Goal: Task Accomplishment & Management: Use online tool/utility

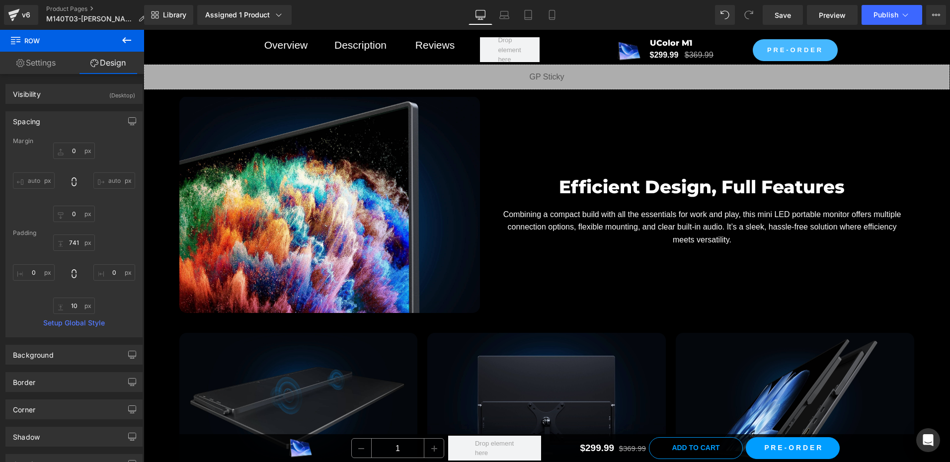
scroll to position [5194, 0]
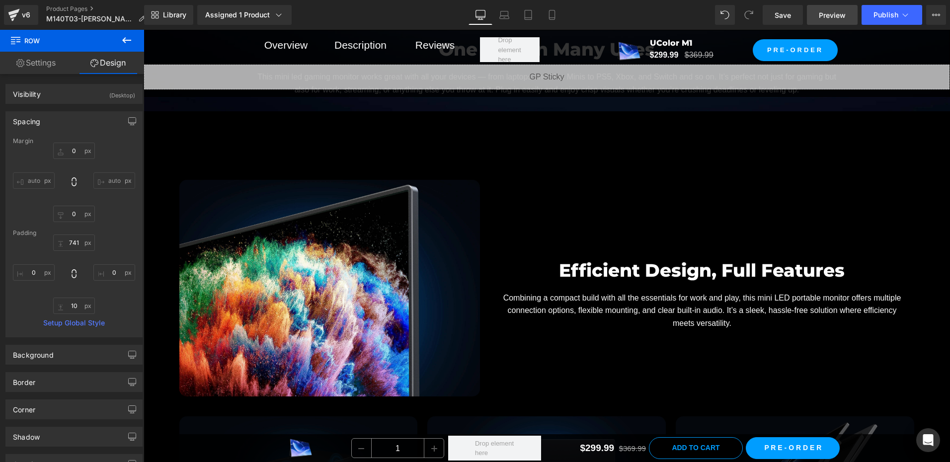
click at [833, 18] on span "Preview" at bounding box center [832, 15] width 27 height 10
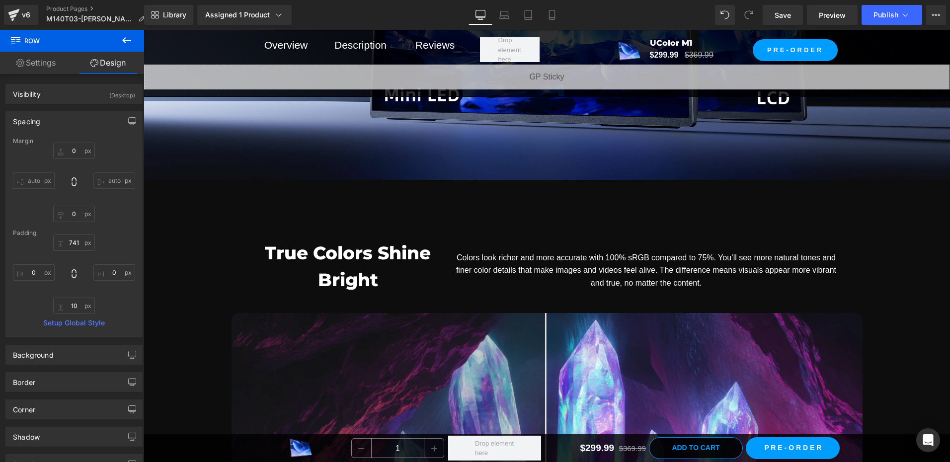
scroll to position [4051, 0]
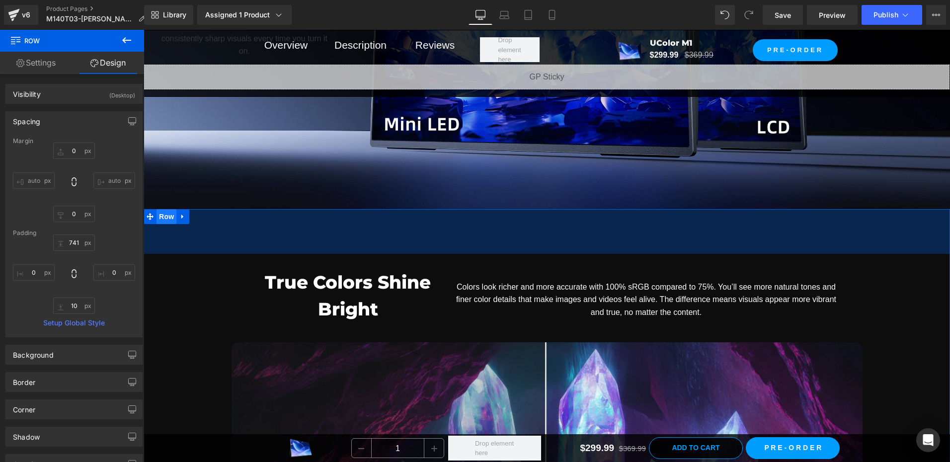
drag, startPoint x: 174, startPoint y: 233, endPoint x: 171, endPoint y: 219, distance: 14.2
click at [174, 233] on div "90px" at bounding box center [547, 231] width 807 height 45
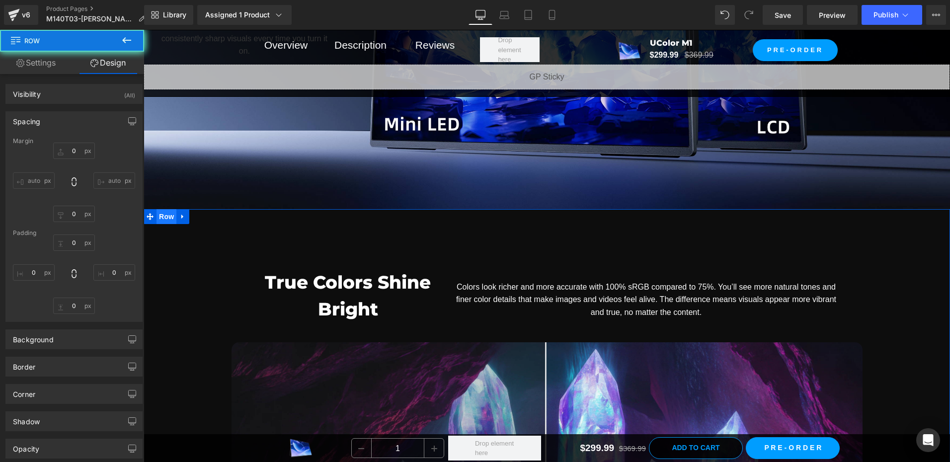
type input "0"
type input "90"
type input "0"
type input "90"
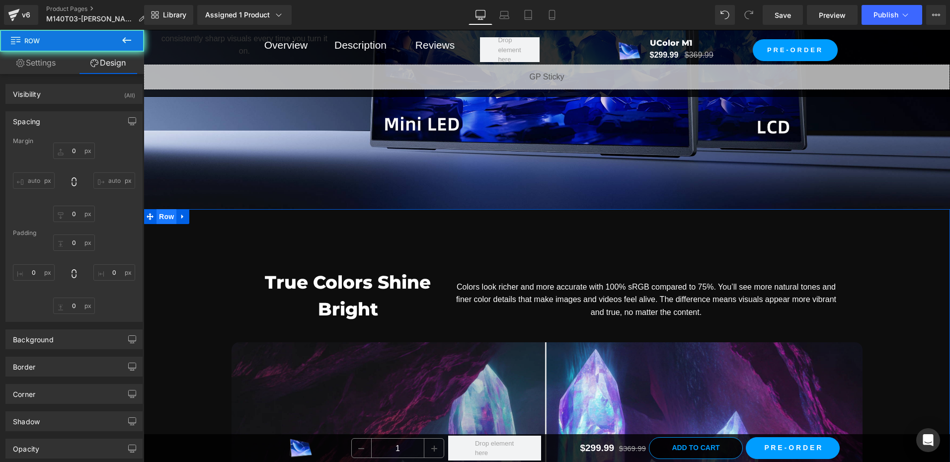
type input "0"
click at [171, 219] on span "Row" at bounding box center [167, 216] width 20 height 15
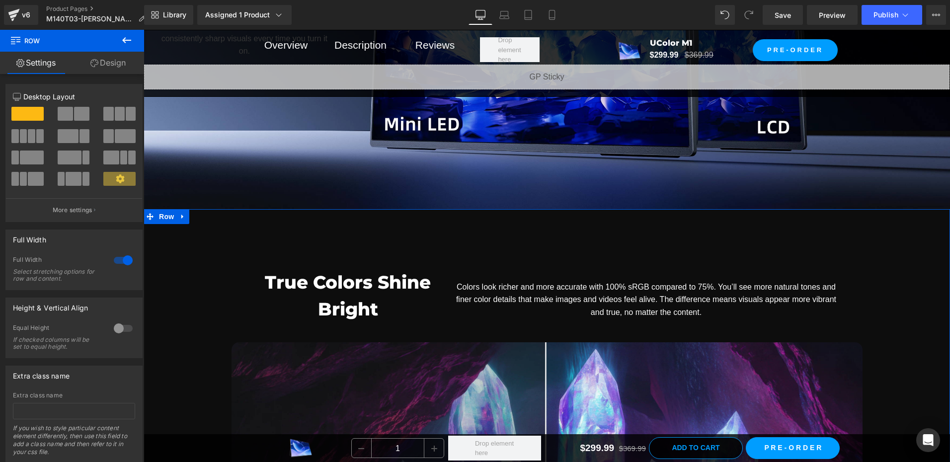
click at [117, 60] on link "Design" at bounding box center [108, 63] width 72 height 22
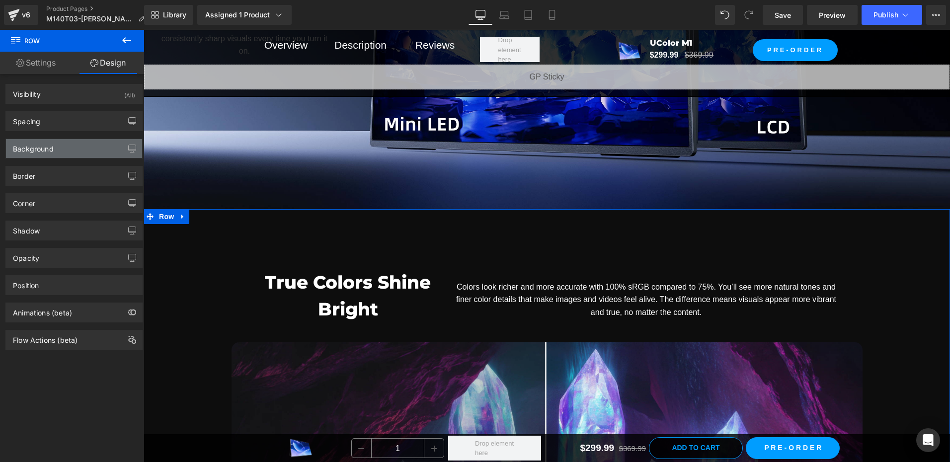
click at [74, 151] on div "Background" at bounding box center [74, 148] width 136 height 19
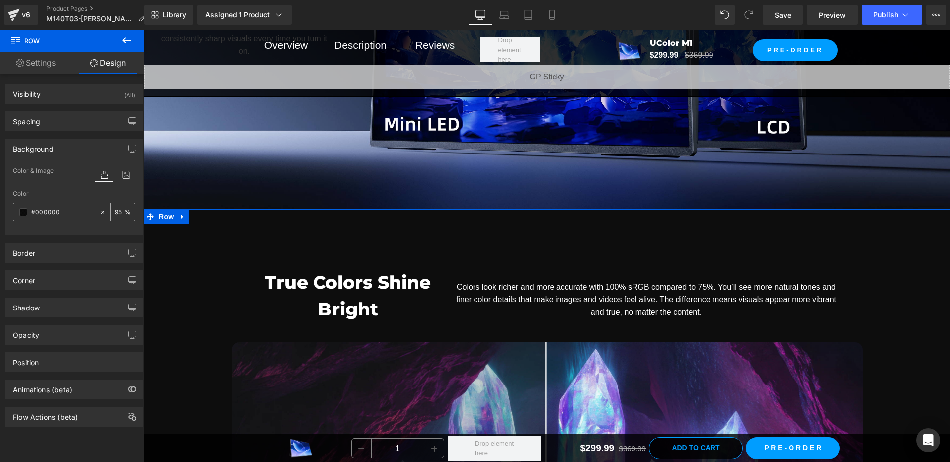
click at [18, 207] on div "#000000" at bounding box center [56, 211] width 86 height 17
click at [20, 213] on span at bounding box center [23, 212] width 8 height 8
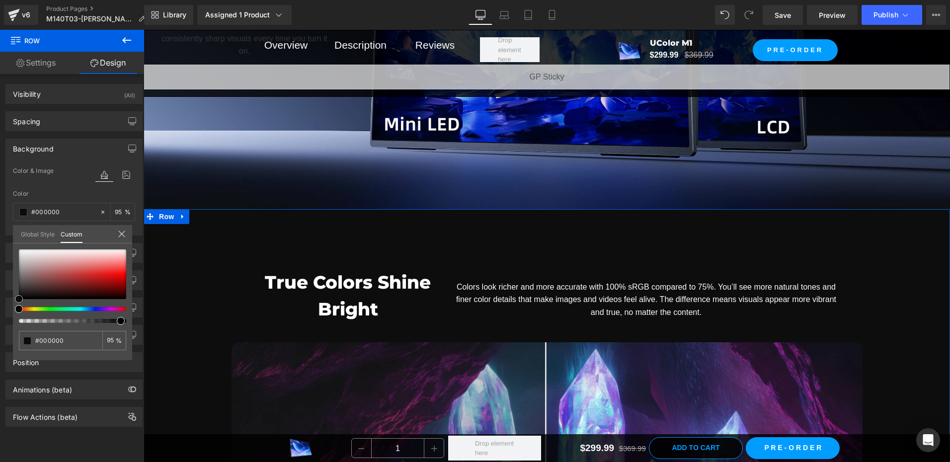
type input "#695858"
type input "#7d6868"
type input "#947f7f"
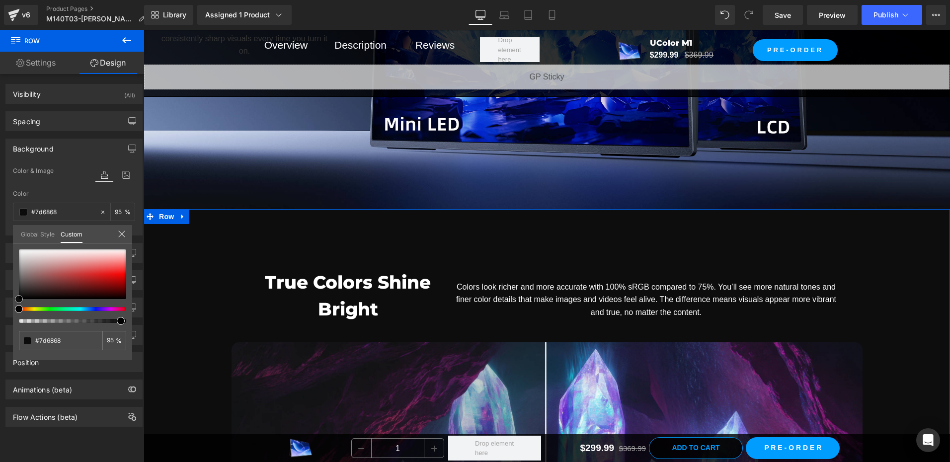
type input "#947f7f"
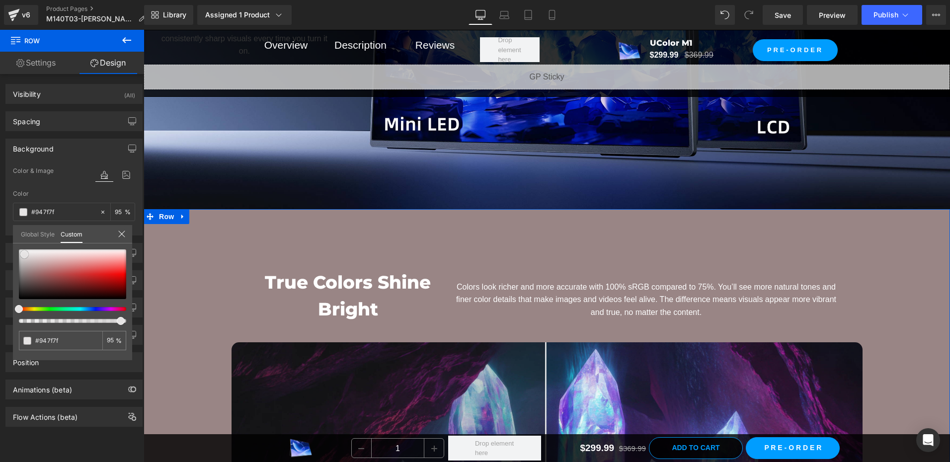
type input "#afa1a1"
type input "#e6e4e4"
type input "#ffffff"
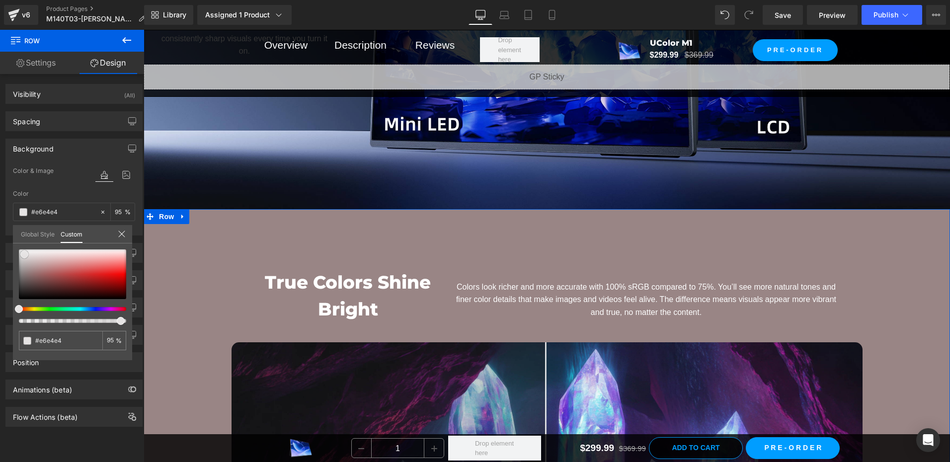
type input "#ffffff"
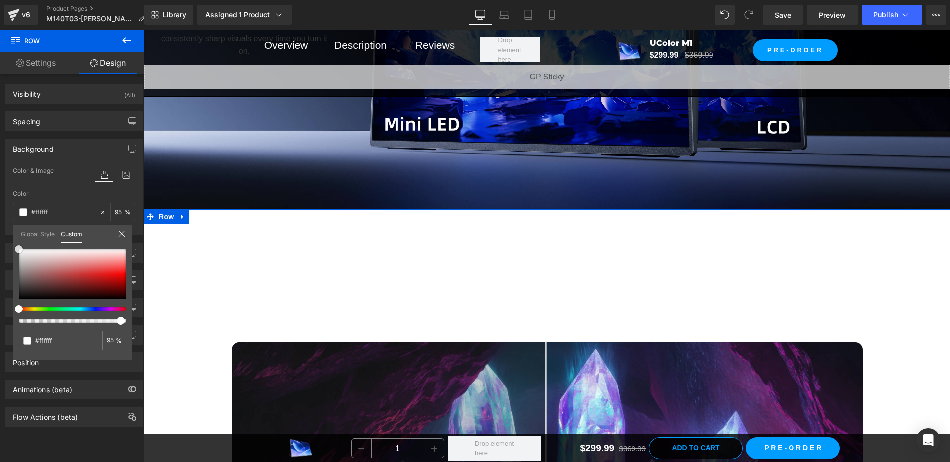
drag, startPoint x: 29, startPoint y: 272, endPoint x: 17, endPoint y: 209, distance: 64.2
click at [6, 222] on div "Background Color & Image color rgba(255, 255, 255, 0.95) Color #ffffff 95 % Ima…" at bounding box center [74, 183] width 149 height 104
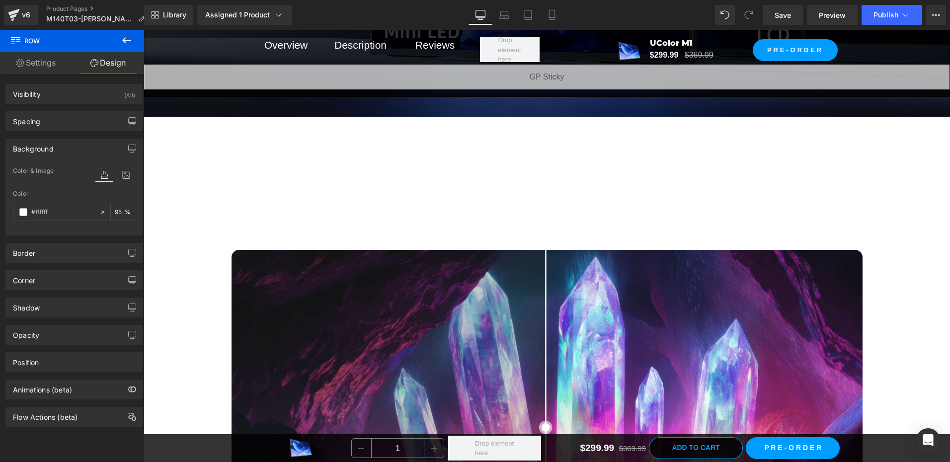
scroll to position [4151, 0]
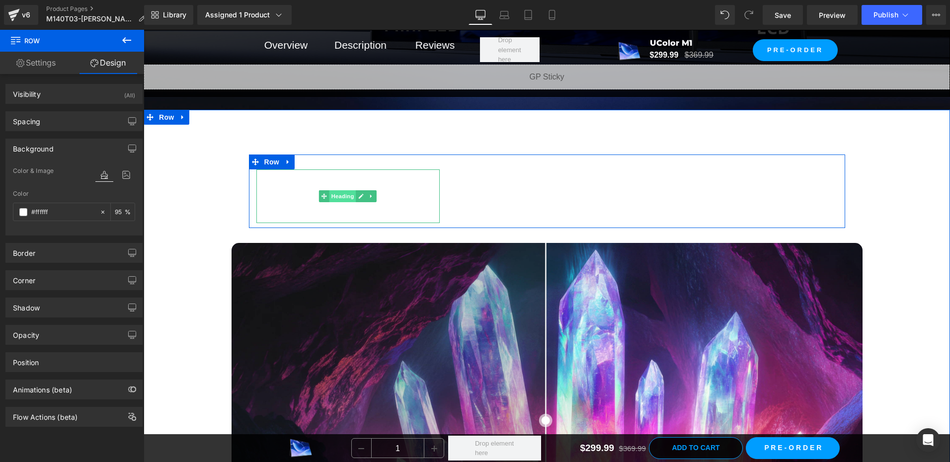
click at [338, 191] on span "Heading" at bounding box center [343, 196] width 27 height 12
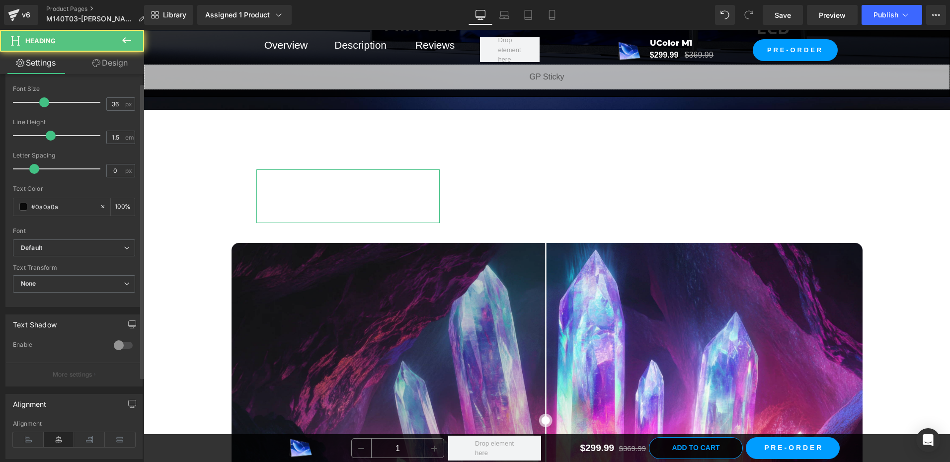
scroll to position [199, 0]
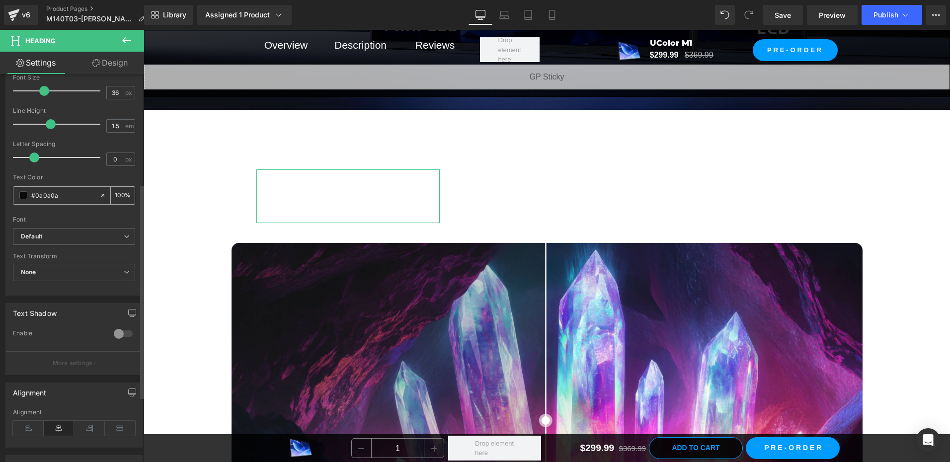
click at [25, 193] on span at bounding box center [23, 195] width 8 height 8
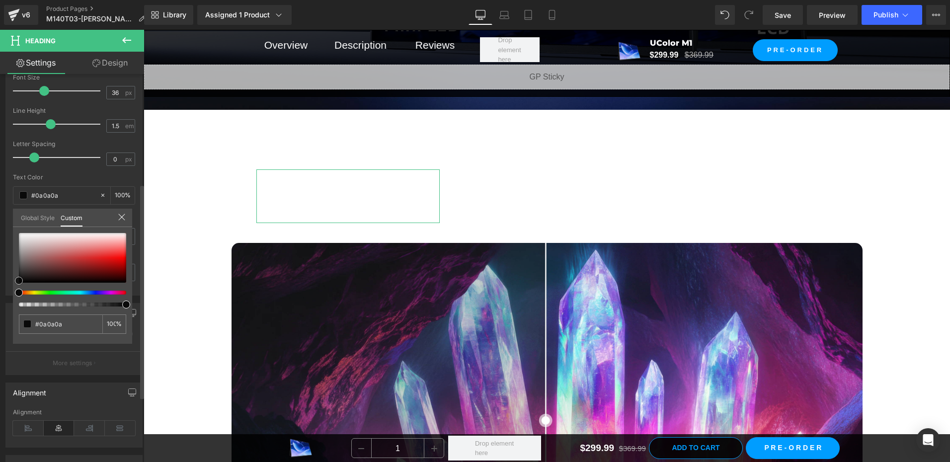
type input "#4d4646"
type input "#1d1a1a"
type input "#070707"
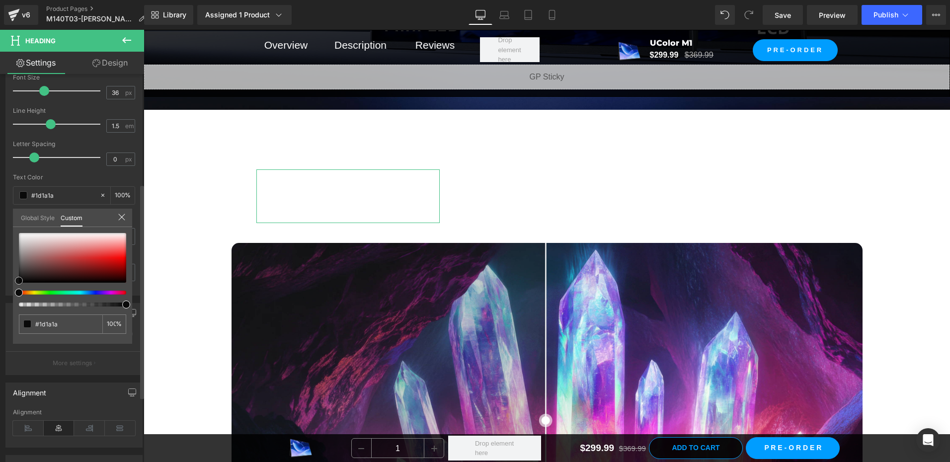
type input "#070707"
type input "#000000"
drag, startPoint x: 23, startPoint y: 282, endPoint x: -2, endPoint y: 318, distance: 44.3
click at [0, 318] on html "Heading You are previewing how the will restyle your page. You can not edit Ele…" at bounding box center [475, 231] width 950 height 462
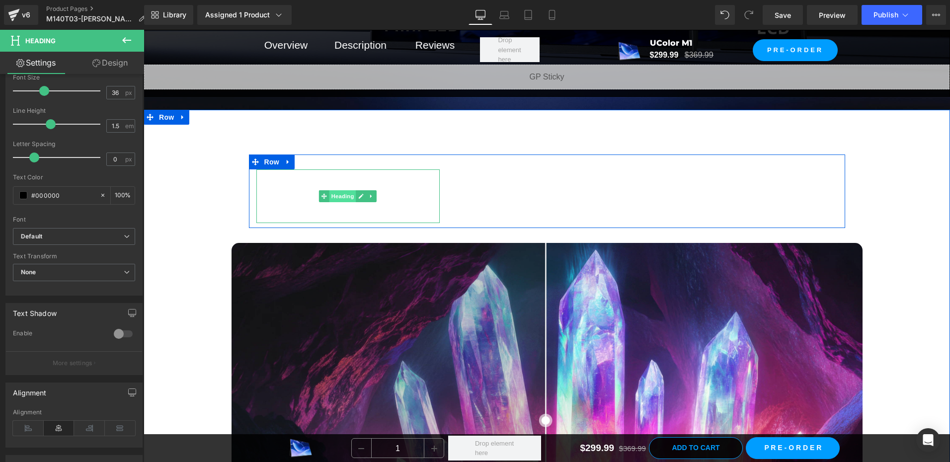
click at [340, 194] on span "Heading" at bounding box center [343, 196] width 27 height 12
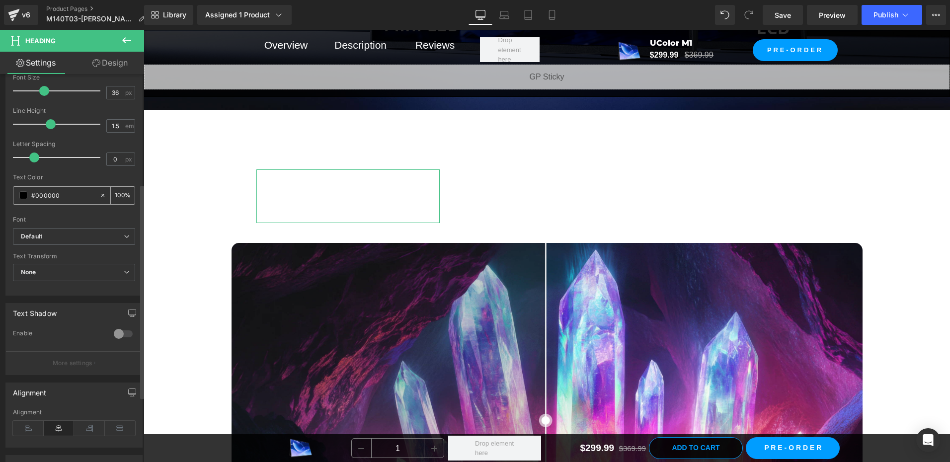
click at [25, 193] on span at bounding box center [23, 195] width 8 height 8
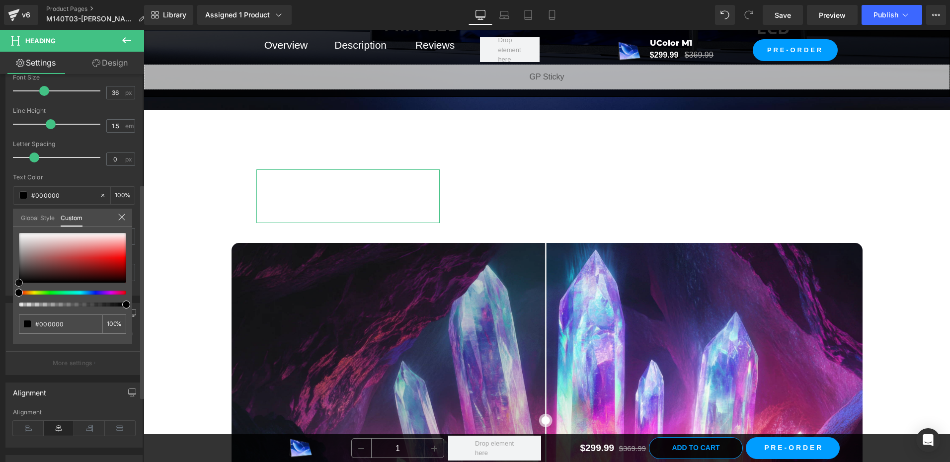
drag, startPoint x: 22, startPoint y: 280, endPoint x: 13, endPoint y: 299, distance: 20.2
click at [13, 299] on div "#000000 100 %" at bounding box center [72, 288] width 119 height 111
type input "#796b6b"
type input "#6d6363"
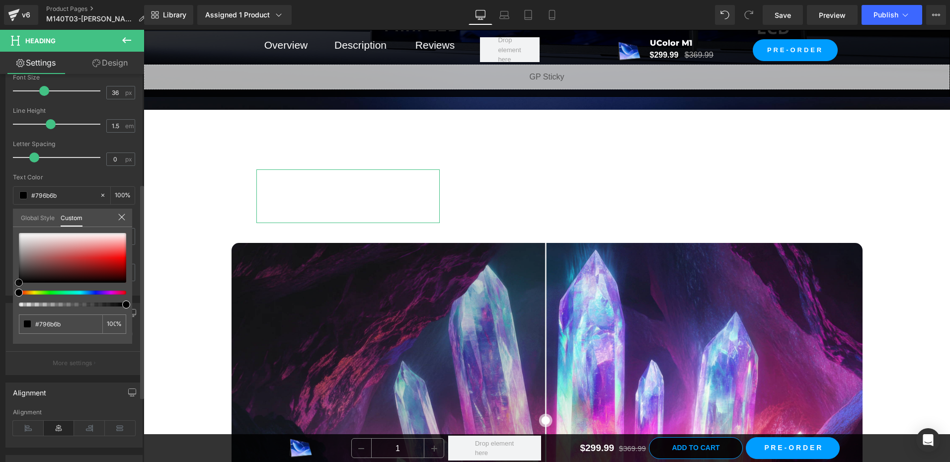
type input "#6d6363"
type input "#0f0f0f"
type input "#000000"
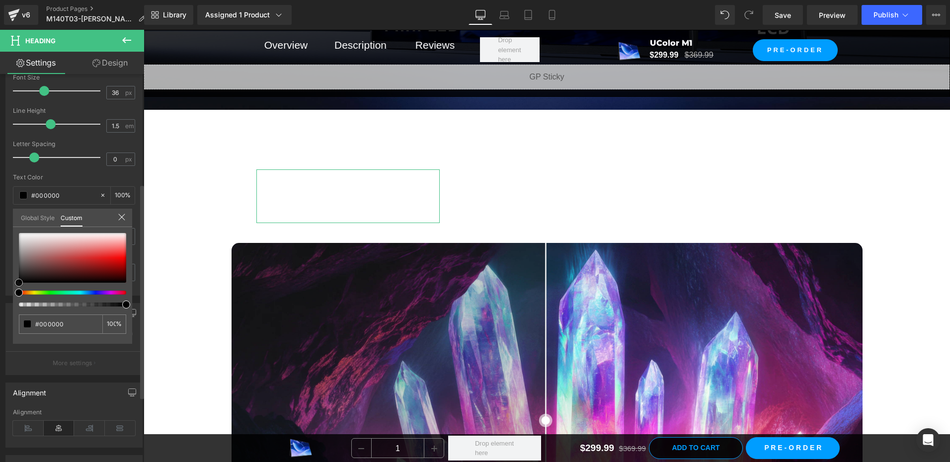
drag, startPoint x: 25, startPoint y: 260, endPoint x: 30, endPoint y: 231, distance: 29.8
click at [13, 303] on div "#000000 100 %" at bounding box center [72, 288] width 119 height 111
drag, startPoint x: 69, startPoint y: 177, endPoint x: 31, endPoint y: 146, distance: 49.5
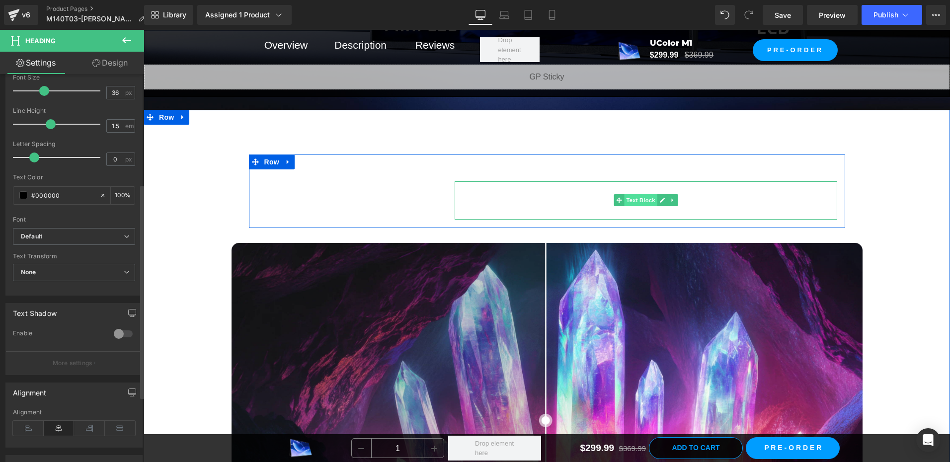
click at [639, 198] on span "Text Block" at bounding box center [641, 200] width 33 height 12
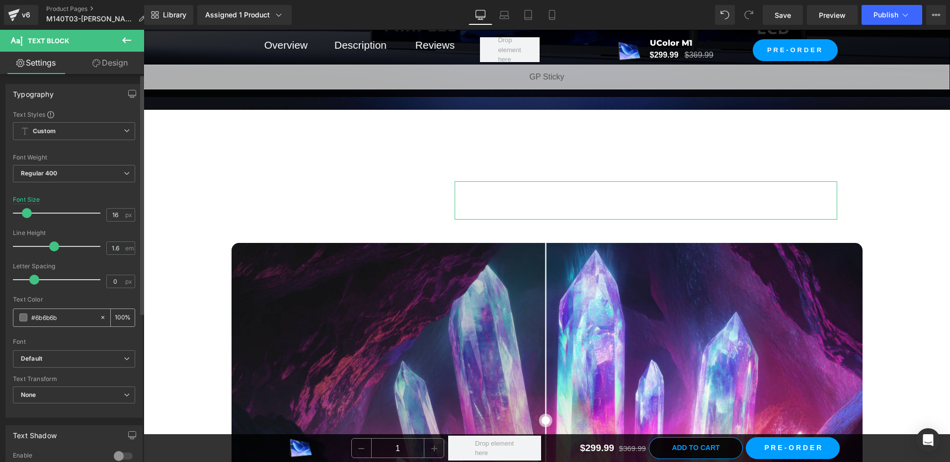
click at [22, 319] on span at bounding box center [23, 318] width 8 height 8
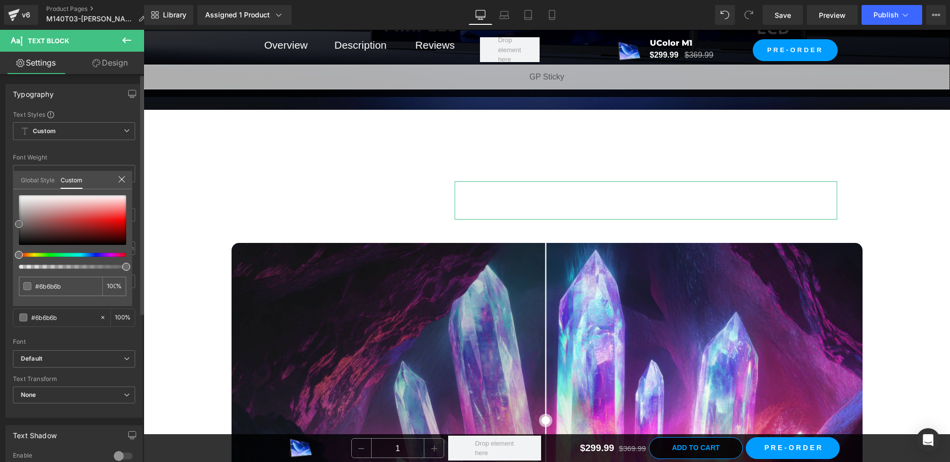
type input "#955f5f"
type input "#8a5a5a"
type input "#2a2222"
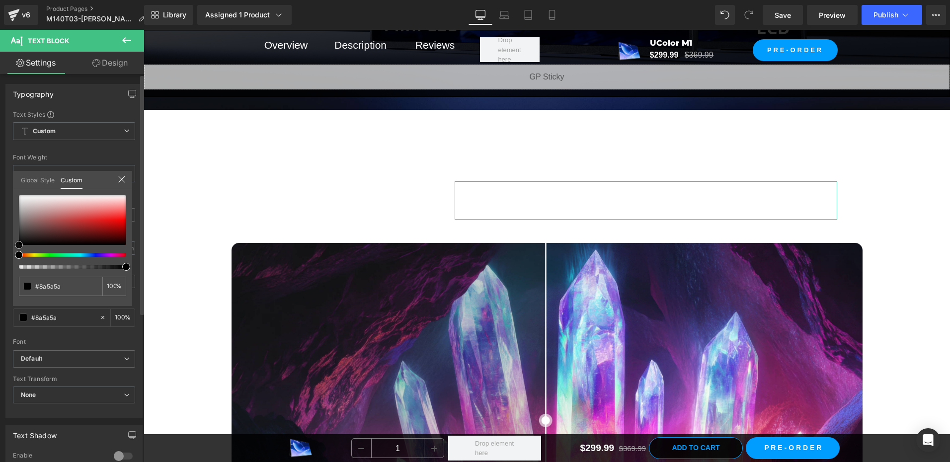
type input "#2a2222"
type input "#000000"
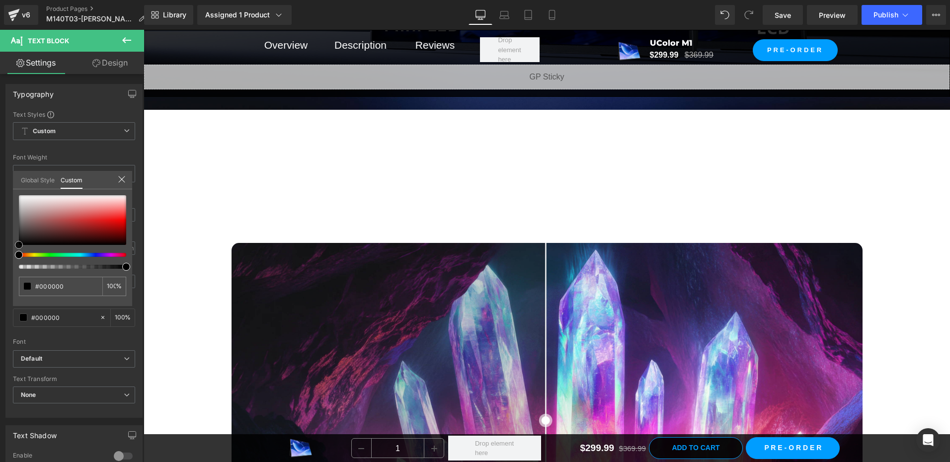
drag, startPoint x: 30, startPoint y: 238, endPoint x: -2, endPoint y: 281, distance: 54.1
click at [0, 281] on html "Text Block You are previewing how the will restyle your page. You can not edit …" at bounding box center [475, 231] width 950 height 462
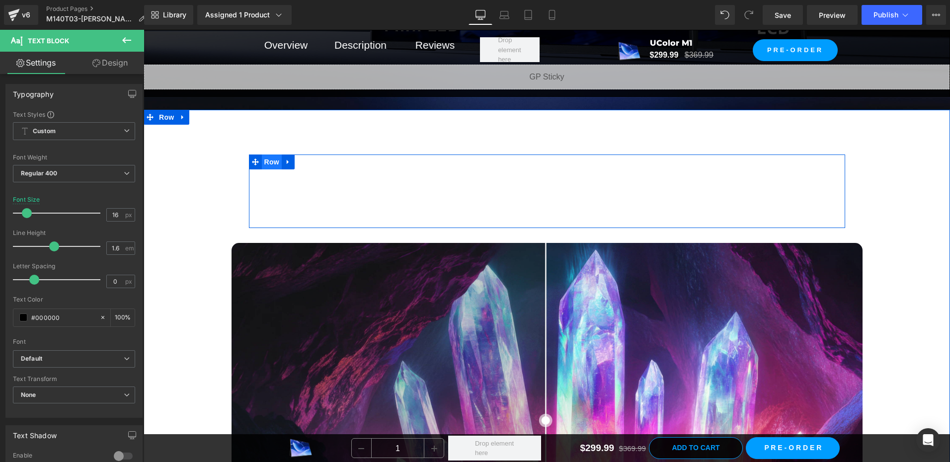
click at [267, 157] on span "Row" at bounding box center [272, 162] width 20 height 15
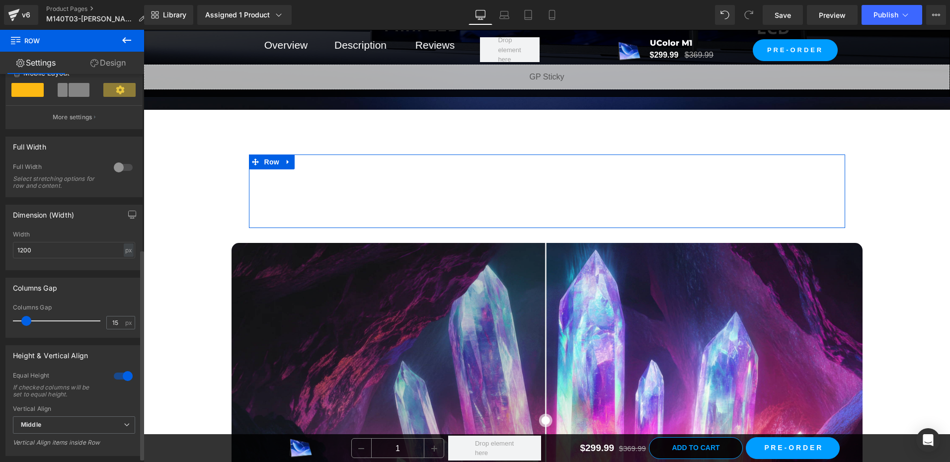
scroll to position [181, 0]
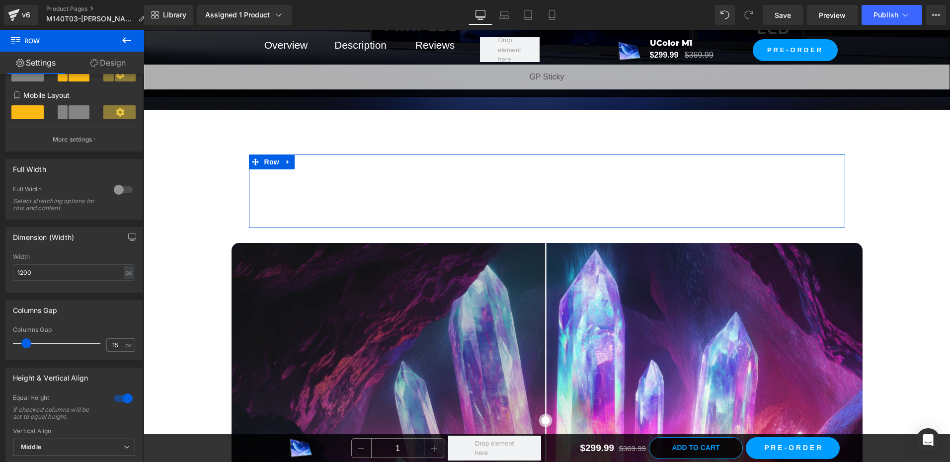
click at [114, 62] on link "Design" at bounding box center [108, 63] width 72 height 22
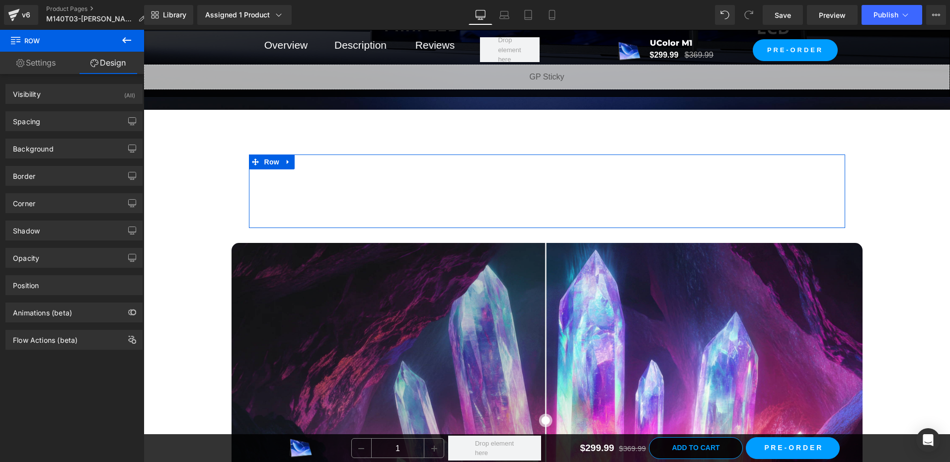
type input "transparent"
type input "0"
click at [67, 146] on div "Background" at bounding box center [74, 148] width 136 height 19
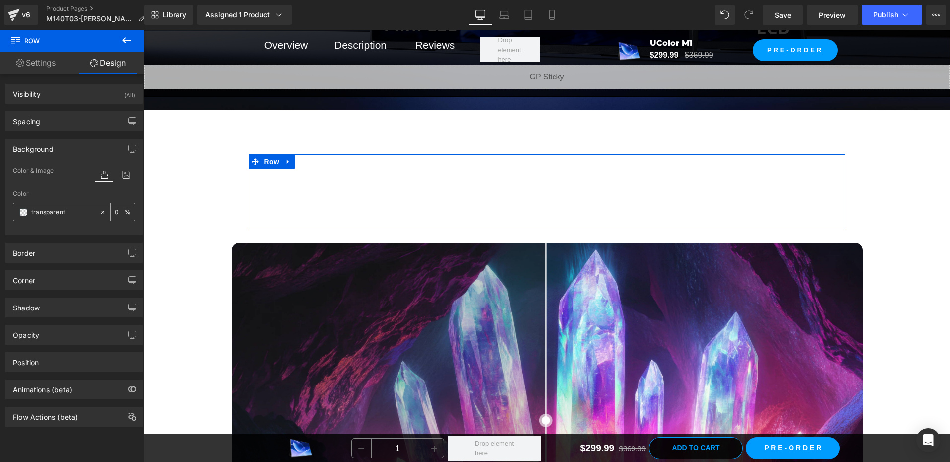
click at [101, 211] on icon at bounding box center [102, 211] width 3 height 3
type input "none"
drag, startPoint x: 99, startPoint y: 152, endPoint x: 37, endPoint y: 134, distance: 64.7
click at [99, 152] on div "Background" at bounding box center [74, 148] width 136 height 19
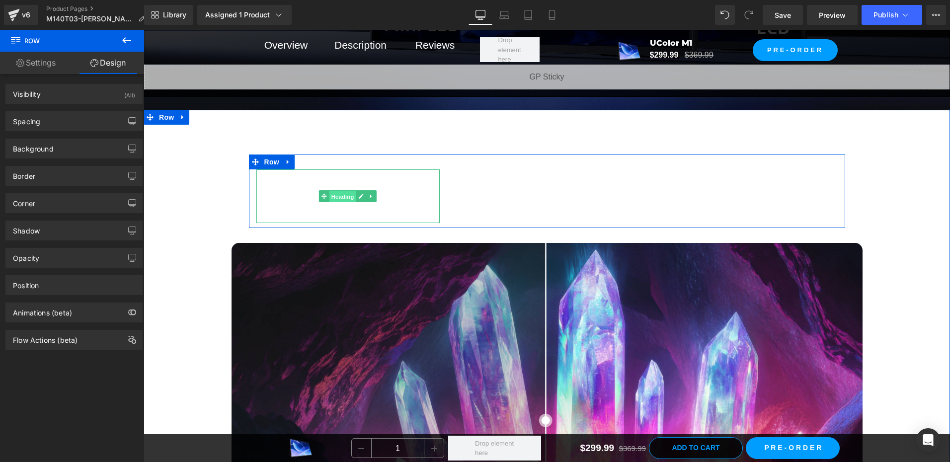
click at [338, 192] on span "Heading" at bounding box center [343, 197] width 27 height 12
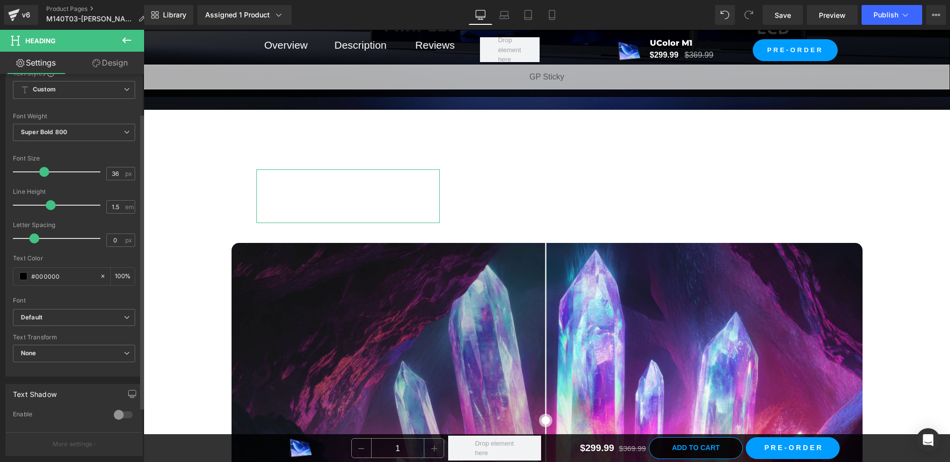
scroll to position [149, 0]
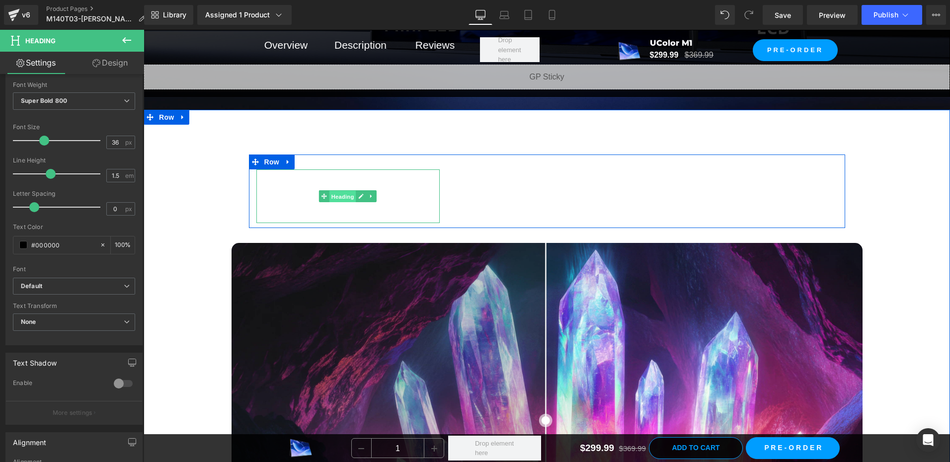
click at [333, 193] on span "Heading" at bounding box center [343, 197] width 27 height 12
click at [334, 194] on span "Heading" at bounding box center [343, 196] width 27 height 12
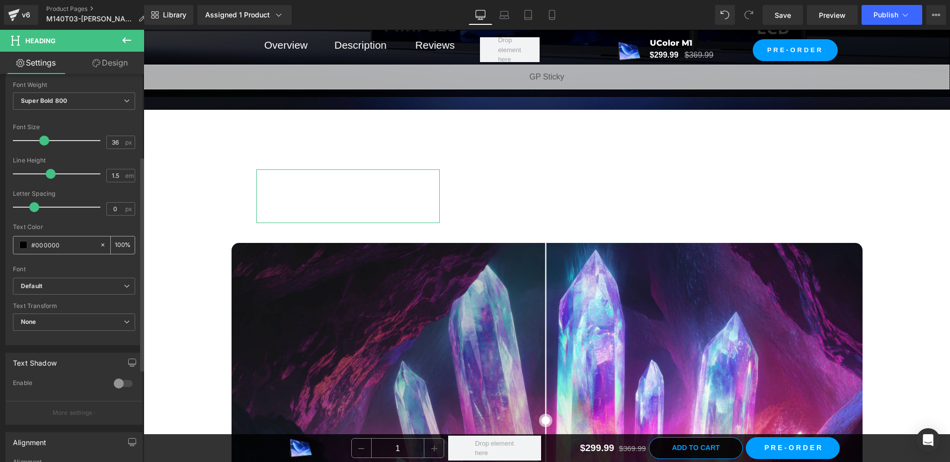
click at [21, 245] on span at bounding box center [23, 245] width 8 height 8
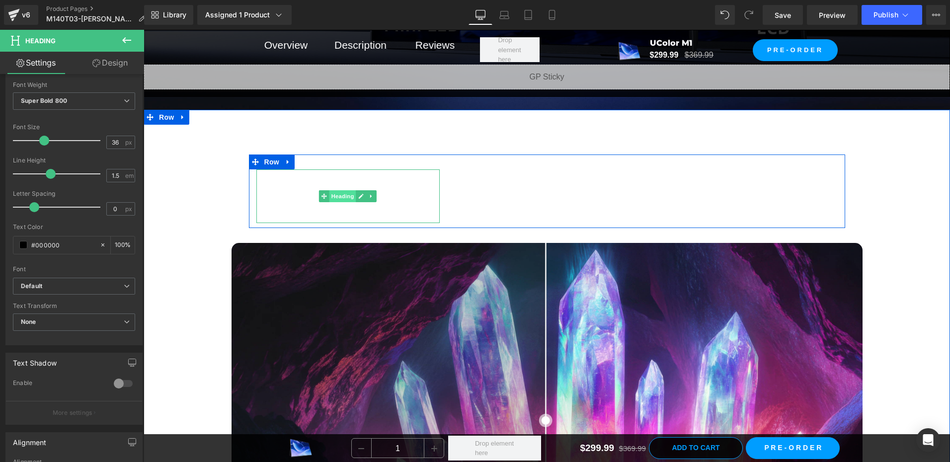
click at [341, 194] on span "Heading" at bounding box center [343, 196] width 27 height 12
click at [341, 194] on span "Heading" at bounding box center [343, 197] width 27 height 12
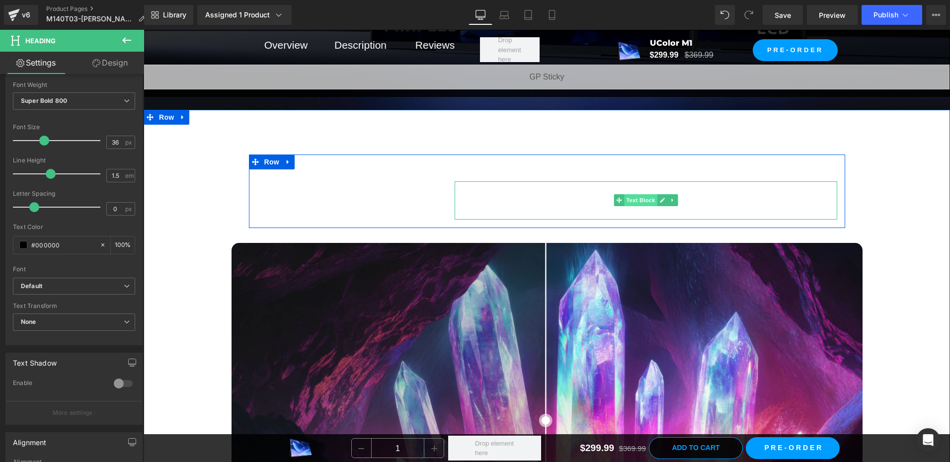
click at [635, 196] on span "Text Block" at bounding box center [641, 200] width 33 height 12
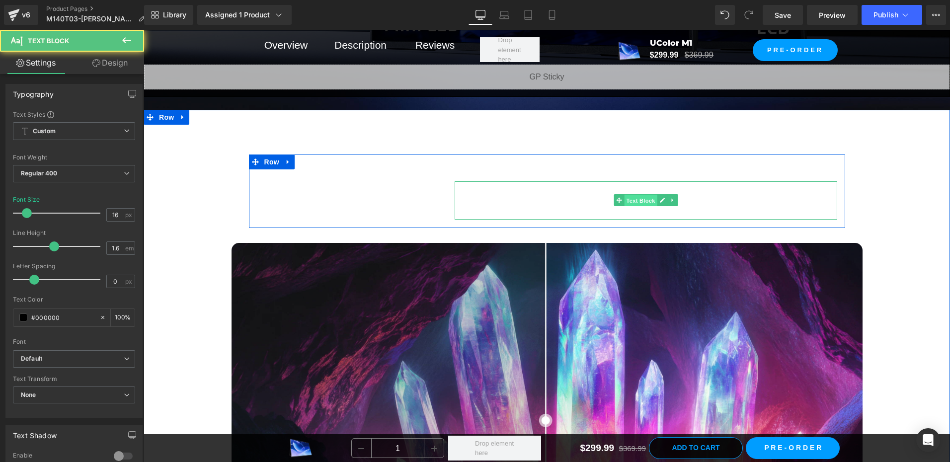
click at [635, 196] on span "Text Block" at bounding box center [641, 201] width 33 height 12
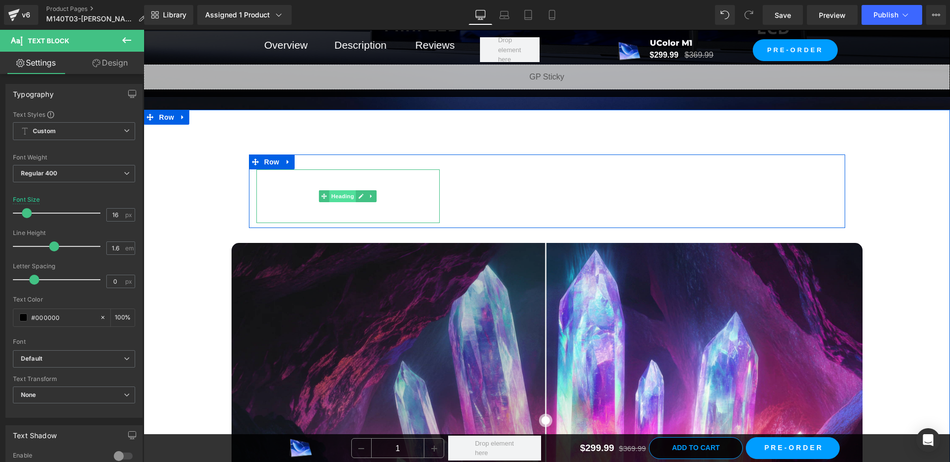
click at [342, 195] on span "Heading" at bounding box center [343, 196] width 27 height 12
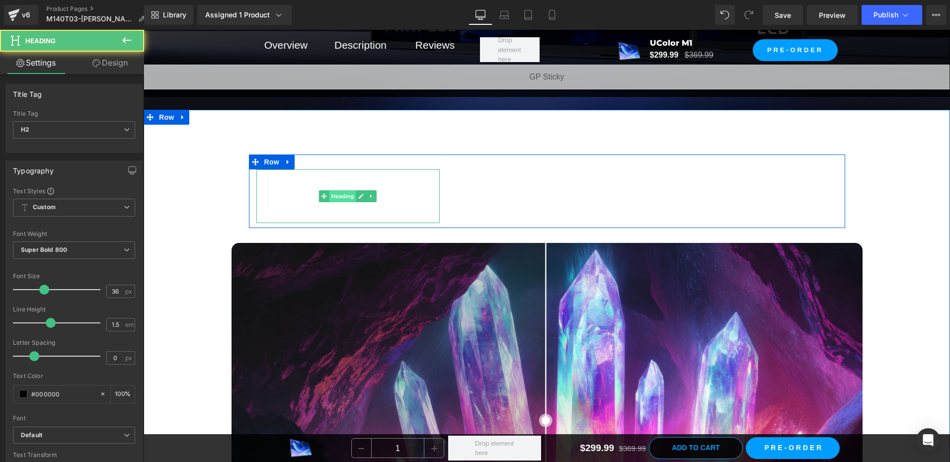
click at [342, 195] on span "Heading" at bounding box center [343, 196] width 27 height 12
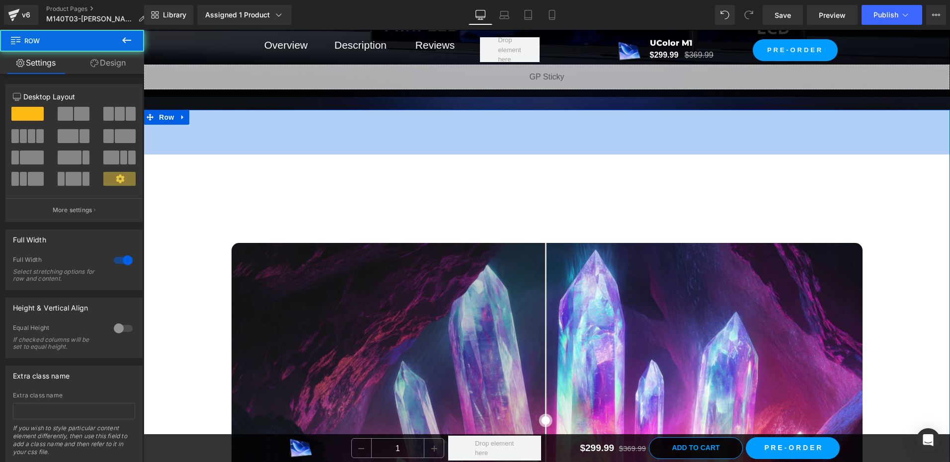
drag, startPoint x: 167, startPoint y: 140, endPoint x: 182, endPoint y: 162, distance: 26.5
click at [167, 140] on div "90px" at bounding box center [547, 132] width 807 height 45
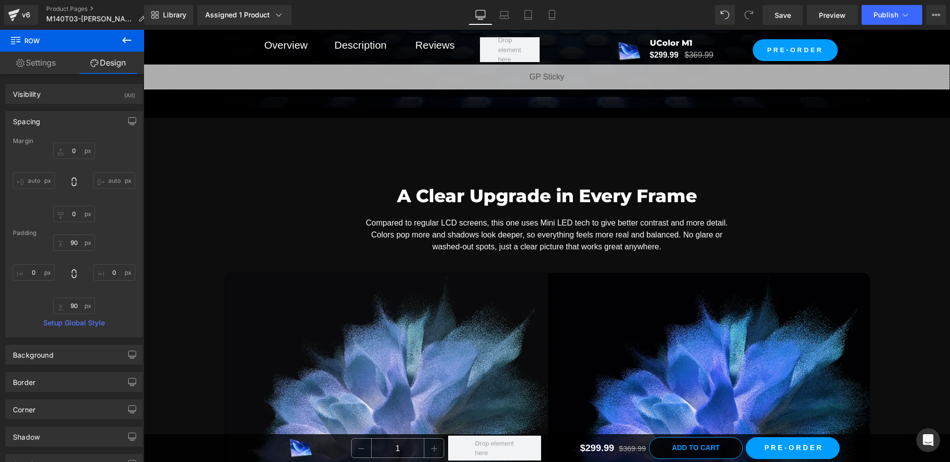
scroll to position [1914, 0]
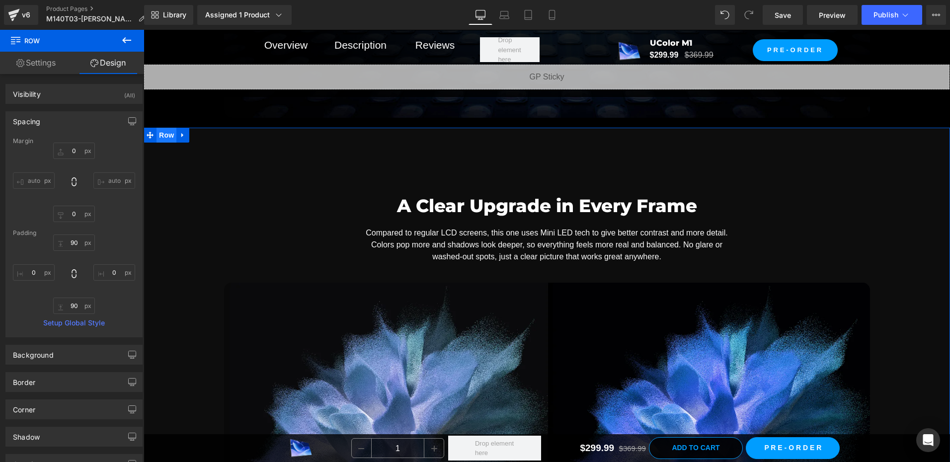
click at [161, 134] on span "Row" at bounding box center [167, 135] width 20 height 15
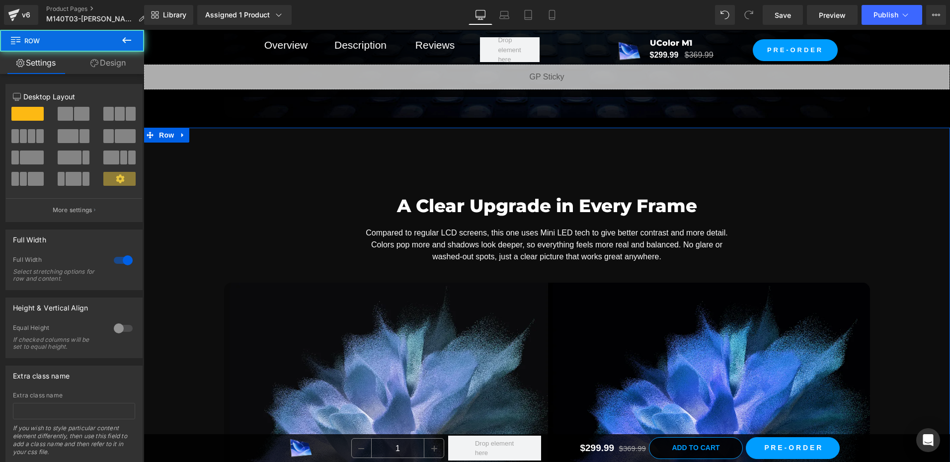
click at [118, 70] on link "Design" at bounding box center [108, 63] width 72 height 22
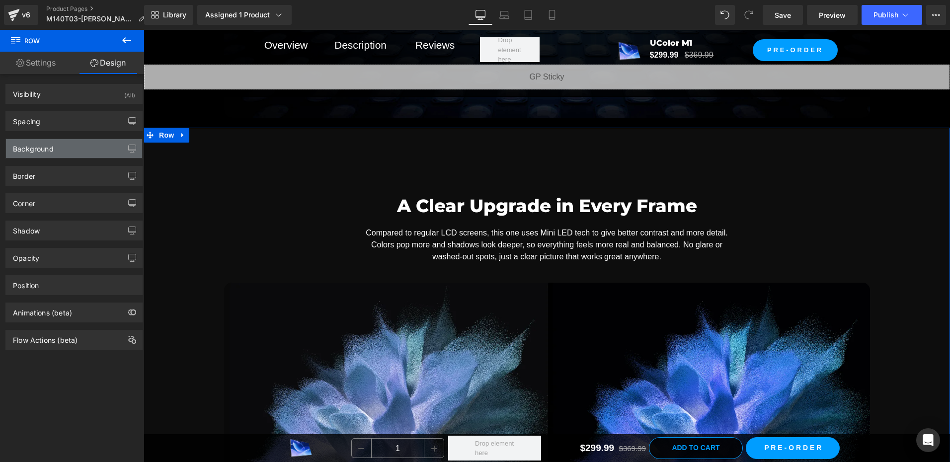
click at [57, 141] on div "Background" at bounding box center [74, 148] width 136 height 19
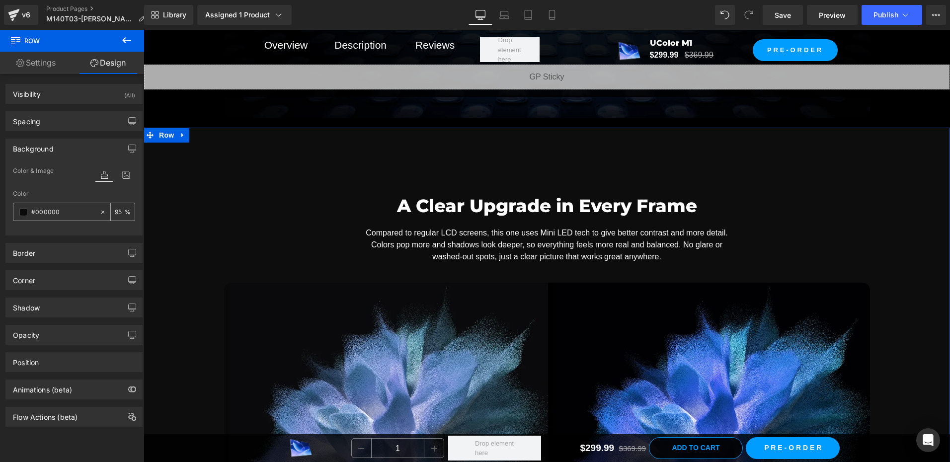
click at [28, 213] on div "#000000" at bounding box center [56, 211] width 86 height 17
click at [24, 210] on span at bounding box center [23, 212] width 8 height 8
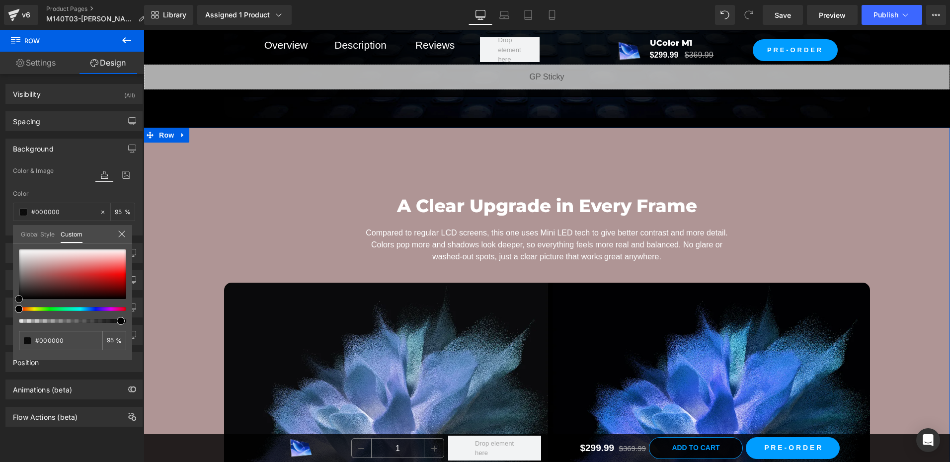
type input "#ab9090"
type input "#b19a9a"
type input "#b7a3a3"
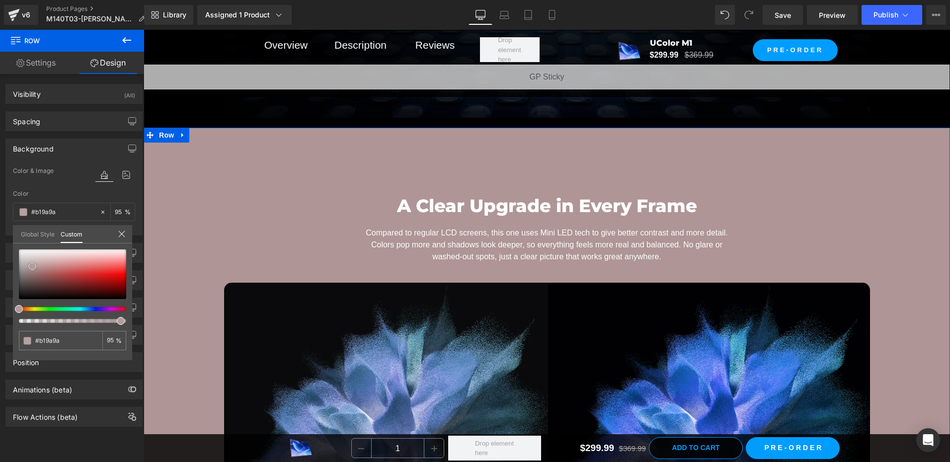
type input "#b7a3a3"
type input "#c9bfbf"
type input "#ffffff"
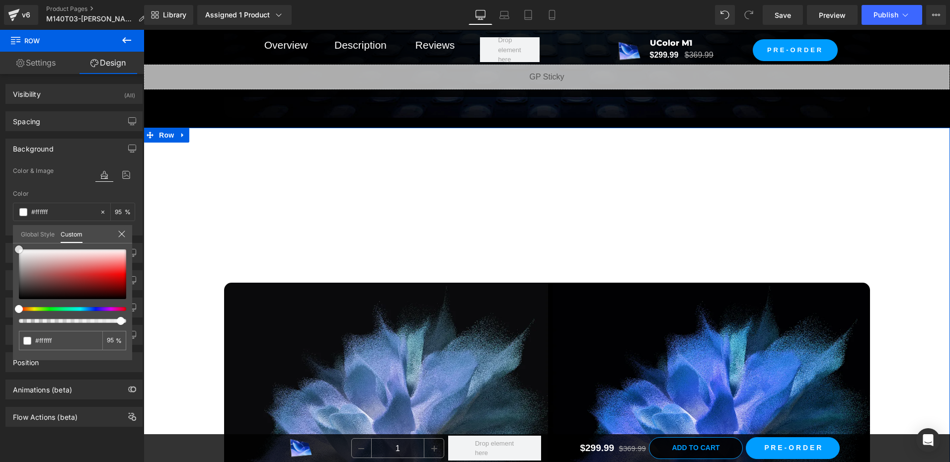
drag, startPoint x: 32, startPoint y: 266, endPoint x: 0, endPoint y: 202, distance: 72.2
click at [0, 205] on html "Row You are previewing how the will restyle your page. You can not edit Element…" at bounding box center [475, 231] width 950 height 462
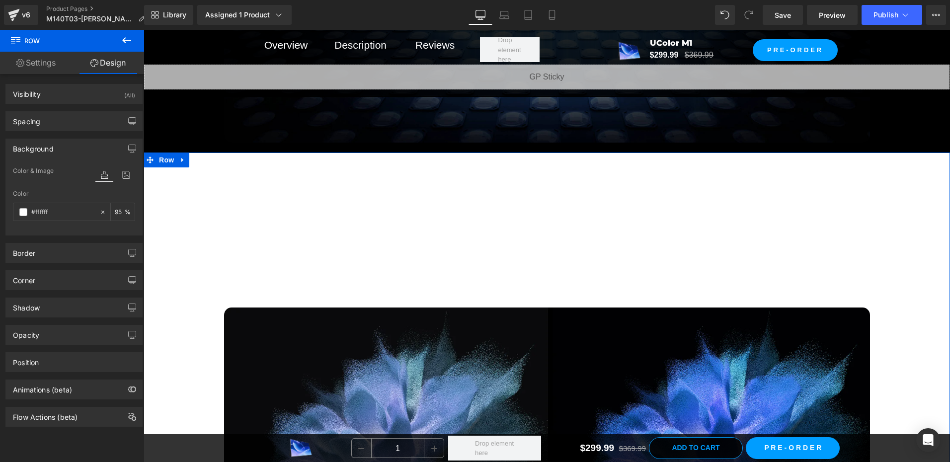
scroll to position [1864, 0]
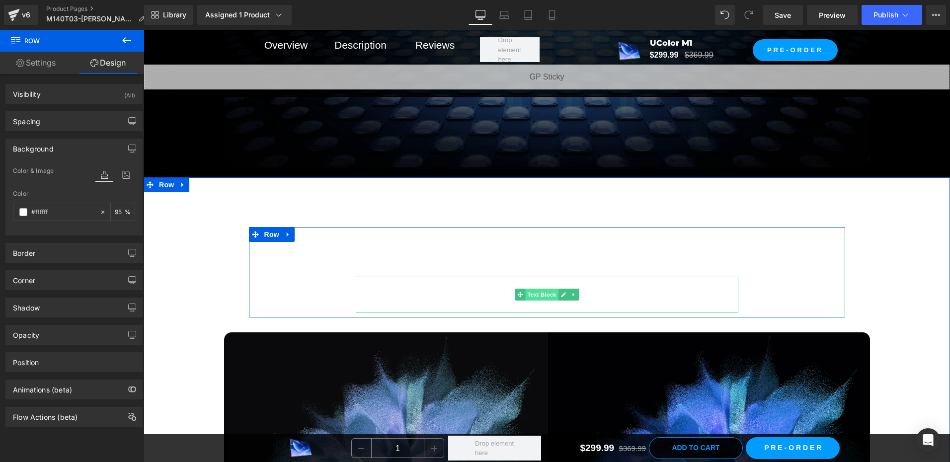
click at [540, 290] on span "Text Block" at bounding box center [541, 295] width 33 height 12
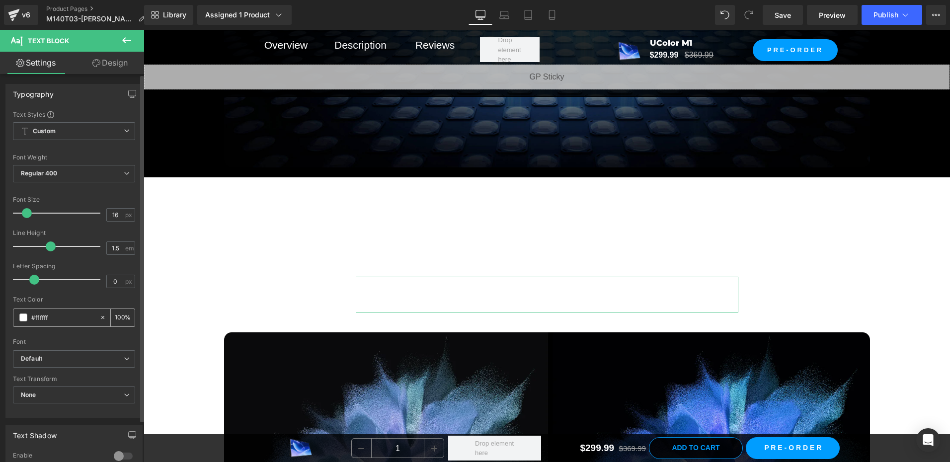
click at [25, 318] on span at bounding box center [23, 318] width 8 height 8
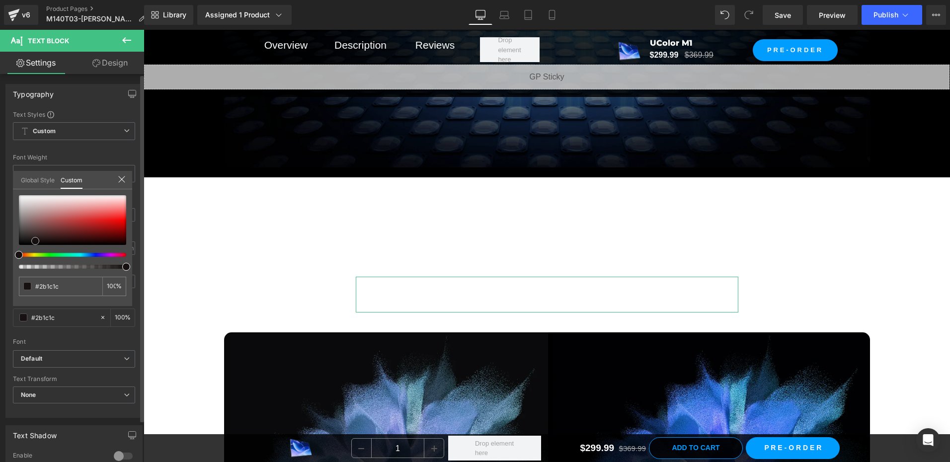
type input "#2b1c1c"
type input "#271a1a"
type input "#000000"
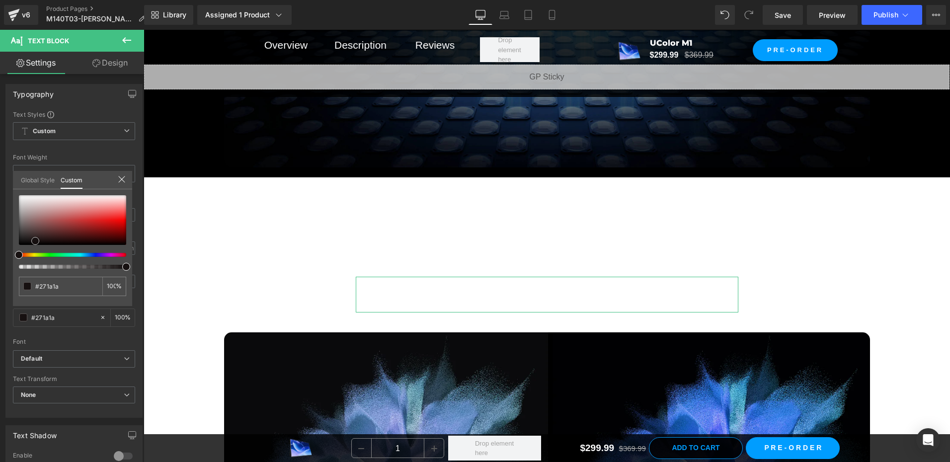
type input "#000000"
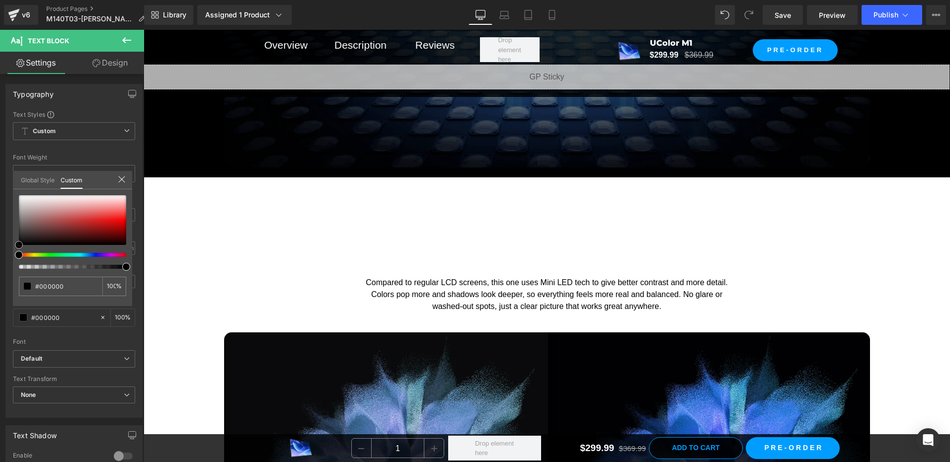
drag, startPoint x: 35, startPoint y: 241, endPoint x: -2, endPoint y: 277, distance: 51.7
click at [0, 277] on html "Text Block You are previewing how the will restyle your page. You can not edit …" at bounding box center [475, 231] width 950 height 462
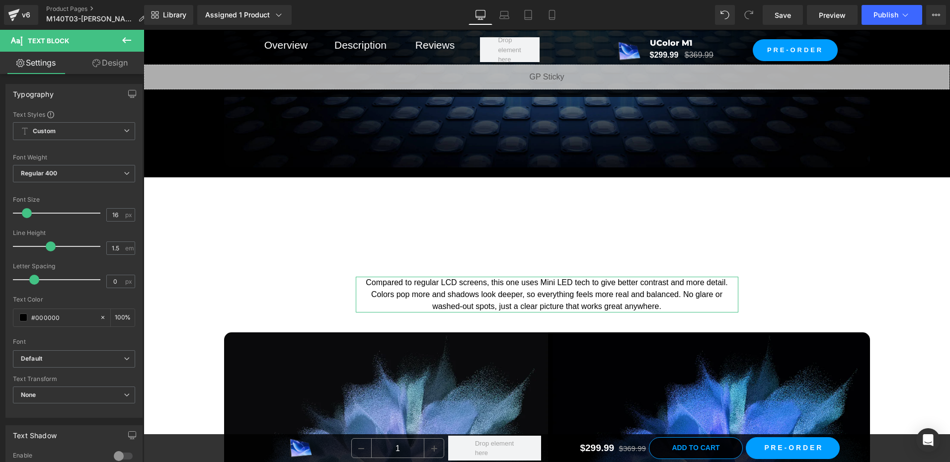
drag, startPoint x: 94, startPoint y: 156, endPoint x: 109, endPoint y: 177, distance: 25.9
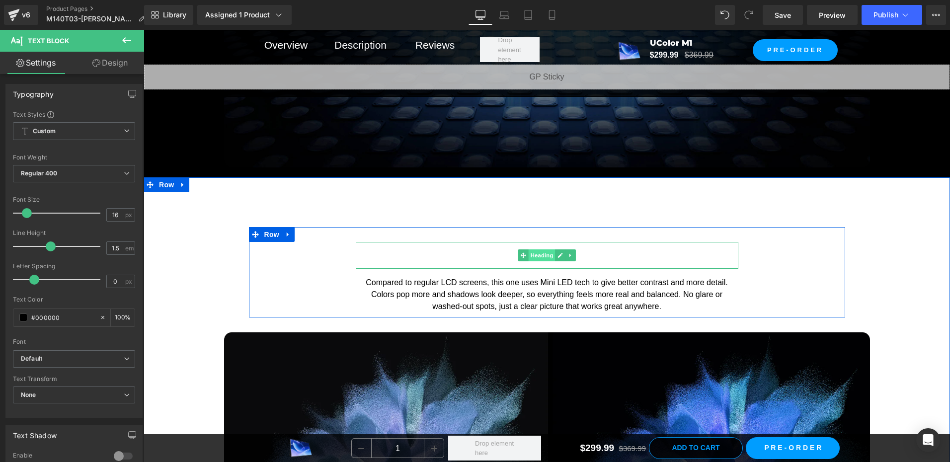
click at [541, 255] on span "Heading" at bounding box center [541, 256] width 27 height 12
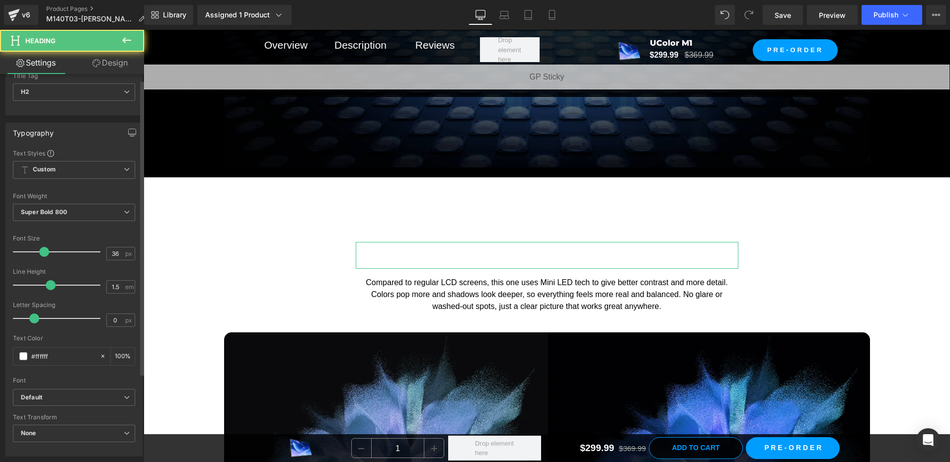
scroll to position [149, 0]
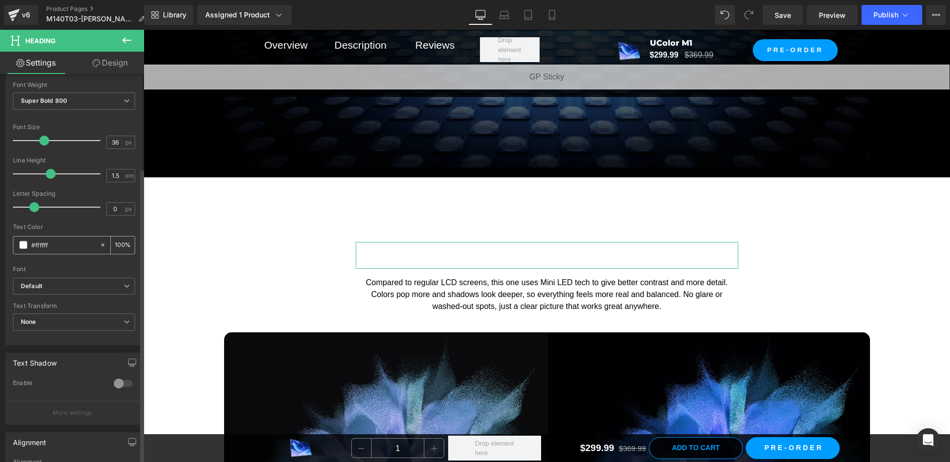
click at [28, 245] on div "#ffffff" at bounding box center [56, 245] width 86 height 17
click at [24, 245] on span at bounding box center [23, 245] width 8 height 8
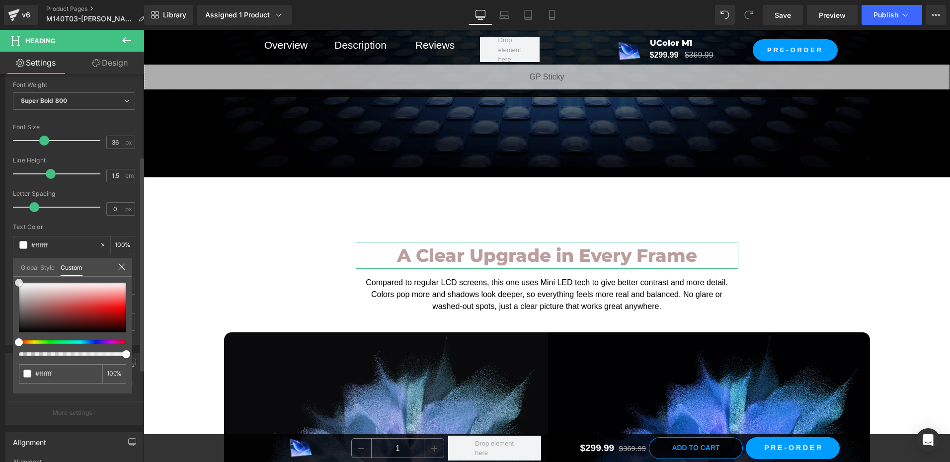
type input "#bc9e9e"
type input "#926c6c"
type input "#362a2a"
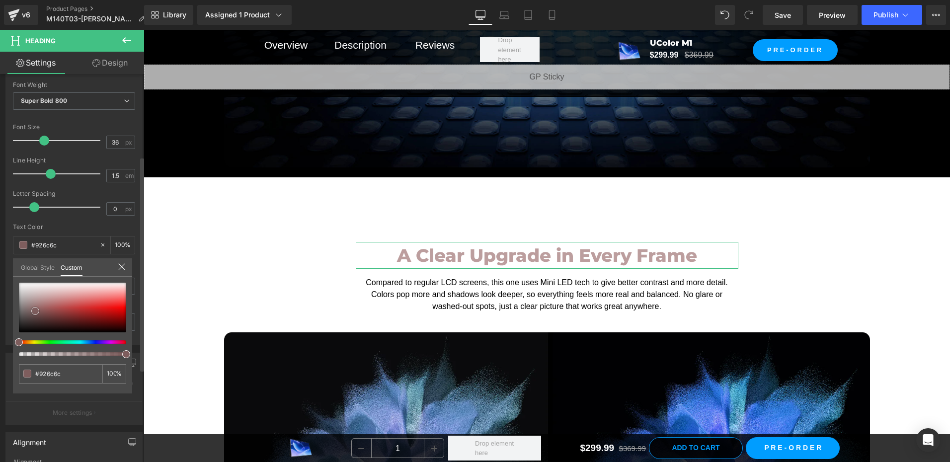
type input "#362a2a"
type input "#000000"
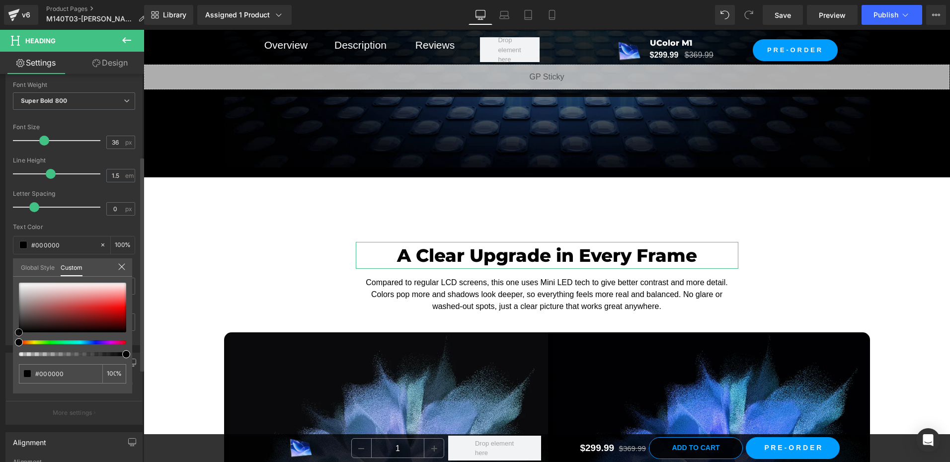
drag, startPoint x: 35, startPoint y: 311, endPoint x: 4, endPoint y: 344, distance: 45.0
click at [2, 345] on div "Typography Text Styles Custom Custom Setup Global Style Custom Setup Global Sty…" at bounding box center [74, 174] width 149 height 341
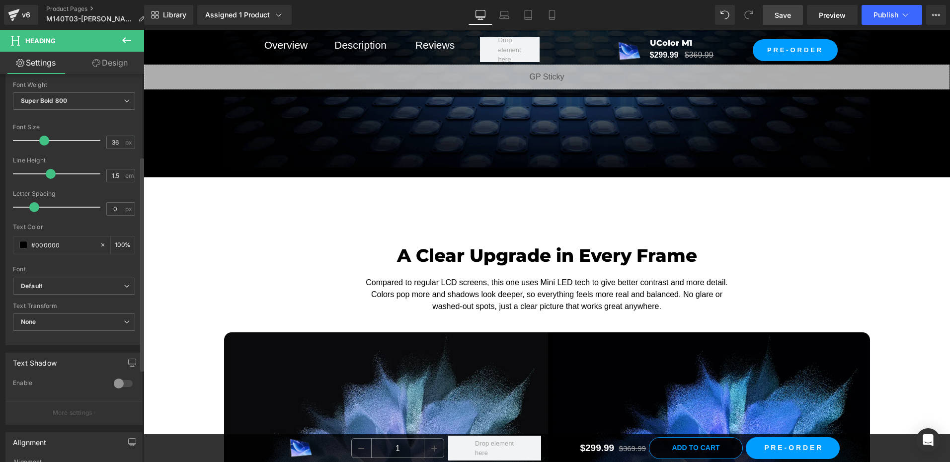
drag, startPoint x: 779, startPoint y: 20, endPoint x: 469, endPoint y: 283, distance: 407.0
click at [779, 20] on span "Save" at bounding box center [783, 15] width 16 height 10
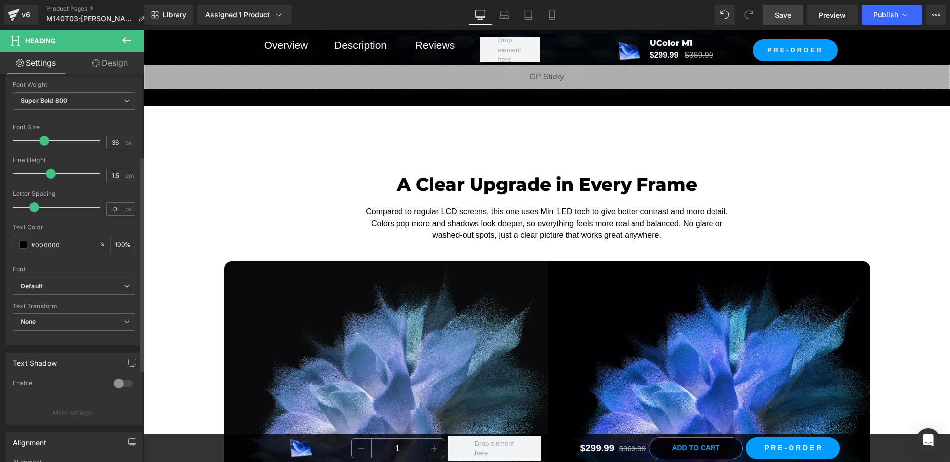
scroll to position [1914, 0]
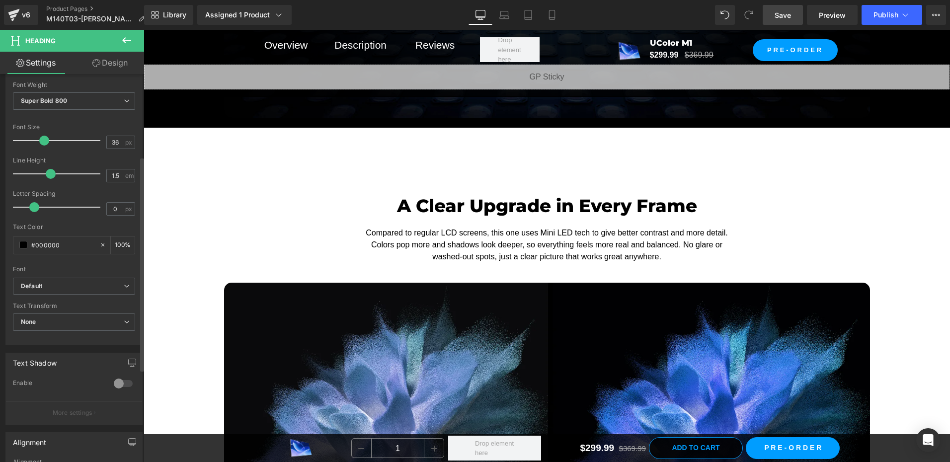
click at [157, 132] on span "Row" at bounding box center [167, 135] width 20 height 15
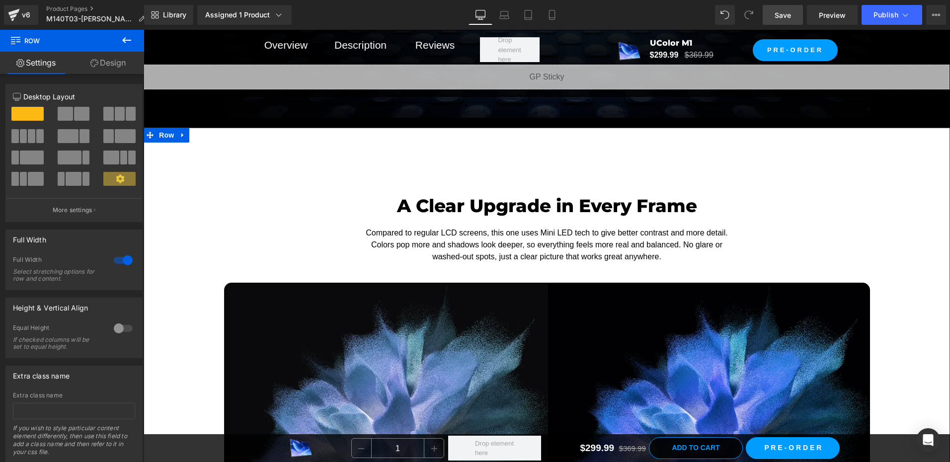
click at [118, 56] on link "Design" at bounding box center [108, 63] width 72 height 22
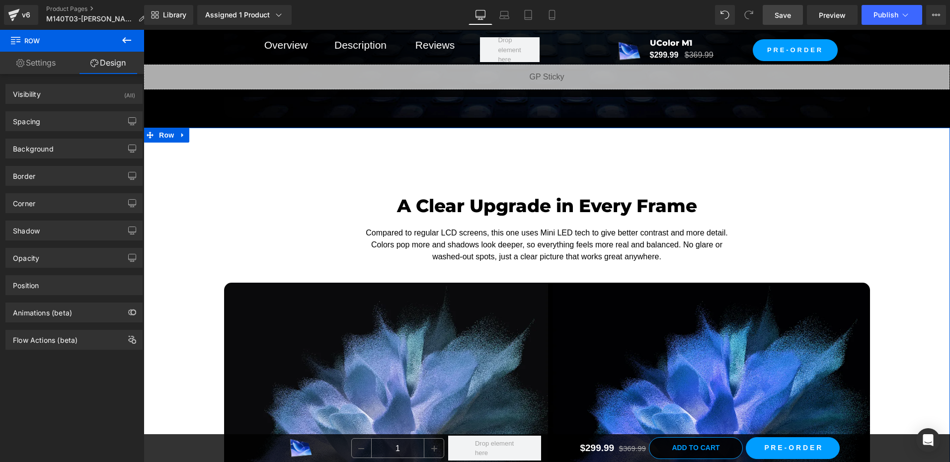
type input "#ffffff"
type input "95"
click at [54, 146] on div "Background" at bounding box center [74, 148] width 136 height 19
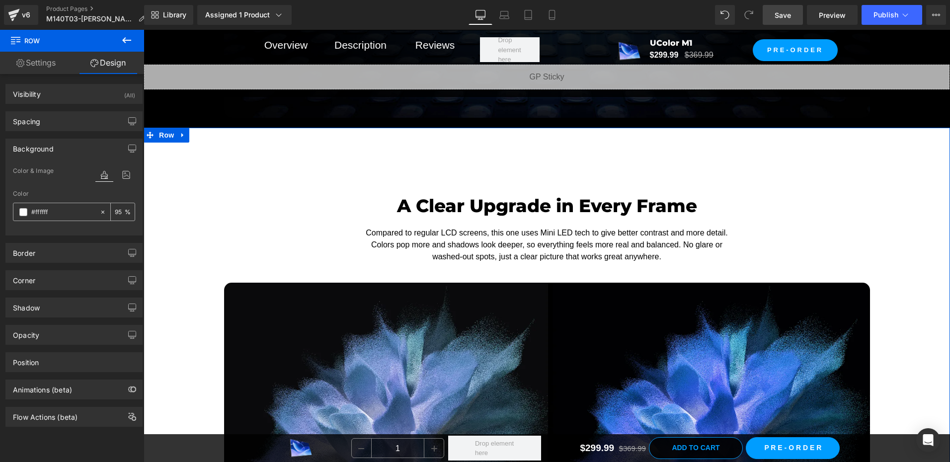
click at [22, 214] on span at bounding box center [23, 212] width 8 height 8
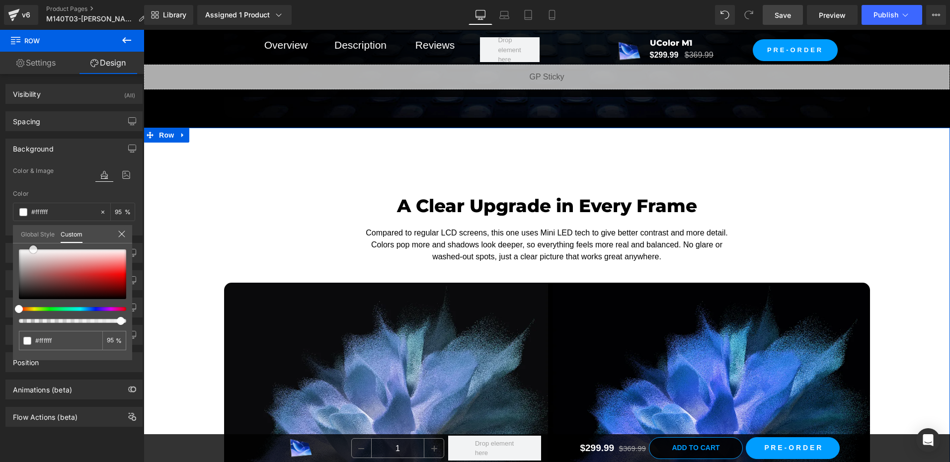
type input "#fcfcfc"
type input "#fdfbfb"
type input "#ffffff"
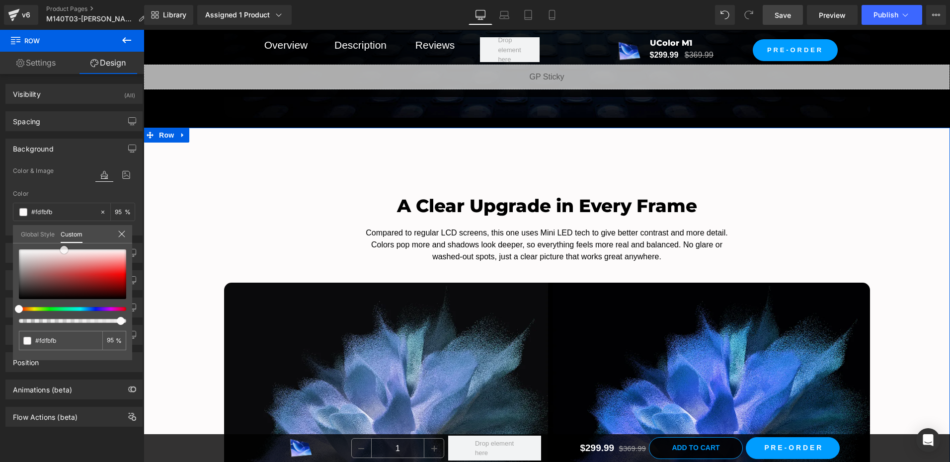
type input "#ffffff"
drag, startPoint x: 19, startPoint y: 249, endPoint x: 5, endPoint y: 242, distance: 14.9
click at [5, 236] on div "Background Color & Image color rgba(255, 255, 255, 0.95) Color #ffffff 95 % Ima…" at bounding box center [74, 183] width 149 height 104
drag, startPoint x: 17, startPoint y: 245, endPoint x: 16, endPoint y: 258, distance: 13.5
click at [16, 255] on div "#ffffff 95 %" at bounding box center [72, 250] width 119 height 12
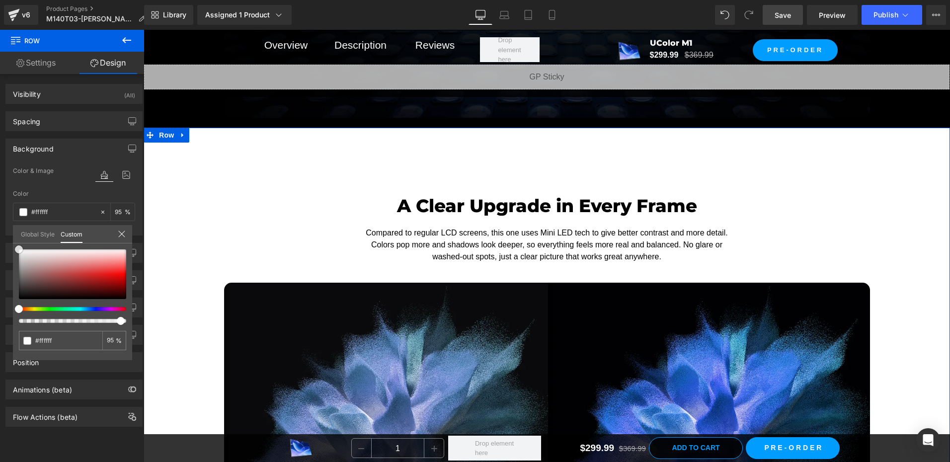
type input "#fcfcfc"
type input "#f2f2f2"
type input "#ededed"
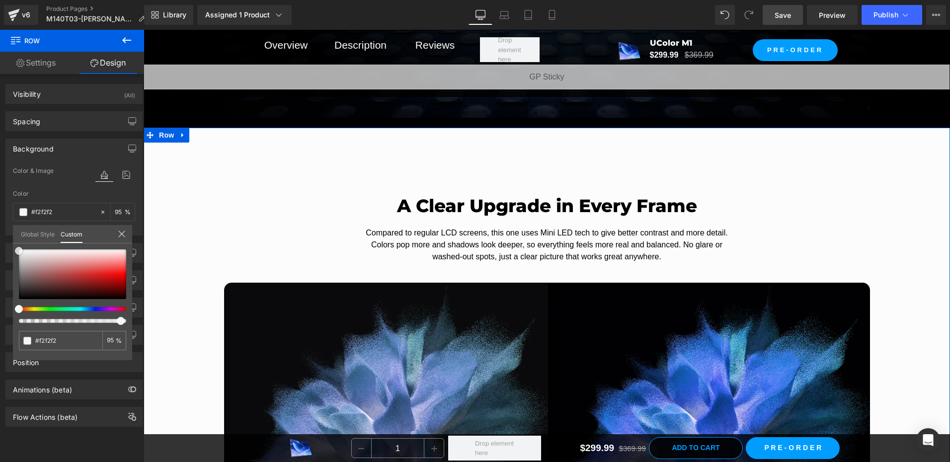
type input "#ededed"
type input "#eaeaea"
type input "#e8e8e8"
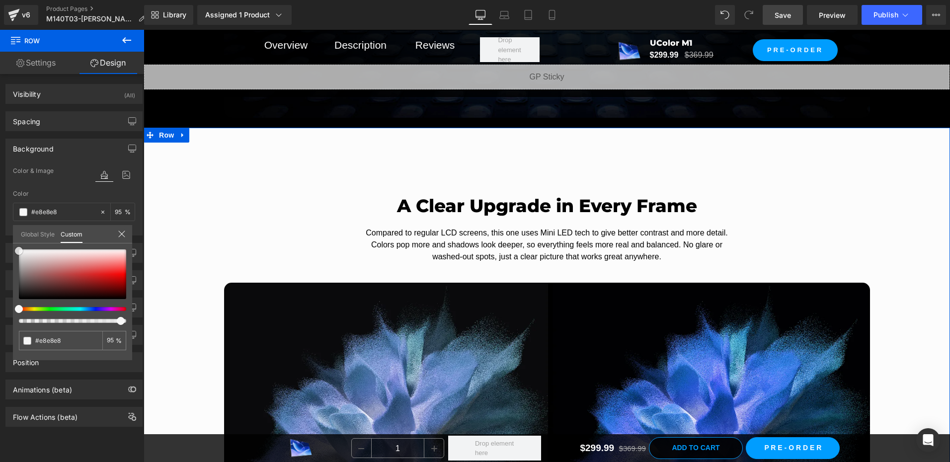
type input "#e5e5e5"
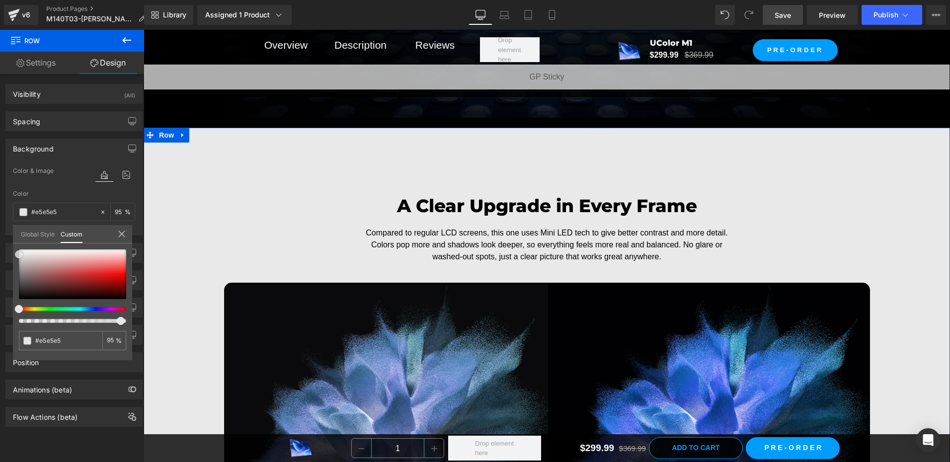
type input "#e8e8e8"
type input "#efefef"
type input "#f7f7f7"
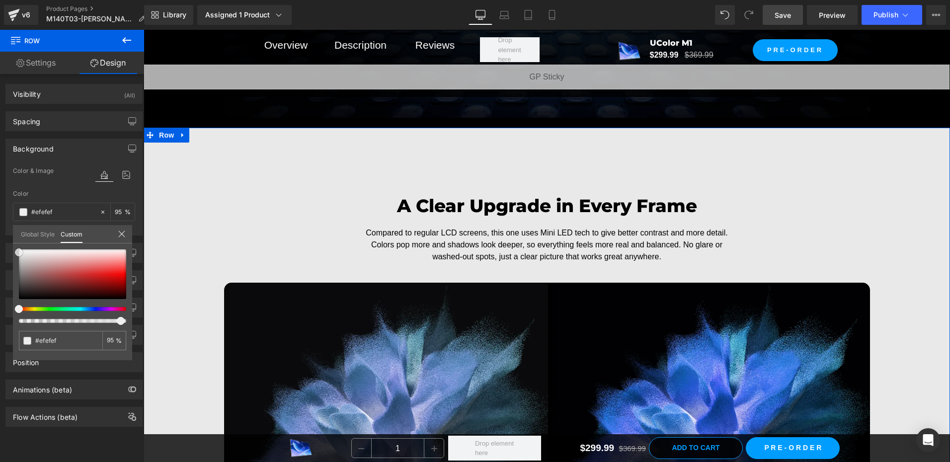
type input "#f7f7f7"
type input "#f9f9f9"
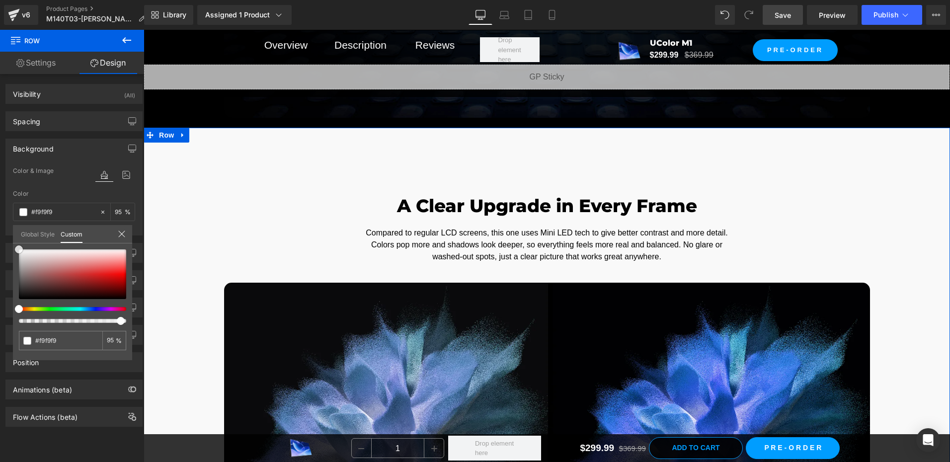
type input "#ffffff"
type input "#fcfcfc"
type input "#f7f7f7"
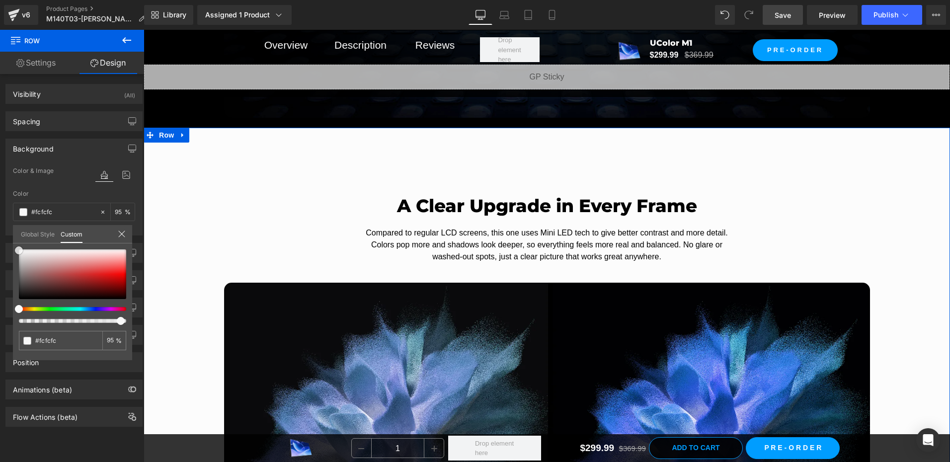
type input "#f7f7f7"
type input "#f2f2f2"
type input "#ededed"
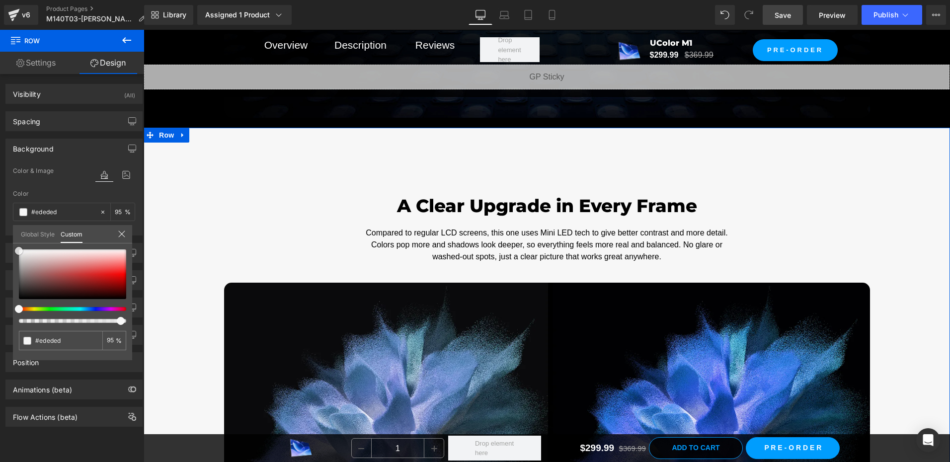
type input "#e8e8e8"
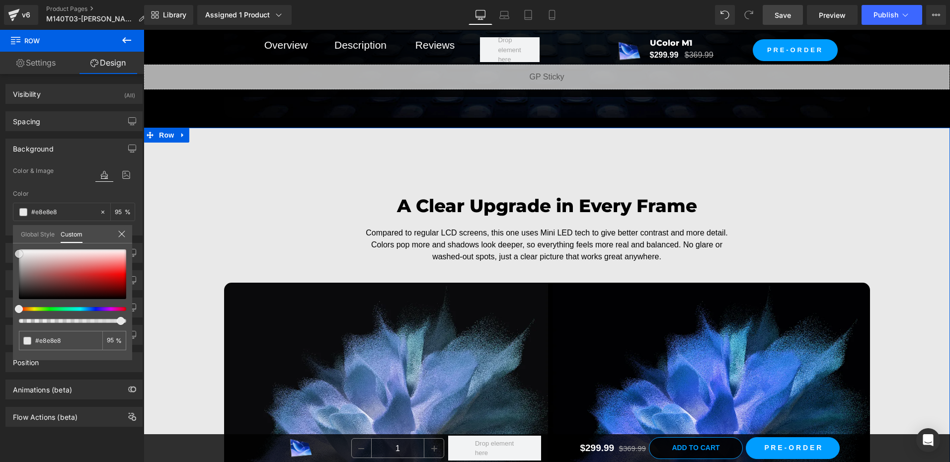
type input "#eaeaea"
type input "#ededed"
type input "#efefef"
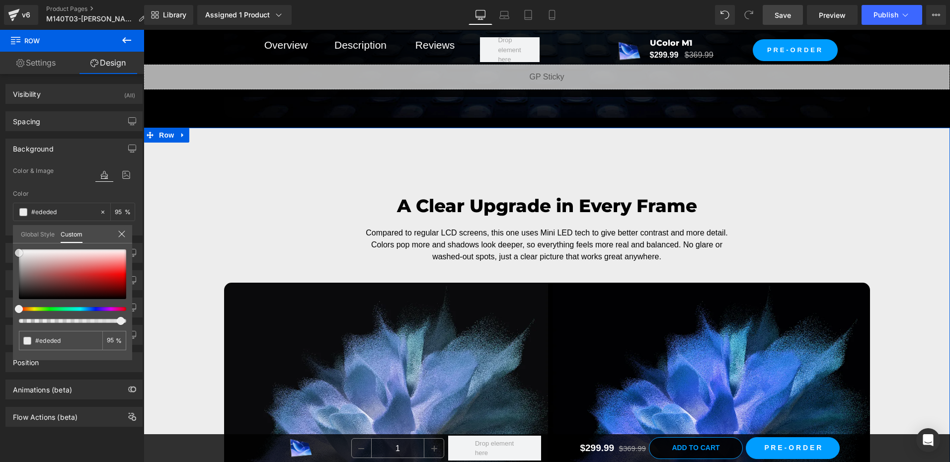
type input "#efefef"
type input "#f4f4f4"
type input "#f7f7f7"
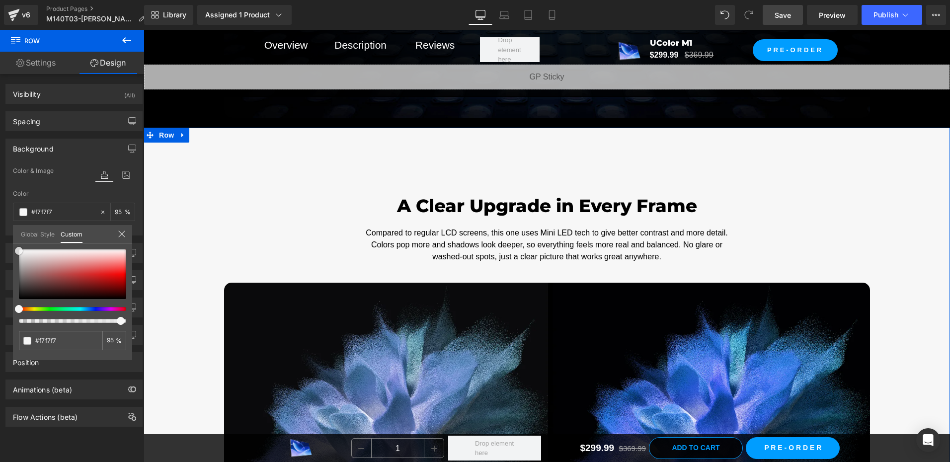
drag, startPoint x: 18, startPoint y: 250, endPoint x: 11, endPoint y: 252, distance: 7.1
click at [11, 236] on div "Background Color & Image color rgba(247, 247, 247, 0.95) Color #f7f7f7 95 % Ima…" at bounding box center [74, 183] width 149 height 104
type input "#f4f4f4"
type input "#f7f7f7"
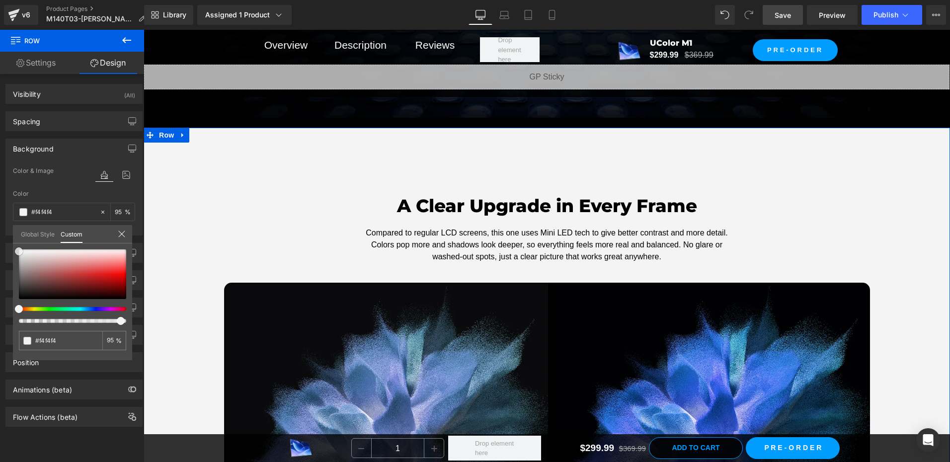
type input "#f7f7f7"
type input "#fcfcfc"
type input "#ffffff"
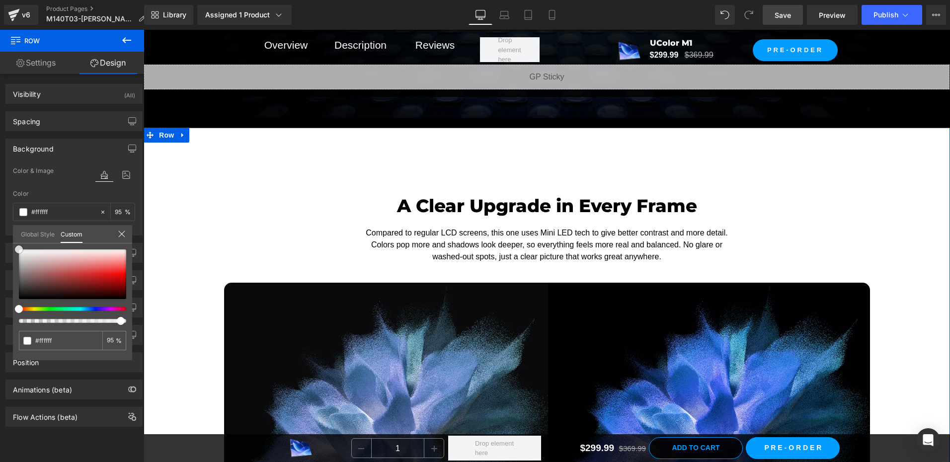
drag, startPoint x: 18, startPoint y: 249, endPoint x: 305, endPoint y: 262, distance: 287.6
click at [14, 246] on div "#ffffff 95 %" at bounding box center [72, 250] width 119 height 12
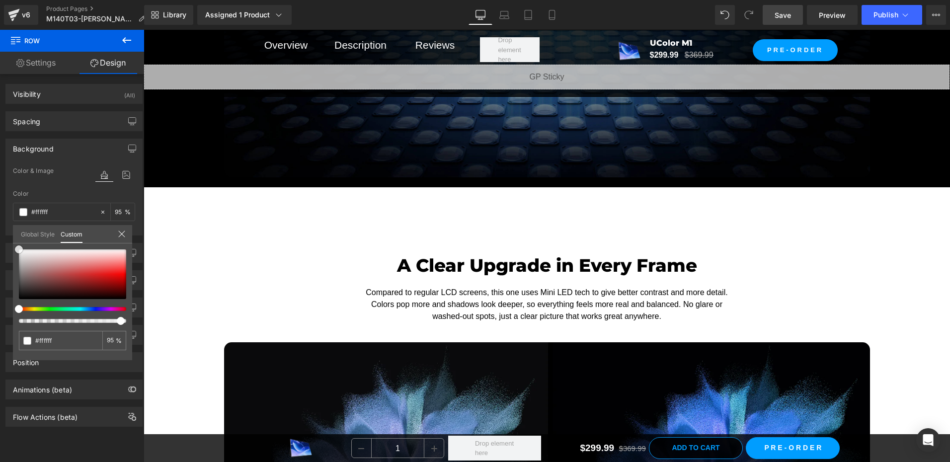
scroll to position [1814, 0]
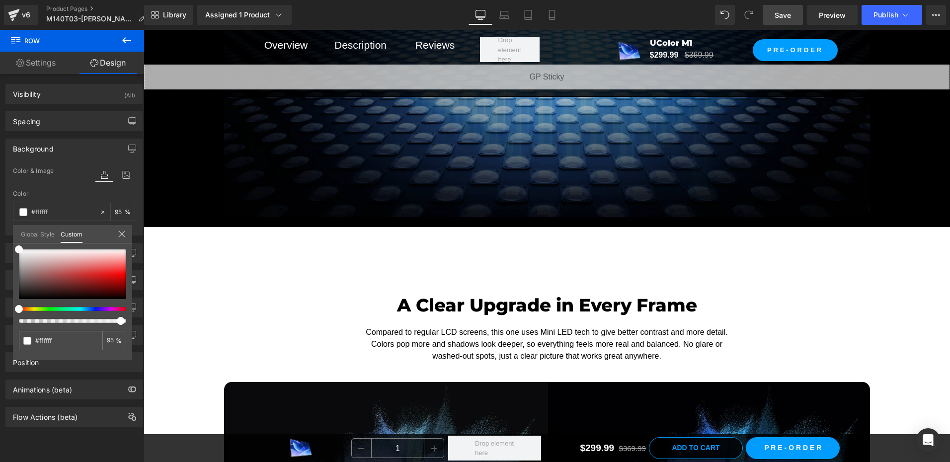
click at [781, 17] on span "Save" at bounding box center [783, 15] width 16 height 10
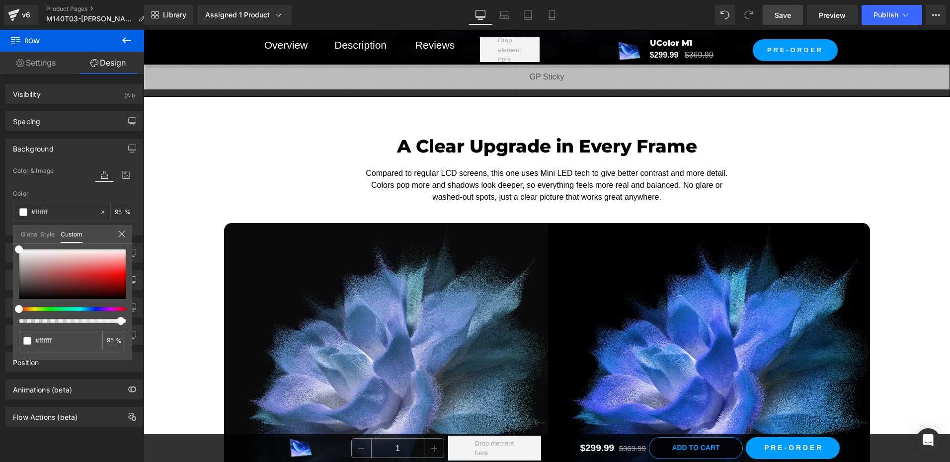
scroll to position [1864, 0]
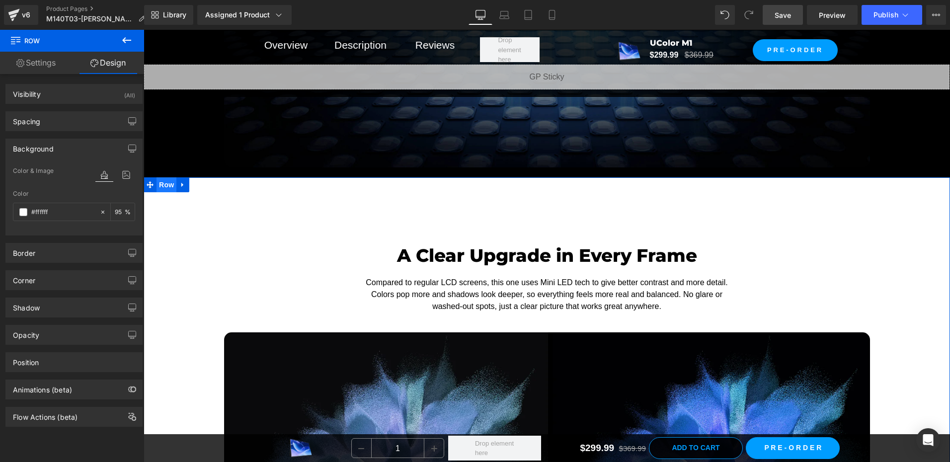
click at [160, 189] on span "Row" at bounding box center [167, 184] width 20 height 15
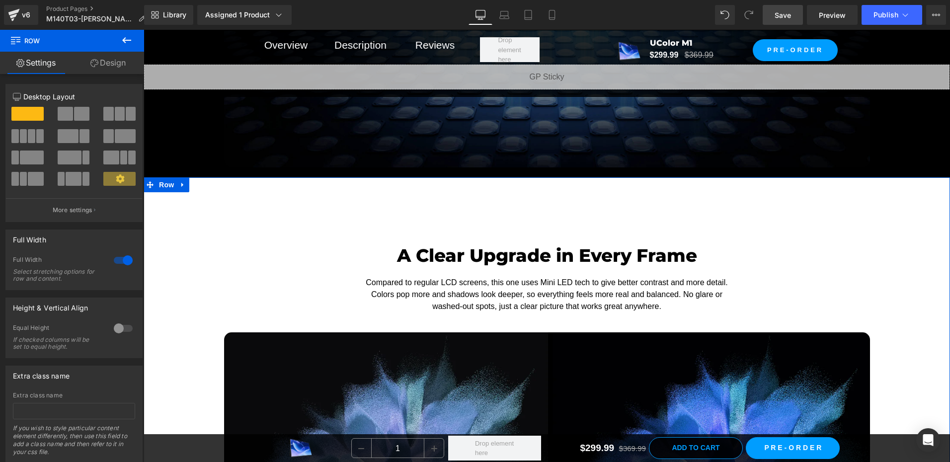
click at [109, 65] on link "Design" at bounding box center [108, 63] width 72 height 22
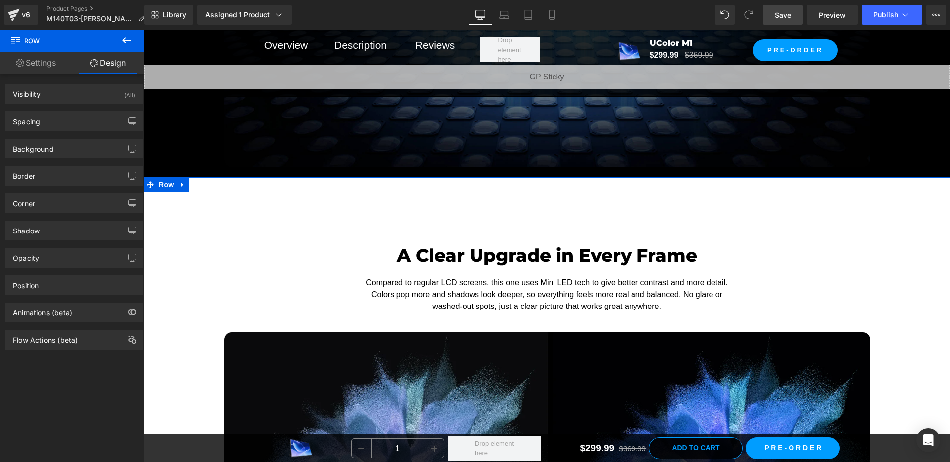
type input "#ffffff"
click at [31, 146] on div "Background" at bounding box center [33, 146] width 41 height 14
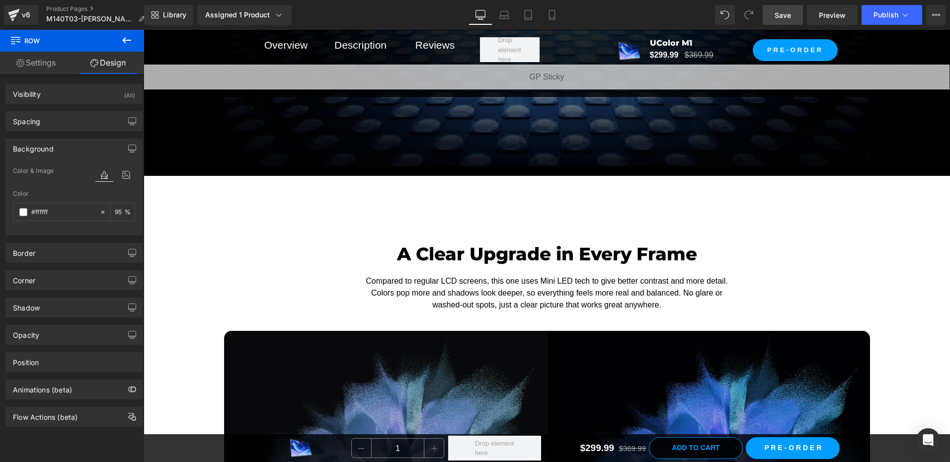
scroll to position [2113, 0]
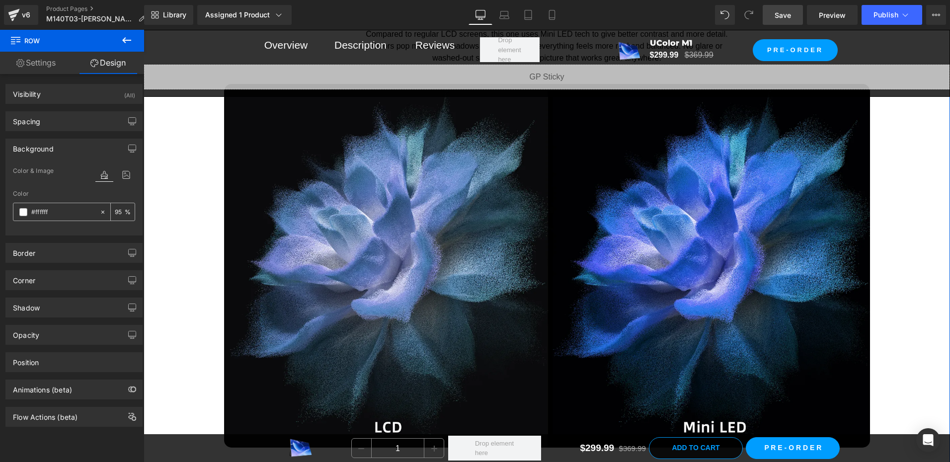
click at [116, 206] on div "95 %" at bounding box center [123, 211] width 24 height 17
click at [123, 209] on div "95 %" at bounding box center [123, 211] width 24 height 17
click at [118, 209] on input "95" at bounding box center [120, 211] width 10 height 11
type input "50"
click at [106, 194] on div "Color" at bounding box center [74, 193] width 122 height 7
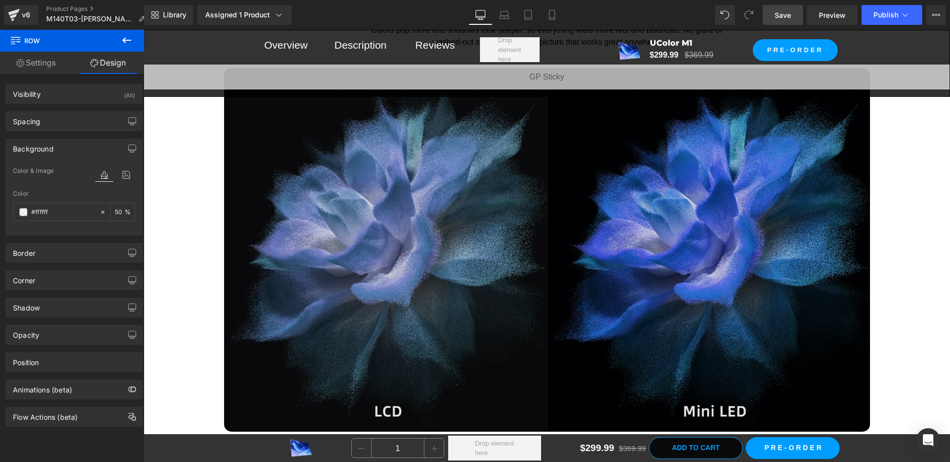
scroll to position [2013, 0]
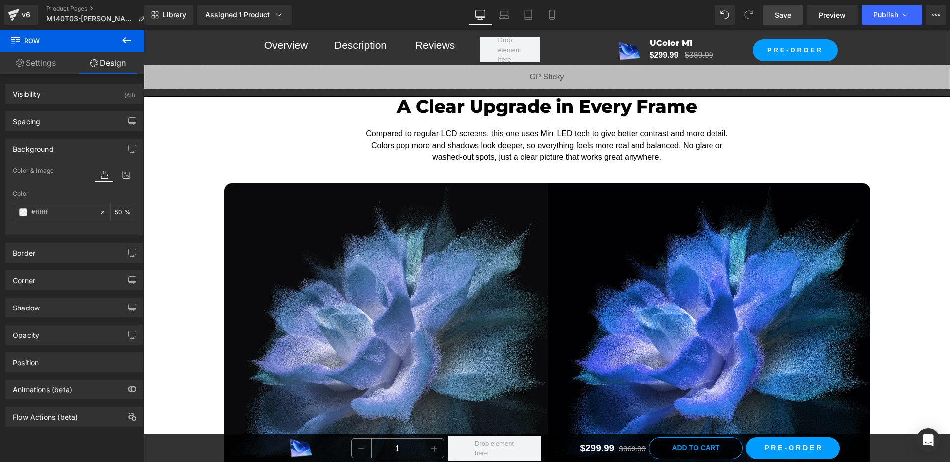
click at [164, 112] on div "A Clear Upgrade in Every Frame Heading Compared to regular LCD screens, this on…" at bounding box center [547, 315] width 807 height 474
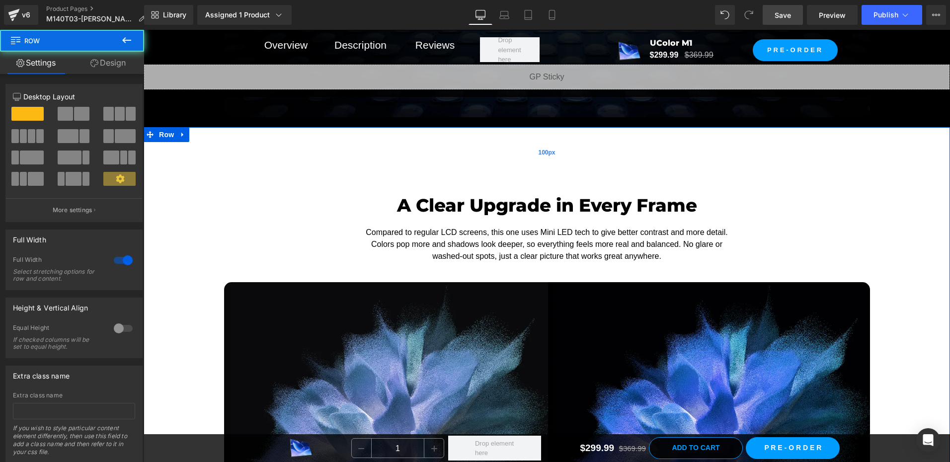
scroll to position [1914, 0]
click at [171, 157] on div "100px" at bounding box center [547, 153] width 807 height 50
click at [163, 135] on span "Row" at bounding box center [167, 135] width 20 height 15
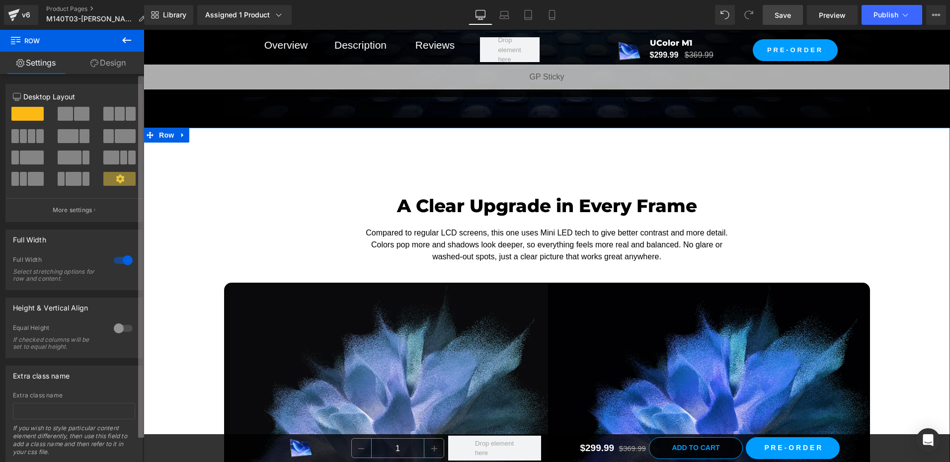
click at [141, 138] on b at bounding box center [141, 257] width 6 height 362
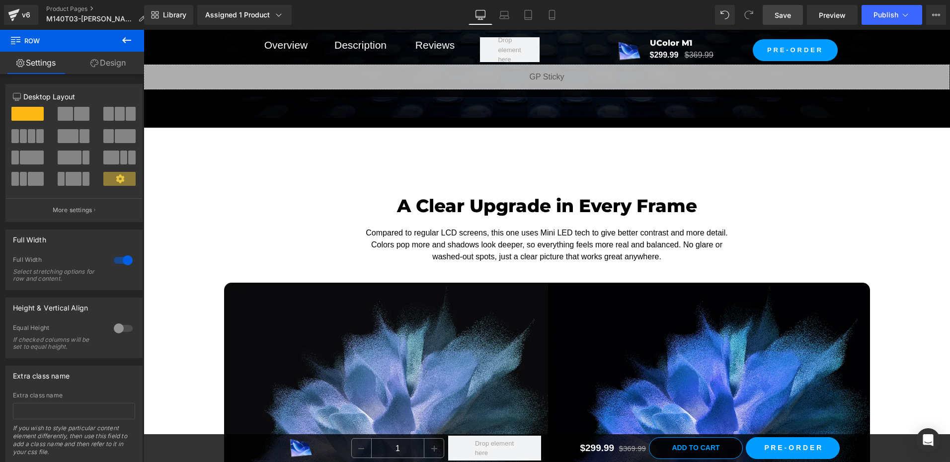
click at [165, 138] on span "Row" at bounding box center [167, 135] width 16 height 12
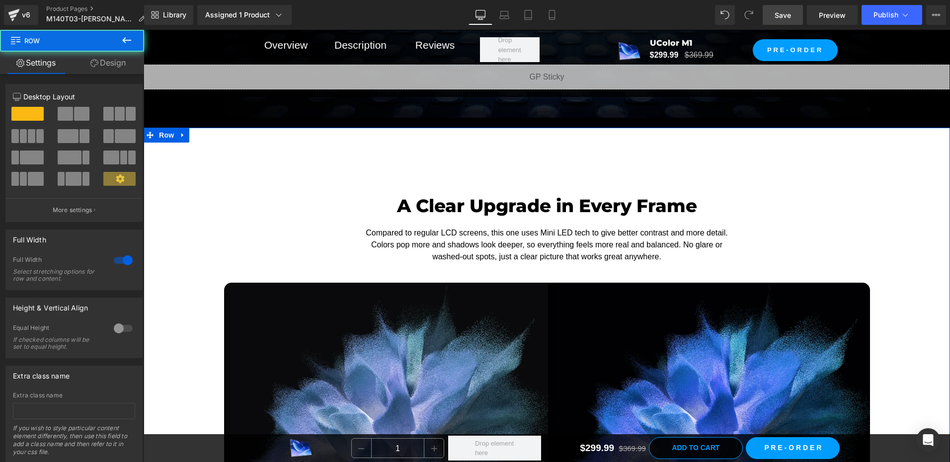
click at [115, 64] on link "Design" at bounding box center [108, 63] width 72 height 22
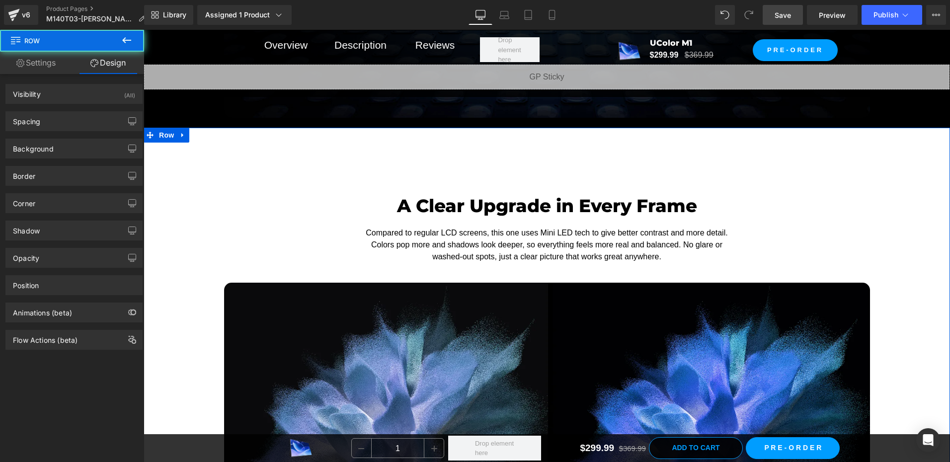
type input "#ffffff"
type input "50"
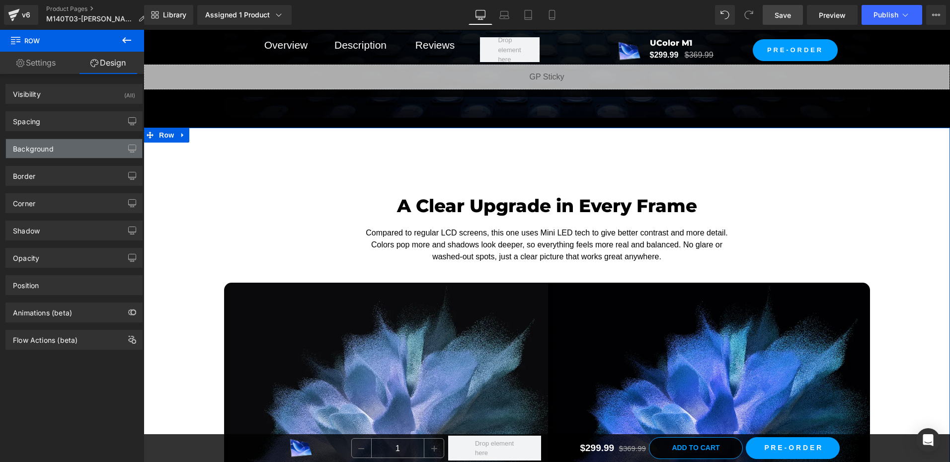
drag, startPoint x: 53, startPoint y: 144, endPoint x: 64, endPoint y: 149, distance: 12.7
click at [53, 144] on div "Background" at bounding box center [33, 146] width 41 height 14
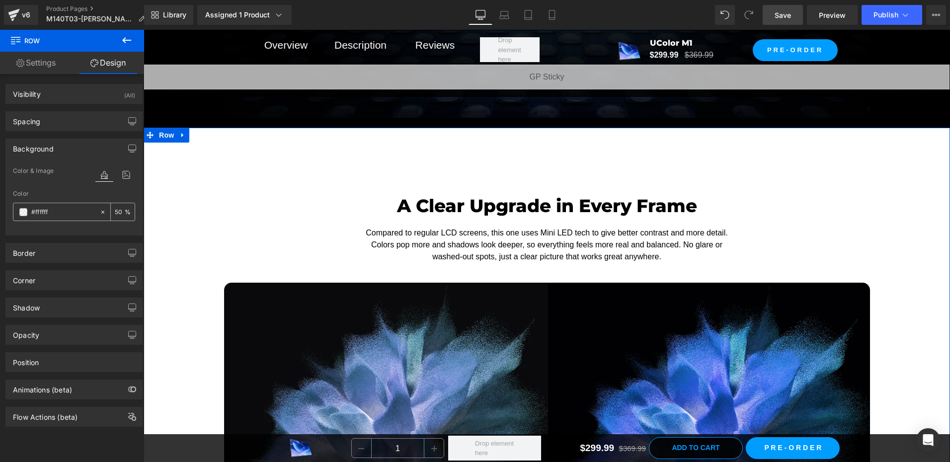
click at [28, 213] on div "#ffffff" at bounding box center [56, 211] width 86 height 17
click at [22, 211] on span at bounding box center [23, 212] width 8 height 8
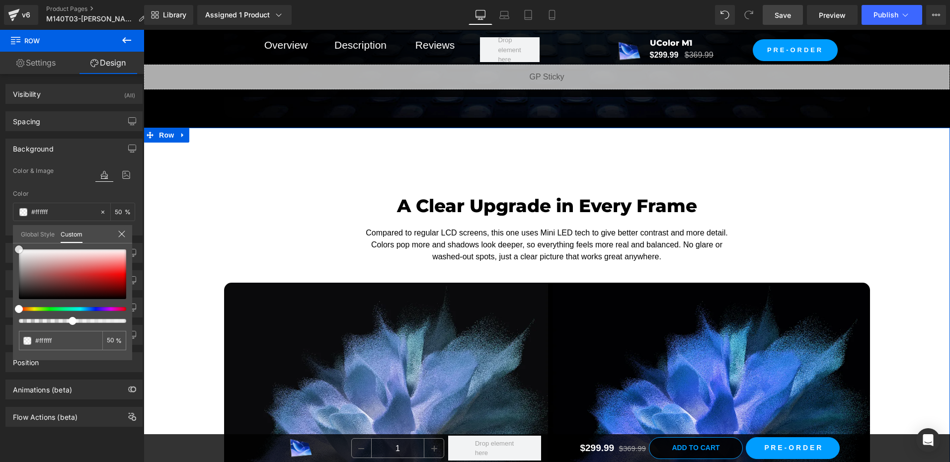
type input "#161212"
type input "#171111"
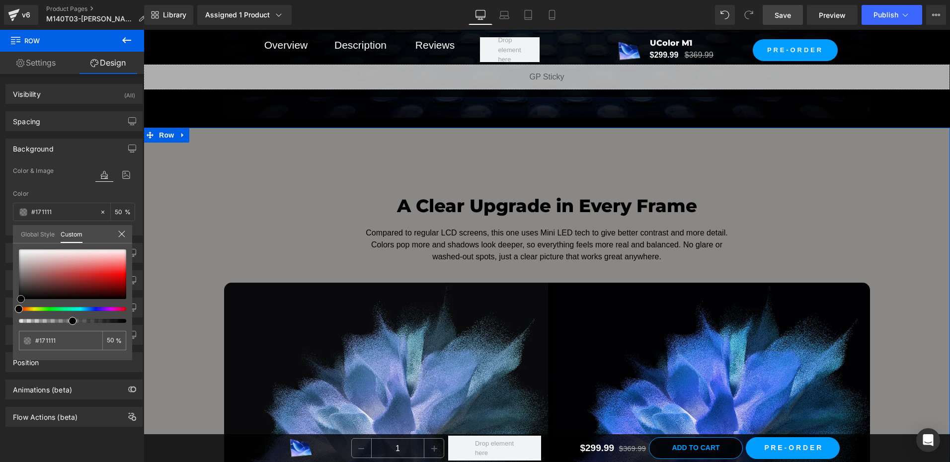
type input "#000000"
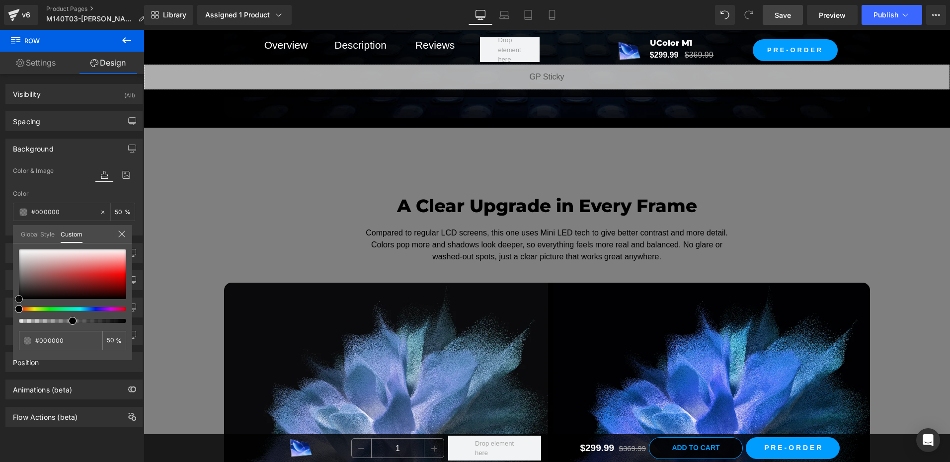
drag, startPoint x: 31, startPoint y: 295, endPoint x: 18, endPoint y: 265, distance: 32.8
click at [0, 327] on html "Row You are previewing how the will restyle your page. You can not edit Element…" at bounding box center [475, 231] width 950 height 462
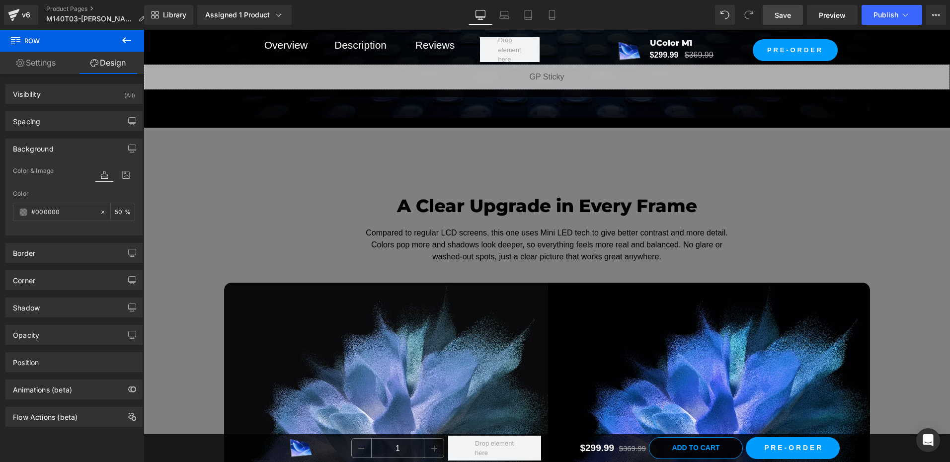
click at [531, 205] on span "Heading" at bounding box center [541, 206] width 27 height 12
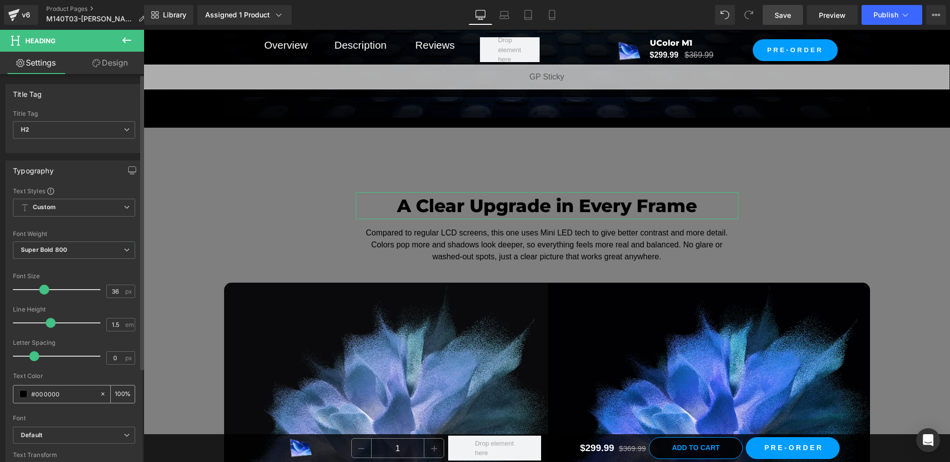
click at [25, 394] on span at bounding box center [23, 394] width 8 height 8
click at [24, 395] on span at bounding box center [23, 394] width 8 height 8
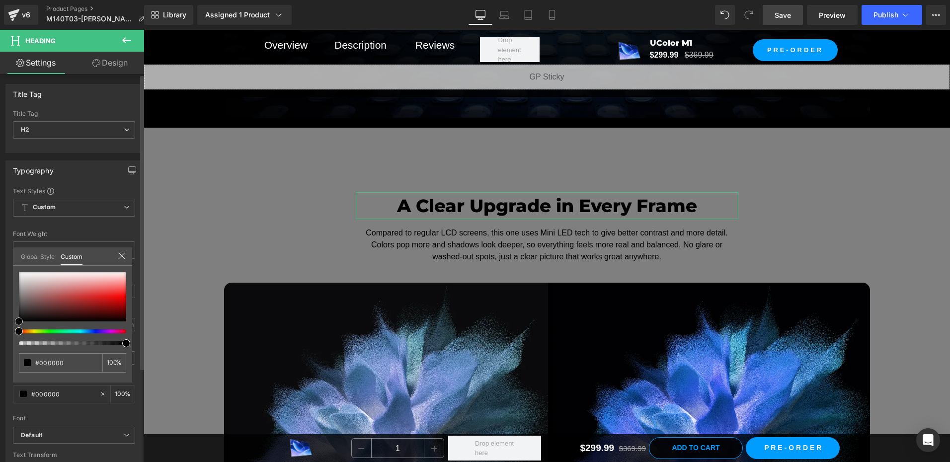
type input "#dad7d7"
type input "#dad6d6"
type input "#ffffff"
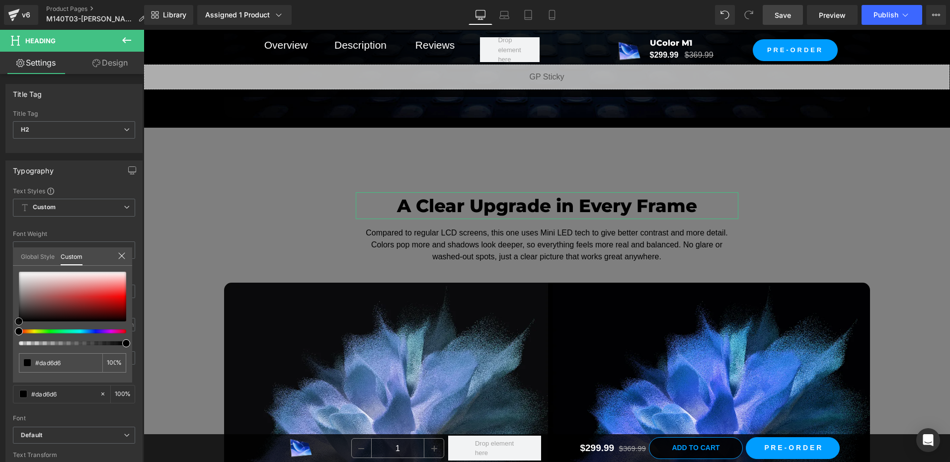
type input "#ffffff"
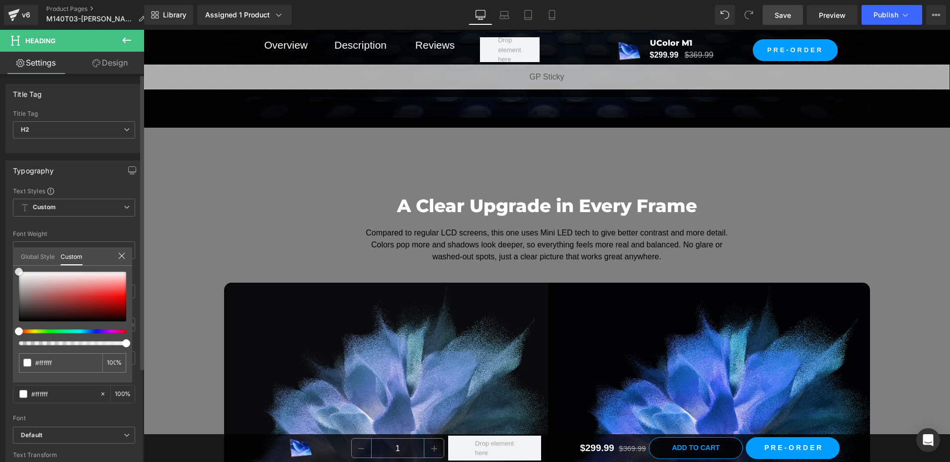
drag, startPoint x: 23, startPoint y: 279, endPoint x: 0, endPoint y: 234, distance: 51.4
click at [0, 234] on html "Heading You are previewing how the will restyle your page. You can not edit Ele…" at bounding box center [475, 231] width 950 height 462
drag, startPoint x: 62, startPoint y: 239, endPoint x: 19, endPoint y: 217, distance: 47.8
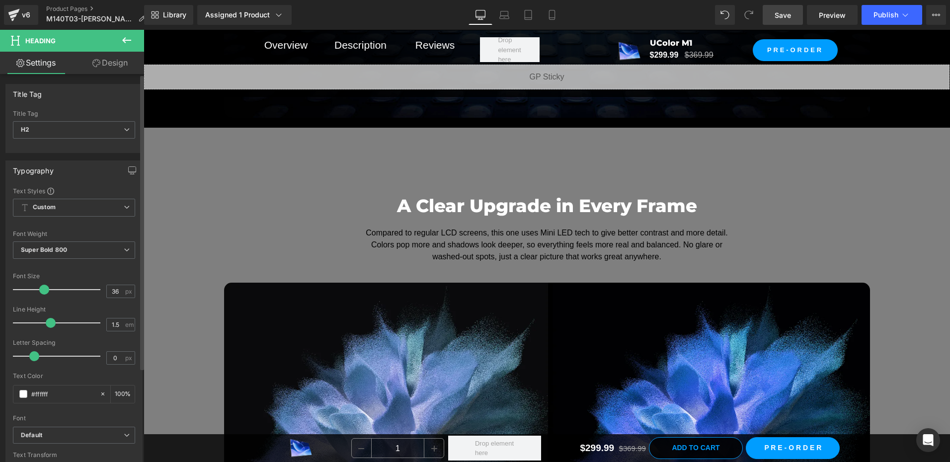
click at [527, 239] on span "Text Block" at bounding box center [541, 245] width 33 height 12
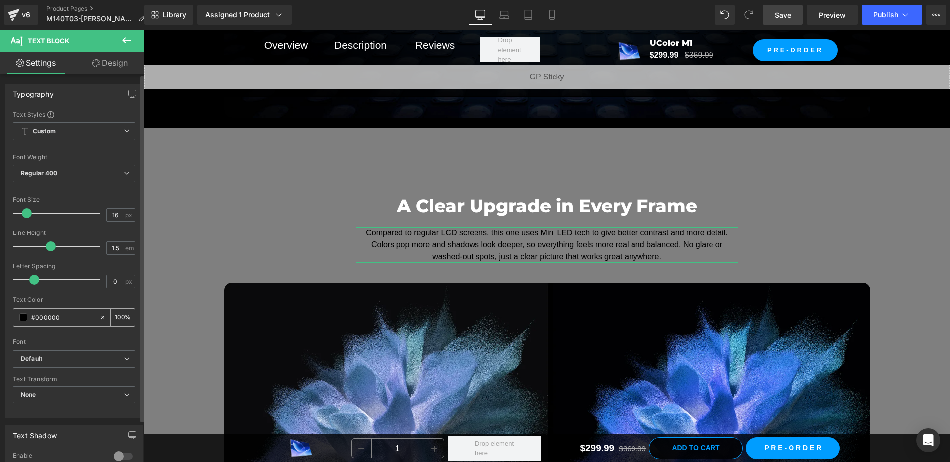
click at [21, 317] on span at bounding box center [23, 318] width 8 height 8
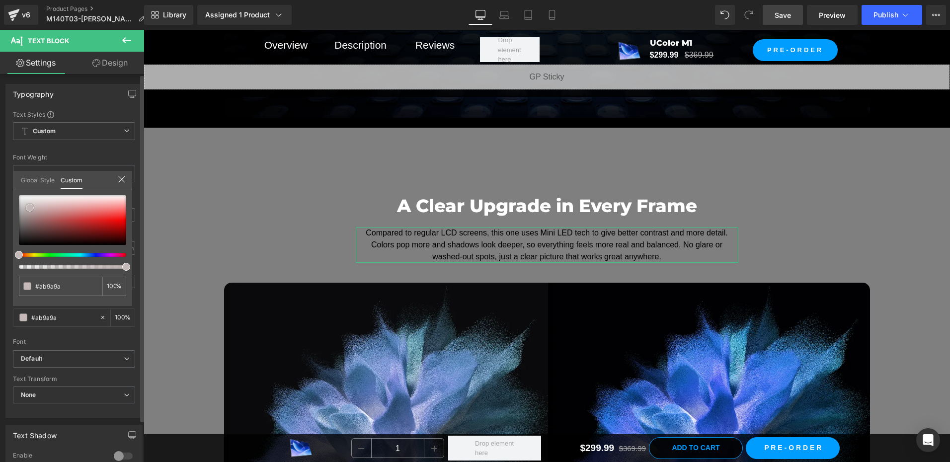
type input "#ab9a9a"
type input "#c5b8b8"
type input "#f0eeee"
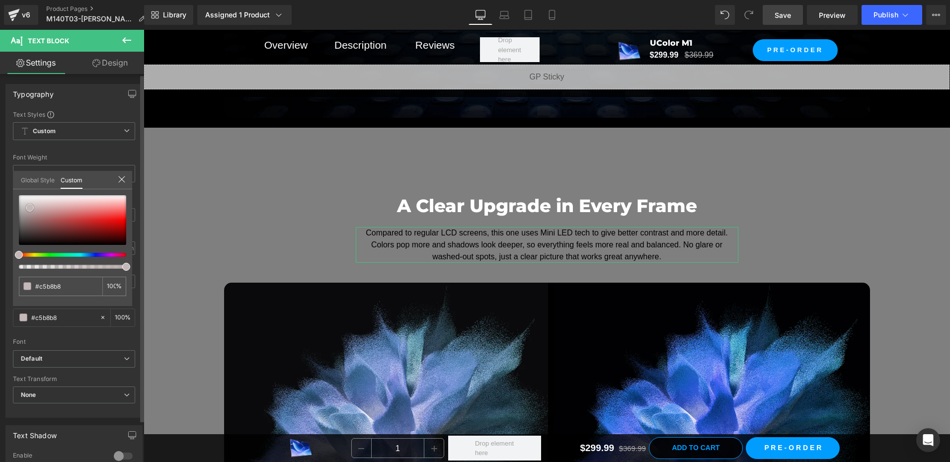
type input "#f0eeee"
type input "#ffffff"
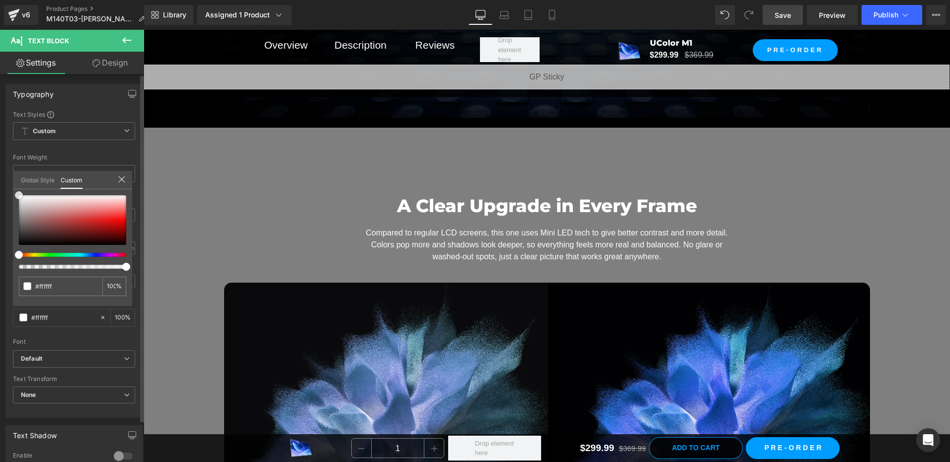
drag, startPoint x: 30, startPoint y: 208, endPoint x: 0, endPoint y: 159, distance: 57.5
click at [0, 159] on html "Text Block You are previewing how the will restyle your page. You can not edit …" at bounding box center [475, 231] width 950 height 462
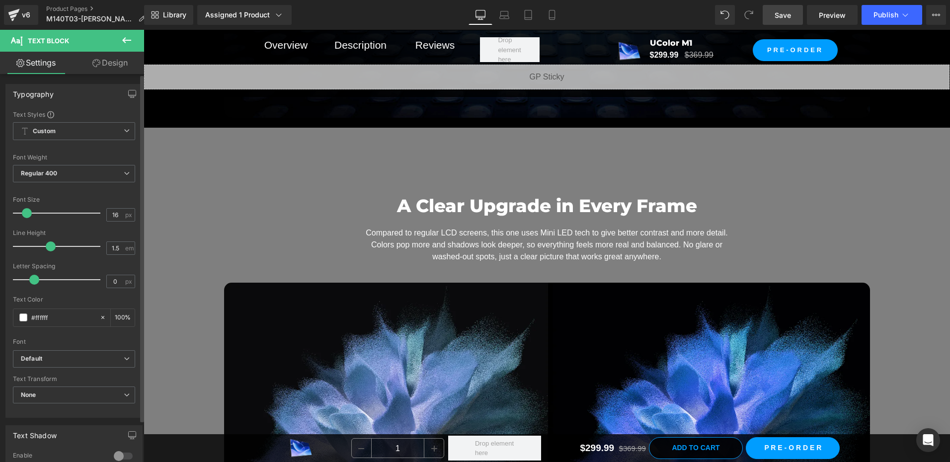
click at [784, 15] on span "Save" at bounding box center [783, 15] width 16 height 10
click at [162, 131] on span "Row" at bounding box center [167, 135] width 20 height 15
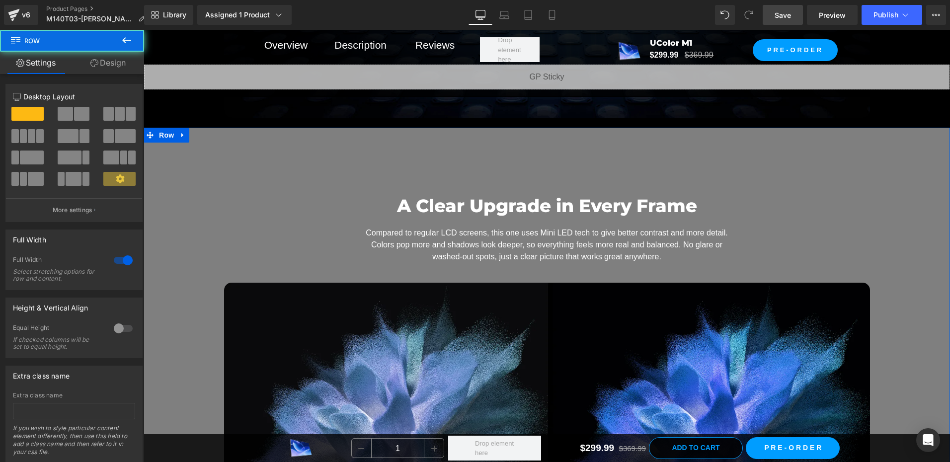
click at [112, 59] on link "Design" at bounding box center [108, 63] width 72 height 22
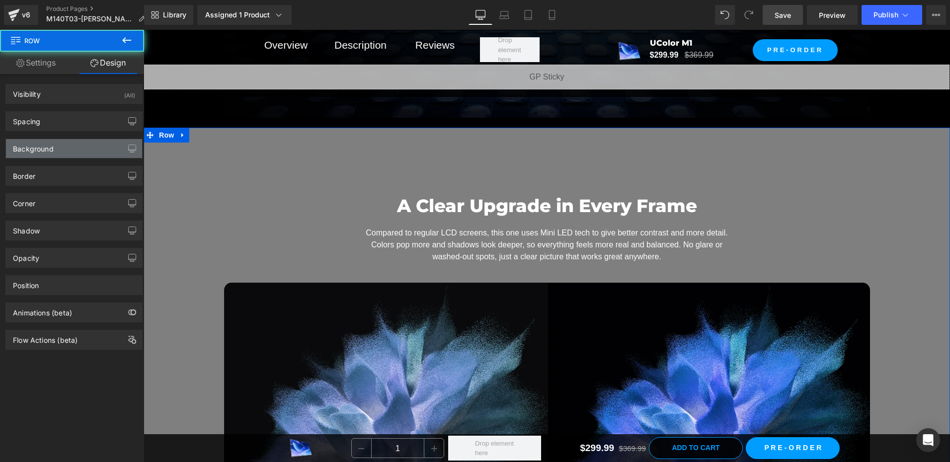
click at [48, 158] on div "Background" at bounding box center [74, 148] width 136 height 19
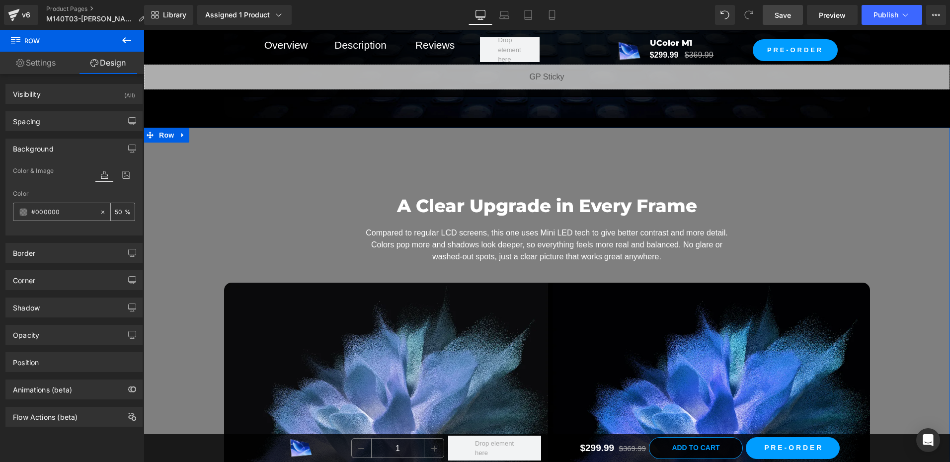
click at [24, 212] on span at bounding box center [23, 212] width 8 height 8
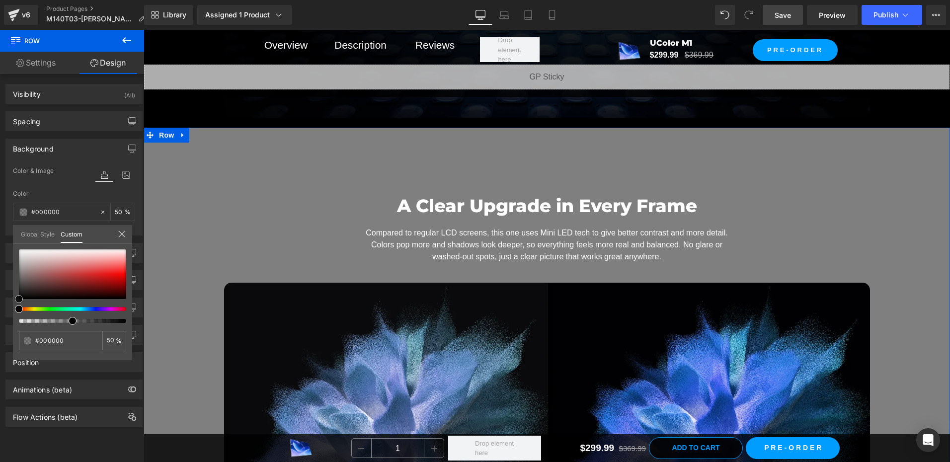
type input "#1a1818"
type input "#171616"
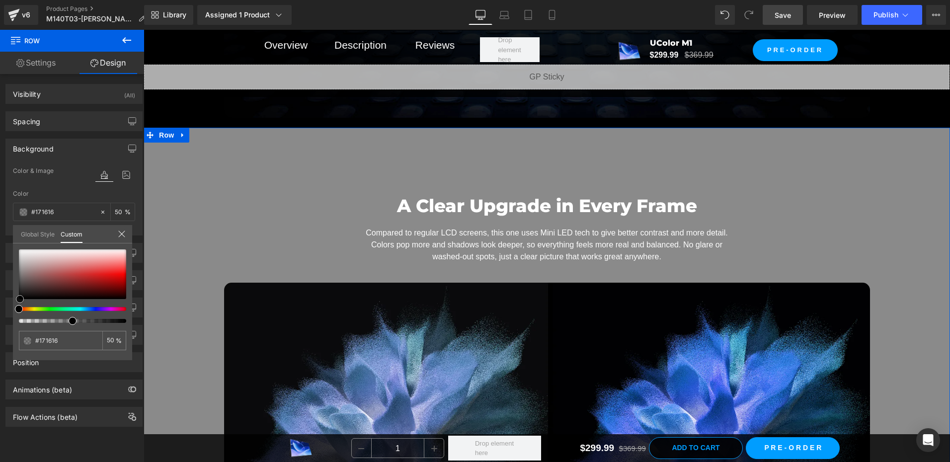
type input "#050404"
type input "#000000"
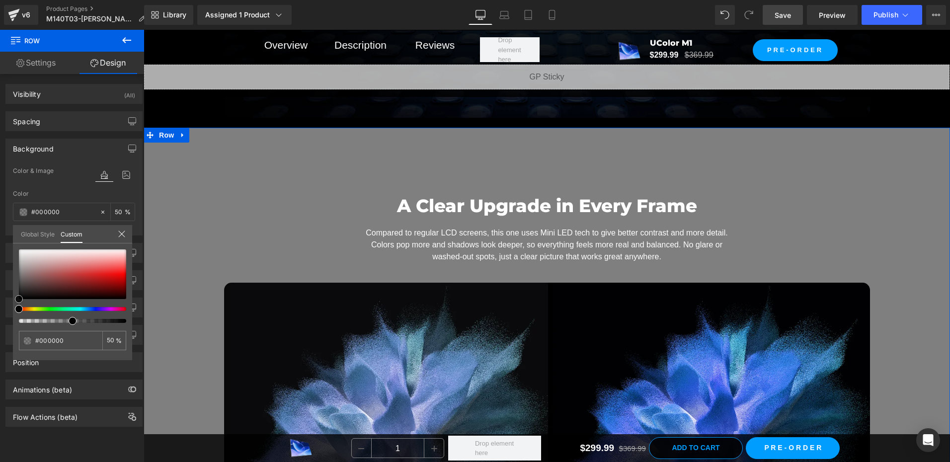
drag, startPoint x: 23, startPoint y: 294, endPoint x: 0, endPoint y: 313, distance: 30.0
click at [0, 319] on html "Row You are previewing how the will restyle your page. You can not edit Element…" at bounding box center [475, 231] width 950 height 462
click at [112, 340] on input "50" at bounding box center [111, 340] width 9 height 7
type input "1"
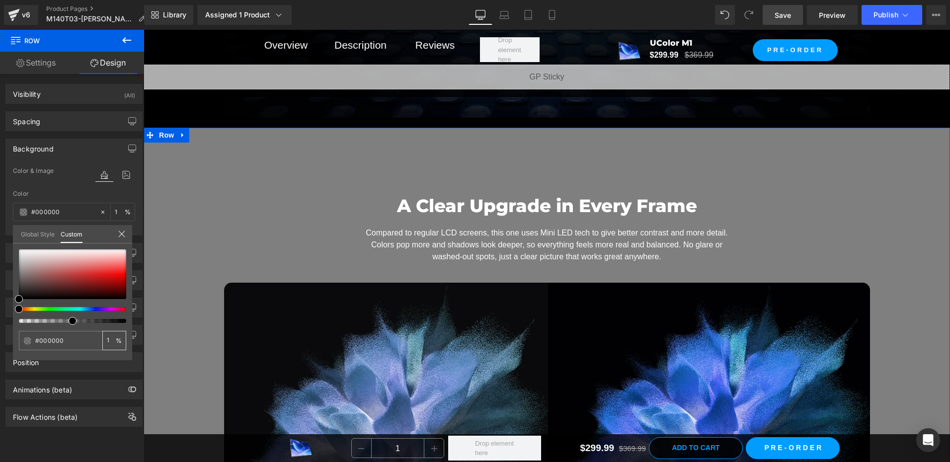
type input "10"
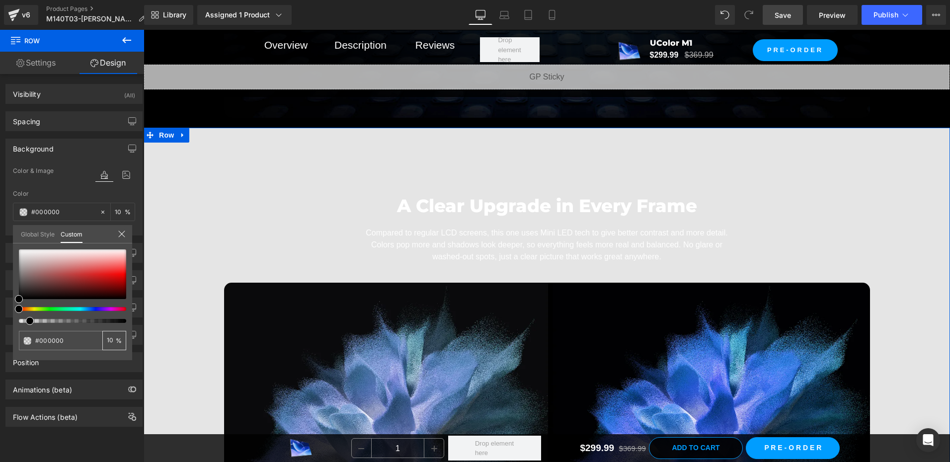
type input "100"
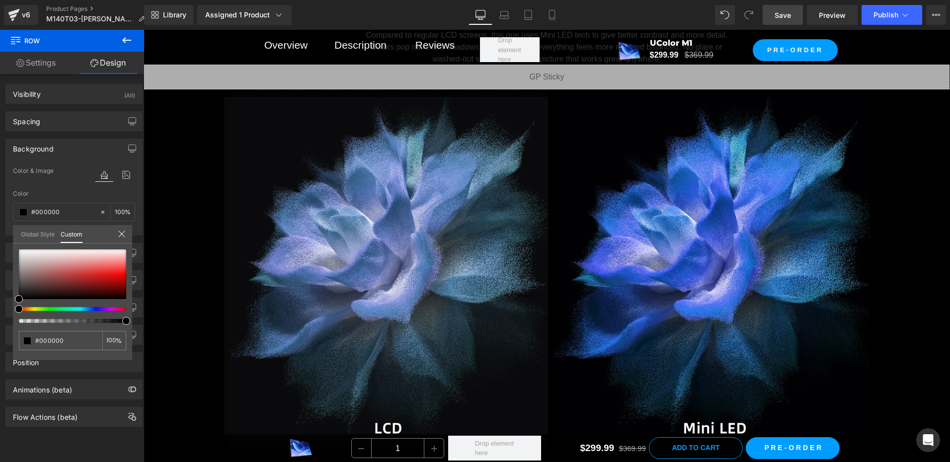
scroll to position [2063, 0]
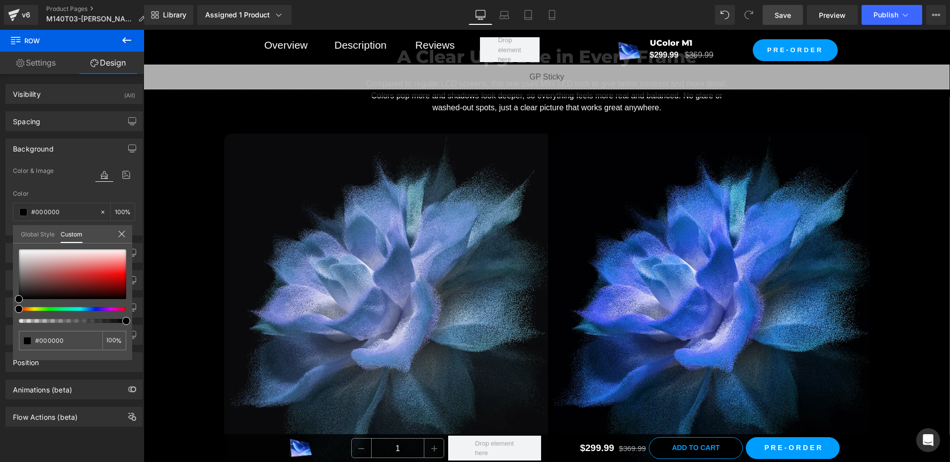
drag, startPoint x: 61, startPoint y: 171, endPoint x: 66, endPoint y: 174, distance: 5.1
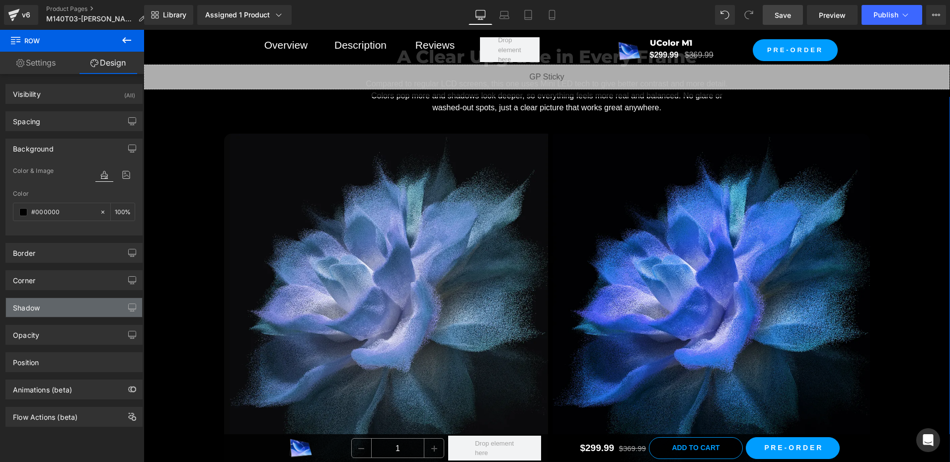
click at [46, 313] on div "Shadow" at bounding box center [74, 307] width 136 height 19
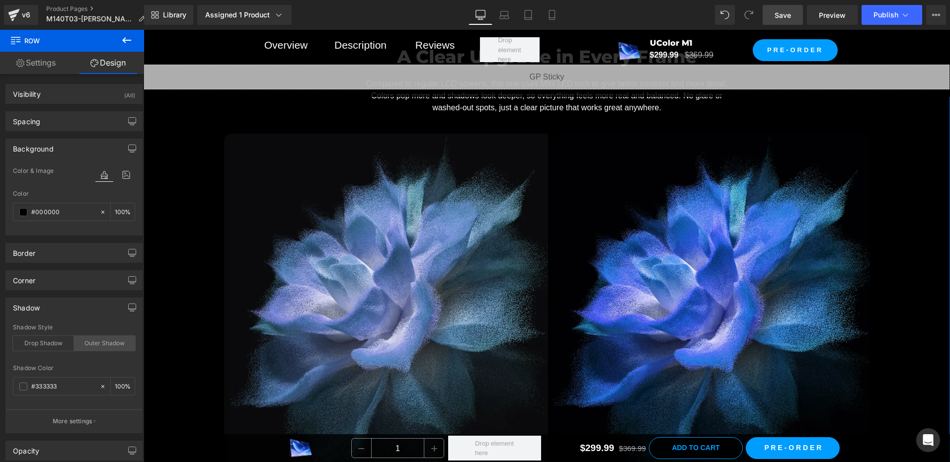
click at [107, 344] on div "Outer Shadow" at bounding box center [104, 343] width 61 height 15
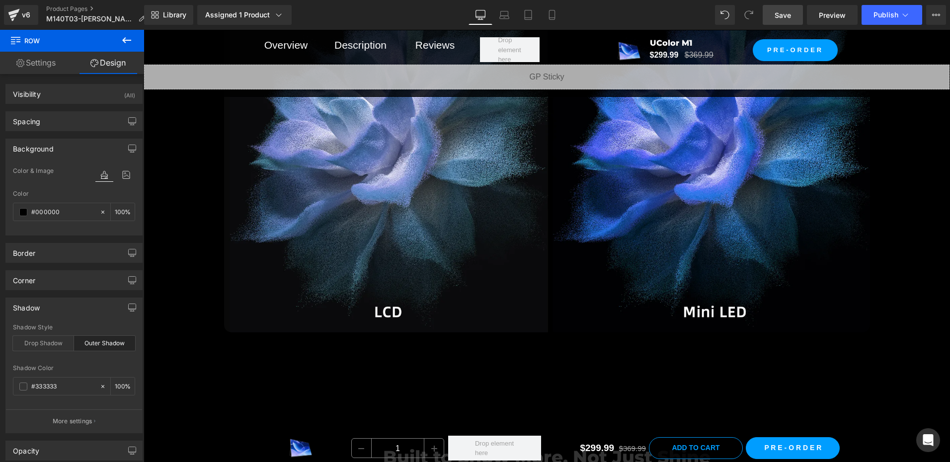
scroll to position [2212, 0]
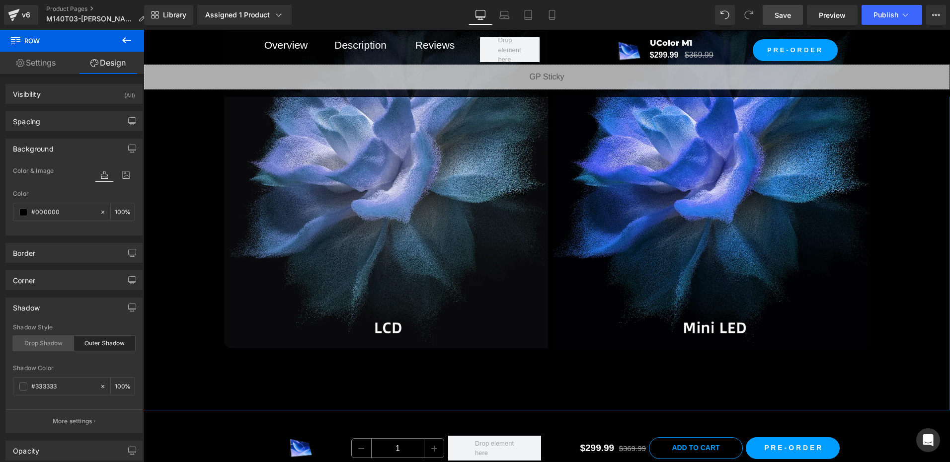
click at [50, 342] on div "Drop Shadow" at bounding box center [43, 343] width 61 height 15
click at [88, 339] on div "Outer Shadow" at bounding box center [104, 343] width 61 height 15
click at [57, 345] on div "Drop Shadow" at bounding box center [43, 343] width 61 height 15
type input "45"
type input "14"
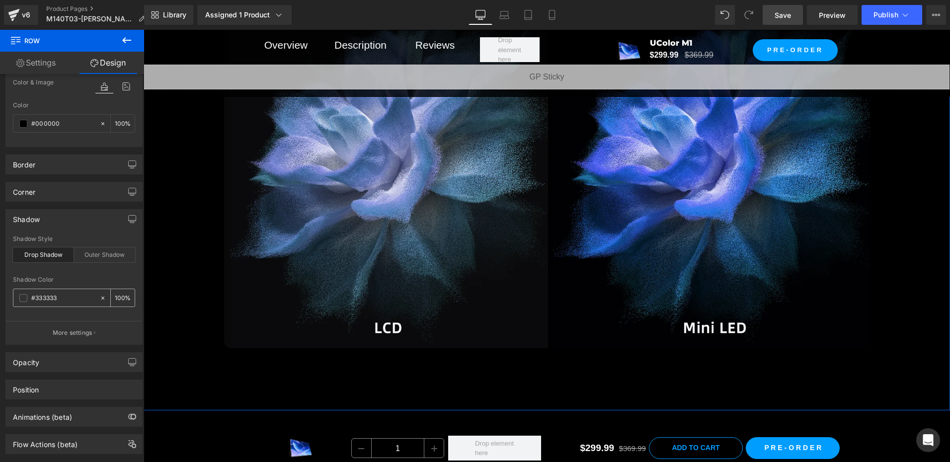
scroll to position [108, 0]
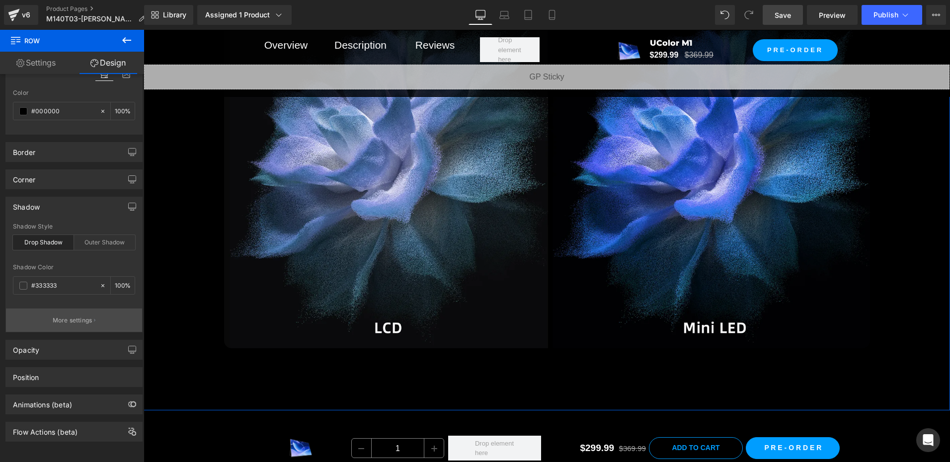
click at [65, 316] on p "More settings" at bounding box center [73, 320] width 40 height 9
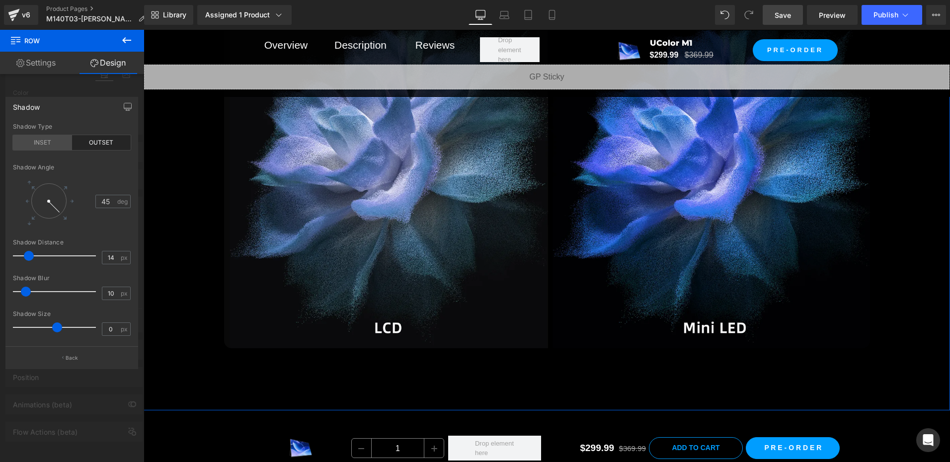
click at [51, 139] on div "INSET" at bounding box center [42, 142] width 59 height 15
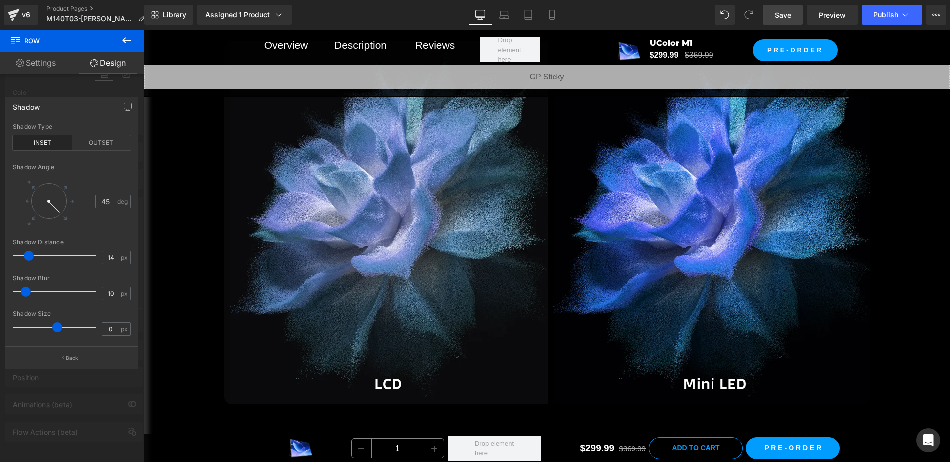
scroll to position [2162, 0]
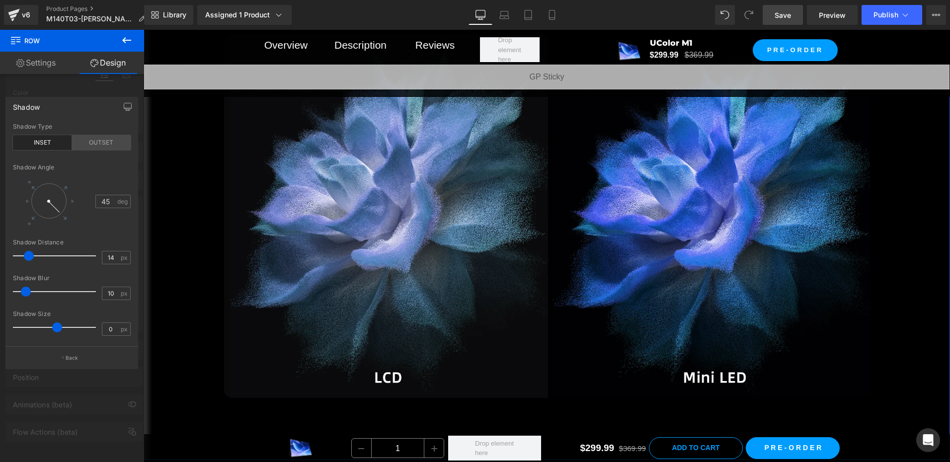
click at [87, 139] on div "OUTSET" at bounding box center [101, 142] width 59 height 15
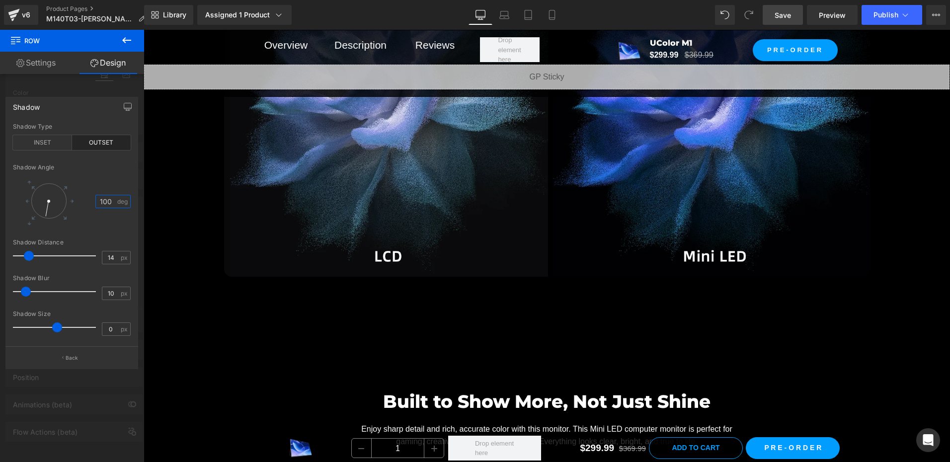
scroll to position [2311, 0]
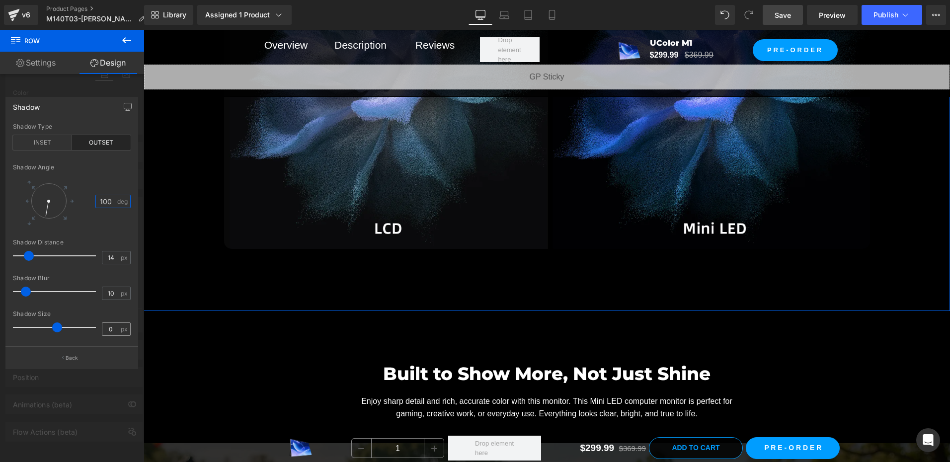
type input "100"
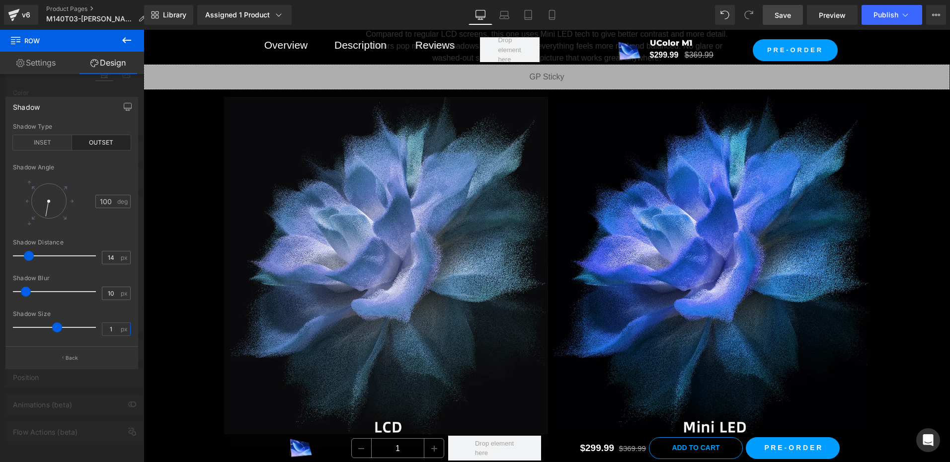
scroll to position [2162, 0]
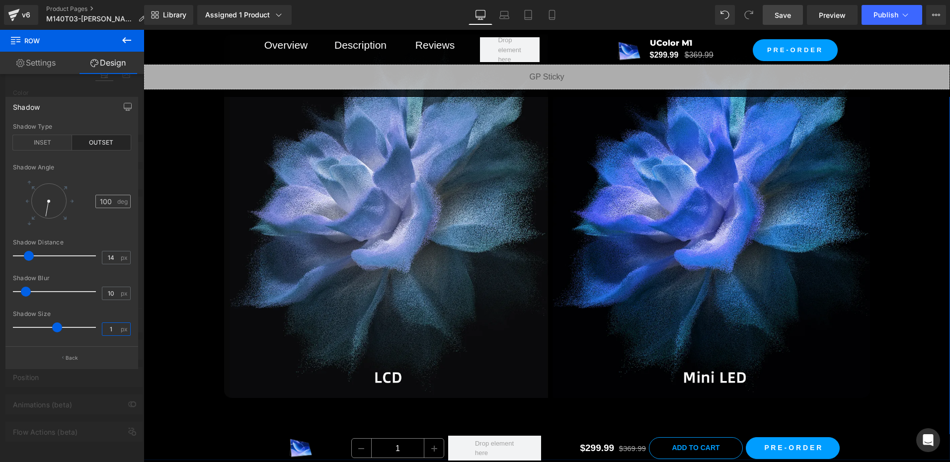
type input "1"
type input "360"
click at [121, 165] on div "Shadow Angle" at bounding box center [72, 167] width 118 height 7
drag, startPoint x: 28, startPoint y: 254, endPoint x: 46, endPoint y: 254, distance: 17.9
click at [46, 254] on span at bounding box center [47, 256] width 10 height 10
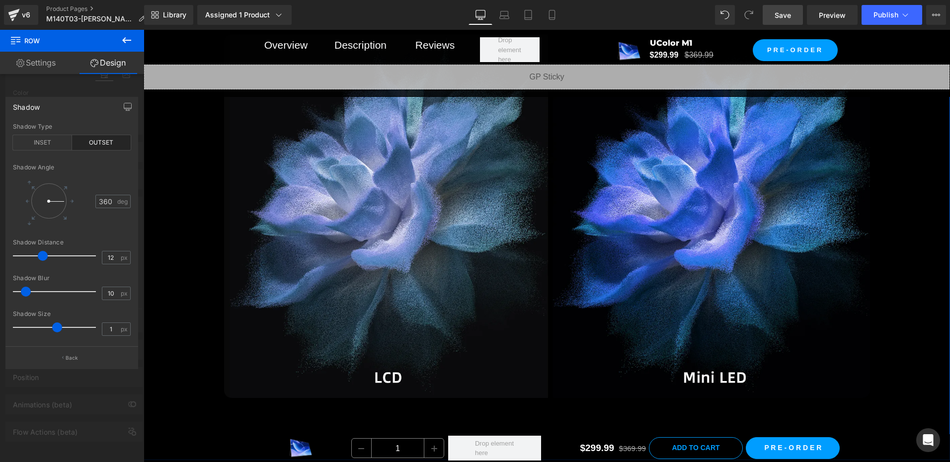
drag, startPoint x: 42, startPoint y: 260, endPoint x: 25, endPoint y: 259, distance: 16.9
click at [38, 259] on span at bounding box center [43, 256] width 10 height 10
type input "11"
drag, startPoint x: 24, startPoint y: 291, endPoint x: 50, endPoint y: 292, distance: 25.4
click at [50, 292] on span at bounding box center [51, 292] width 10 height 10
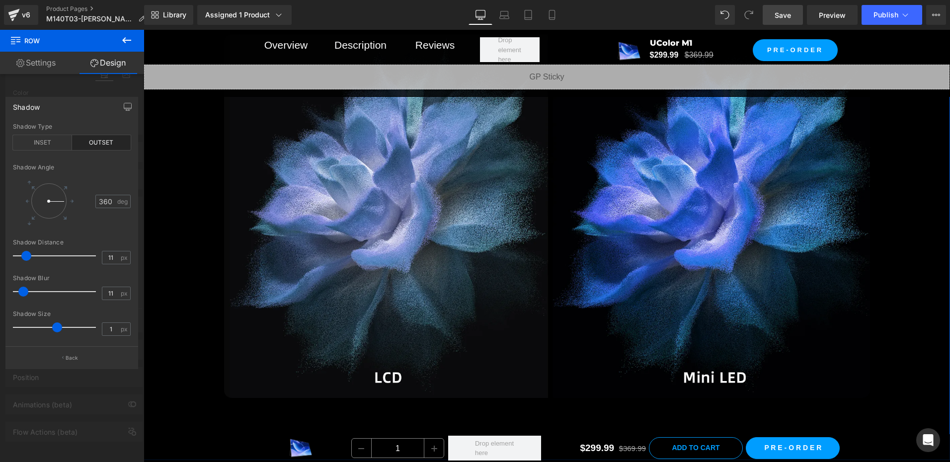
type input "10"
drag, startPoint x: 55, startPoint y: 292, endPoint x: 55, endPoint y: 338, distance: 45.7
click at [30, 291] on span at bounding box center [26, 292] width 10 height 10
click at [96, 362] on button "Back" at bounding box center [71, 357] width 133 height 22
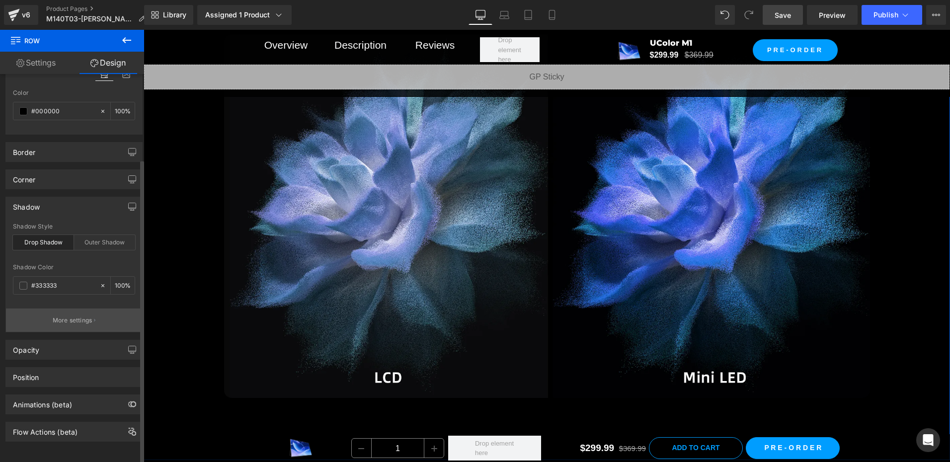
click at [72, 309] on button "More settings" at bounding box center [74, 320] width 136 height 23
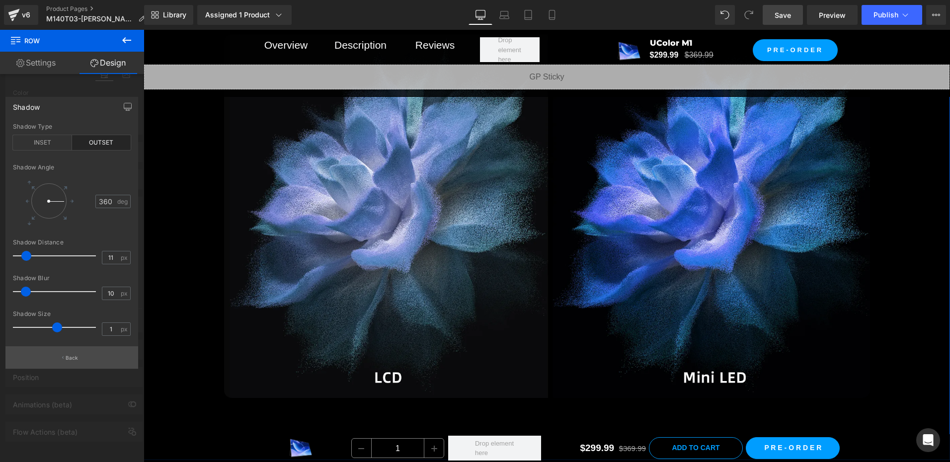
click at [68, 358] on p "Back" at bounding box center [72, 357] width 13 height 7
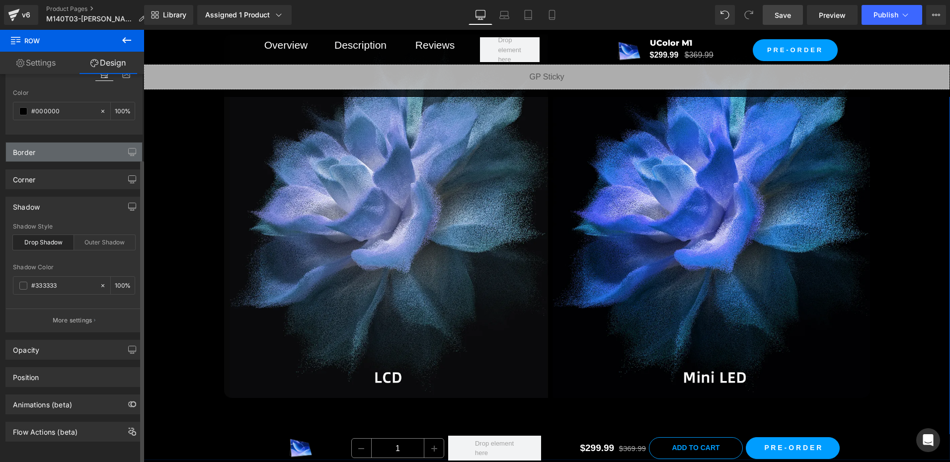
click at [53, 146] on div "Border" at bounding box center [74, 152] width 136 height 19
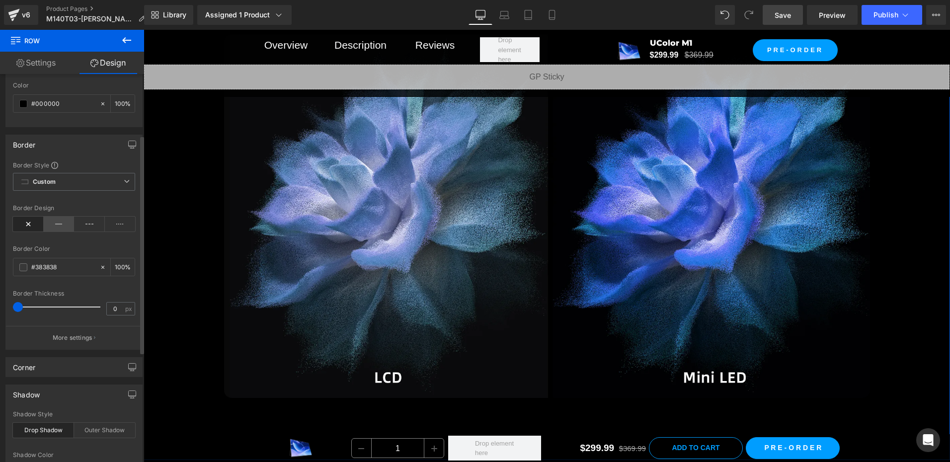
click at [63, 229] on icon at bounding box center [59, 224] width 31 height 15
type input "2"
drag, startPoint x: 107, startPoint y: 288, endPoint x: 94, endPoint y: 282, distance: 14.0
click at [107, 288] on div "Border Style Custom Custom Setup Global Style Custom Setup Global Style solid B…" at bounding box center [74, 255] width 136 height 188
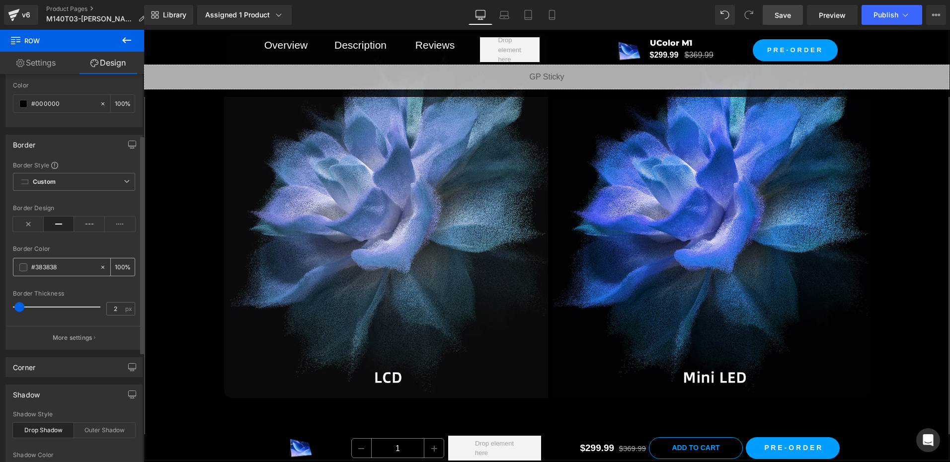
click at [22, 266] on span at bounding box center [23, 267] width 8 height 8
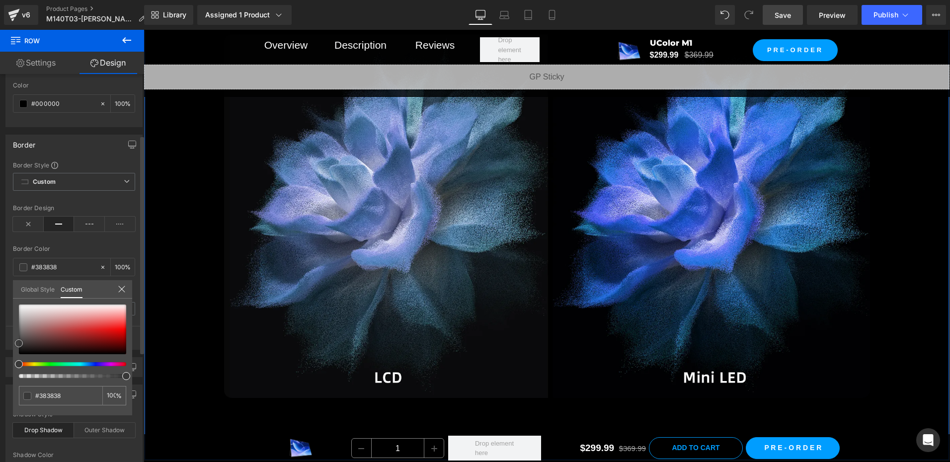
type input "#d8cece"
type input "#d7cfcf"
type input "#ded8d8"
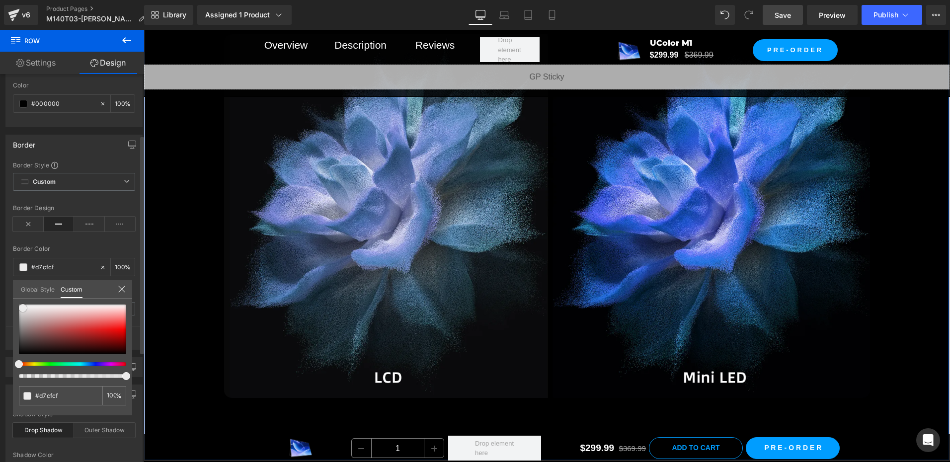
type input "#ded8d8"
type input "#ffffff"
drag, startPoint x: 31, startPoint y: 313, endPoint x: 4, endPoint y: 270, distance: 50.9
click at [0, 275] on html "Row You are previewing how the will restyle your page. You can not edit Element…" at bounding box center [475, 231] width 950 height 462
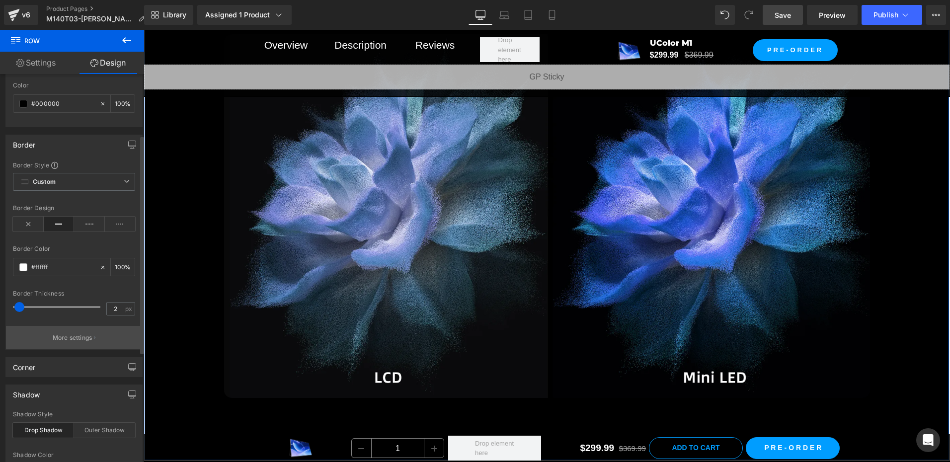
click at [76, 338] on p "More settings" at bounding box center [73, 338] width 40 height 9
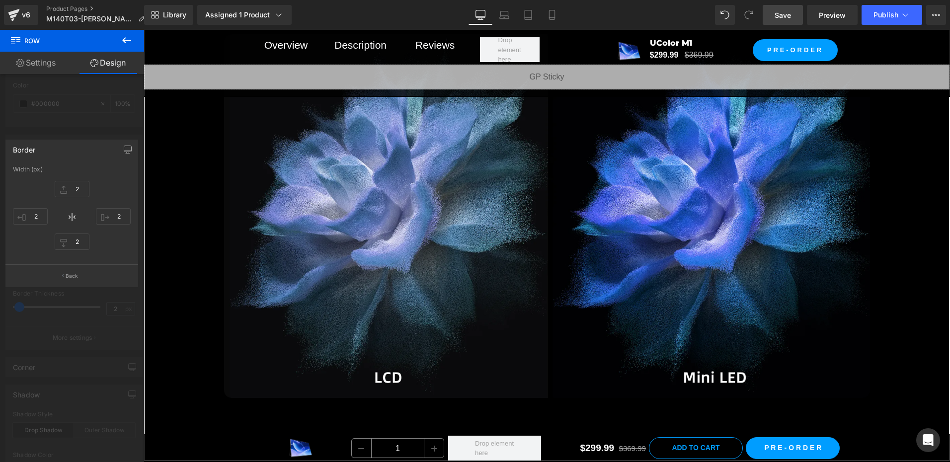
click at [781, 13] on span "Save" at bounding box center [783, 15] width 16 height 10
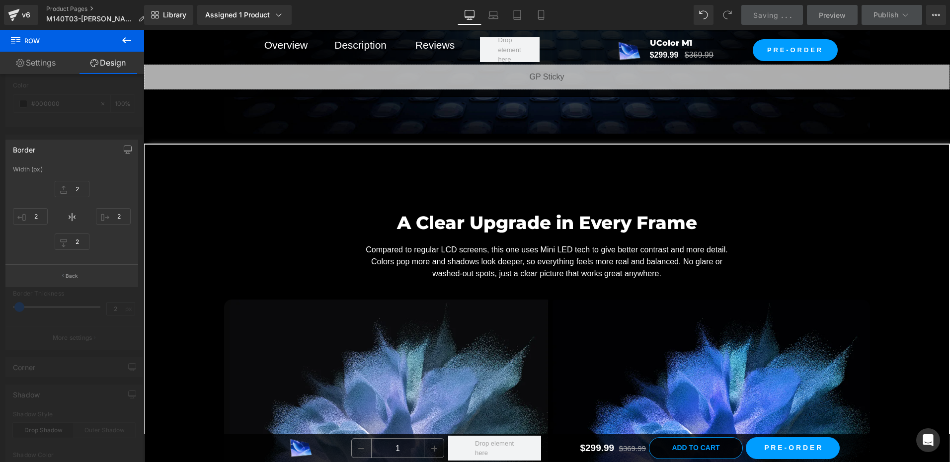
scroll to position [1766, 0]
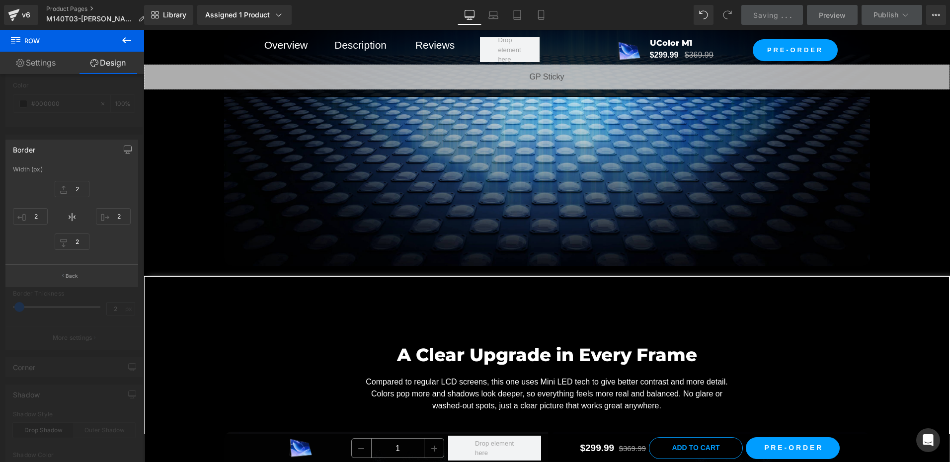
click at [441, 275] on div at bounding box center [547, 246] width 807 height 432
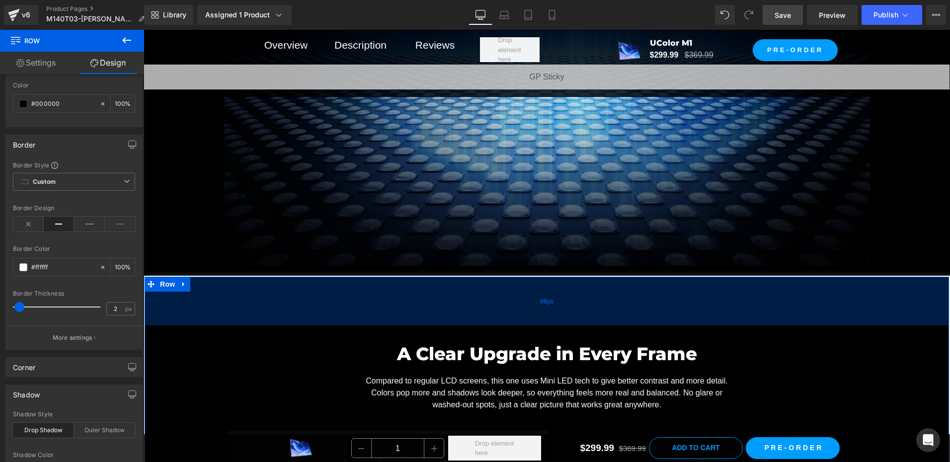
drag, startPoint x: 382, startPoint y: 276, endPoint x: 267, endPoint y: 286, distance: 115.3
click at [381, 277] on div "98px" at bounding box center [547, 301] width 805 height 49
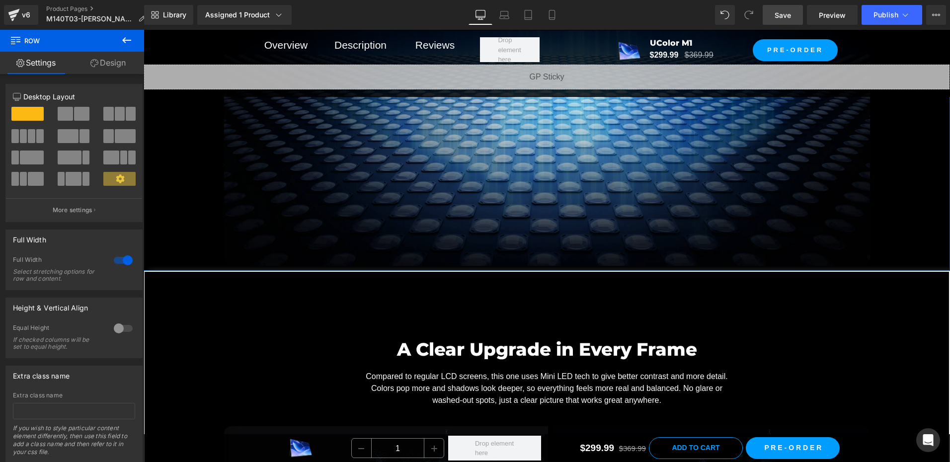
drag, startPoint x: 176, startPoint y: 272, endPoint x: 184, endPoint y: 248, distance: 25.6
click at [184, 248] on div "Power Behind Every Pixel Heading Mini LEDs are smaller and packed in tighter, w…" at bounding box center [547, 22] width 807 height 499
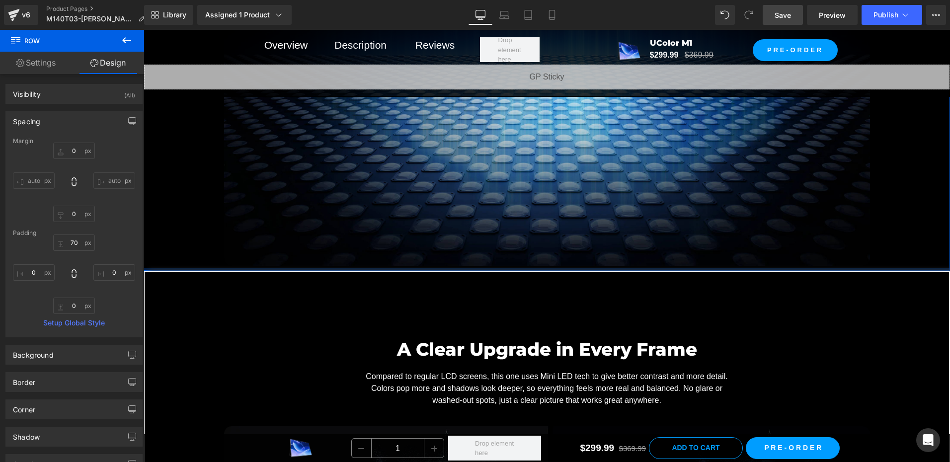
type input "0px"
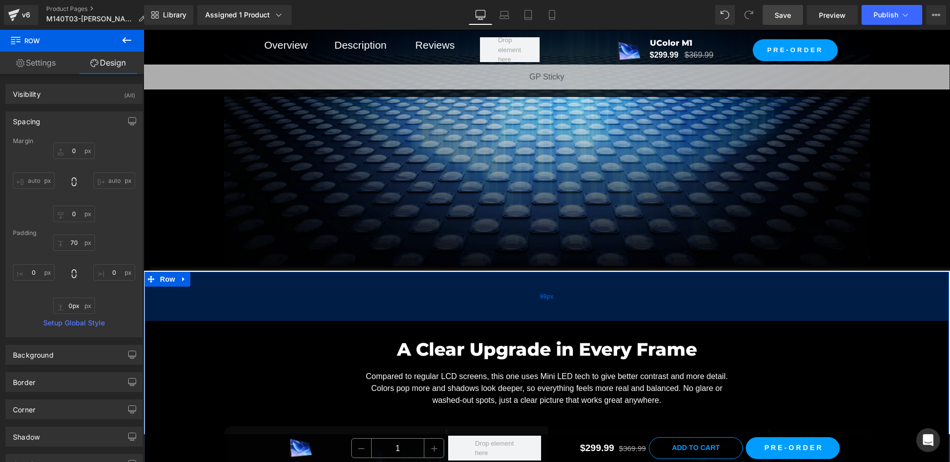
drag, startPoint x: 178, startPoint y: 267, endPoint x: 188, endPoint y: 273, distance: 11.6
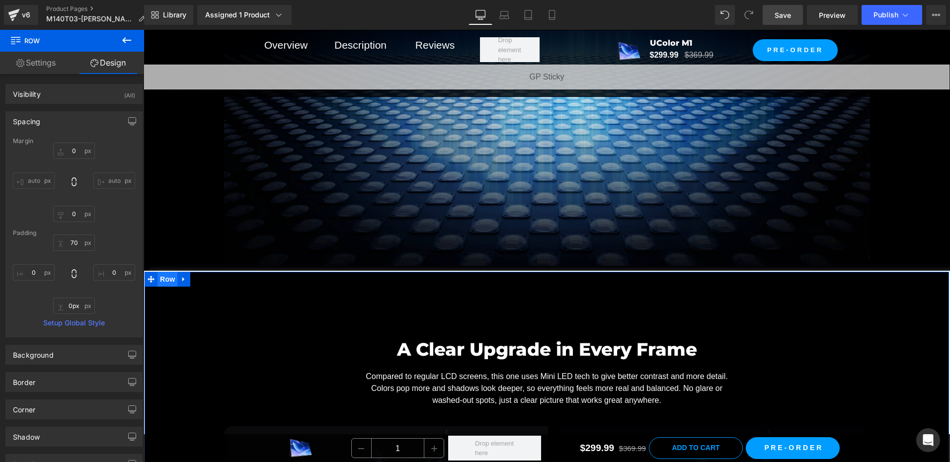
click at [159, 276] on span "Row" at bounding box center [168, 279] width 20 height 15
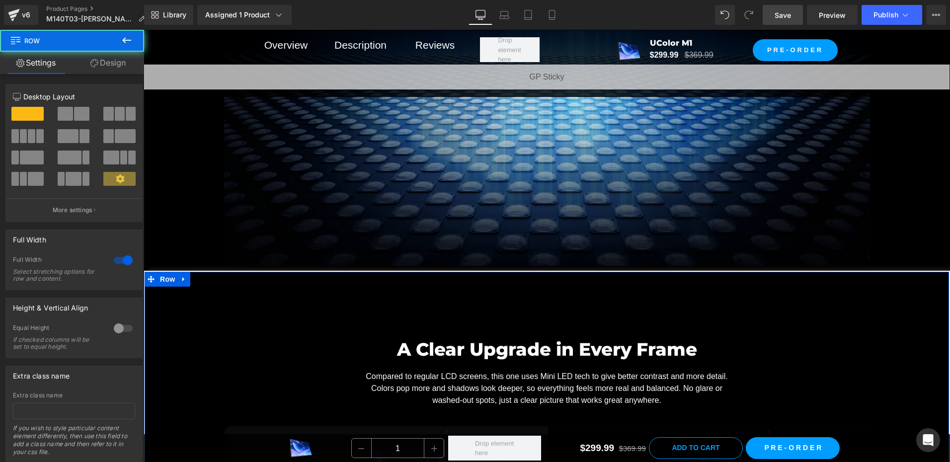
click at [106, 66] on link "Design" at bounding box center [108, 63] width 72 height 22
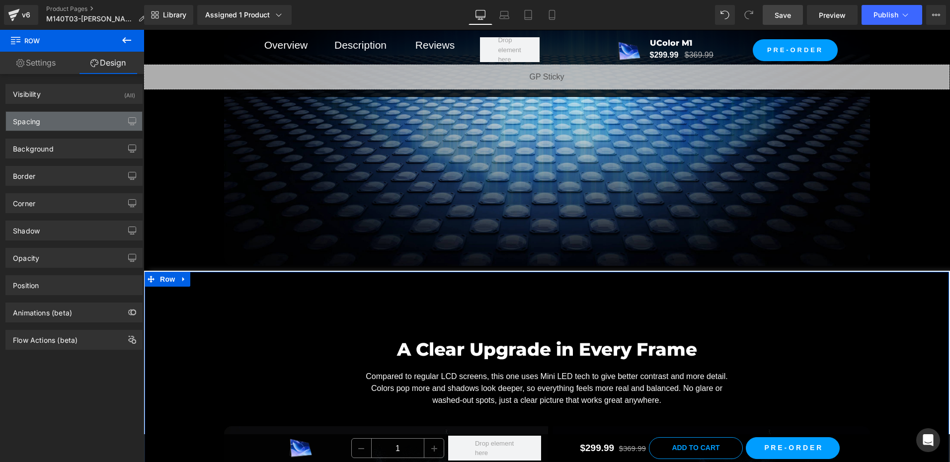
click at [23, 124] on div "Spacing" at bounding box center [26, 119] width 27 height 14
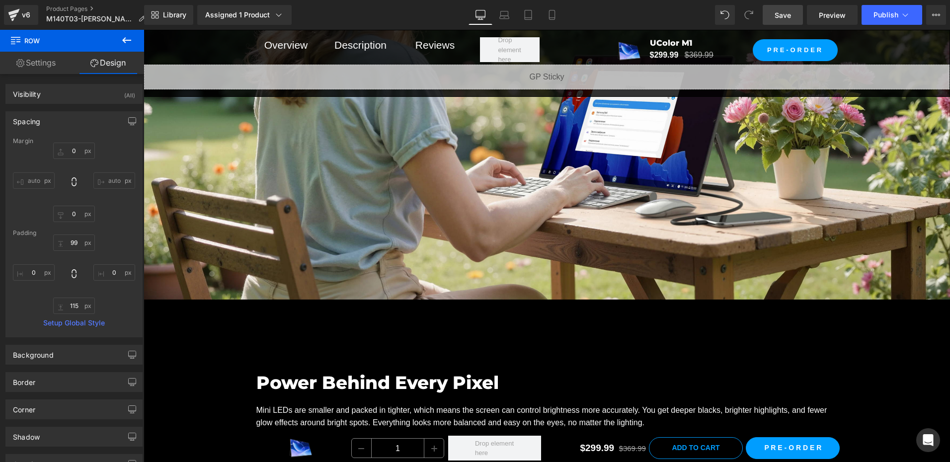
scroll to position [1368, 0]
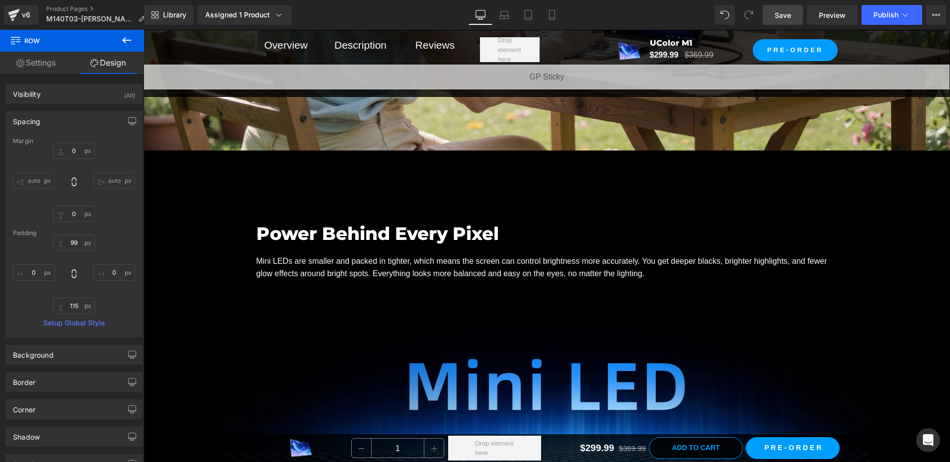
click at [172, 184] on div "Power Behind Every Pixel Heading Mini LEDs are smaller and packed in tighter, w…" at bounding box center [547, 419] width 807 height 499
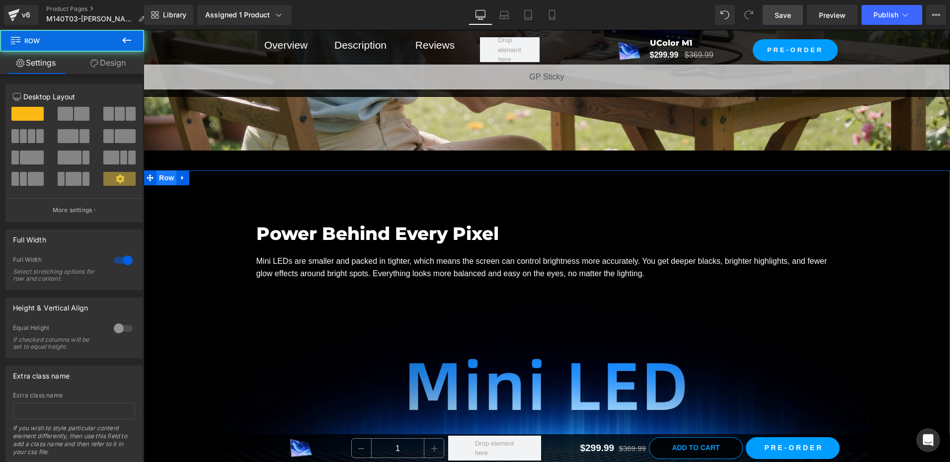
click at [163, 175] on span "Row" at bounding box center [167, 177] width 20 height 15
click at [110, 54] on link "Design" at bounding box center [108, 63] width 72 height 22
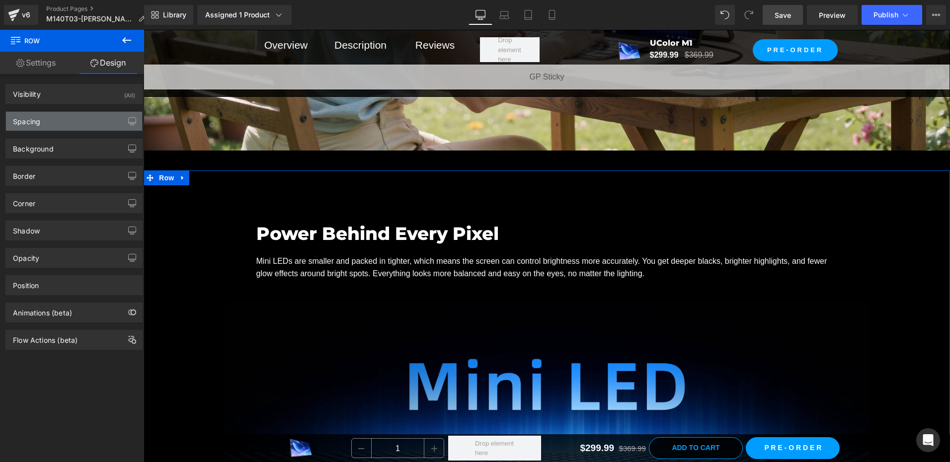
click at [66, 122] on div "Spacing" at bounding box center [74, 121] width 136 height 19
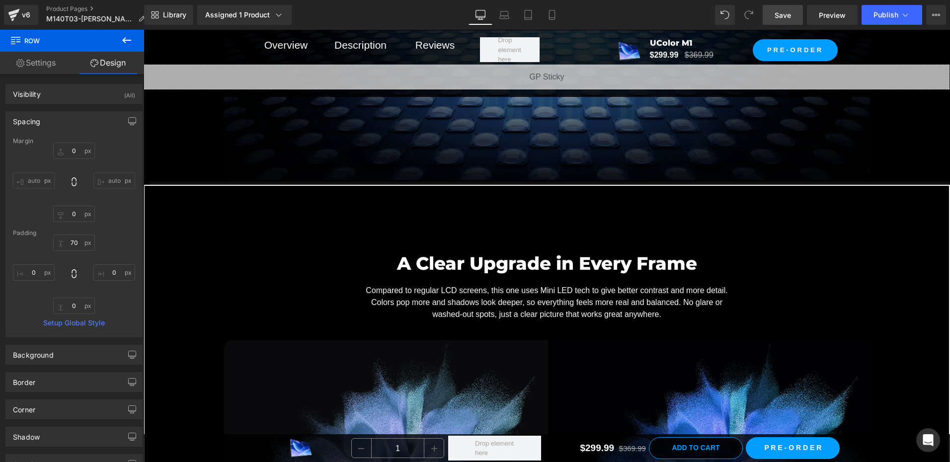
scroll to position [1865, 0]
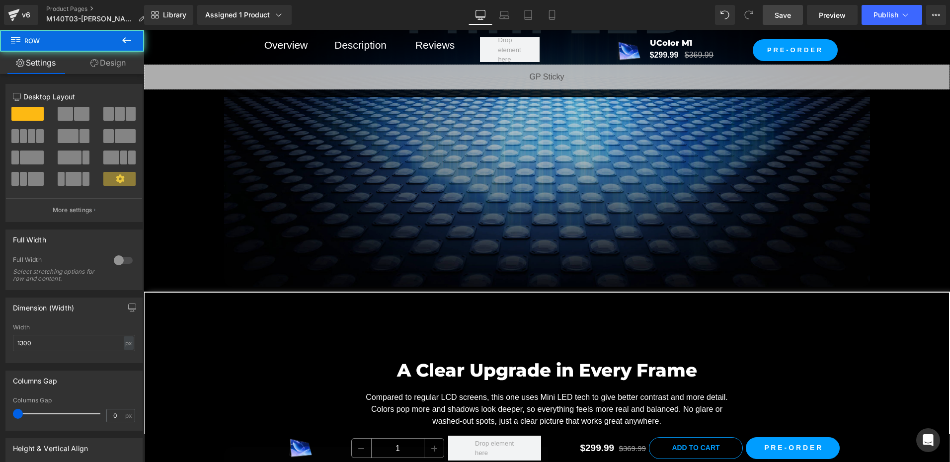
scroll to position [1716, 0]
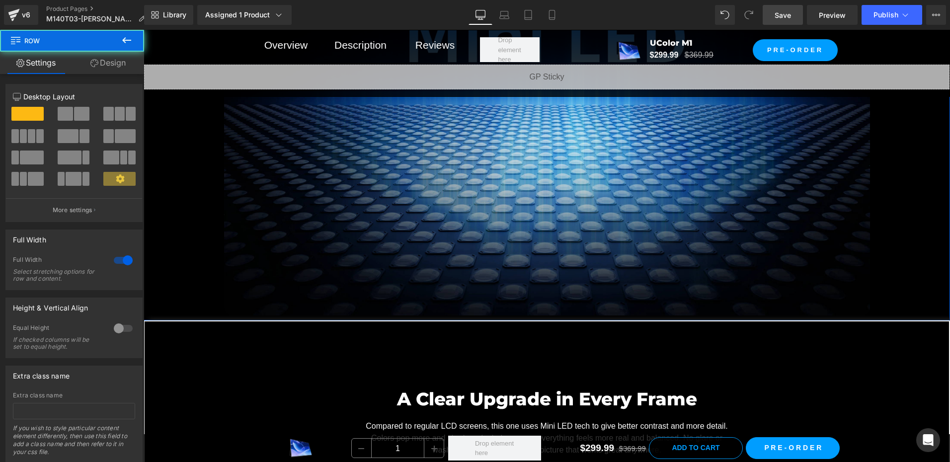
click at [174, 256] on div "Power Behind Every Pixel Heading Mini LEDs are smaller and packed in tighter, w…" at bounding box center [547, 89] width 807 height 464
click at [385, 316] on div "Image Row" at bounding box center [547, 128] width 646 height 383
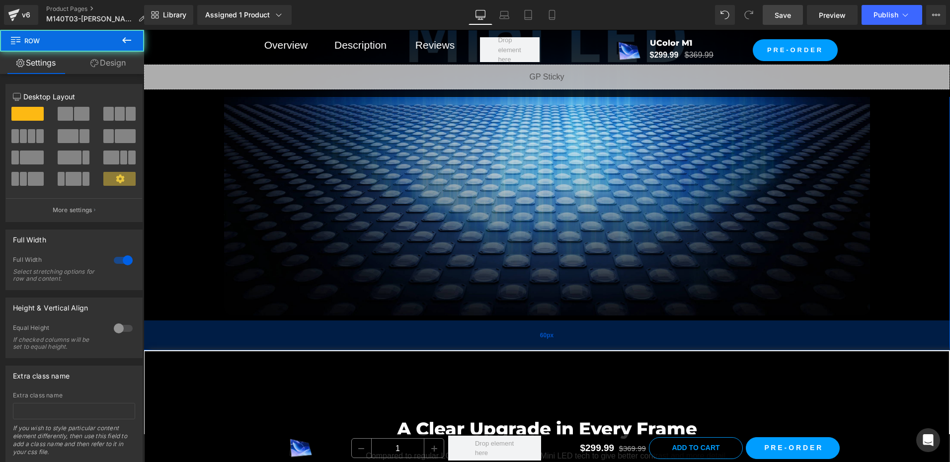
drag, startPoint x: 209, startPoint y: 317, endPoint x: 212, endPoint y: 347, distance: 31.0
click at [212, 347] on div "60px" at bounding box center [547, 336] width 807 height 30
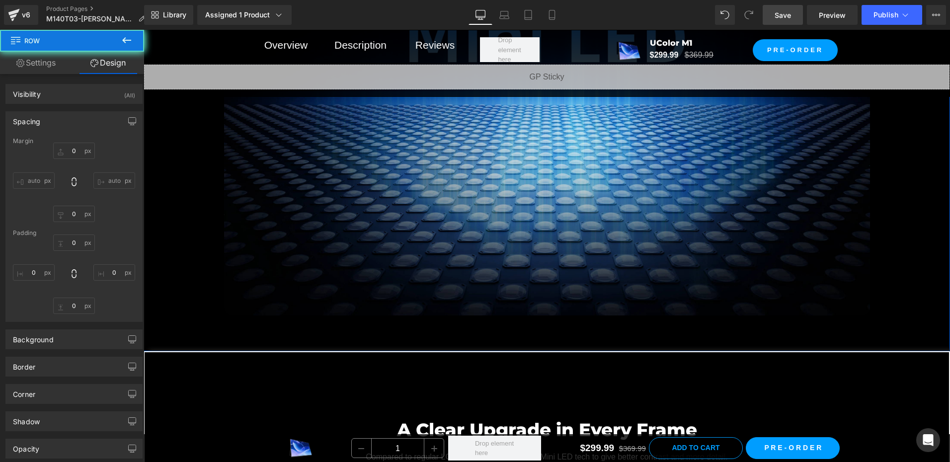
type input "0"
type input "70"
type input "0"
type input "62"
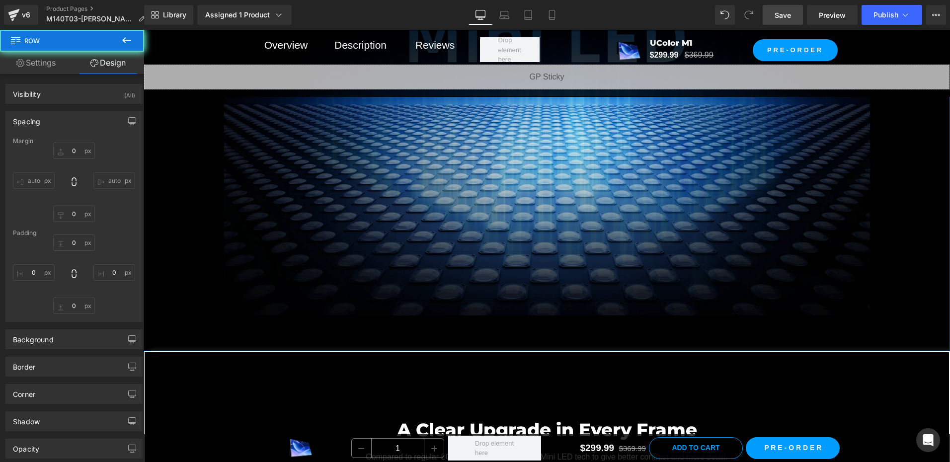
type input "0"
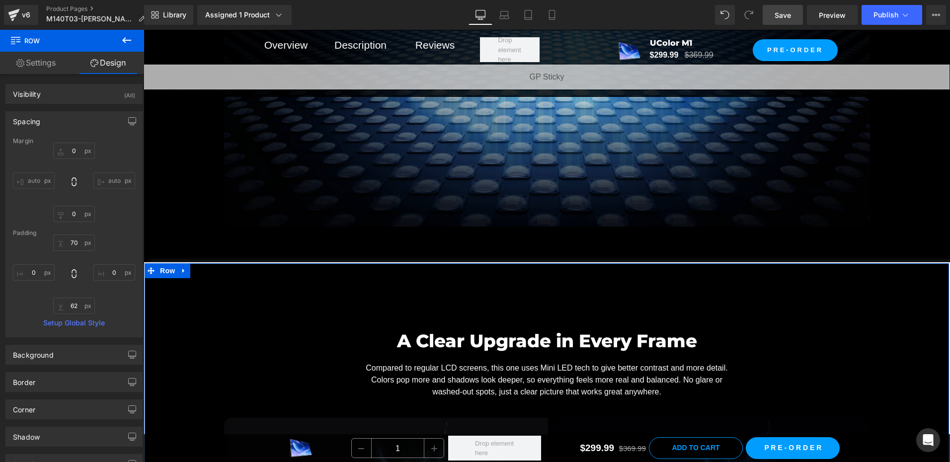
scroll to position [1815, 0]
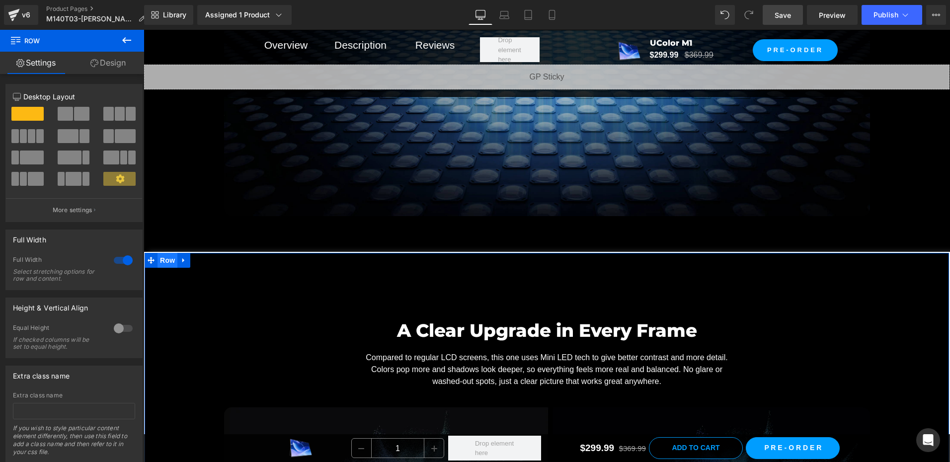
click at [164, 262] on span "Row" at bounding box center [168, 260] width 20 height 15
click at [112, 59] on link "Design" at bounding box center [108, 63] width 72 height 22
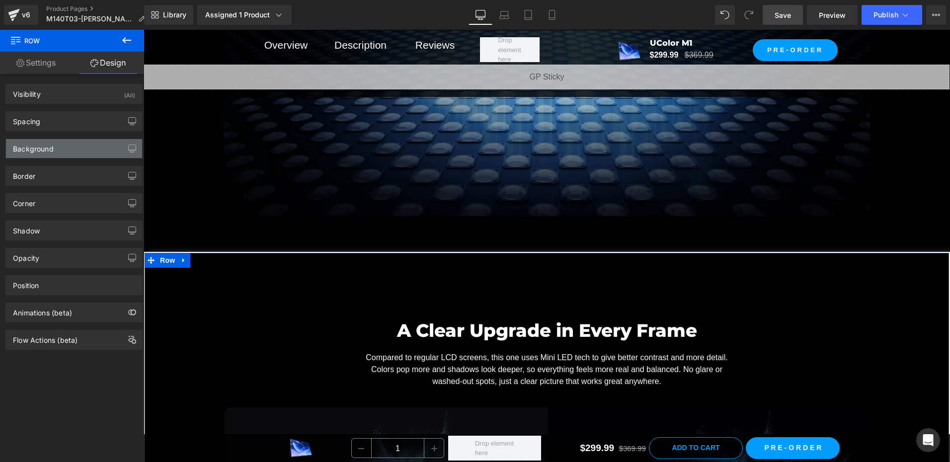
click at [50, 155] on div "Background" at bounding box center [74, 148] width 136 height 19
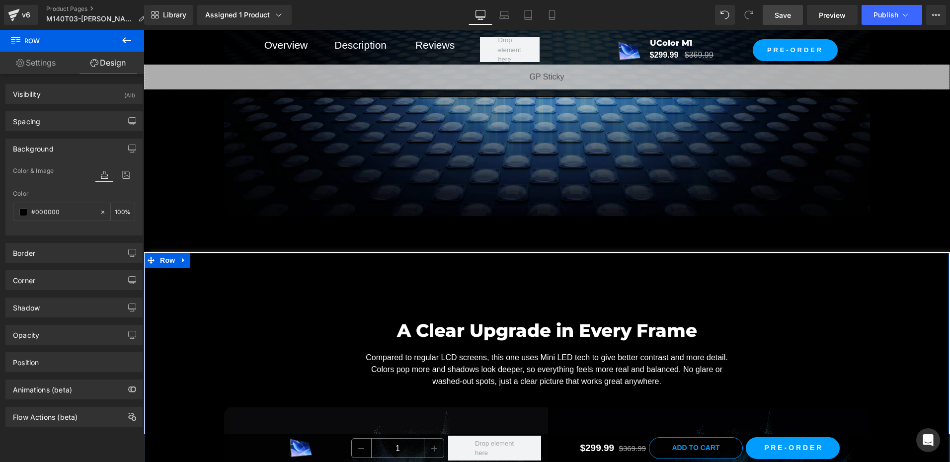
click at [38, 146] on div "Background" at bounding box center [33, 146] width 41 height 14
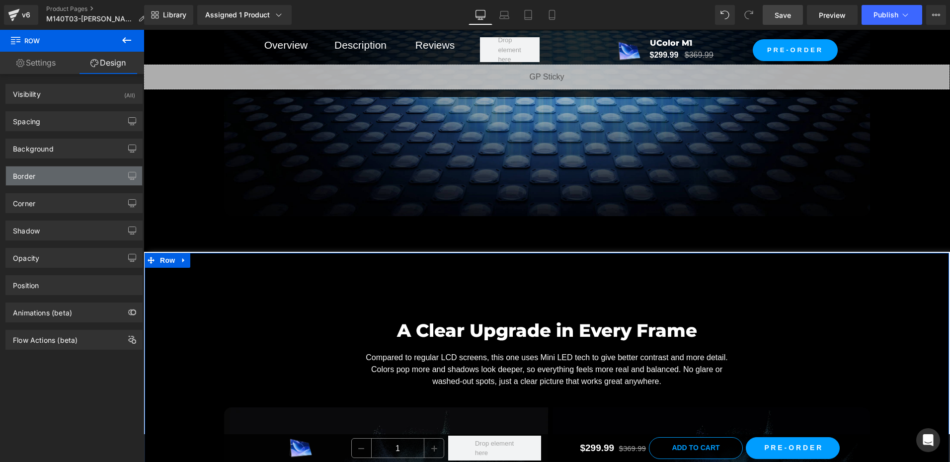
click at [47, 179] on div "Border" at bounding box center [74, 176] width 136 height 19
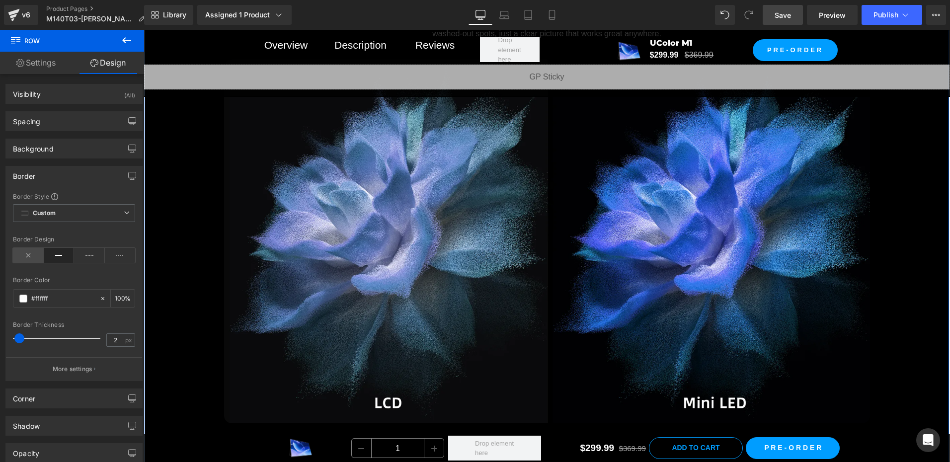
click at [31, 256] on icon at bounding box center [28, 255] width 31 height 15
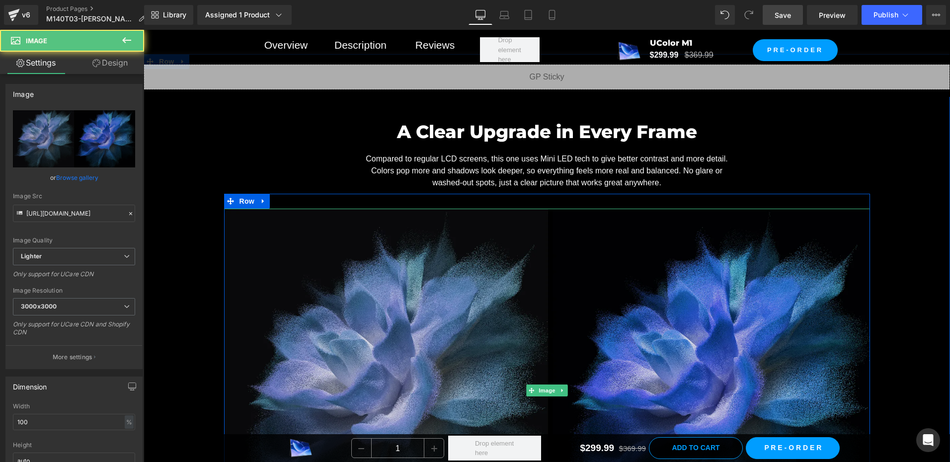
click at [498, 302] on img at bounding box center [547, 390] width 646 height 363
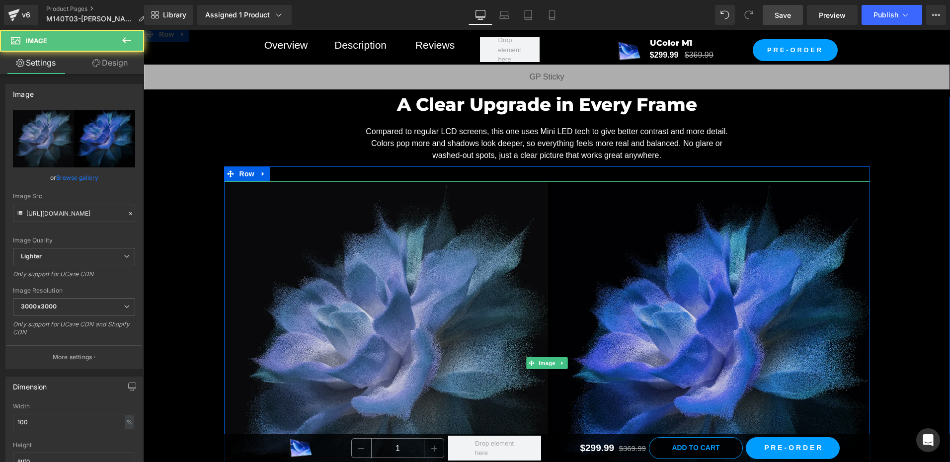
scroll to position [2113, 0]
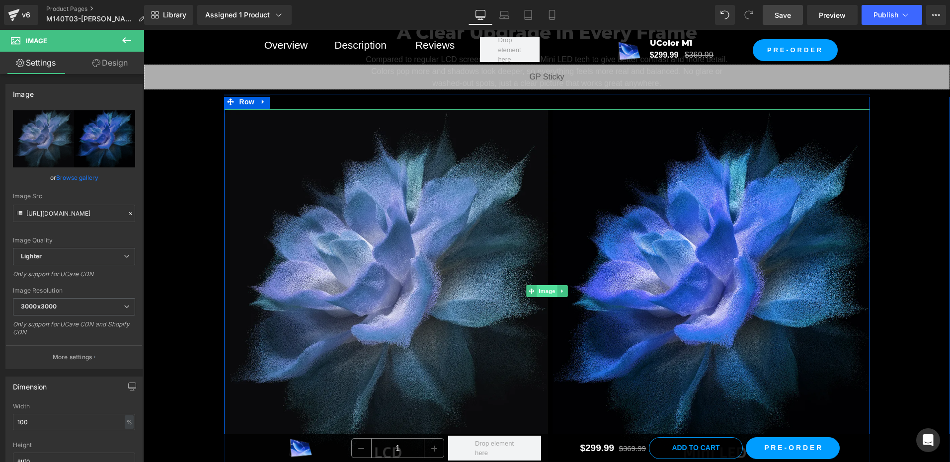
click at [538, 290] on span "Image" at bounding box center [547, 291] width 21 height 12
drag, startPoint x: 116, startPoint y: 59, endPoint x: 15, endPoint y: 199, distance: 173.1
click at [115, 59] on link "Design" at bounding box center [110, 63] width 72 height 22
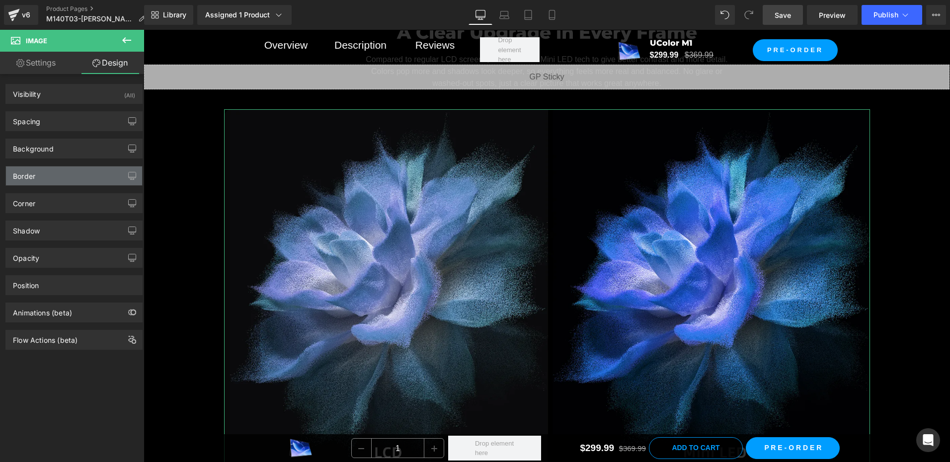
click at [38, 176] on div "Border" at bounding box center [74, 176] width 136 height 19
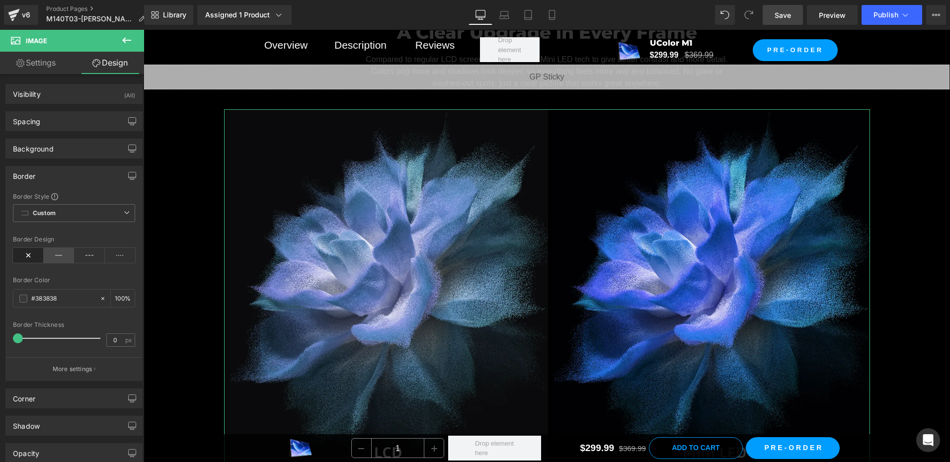
click at [62, 259] on icon at bounding box center [59, 255] width 31 height 15
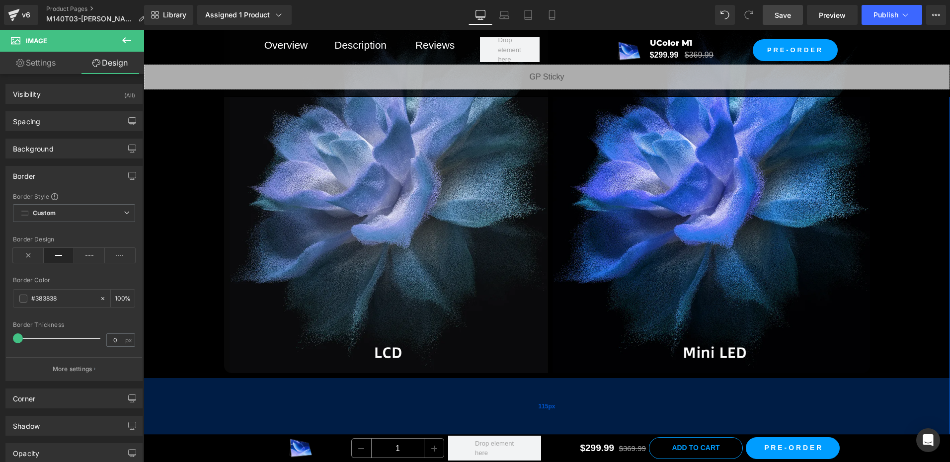
scroll to position [2212, 0]
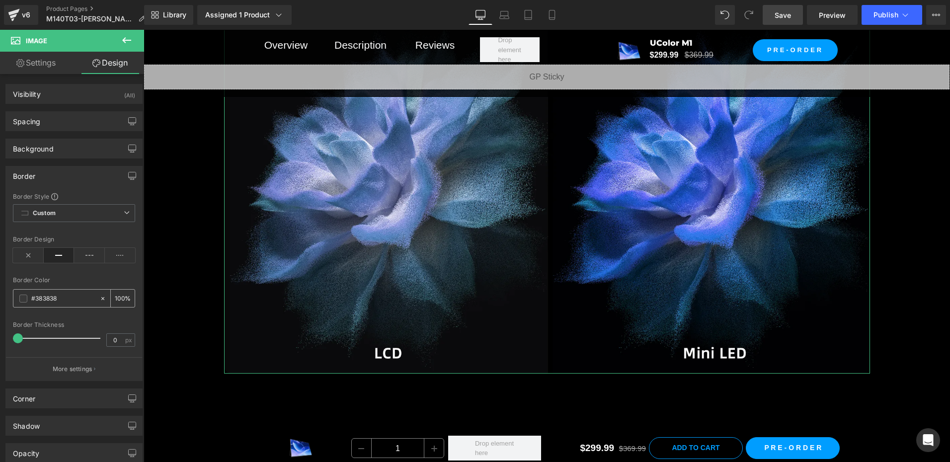
click at [24, 298] on span at bounding box center [23, 299] width 8 height 8
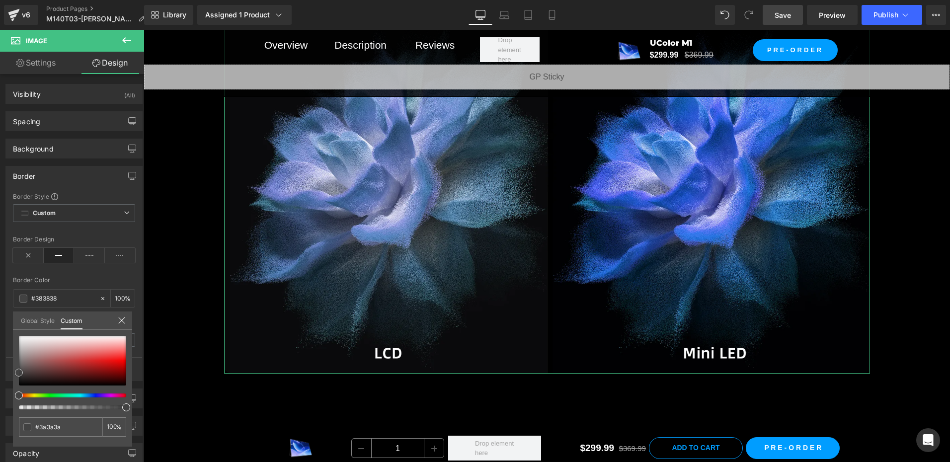
type input "#3a3a3a"
type input "#424242"
type input "#494949"
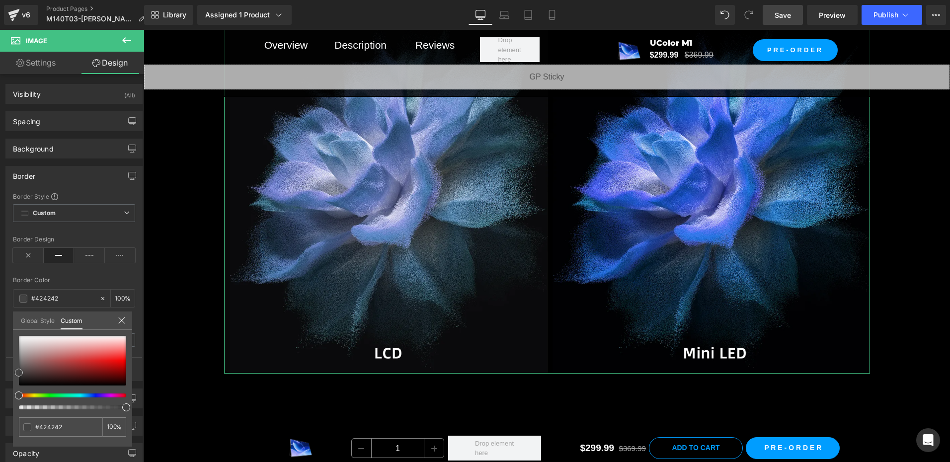
type input "#494949"
type input "#4f4f4f"
type input "#545454"
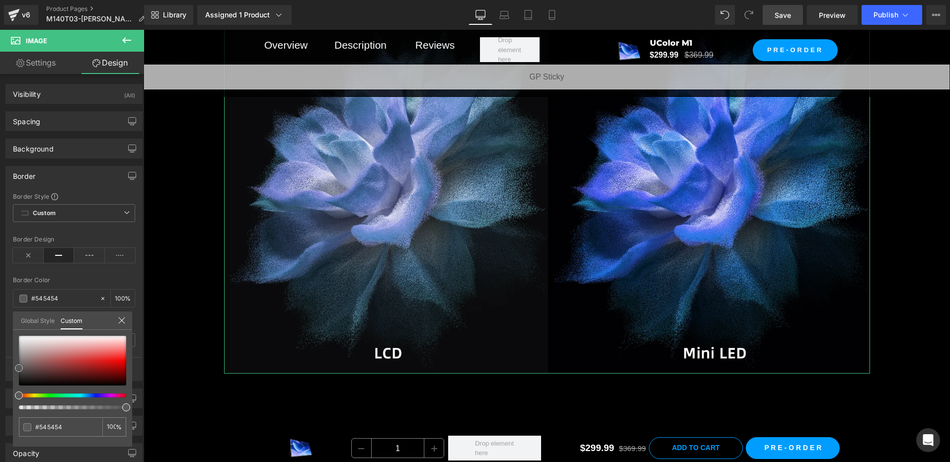
type input "#5b5b5b"
drag, startPoint x: 16, startPoint y: 374, endPoint x: 11, endPoint y: 365, distance: 10.2
click at [11, 365] on div "Border Border Style Custom Custom Setup Global Style Custom Setup Global Style …" at bounding box center [74, 270] width 149 height 223
drag, startPoint x: 21, startPoint y: 365, endPoint x: 16, endPoint y: 340, distance: 25.3
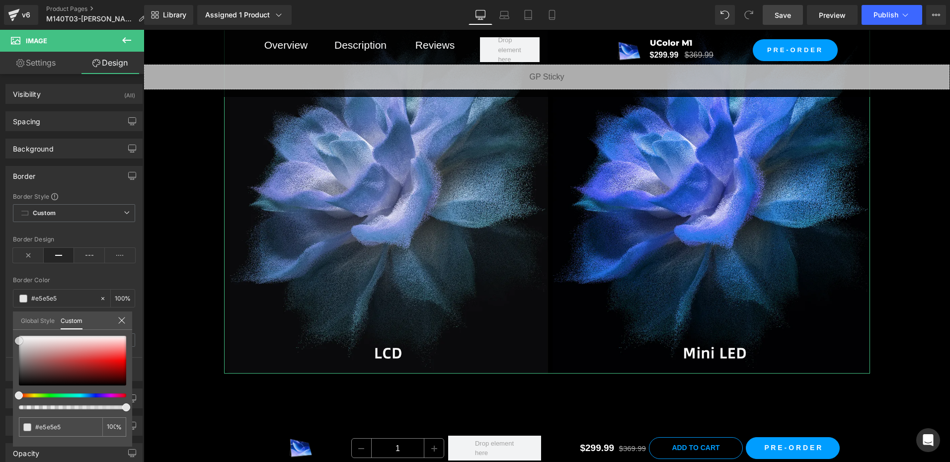
click at [16, 340] on span at bounding box center [19, 341] width 8 height 8
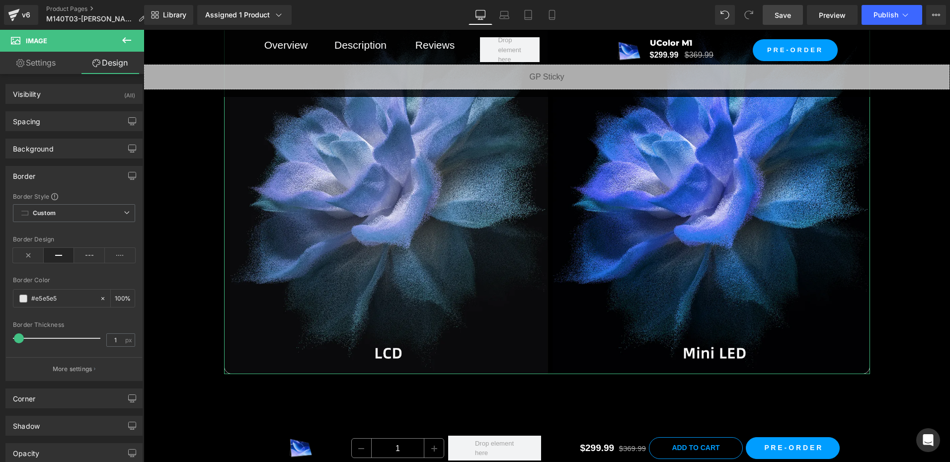
click at [95, 264] on div "Border Design" at bounding box center [74, 255] width 122 height 38
click at [21, 301] on span at bounding box center [23, 299] width 8 height 8
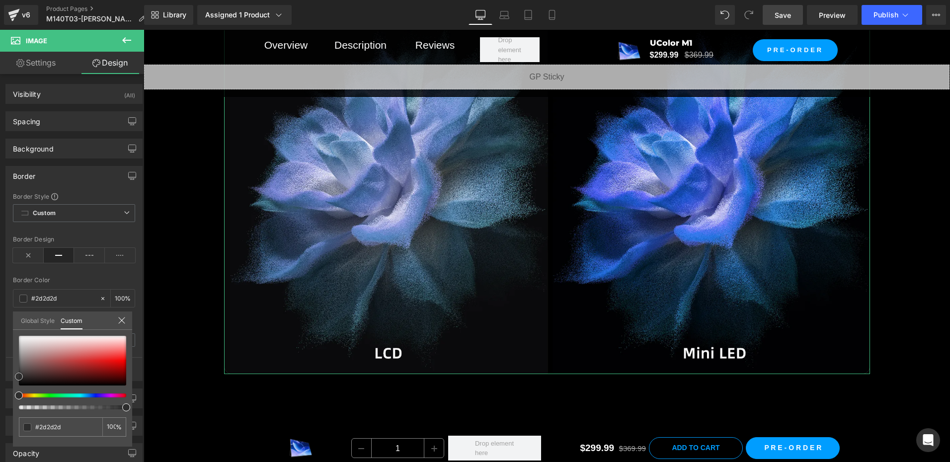
drag, startPoint x: 18, startPoint y: 339, endPoint x: 6, endPoint y: 375, distance: 37.7
click at [6, 375] on div "Border Border Style Custom Custom Setup Global Style Custom Setup Global Style …" at bounding box center [74, 270] width 149 height 223
drag, startPoint x: 19, startPoint y: 377, endPoint x: 112, endPoint y: 379, distance: 93.5
click at [8, 381] on div "Border Border Style Custom Custom Setup Global Style Custom Setup Global Style …" at bounding box center [74, 270] width 149 height 223
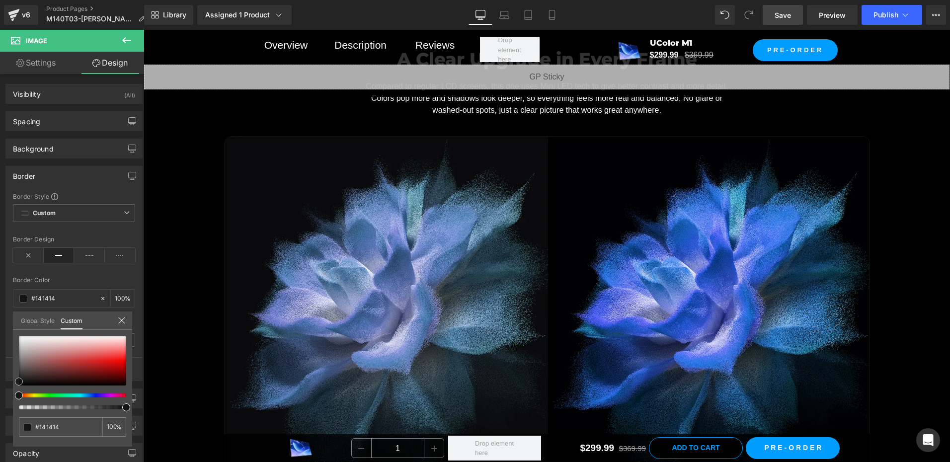
scroll to position [2113, 0]
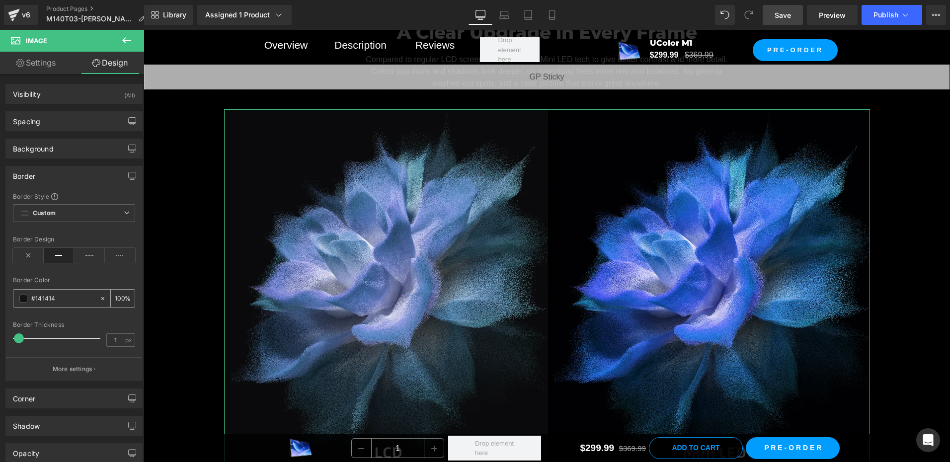
click at [115, 299] on input "100" at bounding box center [120, 298] width 10 height 11
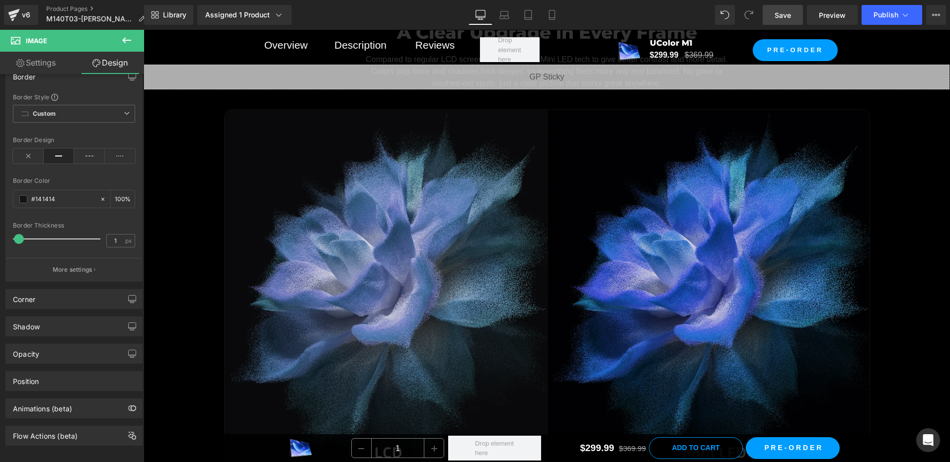
drag, startPoint x: 595, startPoint y: 261, endPoint x: 588, endPoint y: 262, distance: 7.5
click at [530, 299] on img at bounding box center [547, 291] width 646 height 364
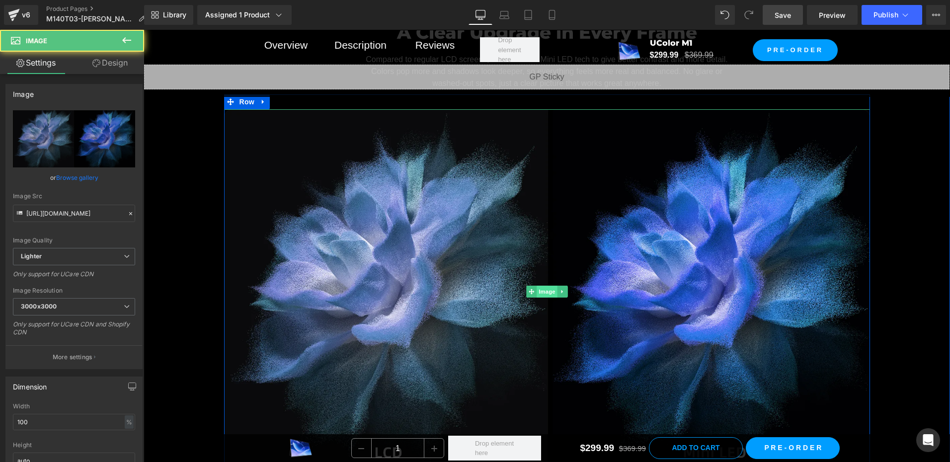
click at [537, 290] on span "Image" at bounding box center [547, 292] width 21 height 12
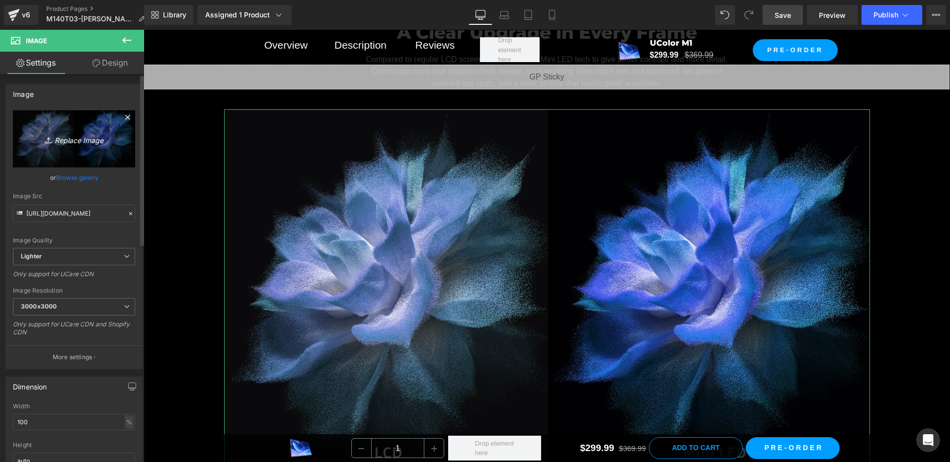
click at [78, 146] on link "Replace Image" at bounding box center [74, 138] width 122 height 57
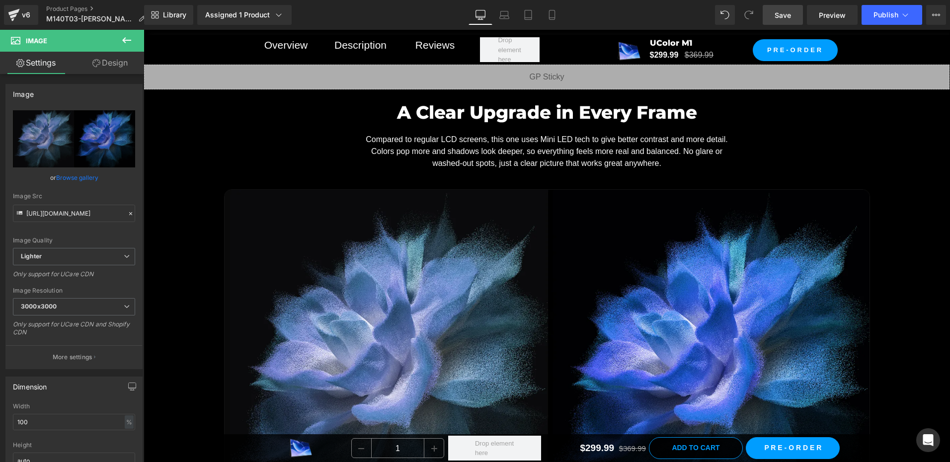
scroll to position [1914, 0]
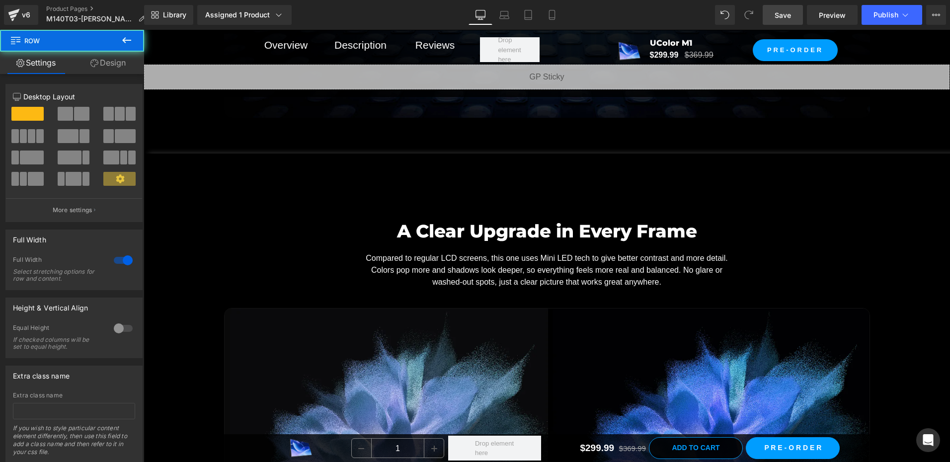
drag, startPoint x: 189, startPoint y: 186, endPoint x: 156, endPoint y: 164, distance: 40.1
click at [188, 185] on div "A Clear Upgrade in Every Frame Heading Compared to regular LCD screens, this on…" at bounding box center [547, 444] width 807 height 581
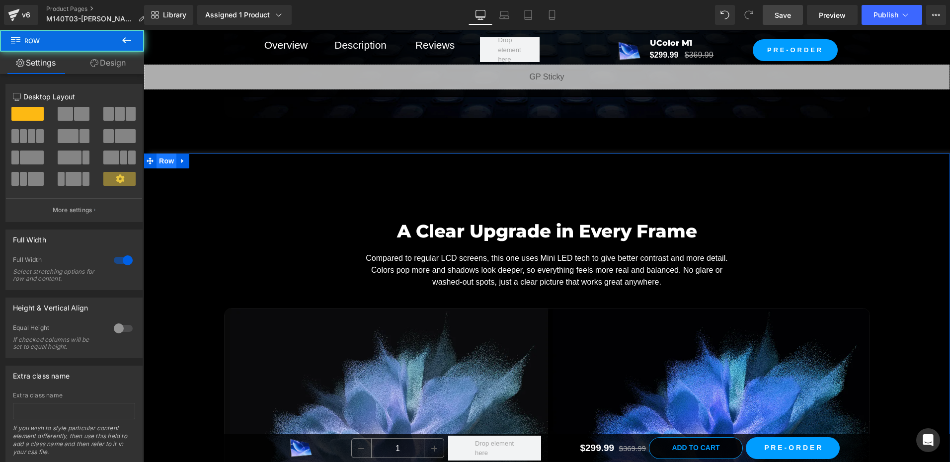
click at [165, 165] on span "Row" at bounding box center [167, 161] width 20 height 15
click at [113, 58] on link "Design" at bounding box center [108, 63] width 72 height 22
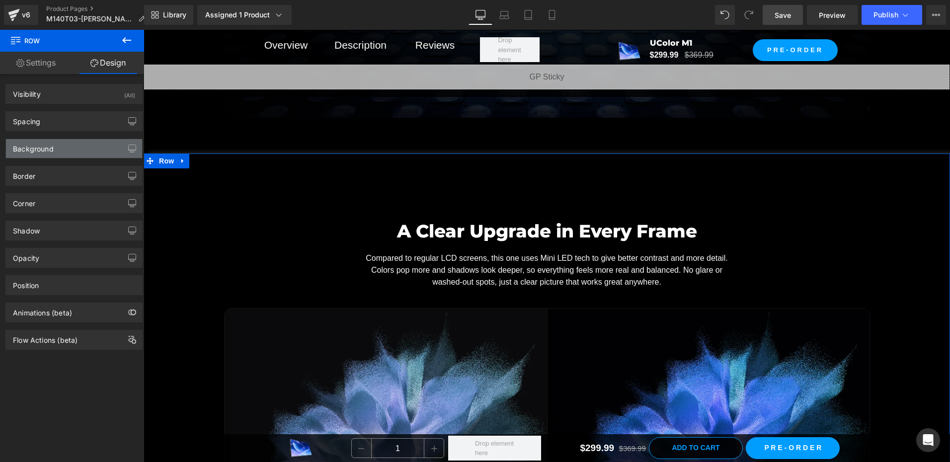
click at [52, 152] on div "Background" at bounding box center [33, 146] width 41 height 14
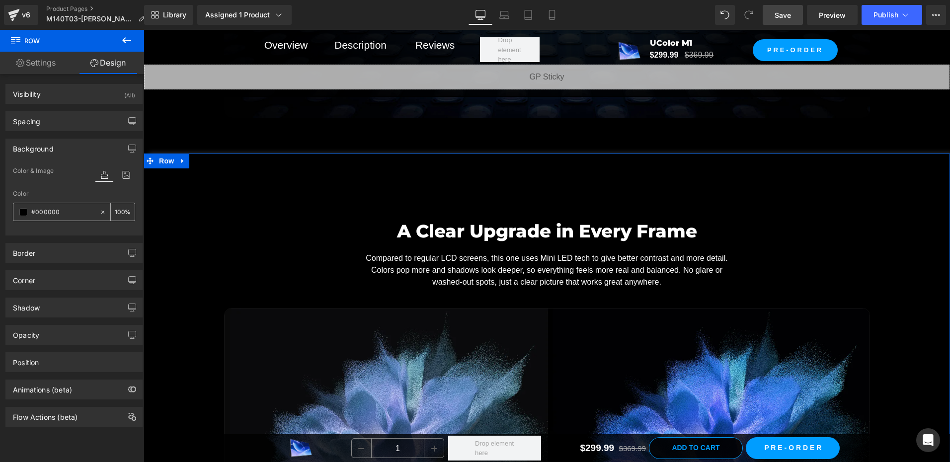
click at [28, 211] on div "#000000" at bounding box center [56, 211] width 86 height 17
click at [25, 213] on span at bounding box center [23, 212] width 8 height 8
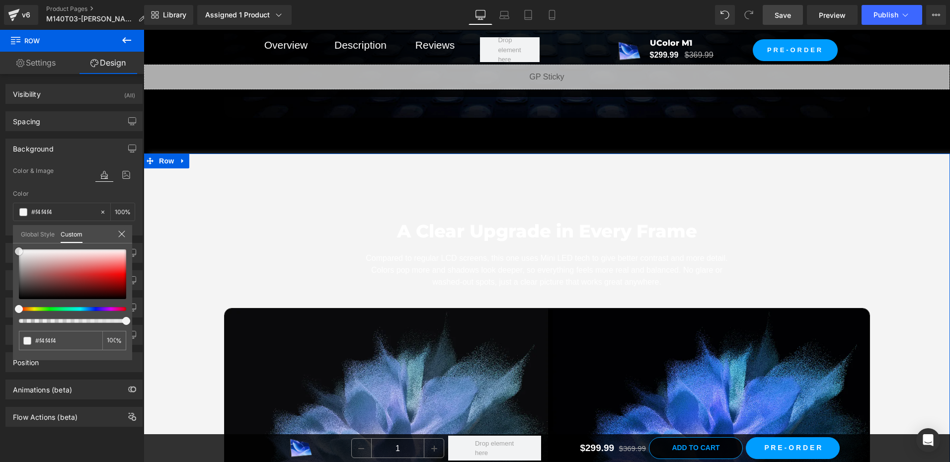
drag, startPoint x: 20, startPoint y: 274, endPoint x: 7, endPoint y: 252, distance: 26.1
click at [7, 236] on div "Background Color & Image color rgba(244, 244, 244, 1) Color #f4f4f4 100 % Image…" at bounding box center [74, 183] width 149 height 104
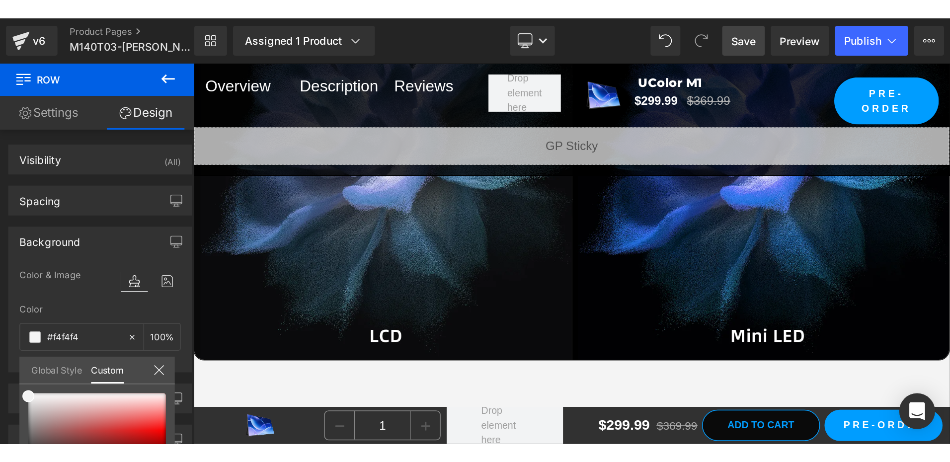
scroll to position [2063, 0]
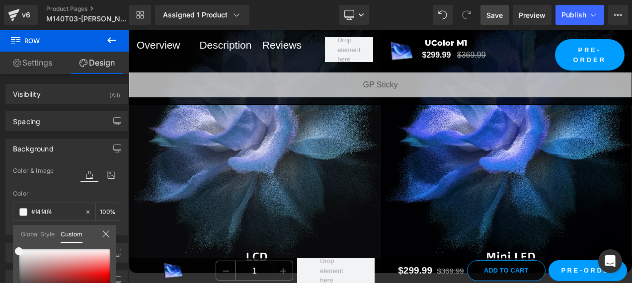
click at [400, 17] on div "Library Assigned 1 Product Product Preview UColor M1 - 14 Inch 2K Mini LED Moni…" at bounding box center [380, 15] width 503 height 20
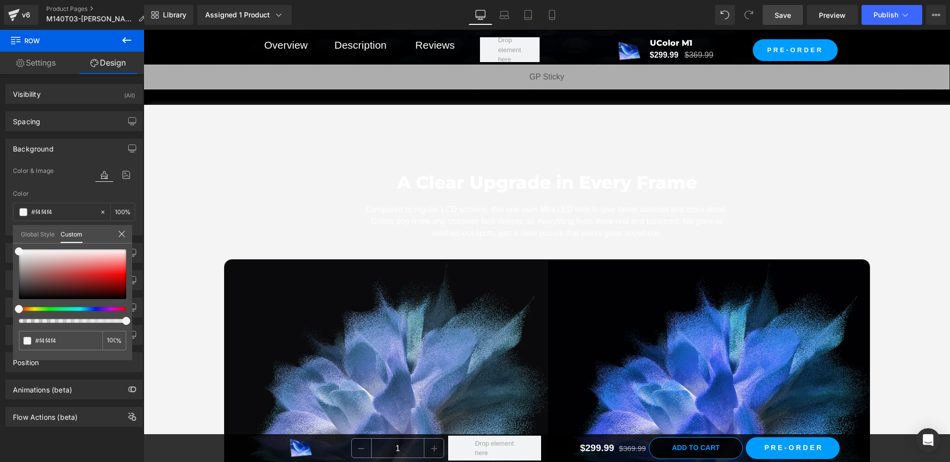
scroll to position [1963, 0]
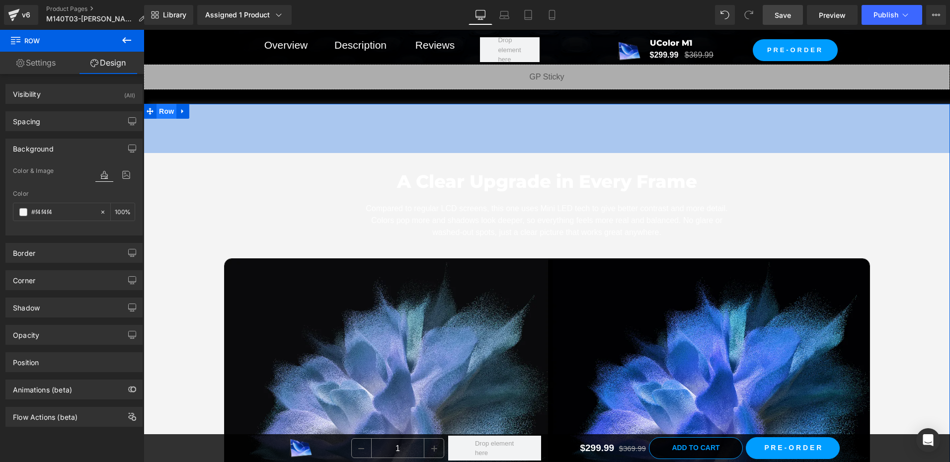
click at [167, 115] on span "Row" at bounding box center [167, 111] width 20 height 15
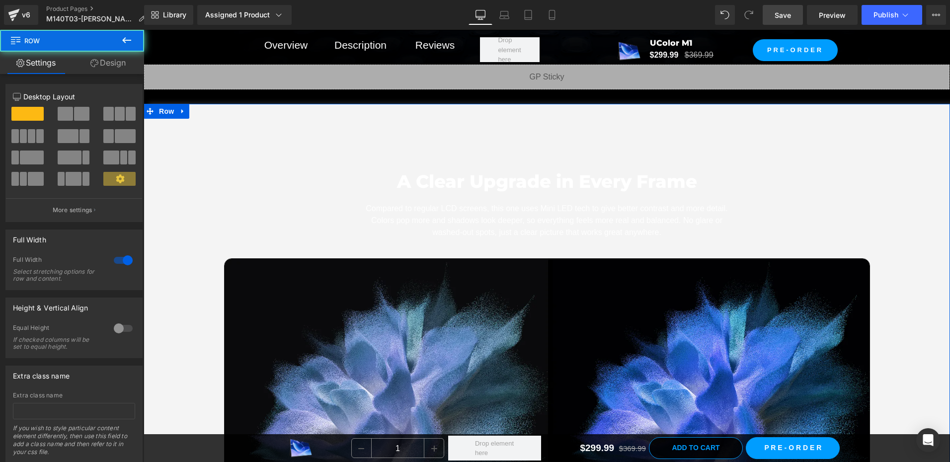
click at [115, 62] on link "Design" at bounding box center [108, 63] width 72 height 22
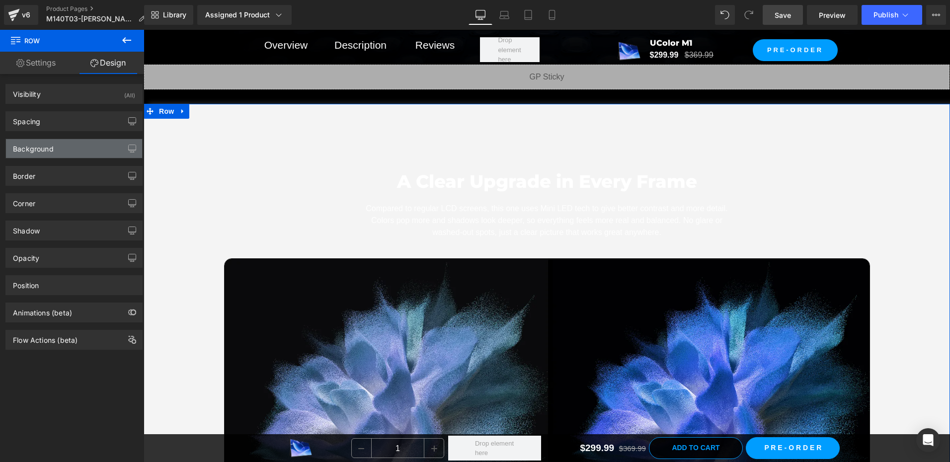
click at [33, 151] on div "Background" at bounding box center [33, 146] width 41 height 14
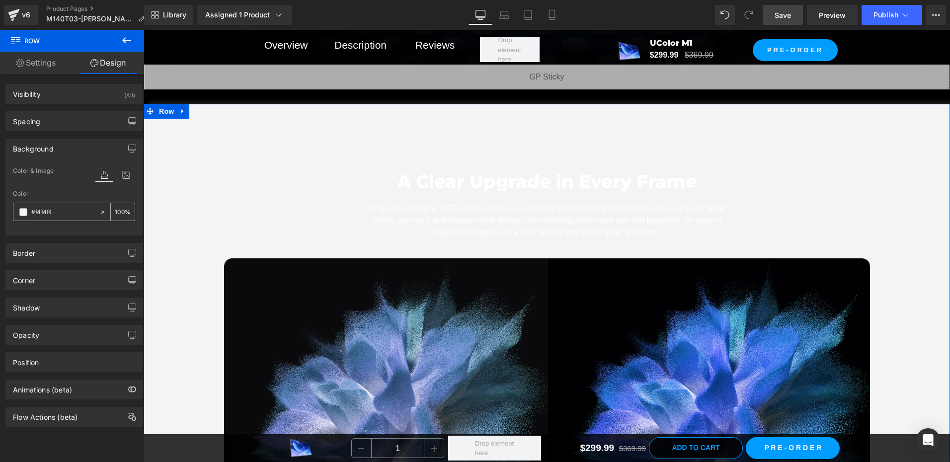
click at [18, 212] on div "#f4f4f4" at bounding box center [56, 211] width 86 height 17
click at [22, 215] on span at bounding box center [23, 212] width 8 height 8
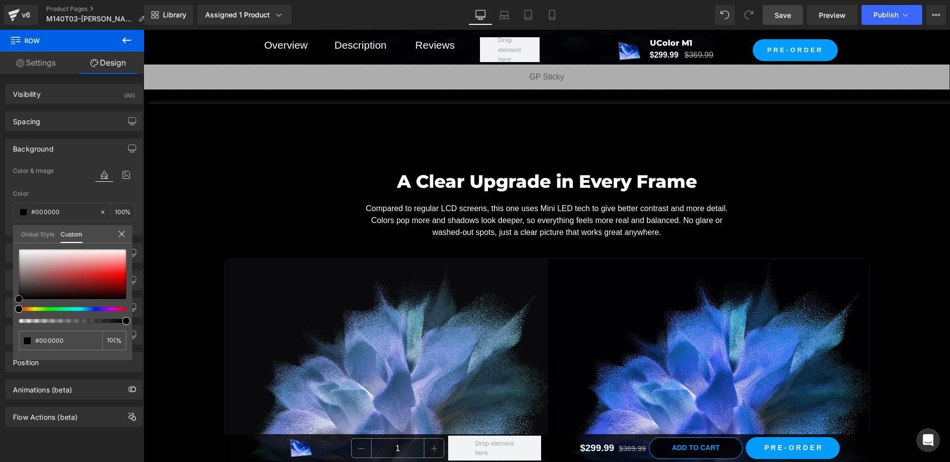
drag, startPoint x: 33, startPoint y: 285, endPoint x: -2, endPoint y: 333, distance: 59.4
click at [0, 333] on html "Row You are previewing how the will restyle your page. You can not edit Element…" at bounding box center [475, 231] width 950 height 462
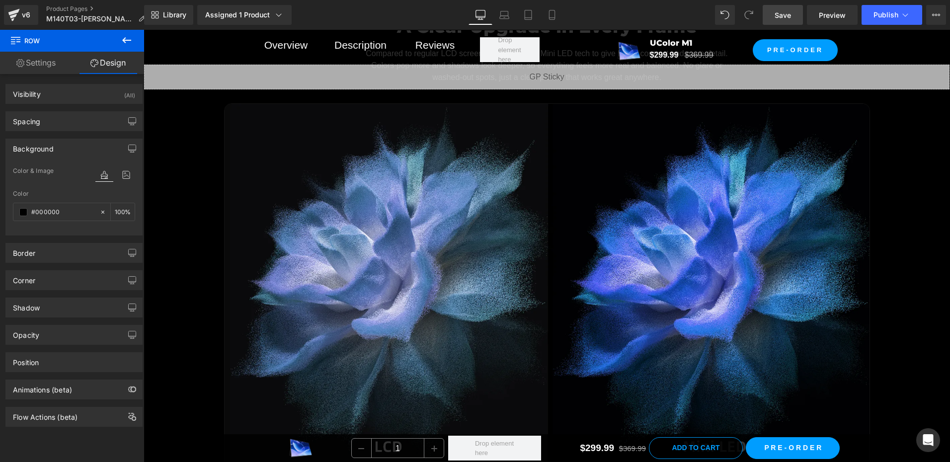
scroll to position [2113, 0]
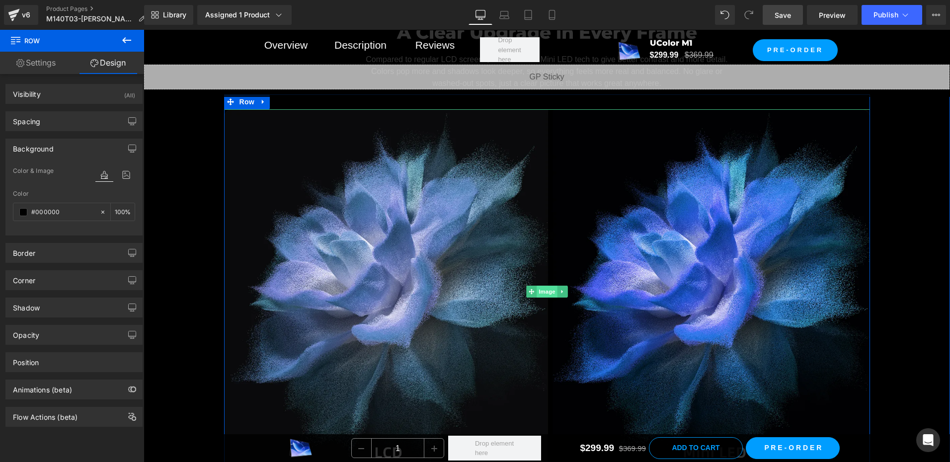
click at [544, 290] on span "Image" at bounding box center [547, 292] width 21 height 12
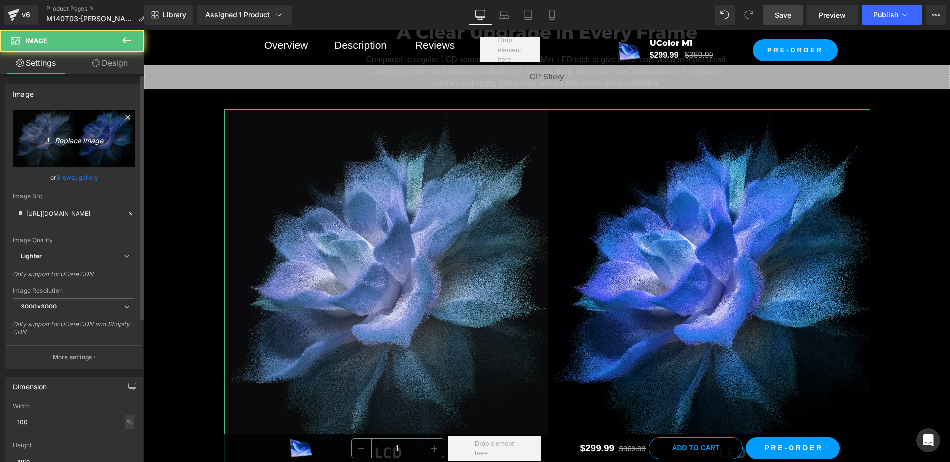
click at [66, 146] on link "Replace Image" at bounding box center [74, 138] width 122 height 57
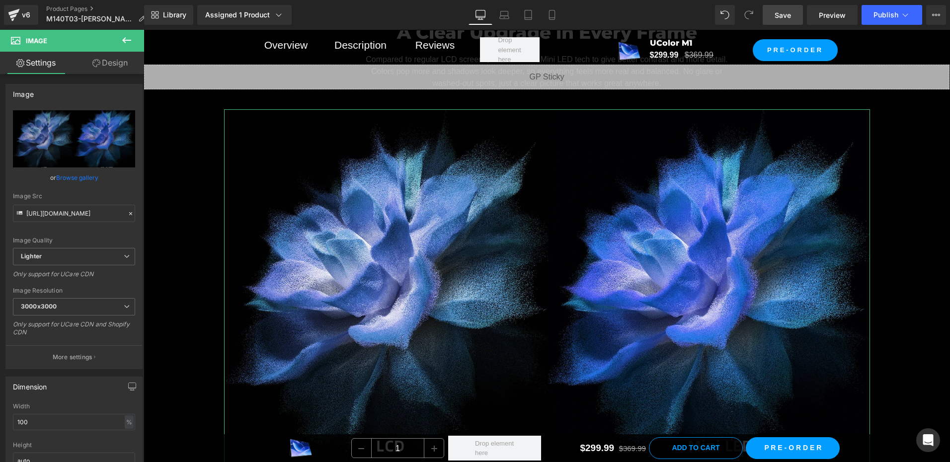
click at [110, 64] on link "Design" at bounding box center [110, 63] width 72 height 22
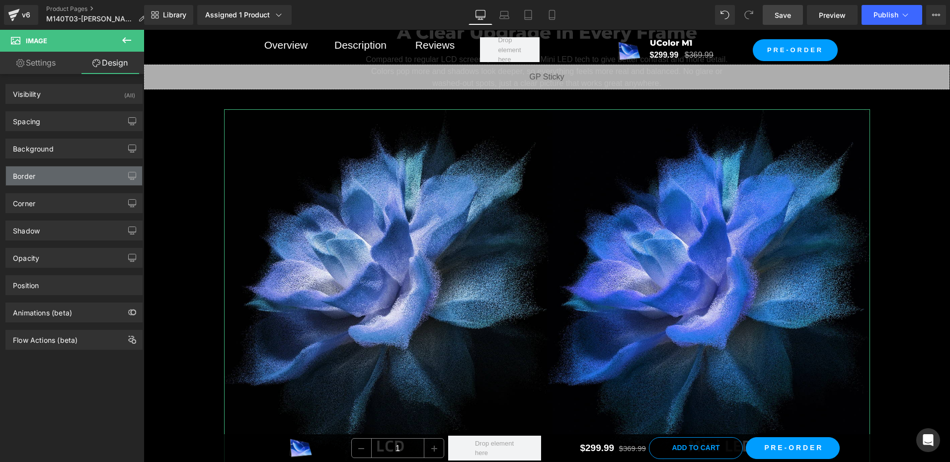
click at [45, 177] on div "Border" at bounding box center [74, 176] width 136 height 19
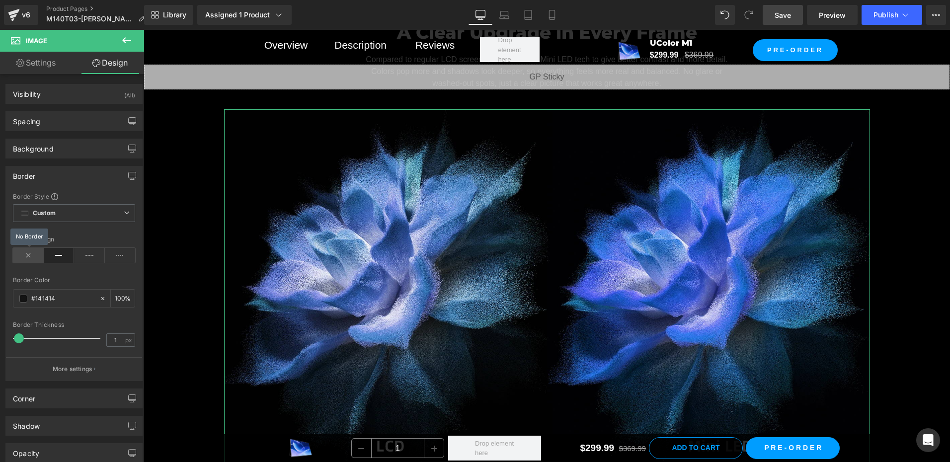
drag, startPoint x: 27, startPoint y: 255, endPoint x: 89, endPoint y: 263, distance: 62.6
click at [27, 255] on icon at bounding box center [28, 255] width 31 height 15
click at [784, 16] on span "Save" at bounding box center [783, 15] width 16 height 10
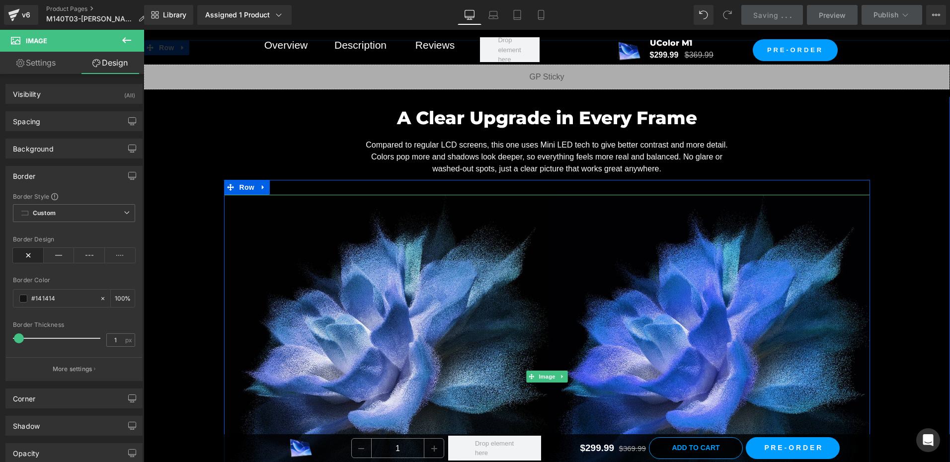
scroll to position [2013, 0]
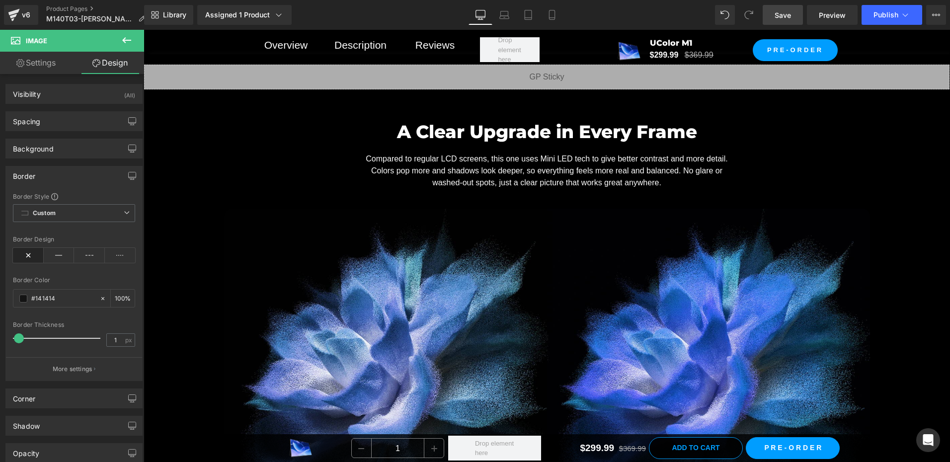
click at [771, 20] on link "Save" at bounding box center [783, 15] width 40 height 20
click at [28, 19] on div "v6" at bounding box center [26, 14] width 12 height 13
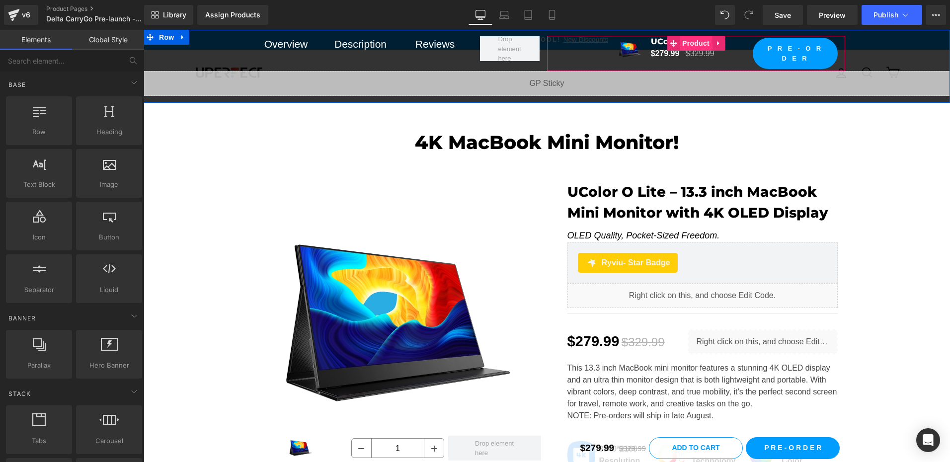
click at [685, 43] on span "Product" at bounding box center [696, 43] width 32 height 15
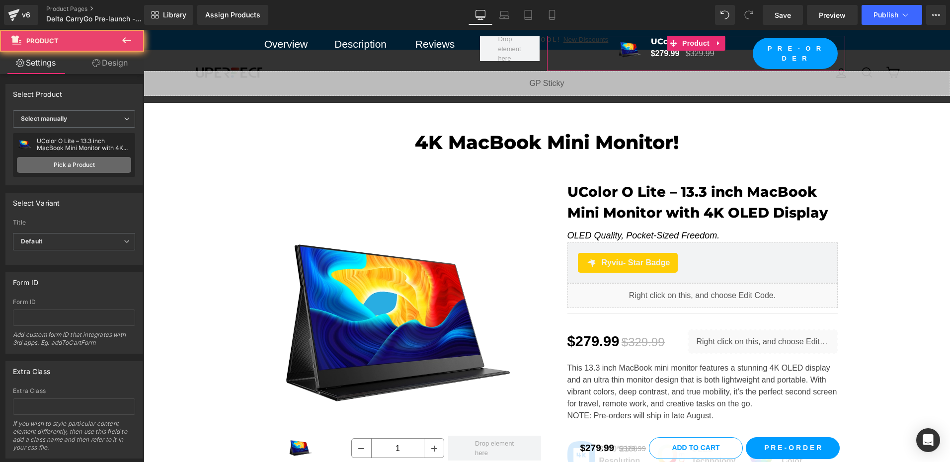
click at [66, 165] on link "Pick a Product" at bounding box center [74, 165] width 114 height 16
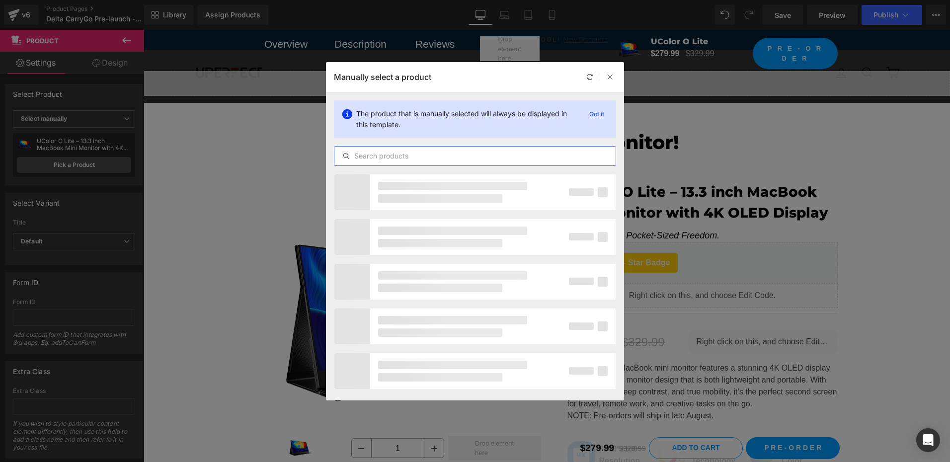
click at [357, 151] on input "text" at bounding box center [475, 156] width 281 height 12
paste input "Reserve Your Special Discount"
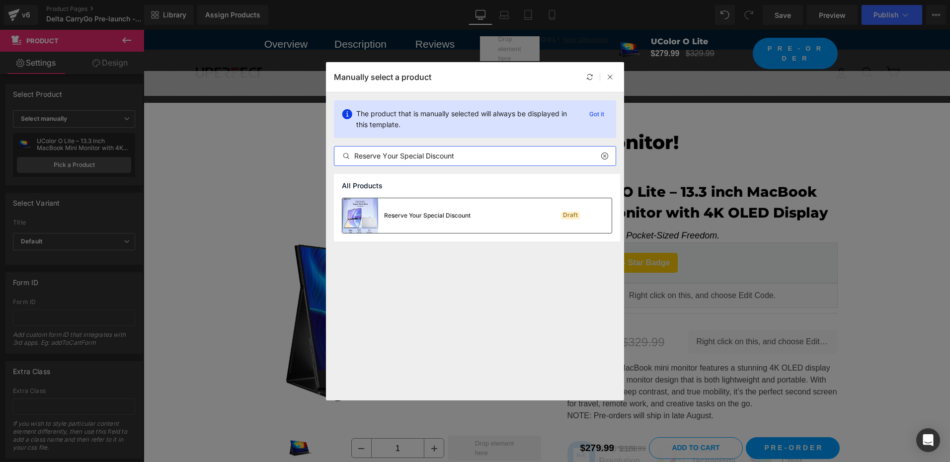
type input "Reserve Your Special Discount"
click at [428, 210] on div "Reserve Your Special Discount" at bounding box center [406, 215] width 128 height 35
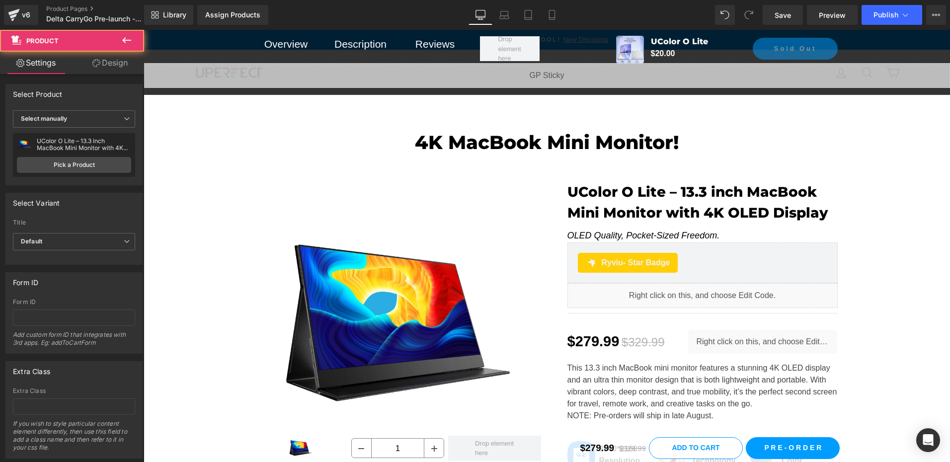
click at [185, 301] on div "4K MacBook Mini Monitor! Heading Row Sale Off (P) Image" at bounding box center [547, 351] width 807 height 471
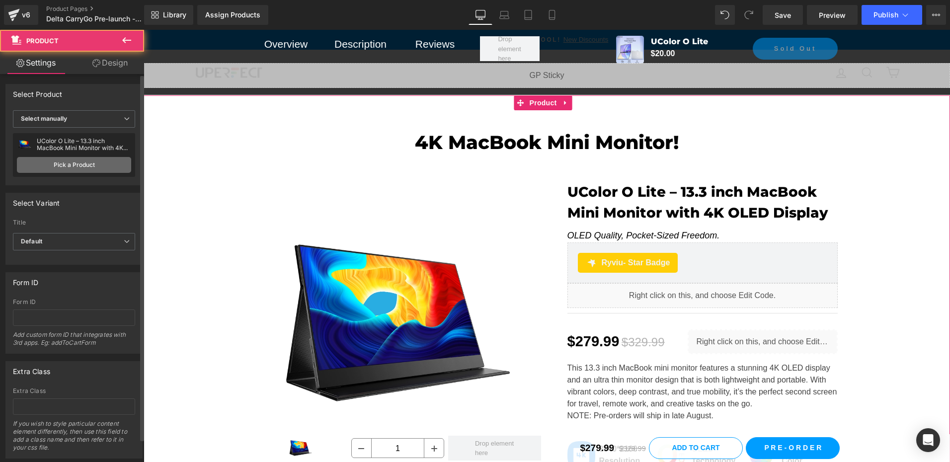
click at [84, 169] on link "Pick a Product" at bounding box center [74, 165] width 114 height 16
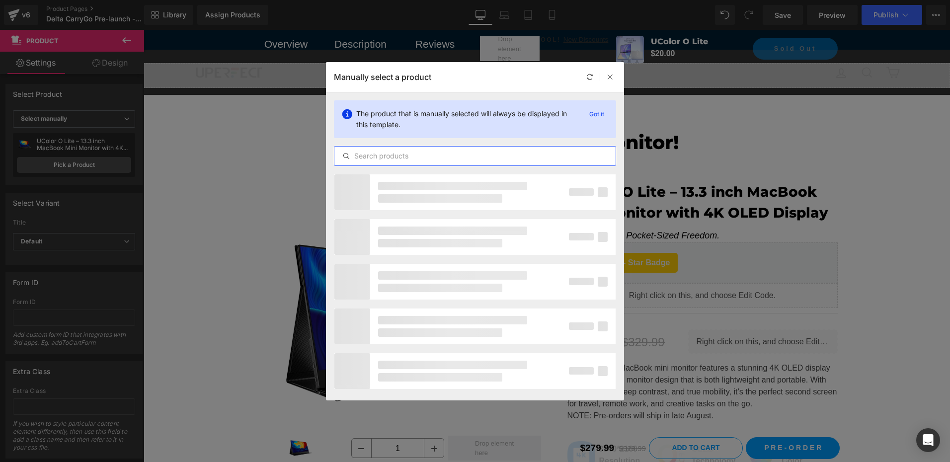
click at [401, 156] on input "text" at bounding box center [475, 156] width 281 height 12
paste input "Reserve Your Special Discount"
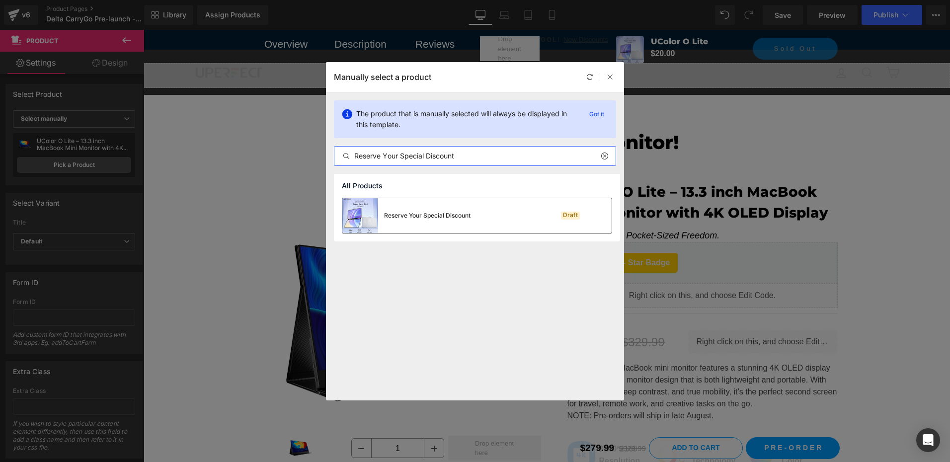
type input "Reserve Your Special Discount"
click at [460, 218] on div "Reserve Your Special Discount" at bounding box center [427, 215] width 86 height 9
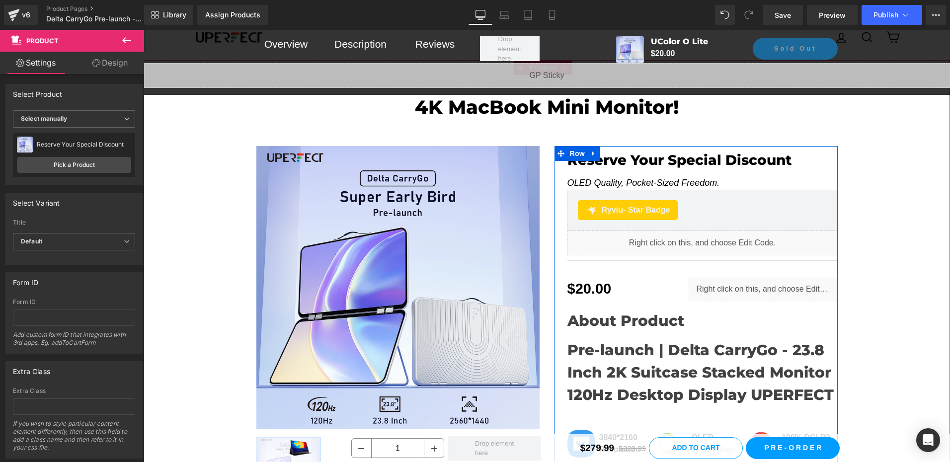
scroll to position [50, 0]
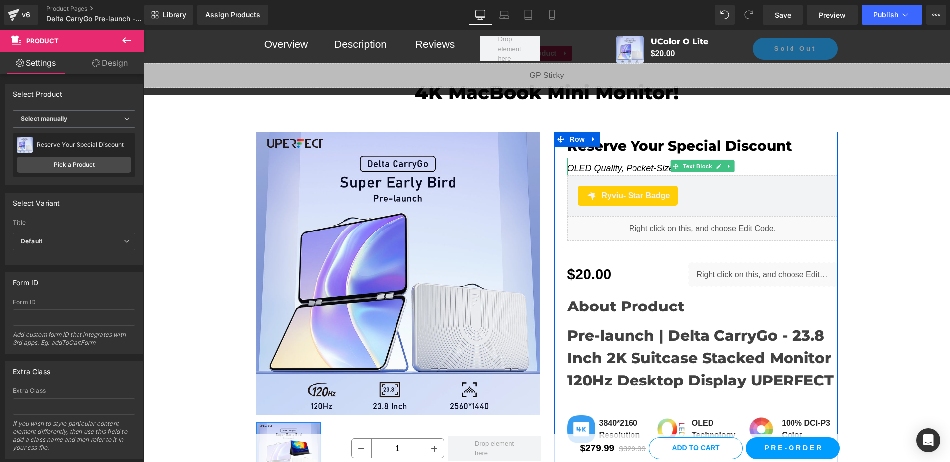
click at [616, 166] on icon "OLED Quality, Pocket-Sized Freedom." at bounding box center [644, 169] width 153 height 10
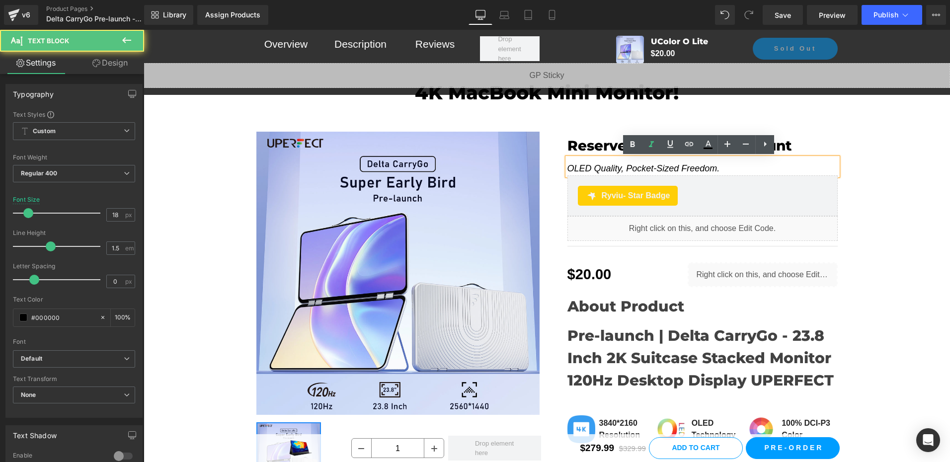
click at [631, 166] on icon "OLED Quality, Pocket-Sized Freedom." at bounding box center [644, 169] width 153 height 10
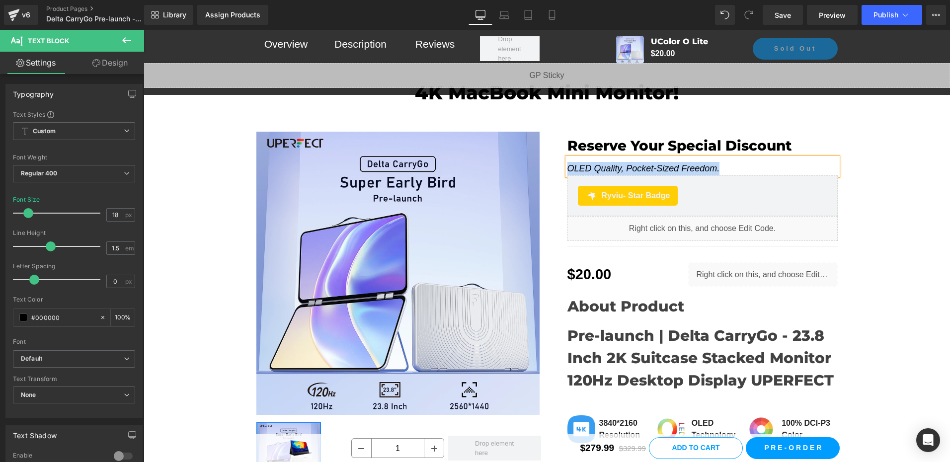
paste div
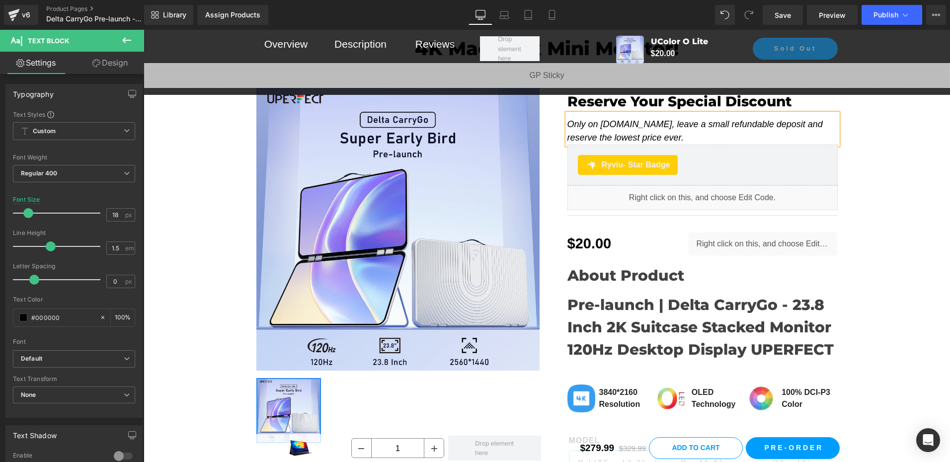
scroll to position [149, 0]
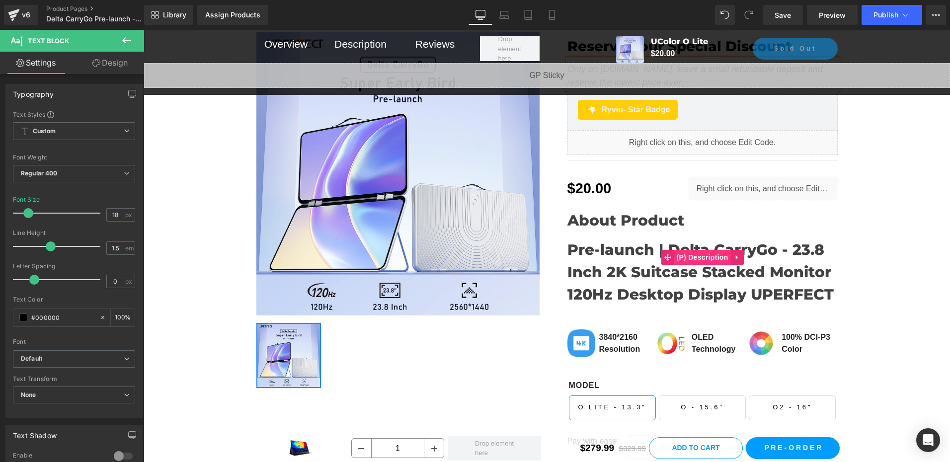
click at [698, 258] on span "(P) Description" at bounding box center [702, 257] width 57 height 15
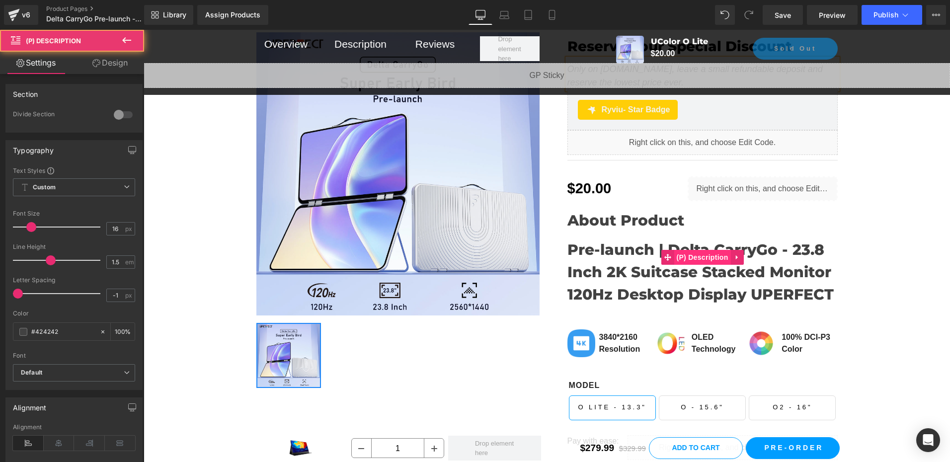
click at [698, 258] on span "(P) Description" at bounding box center [702, 257] width 57 height 15
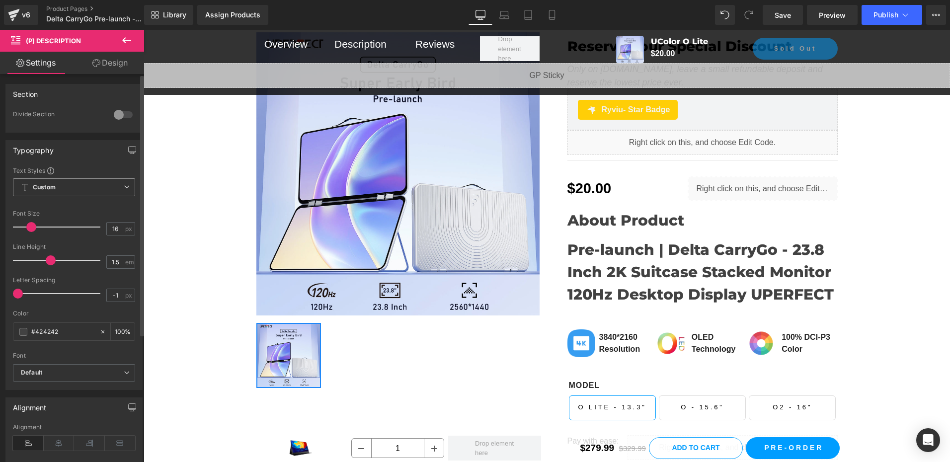
click at [69, 187] on span "Custom Setup Global Style" at bounding box center [74, 187] width 122 height 18
click at [63, 211] on li "Custom" at bounding box center [72, 207] width 118 height 18
click at [117, 114] on div at bounding box center [123, 115] width 24 height 16
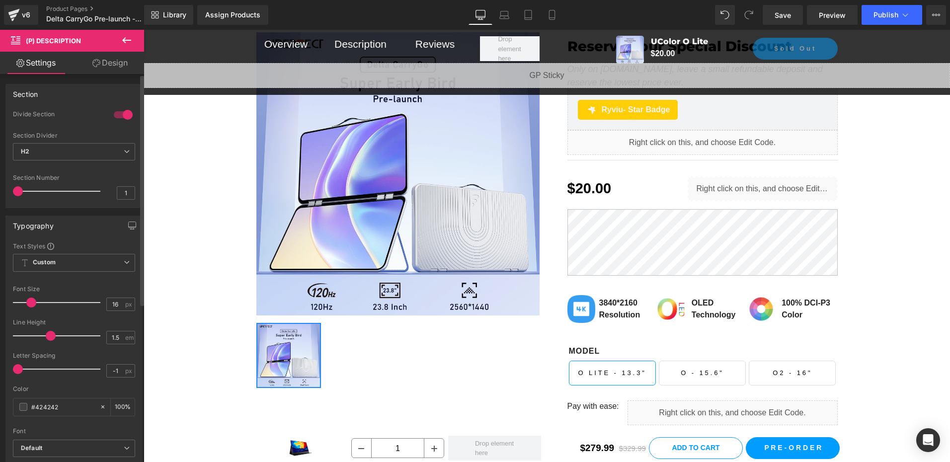
click at [117, 114] on div at bounding box center [123, 115] width 24 height 16
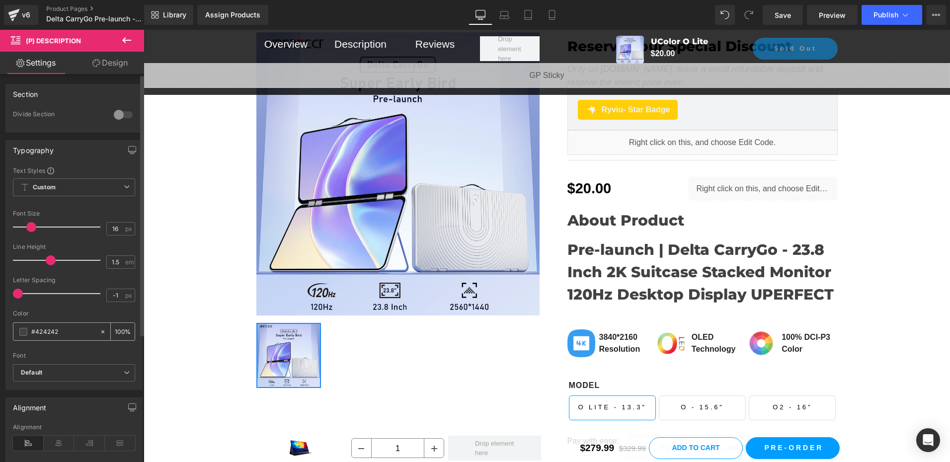
click at [22, 332] on span at bounding box center [23, 332] width 8 height 8
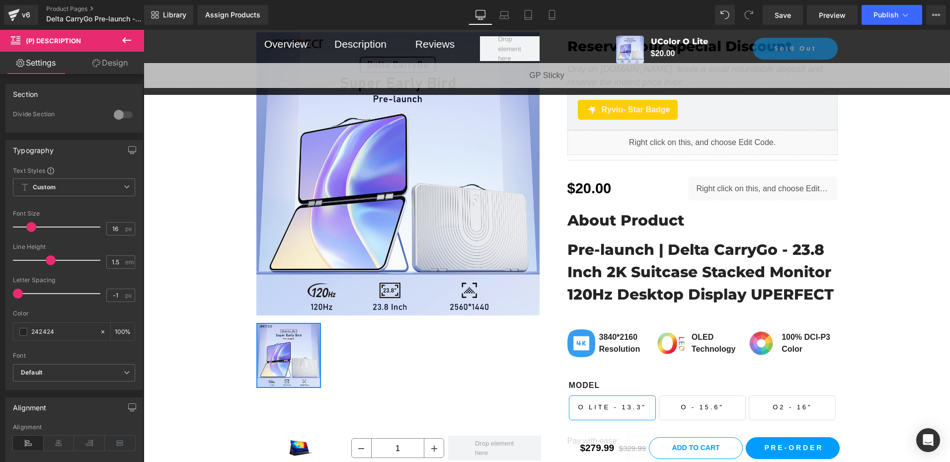
type input "242424"
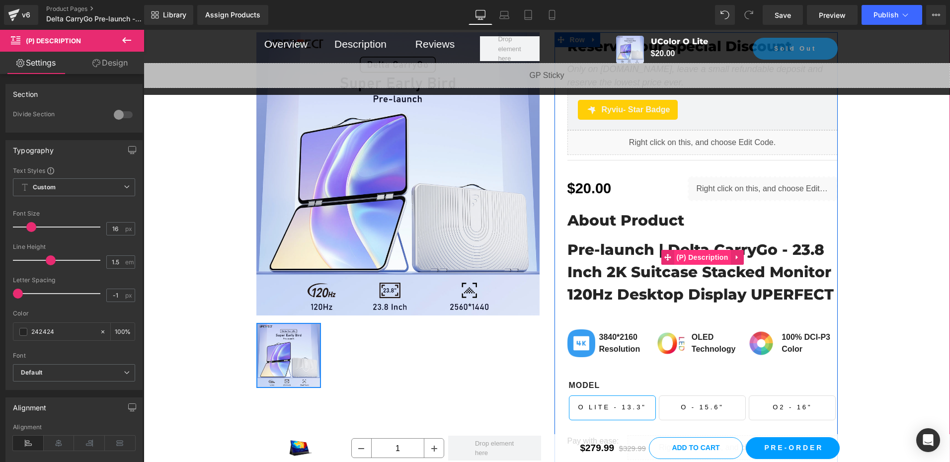
click at [703, 254] on span "(P) Description" at bounding box center [702, 257] width 57 height 15
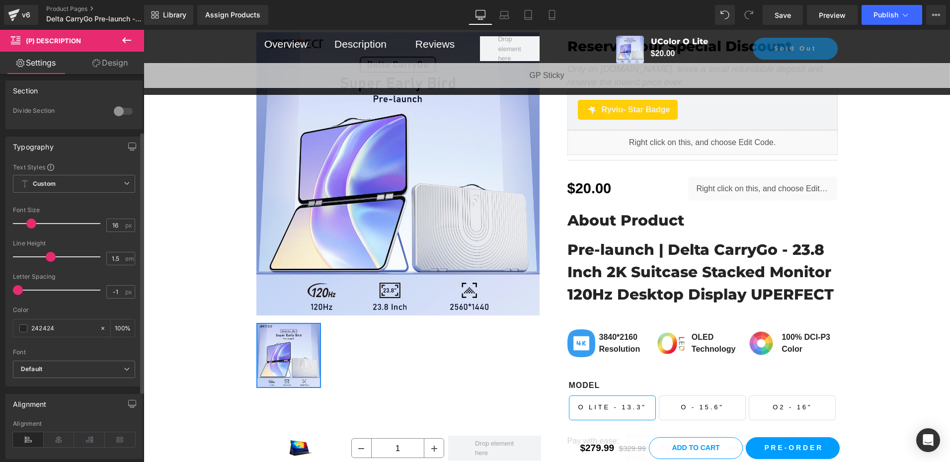
scroll to position [0, 0]
drag, startPoint x: 117, startPoint y: 230, endPoint x: 96, endPoint y: 228, distance: 21.0
click at [96, 228] on div "Font Size 16 px" at bounding box center [74, 226] width 122 height 33
type input "12"
click at [103, 206] on div at bounding box center [74, 204] width 122 height 6
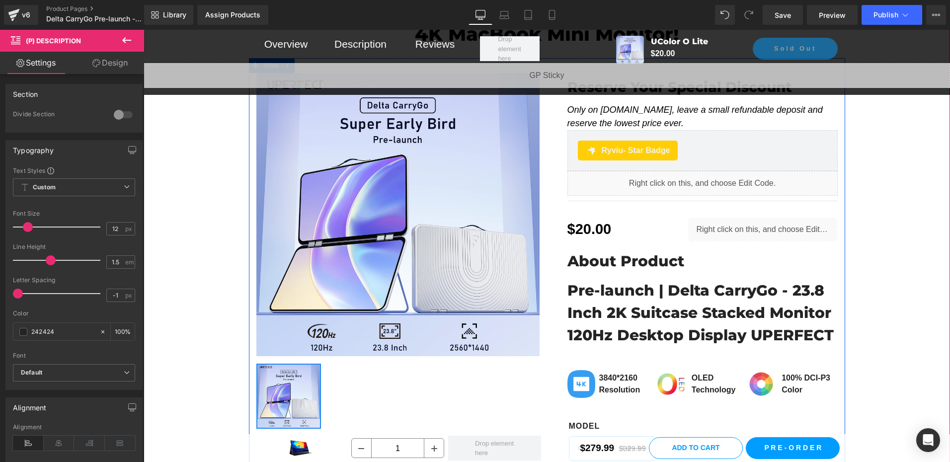
scroll to position [199, 0]
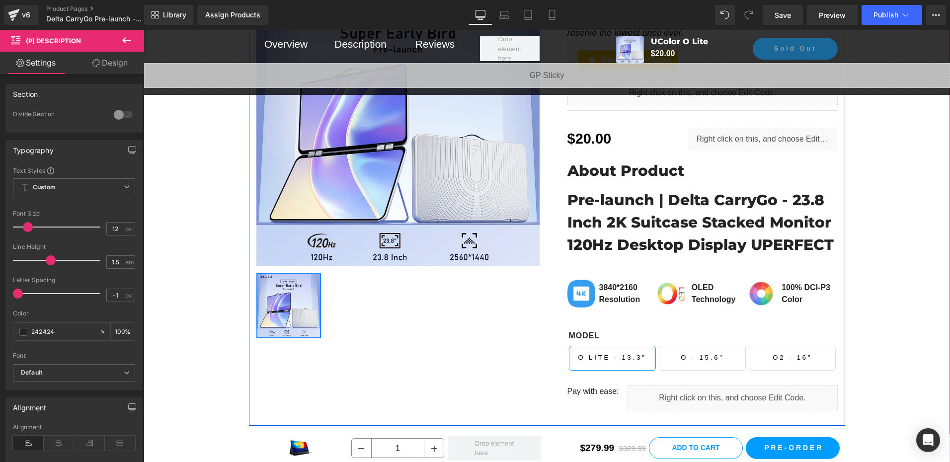
click at [659, 200] on div "About Product Pre-launch | Delta CarryGo - 23.8 Inch 2K Suitcase Stacked Monito…" at bounding box center [703, 208] width 270 height 113
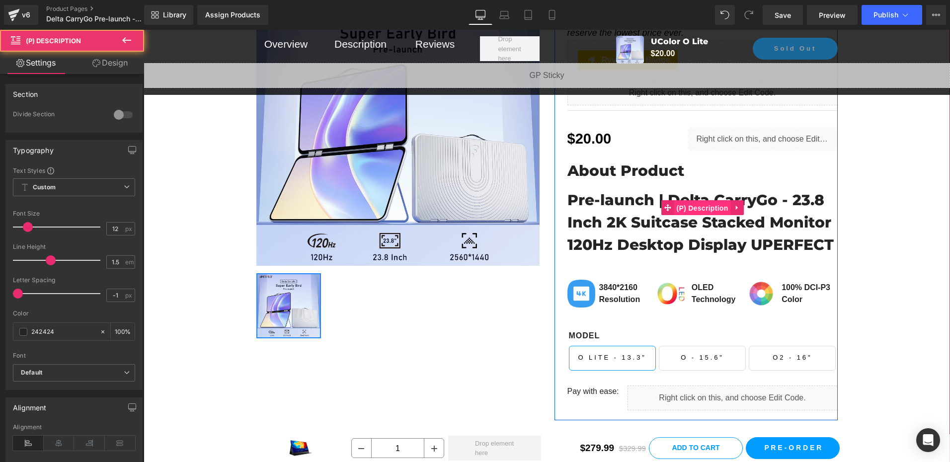
click at [706, 208] on span "(P) Description" at bounding box center [702, 208] width 57 height 15
click at [706, 208] on span "(P) Description" at bounding box center [702, 207] width 57 height 15
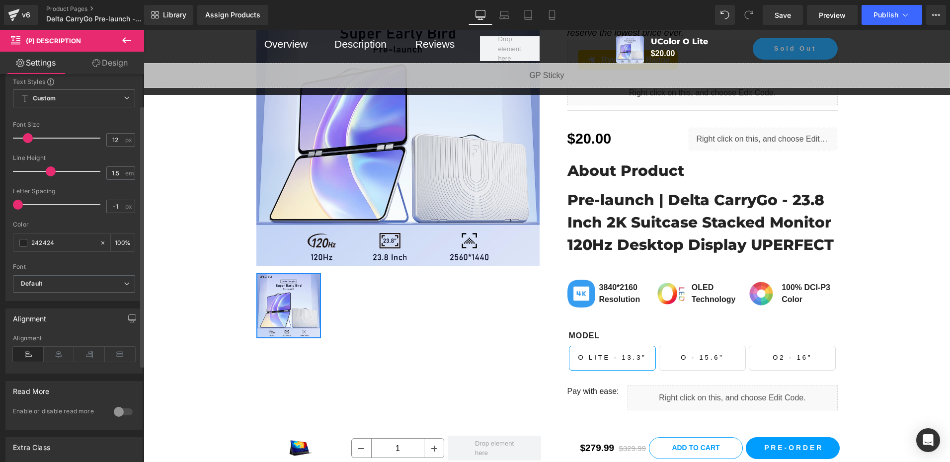
scroll to position [40, 0]
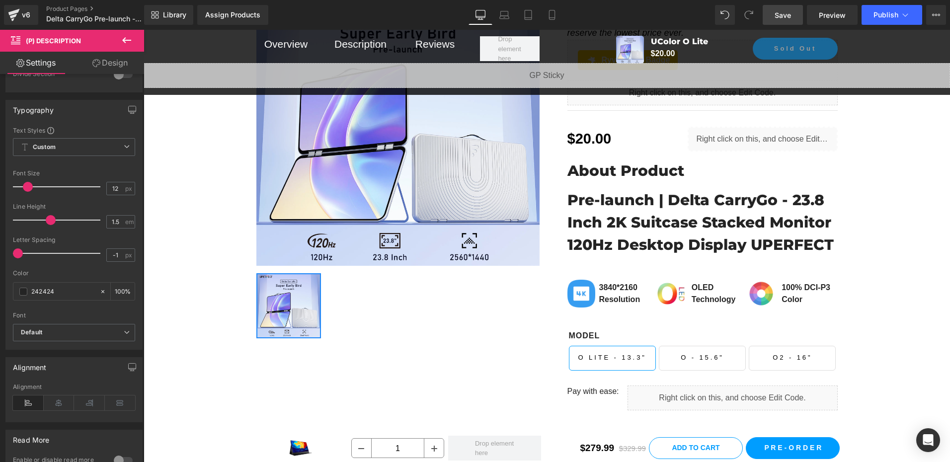
click at [795, 13] on link "Save" at bounding box center [783, 15] width 40 height 20
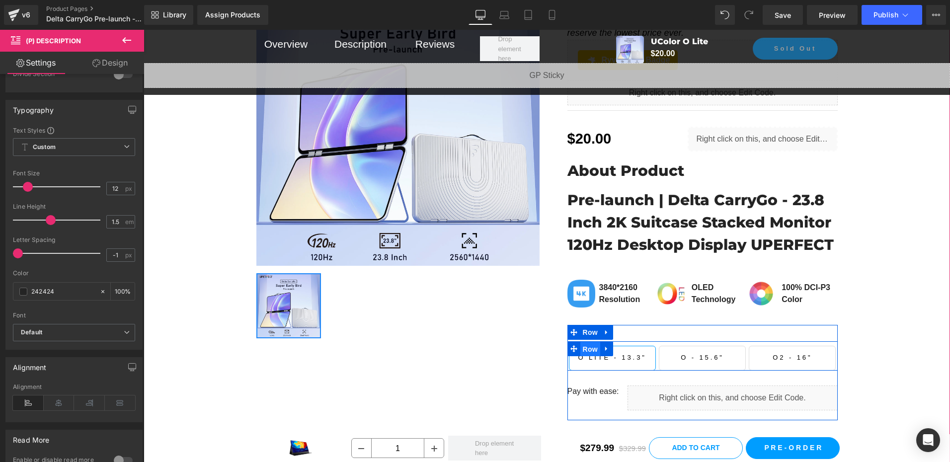
click at [587, 347] on span "Row" at bounding box center [591, 349] width 20 height 15
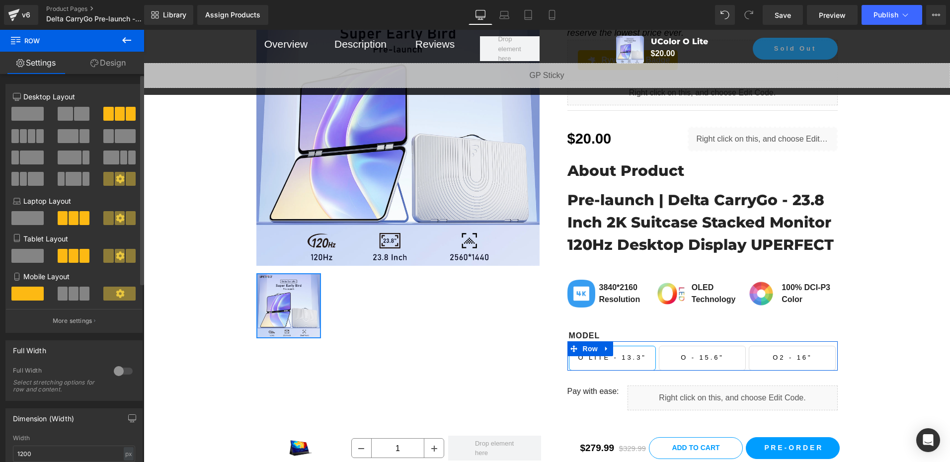
click at [25, 112] on span at bounding box center [27, 114] width 32 height 14
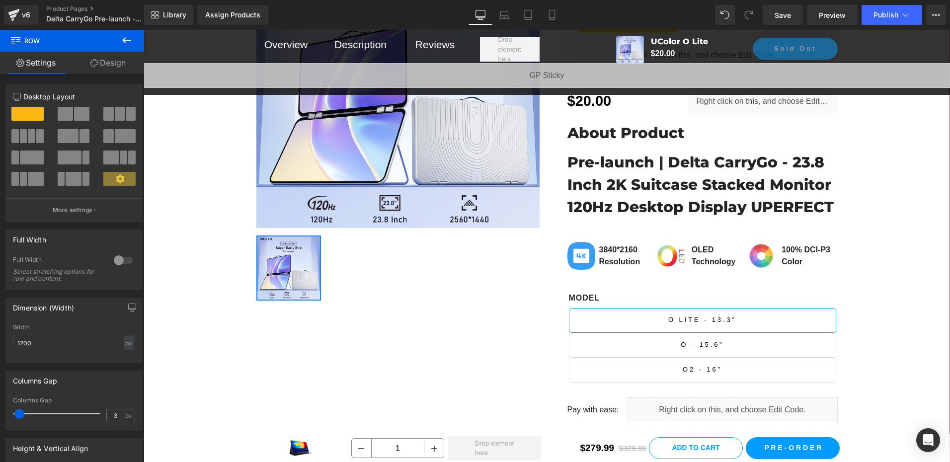
scroll to position [298, 0]
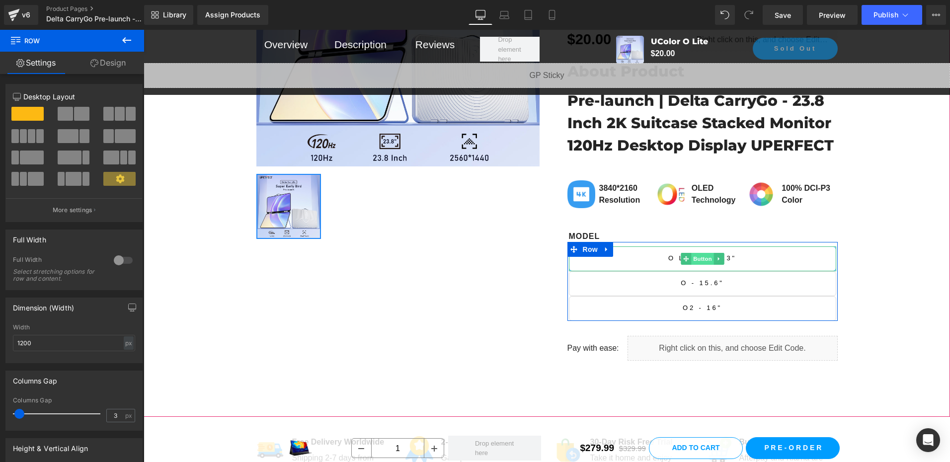
click at [699, 256] on span "Button" at bounding box center [702, 259] width 23 height 12
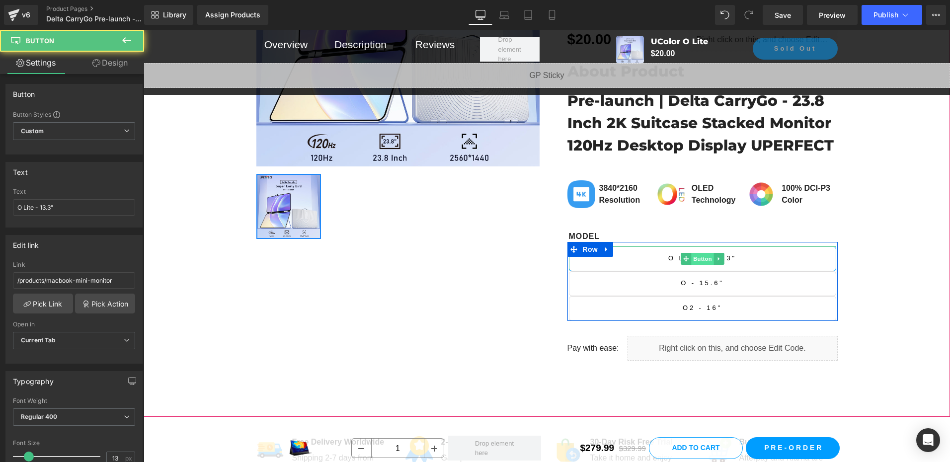
click at [699, 256] on span "Button" at bounding box center [702, 259] width 23 height 12
click at [699, 257] on span "Button" at bounding box center [702, 259] width 23 height 12
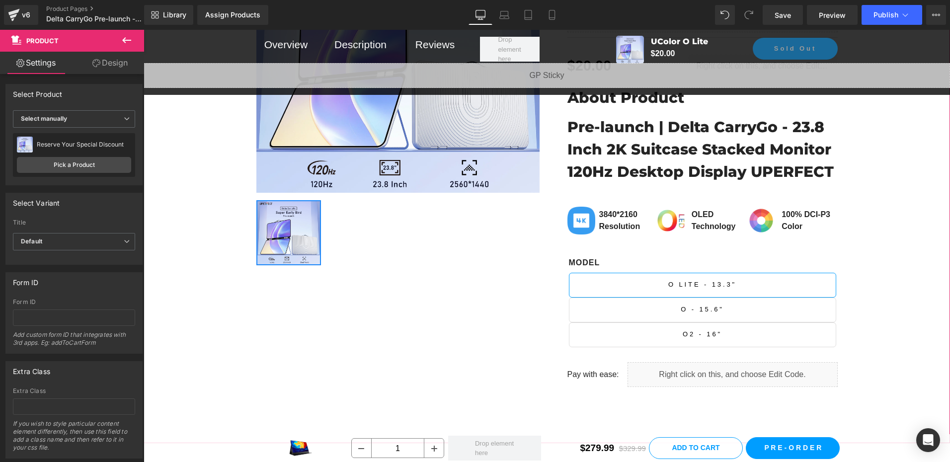
scroll to position [373, 0]
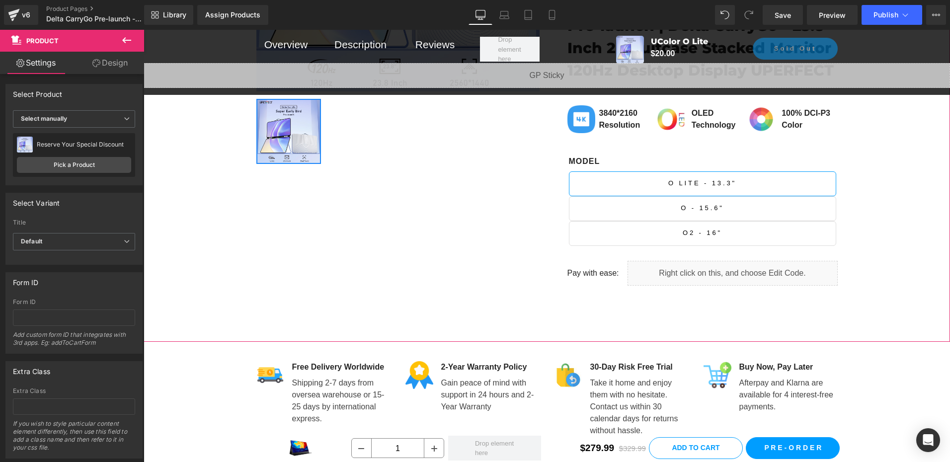
click at [683, 180] on div "O Lite - 13.3" Button" at bounding box center [702, 183] width 267 height 25
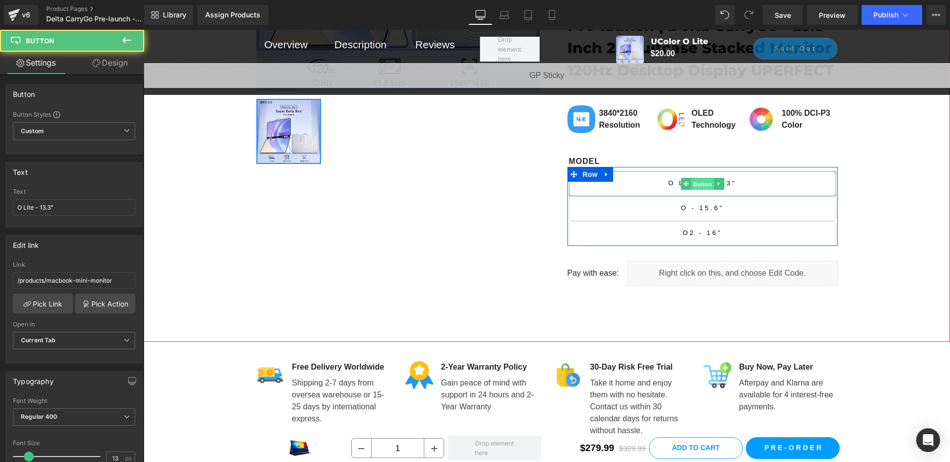
click at [697, 182] on span "Button" at bounding box center [702, 184] width 23 height 12
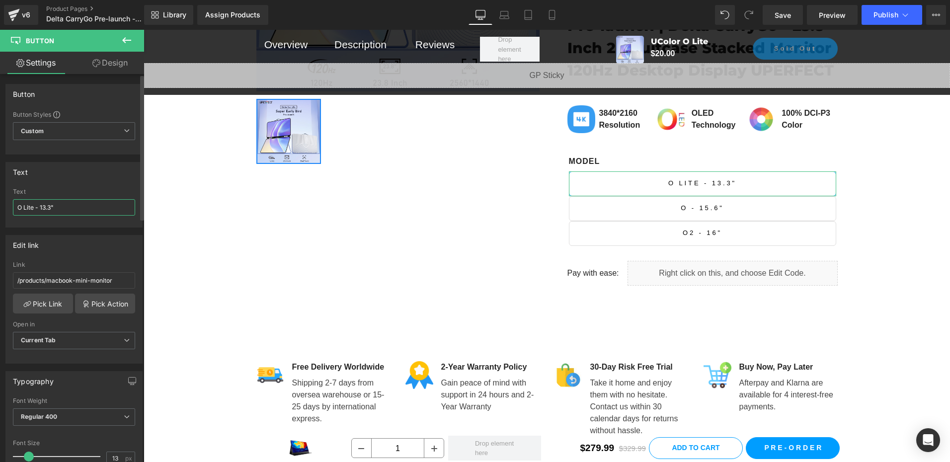
click at [71, 207] on input "O Lite - 13.3"" at bounding box center [74, 207] width 122 height 16
type input "Reserve Discount for $20"
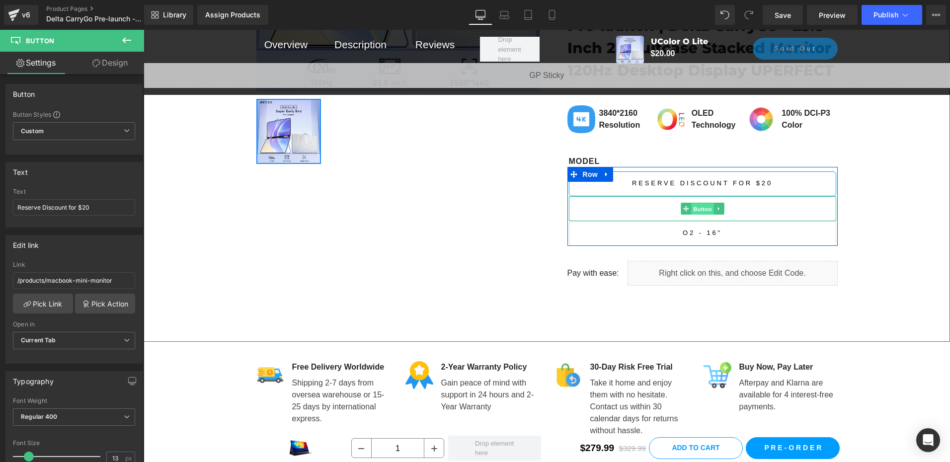
click at [701, 207] on span "Button" at bounding box center [702, 209] width 23 height 12
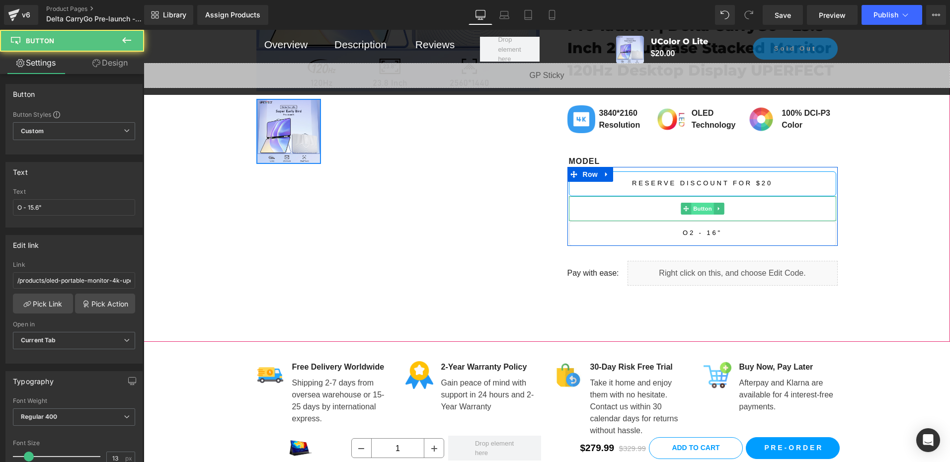
click at [701, 207] on span "Button" at bounding box center [702, 209] width 23 height 12
click at [698, 210] on span "Button" at bounding box center [702, 209] width 23 height 12
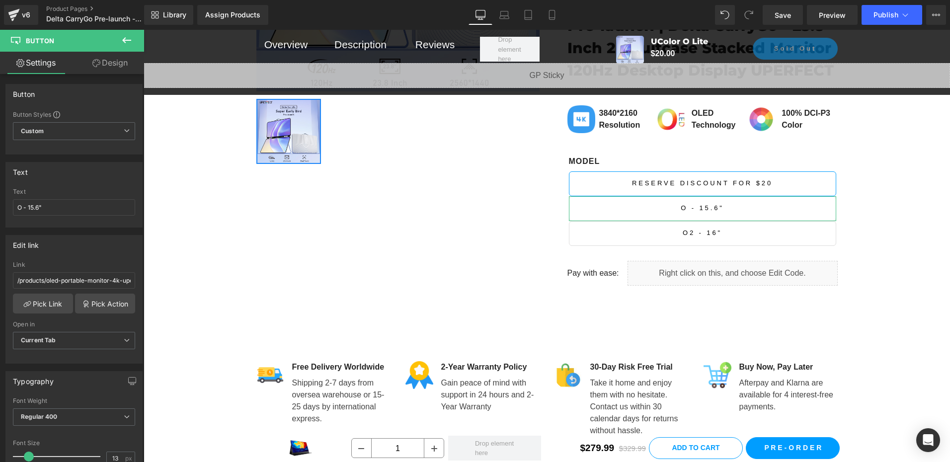
click at [97, 58] on link "Design" at bounding box center [110, 63] width 72 height 22
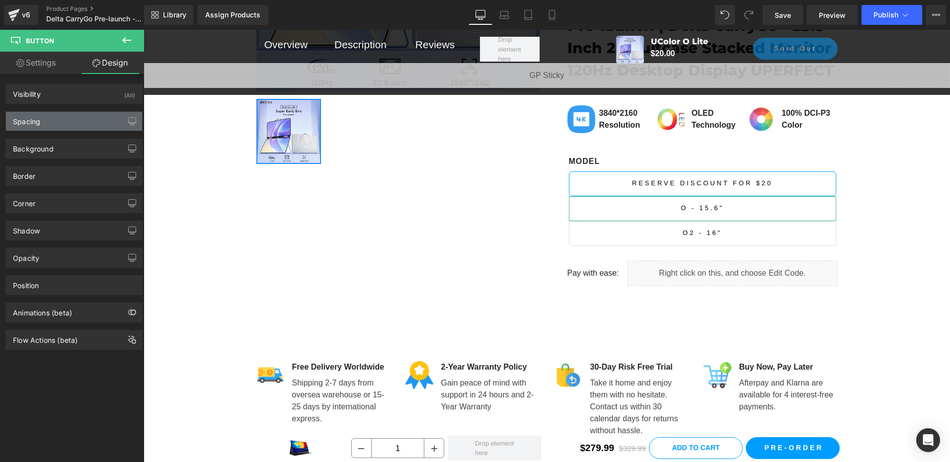
click at [63, 122] on div "Spacing" at bounding box center [74, 121] width 136 height 19
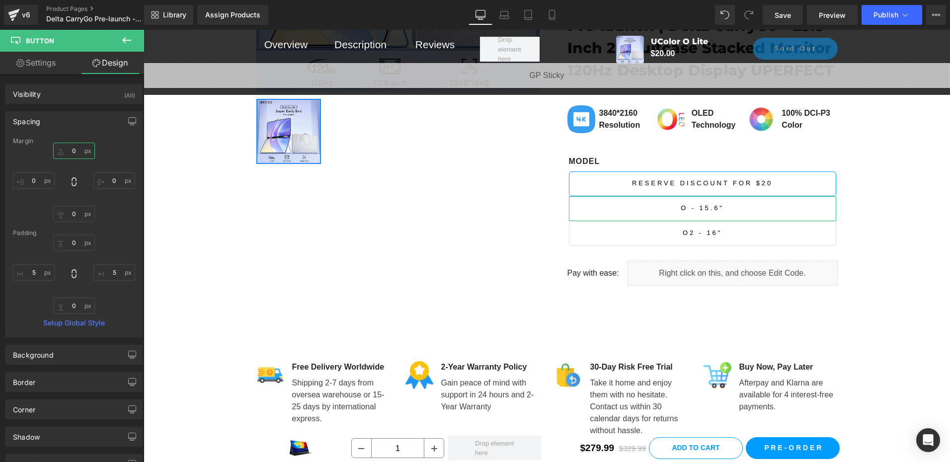
click at [76, 154] on input "0" at bounding box center [74, 151] width 42 height 16
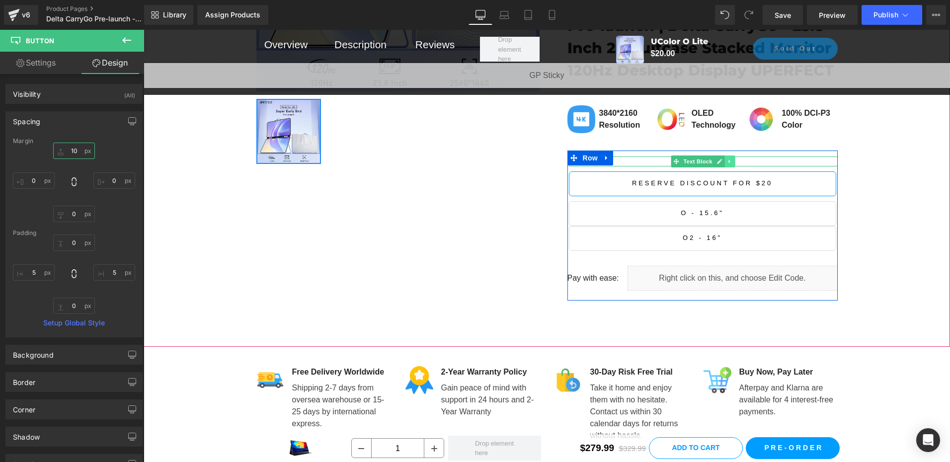
type input "10"
click at [727, 162] on icon at bounding box center [729, 162] width 5 height 6
click at [733, 163] on icon at bounding box center [735, 162] width 5 height 6
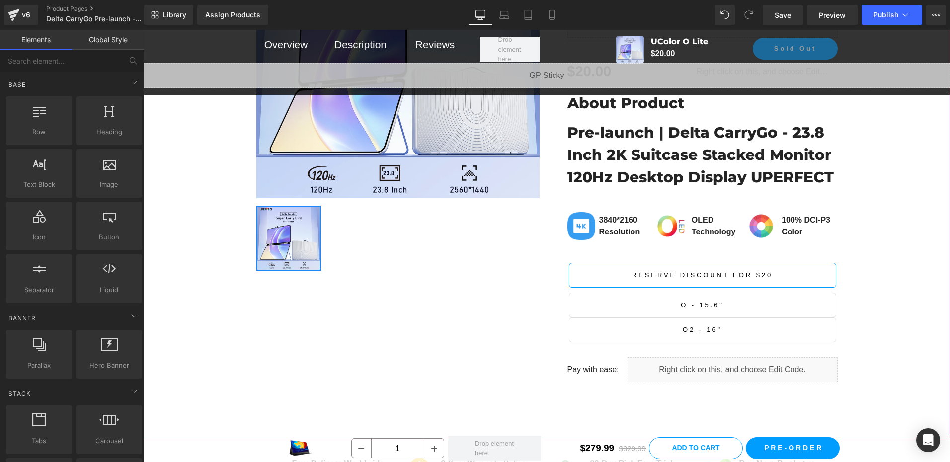
scroll to position [224, 0]
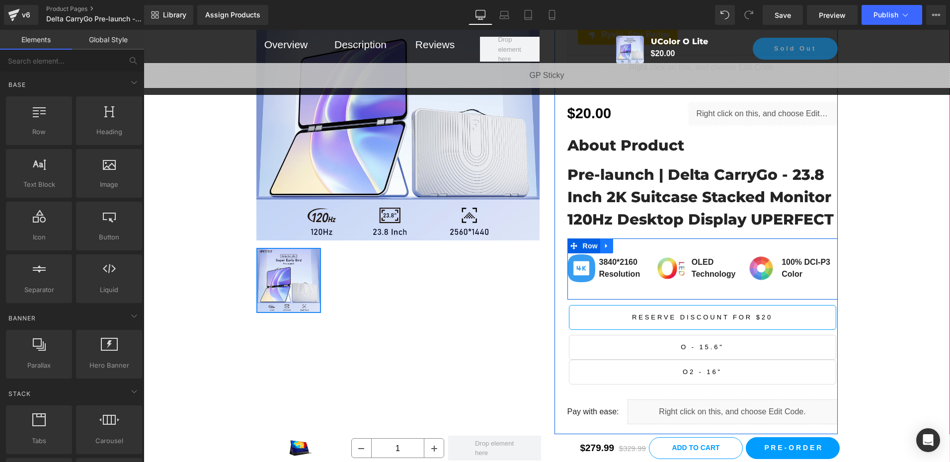
click at [603, 243] on icon at bounding box center [606, 246] width 7 height 7
click at [639, 247] on link at bounding box center [645, 246] width 13 height 15
click at [605, 247] on icon at bounding box center [606, 246] width 7 height 7
click at [629, 247] on icon at bounding box center [632, 246] width 7 height 7
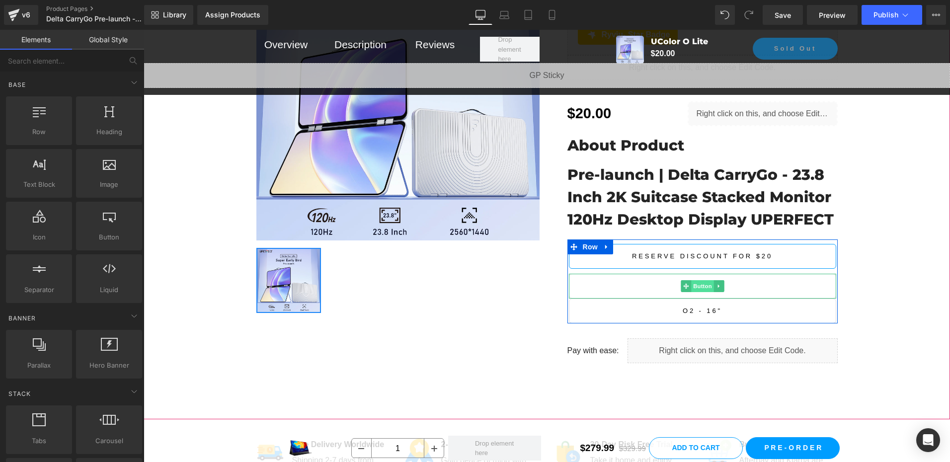
click at [705, 286] on span "Button" at bounding box center [702, 286] width 23 height 12
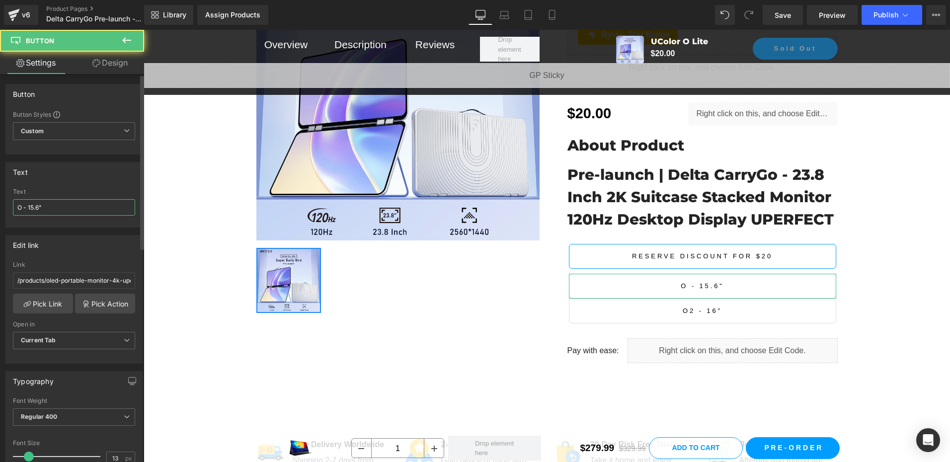
click at [59, 209] on input "O - 15.6"" at bounding box center [74, 207] width 122 height 16
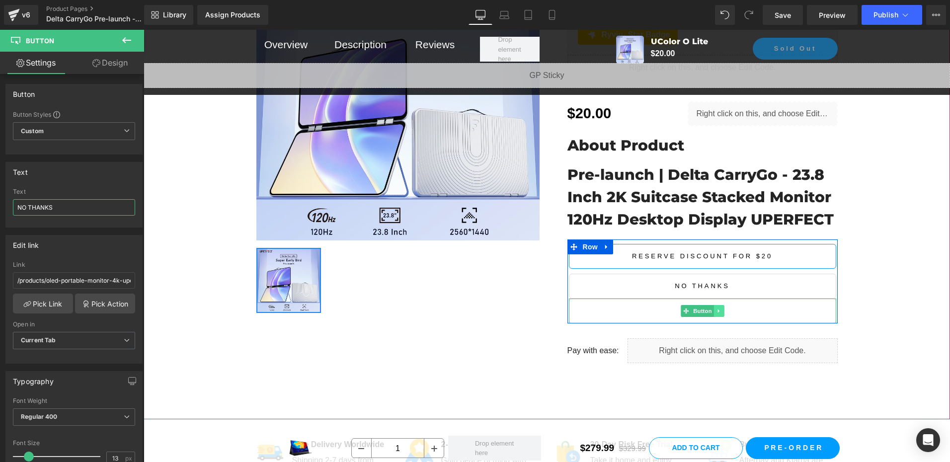
type input "NO THANKS"
click at [717, 309] on icon at bounding box center [718, 311] width 5 height 6
click at [722, 310] on icon at bounding box center [723, 311] width 5 height 5
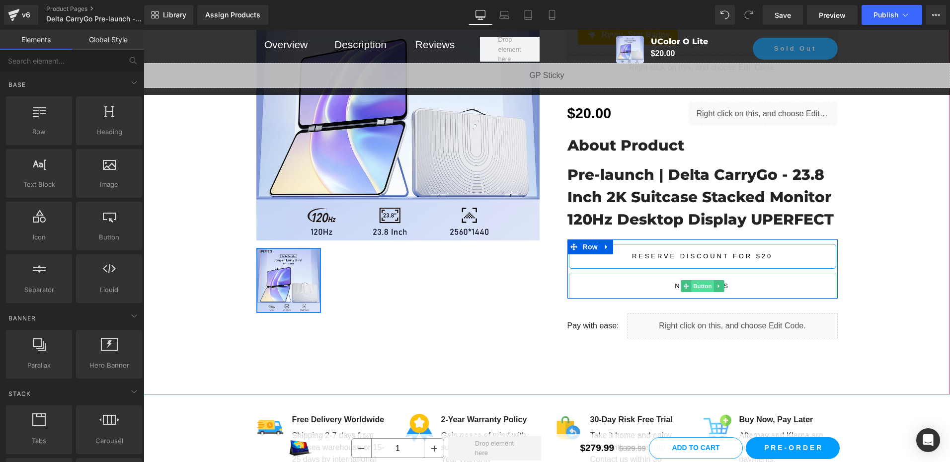
click at [699, 283] on span "Button" at bounding box center [702, 286] width 23 height 12
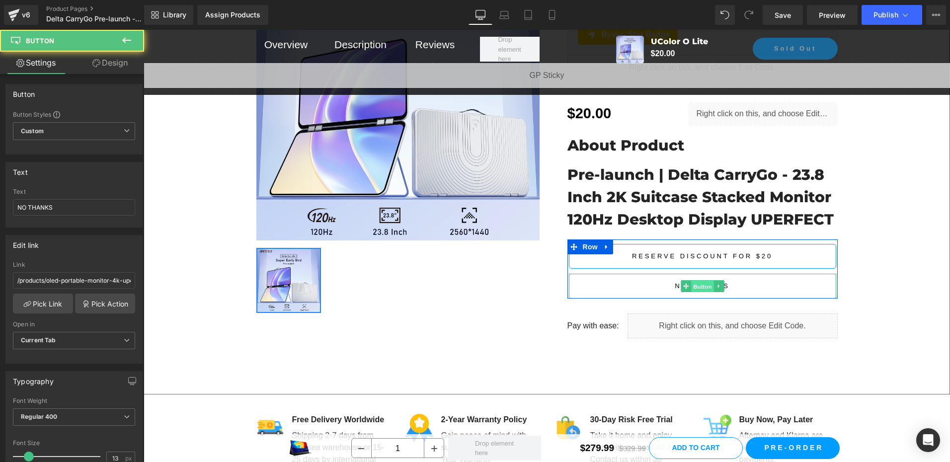
click at [699, 283] on span "Button" at bounding box center [702, 287] width 23 height 12
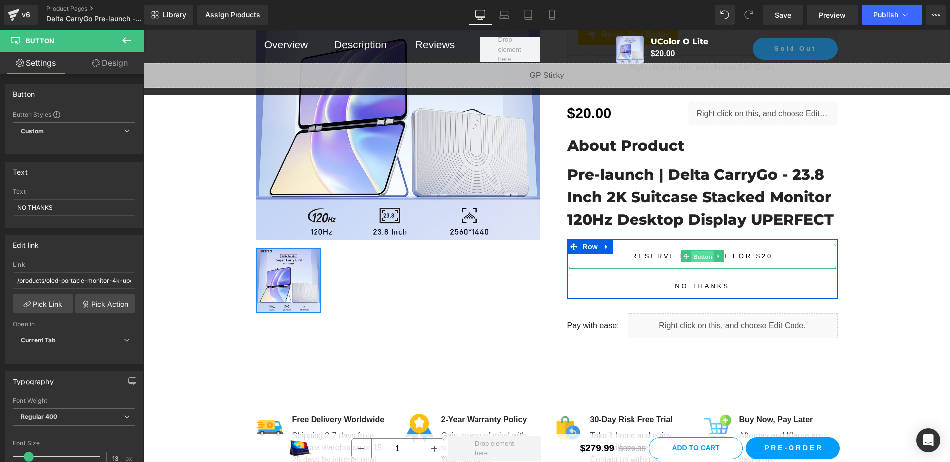
click at [698, 253] on span "Button" at bounding box center [702, 257] width 23 height 12
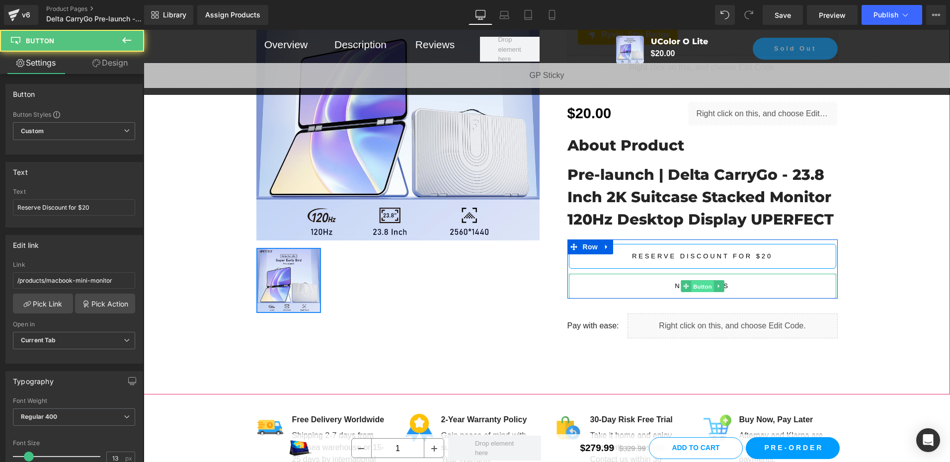
click at [705, 283] on span "Button" at bounding box center [702, 287] width 23 height 12
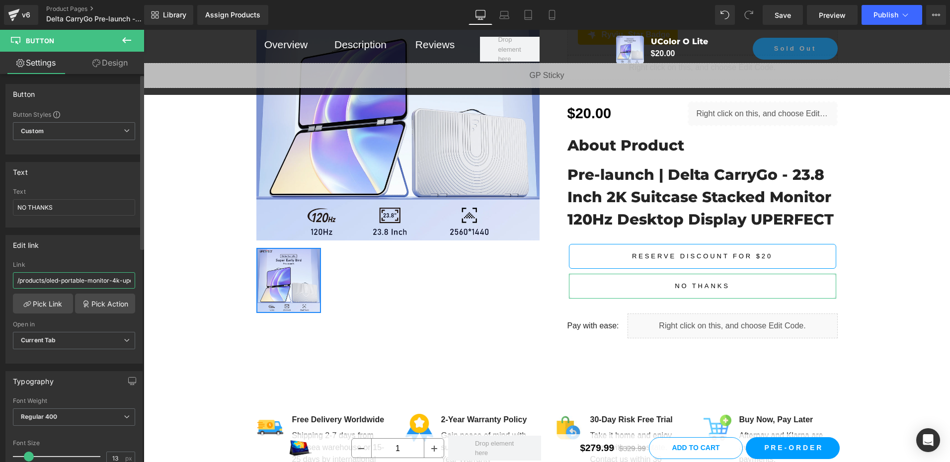
click at [63, 282] on input "/products/oled-portable-monitor-4k-uperfect-o" at bounding box center [74, 280] width 122 height 16
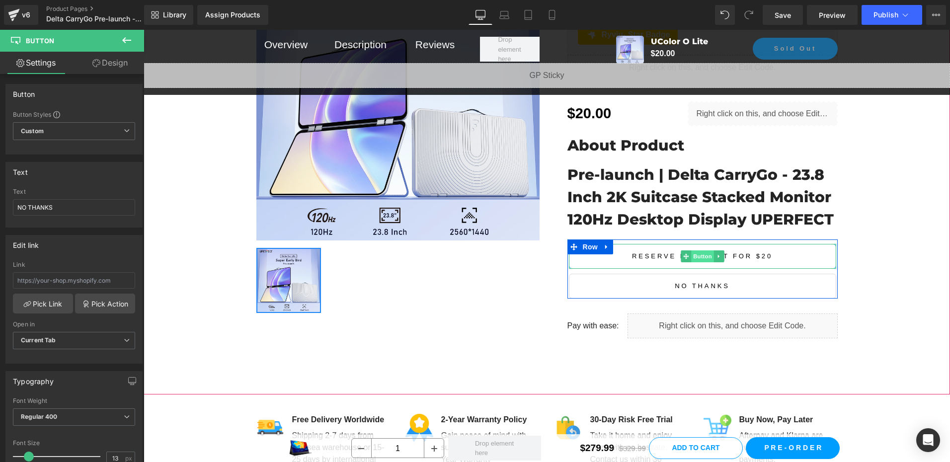
click at [694, 256] on span "Button" at bounding box center [702, 257] width 23 height 12
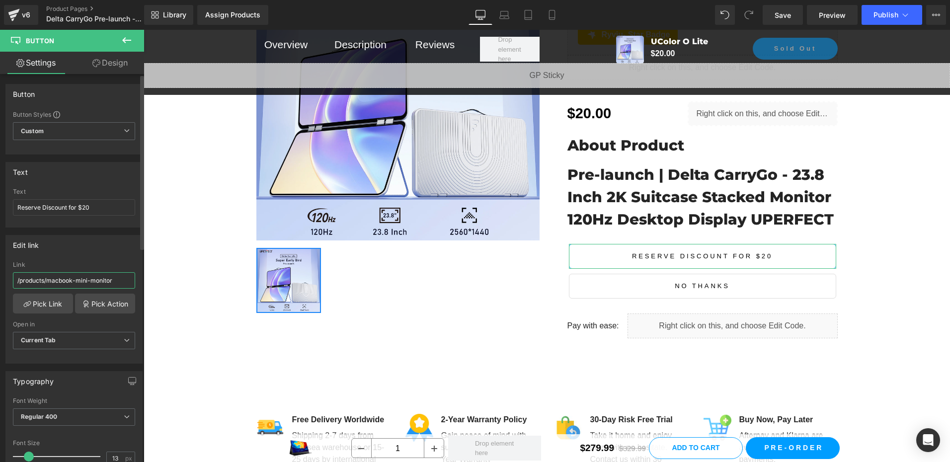
click at [103, 279] on input "/products/macbook-mini-monitor" at bounding box center [74, 280] width 122 height 16
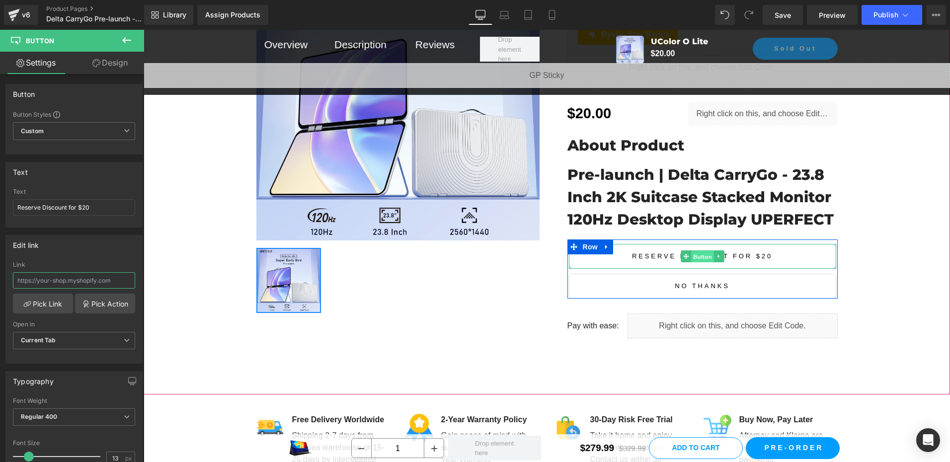
click at [697, 254] on span "Button" at bounding box center [702, 257] width 23 height 12
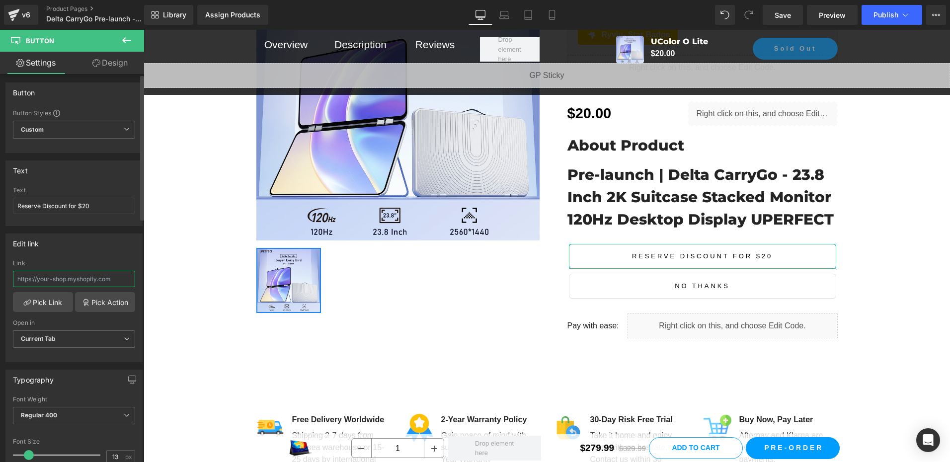
scroll to position [0, 0]
click at [127, 48] on button at bounding box center [126, 41] width 35 height 22
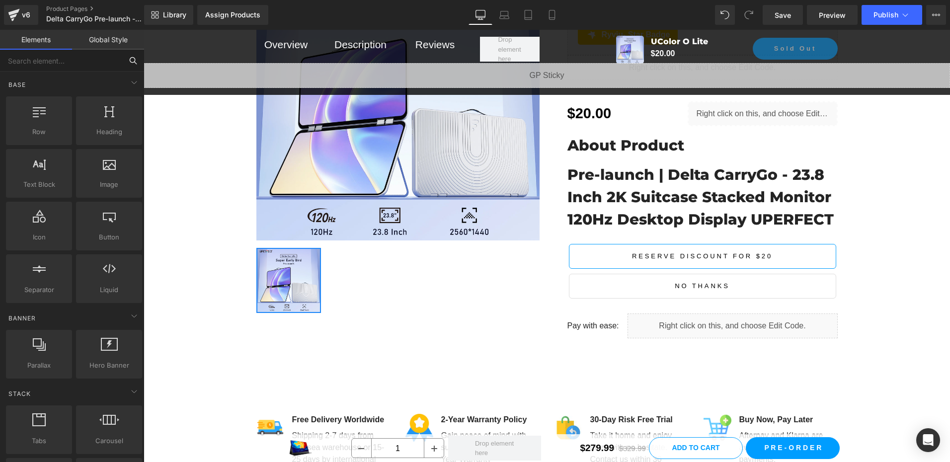
click at [55, 62] on input "text" at bounding box center [61, 61] width 122 height 22
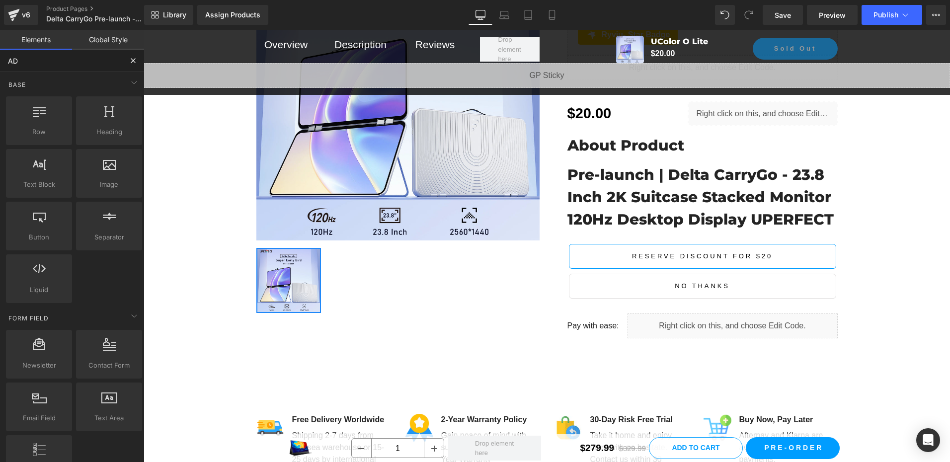
type input "ADD"
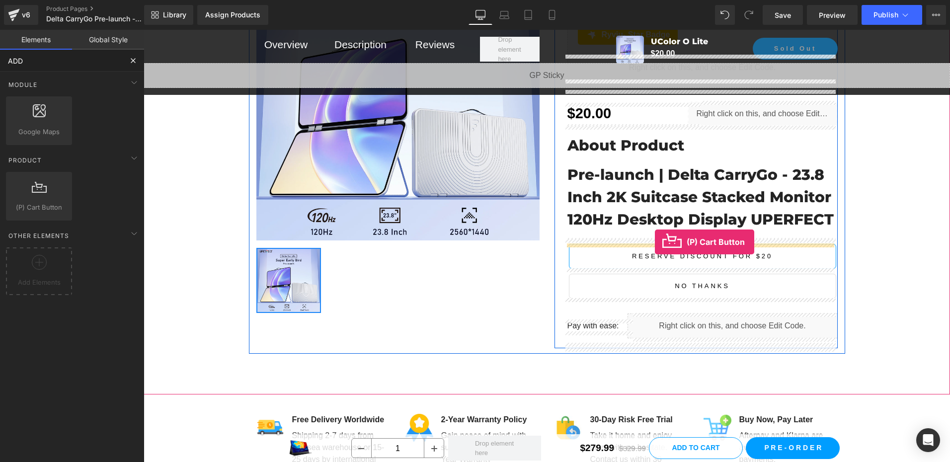
drag, startPoint x: 184, startPoint y: 236, endPoint x: 655, endPoint y: 242, distance: 470.8
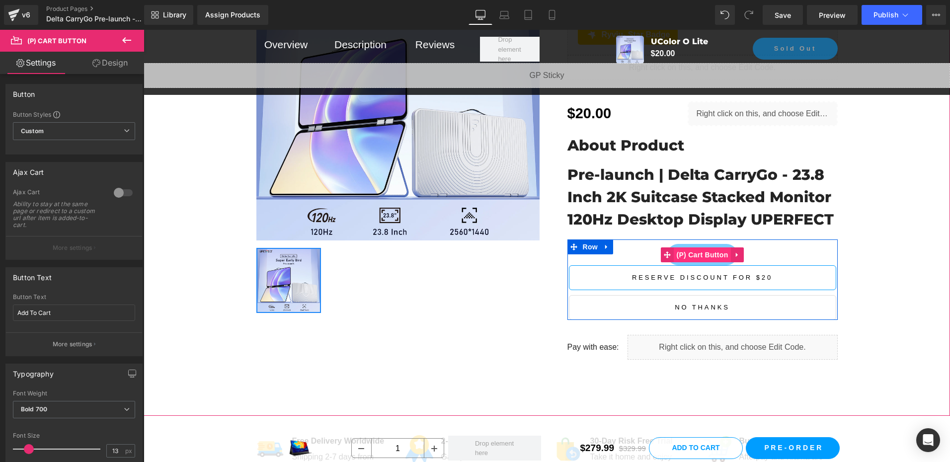
click at [700, 256] on span "(P) Cart Button" at bounding box center [702, 255] width 57 height 15
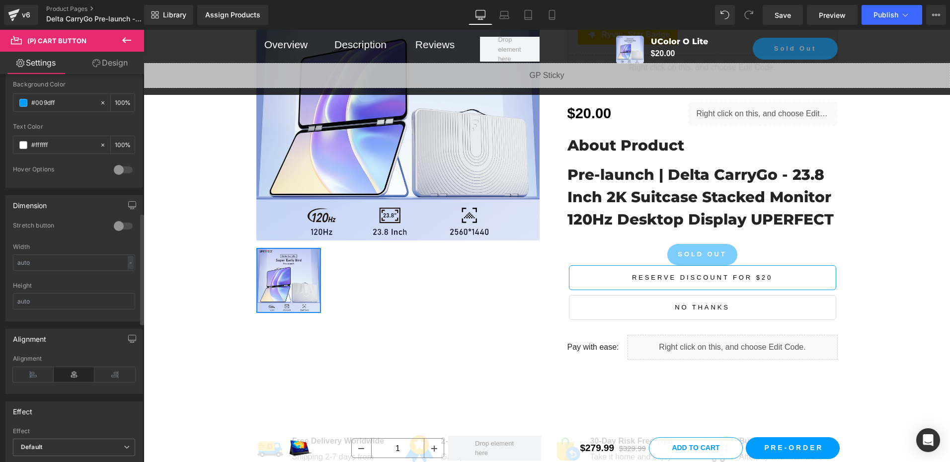
scroll to position [547, 0]
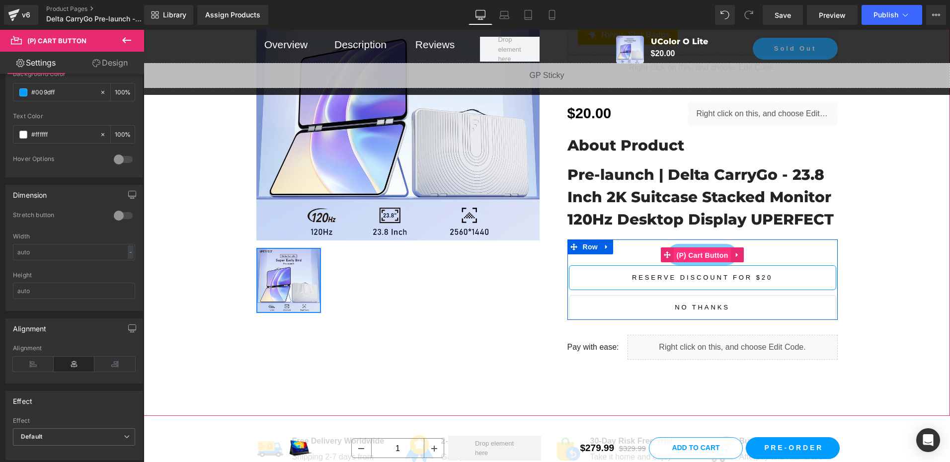
click at [698, 251] on span "(P) Cart Button" at bounding box center [702, 255] width 57 height 15
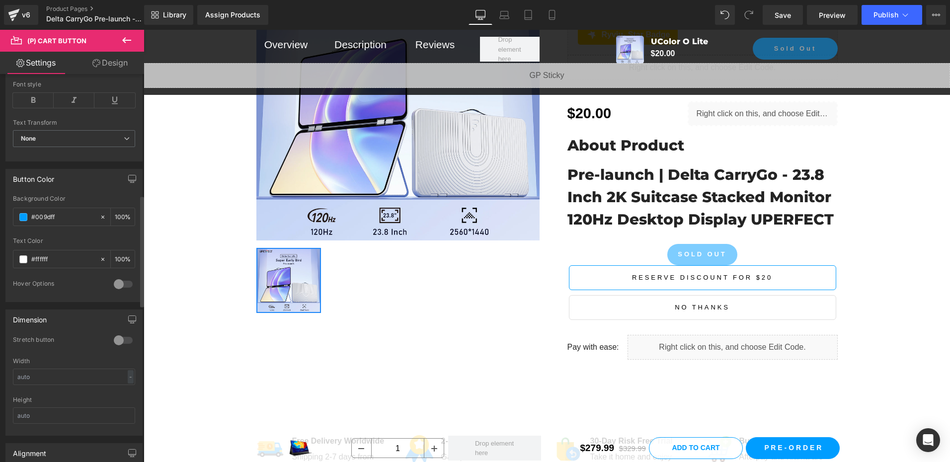
scroll to position [423, 0]
click at [113, 339] on div at bounding box center [123, 340] width 24 height 16
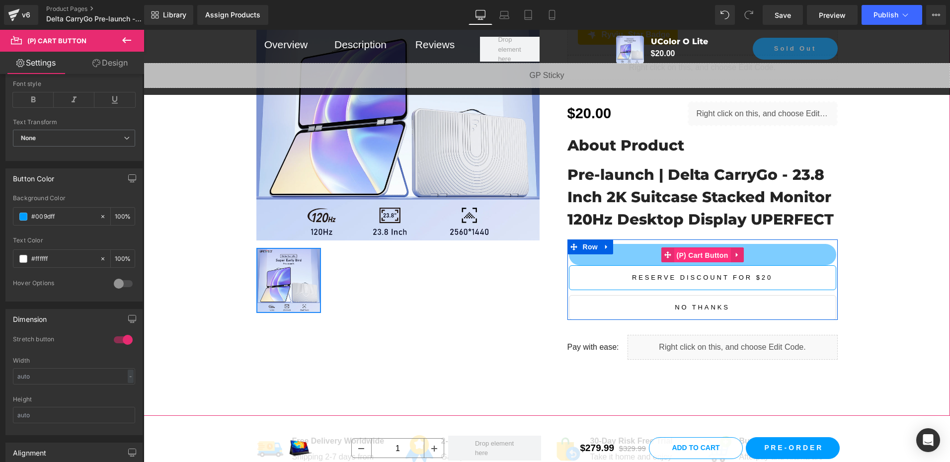
click at [689, 257] on span "(P) Cart Button" at bounding box center [702, 255] width 57 height 15
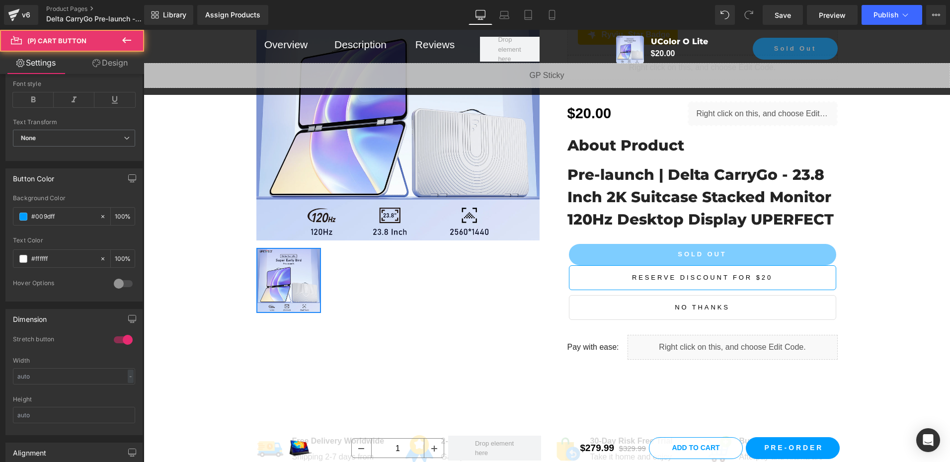
click at [115, 67] on link "Design" at bounding box center [110, 63] width 72 height 22
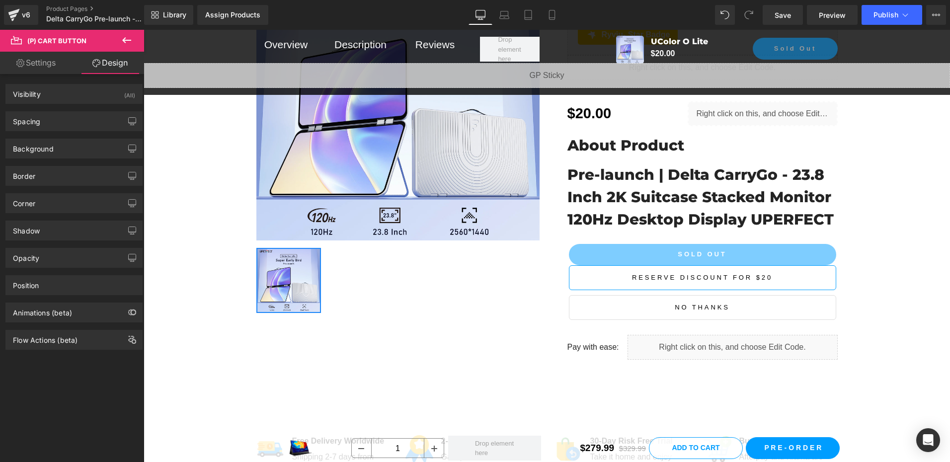
click at [47, 193] on div "Corner Corner Style Custom Custom Setup Global Style Custom Setup Global Style …" at bounding box center [73, 203] width 137 height 20
click at [65, 210] on div "Corner" at bounding box center [74, 203] width 136 height 19
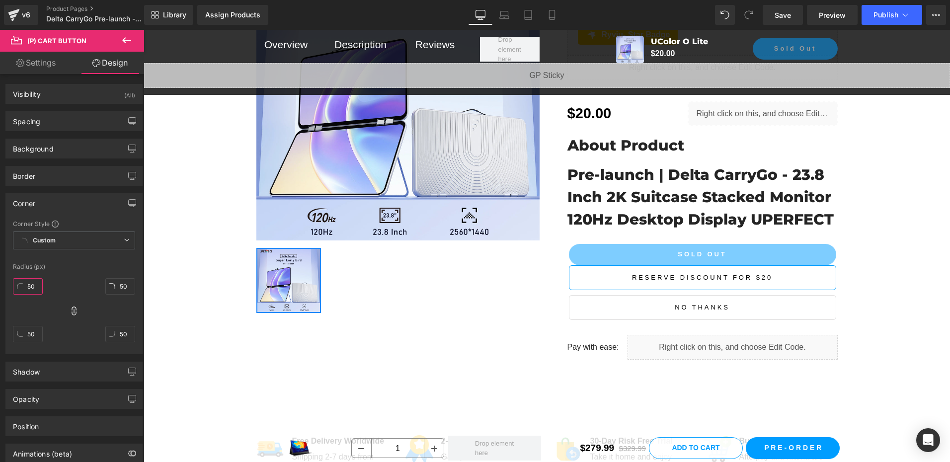
click at [34, 286] on input "50" at bounding box center [28, 286] width 30 height 16
type input "6"
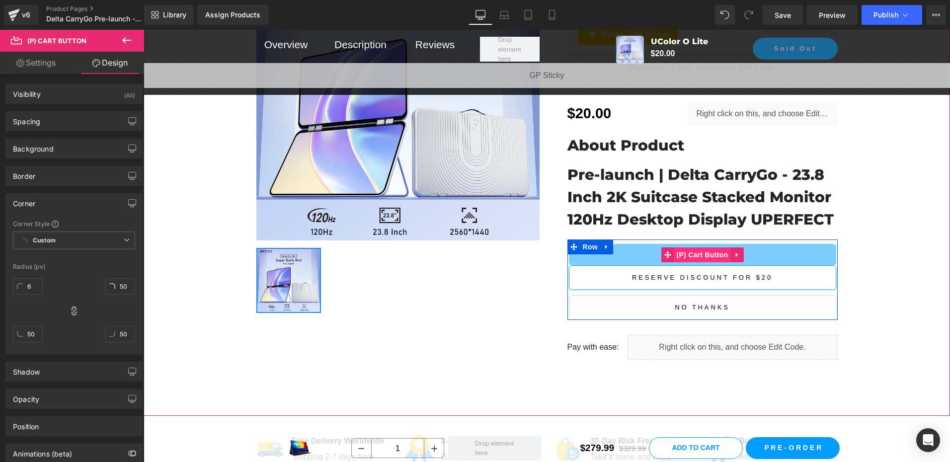
click at [692, 252] on span "(P) Cart Button" at bounding box center [702, 255] width 57 height 15
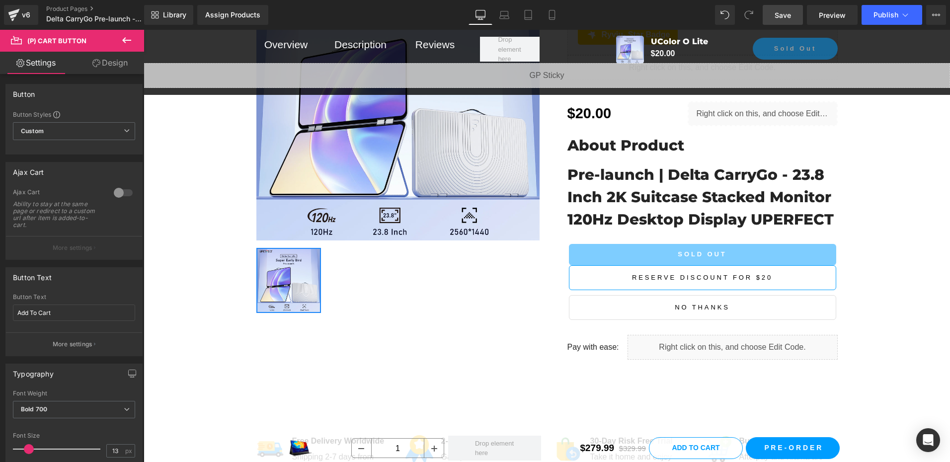
drag, startPoint x: 796, startPoint y: 16, endPoint x: 356, endPoint y: 281, distance: 513.5
click at [796, 16] on link "Save" at bounding box center [783, 15] width 40 height 20
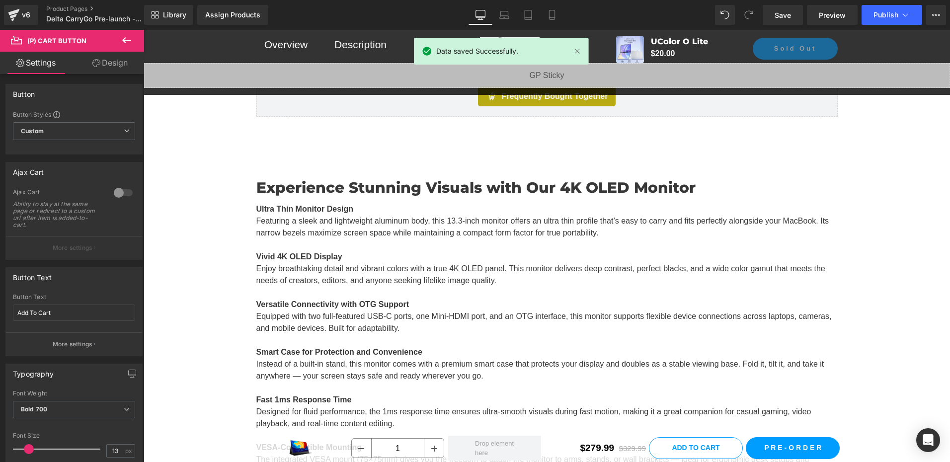
scroll to position [721, 0]
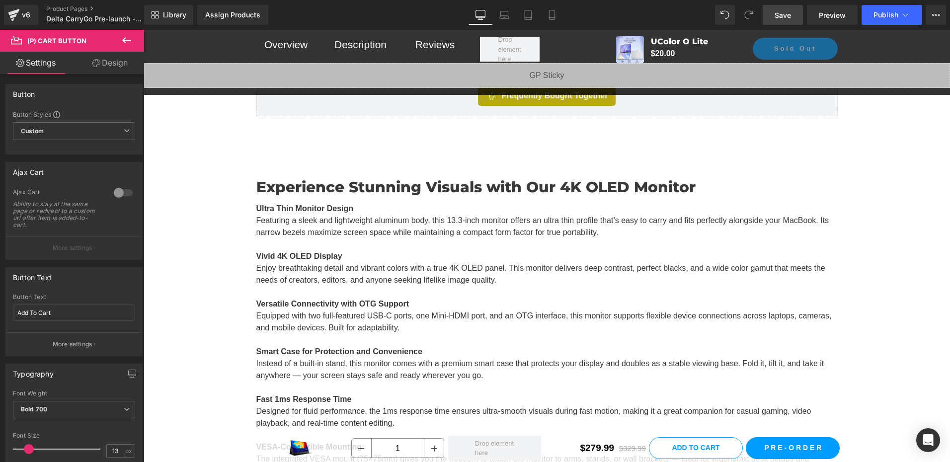
click at [781, 22] on link "Save" at bounding box center [783, 15] width 40 height 20
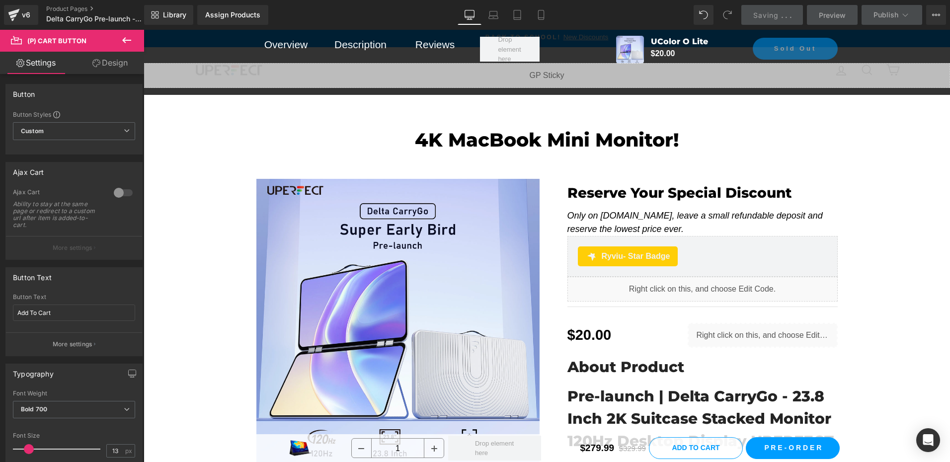
scroll to position [0, 0]
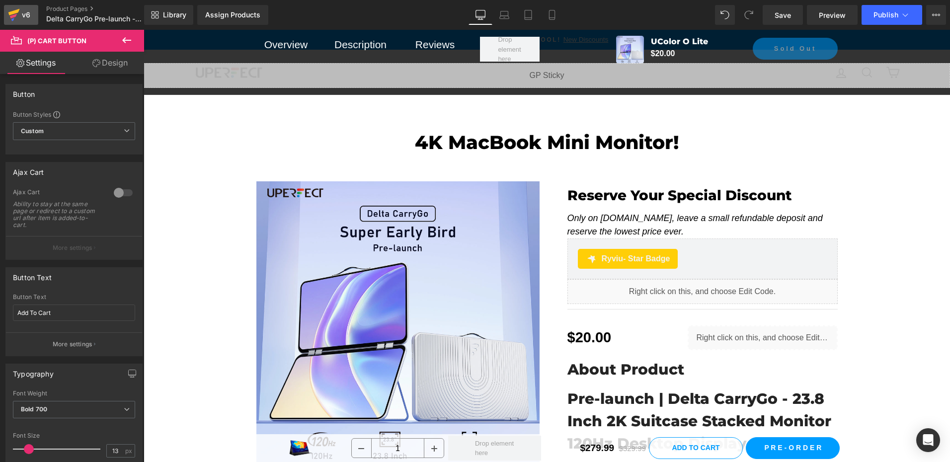
click at [22, 14] on div "v6" at bounding box center [26, 14] width 12 height 13
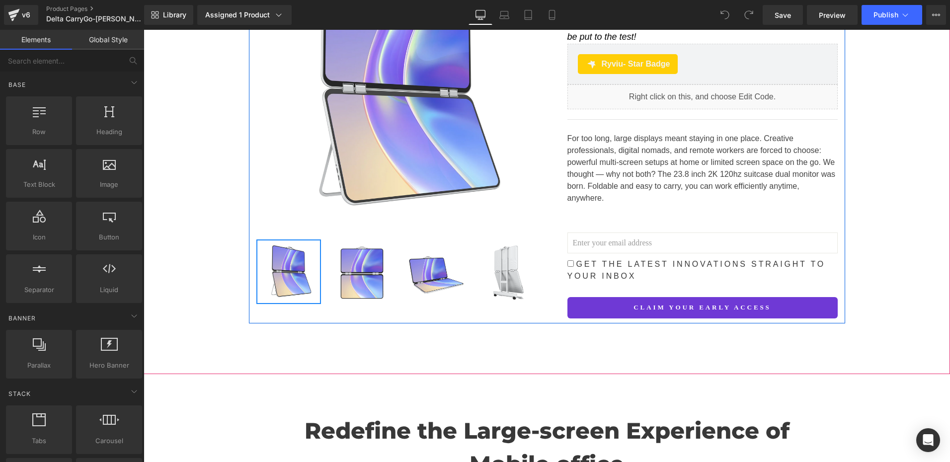
scroll to position [249, 0]
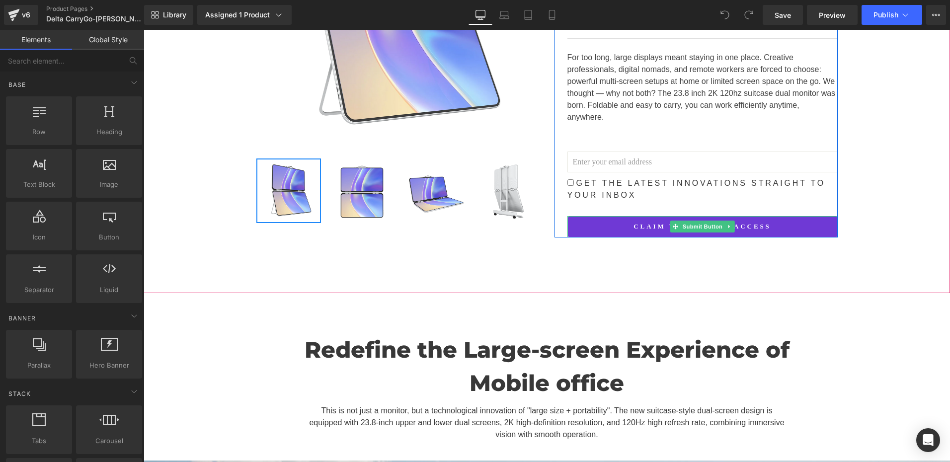
click at [699, 216] on button "Claim Your Early Access" at bounding box center [703, 226] width 270 height 21
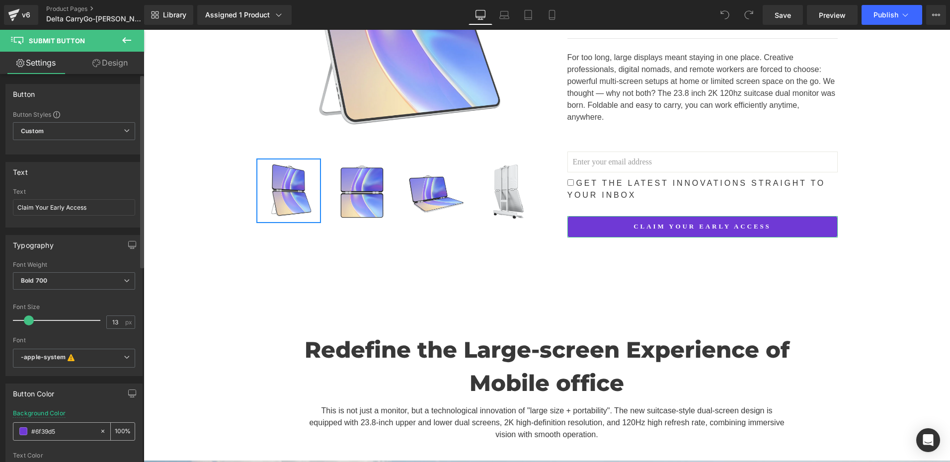
click at [61, 432] on input "#6f39d5" at bounding box center [63, 431] width 64 height 11
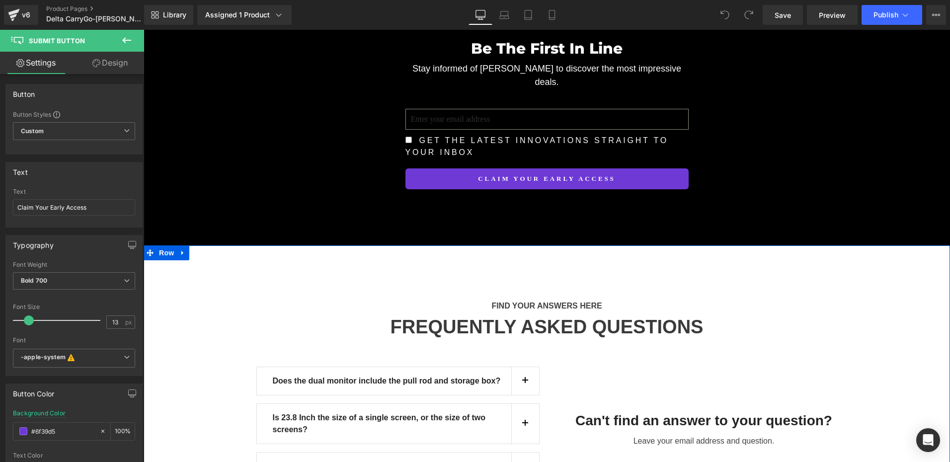
scroll to position [8661, 0]
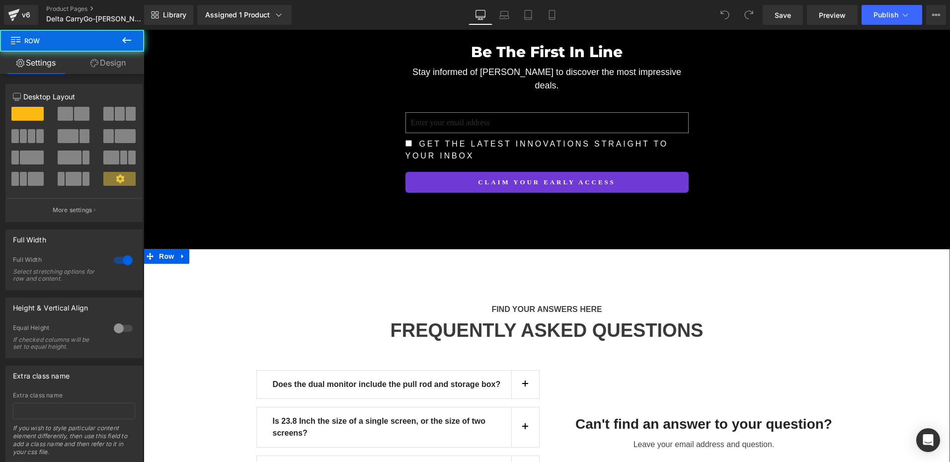
click at [170, 249] on span "Row" at bounding box center [167, 256] width 20 height 15
click at [179, 253] on icon at bounding box center [182, 256] width 7 height 7
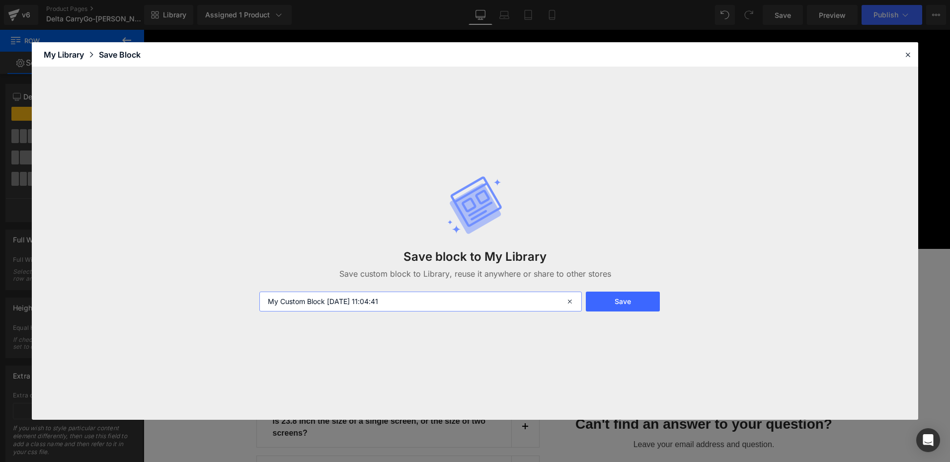
click at [438, 306] on input "My Custom Block 2025-08-12 11:04:41" at bounding box center [420, 302] width 323 height 20
type input "u"
type input "questions"
click at [653, 306] on button "Save" at bounding box center [623, 302] width 74 height 20
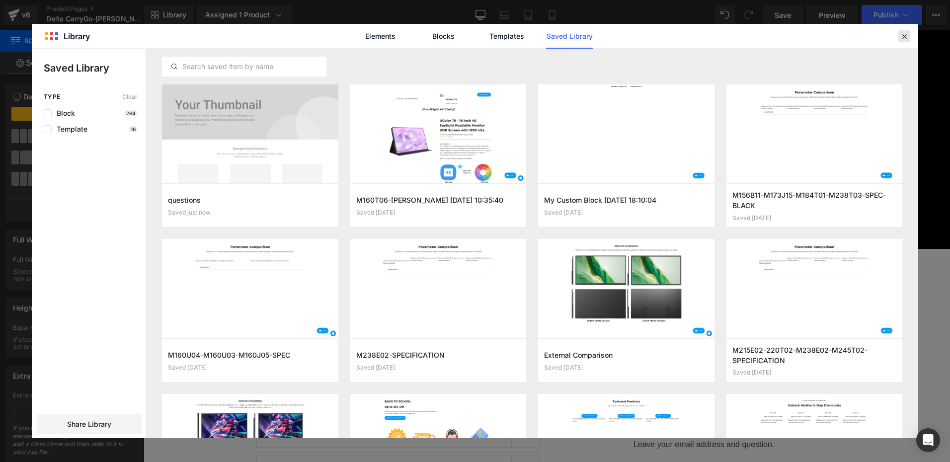
click at [0, 0] on div at bounding box center [0, 0] width 0 height 0
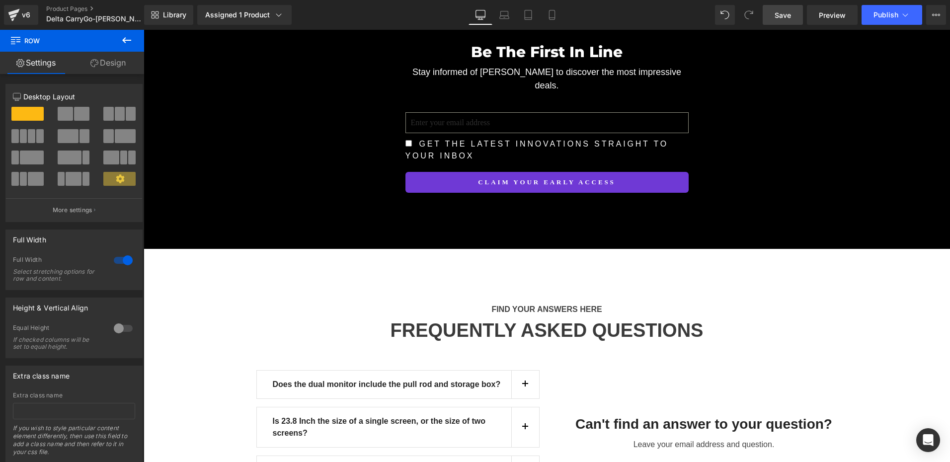
click at [769, 19] on link "Save" at bounding box center [783, 15] width 40 height 20
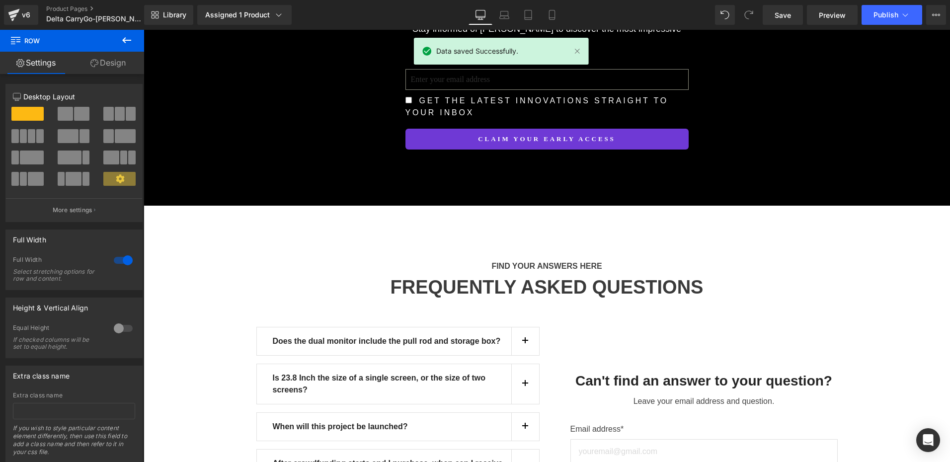
scroll to position [8760, 0]
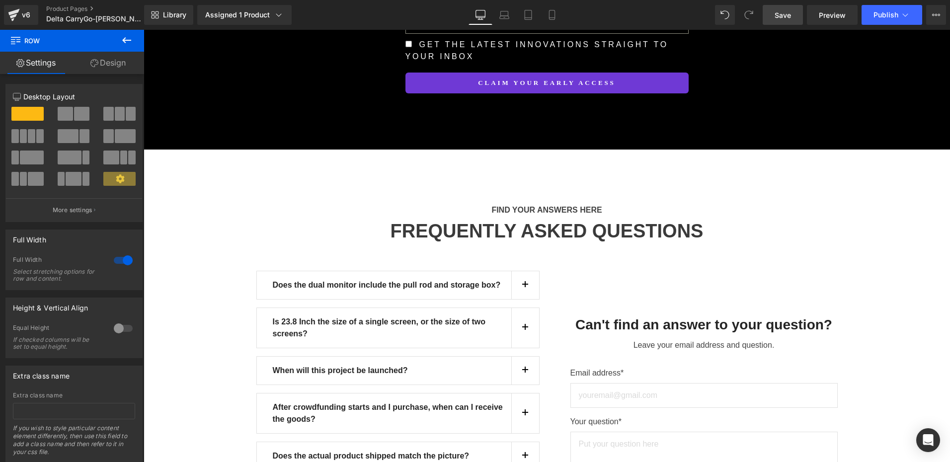
drag, startPoint x: 785, startPoint y: 22, endPoint x: 98, endPoint y: 236, distance: 719.9
click at [785, 22] on link "Save" at bounding box center [783, 15] width 40 height 20
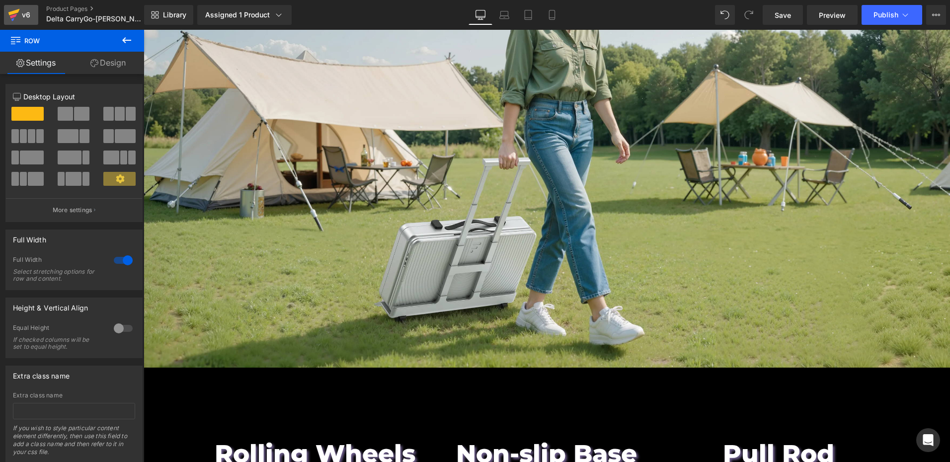
scroll to position [746, 0]
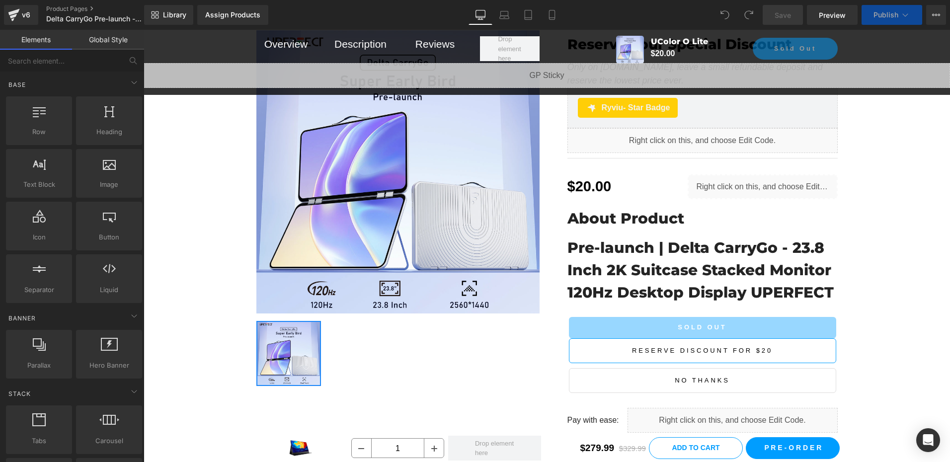
scroll to position [199, 0]
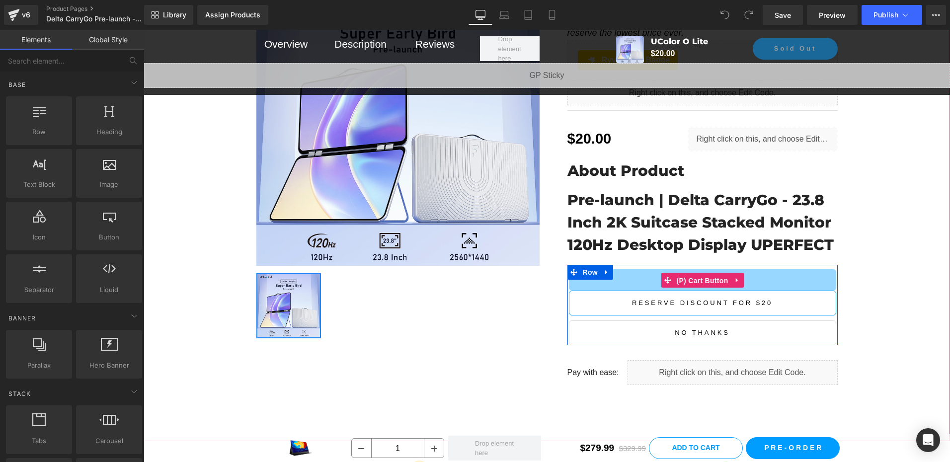
click at [701, 279] on span "(P) Cart Button" at bounding box center [702, 280] width 57 height 15
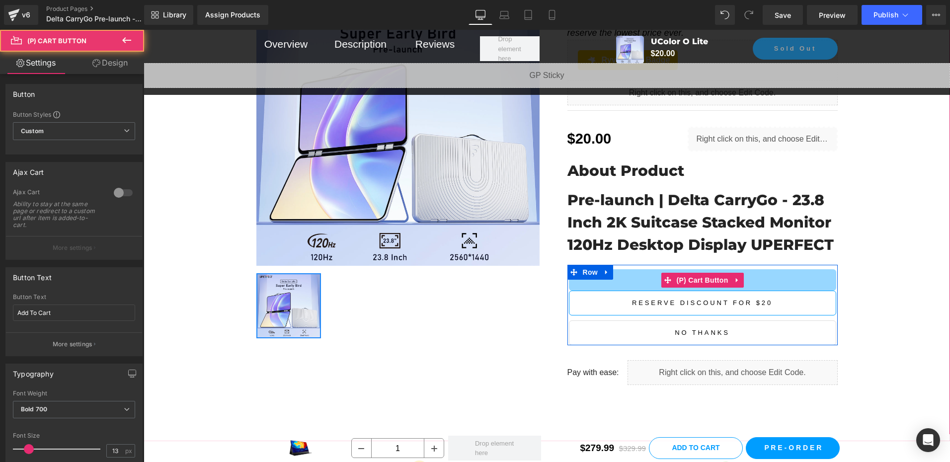
click at [701, 279] on span "(P) Cart Button" at bounding box center [702, 280] width 57 height 15
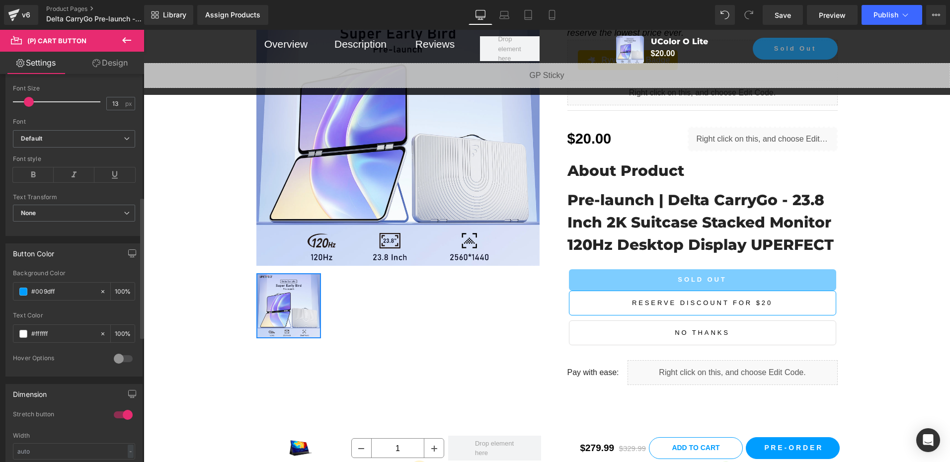
scroll to position [348, 0]
click at [64, 298] on div "#009dff" at bounding box center [56, 290] width 86 height 17
click at [60, 290] on input "#009dff" at bounding box center [63, 291] width 64 height 11
paste input "6f39d5"
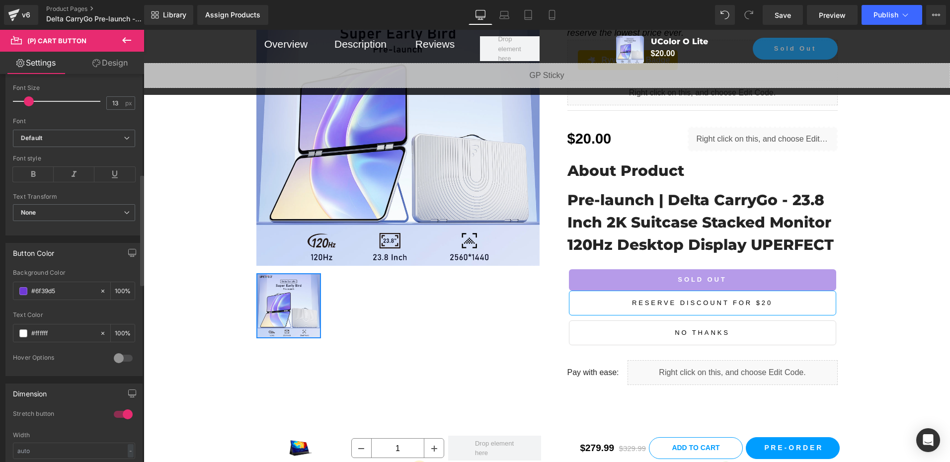
type input "#6f39d5"
click at [86, 265] on div "Button Color #009dff Background Color #6f39d5 100 % #ffffff Text Color #ffffff …" at bounding box center [73, 309] width 137 height 133
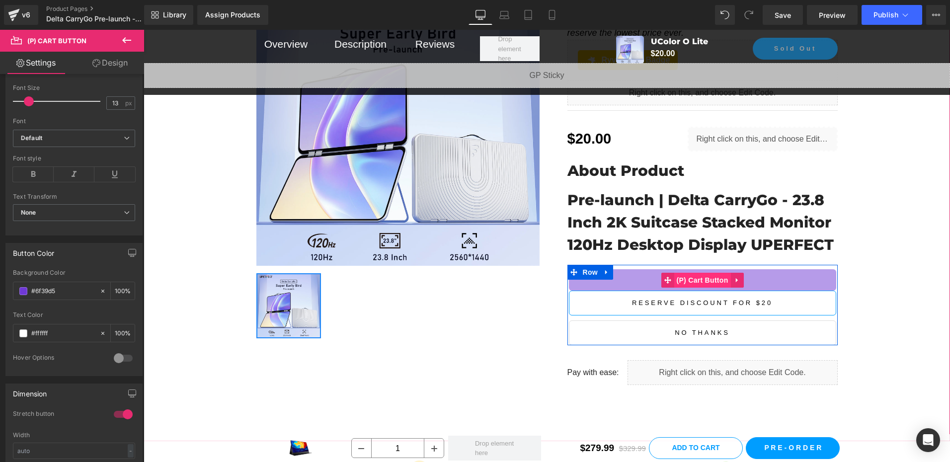
click at [696, 278] on span "(P) Cart Button" at bounding box center [702, 280] width 57 height 15
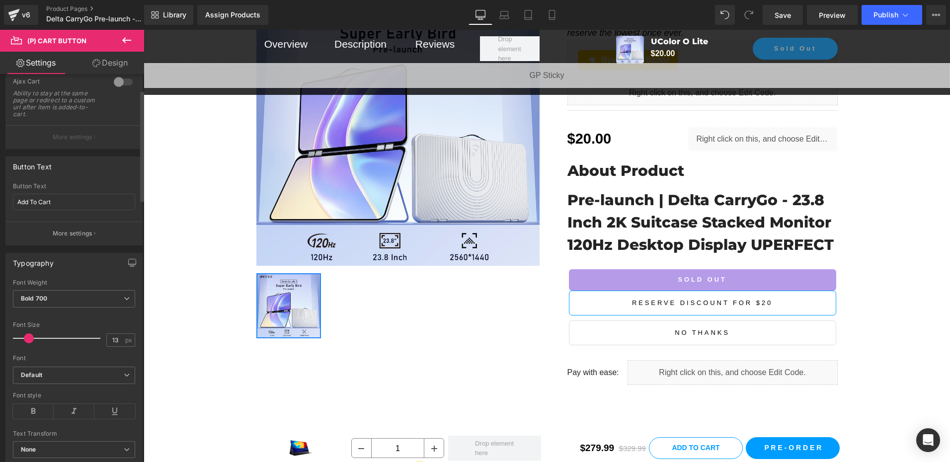
scroll to position [50, 0]
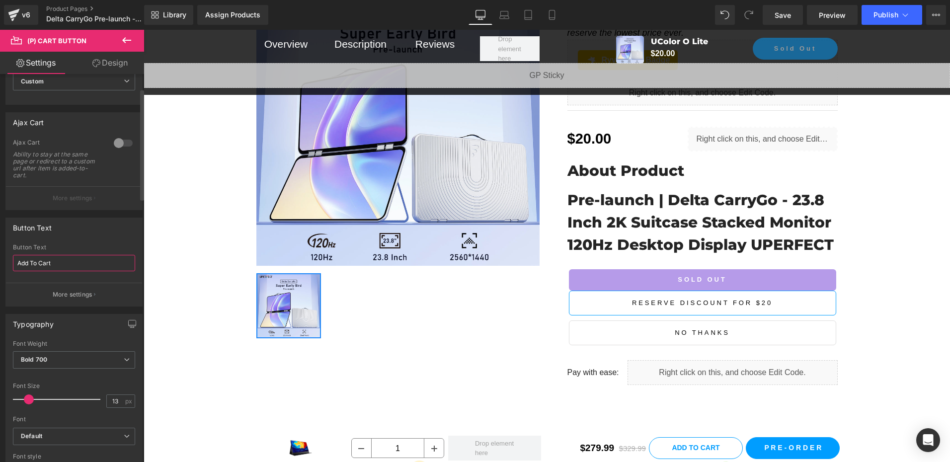
click at [68, 267] on input "Add To Cart" at bounding box center [74, 263] width 122 height 16
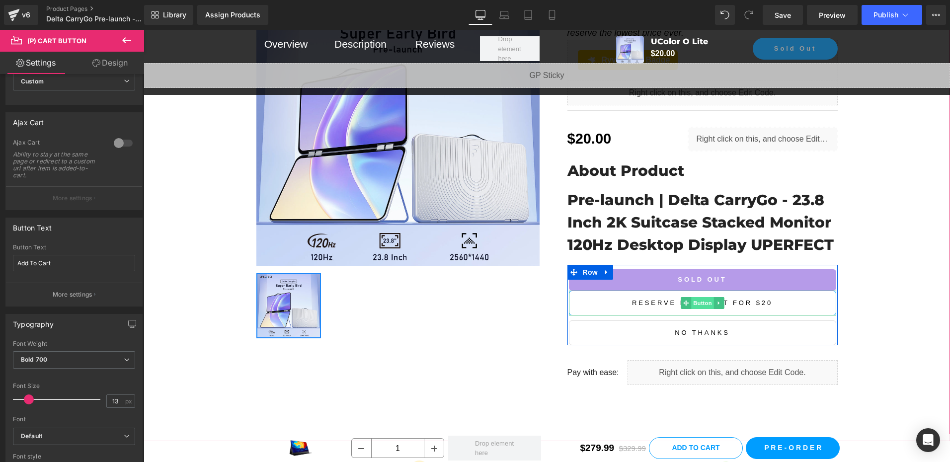
click at [700, 305] on span "Button" at bounding box center [702, 303] width 23 height 12
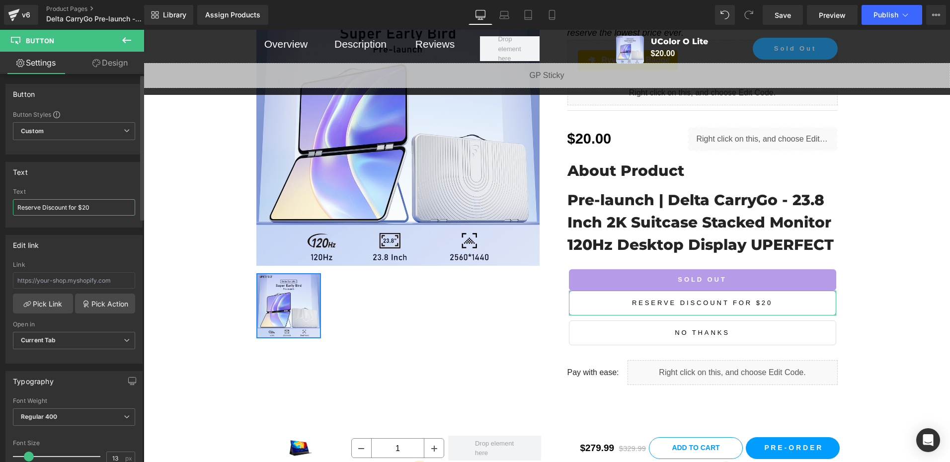
click at [101, 206] on input "Reserve Discount for $20" at bounding box center [74, 207] width 122 height 16
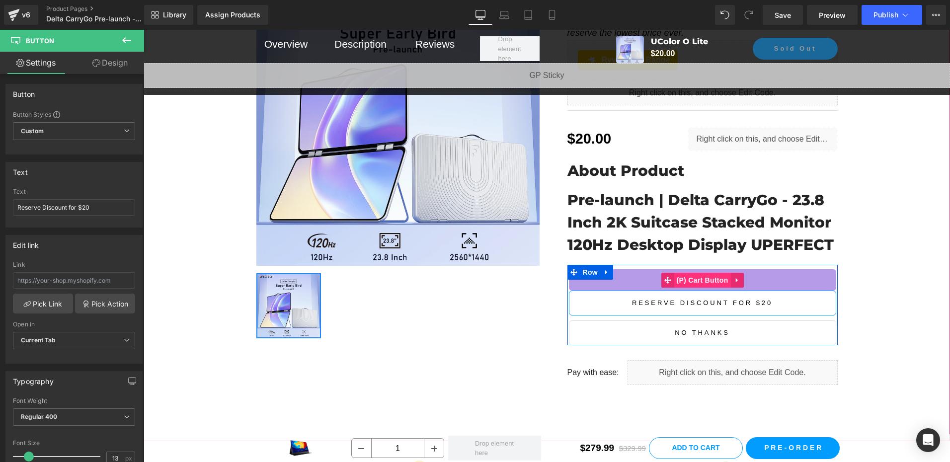
click at [700, 282] on span "(P) Cart Button" at bounding box center [702, 280] width 57 height 15
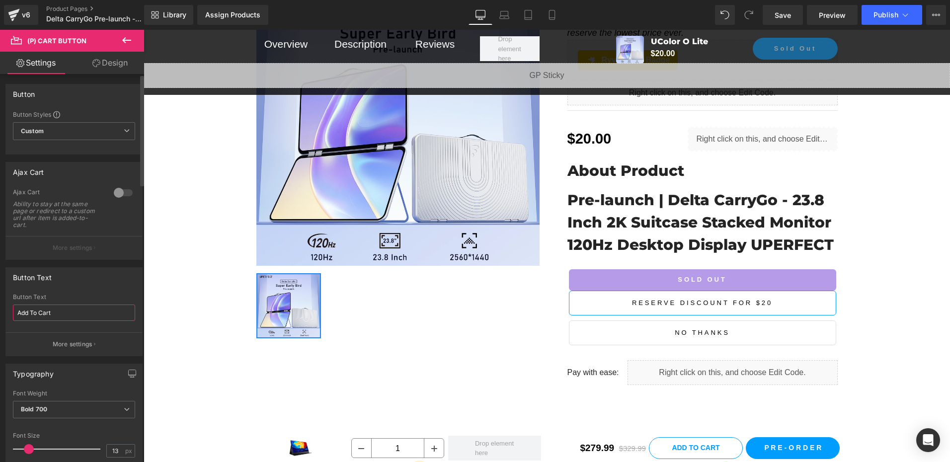
click at [68, 314] on input "Add To Cart" at bounding box center [74, 313] width 122 height 16
paste input "Reserve Discount for $20"
type input "Reserve Discount for $20"
click at [73, 282] on div "Button Text" at bounding box center [74, 277] width 136 height 19
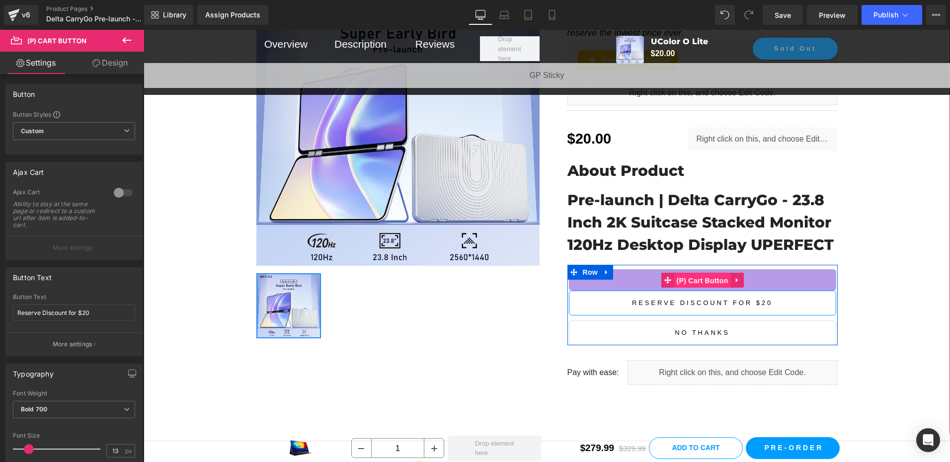
click at [692, 279] on span "(P) Cart Button" at bounding box center [702, 280] width 57 height 15
click at [718, 303] on icon at bounding box center [718, 302] width 1 height 3
click at [721, 304] on icon at bounding box center [723, 302] width 5 height 5
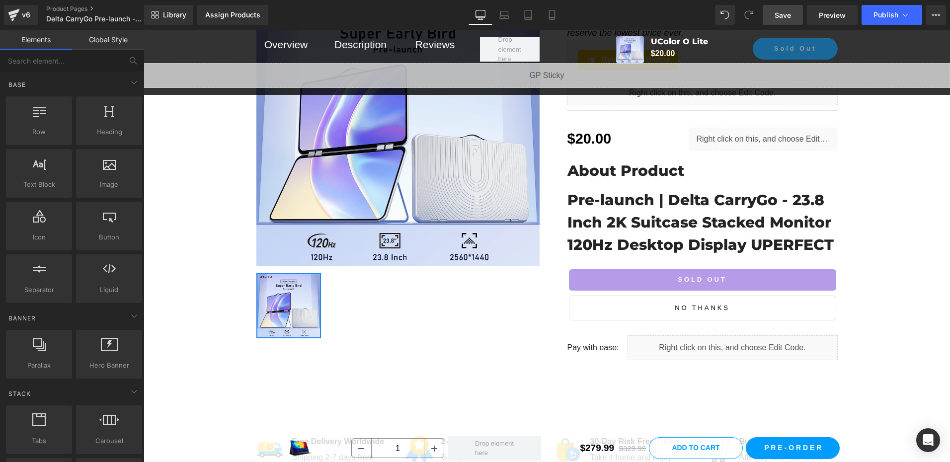
click at [791, 13] on span "Save" at bounding box center [783, 15] width 16 height 10
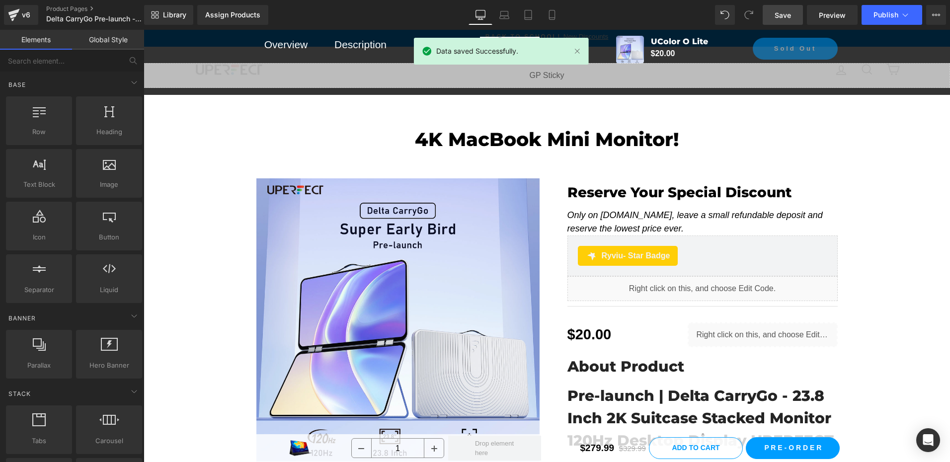
scroll to position [0, 0]
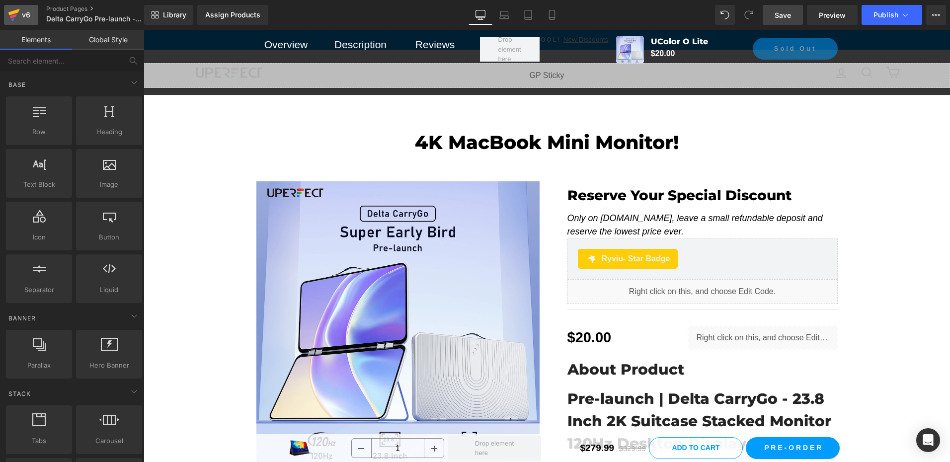
click at [22, 14] on div "v6" at bounding box center [26, 14] width 12 height 13
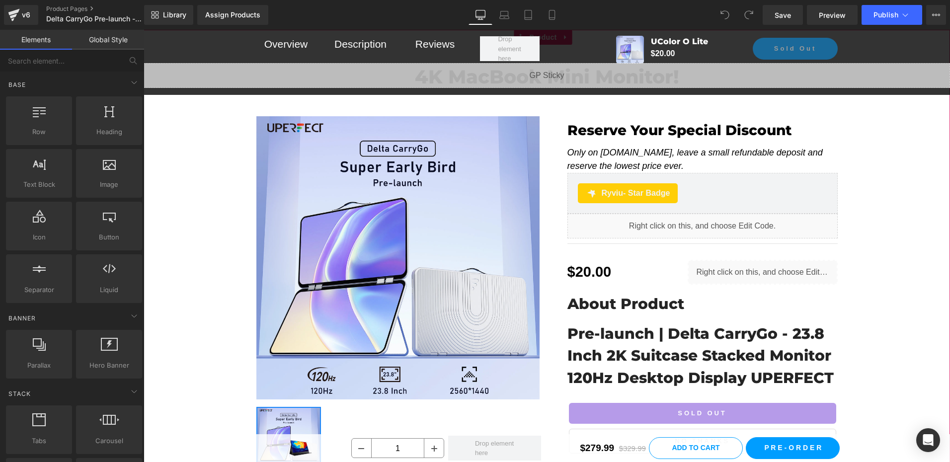
click at [202, 132] on div "4K MacBook Mini Monitor! Heading Row Sale Off (P) Image ‹ › (P) Image List Rese…" at bounding box center [547, 280] width 807 height 458
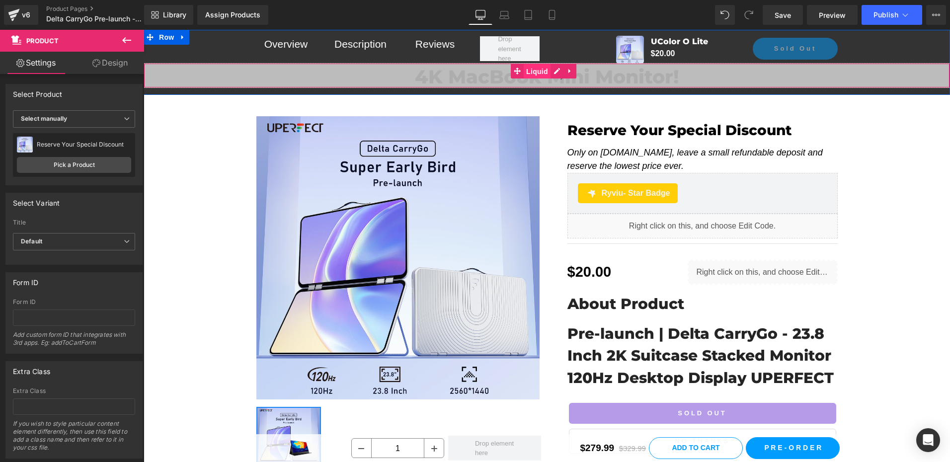
click at [535, 69] on span "Liquid" at bounding box center [537, 71] width 27 height 15
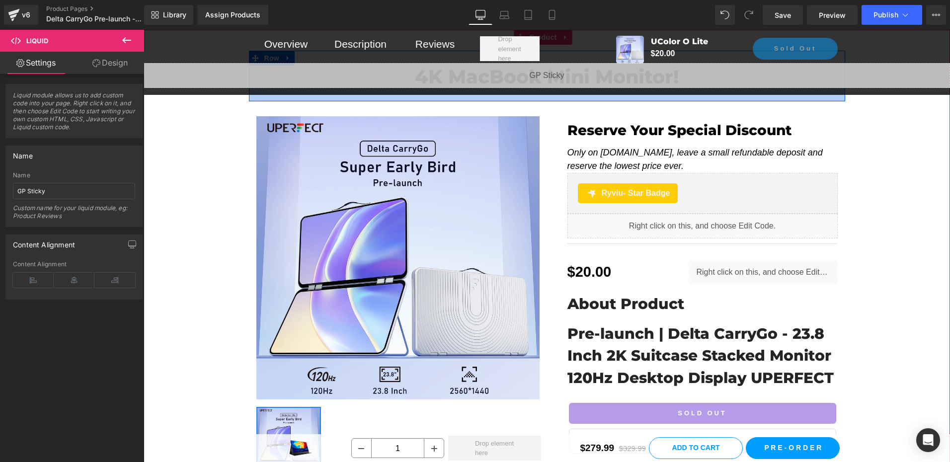
click at [534, 95] on div at bounding box center [547, 94] width 596 height 13
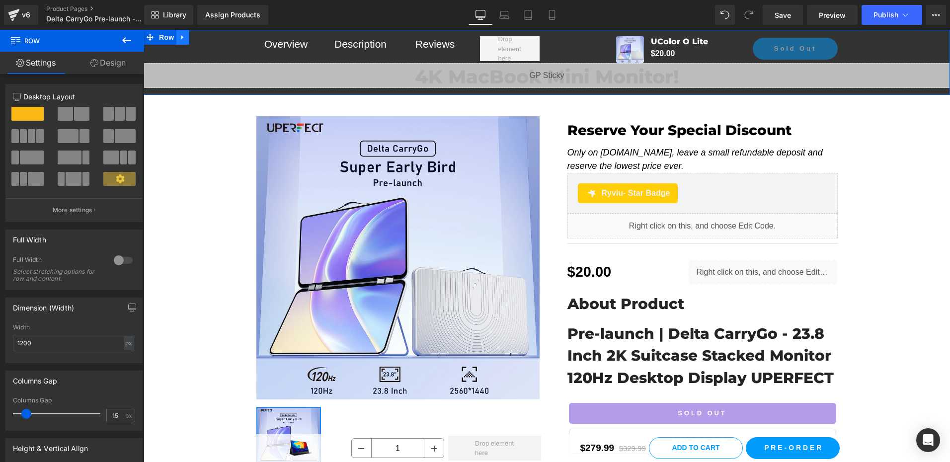
click at [182, 39] on icon at bounding box center [182, 37] width 7 height 7
click at [207, 38] on icon at bounding box center [208, 37] width 7 height 7
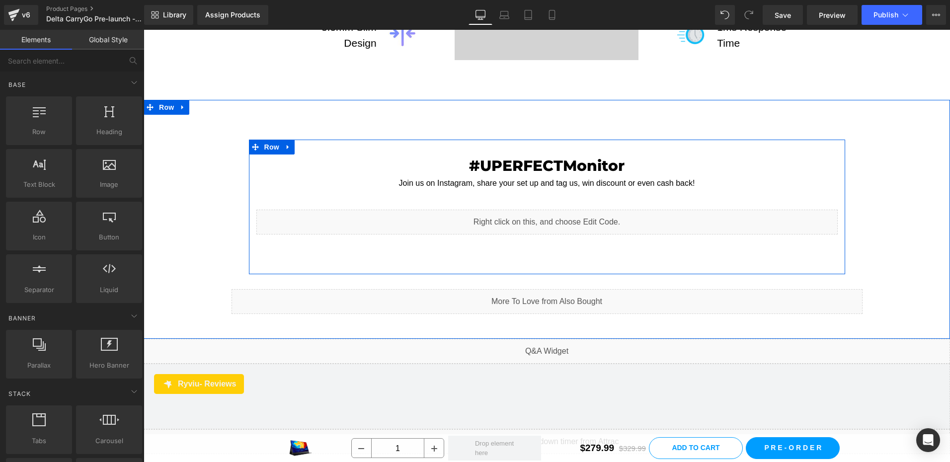
scroll to position [3101, 0]
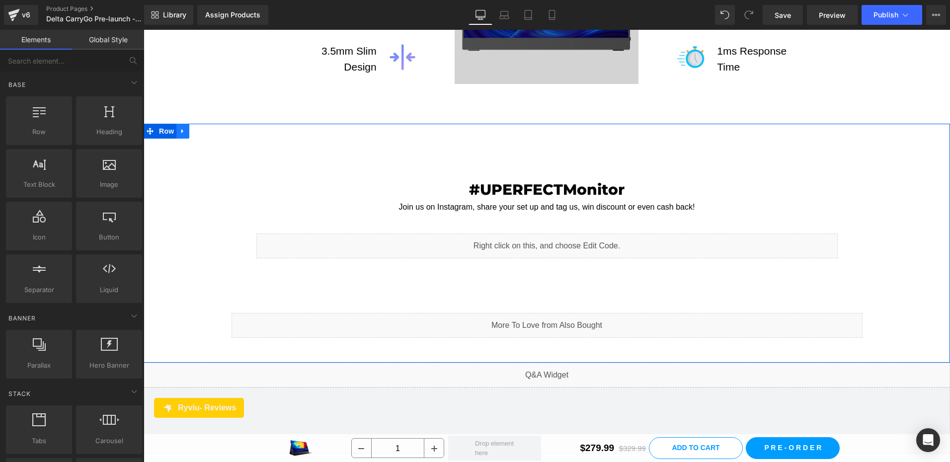
click at [182, 128] on icon at bounding box center [182, 131] width 7 height 7
click at [208, 128] on icon at bounding box center [208, 131] width 7 height 7
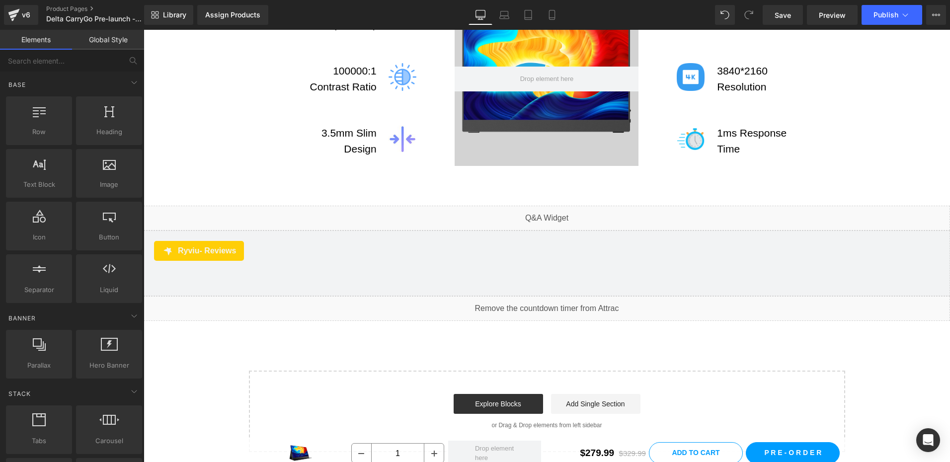
scroll to position [3007, 0]
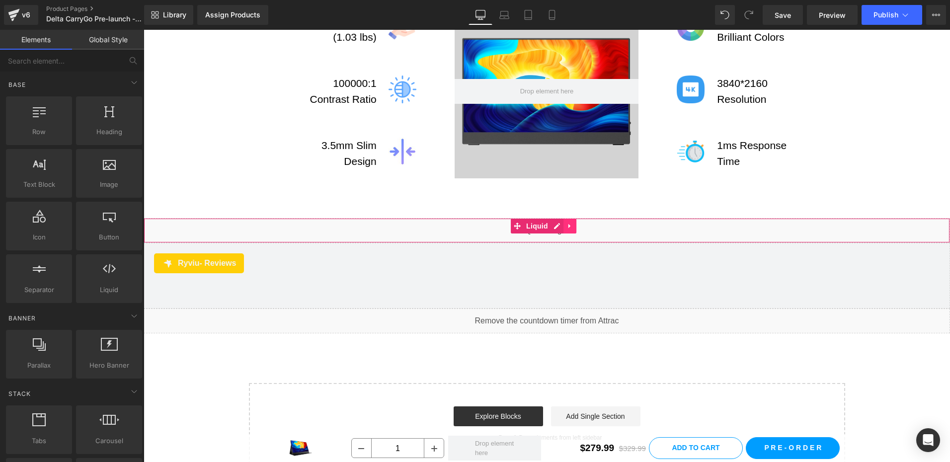
click at [574, 219] on link at bounding box center [570, 226] width 13 height 15
click at [578, 223] on icon at bounding box center [576, 226] width 7 height 7
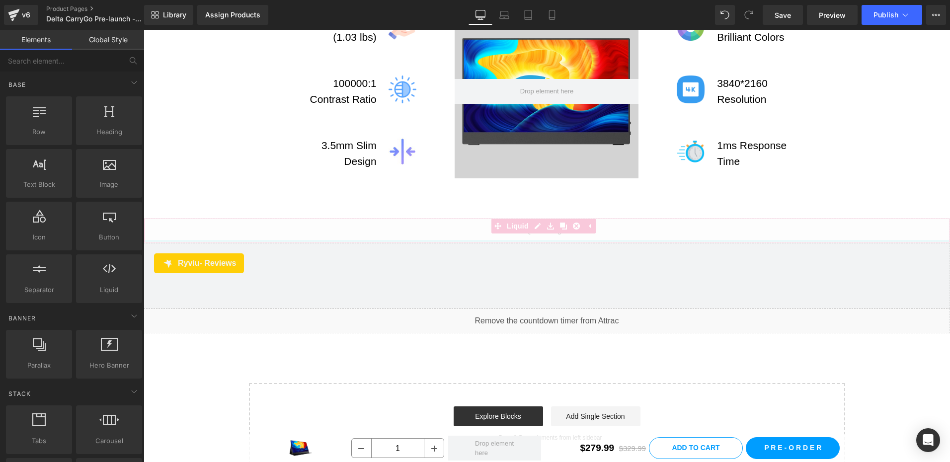
scroll to position [2982, 0]
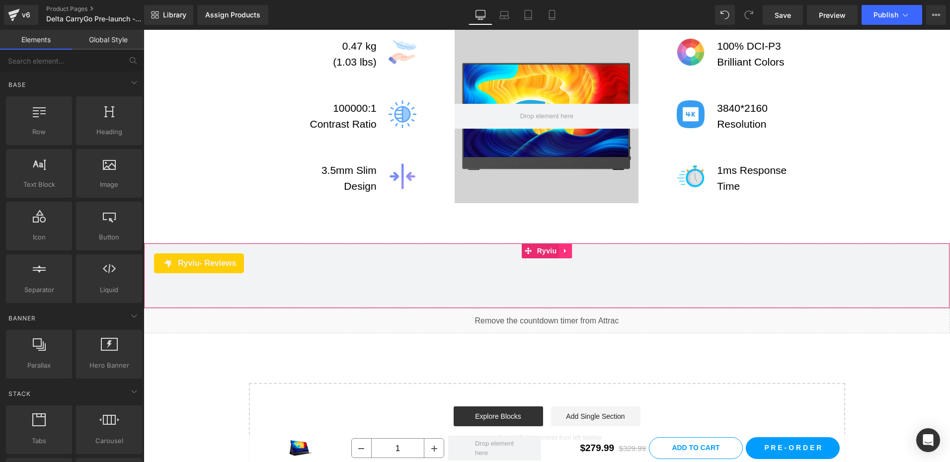
click at [562, 248] on icon at bounding box center [565, 251] width 7 height 7
click at [573, 244] on link at bounding box center [572, 251] width 13 height 15
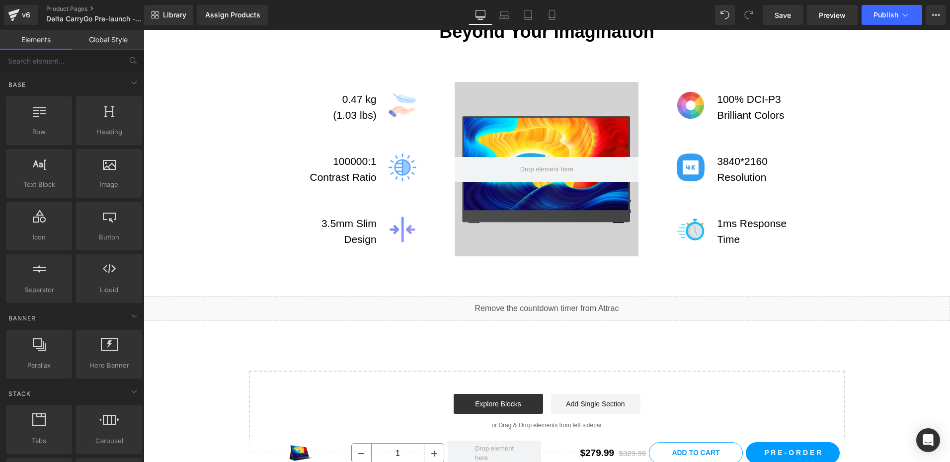
scroll to position [2916, 0]
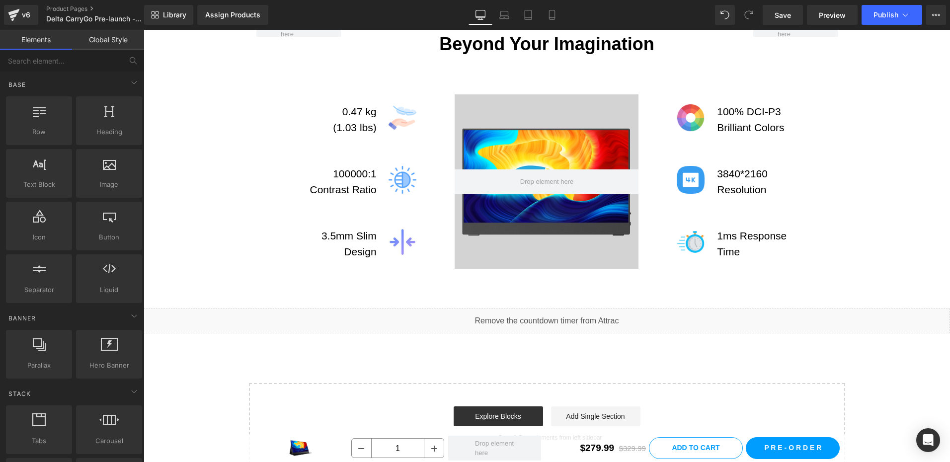
click at [500, 310] on div "Liquid" at bounding box center [547, 321] width 807 height 25
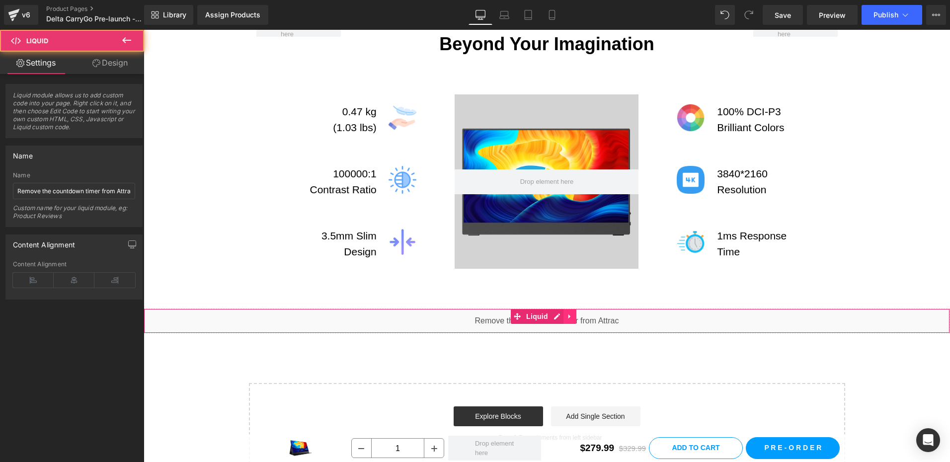
click at [570, 313] on icon at bounding box center [570, 316] width 7 height 7
click at [577, 313] on icon at bounding box center [576, 316] width 7 height 7
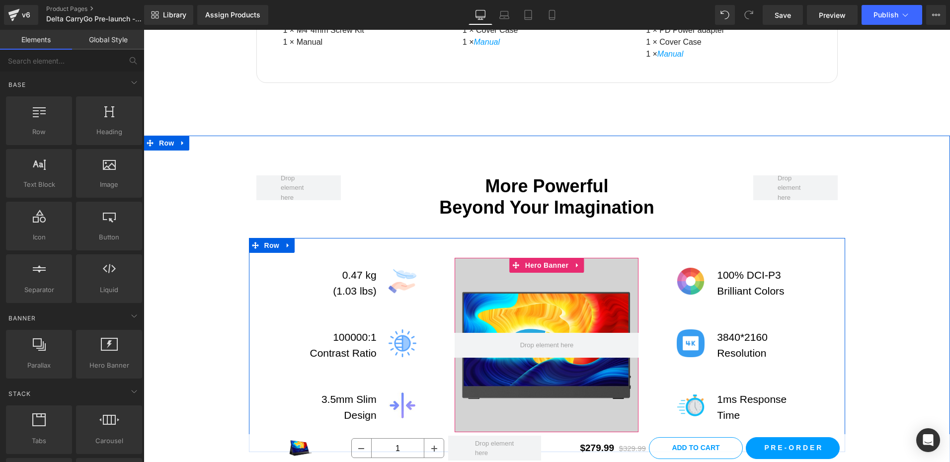
scroll to position [2745, 0]
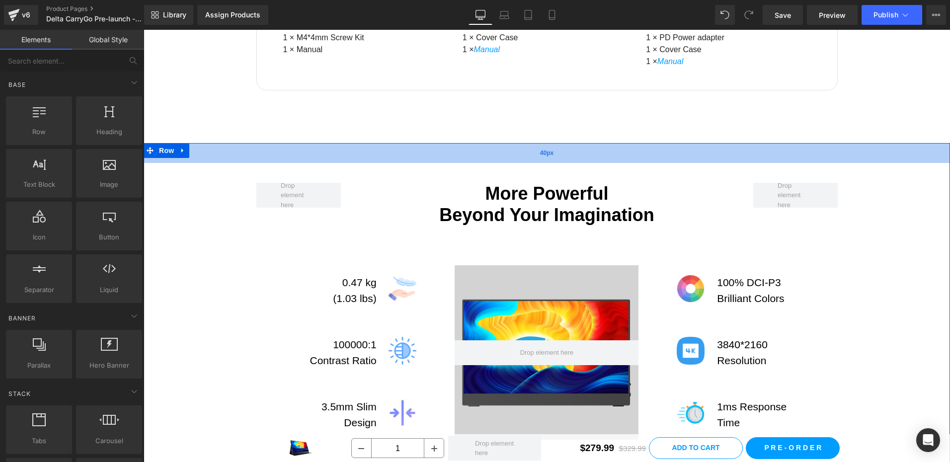
click at [185, 143] on div "40px" at bounding box center [547, 153] width 807 height 20
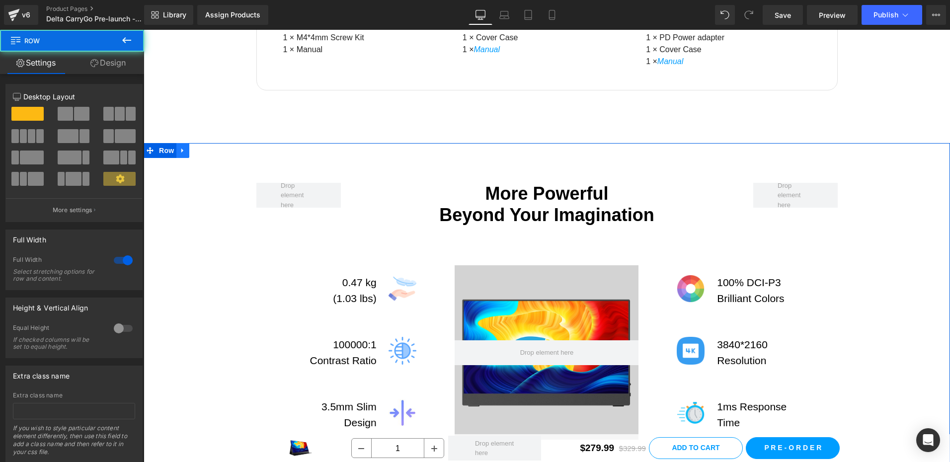
click at [179, 147] on icon at bounding box center [182, 150] width 7 height 7
click at [205, 147] on icon at bounding box center [208, 150] width 7 height 7
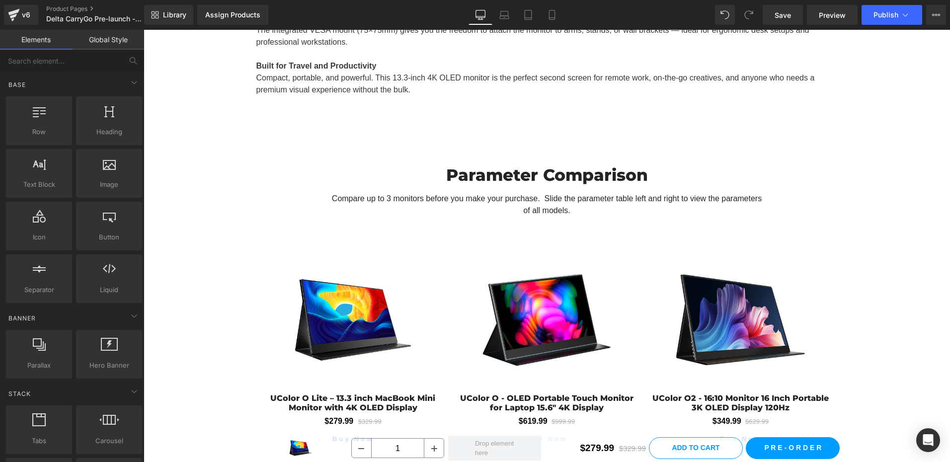
scroll to position [1071, 0]
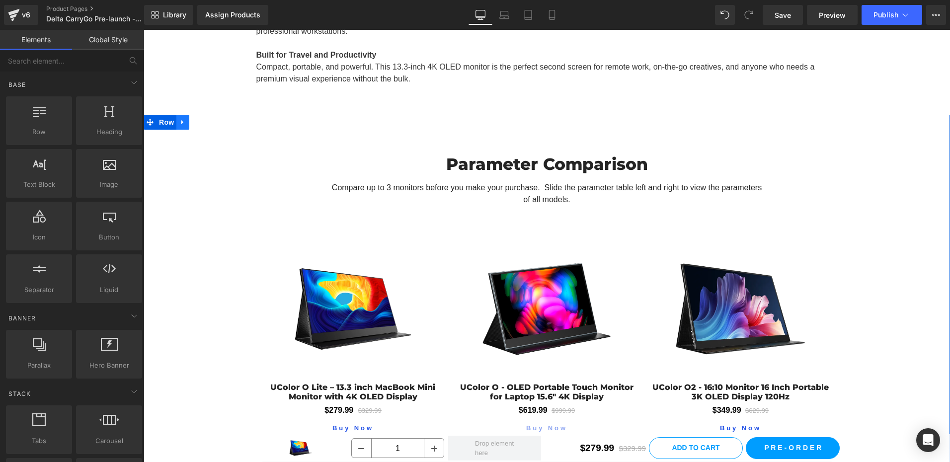
click at [183, 122] on icon at bounding box center [182, 121] width 7 height 7
click at [203, 119] on link at bounding box center [208, 122] width 13 height 15
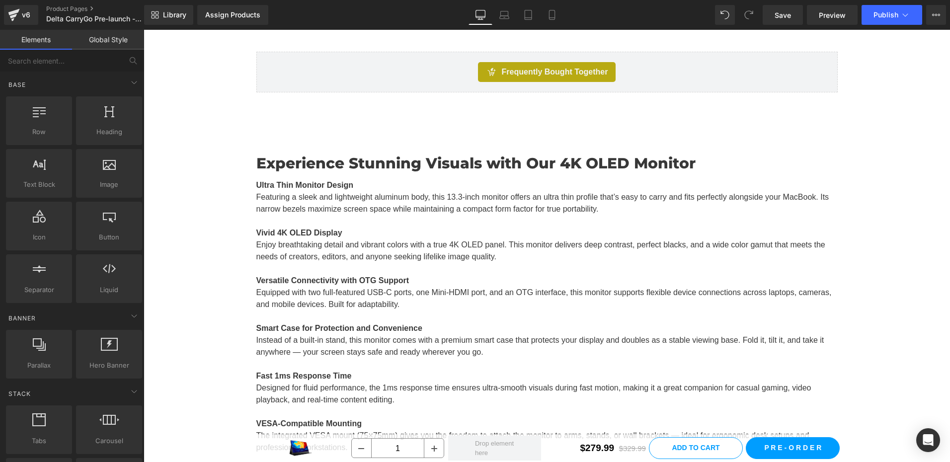
scroll to position [466, 0]
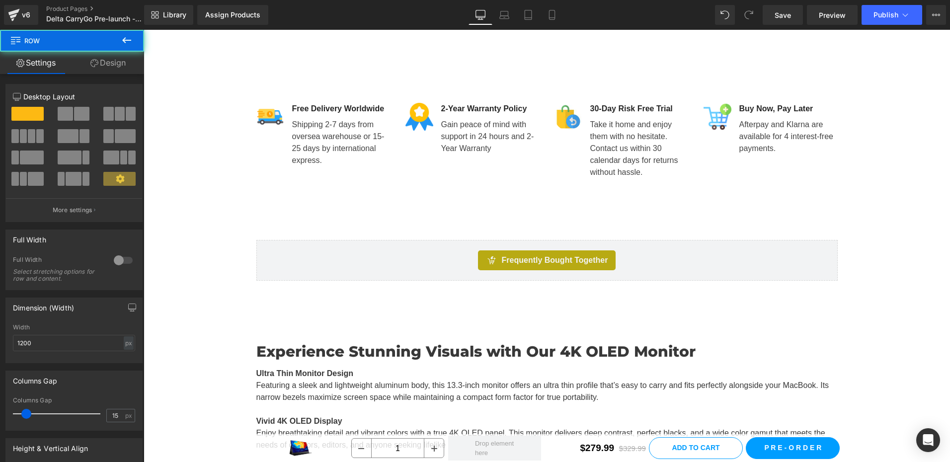
drag, startPoint x: 245, startPoint y: 346, endPoint x: 233, endPoint y: 334, distance: 17.9
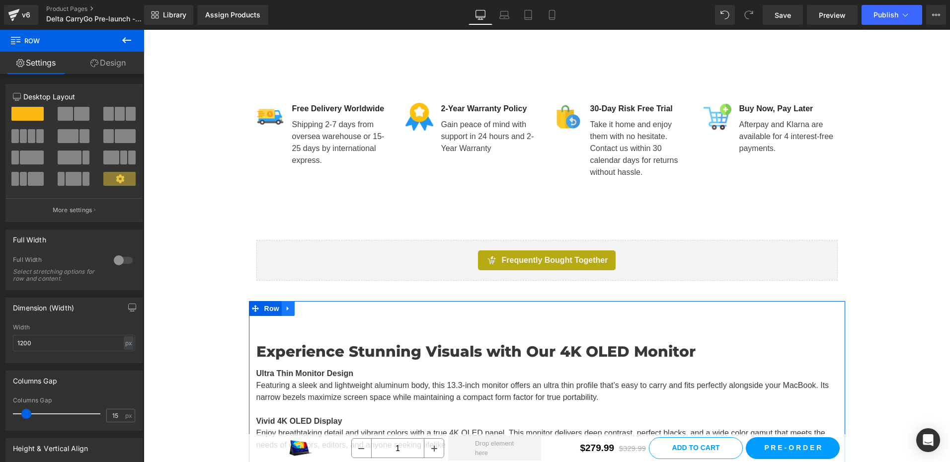
click at [287, 308] on icon at bounding box center [288, 309] width 2 height 4
click at [311, 309] on icon at bounding box center [314, 308] width 7 height 7
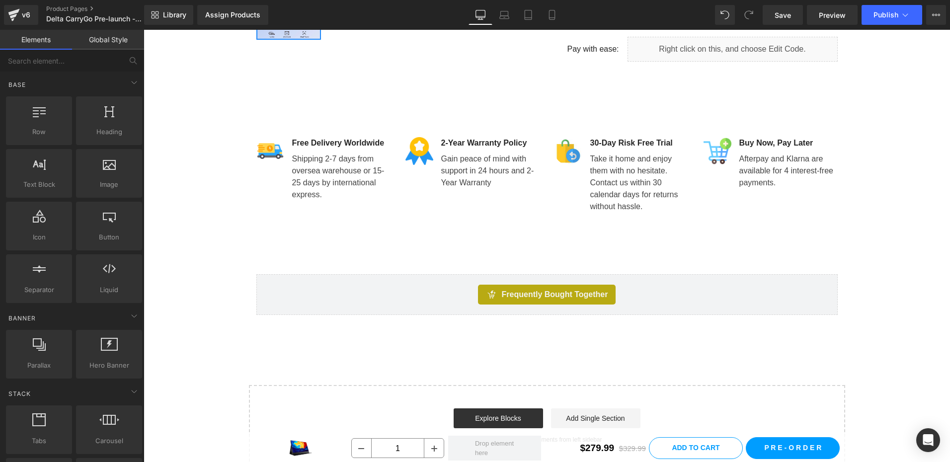
scroll to position [450, 0]
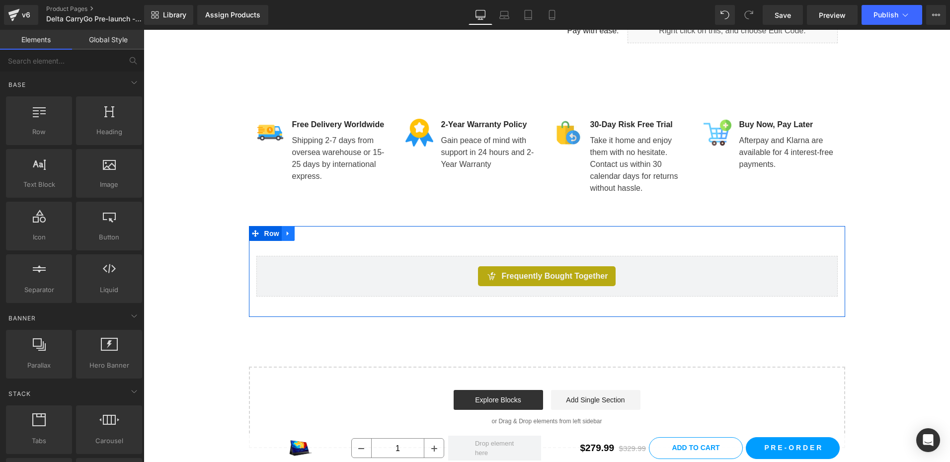
click at [285, 231] on icon at bounding box center [288, 233] width 7 height 7
click at [308, 230] on link at bounding box center [314, 233] width 13 height 15
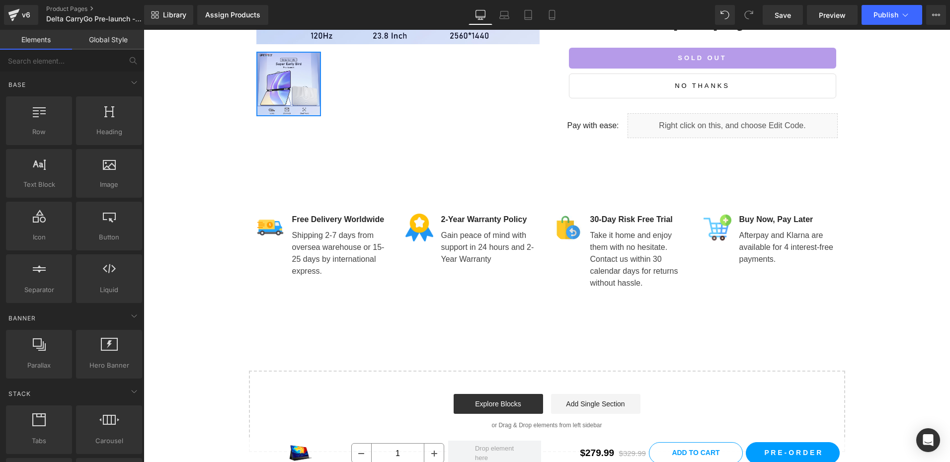
scroll to position [354, 0]
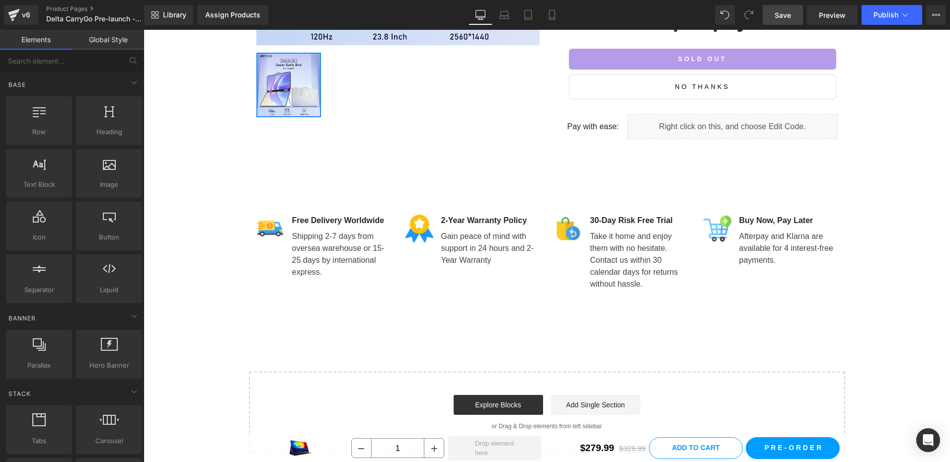
drag, startPoint x: 791, startPoint y: 12, endPoint x: 144, endPoint y: 199, distance: 673.1
click at [791, 12] on span "Save" at bounding box center [783, 15] width 16 height 10
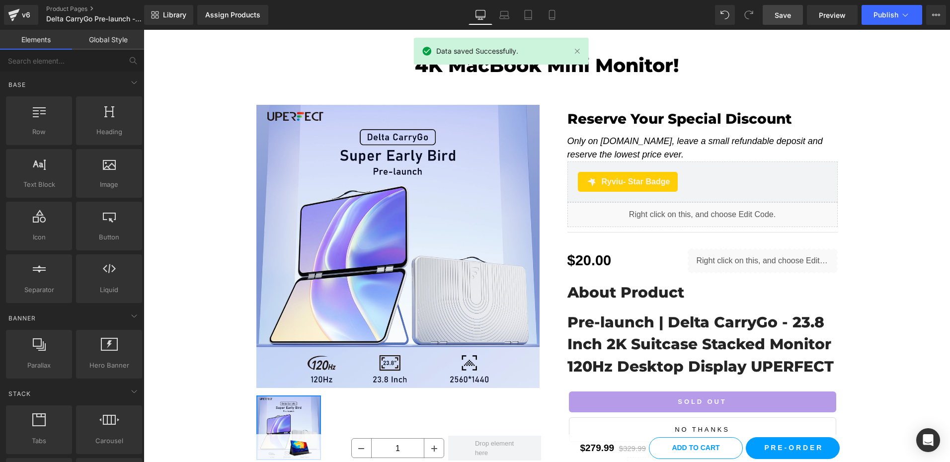
scroll to position [0, 0]
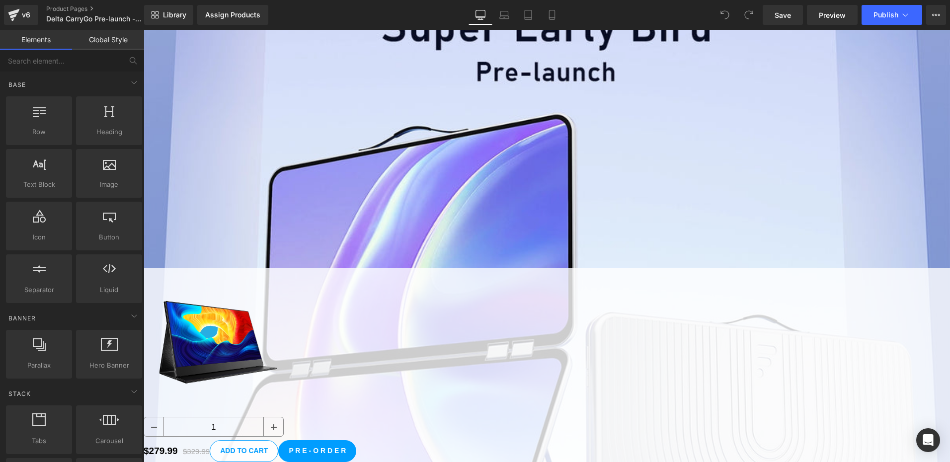
scroll to position [210, 0]
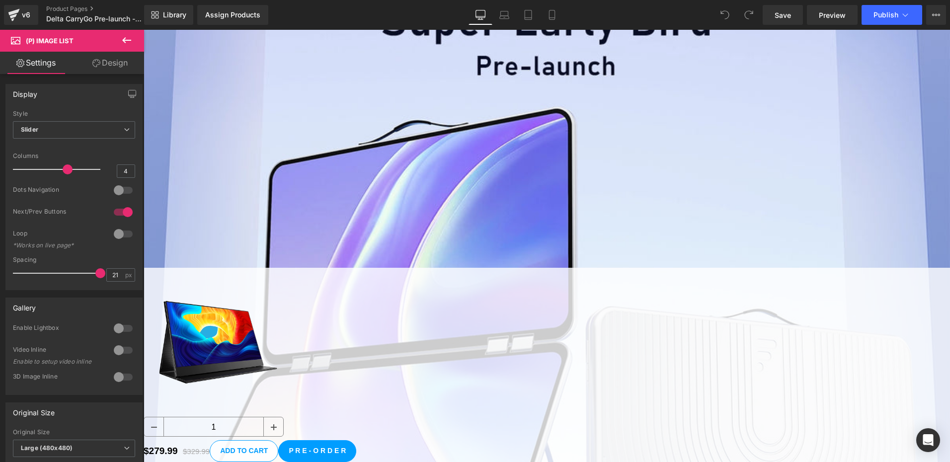
click at [123, 48] on button at bounding box center [126, 41] width 35 height 22
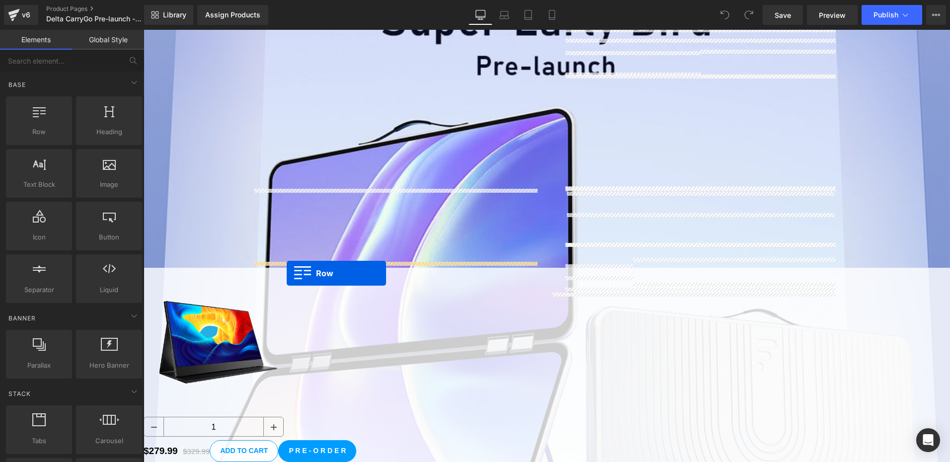
drag, startPoint x: 183, startPoint y: 157, endPoint x: 287, endPoint y: 273, distance: 156.3
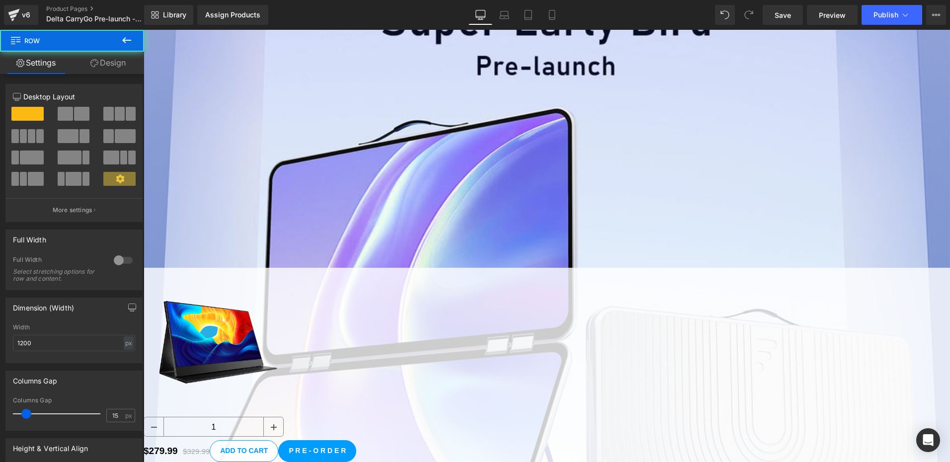
click at [144, 30] on span "Row" at bounding box center [144, 30] width 0 height 0
click at [66, 112] on span at bounding box center [65, 114] width 15 height 14
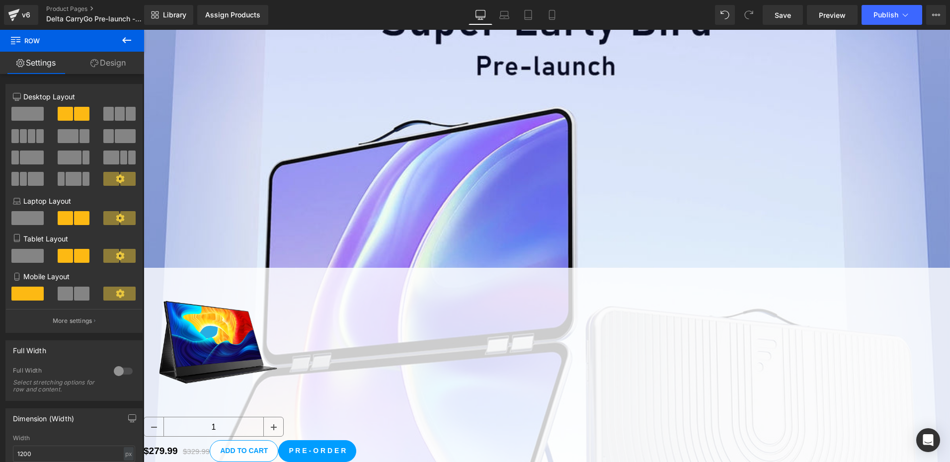
click at [144, 30] on span "Row" at bounding box center [144, 30] width 0 height 0
click at [125, 45] on icon at bounding box center [127, 40] width 12 height 12
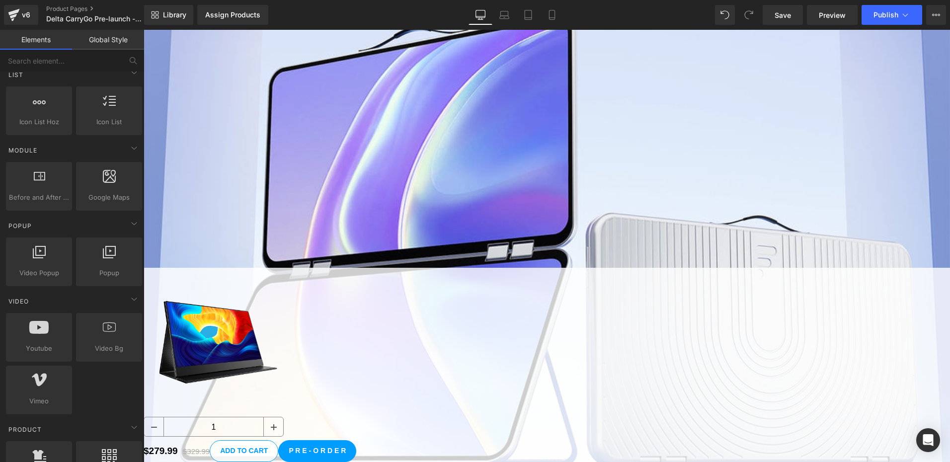
scroll to position [310, 0]
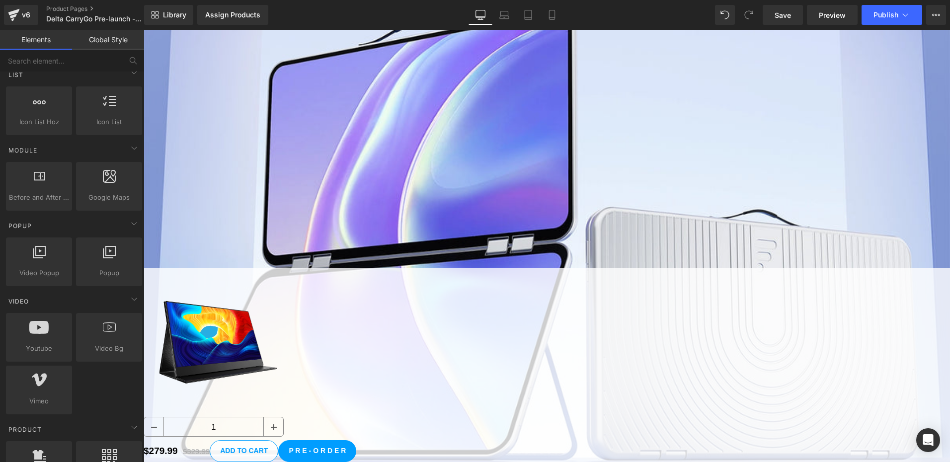
click at [144, 30] on icon at bounding box center [144, 30] width 0 height 0
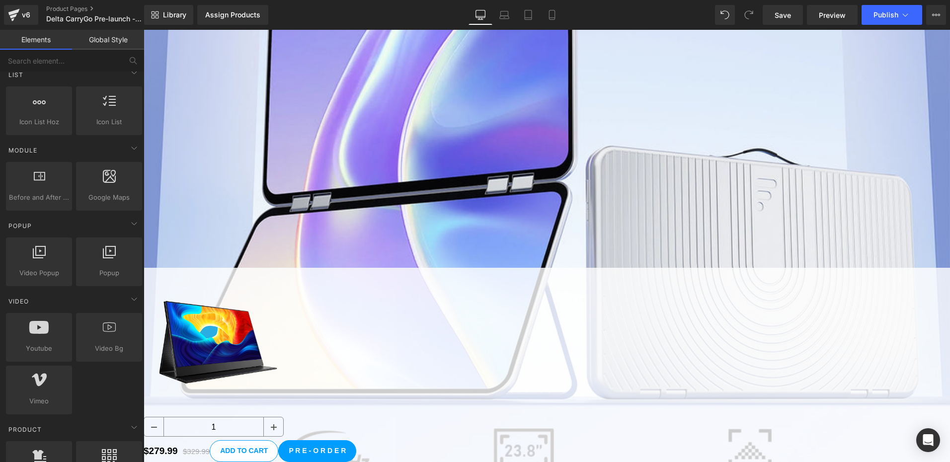
scroll to position [329, 0]
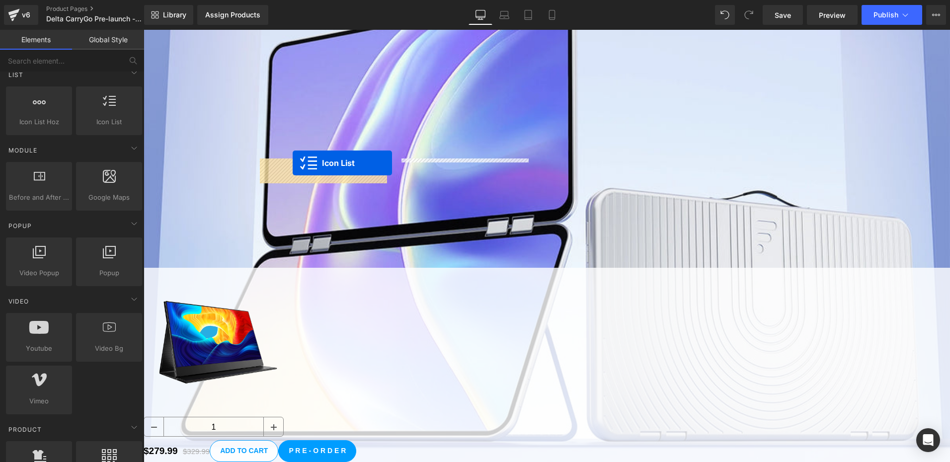
drag, startPoint x: 277, startPoint y: 260, endPoint x: 293, endPoint y: 163, distance: 98.2
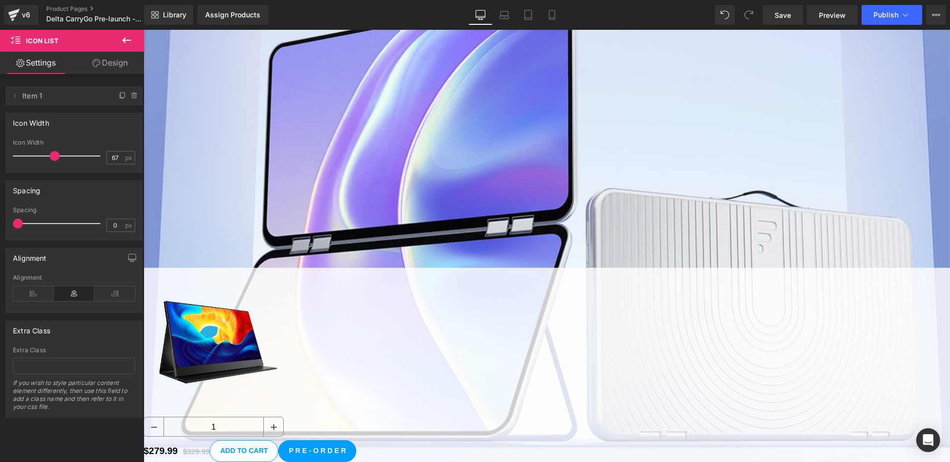
click at [144, 30] on link at bounding box center [144, 30] width 0 height 0
click at [144, 30] on icon at bounding box center [144, 30] width 0 height 0
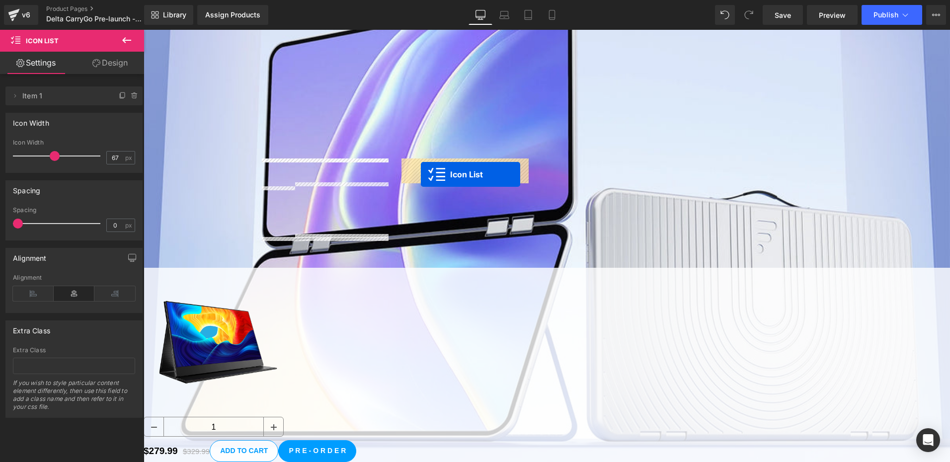
drag, startPoint x: 303, startPoint y: 247, endPoint x: 421, endPoint y: 174, distance: 138.5
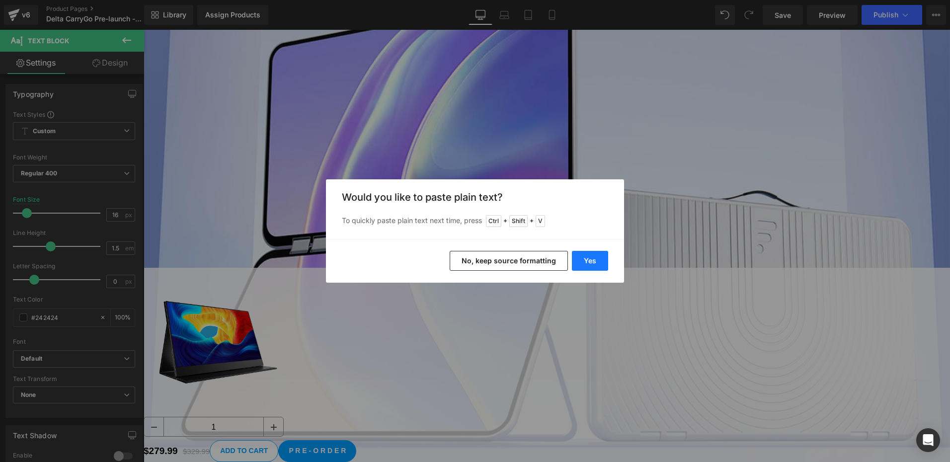
click at [590, 266] on button "Yes" at bounding box center [590, 261] width 36 height 20
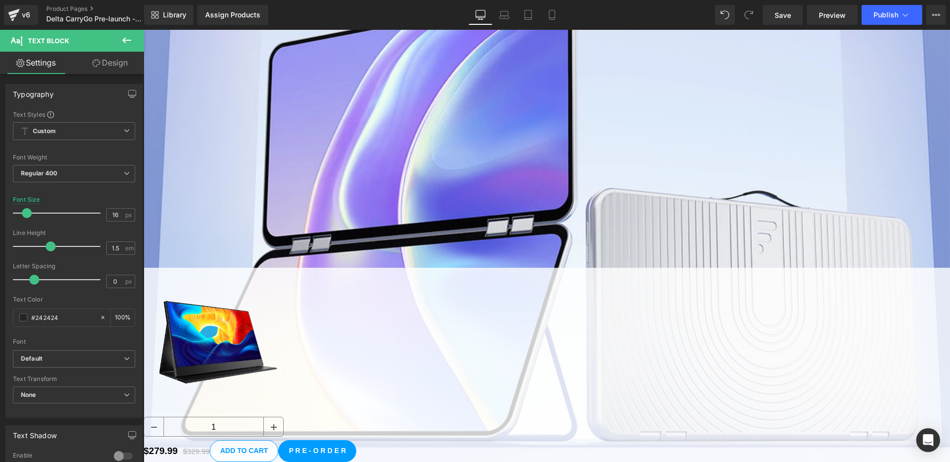
click at [144, 30] on icon at bounding box center [144, 30] width 0 height 0
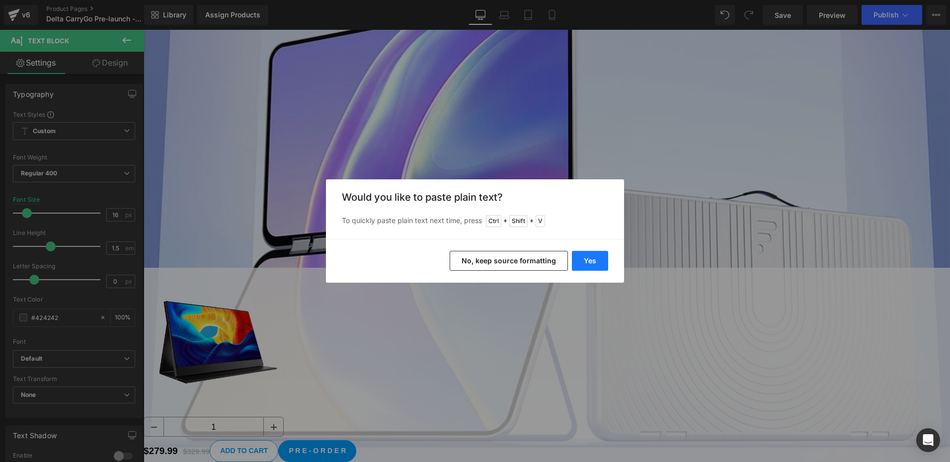
click at [596, 260] on button "Yes" at bounding box center [590, 261] width 36 height 20
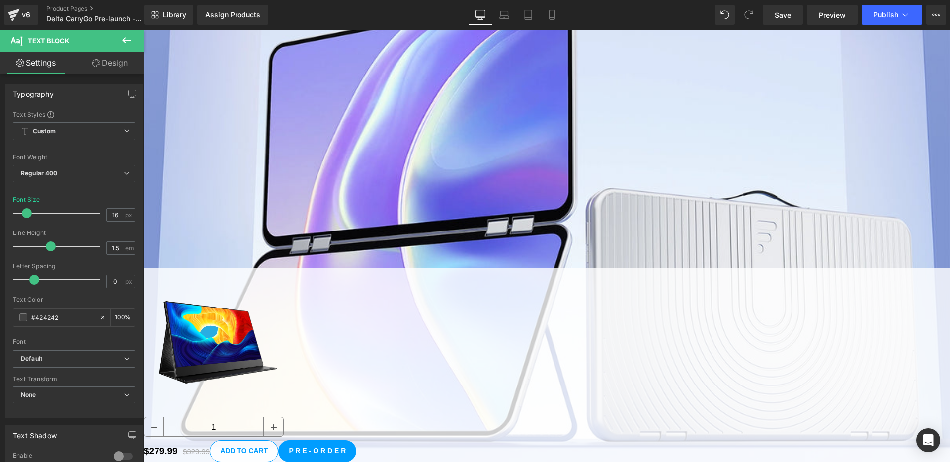
click at [144, 30] on span "Icon List" at bounding box center [144, 30] width 0 height 0
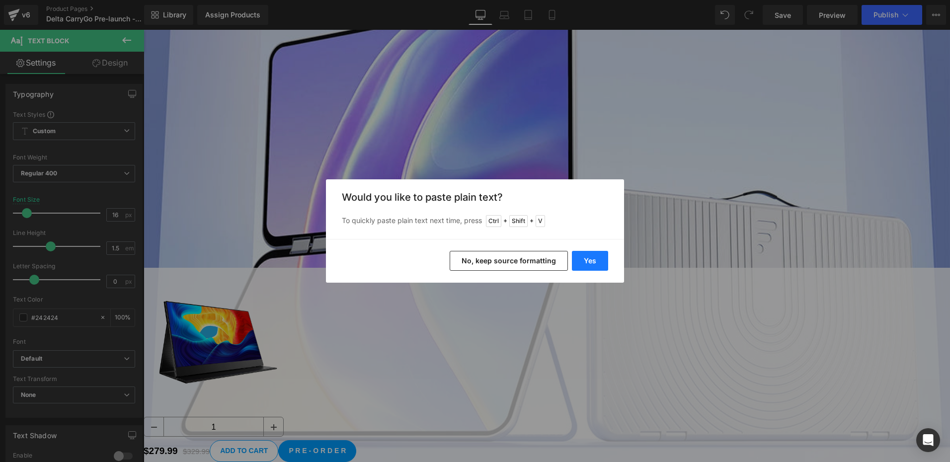
click at [594, 259] on button "Yes" at bounding box center [590, 261] width 36 height 20
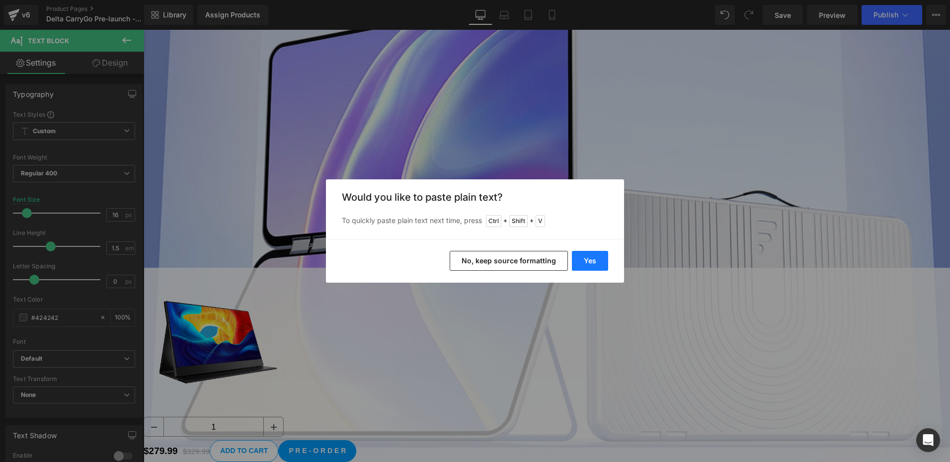
click at [590, 258] on button "Yes" at bounding box center [590, 261] width 36 height 20
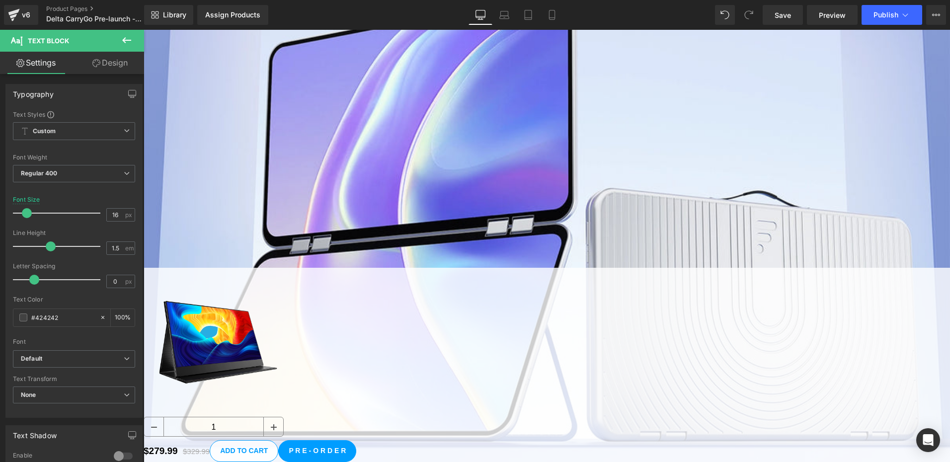
click at [144, 30] on span "Image" at bounding box center [144, 30] width 0 height 0
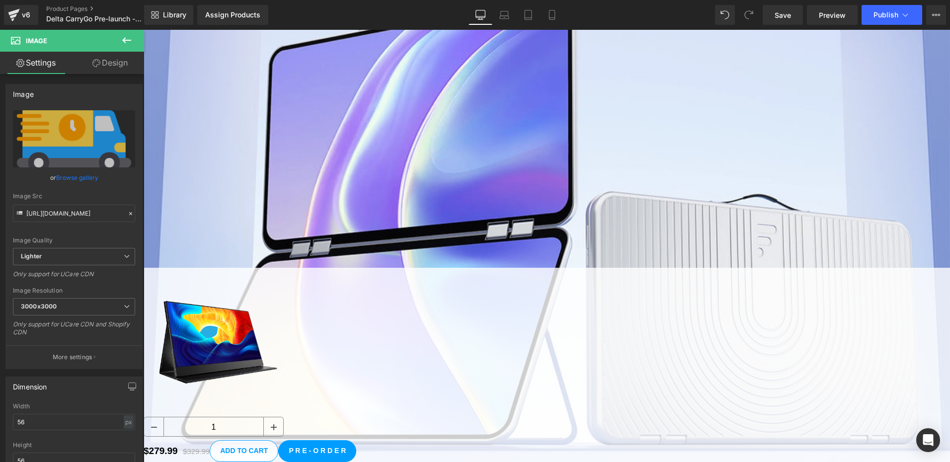
scroll to position [279, 0]
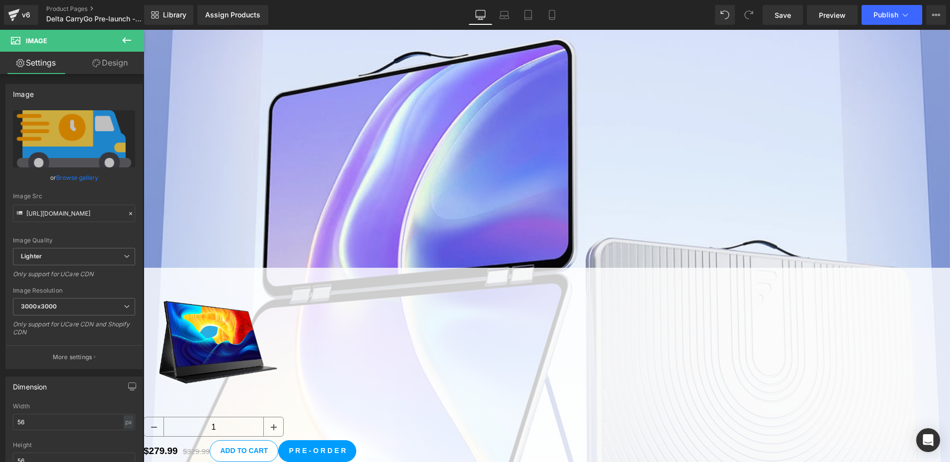
click at [144, 30] on span "Image" at bounding box center [144, 30] width 0 height 0
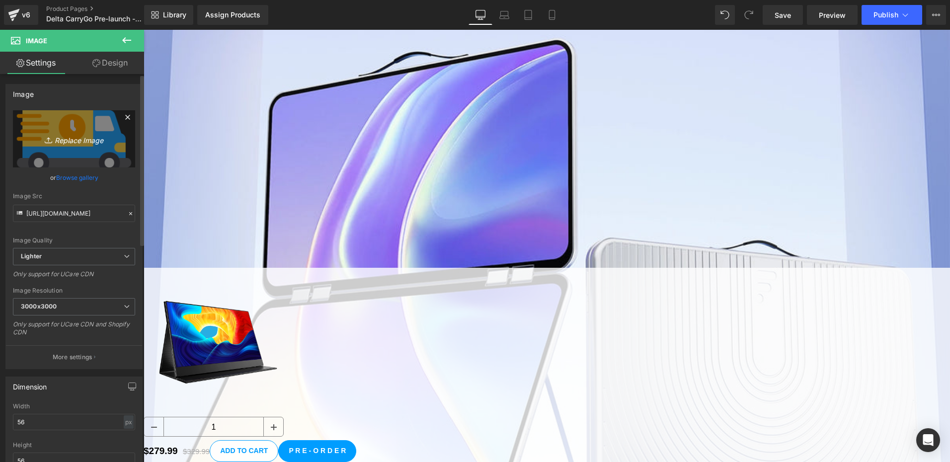
click at [81, 133] on icon "Replace Image" at bounding box center [74, 139] width 80 height 12
type input "C:\fakepath\7be78ee417ba6446a9912997e0cbeff9.jpg"
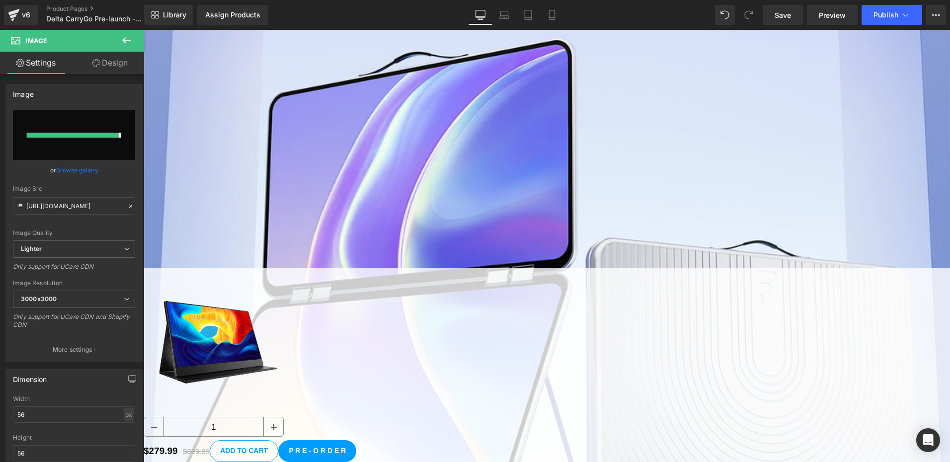
type input "https://ucarecdn.com/4320c290-8dbc-42c5-b832-5c1337fe89f6/-/format/auto/-/previ…"
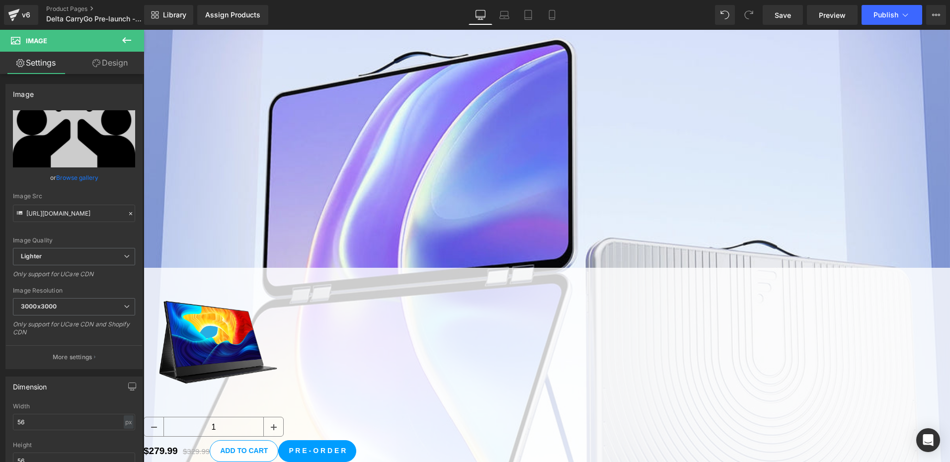
click at [144, 30] on span "Image" at bounding box center [144, 30] width 0 height 0
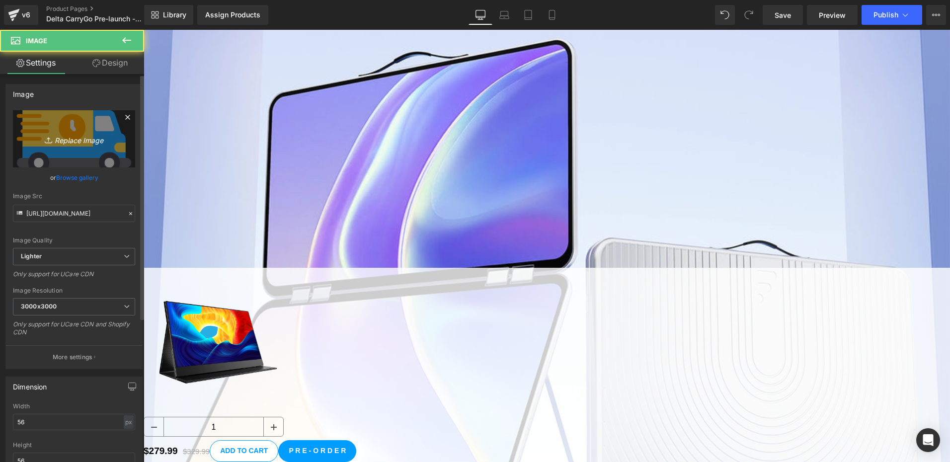
click at [76, 155] on link "Replace Image" at bounding box center [74, 138] width 122 height 57
type input "C:\fakepath\7520536.png"
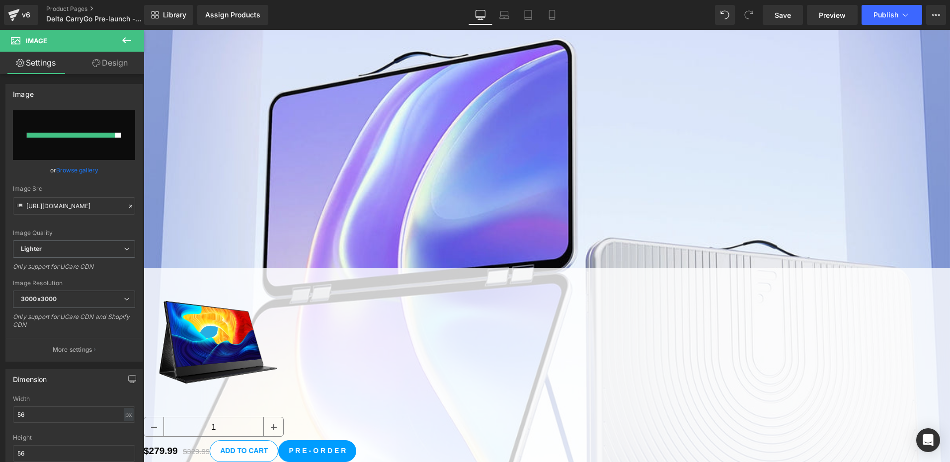
type input "https://ucarecdn.com/615d88e9-f492-48bb-b614-3e10664212da/-/format/auto/-/previ…"
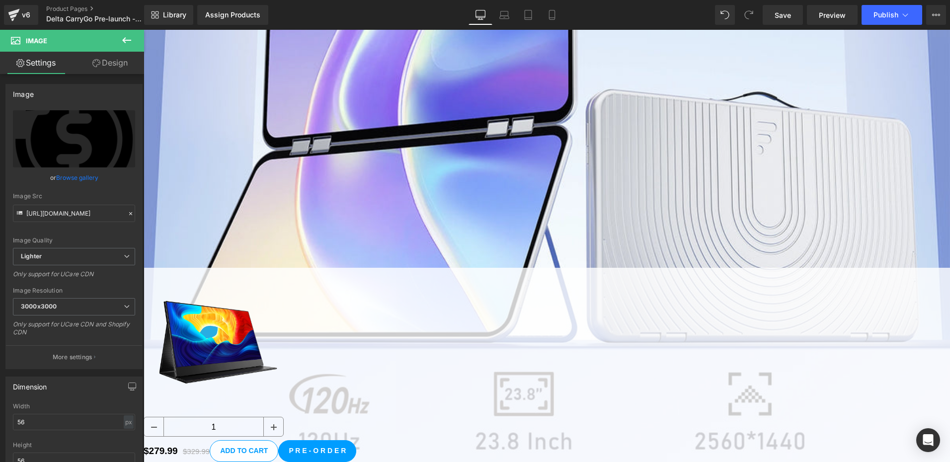
scroll to position [428, 0]
click at [144, 30] on link at bounding box center [144, 30] width 0 height 0
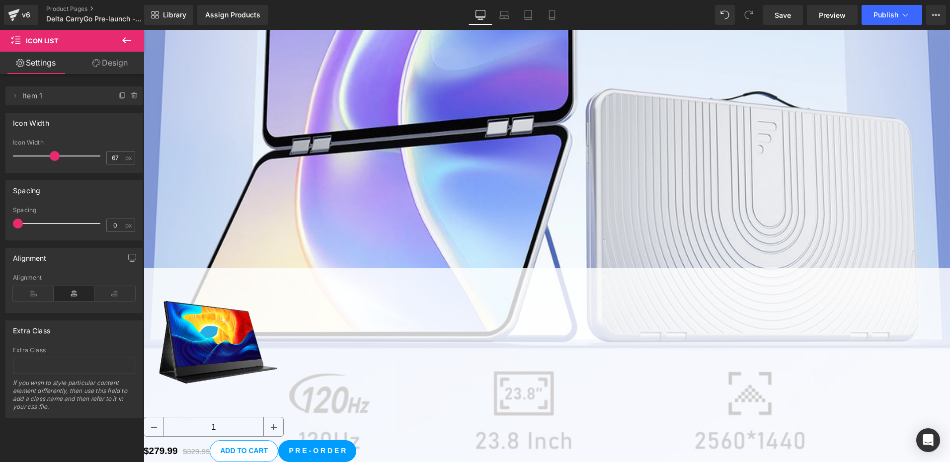
click at [144, 30] on icon at bounding box center [144, 30] width 0 height 0
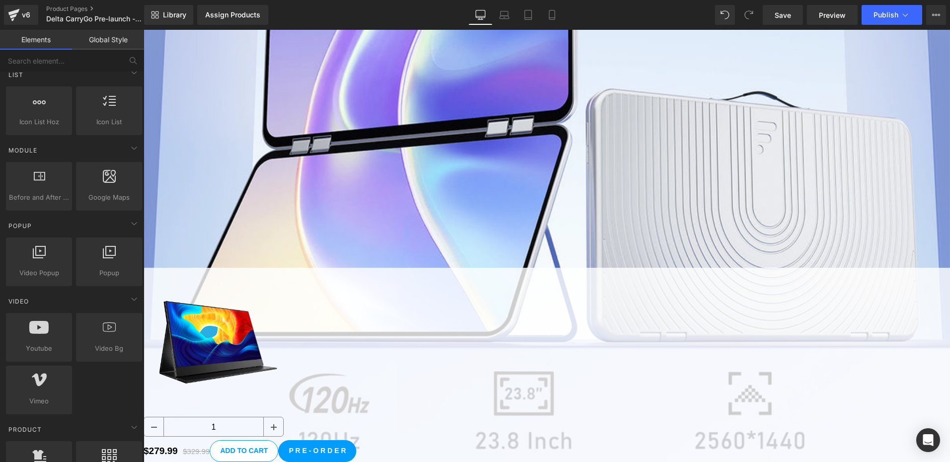
click at [144, 30] on icon at bounding box center [144, 30] width 0 height 0
drag, startPoint x: 601, startPoint y: 253, endPoint x: 737, endPoint y: 253, distance: 135.7
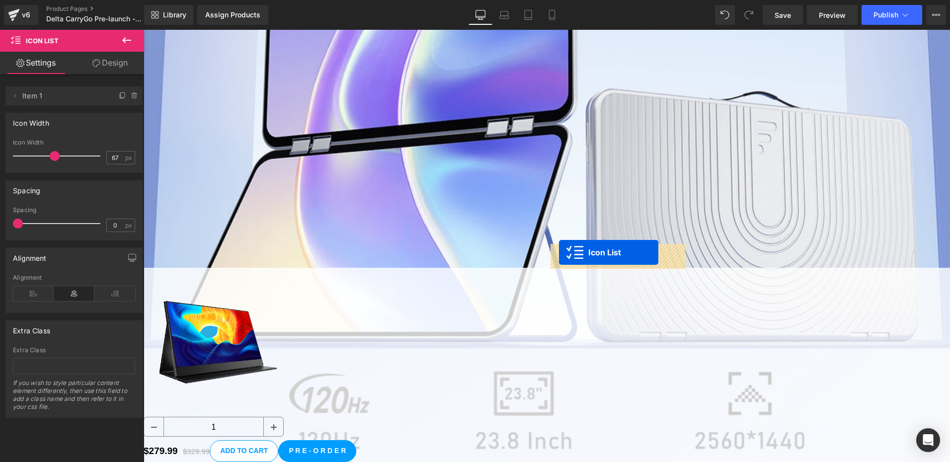
drag, startPoint x: 447, startPoint y: 250, endPoint x: 559, endPoint y: 253, distance: 112.4
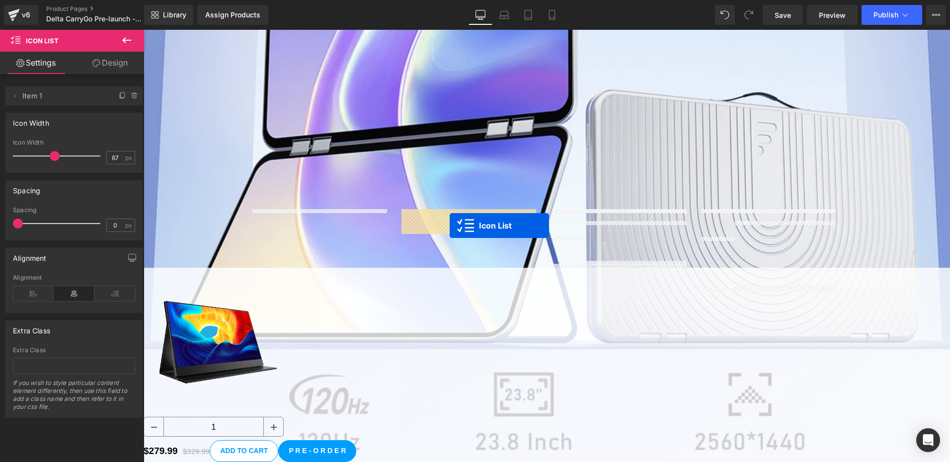
drag, startPoint x: 440, startPoint y: 65, endPoint x: 450, endPoint y: 226, distance: 161.4
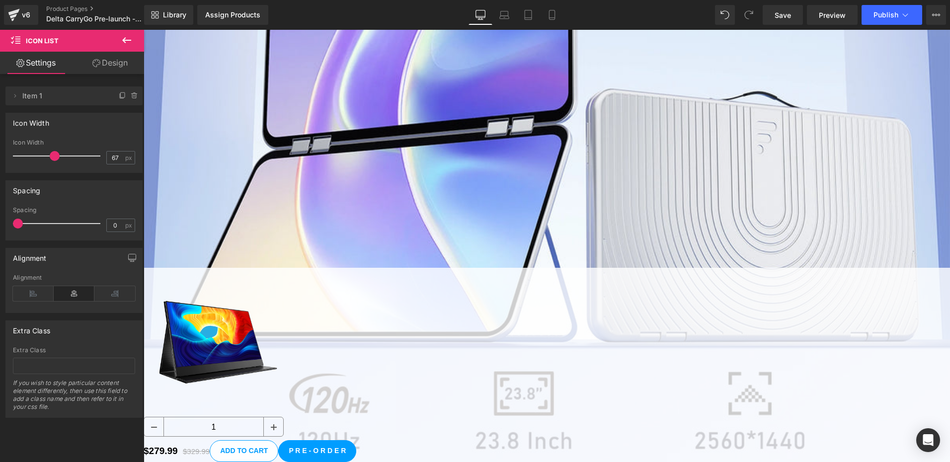
scroll to position [397, 0]
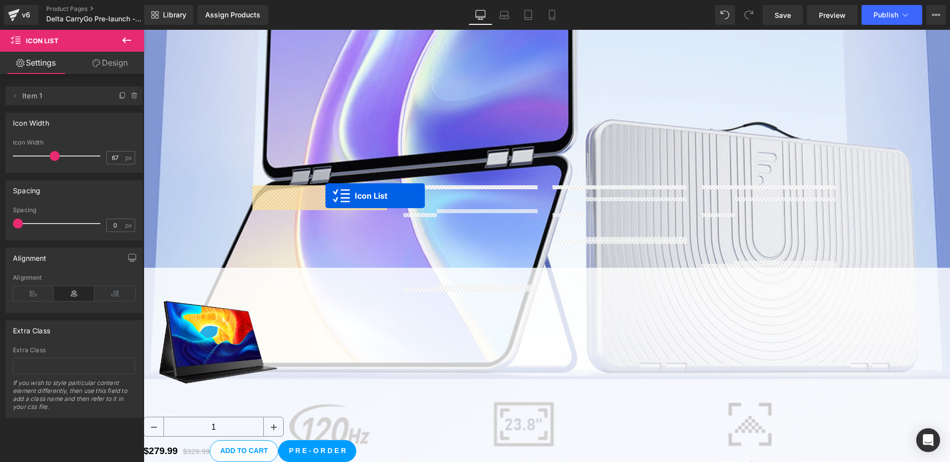
drag, startPoint x: 280, startPoint y: 67, endPoint x: 326, endPoint y: 196, distance: 136.5
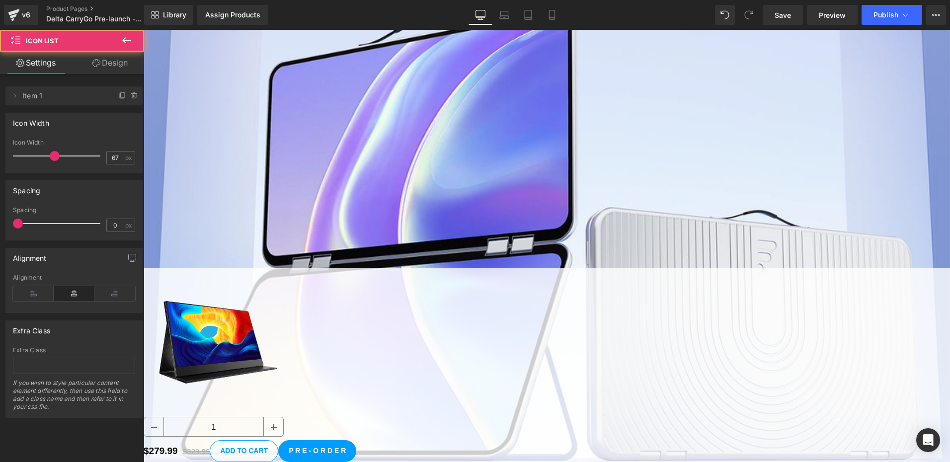
scroll to position [298, 0]
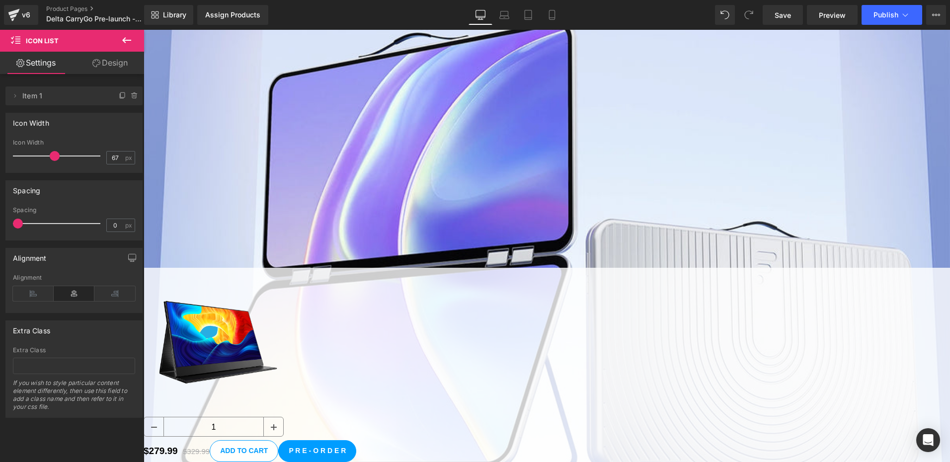
click at [144, 30] on icon at bounding box center [144, 30] width 0 height 0
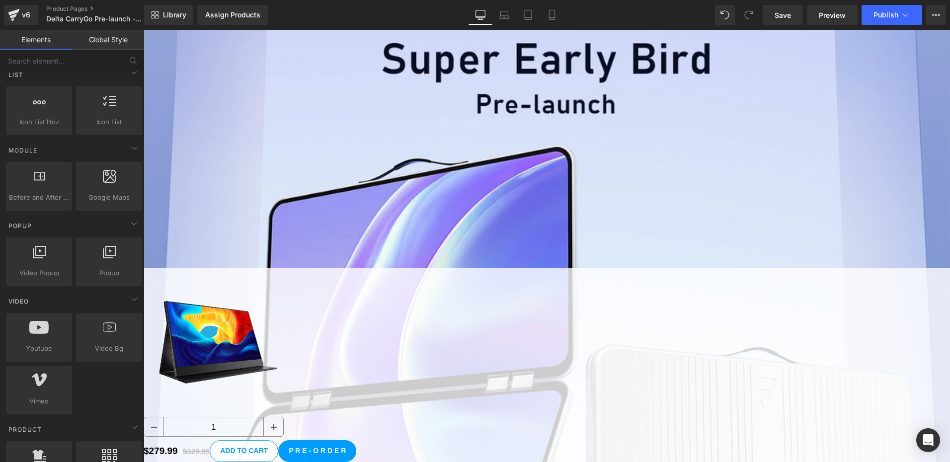
scroll to position [284, 0]
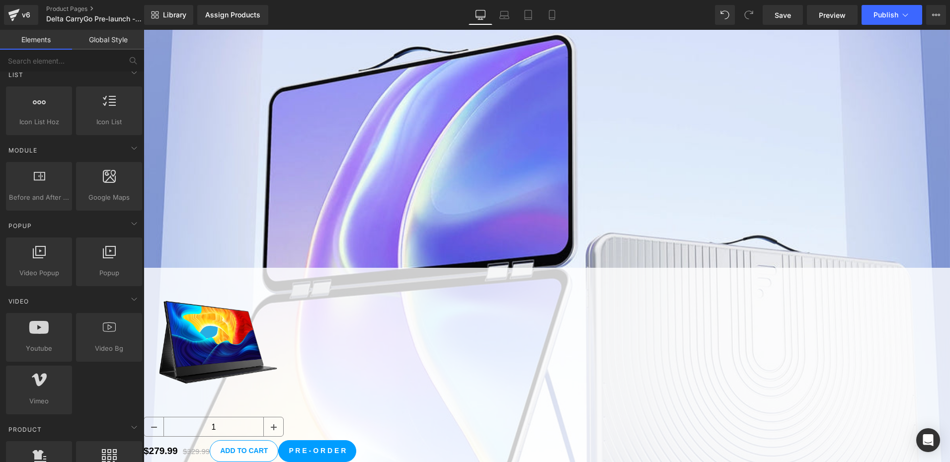
click at [144, 30] on span "Image" at bounding box center [144, 30] width 0 height 0
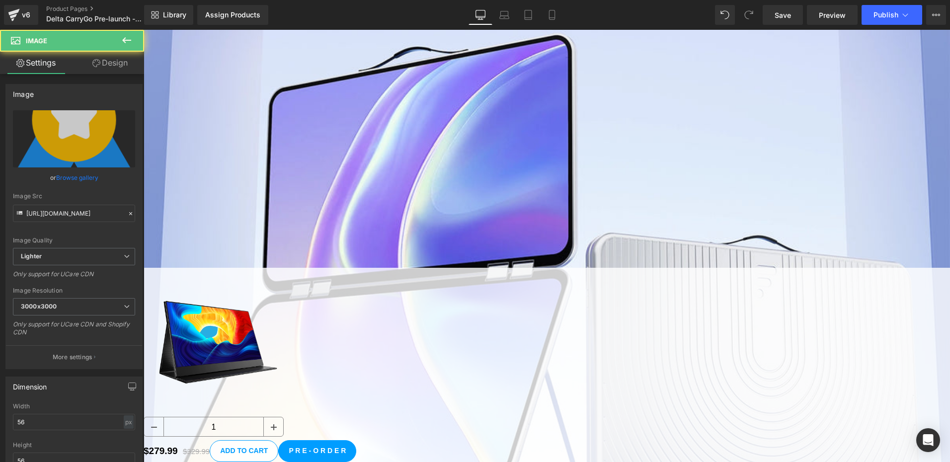
click at [144, 30] on span "Image" at bounding box center [144, 30] width 0 height 0
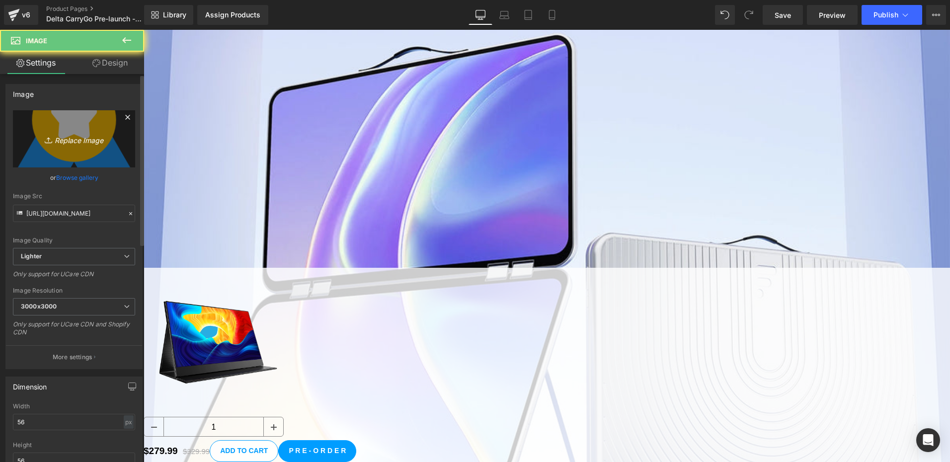
click at [68, 143] on icon "Replace Image" at bounding box center [74, 139] width 80 height 12
type input "C:\fakepath\guarantee.png"
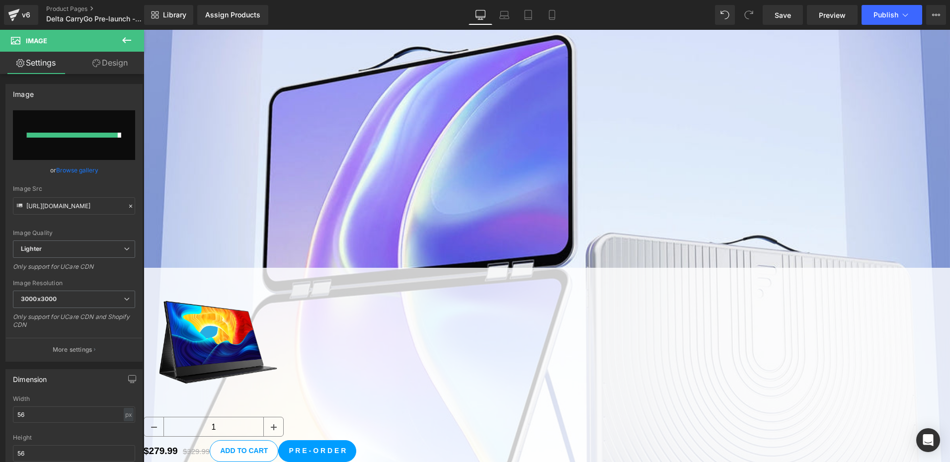
type input "https://ucarecdn.com/2e655b46-7ab4-4b24-badd-4e661cb0bc0f/-/format/auto/-/previ…"
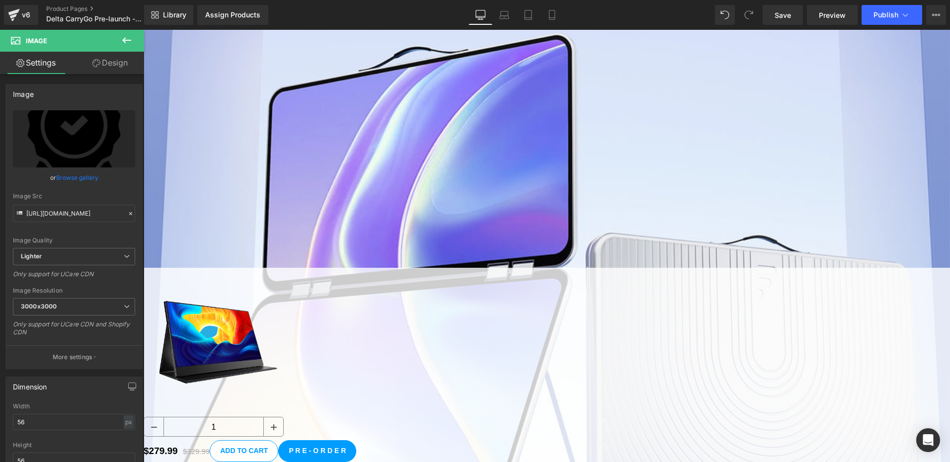
click at [144, 30] on span "Image" at bounding box center [144, 30] width 0 height 0
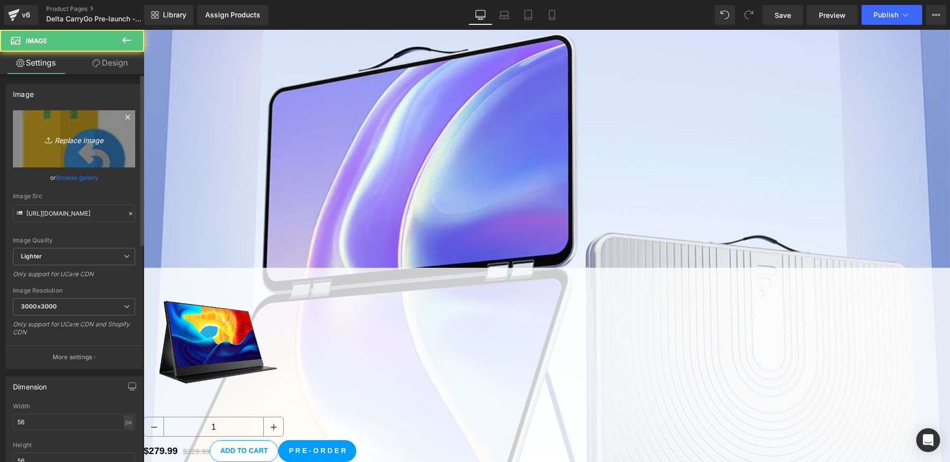
click at [48, 143] on icon at bounding box center [48, 141] width 7 height 1
type input "C:\fakepath\return.png"
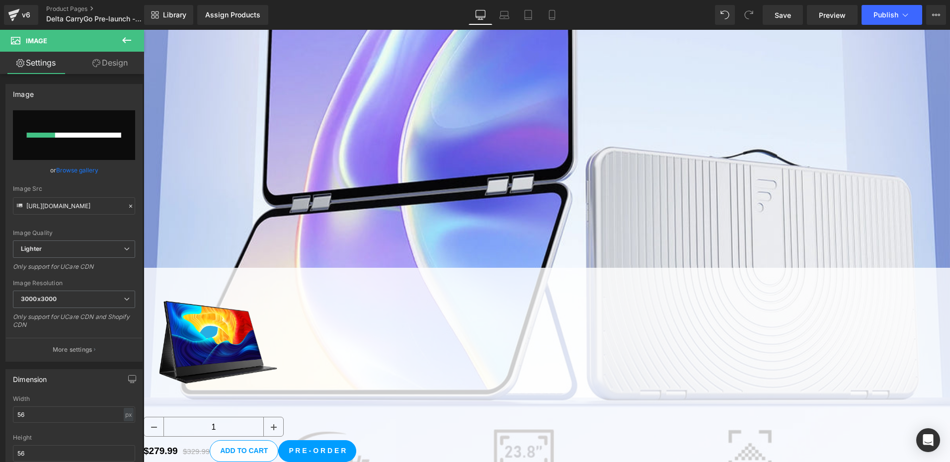
scroll to position [383, 0]
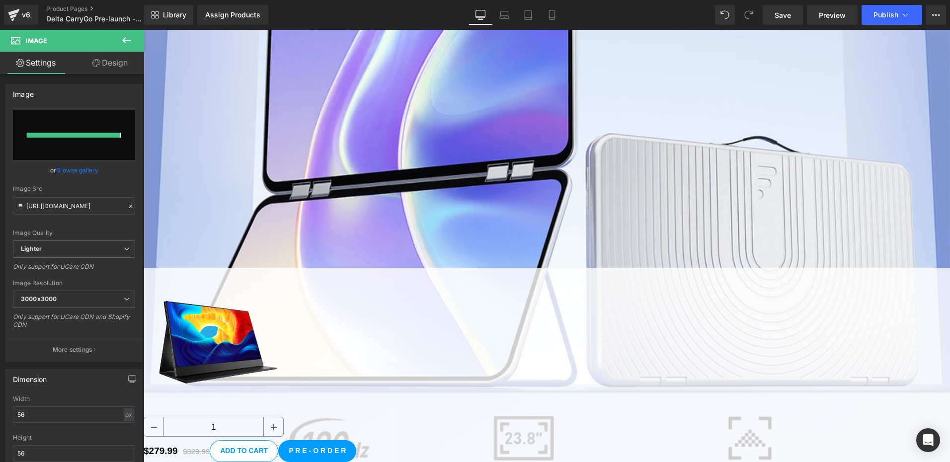
type input "https://ucarecdn.com/283953ab-dc96-490c-9854-8557ff38ed63/-/format/auto/-/previ…"
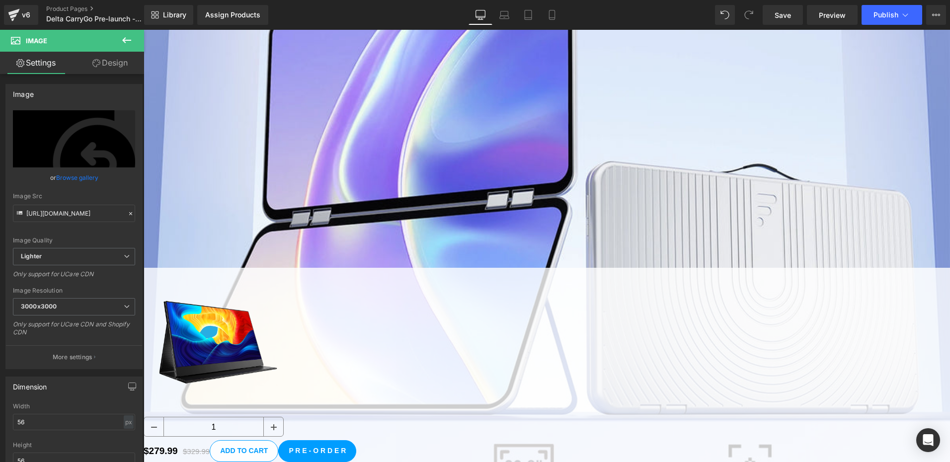
scroll to position [334, 0]
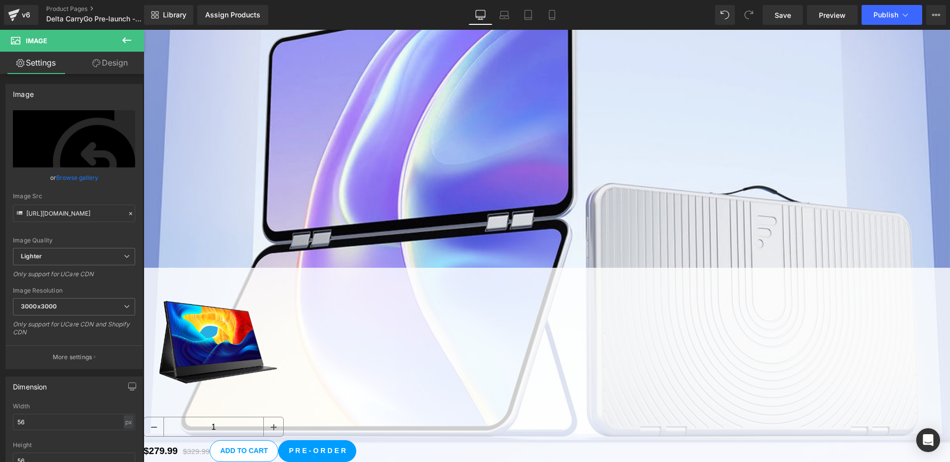
click at [144, 30] on span "Image" at bounding box center [144, 30] width 0 height 0
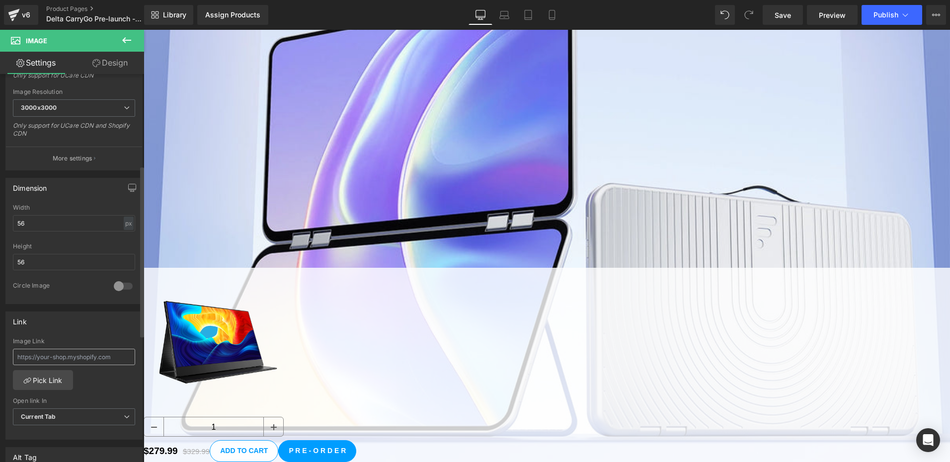
scroll to position [298, 0]
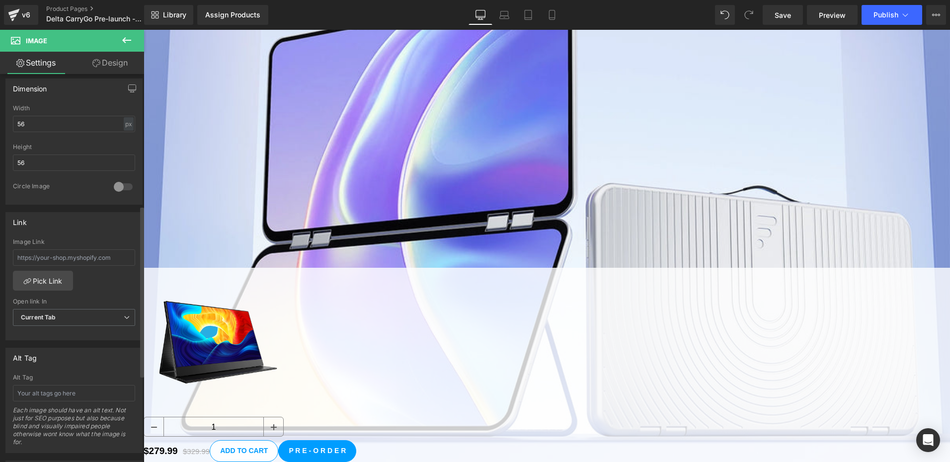
click at [115, 182] on div at bounding box center [123, 187] width 24 height 16
click at [118, 185] on div at bounding box center [123, 187] width 24 height 16
drag, startPoint x: 790, startPoint y: 16, endPoint x: 529, endPoint y: 320, distance: 400.8
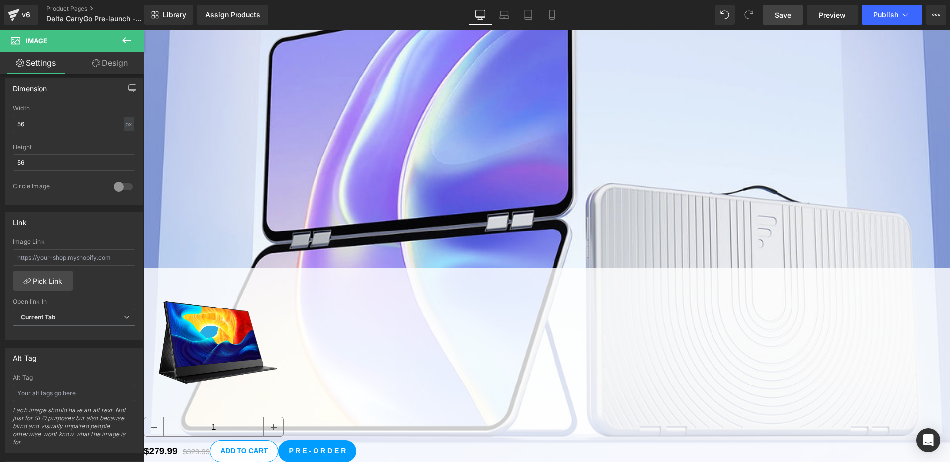
click at [790, 16] on span "Save" at bounding box center [783, 15] width 16 height 10
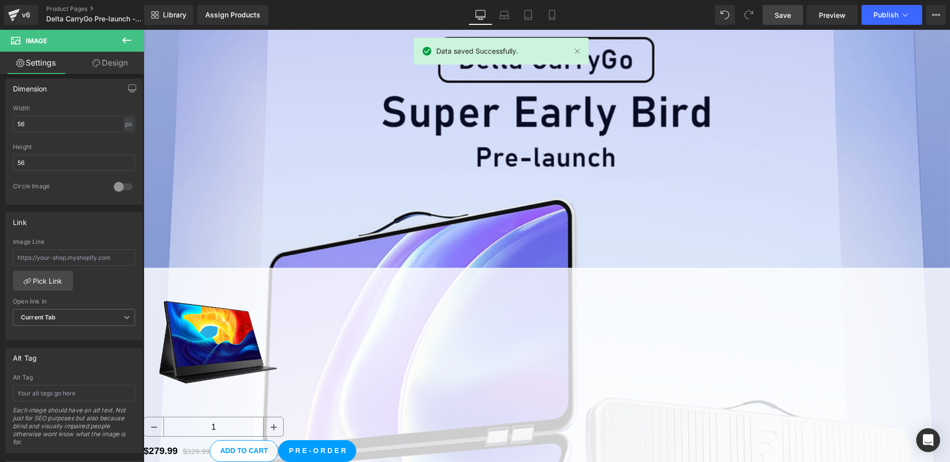
scroll to position [85, 0]
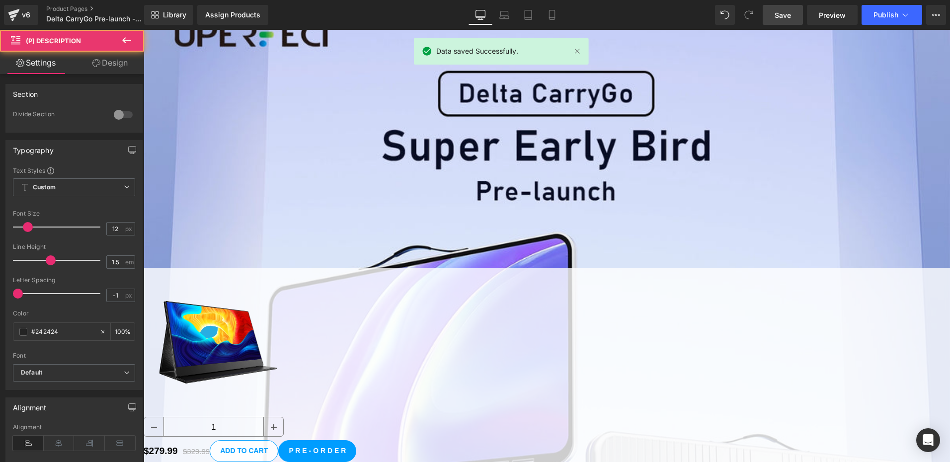
click at [144, 30] on span "(P) Description" at bounding box center [144, 30] width 0 height 0
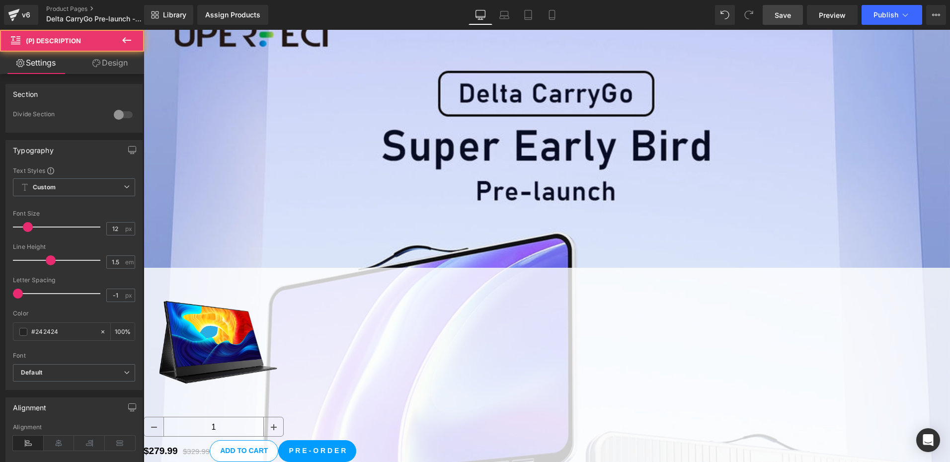
click at [144, 30] on span "(P) Cart Button" at bounding box center [144, 30] width 0 height 0
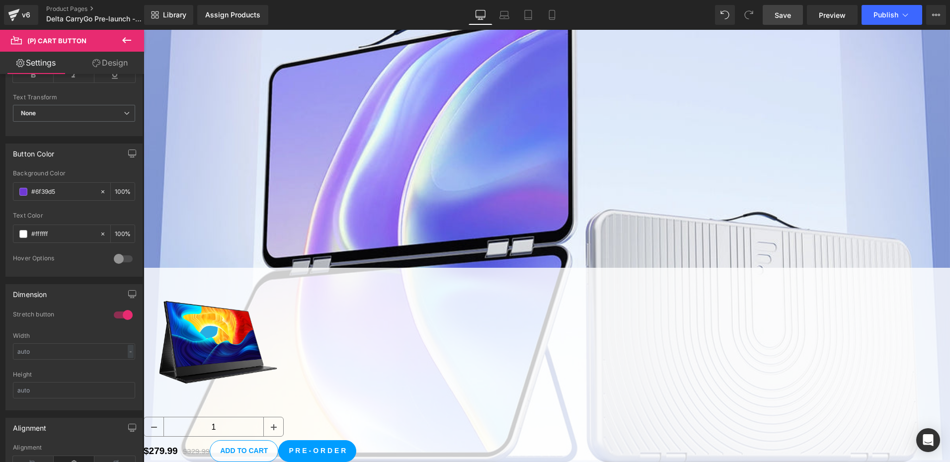
scroll to position [383, 0]
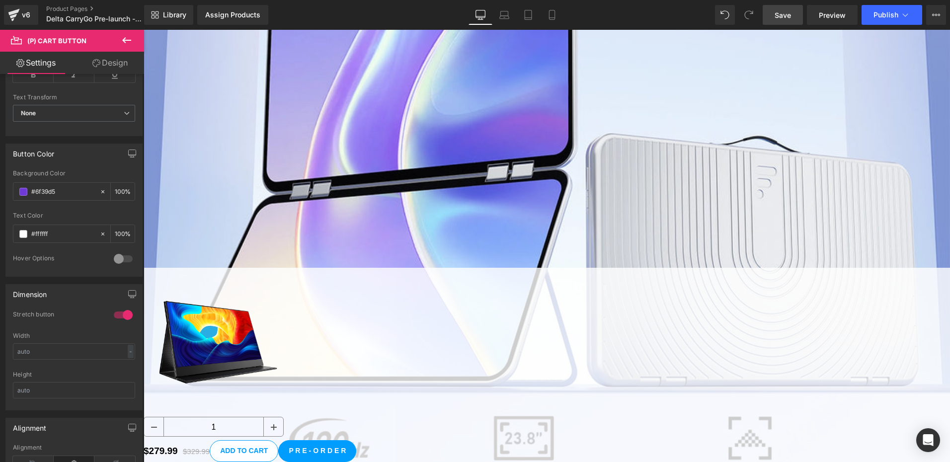
click at [787, 19] on span "Save" at bounding box center [783, 15] width 16 height 10
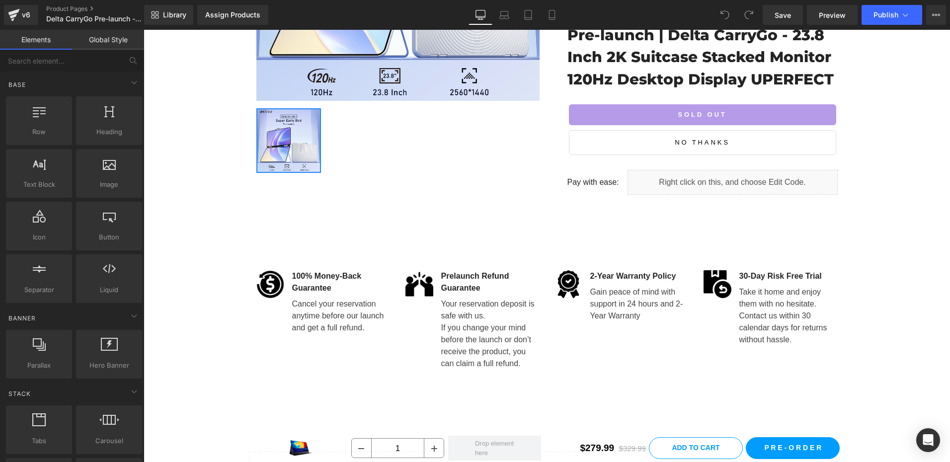
scroll to position [383, 0]
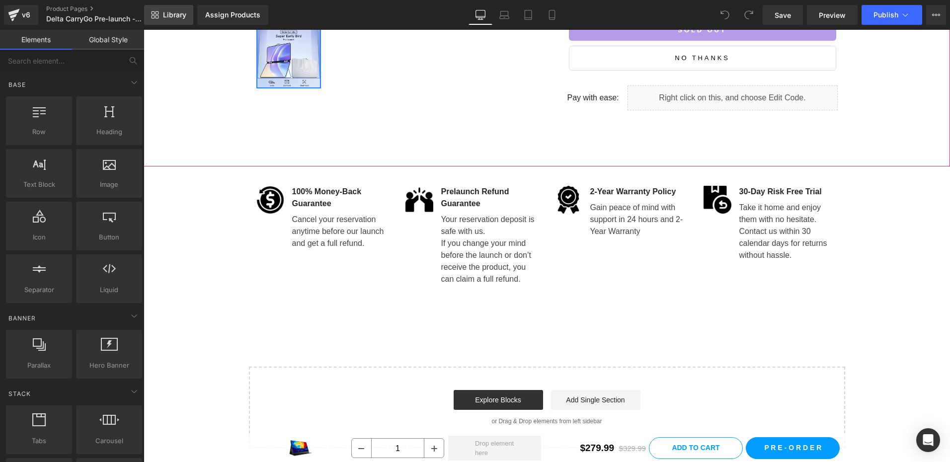
click at [181, 17] on span "Library" at bounding box center [174, 14] width 23 height 9
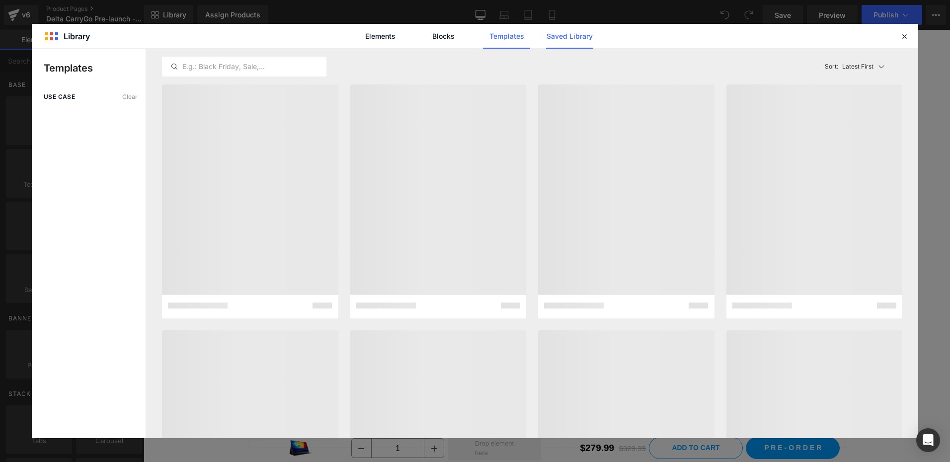
click at [570, 33] on link "Saved Library" at bounding box center [569, 36] width 47 height 25
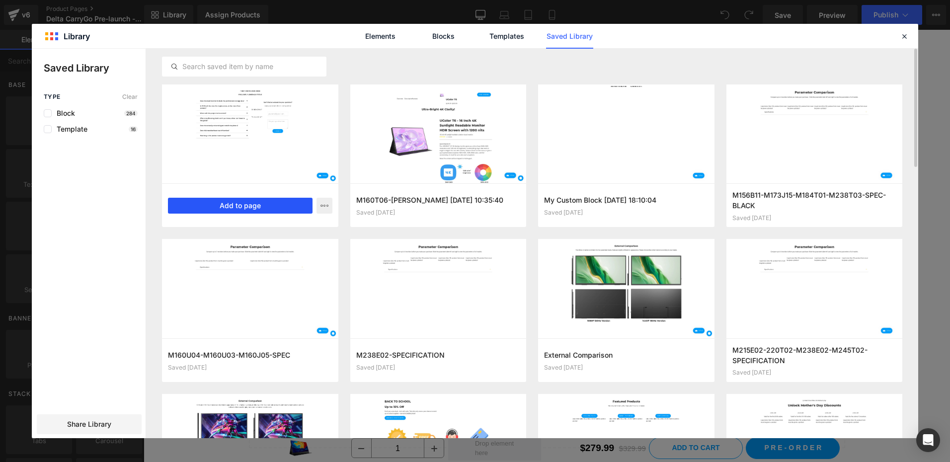
click at [207, 203] on button "Add to page" at bounding box center [240, 206] width 145 height 16
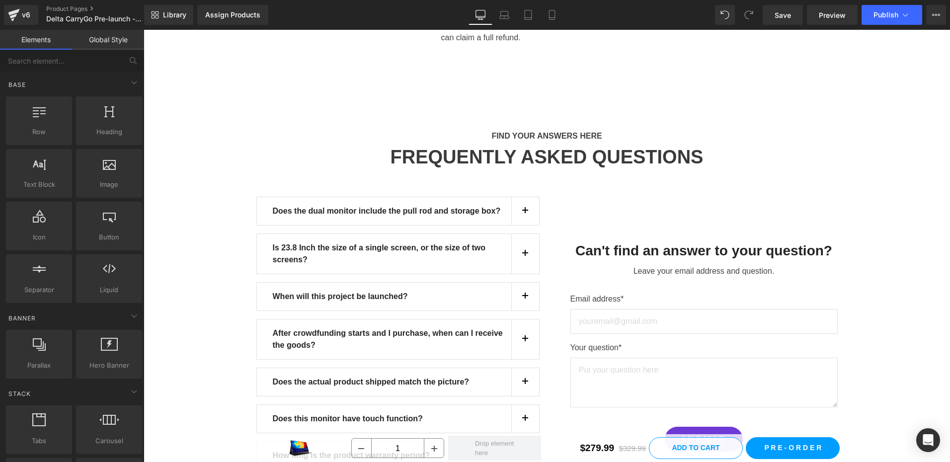
scroll to position [646, 0]
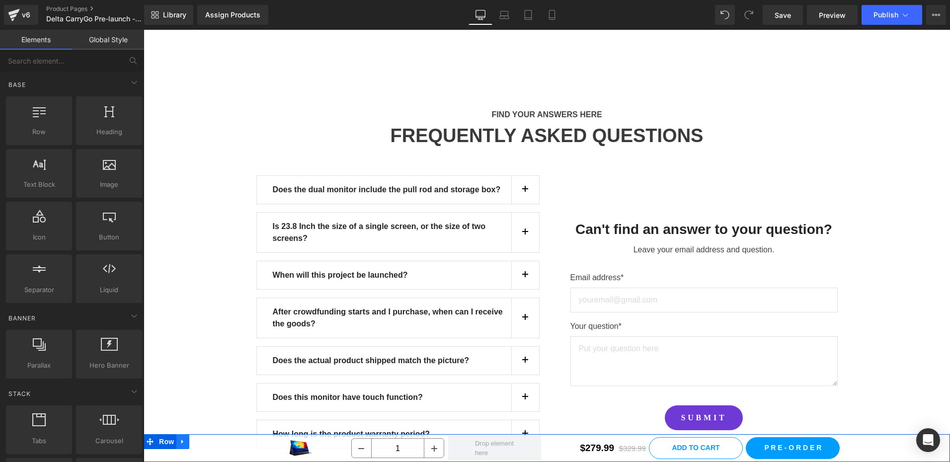
click at [184, 441] on icon at bounding box center [182, 441] width 7 height 7
click at [210, 439] on icon at bounding box center [208, 441] width 7 height 7
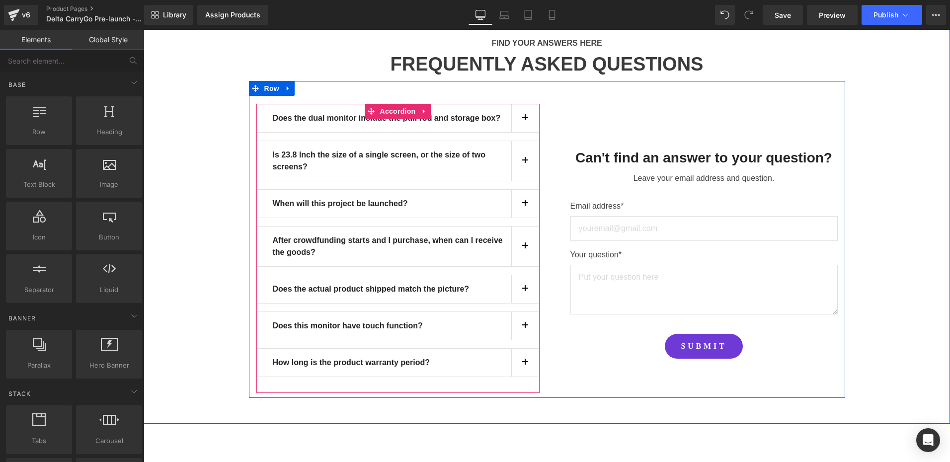
scroll to position [696, 0]
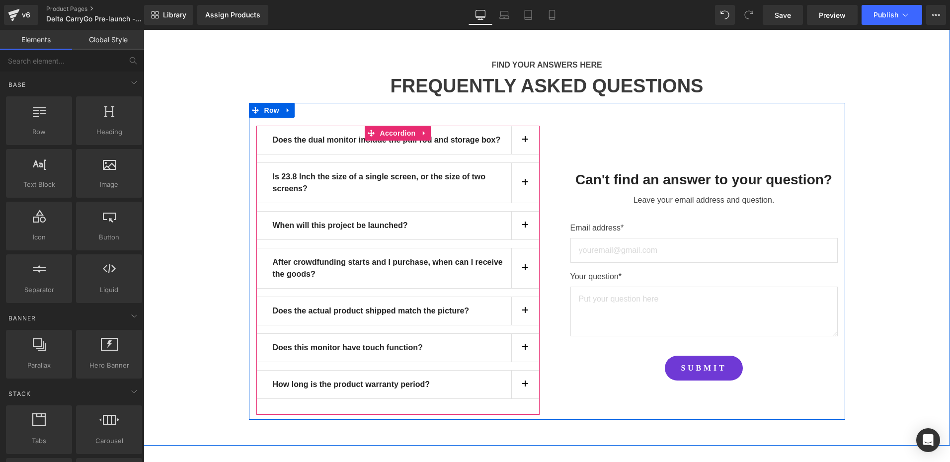
click at [522, 140] on button "button" at bounding box center [525, 140] width 28 height 28
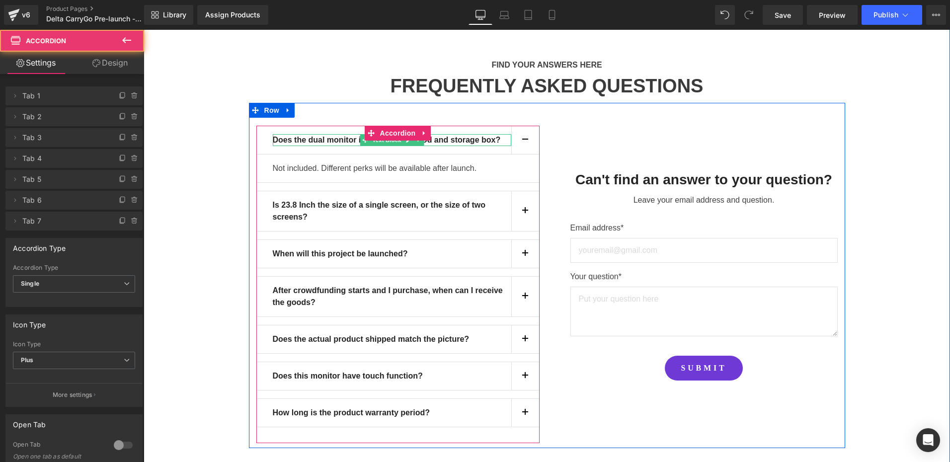
click at [312, 140] on b "Does the dual monitor include the pull rod and storage box?" at bounding box center [387, 140] width 228 height 8
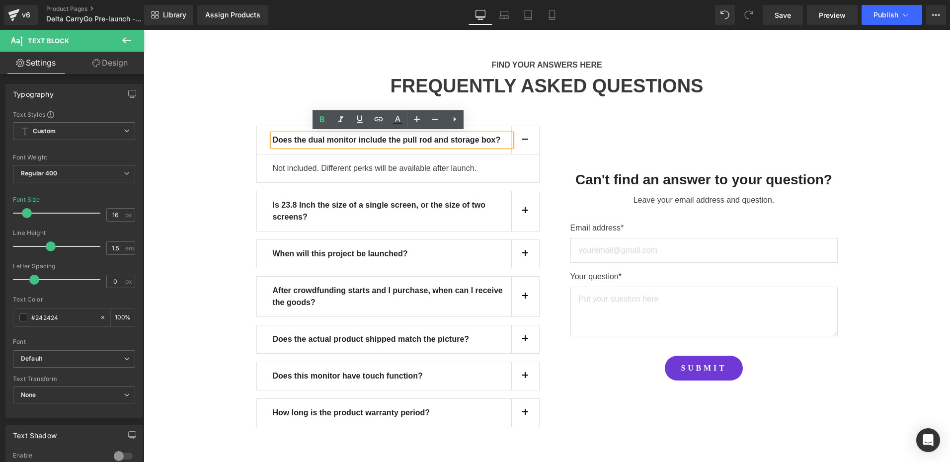
click at [336, 140] on b "Does the dual monitor include the pull rod and storage box?" at bounding box center [387, 140] width 228 height 8
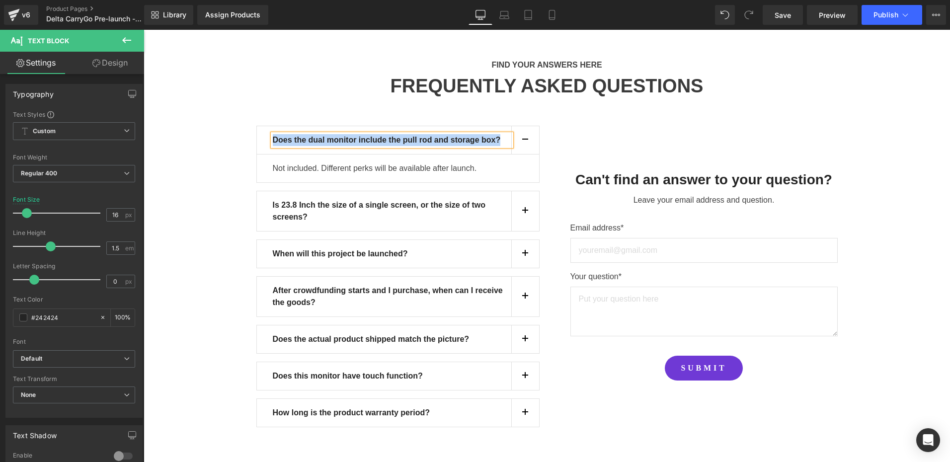
paste div
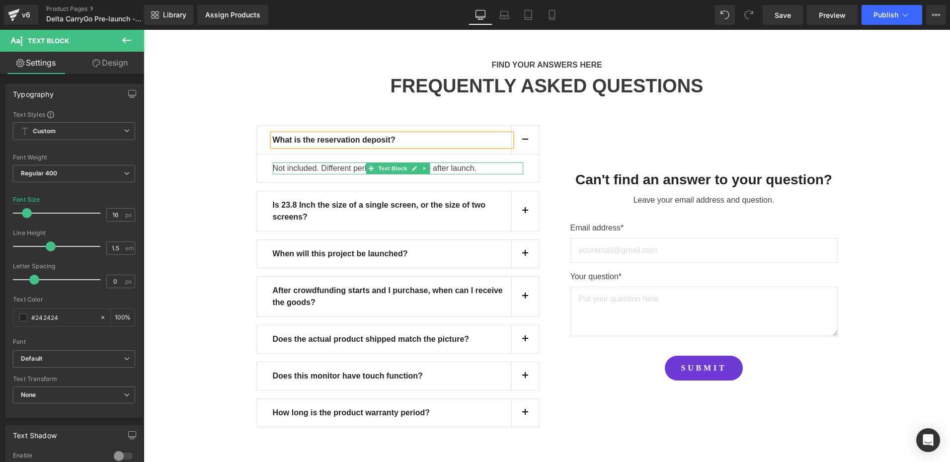
click at [336, 170] on p "Not included. Different perks will be available after launch." at bounding box center [398, 169] width 251 height 12
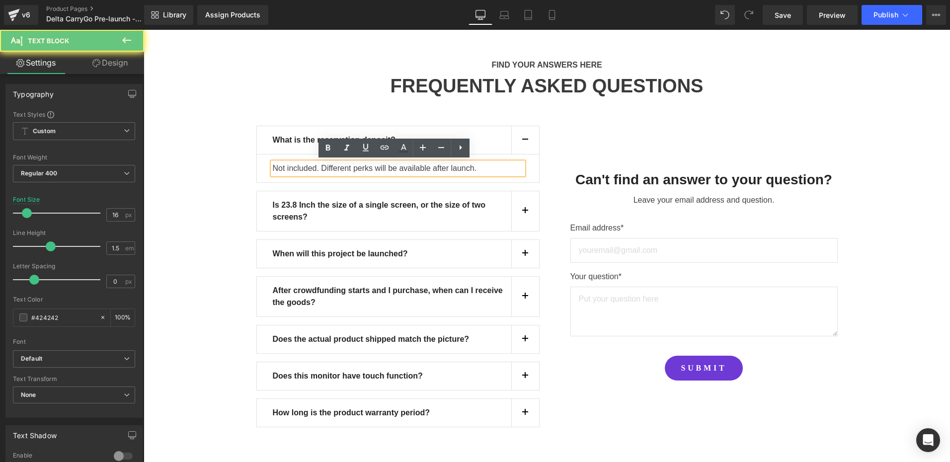
click at [345, 169] on p "Not included. Different perks will be available after launch." at bounding box center [398, 169] width 251 height 12
click at [362, 169] on p "Not included. Different perks will be available after launch." at bounding box center [398, 169] width 251 height 12
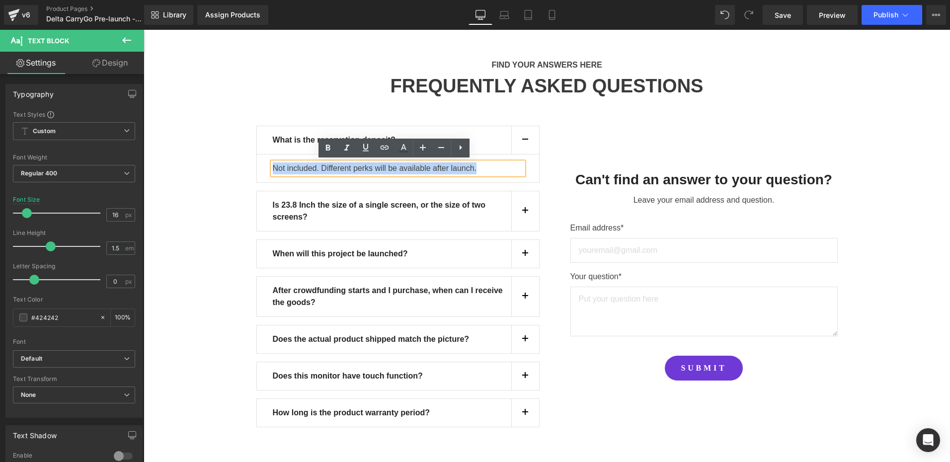
paste div
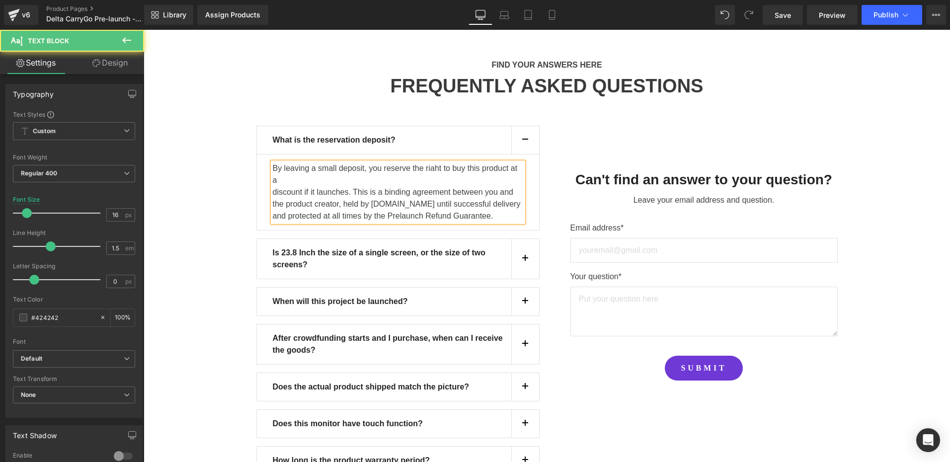
click at [273, 188] on p "discount if it launches. This is a binding agreement between you and the produc…" at bounding box center [398, 204] width 251 height 36
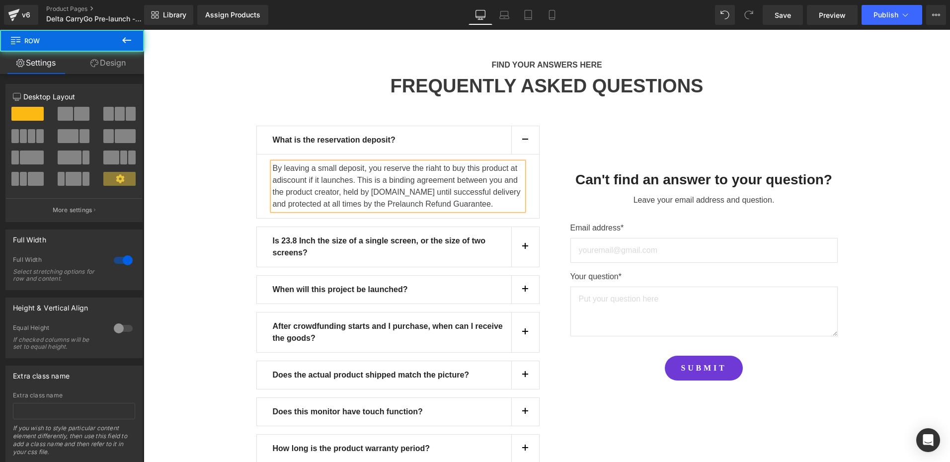
click at [211, 182] on div "FIND YOUR ANSWERS HERE Text Block FREQUENTLY ASKED QUESTIONS Heading Row What i…" at bounding box center [547, 264] width 807 height 440
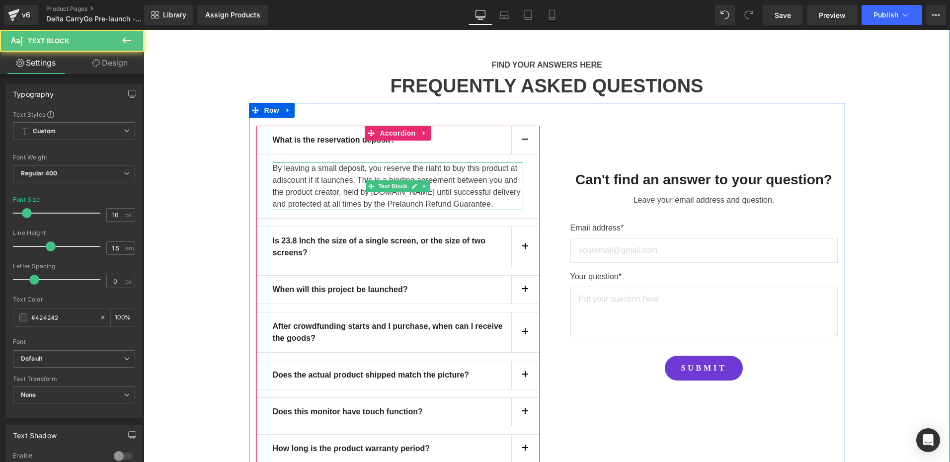
click at [427, 206] on span "discount if it launches. This is a binding agreement between you and the produc…" at bounding box center [397, 192] width 248 height 32
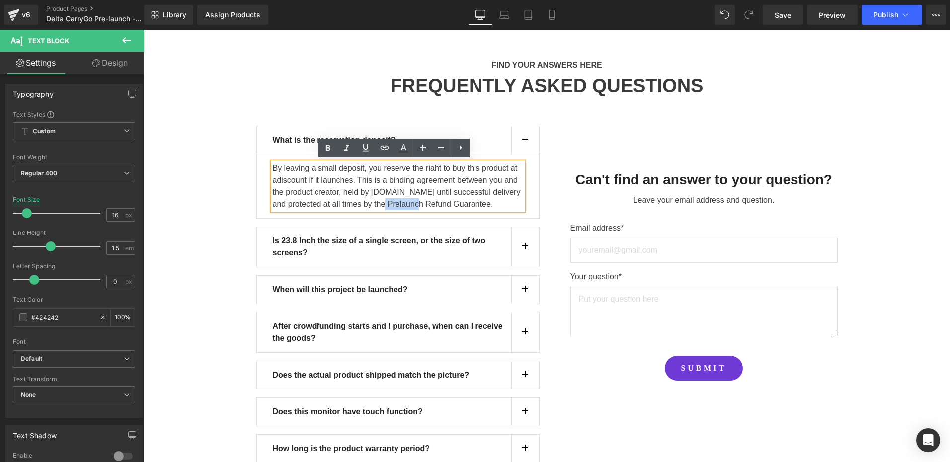
drag, startPoint x: 371, startPoint y: 204, endPoint x: 403, endPoint y: 202, distance: 32.3
click at [403, 202] on span "discount if it launches. This is a binding agreement between you and the produc…" at bounding box center [397, 192] width 248 height 32
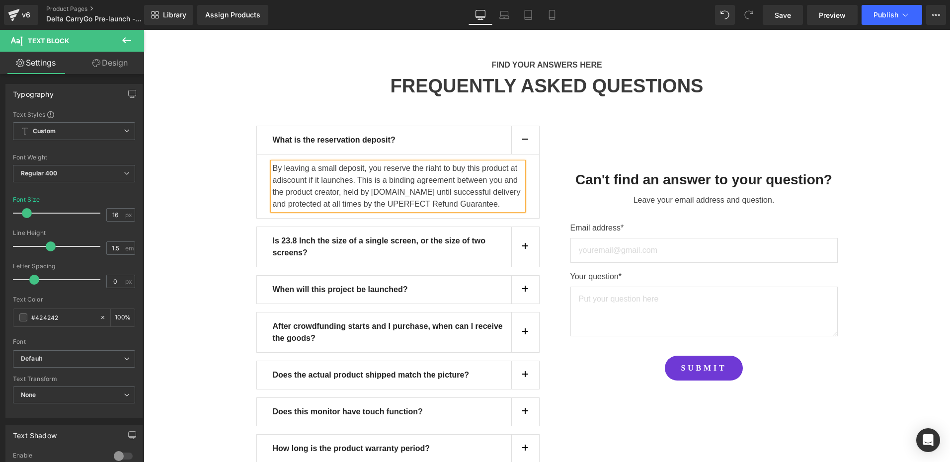
click at [205, 217] on div "FIND YOUR ANSWERS HERE Text Block FREQUENTLY ASKED QUESTIONS Heading Row What i…" at bounding box center [547, 264] width 807 height 440
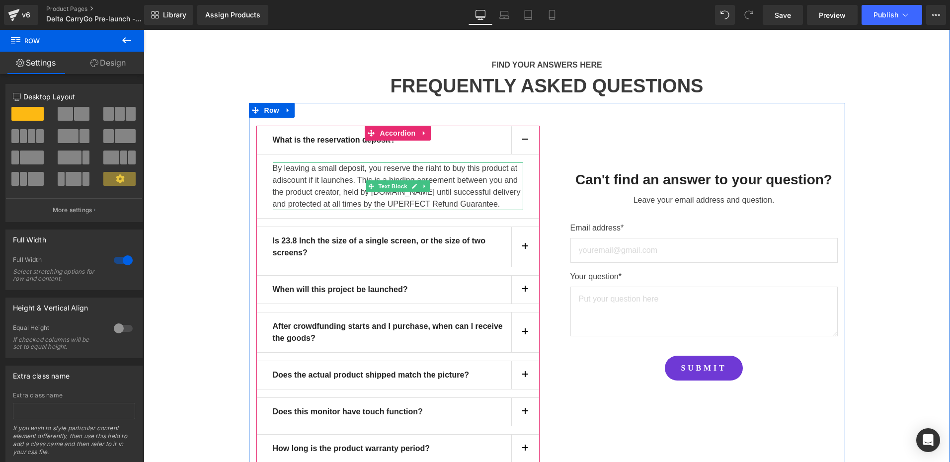
click at [432, 171] on p "By leaving a small deposit, you reserve the riaht to buy this product at a disc…" at bounding box center [398, 187] width 251 height 48
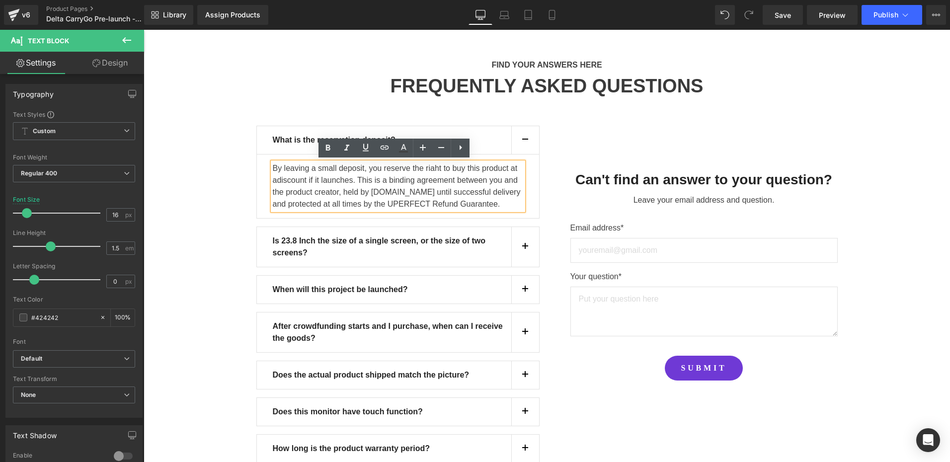
click at [425, 169] on p "By leaving a small deposit, you reserve the riaht to buy this product at a disc…" at bounding box center [398, 187] width 251 height 48
click at [429, 196] on p "By leaving a small deposit, you reserve the riaht to buy this product at a disc…" at bounding box center [398, 187] width 251 height 48
drag, startPoint x: 420, startPoint y: 166, endPoint x: 436, endPoint y: 165, distance: 16.4
click at [436, 165] on p "By leaving a small deposit, you reserve the riaht to buy this product at a disc…" at bounding box center [398, 187] width 251 height 48
copy p "riaht"
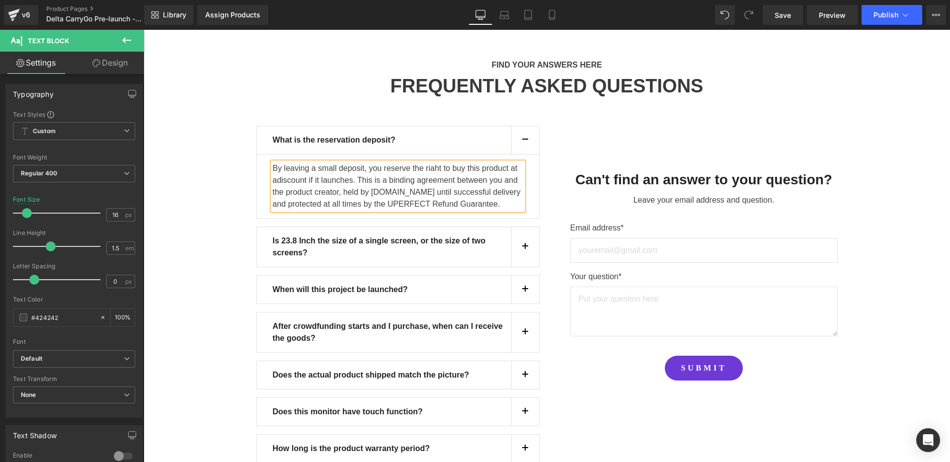
click at [392, 190] on span "discount if it launches. This is a binding agreement between you and the produc…" at bounding box center [397, 192] width 248 height 32
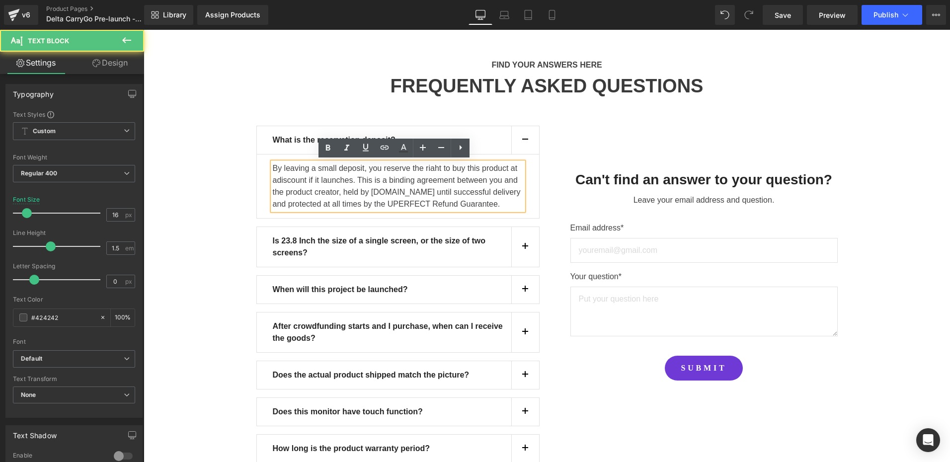
click at [485, 198] on p "By leaving a small deposit, you reserve the riaht to buy this product at a disc…" at bounding box center [398, 187] width 251 height 48
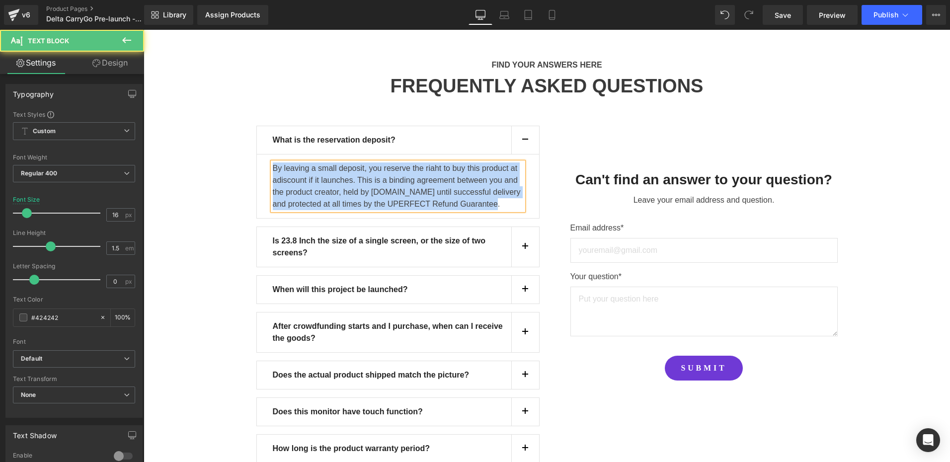
copy p "By leaving a small deposit, you reserve the riaht to buy this product at a disc…"
click at [347, 248] on p "Is 23.8 Inch the size of a single screen, or the size of two screens?" at bounding box center [392, 247] width 239 height 24
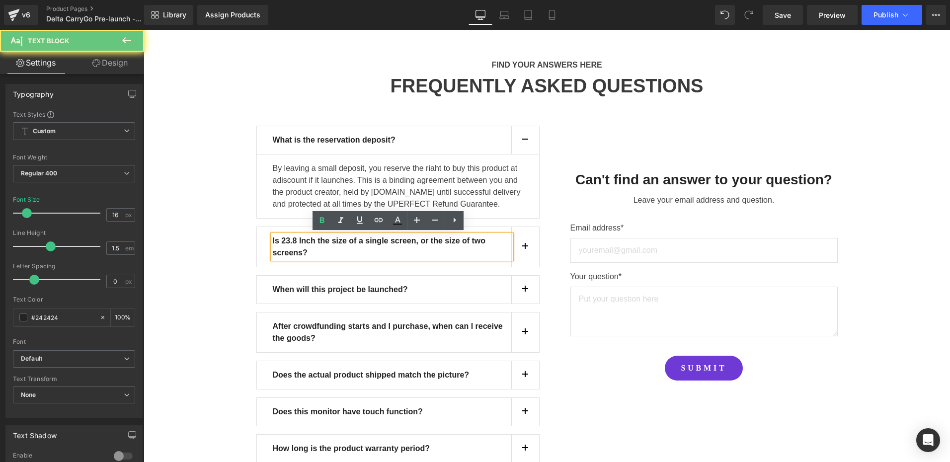
click at [328, 240] on strong "Is 23.8 Inch the size of a single screen, or the size of two screens?" at bounding box center [379, 247] width 213 height 20
click at [339, 247] on p "Is 23.8 Inch the size of a single screen, or the size of two screens?" at bounding box center [392, 247] width 239 height 24
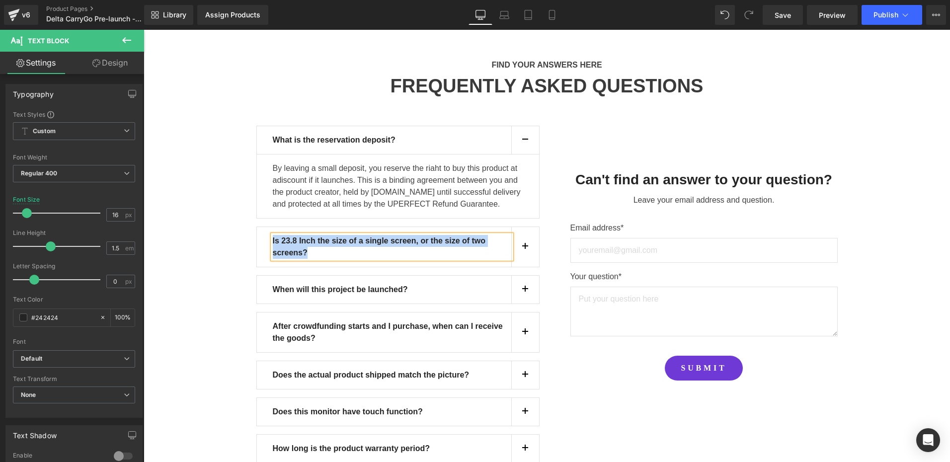
paste div
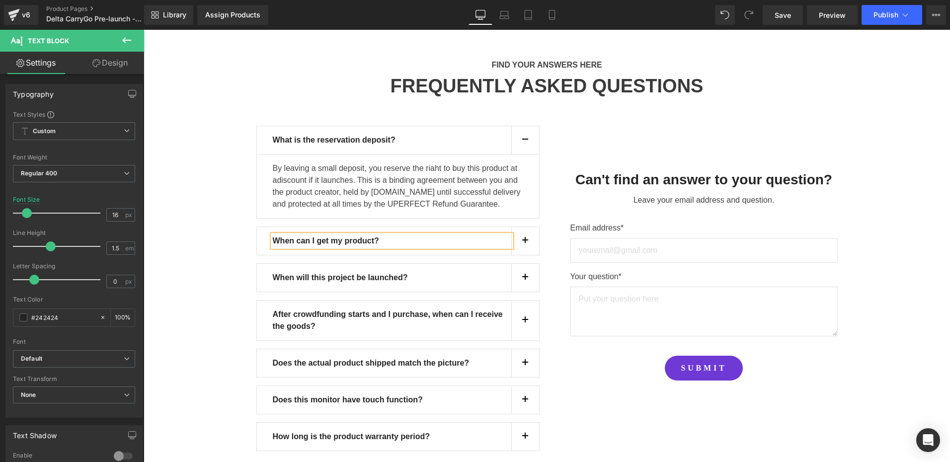
click at [903, 252] on div "FIND YOUR ANSWERS HERE Text Block FREQUENTLY ASKED QUESTIONS Heading Row What i…" at bounding box center [547, 258] width 807 height 428
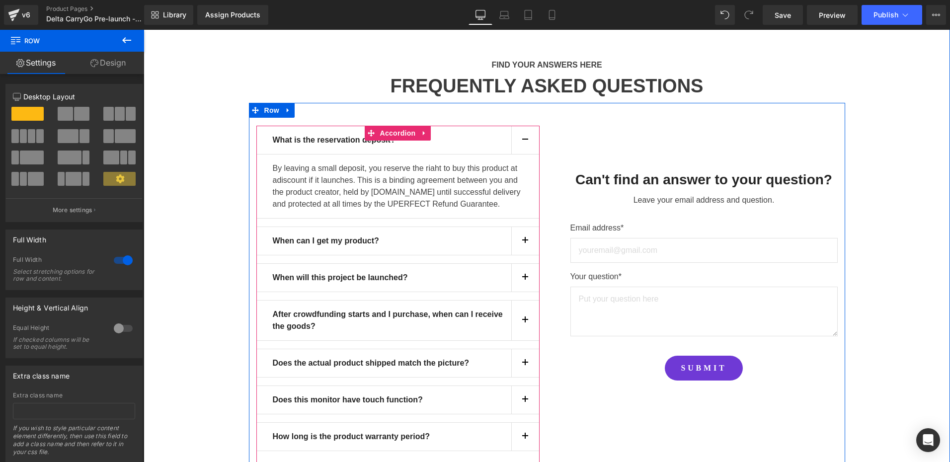
click at [522, 244] on button "button" at bounding box center [525, 241] width 28 height 28
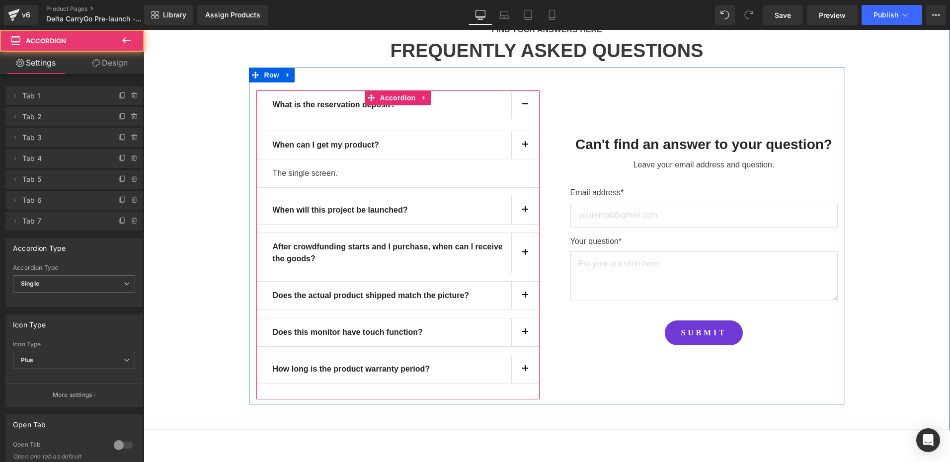
scroll to position [746, 0]
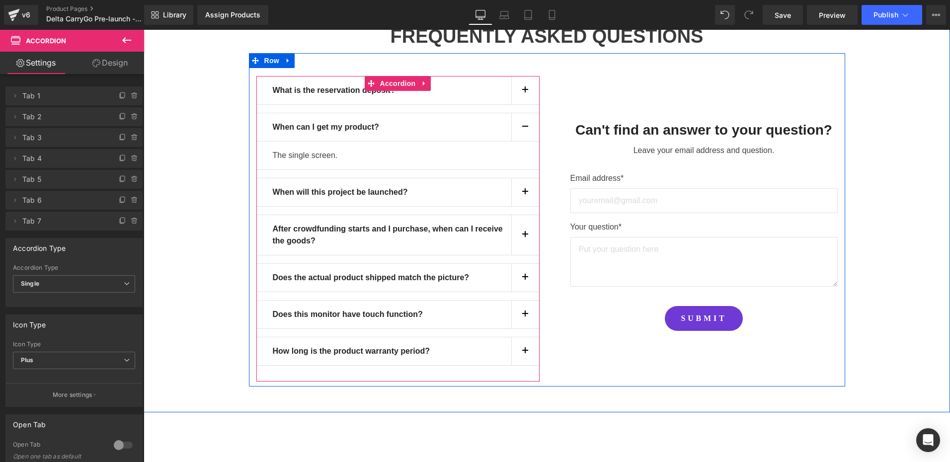
click at [335, 158] on div "The single screen. Text Block" at bounding box center [398, 156] width 251 height 12
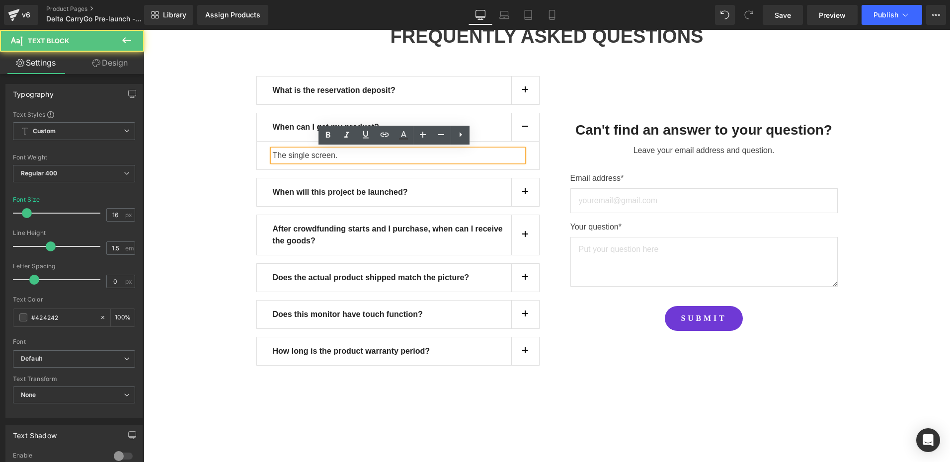
click at [360, 157] on p "The single screen." at bounding box center [398, 156] width 251 height 12
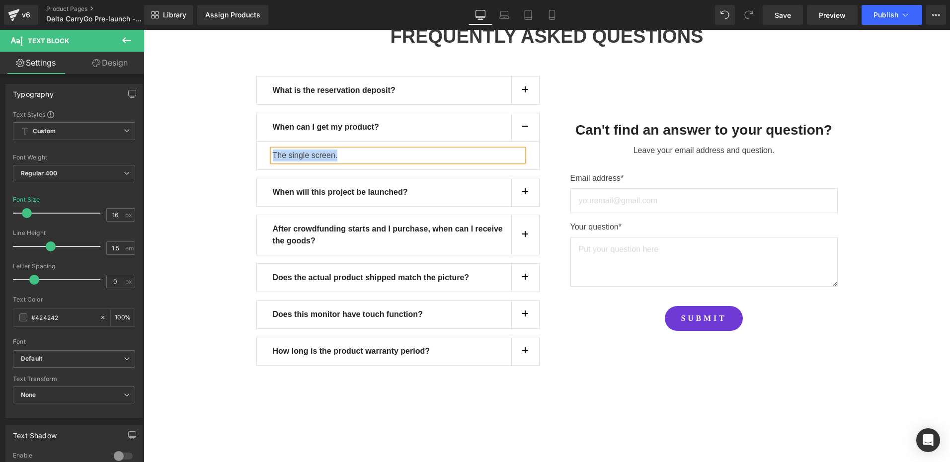
paste div
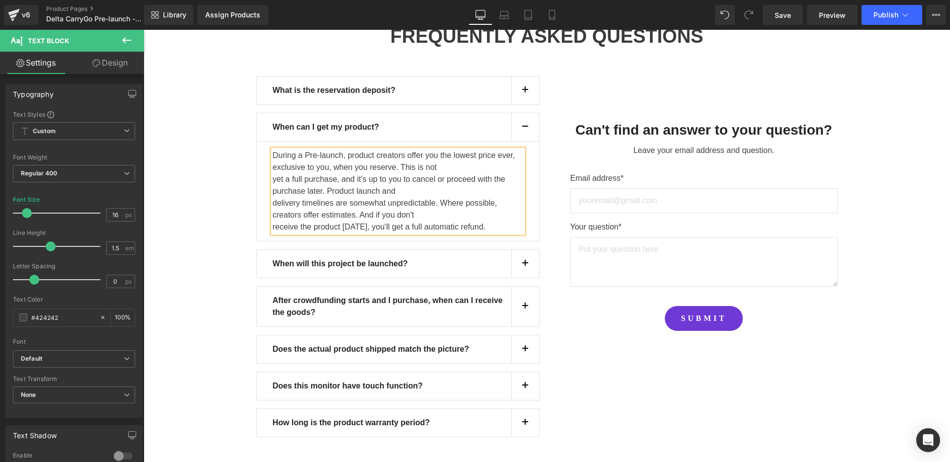
click at [351, 215] on p "delivery timelines are somewhat unpredictable. Where possible, creators offer e…" at bounding box center [398, 209] width 251 height 24
click at [273, 179] on p "yet a full purchase, and it's up to you to cancel or proceed with the purchase …" at bounding box center [398, 185] width 251 height 24
click at [273, 201] on p "delivery timelines are somewhat unpredictable. Where possible, creators offer e…" at bounding box center [398, 209] width 251 height 24
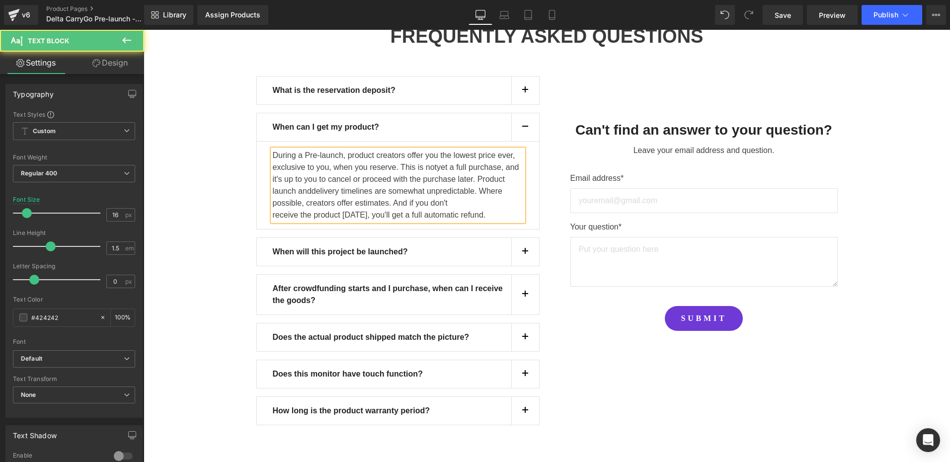
click at [273, 216] on p "receive the product within 2 years, you'll get a full automatic refund." at bounding box center [398, 215] width 251 height 12
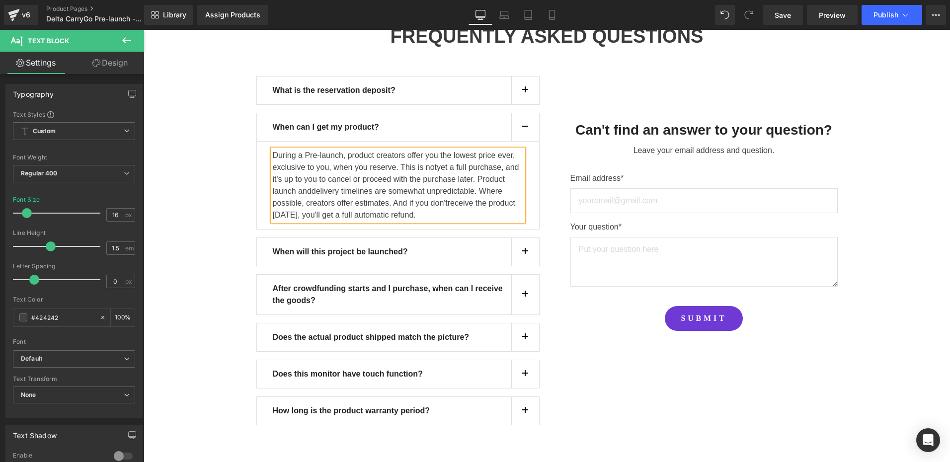
click at [443, 214] on p "During a Pre-launch, product creators offer you the lowest price ever, exclusiv…" at bounding box center [398, 186] width 251 height 72
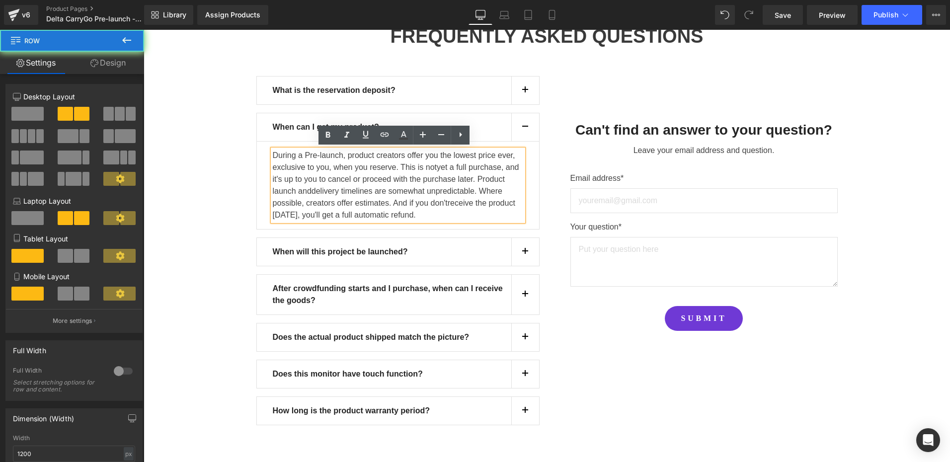
click at [672, 394] on div "What is the reservation deposit? Text Block By leaving a small deposit, you res…" at bounding box center [547, 249] width 596 height 393
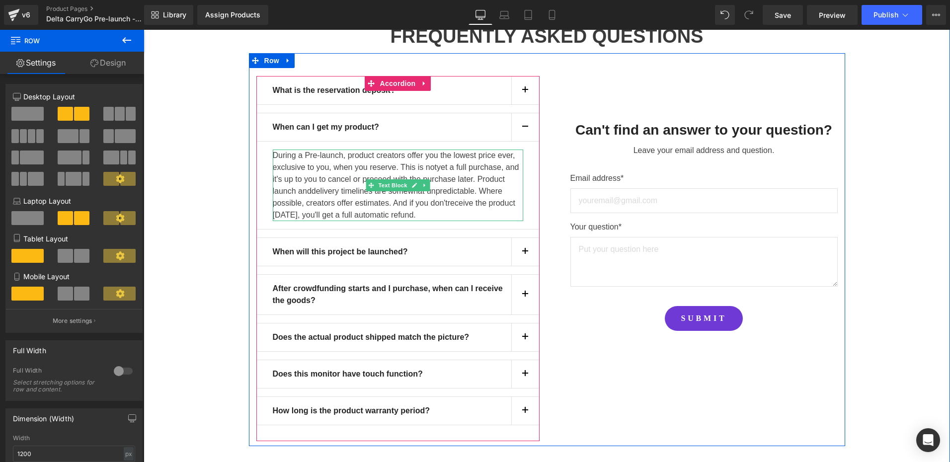
drag, startPoint x: 347, startPoint y: 171, endPoint x: 350, endPoint y: 176, distance: 6.2
click at [347, 171] on p "During a Pre-launch, product creators offer you the lowest price ever, exclusiv…" at bounding box center [398, 186] width 251 height 72
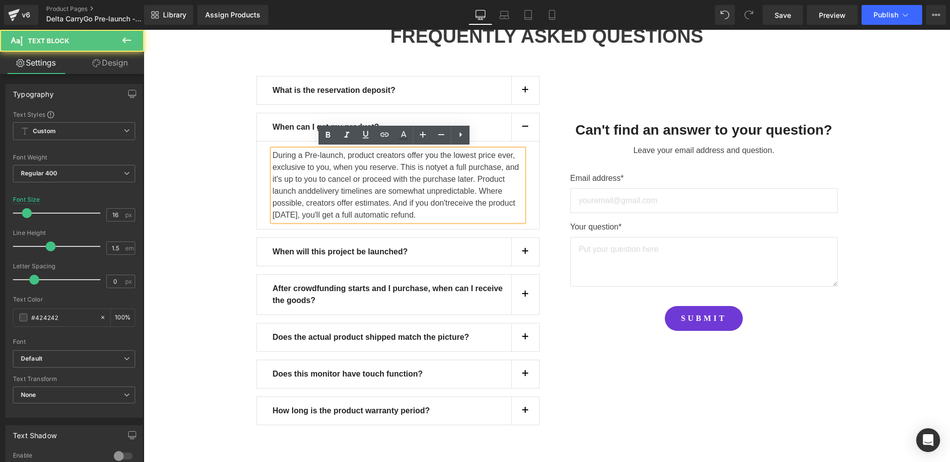
click at [360, 202] on span "delivery timelines are somewhat unpredictable. Where possible, creators offer e…" at bounding box center [388, 197] width 230 height 20
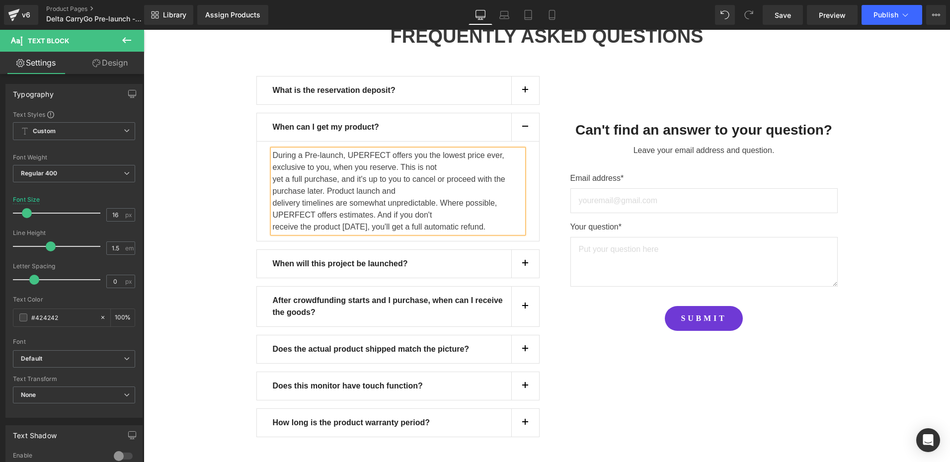
click at [273, 169] on p "During a Pre-launch, UPERFECT offers you the lowest price ever, exclusive to yo…" at bounding box center [398, 162] width 251 height 24
click at [273, 179] on p "yet a full purchase, and it's up to you to cancel or proceed with the purchase …" at bounding box center [398, 185] width 251 height 24
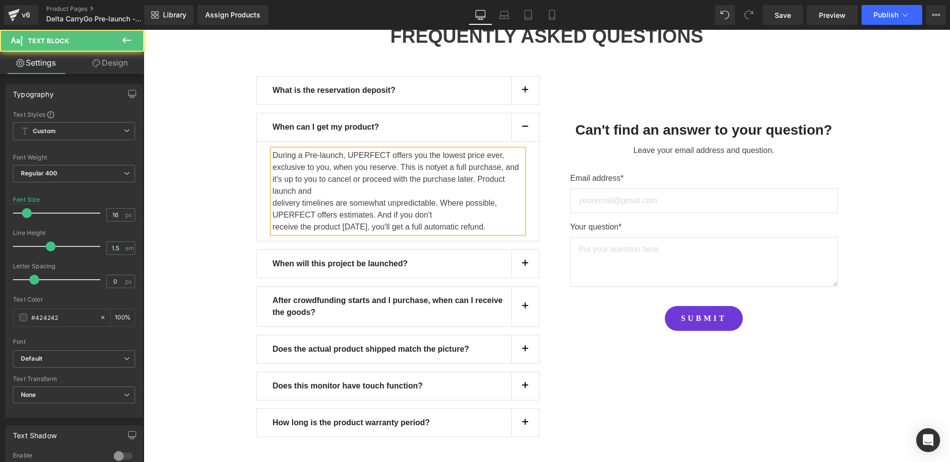
click at [273, 201] on p "delivery timelines are somewhat unpredictable. Where possible, UPERFECT offers …" at bounding box center [398, 209] width 251 height 24
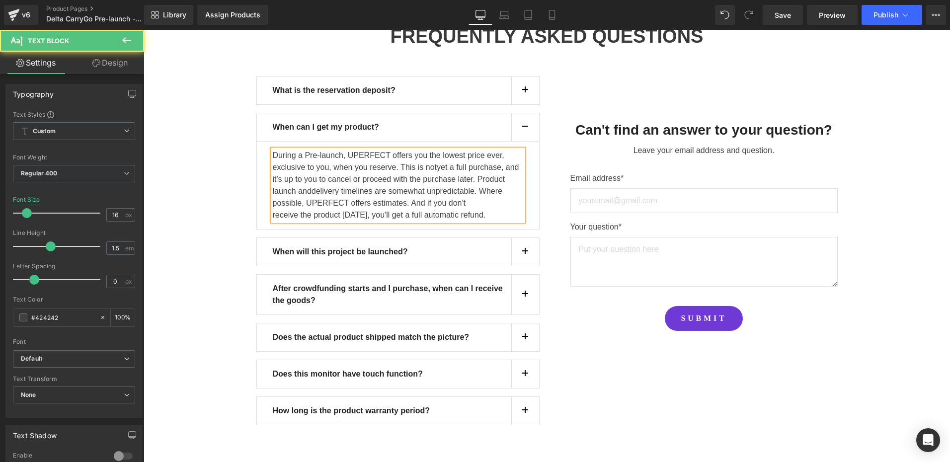
click at [273, 213] on p "receive the product within 2 years, you'll get a full automatic refund." at bounding box center [398, 215] width 251 height 12
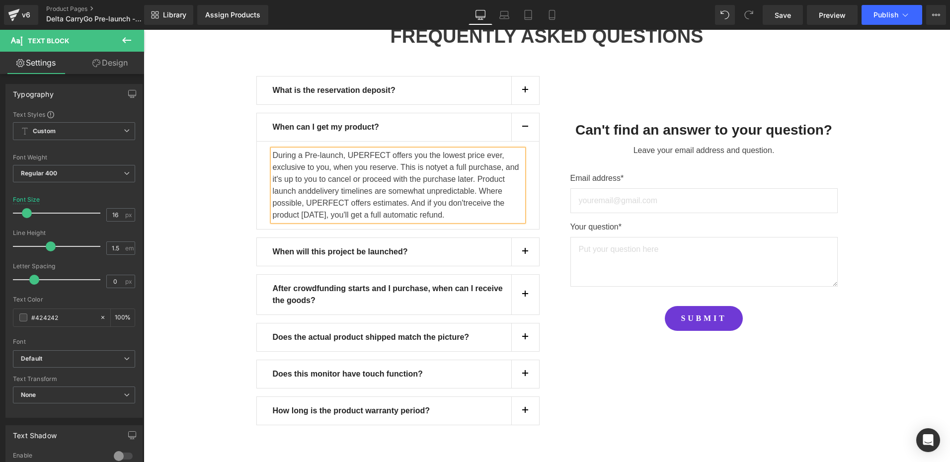
click at [213, 244] on div "FIND YOUR ANSWERS HERE Text Block FREQUENTLY ASKED QUESTIONS Heading Row What i…" at bounding box center [547, 221] width 807 height 452
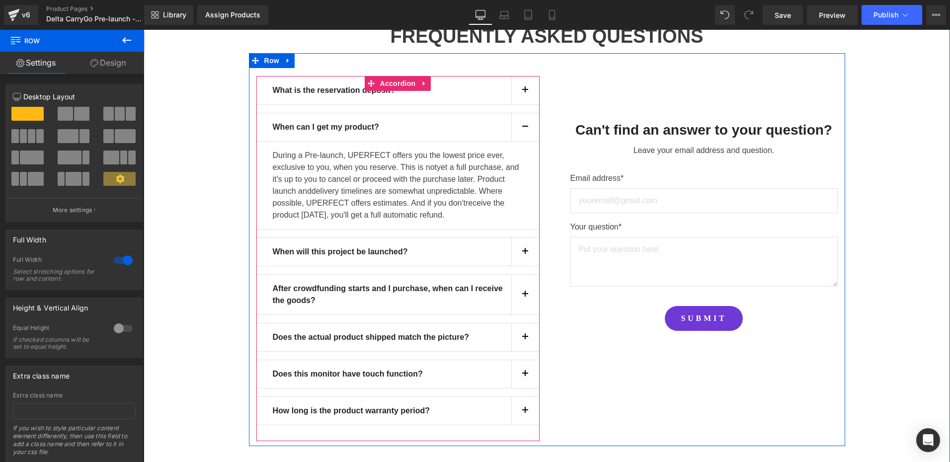
click at [525, 254] on span "button" at bounding box center [525, 254] width 0 height 0
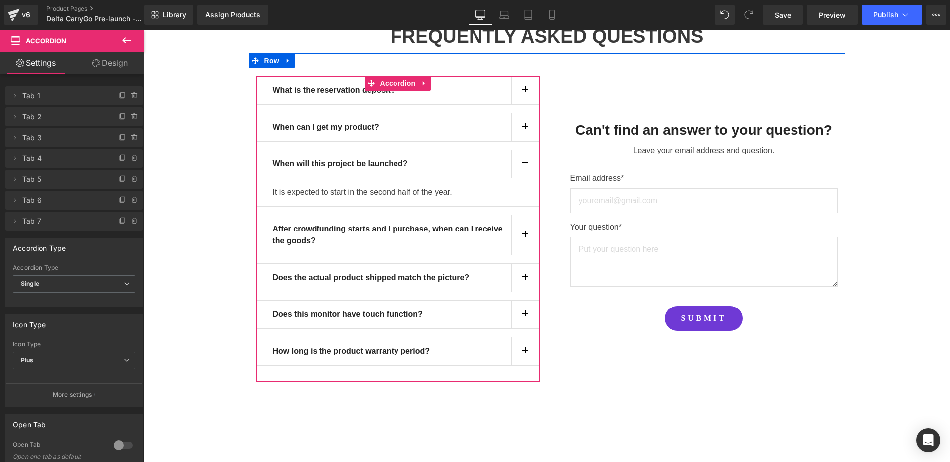
click at [328, 172] on div "When will this project be launched? Text Block" at bounding box center [397, 164] width 283 height 29
click at [338, 163] on strong "When will this project be launched?" at bounding box center [340, 164] width 135 height 8
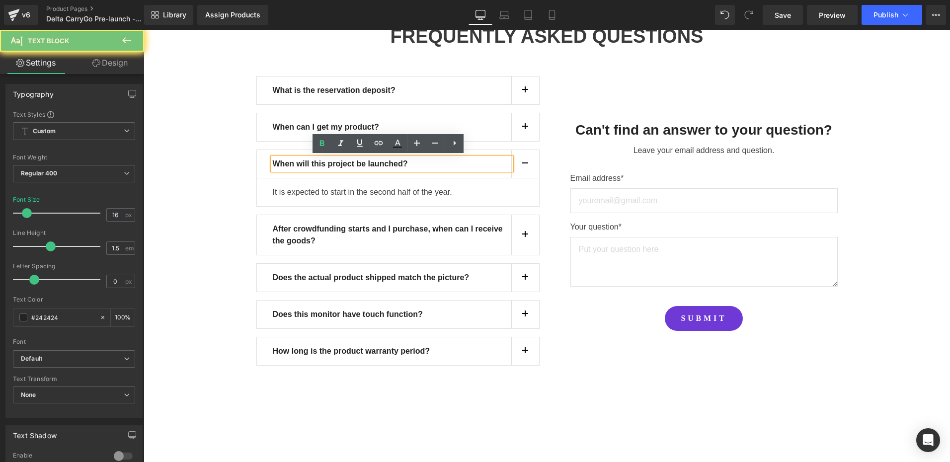
click at [347, 163] on strong "When will this project be launched?" at bounding box center [340, 164] width 135 height 8
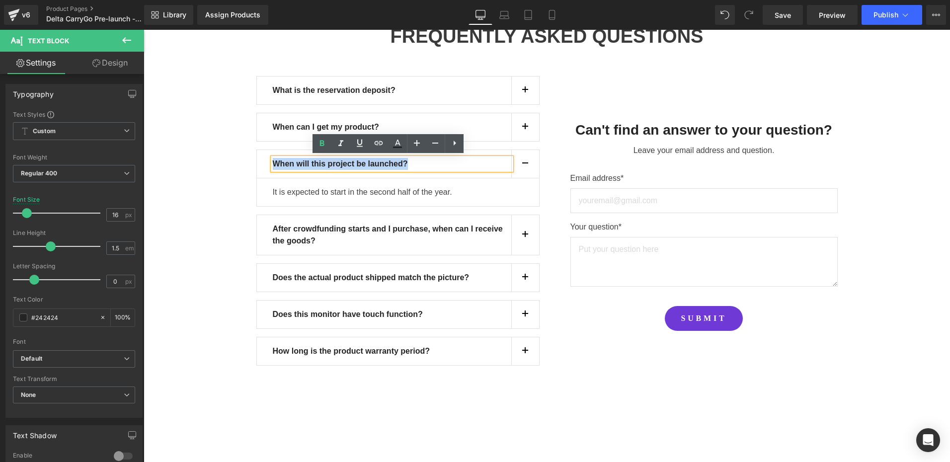
paste div
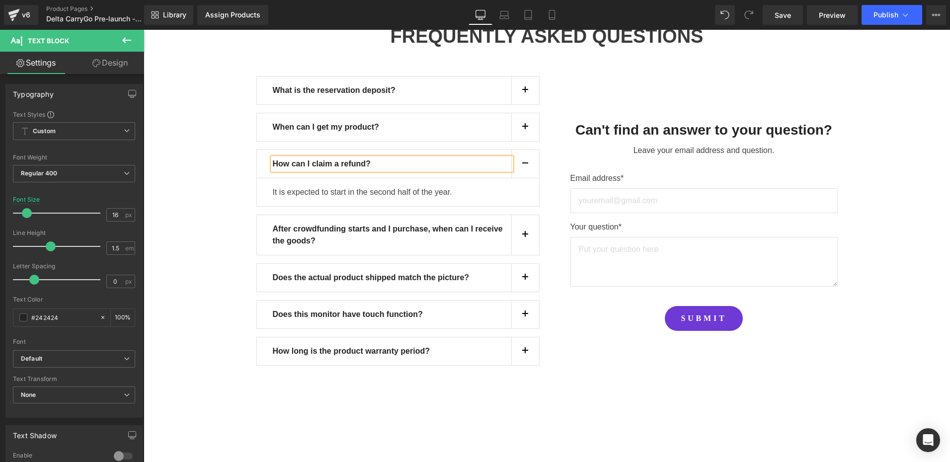
click at [144, 30] on div at bounding box center [144, 30] width 0 height 0
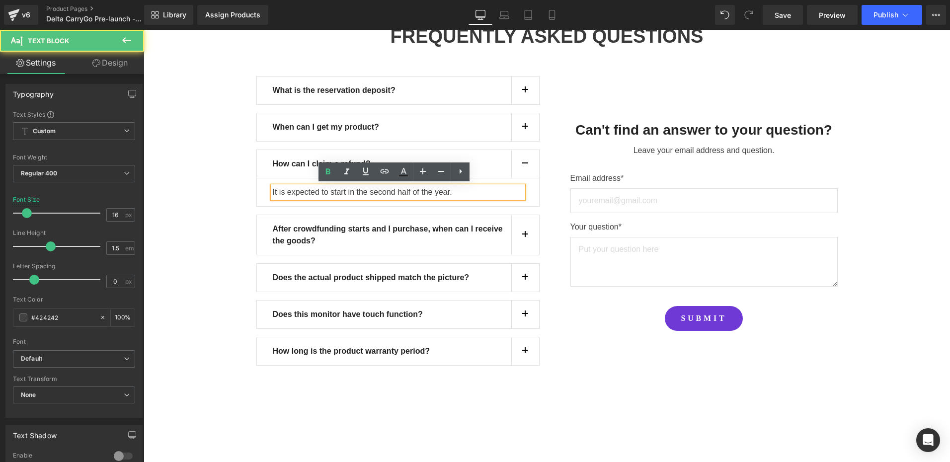
click at [345, 194] on p "It is expected to start in the second half of the year." at bounding box center [398, 192] width 251 height 12
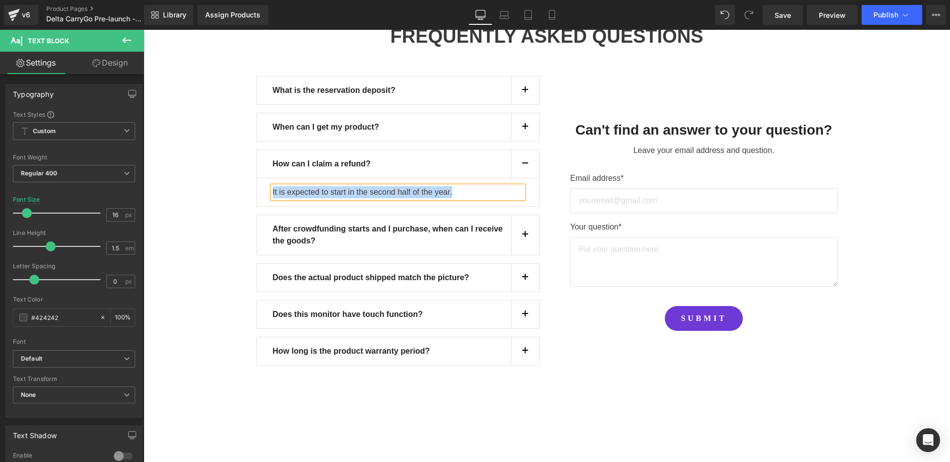
paste div
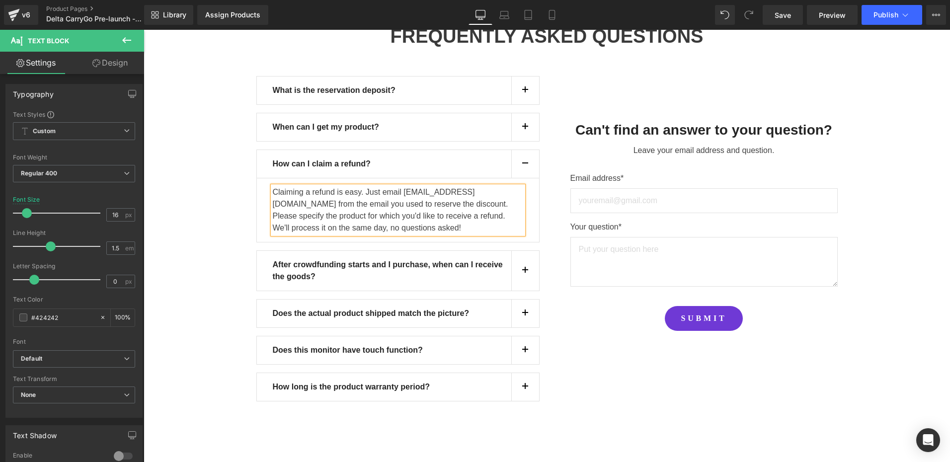
click at [589, 362] on div "What is the reservation deposit? Text Block By leaving a small deposit, you res…" at bounding box center [547, 237] width 596 height 369
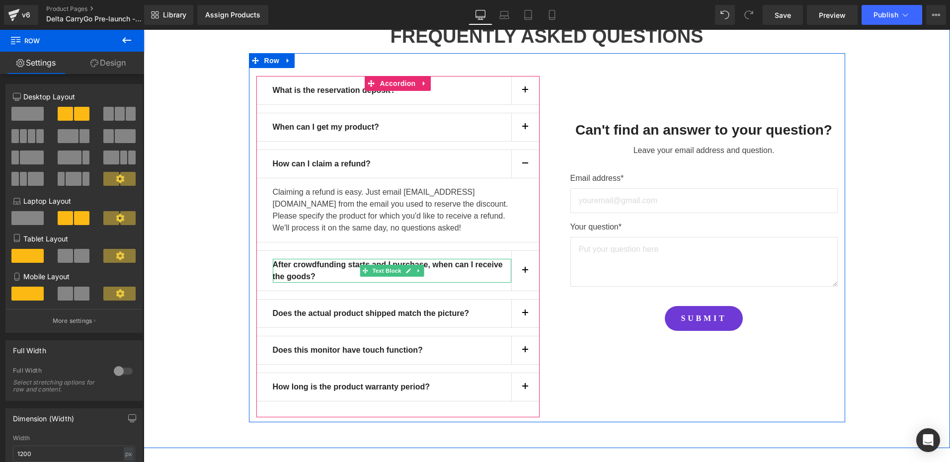
click at [308, 271] on strong "After crowdfunding starts and I purchase, when can I receive the goods?" at bounding box center [388, 270] width 230 height 20
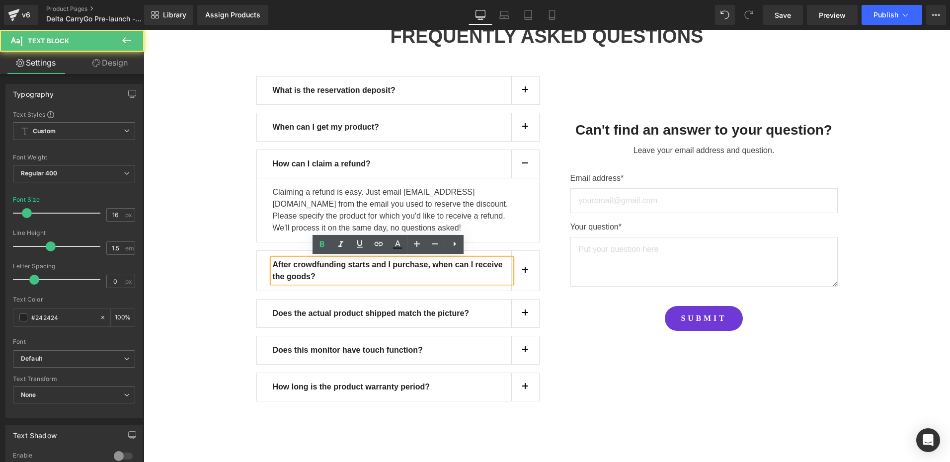
click at [335, 274] on p "After crowdfunding starts and I purchase, when can I receive the goods?" at bounding box center [392, 271] width 239 height 24
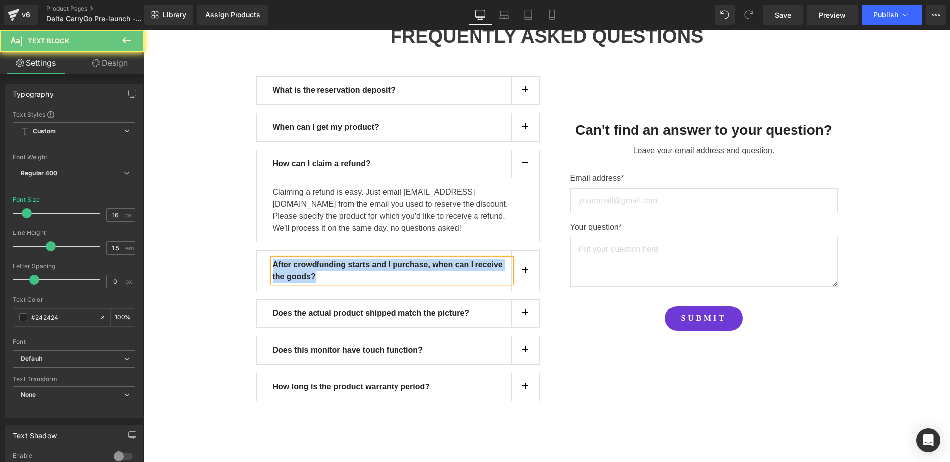
paste div
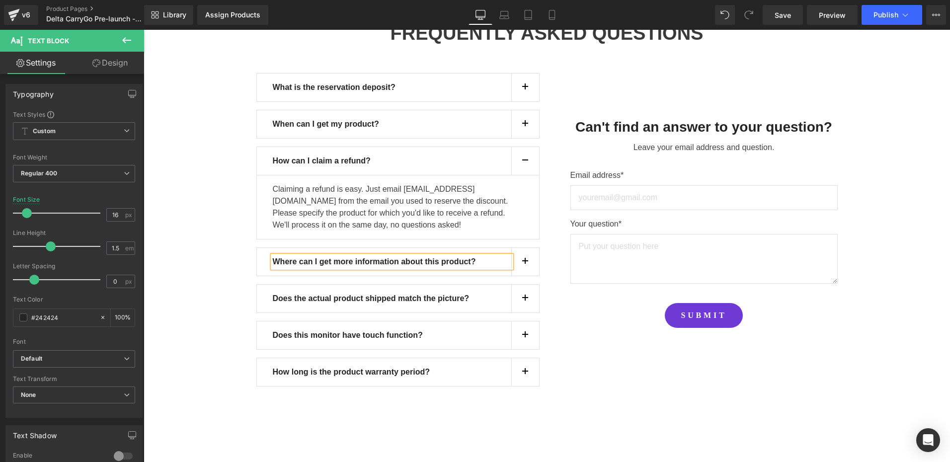
scroll to position [795, 0]
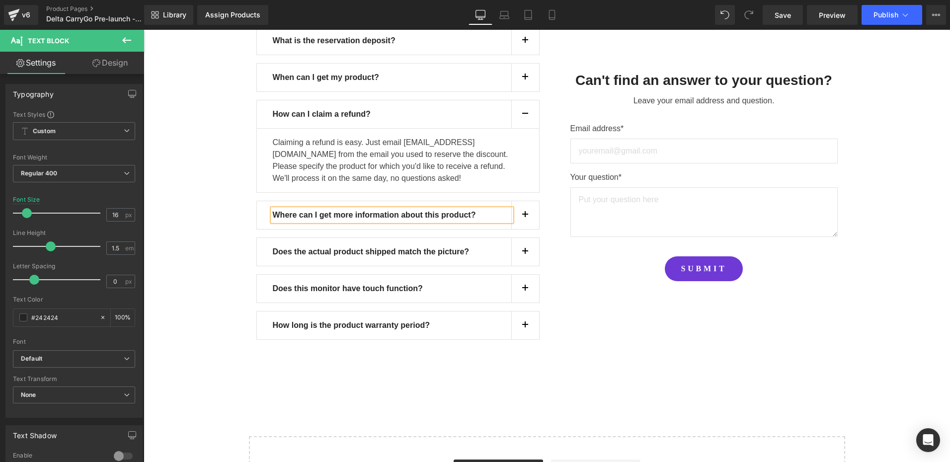
click at [522, 217] on button "button" at bounding box center [525, 215] width 28 height 28
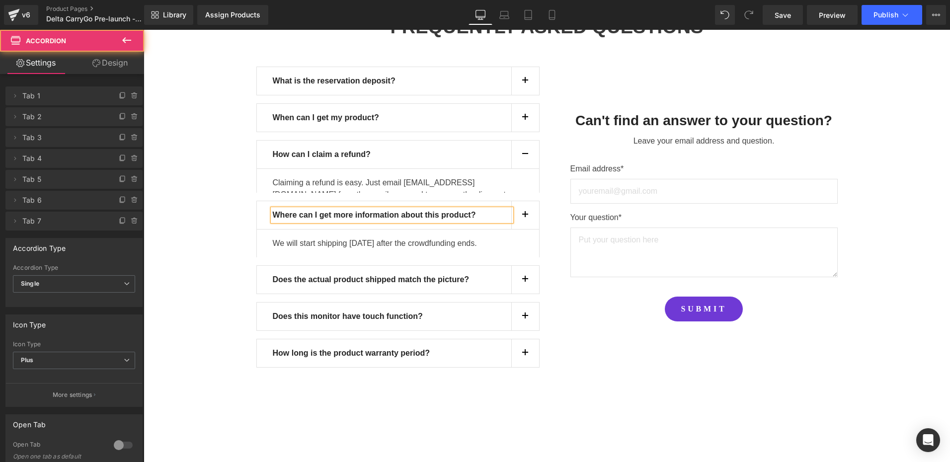
scroll to position [731, 0]
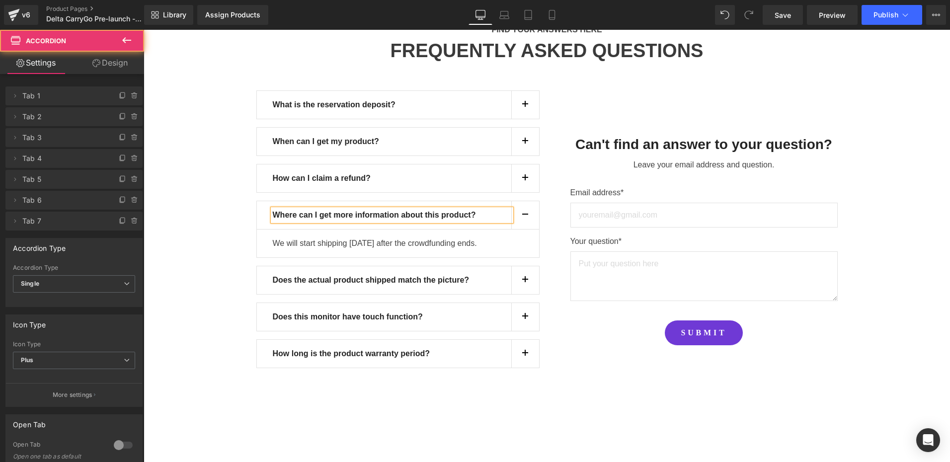
click at [320, 246] on p "We will start shipping within three months after the crowdfunding ends." at bounding box center [398, 244] width 251 height 12
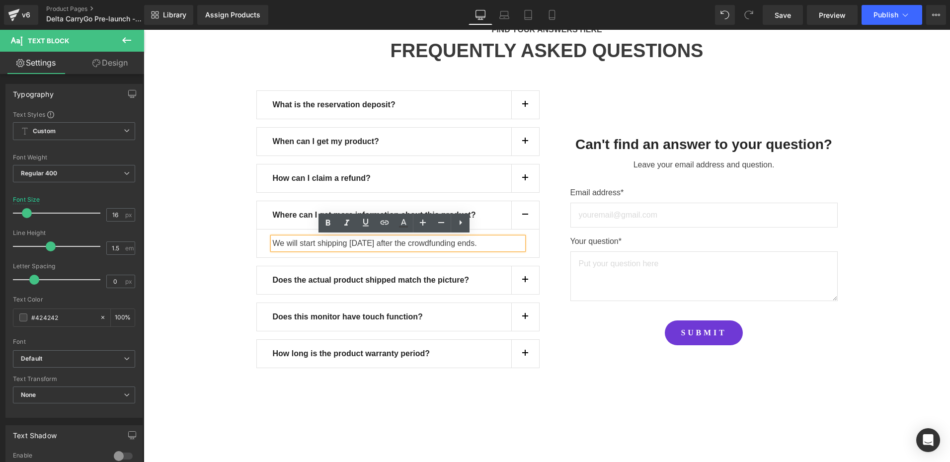
click at [340, 250] on p "We will start shipping within three months after the crowdfunding ends." at bounding box center [398, 244] width 251 height 12
paste div
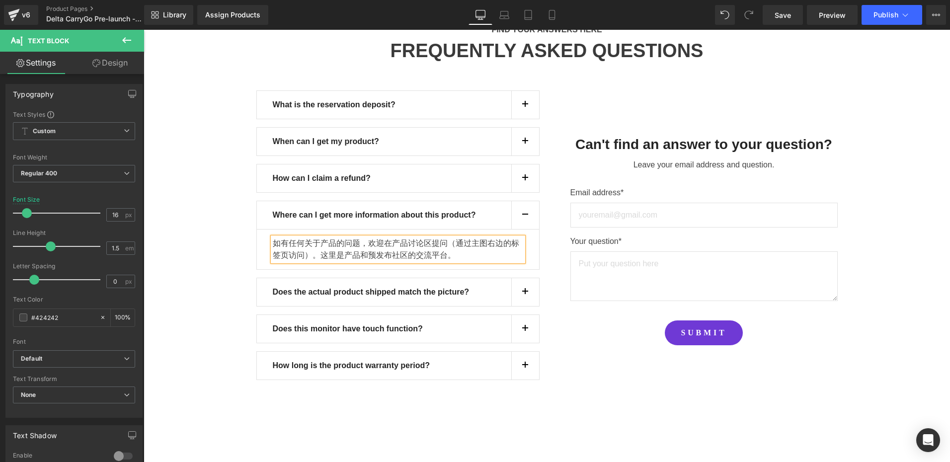
click at [388, 251] on p "如有任何关于产品的问题，欢迎在产品讨论区提问（通过主图右边的标签页访问）。这里是产品和预发布社区的交流平台。" at bounding box center [398, 250] width 251 height 24
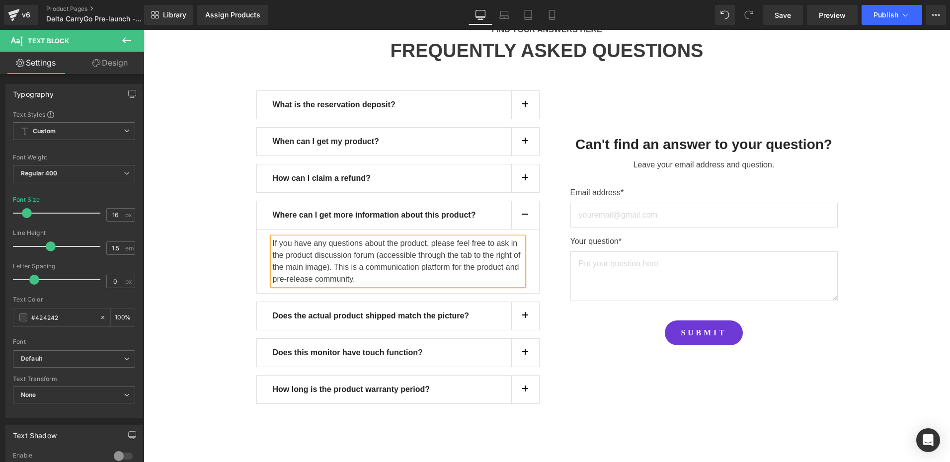
drag, startPoint x: 202, startPoint y: 300, endPoint x: 269, endPoint y: 315, distance: 68.3
click at [202, 301] on div "FIND YOUR ANSWERS HERE Text Block FREQUENTLY ASKED QUESTIONS Heading Row What i…" at bounding box center [547, 217] width 807 height 416
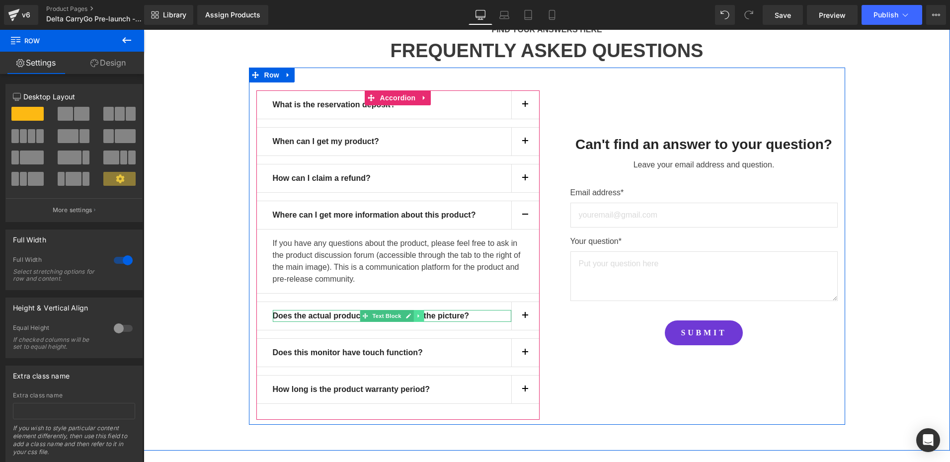
click at [416, 315] on icon at bounding box center [418, 316] width 5 height 6
click at [421, 316] on icon at bounding box center [423, 315] width 5 height 5
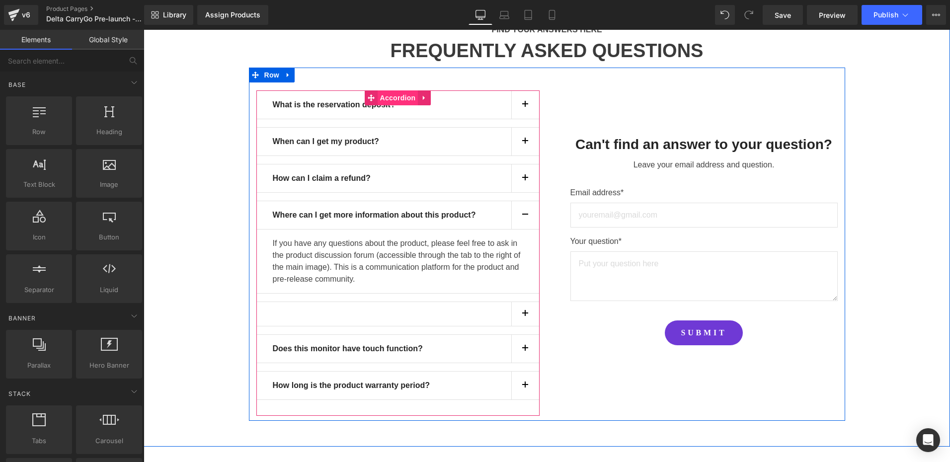
click at [387, 90] on span "Accordion" at bounding box center [398, 97] width 41 height 15
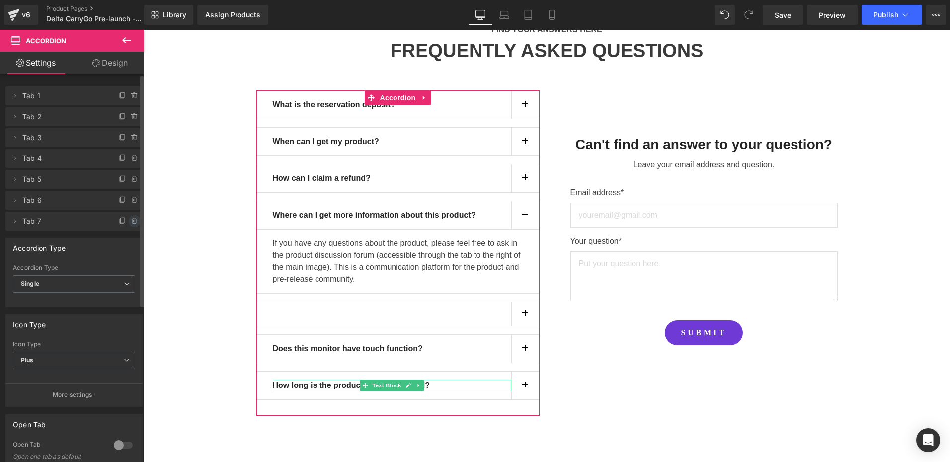
click at [133, 222] on icon at bounding box center [135, 221] width 8 height 8
click at [127, 223] on button "Delete" at bounding box center [123, 221] width 31 height 13
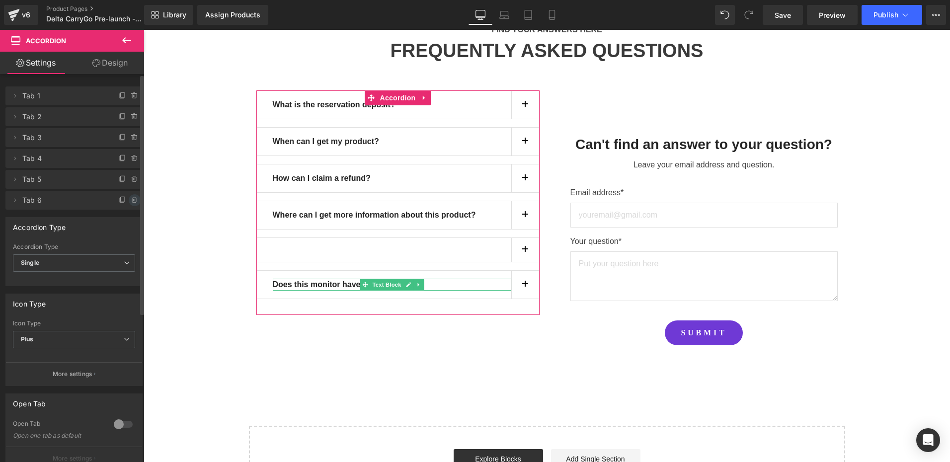
click at [132, 201] on icon at bounding box center [135, 200] width 8 height 8
click at [120, 201] on button "Delete" at bounding box center [123, 200] width 31 height 13
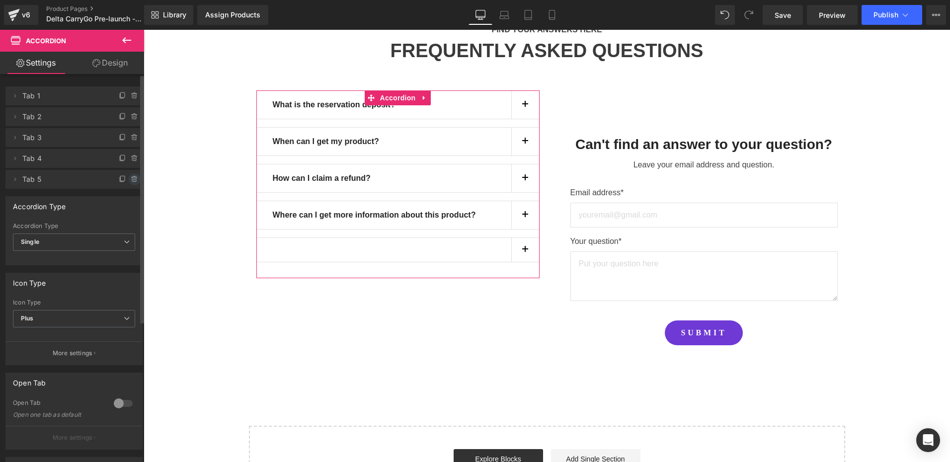
click at [131, 182] on icon at bounding box center [135, 179] width 8 height 8
click at [126, 179] on button "Delete" at bounding box center [123, 179] width 31 height 13
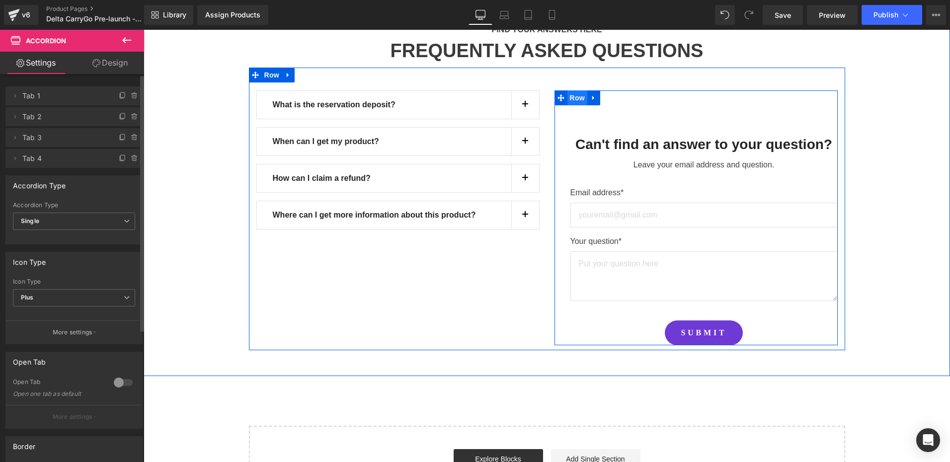
click at [574, 93] on span "Row" at bounding box center [578, 97] width 20 height 15
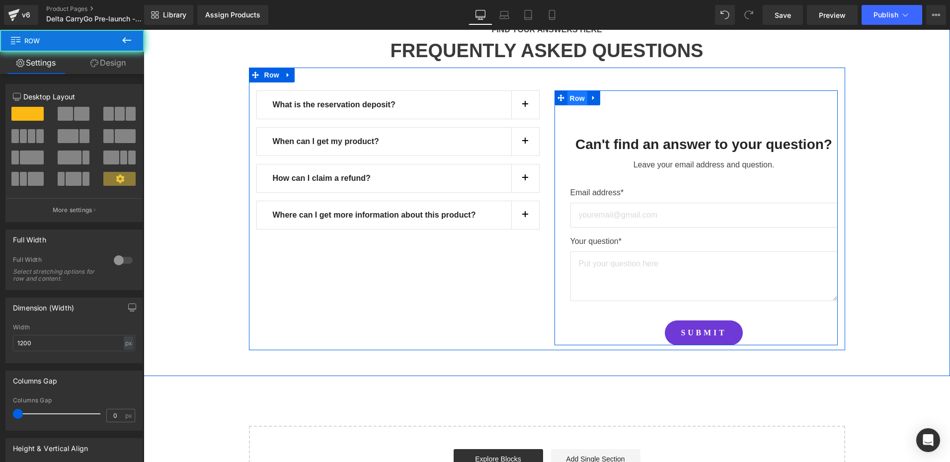
click at [574, 93] on span "Row" at bounding box center [578, 98] width 20 height 15
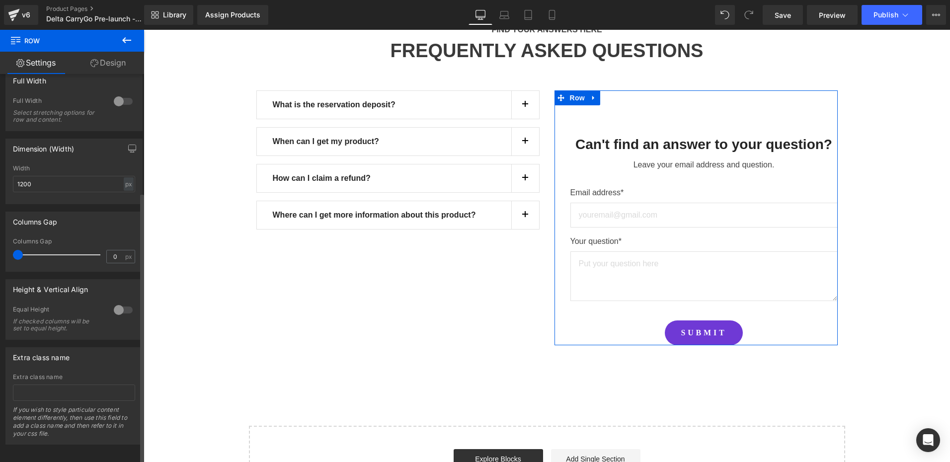
scroll to position [169, 0]
click at [113, 62] on link "Design" at bounding box center [108, 63] width 72 height 22
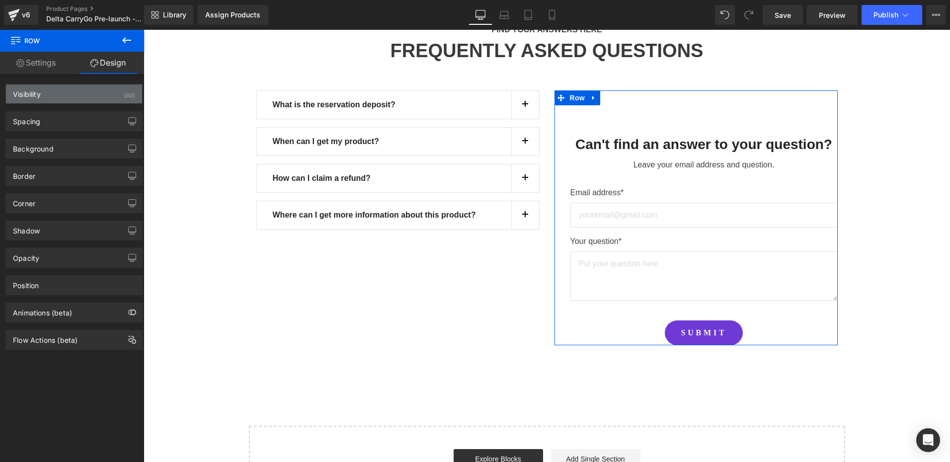
click at [67, 94] on div "Visibility (All)" at bounding box center [74, 94] width 136 height 19
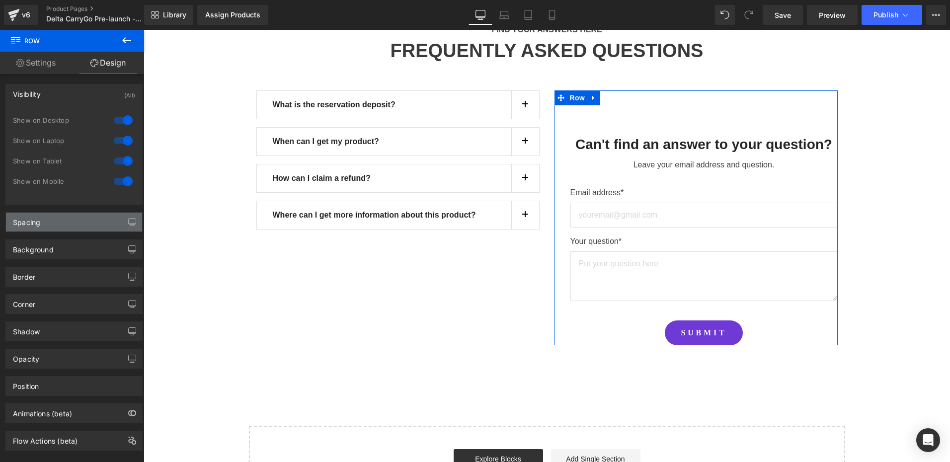
click at [61, 217] on div "Spacing" at bounding box center [74, 222] width 136 height 19
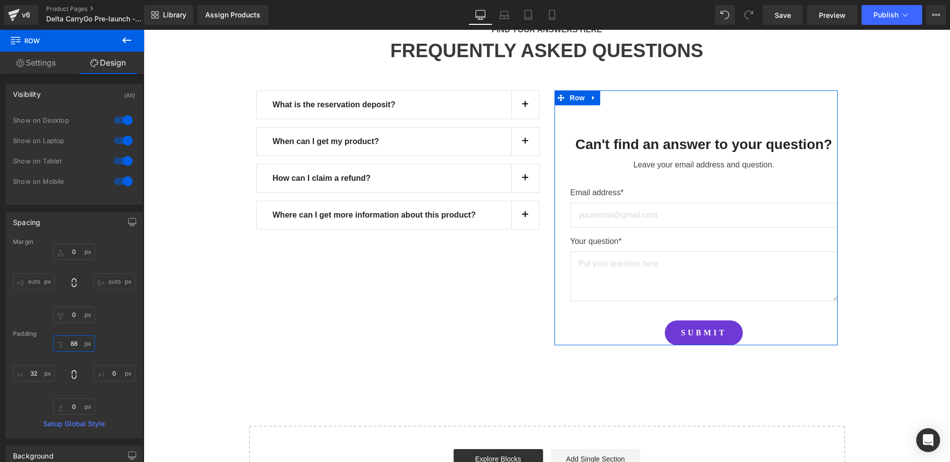
click at [82, 343] on input "88" at bounding box center [74, 344] width 42 height 16
type input "0"
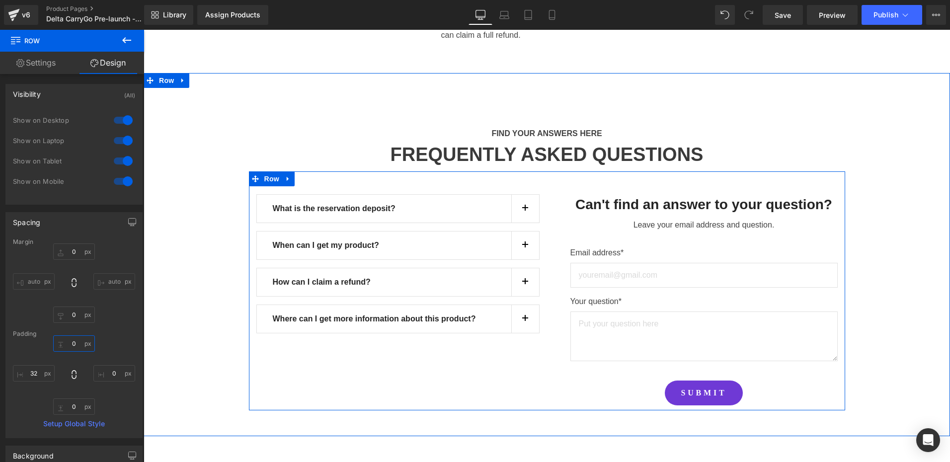
scroll to position [647, 0]
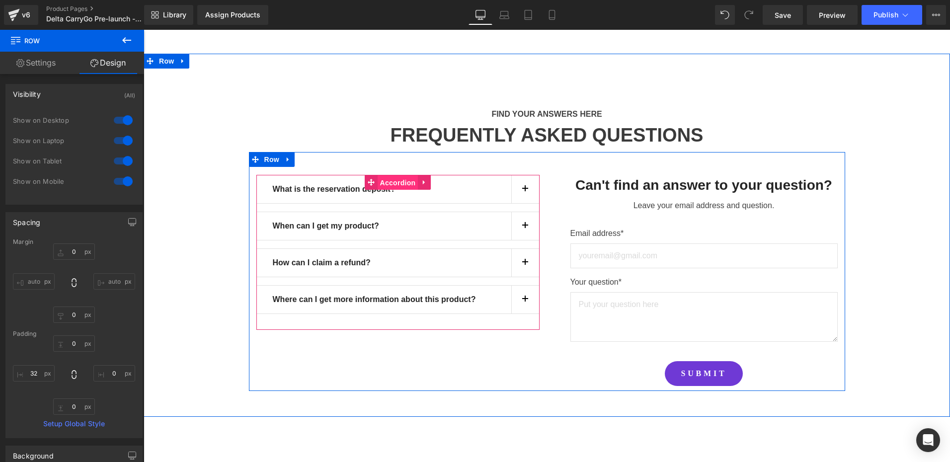
click at [393, 181] on span "Accordion" at bounding box center [398, 182] width 41 height 15
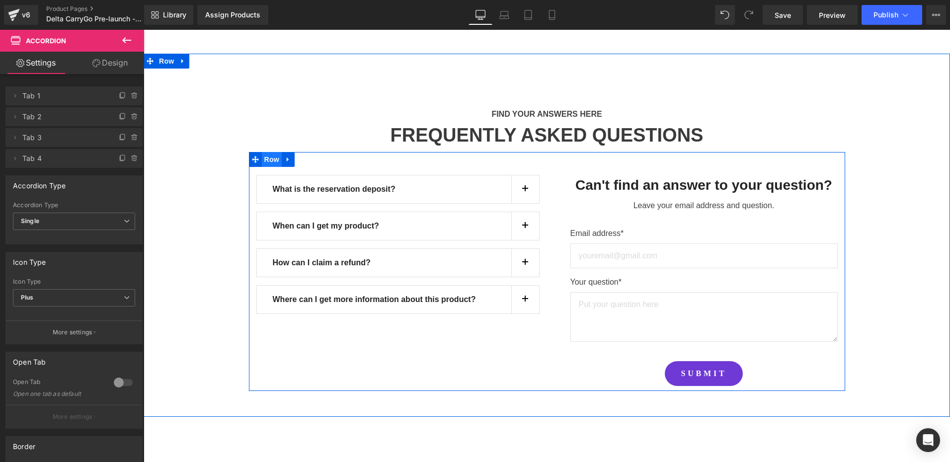
click at [275, 162] on span "Row" at bounding box center [272, 159] width 20 height 15
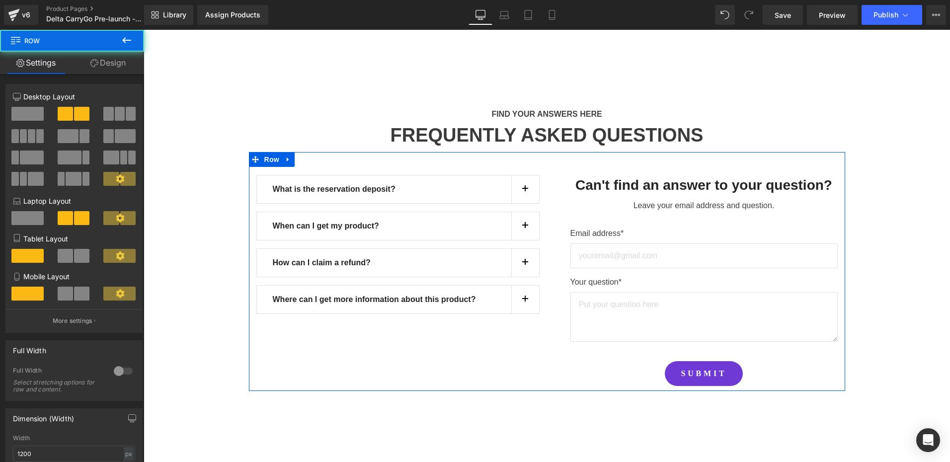
click at [30, 111] on span at bounding box center [27, 114] width 32 height 14
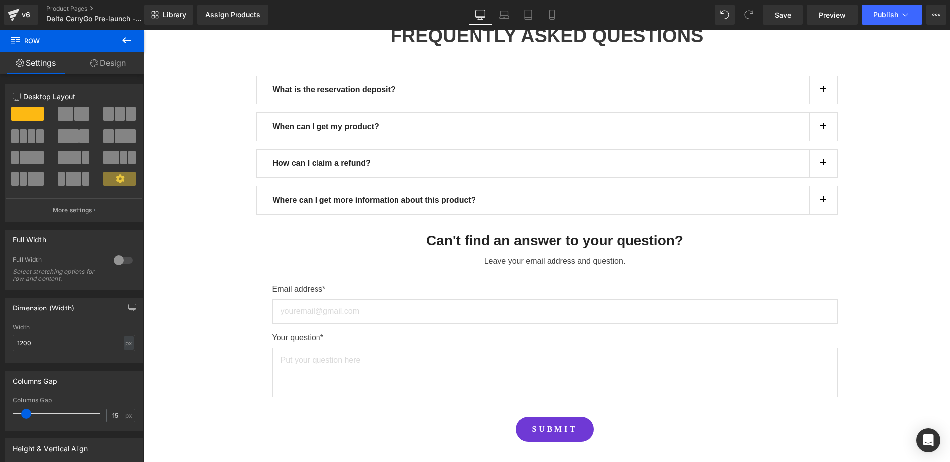
scroll to position [696, 0]
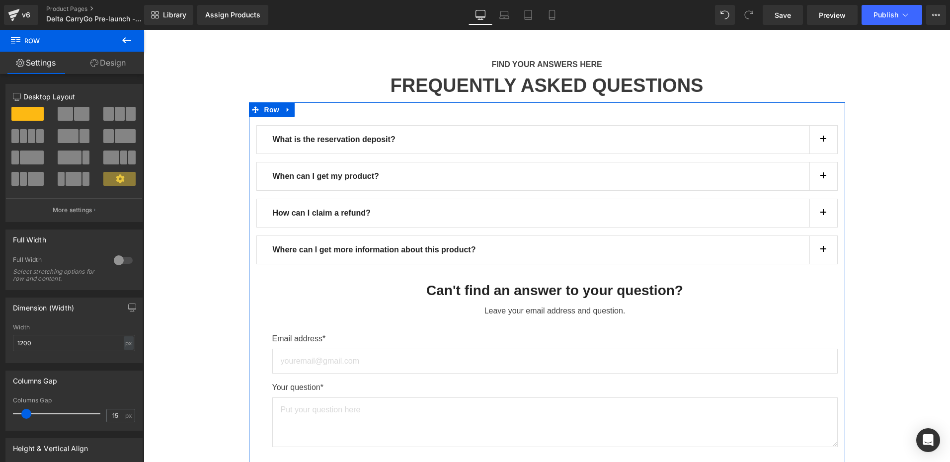
click at [74, 110] on span at bounding box center [81, 114] width 15 height 14
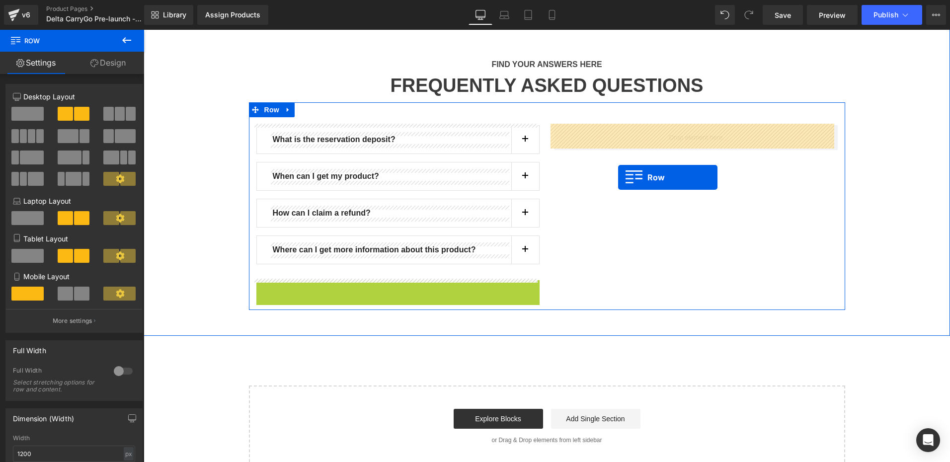
drag, startPoint x: 259, startPoint y: 288, endPoint x: 618, endPoint y: 177, distance: 375.9
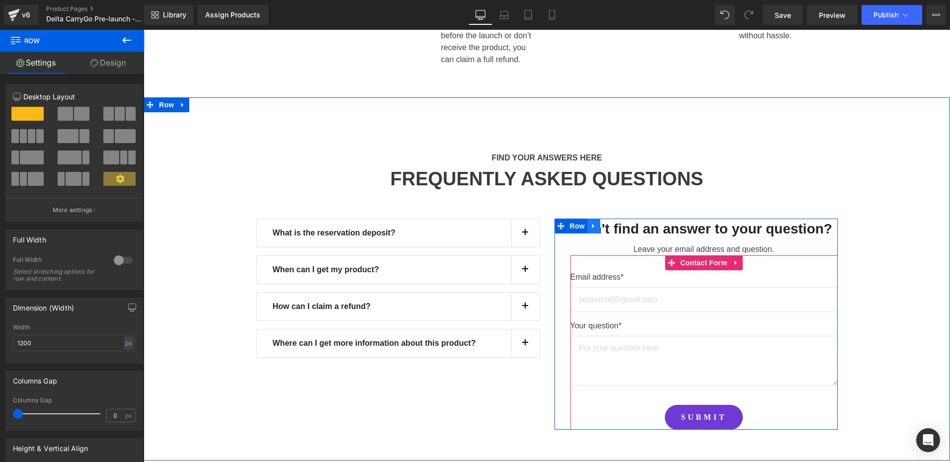
scroll to position [597, 0]
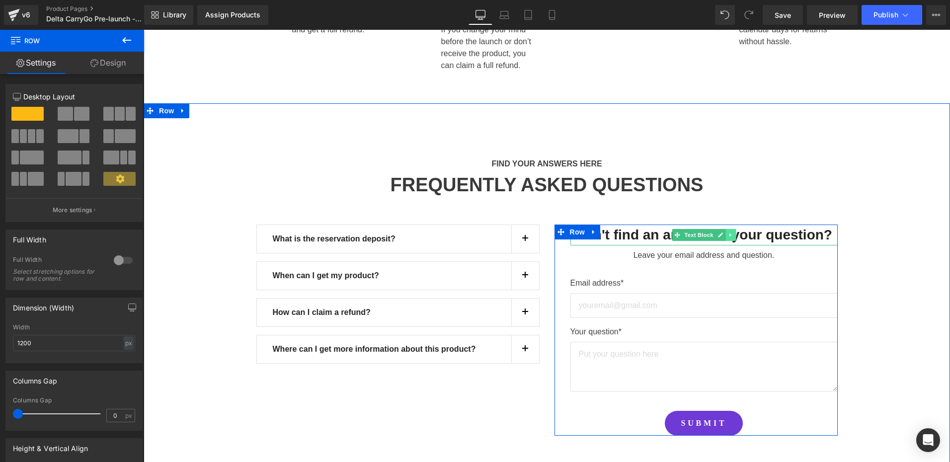
click at [728, 236] on icon at bounding box center [730, 235] width 5 height 6
click at [733, 235] on icon at bounding box center [735, 235] width 5 height 6
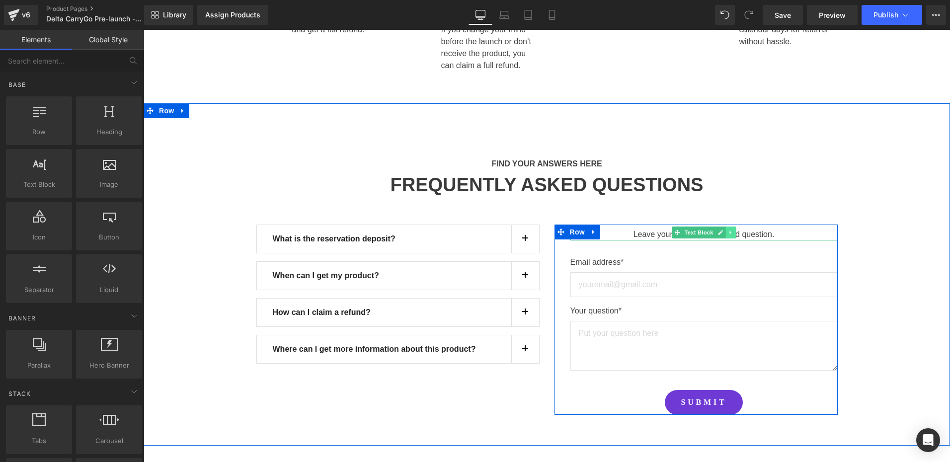
click at [730, 231] on icon at bounding box center [730, 232] width 1 height 3
click at [733, 232] on icon at bounding box center [735, 232] width 5 height 5
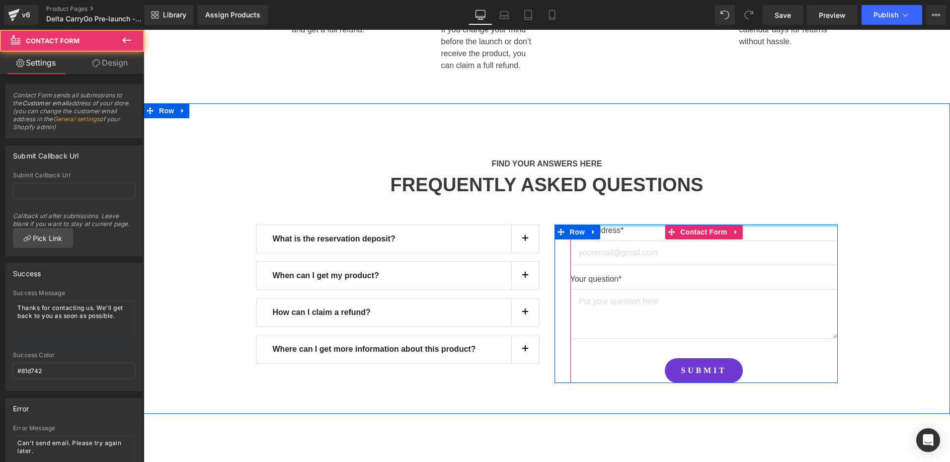
drag, startPoint x: 611, startPoint y: 232, endPoint x: 605, endPoint y: 206, distance: 26.4
click at [605, 206] on div "What is the reservation deposit? Text Block By leaving a small deposit, you res…" at bounding box center [547, 295] width 596 height 186
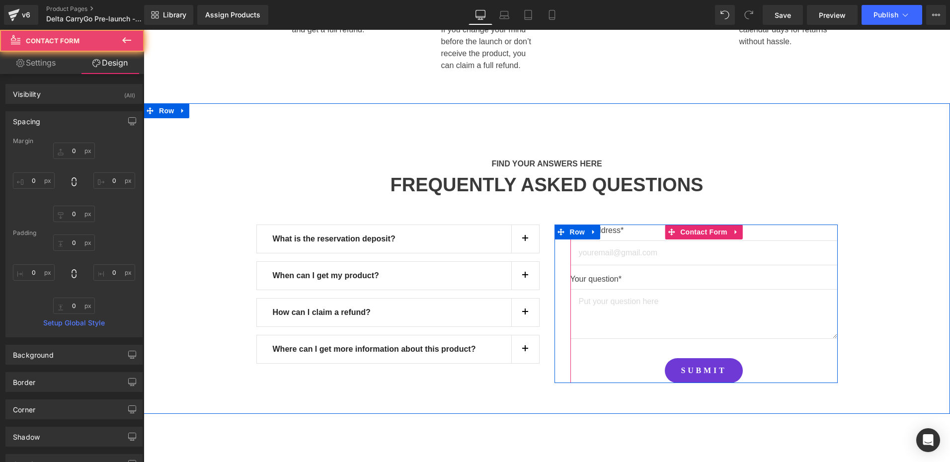
drag, startPoint x: 340, startPoint y: 379, endPoint x: 358, endPoint y: 379, distance: 18.4
click at [341, 379] on div "What is the reservation deposit? Text Block By leaving a small deposit, you res…" at bounding box center [547, 295] width 596 height 186
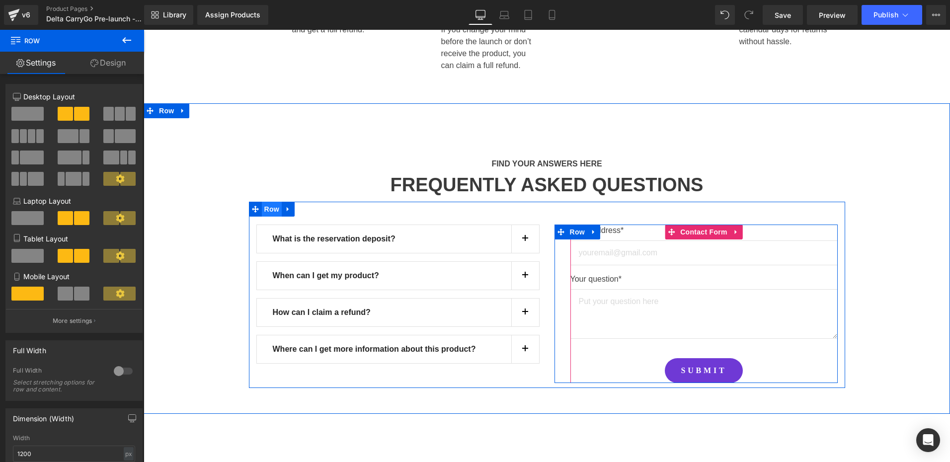
click at [268, 207] on span "Row" at bounding box center [272, 209] width 20 height 15
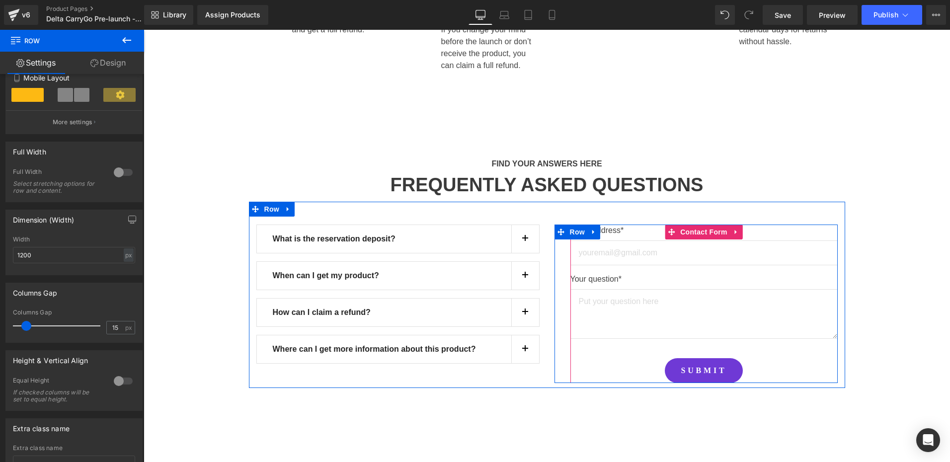
scroll to position [280, 0]
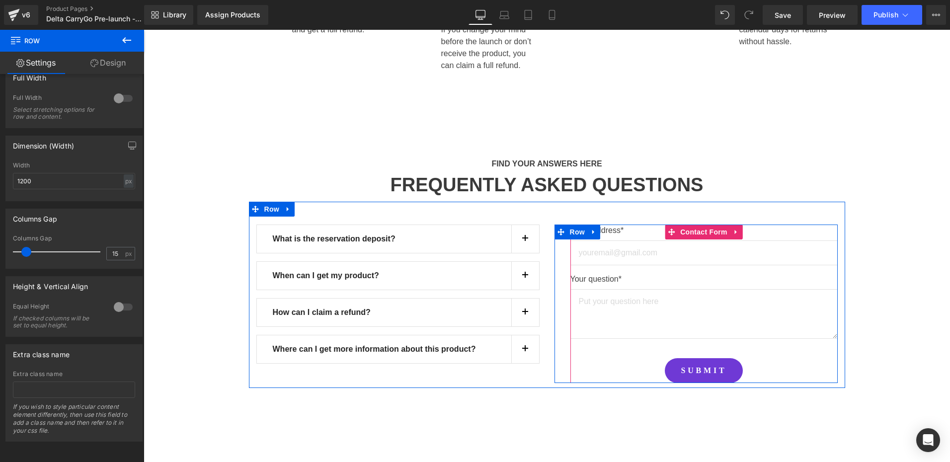
click at [112, 299] on div at bounding box center [123, 307] width 24 height 16
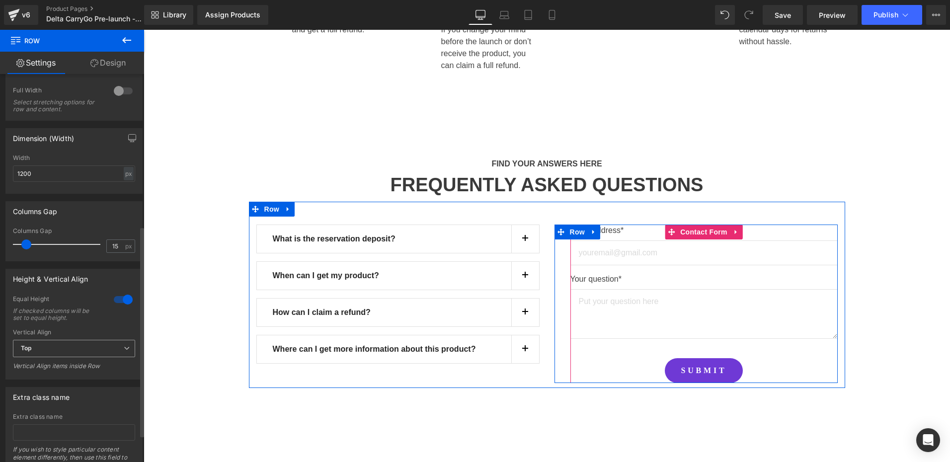
click at [79, 350] on span "Top" at bounding box center [74, 348] width 122 height 17
click at [66, 387] on li "Middle" at bounding box center [72, 381] width 118 height 15
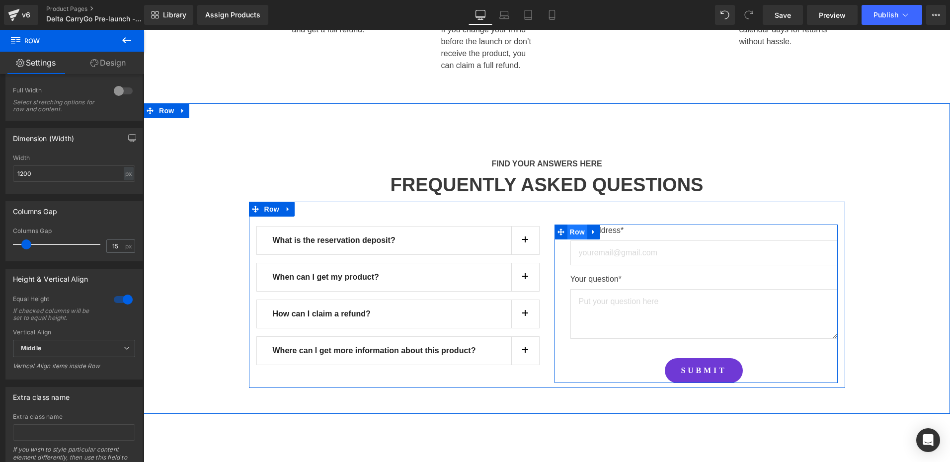
click at [579, 232] on span "Row" at bounding box center [578, 232] width 20 height 15
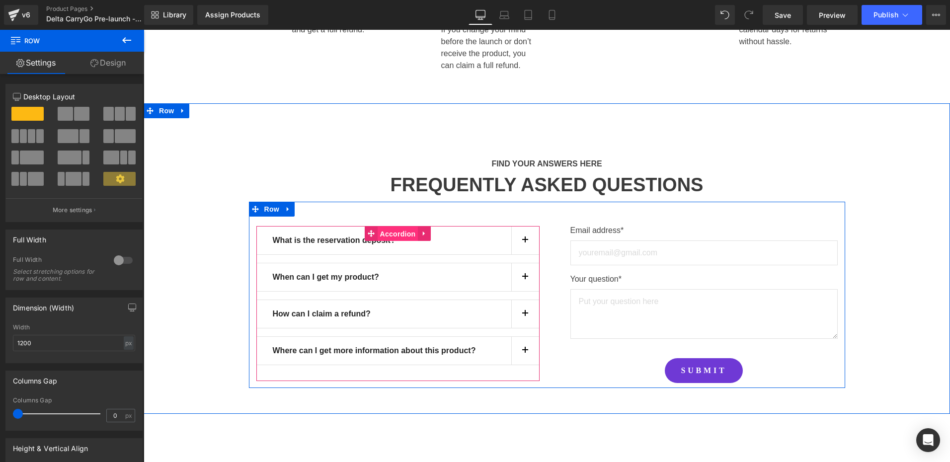
click at [385, 235] on span "Accordion" at bounding box center [398, 234] width 41 height 15
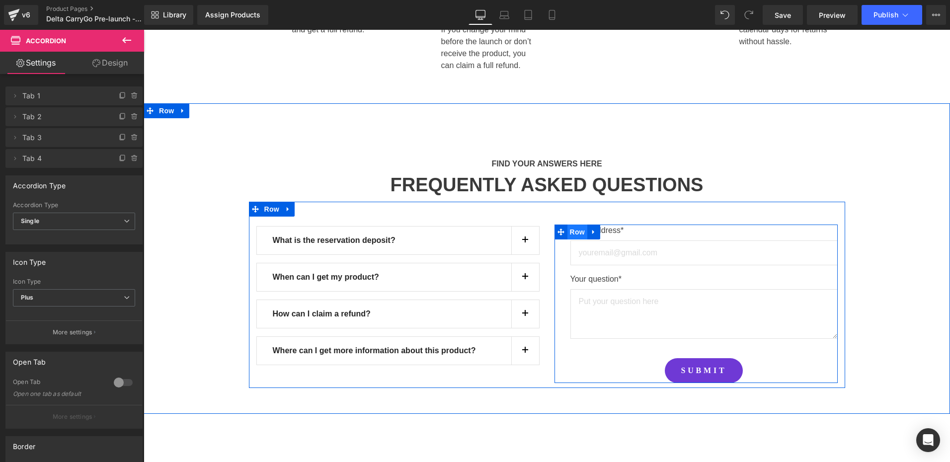
click at [578, 230] on span "Row" at bounding box center [578, 232] width 20 height 15
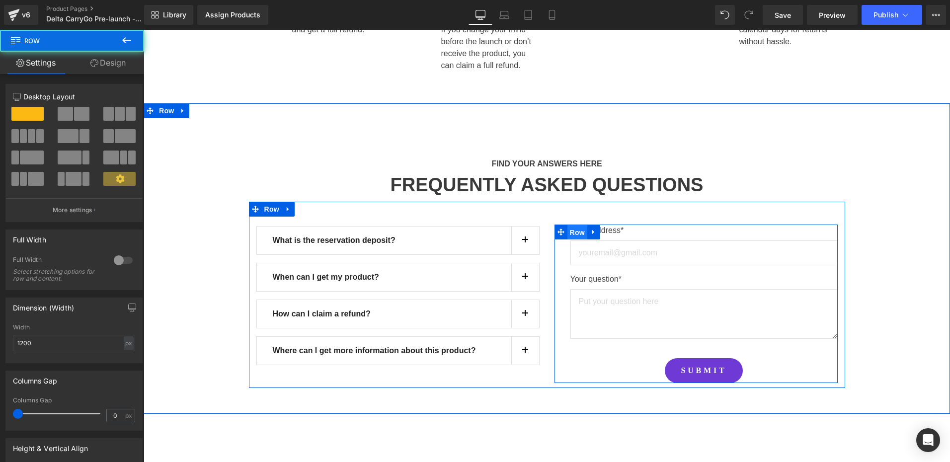
click at [578, 230] on span "Row" at bounding box center [578, 232] width 20 height 15
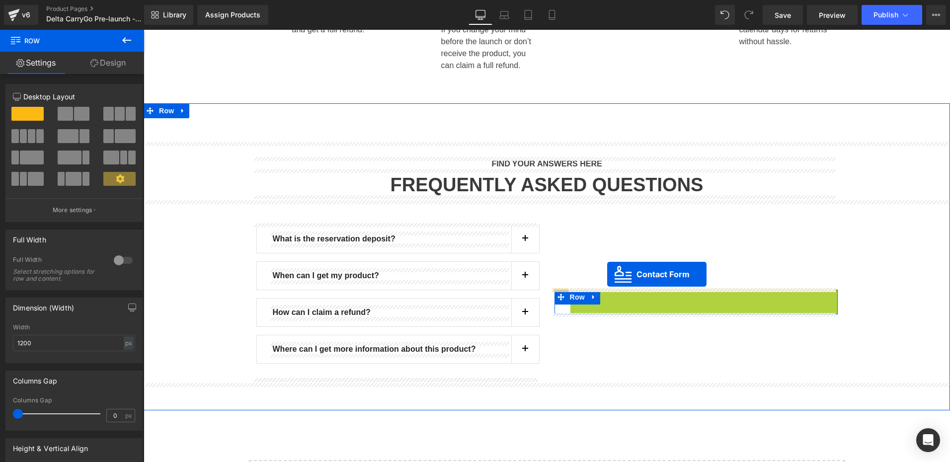
drag, startPoint x: 667, startPoint y: 234, endPoint x: 607, endPoint y: 274, distance: 72.2
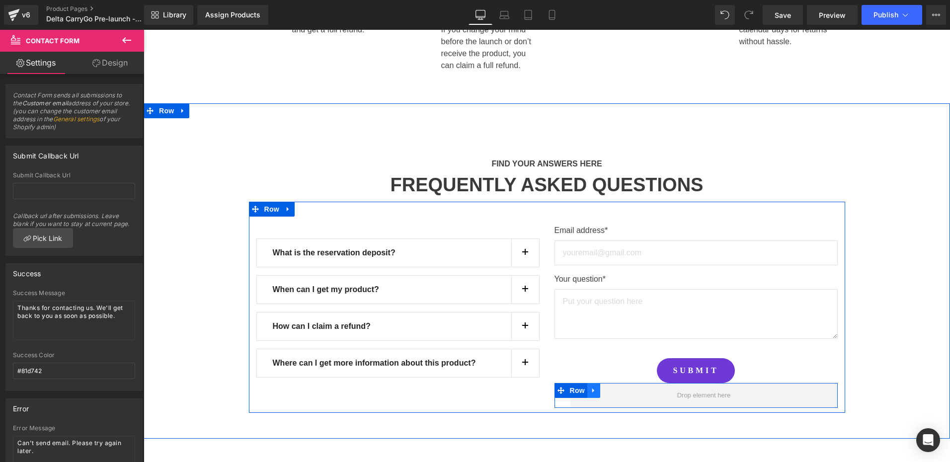
click at [592, 391] on icon at bounding box center [594, 390] width 7 height 7
click at [613, 389] on link at bounding box center [619, 390] width 13 height 15
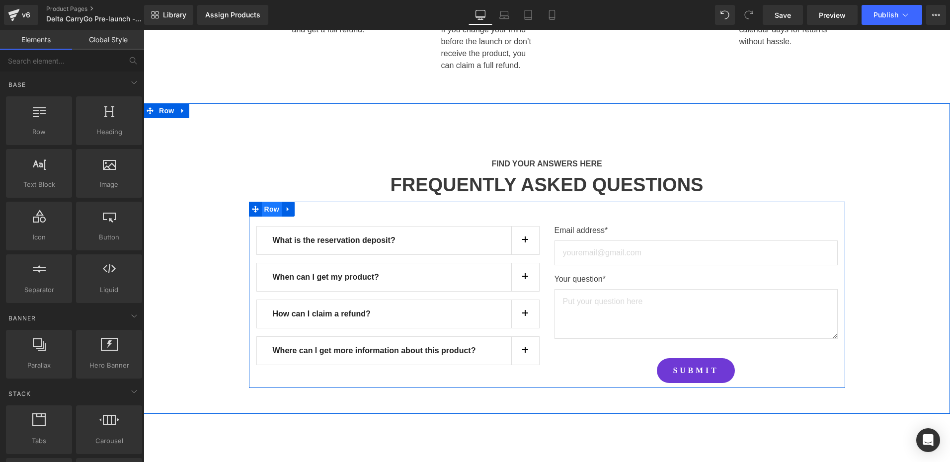
click at [271, 210] on span "Row" at bounding box center [272, 209] width 20 height 15
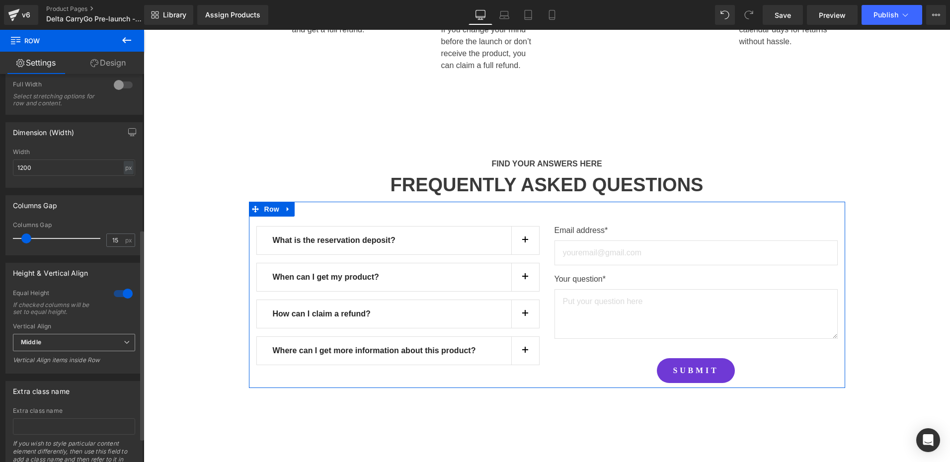
scroll to position [331, 0]
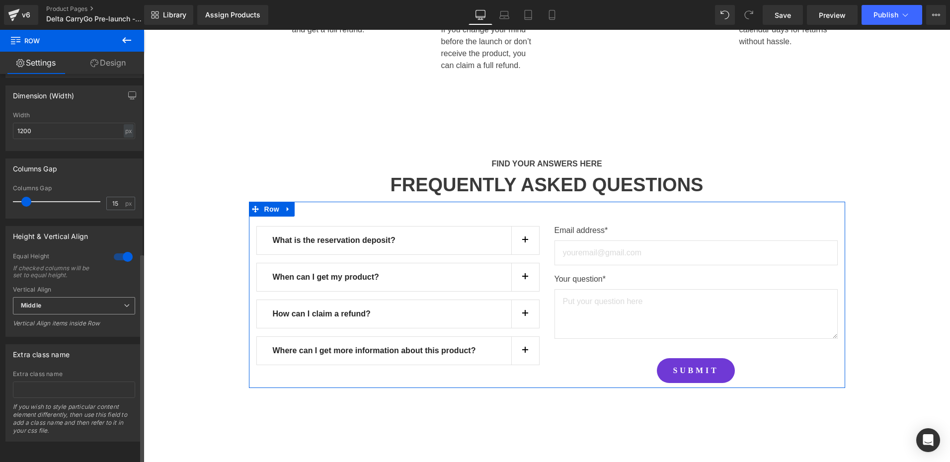
click at [75, 302] on span "Middle" at bounding box center [74, 305] width 122 height 17
click at [60, 331] on li "Middle" at bounding box center [72, 338] width 118 height 15
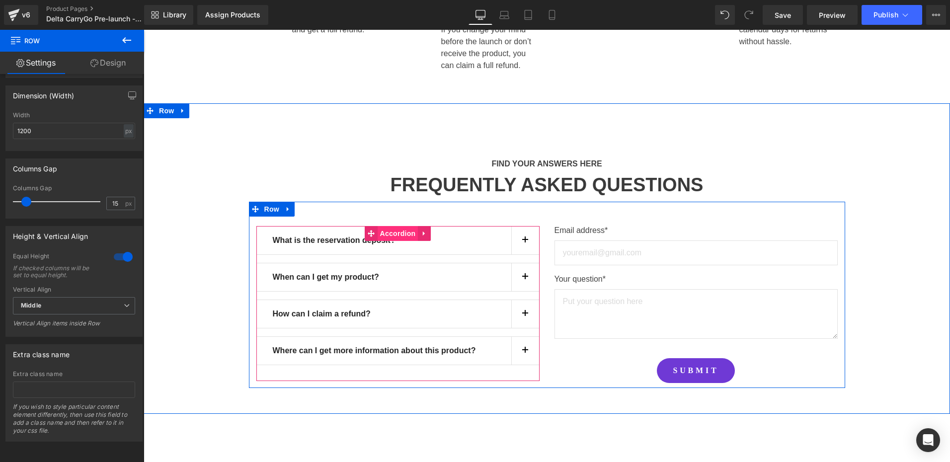
click at [386, 235] on span "Accordion" at bounding box center [398, 233] width 41 height 15
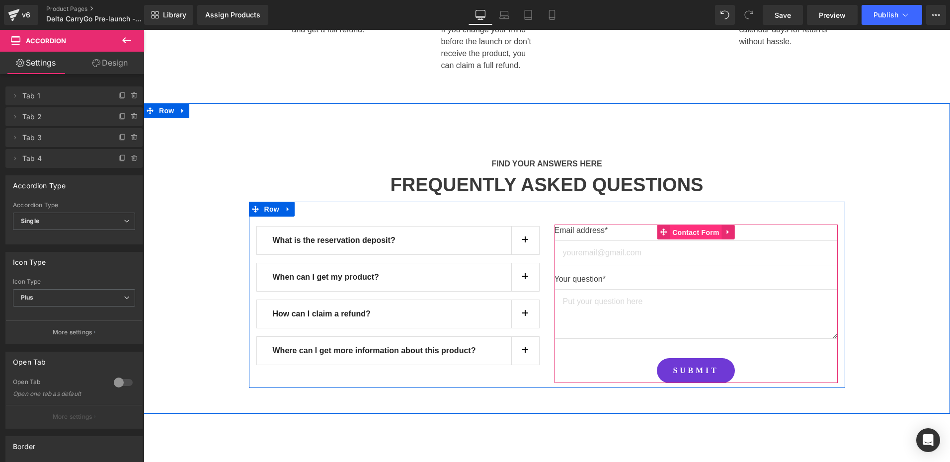
click at [675, 228] on span "Contact Form" at bounding box center [696, 232] width 52 height 15
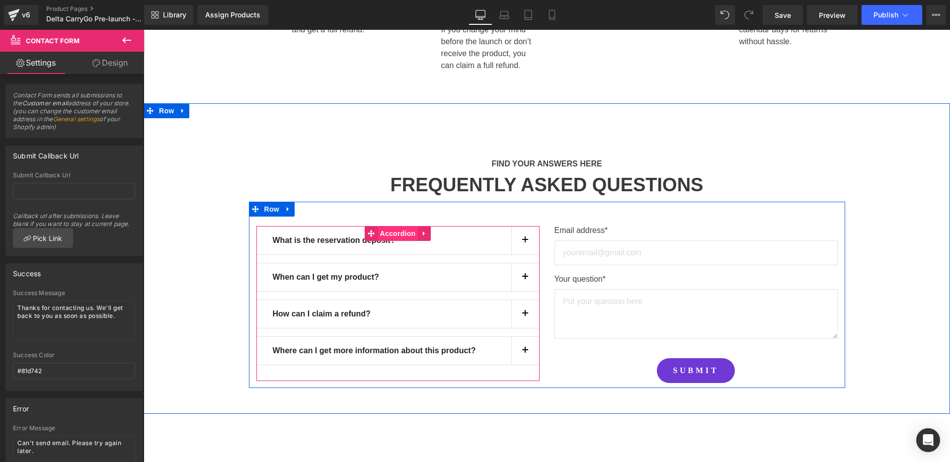
click at [392, 234] on span "Accordion" at bounding box center [398, 233] width 41 height 15
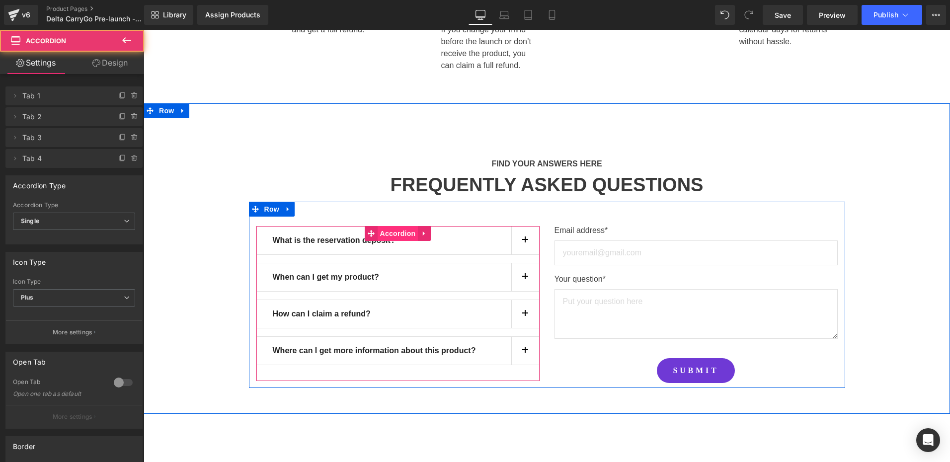
click at [392, 233] on span "Accordion" at bounding box center [398, 233] width 41 height 15
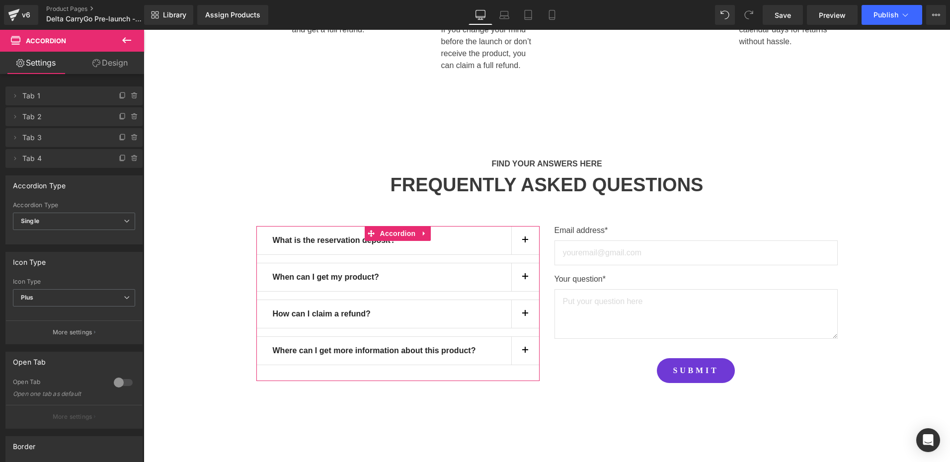
click at [108, 66] on link "Design" at bounding box center [110, 63] width 72 height 22
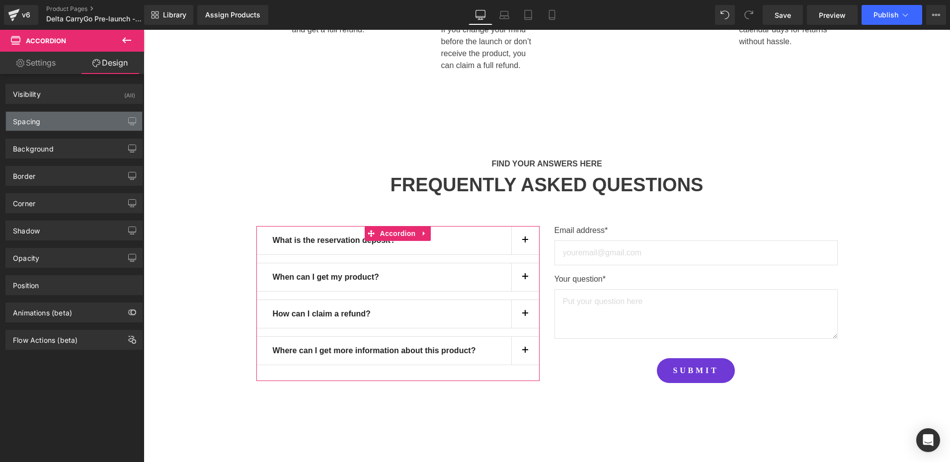
click at [46, 117] on div "Spacing" at bounding box center [74, 121] width 136 height 19
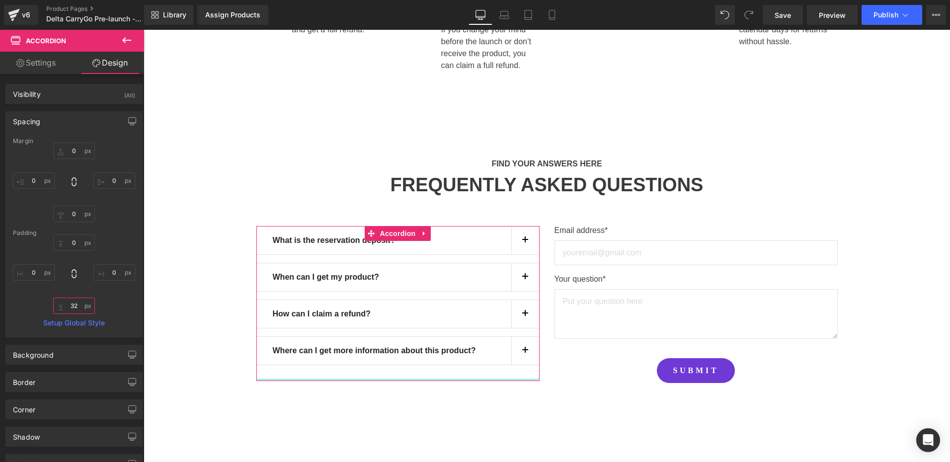
click at [85, 307] on input "32" at bounding box center [74, 306] width 42 height 16
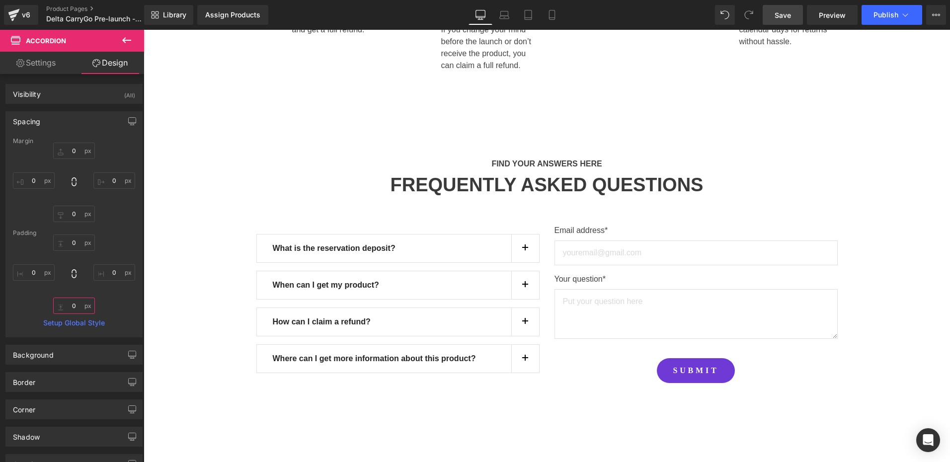
type input "0"
click at [781, 21] on link "Save" at bounding box center [783, 15] width 40 height 20
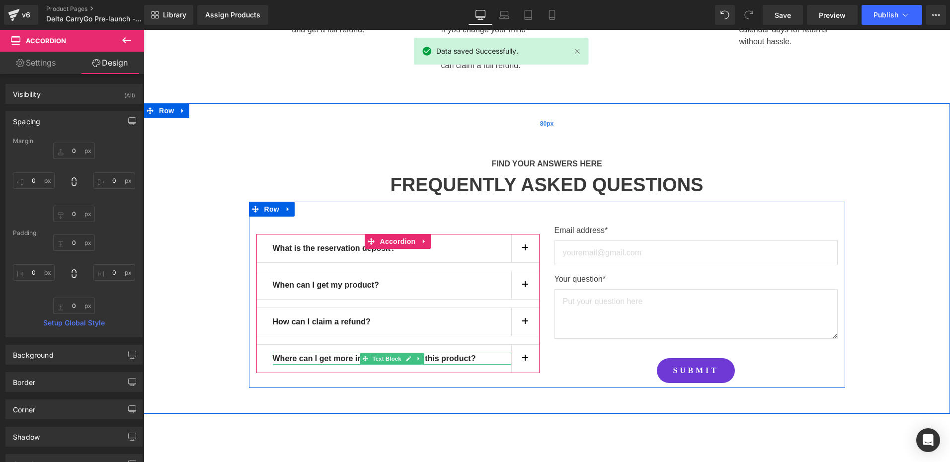
scroll to position [544, 0]
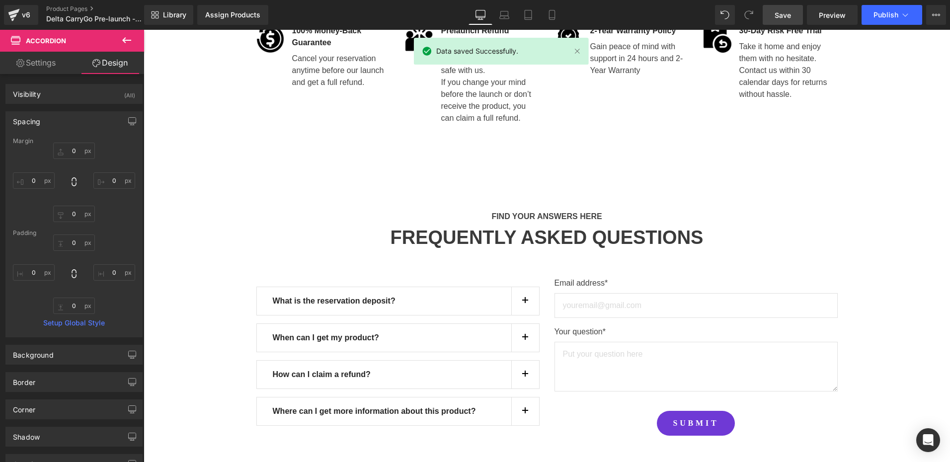
click at [790, 12] on span "Save" at bounding box center [783, 15] width 16 height 10
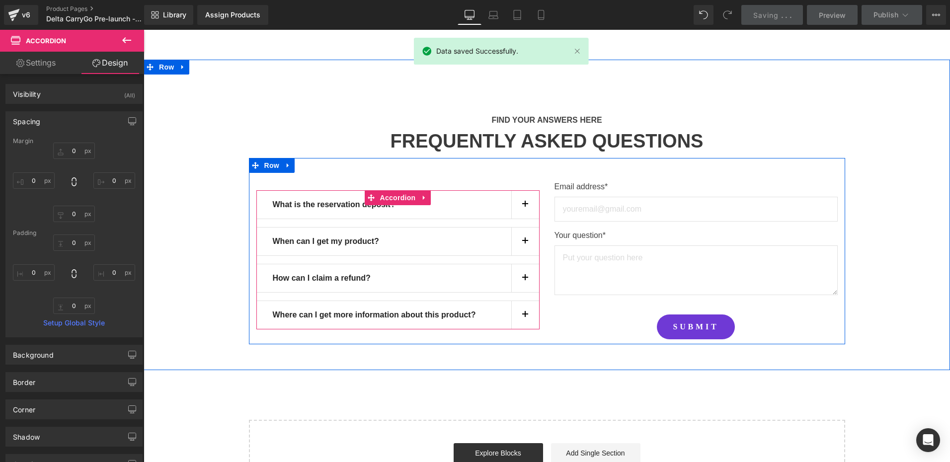
scroll to position [644, 0]
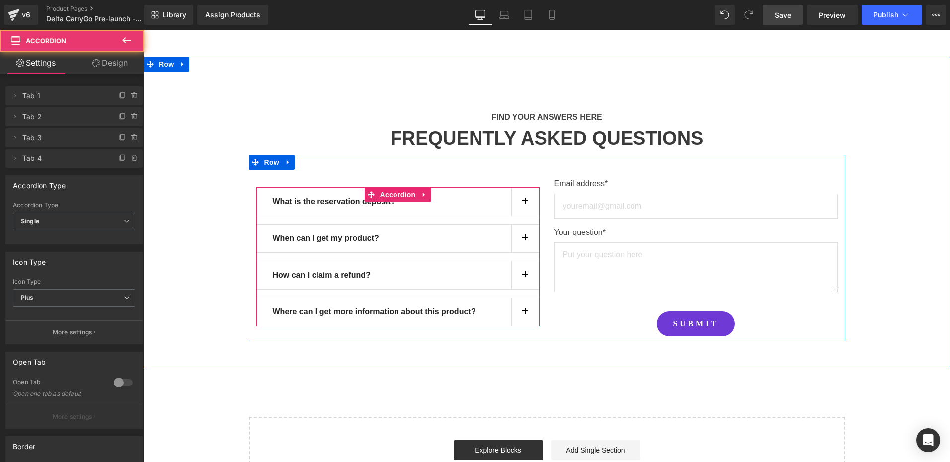
click at [519, 312] on button "button" at bounding box center [525, 312] width 28 height 28
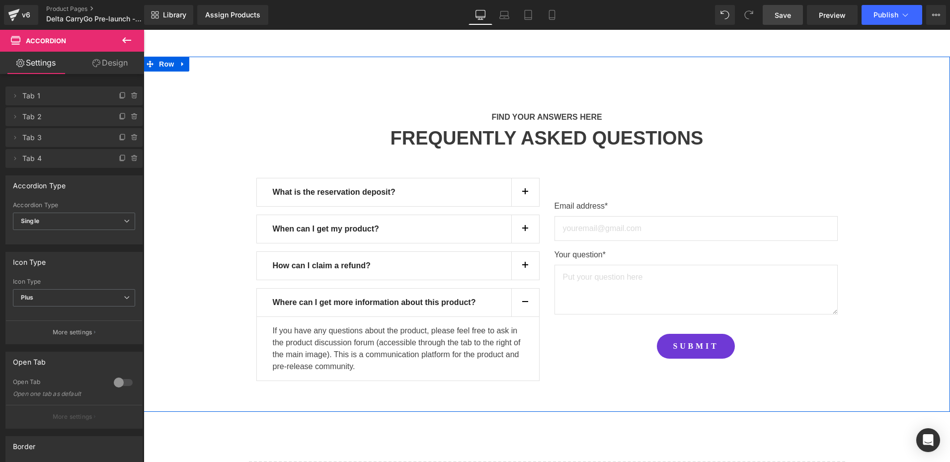
click at [213, 257] on div "FIND YOUR ANSWERS HERE Text Block FREQUENTLY ASKED QUESTIONS Heading Row What i…" at bounding box center [547, 241] width 807 height 290
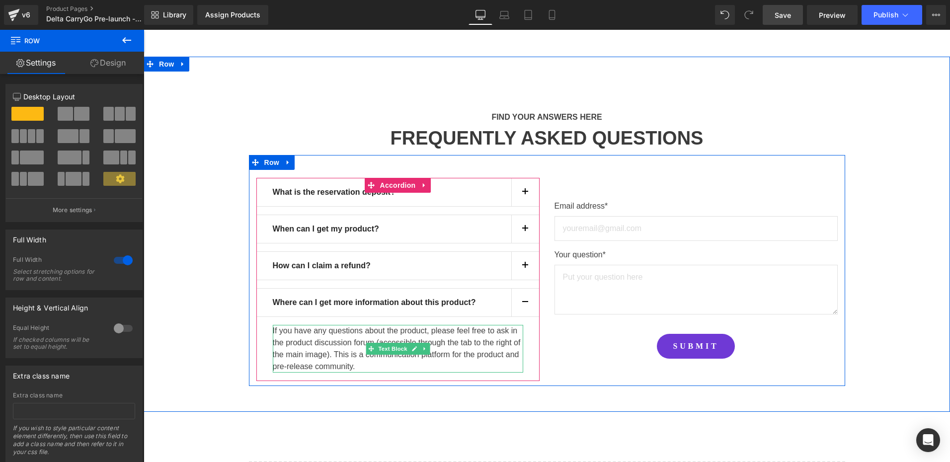
click at [402, 363] on p "If you have any questions about the product, please feel free to ask in the pro…" at bounding box center [398, 349] width 251 height 48
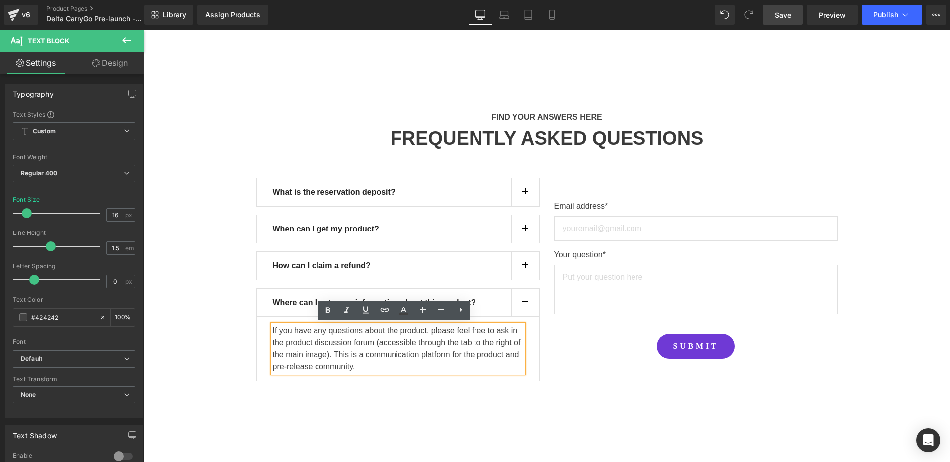
click at [235, 274] on div "FIND YOUR ANSWERS HERE Text Block FREQUENTLY ASKED QUESTIONS Heading Row What i…" at bounding box center [547, 241] width 807 height 290
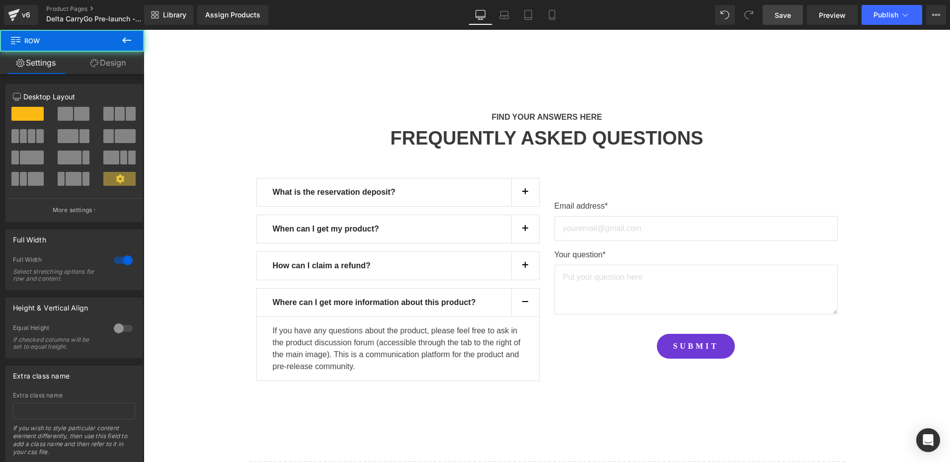
click at [778, 19] on span "Save" at bounding box center [783, 15] width 16 height 10
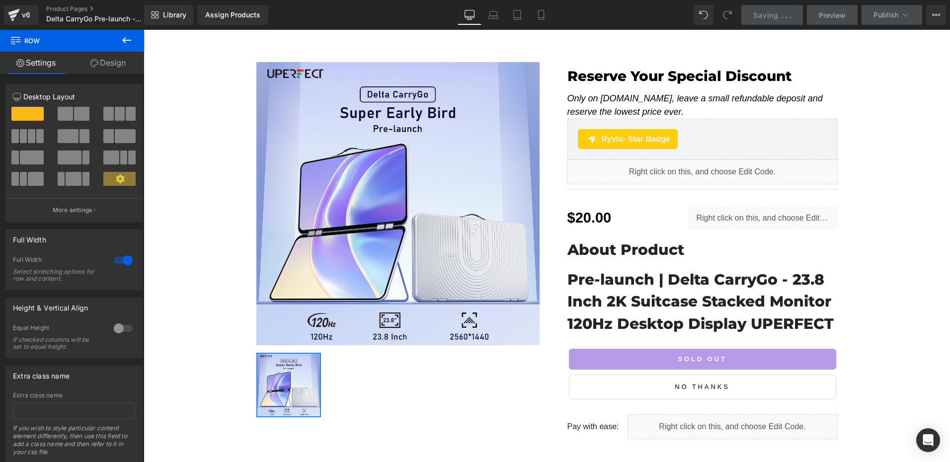
scroll to position [0, 0]
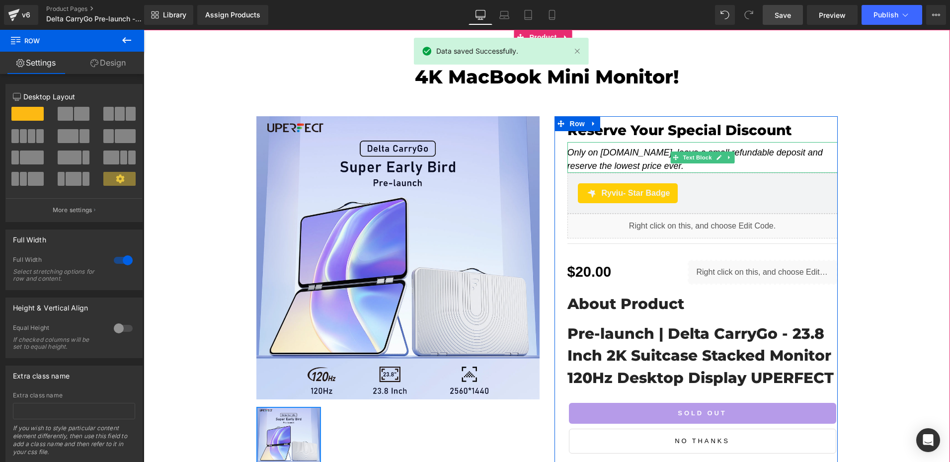
click at [647, 165] on div "Only on uperfect.com, leave a small refundable deposit and reserve the lowest p…" at bounding box center [703, 157] width 270 height 31
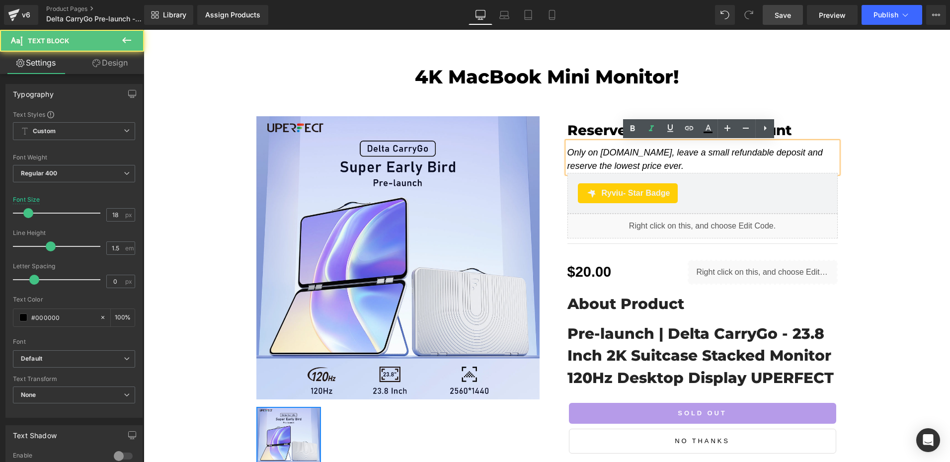
click at [653, 165] on div "Only on uperfect.com, leave a small refundable deposit and reserve the lowest p…" at bounding box center [703, 157] width 270 height 31
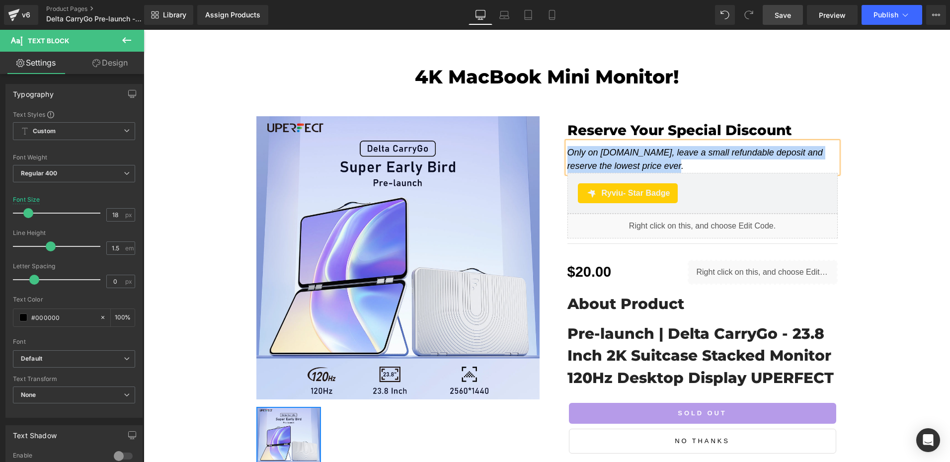
copy icon "Only on uperfect.com, leave a small refundable deposit and reserve the lowest p…"
click at [660, 163] on div "Only on uperfect.com, leave a small refundable deposit and reserve the lowest p…" at bounding box center [703, 157] width 270 height 31
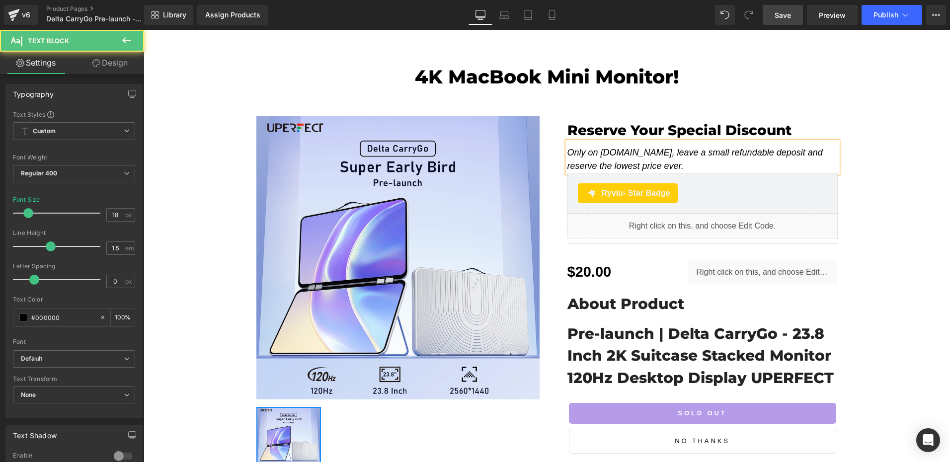
click at [652, 165] on div "Only on uperfect.com, leave a small refundable deposit and reserve the lowest p…" at bounding box center [703, 157] width 270 height 31
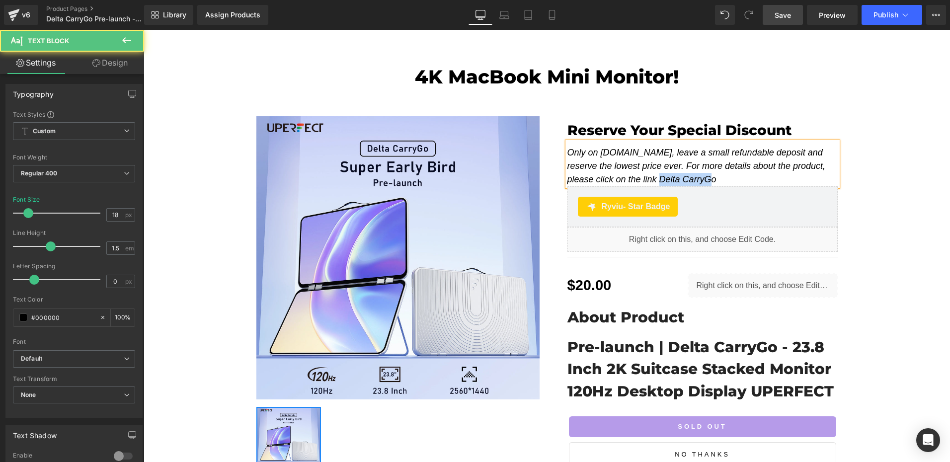
drag, startPoint x: 610, startPoint y: 181, endPoint x: 665, endPoint y: 181, distance: 54.7
click at [665, 181] on div "Only on uperfect.com, leave a small refundable deposit and reserve the lowest p…" at bounding box center [703, 164] width 270 height 44
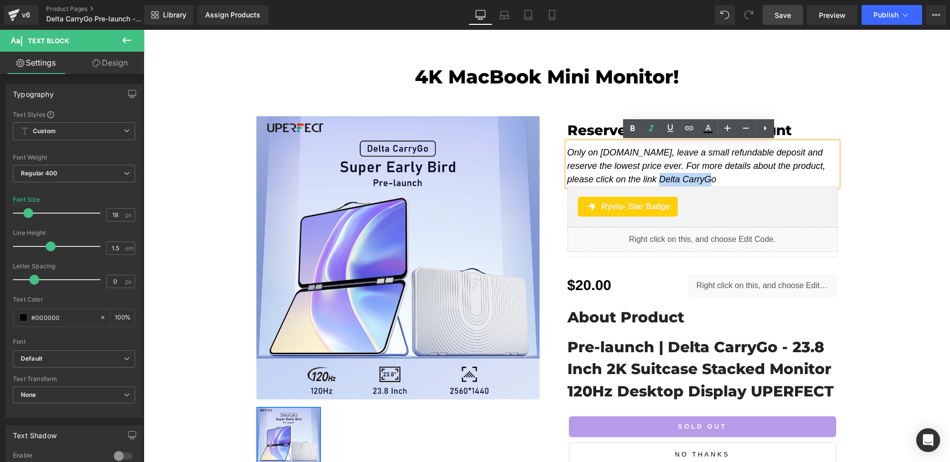
click at [684, 174] on div "Only on uperfect.com, leave a small refundable deposit and reserve the lowest p…" at bounding box center [703, 164] width 270 height 44
drag, startPoint x: 608, startPoint y: 179, endPoint x: 670, endPoint y: 180, distance: 61.6
click at [670, 180] on div "Only on uperfect.com, leave a small refundable deposit and reserve the lowest p…" at bounding box center [703, 164] width 270 height 44
click at [695, 131] on link at bounding box center [689, 128] width 19 height 19
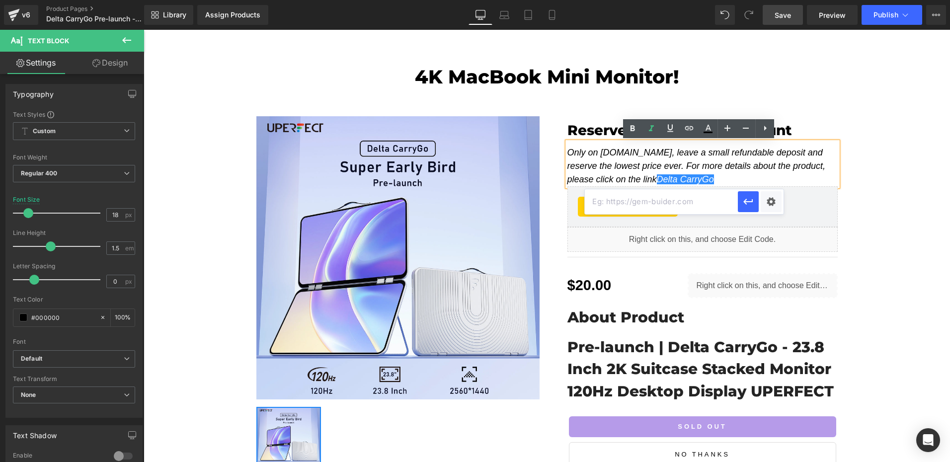
click at [631, 193] on input "text" at bounding box center [661, 201] width 153 height 25
paste input "https://uperfect.com/products/portable-dual-screen-suitcase-monitor"
type input "https://uperfect.com/products/portable-dual-screen-suitcase-monitor"
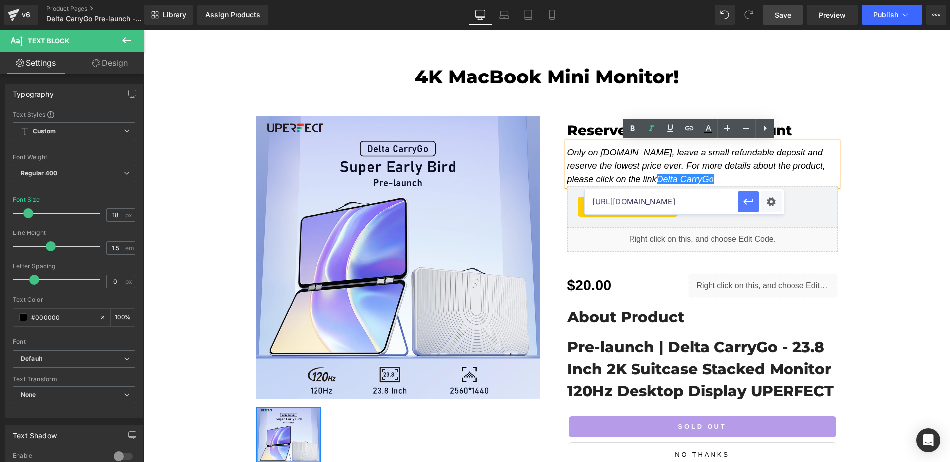
click at [746, 198] on icon "button" at bounding box center [749, 202] width 12 height 12
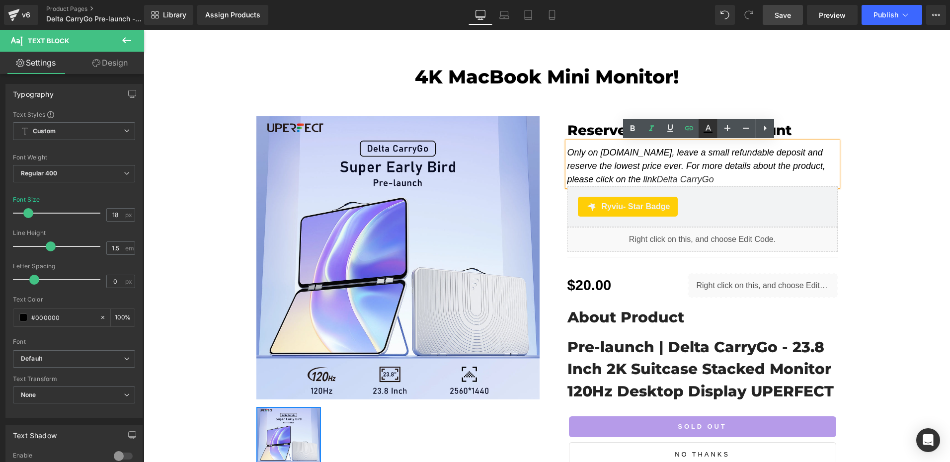
click at [710, 129] on icon at bounding box center [708, 128] width 5 height 6
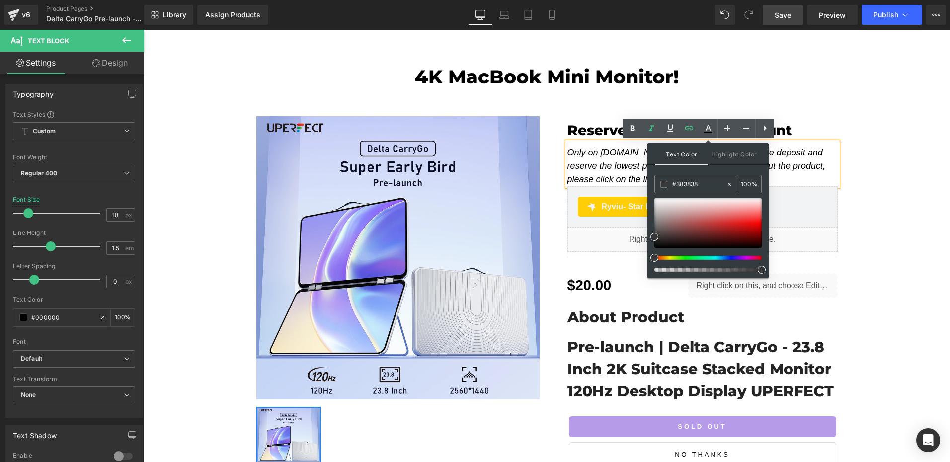
click at [707, 182] on input "#383838" at bounding box center [700, 184] width 54 height 11
type input "0"
type input "009"
type input "100"
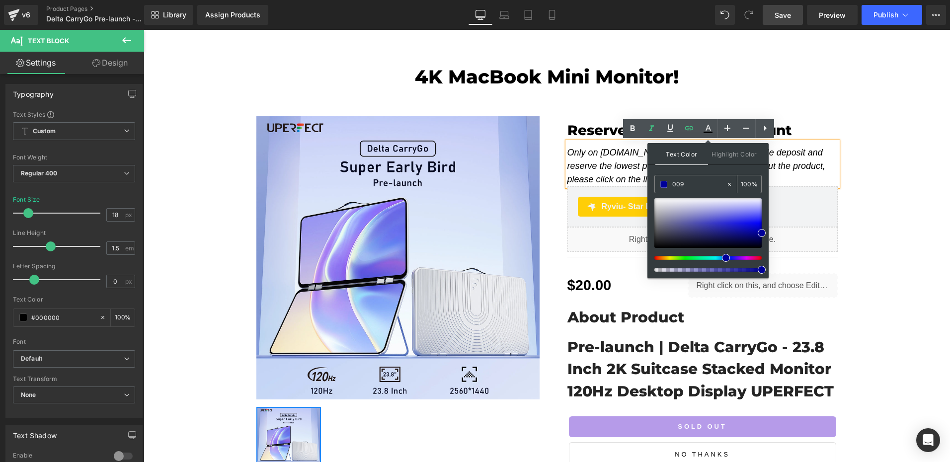
type input "009d"
type input "87"
type input "009df"
type input "0"
type input "009dff"
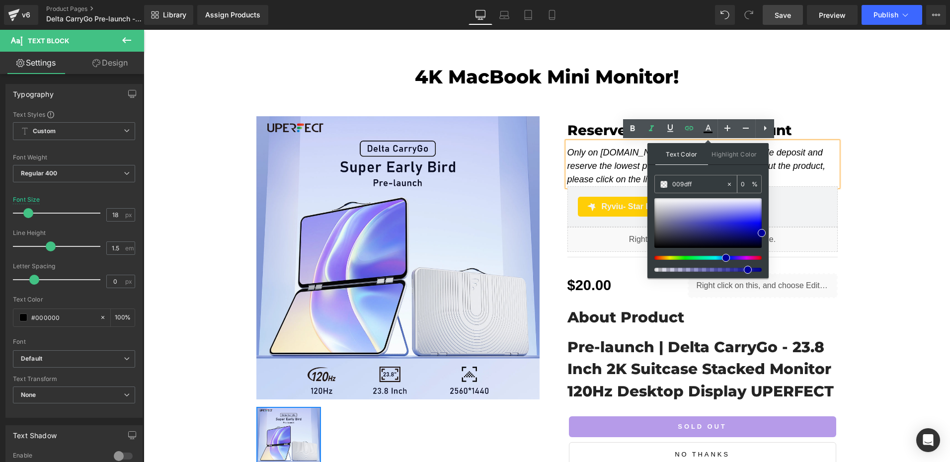
type input "100"
type input "#009dff"
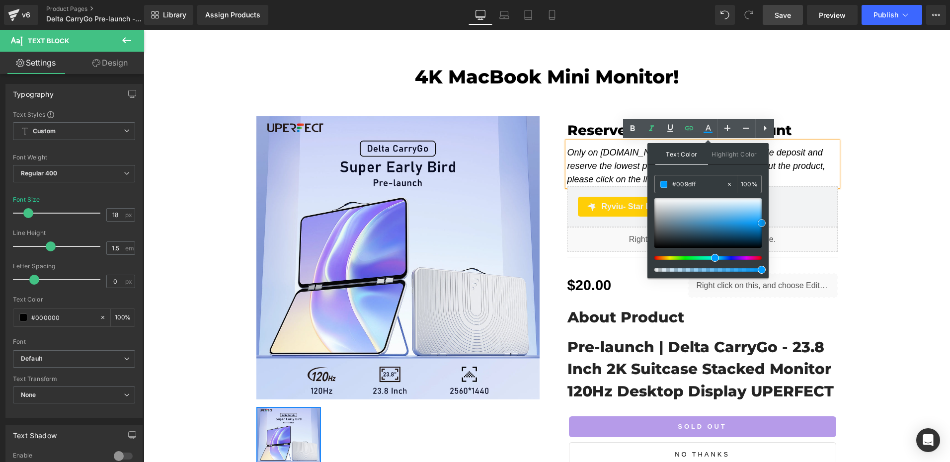
click at [762, 223] on span at bounding box center [762, 223] width 8 height 8
click at [887, 204] on div "4K MacBook Mini Monitor! Heading Row Sale Off (P) Image ‹ › (P) Image List Rese…" at bounding box center [547, 287] width 807 height 472
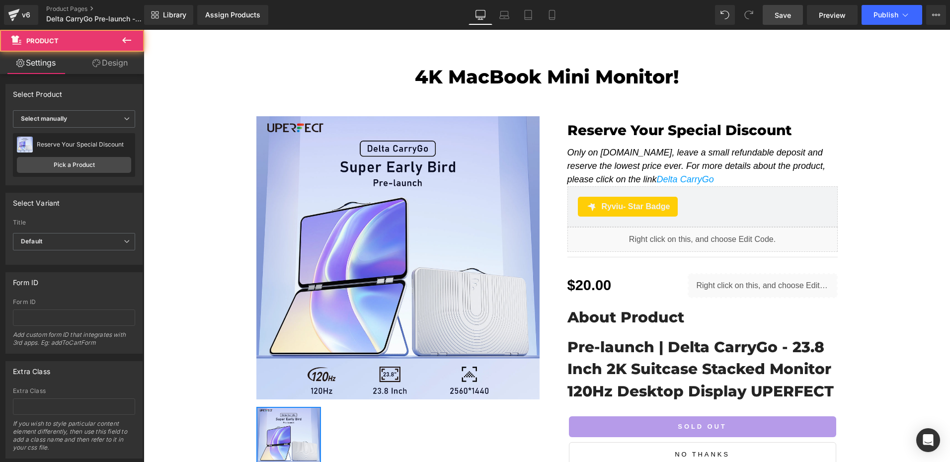
click at [773, 20] on link "Save" at bounding box center [783, 15] width 40 height 20
click at [790, 19] on span "Save" at bounding box center [783, 15] width 16 height 10
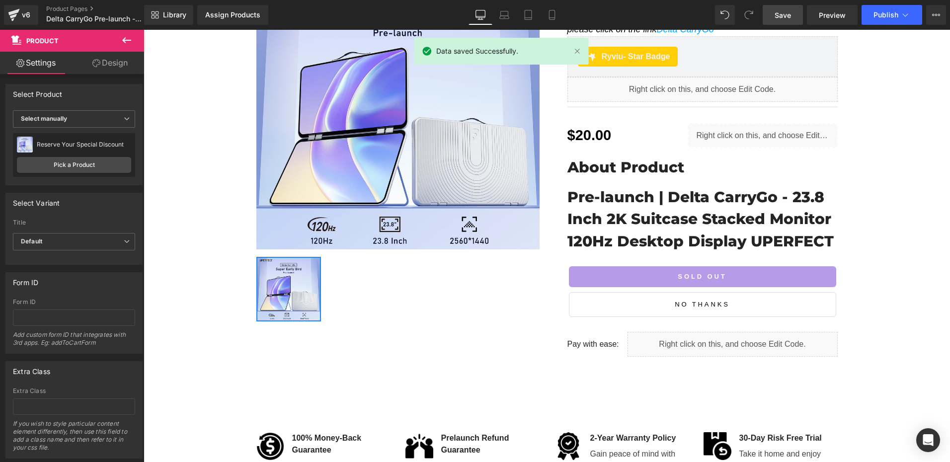
scroll to position [149, 0]
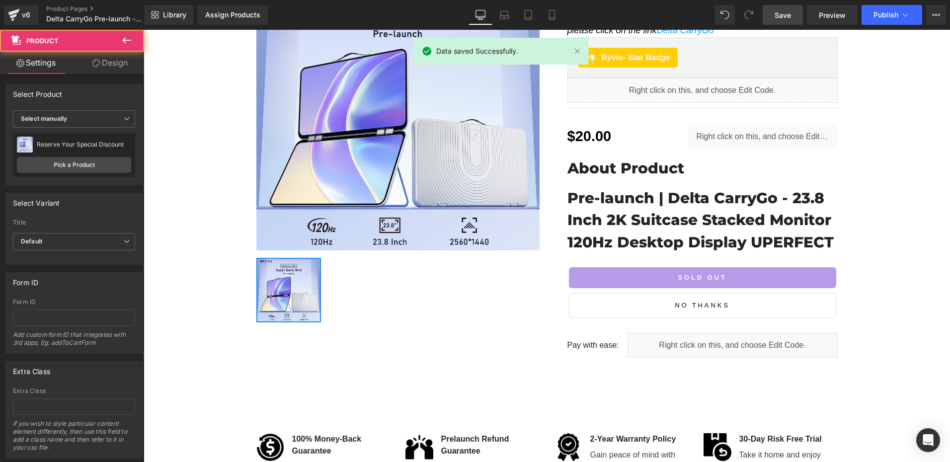
click at [906, 224] on div "4K MacBook Mini Monitor! Heading Row Sale Off (P) Image ‹ › (P) Image List Rese…" at bounding box center [547, 138] width 807 height 472
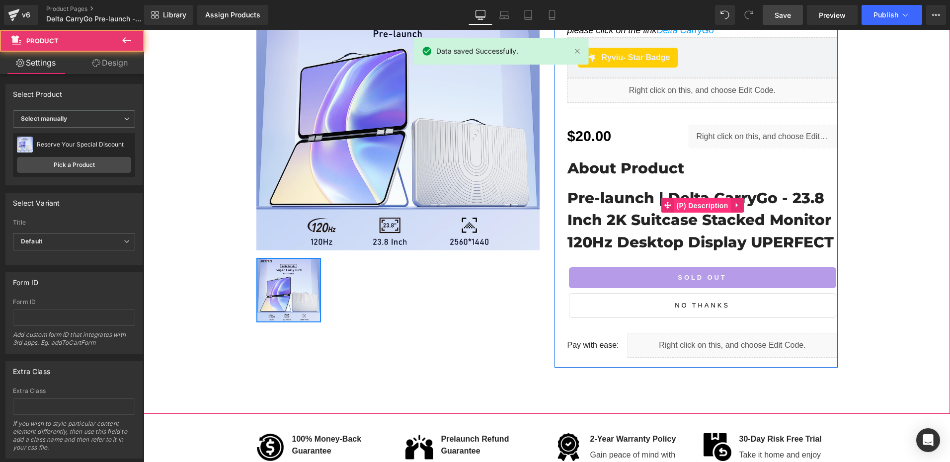
click at [693, 203] on span "(P) Description" at bounding box center [702, 205] width 57 height 15
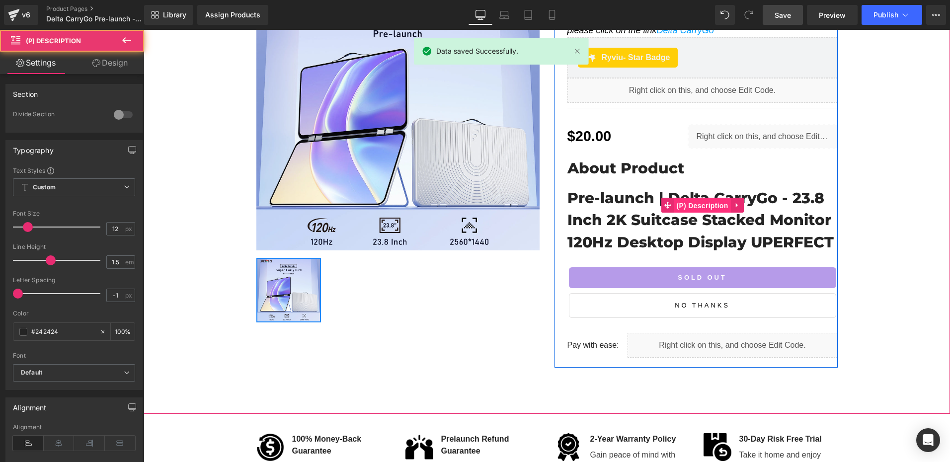
click at [693, 203] on span "(P) Description" at bounding box center [702, 205] width 57 height 15
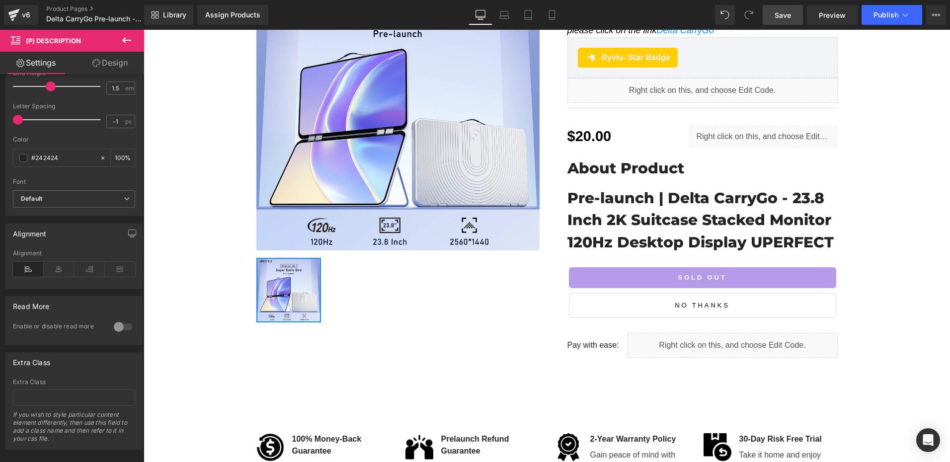
scroll to position [189, 0]
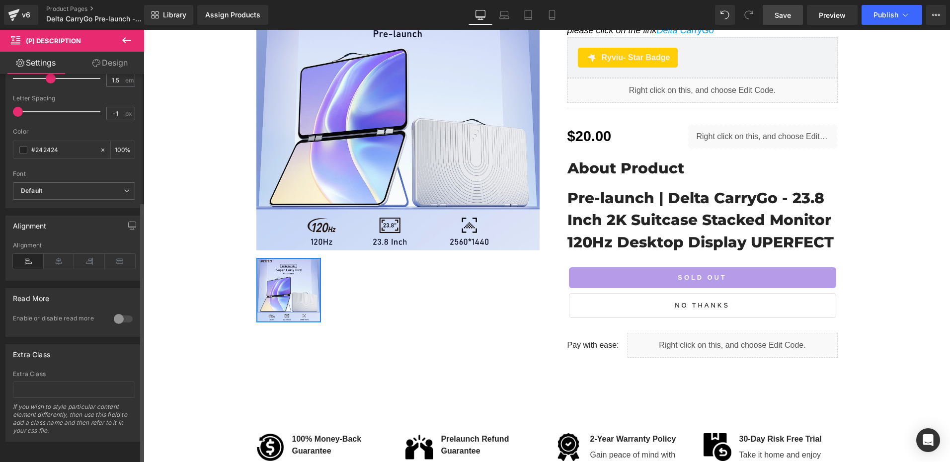
click at [118, 311] on div at bounding box center [123, 319] width 24 height 16
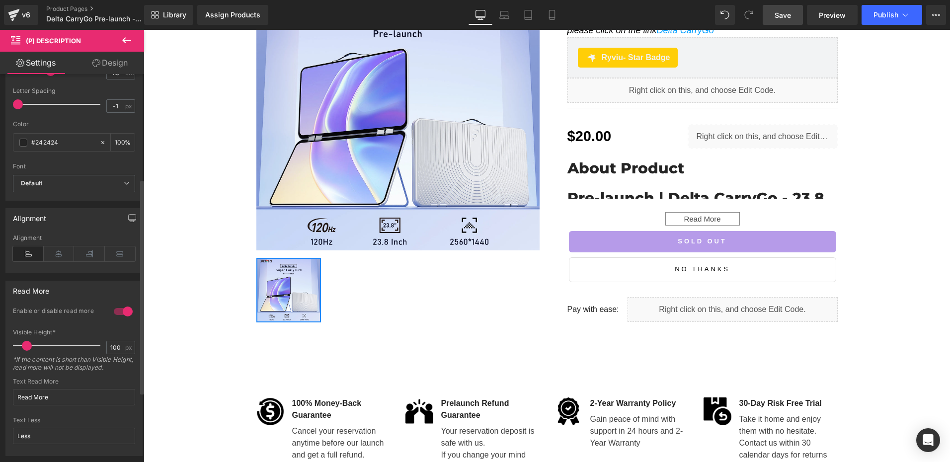
click at [118, 309] on div at bounding box center [123, 312] width 24 height 16
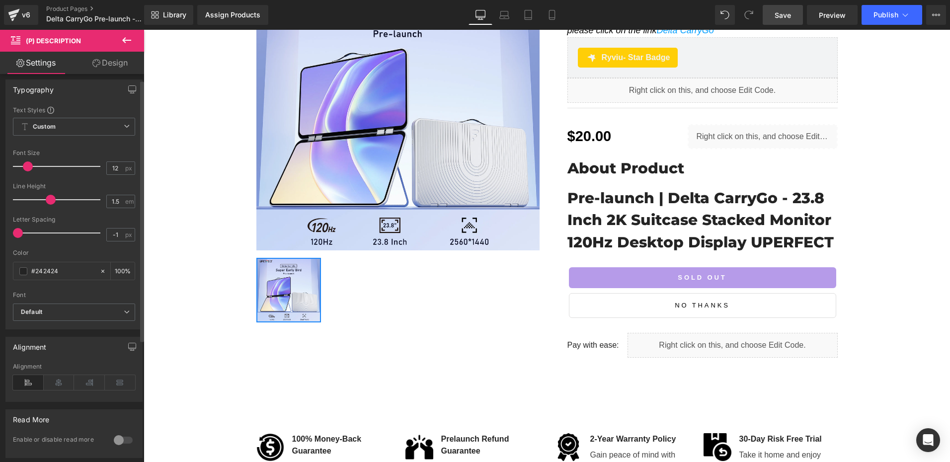
scroll to position [0, 0]
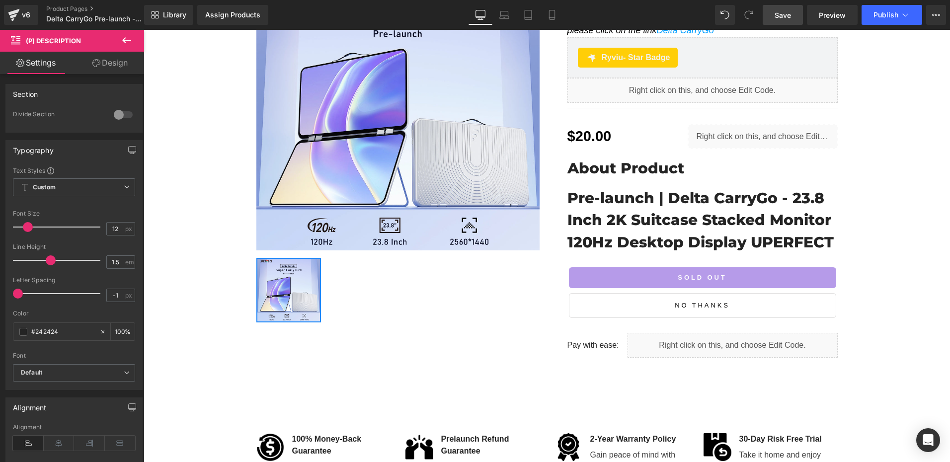
drag, startPoint x: 787, startPoint y: 17, endPoint x: 139, endPoint y: 259, distance: 691.9
click at [787, 18] on span "Save" at bounding box center [783, 15] width 16 height 10
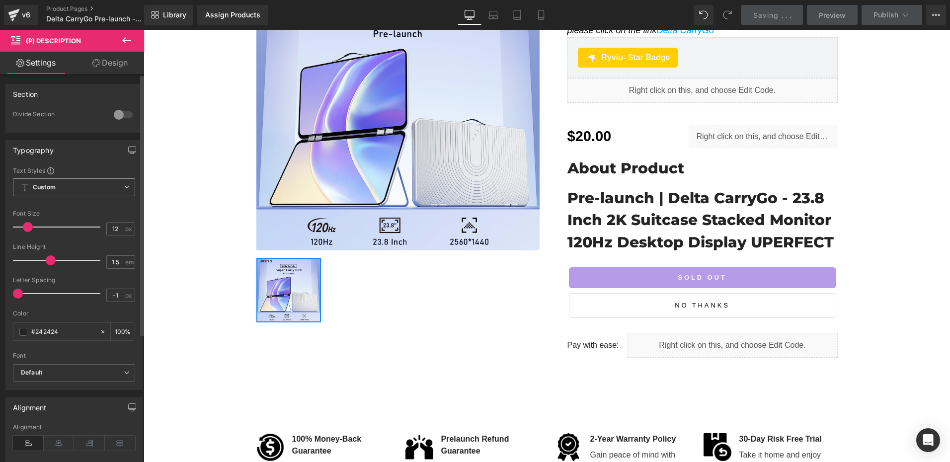
click at [70, 191] on span "Custom Setup Global Style" at bounding box center [74, 187] width 122 height 18
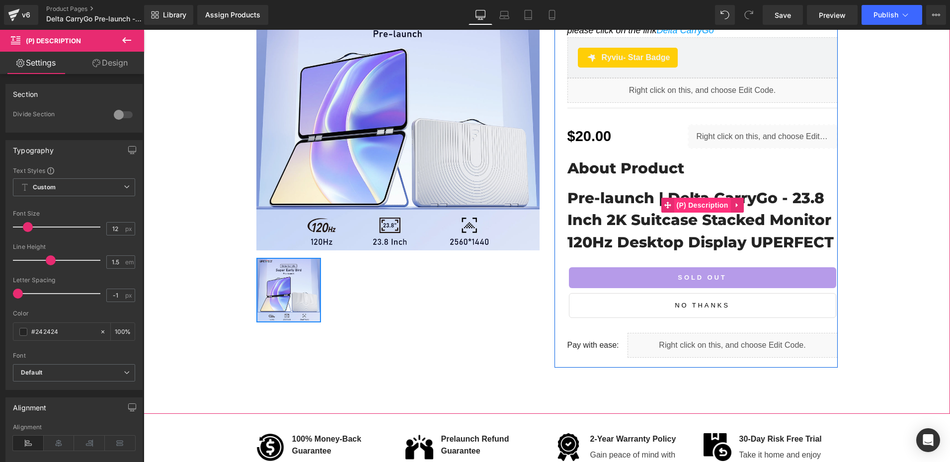
click at [695, 204] on span "(P) Description" at bounding box center [702, 205] width 57 height 15
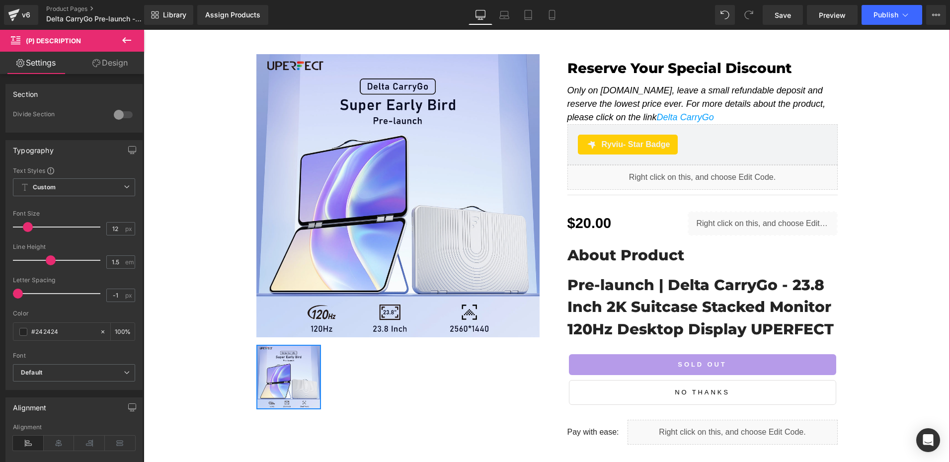
scroll to position [50, 0]
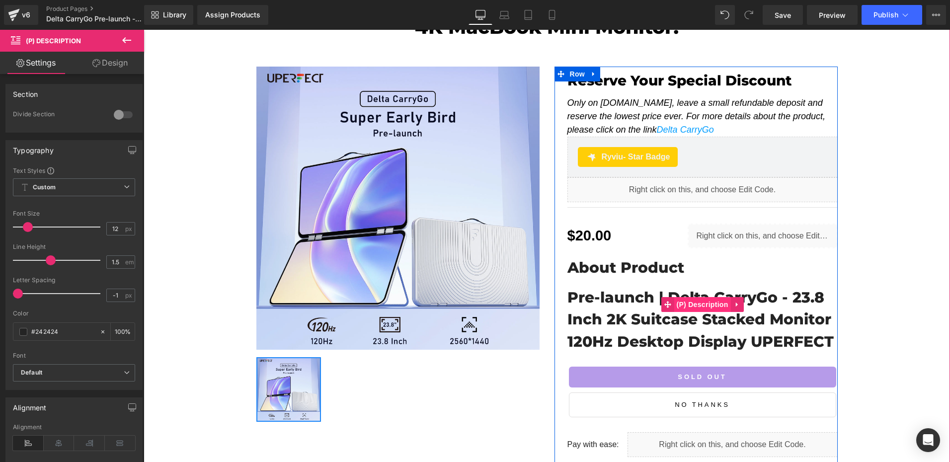
click at [698, 300] on span "(P) Description" at bounding box center [702, 304] width 57 height 15
click at [691, 302] on span "(P) Description" at bounding box center [702, 304] width 57 height 15
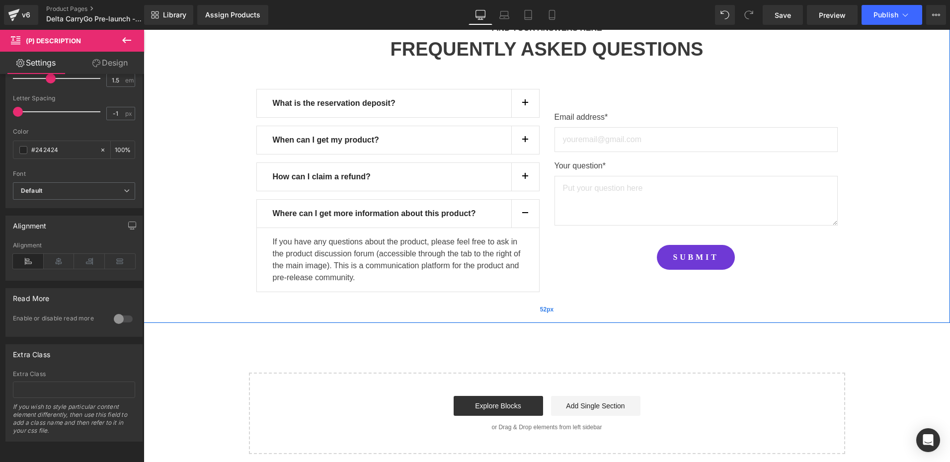
scroll to position [752, 0]
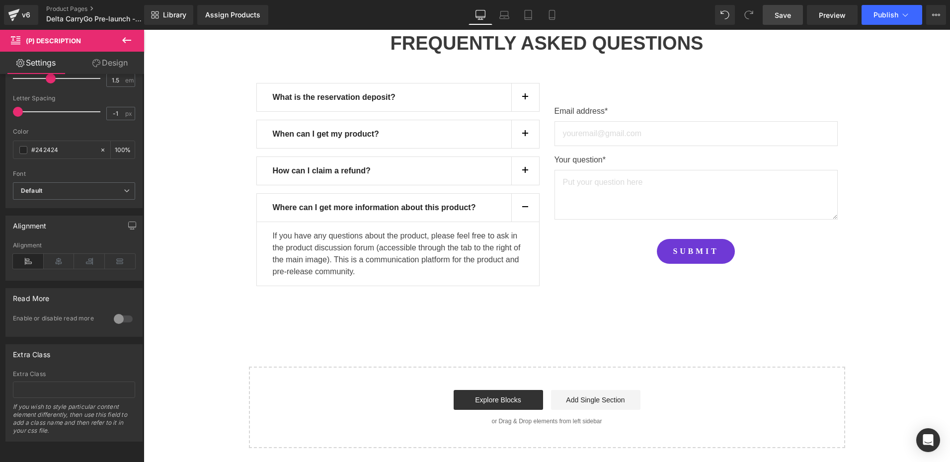
click at [774, 18] on link "Save" at bounding box center [783, 15] width 40 height 20
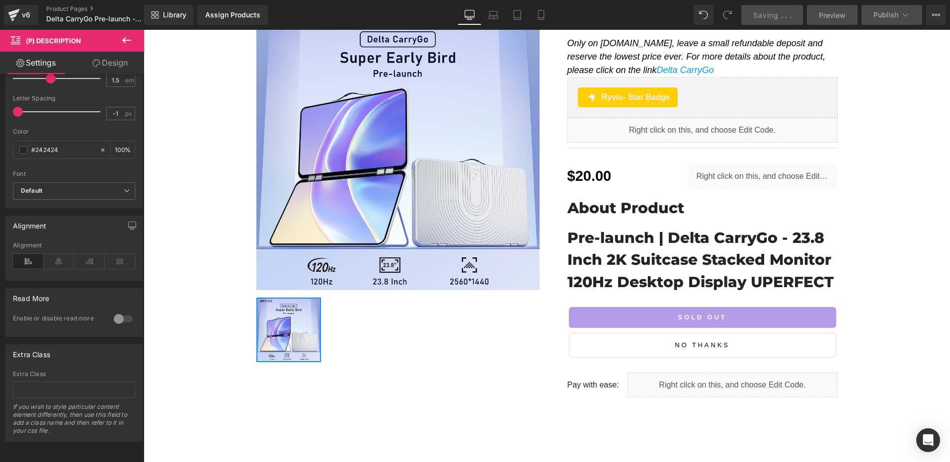
scroll to position [106, 0]
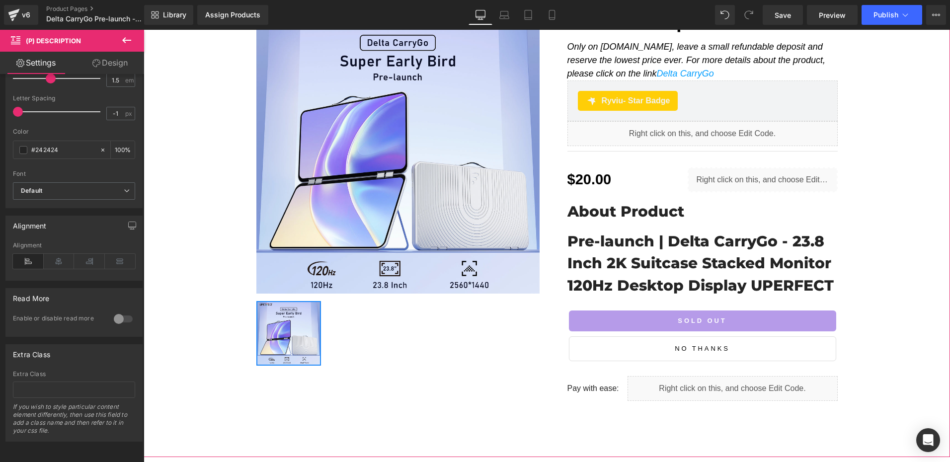
click at [194, 213] on div "4K MacBook Mini Monitor! Heading Row Sale Off (P) Image ‹ › (P) Image List Rese…" at bounding box center [547, 181] width 807 height 472
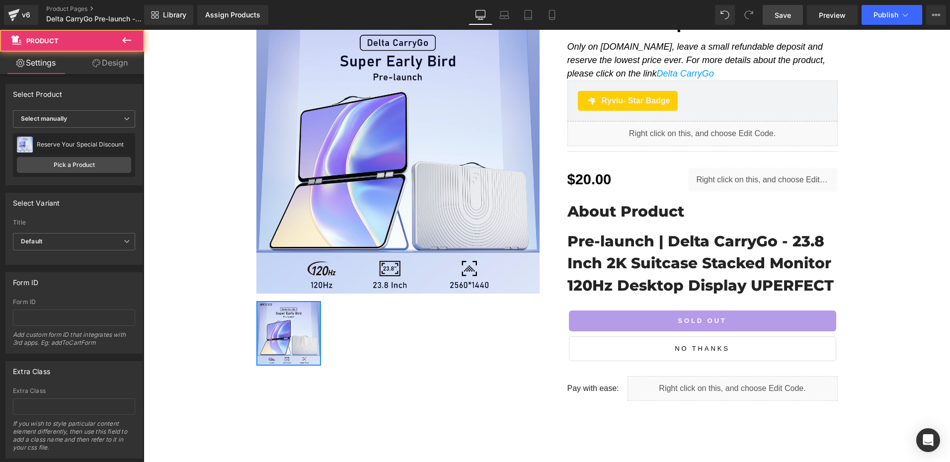
click at [776, 18] on span "Save" at bounding box center [783, 15] width 16 height 10
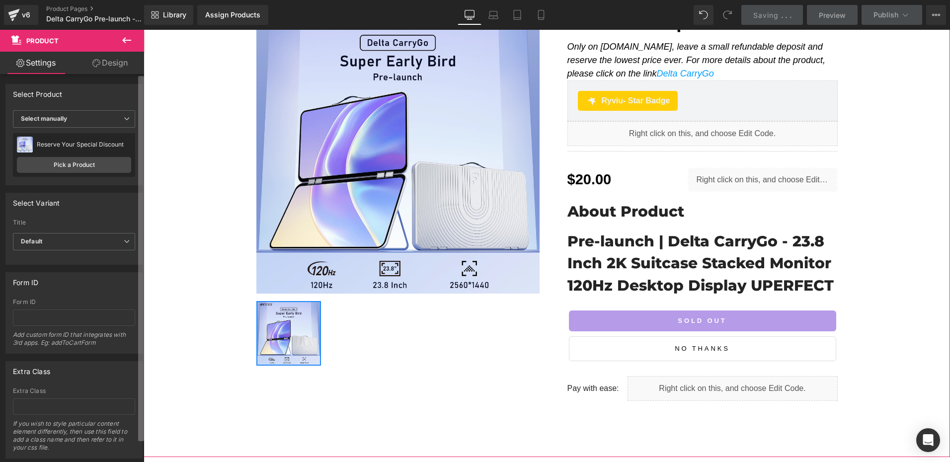
scroll to position [0, 0]
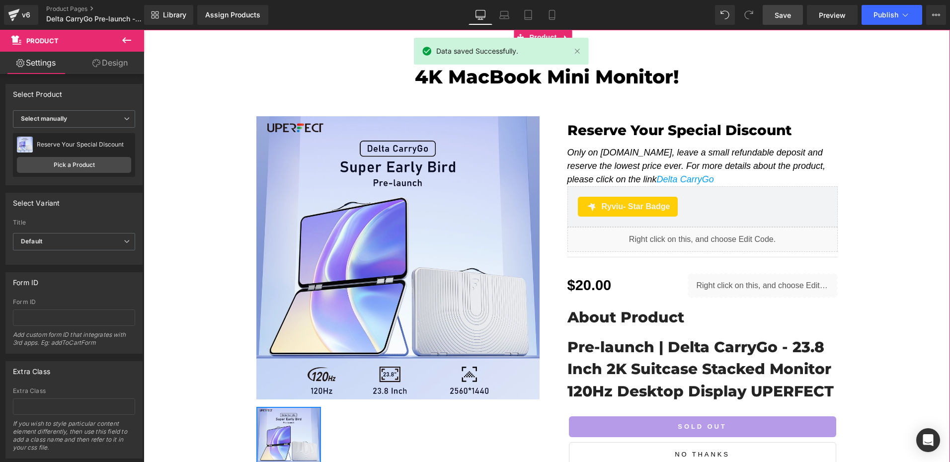
click at [197, 254] on div "4K MacBook Mini Monitor! Heading Row Sale Off (P) Image ‹ › (P) Image List Rese…" at bounding box center [547, 287] width 807 height 472
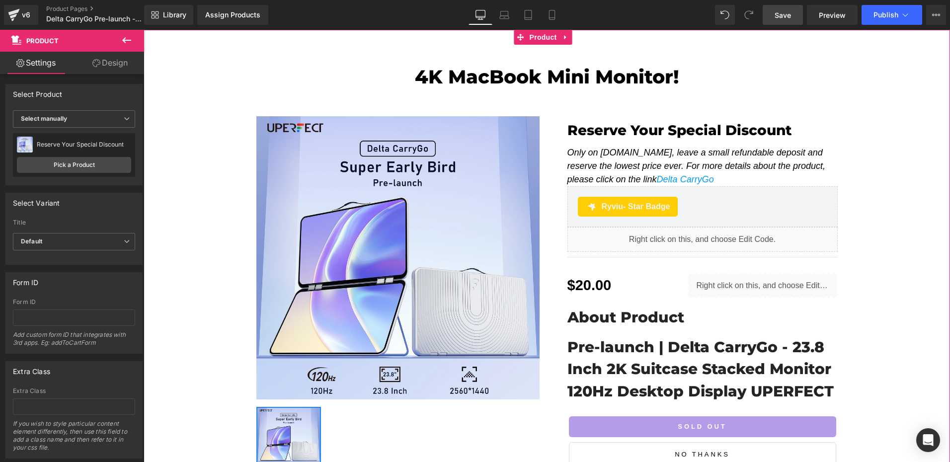
click at [166, 246] on div "4K MacBook Mini Monitor! Heading Row Sale Off (P) Image ‹ › (P) Image List Rese…" at bounding box center [547, 287] width 807 height 472
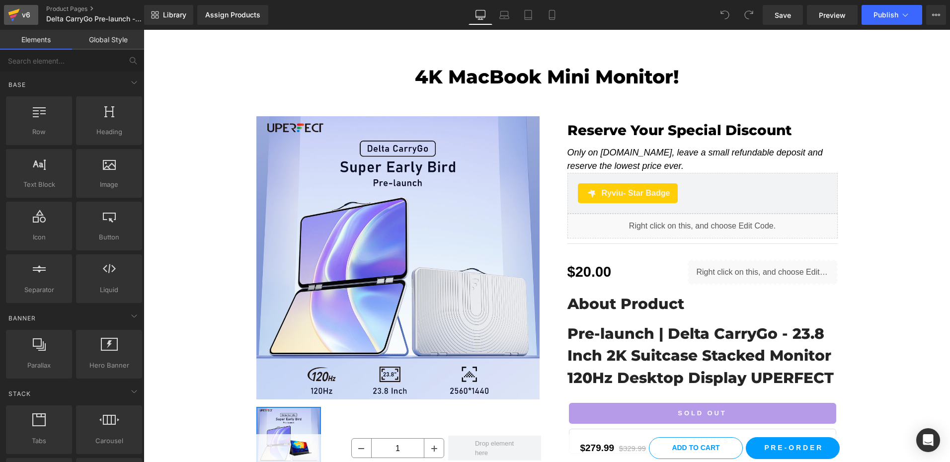
click at [20, 10] on div "v6" at bounding box center [26, 14] width 12 height 13
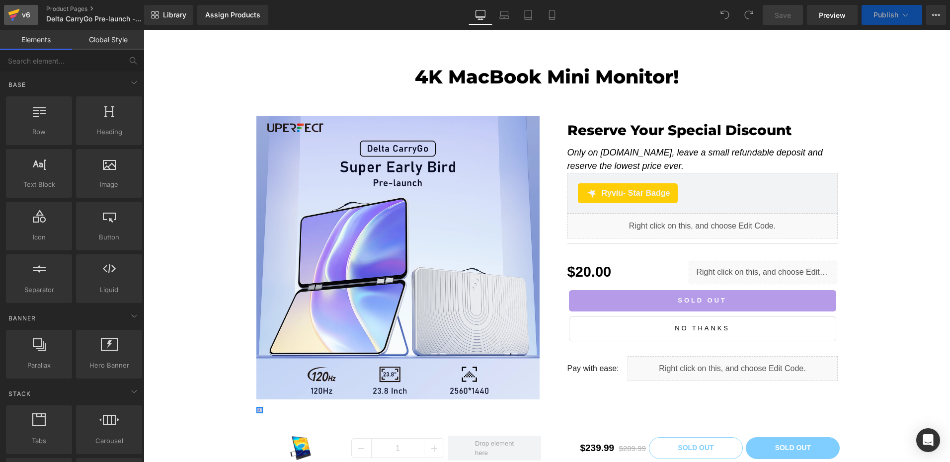
click at [19, 12] on icon at bounding box center [14, 14] width 12 height 25
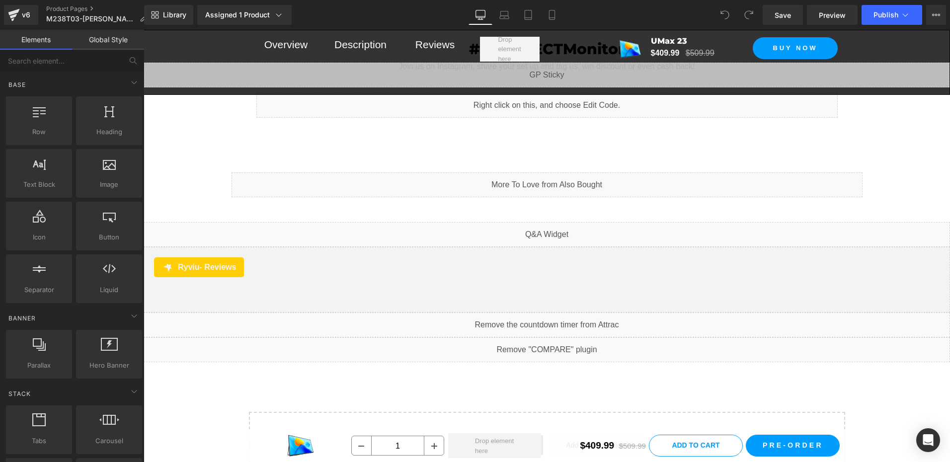
scroll to position [8532, 0]
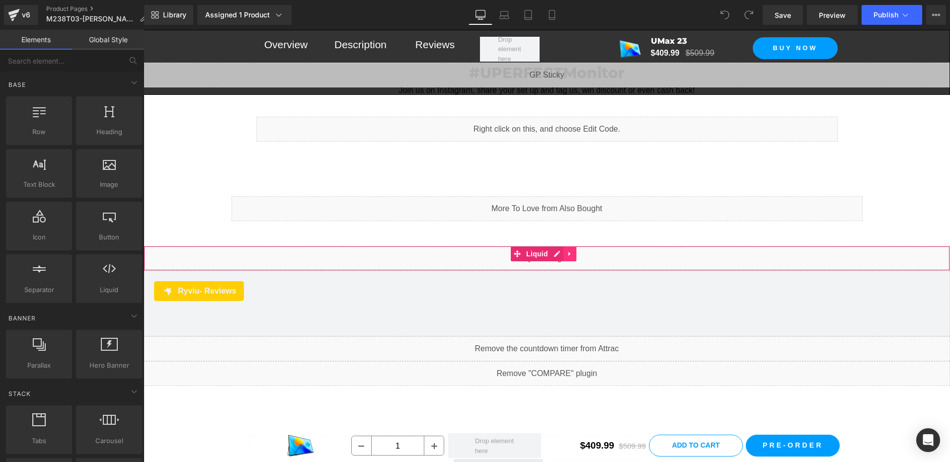
click at [570, 250] on icon at bounding box center [570, 253] width 7 height 7
click at [552, 251] on icon at bounding box center [550, 254] width 7 height 7
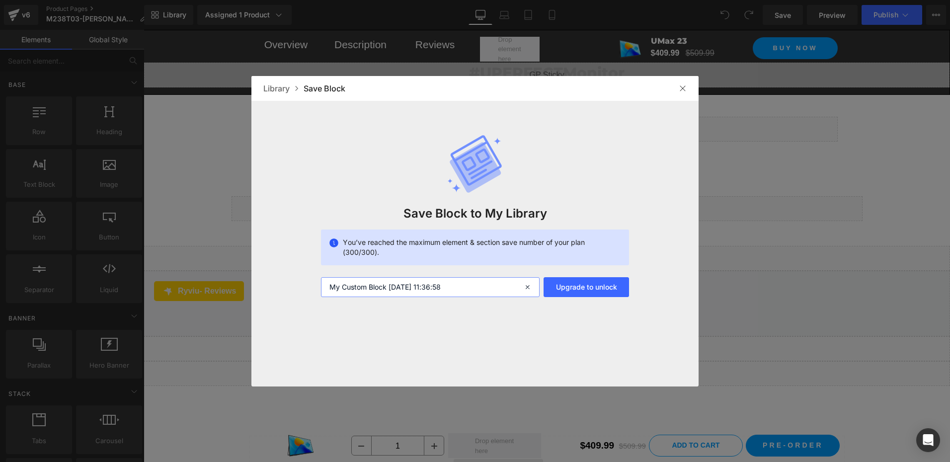
click at [472, 287] on input "My Custom Block [DATE] 11:36:58" at bounding box center [430, 287] width 219 height 20
click at [681, 88] on img at bounding box center [683, 89] width 8 height 8
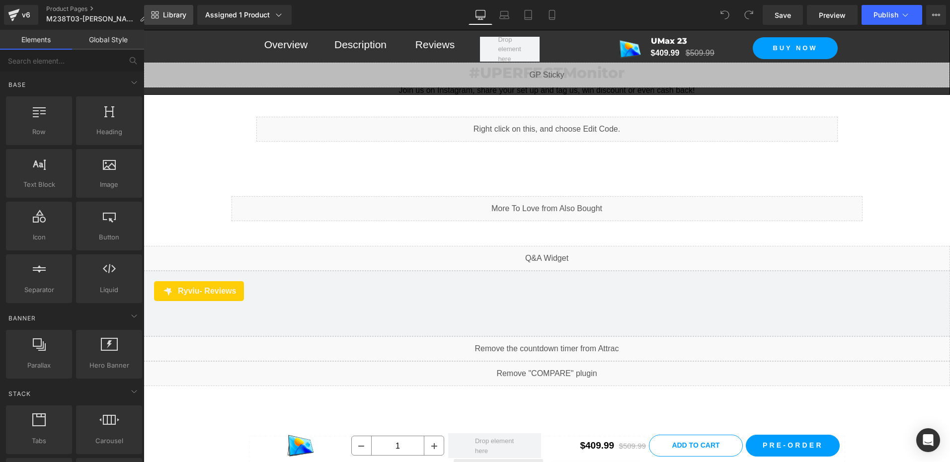
click at [178, 14] on span "Library" at bounding box center [174, 14] width 23 height 9
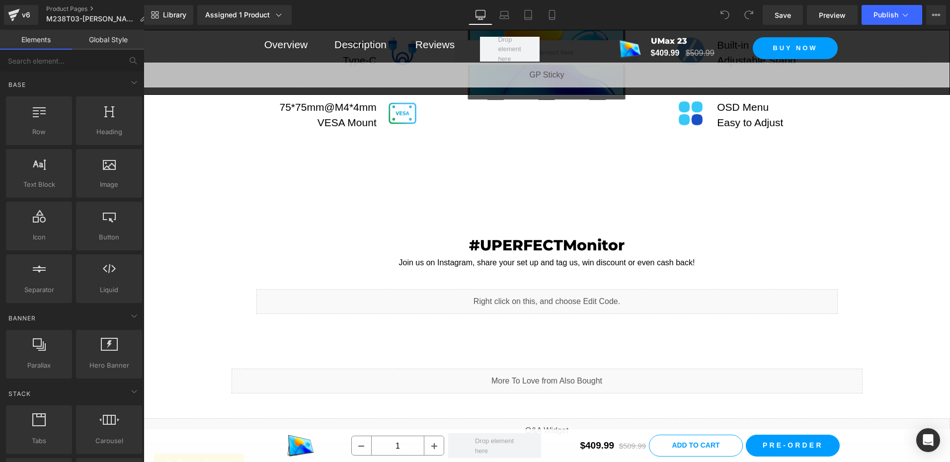
scroll to position [8333, 0]
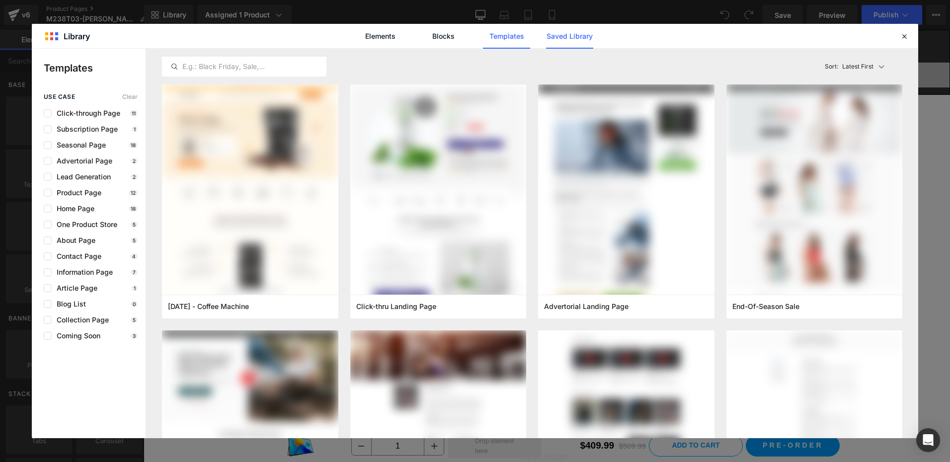
click at [573, 42] on link "Saved Library" at bounding box center [569, 36] width 47 height 25
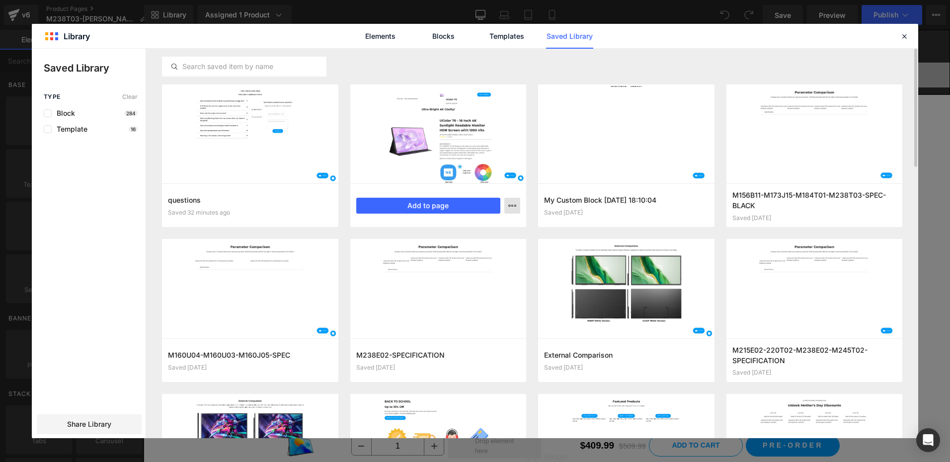
click at [510, 202] on icon "button" at bounding box center [512, 206] width 8 height 8
click at [467, 247] on div "Delete" at bounding box center [463, 249] width 113 height 21
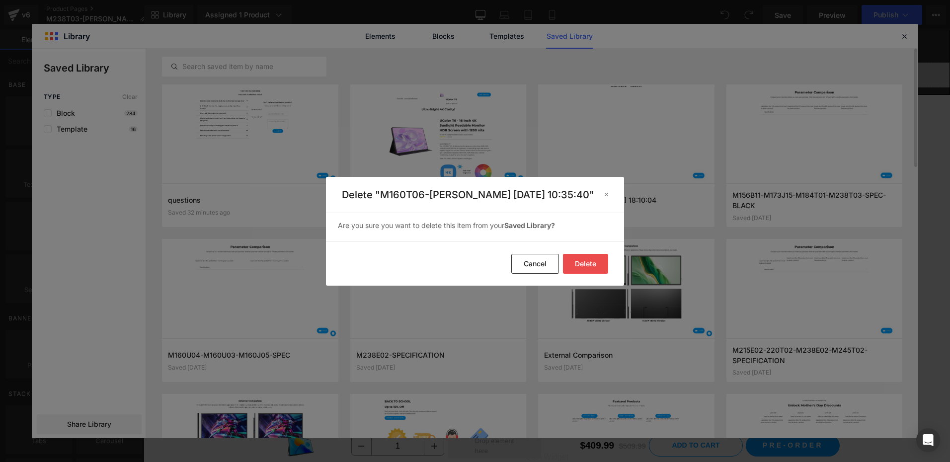
click at [582, 263] on button "Delete" at bounding box center [585, 264] width 45 height 20
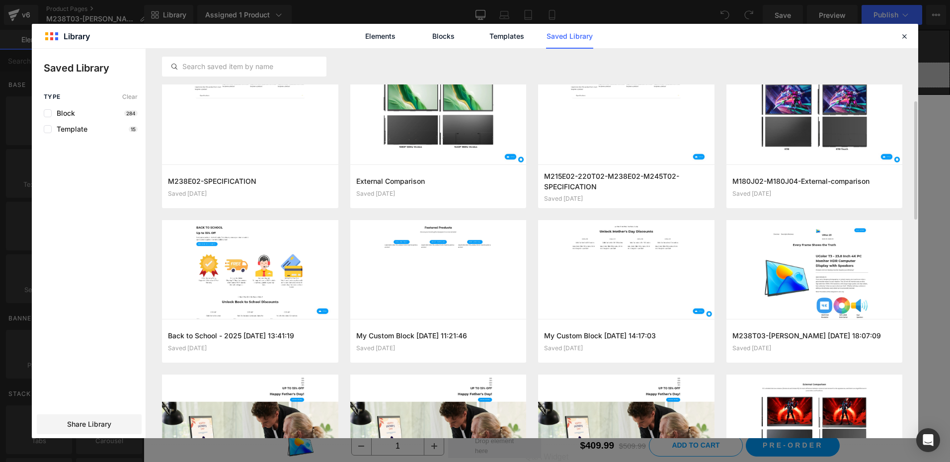
scroll to position [199, 0]
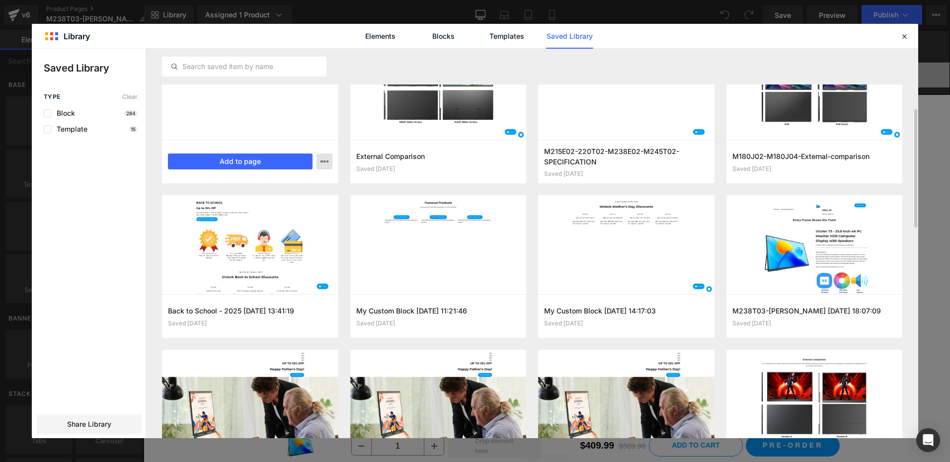
click at [328, 164] on icon "button" at bounding box center [325, 162] width 8 height 8
click at [345, 192] on div at bounding box center [475, 244] width 887 height 390
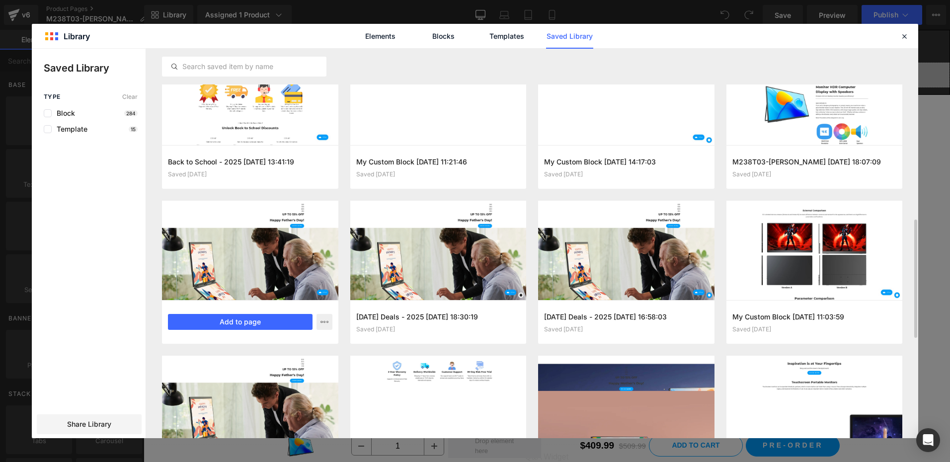
scroll to position [423, 0]
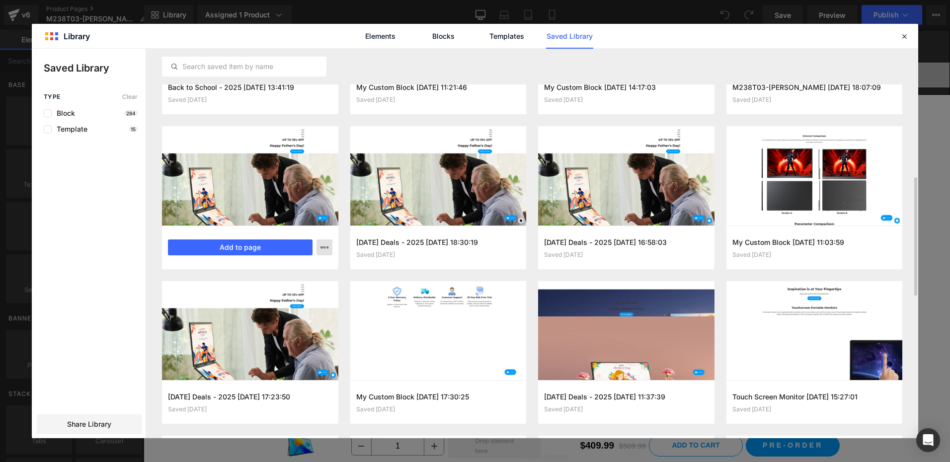
click at [331, 250] on button "button" at bounding box center [325, 248] width 16 height 16
click at [307, 292] on div "Delete" at bounding box center [275, 290] width 113 height 21
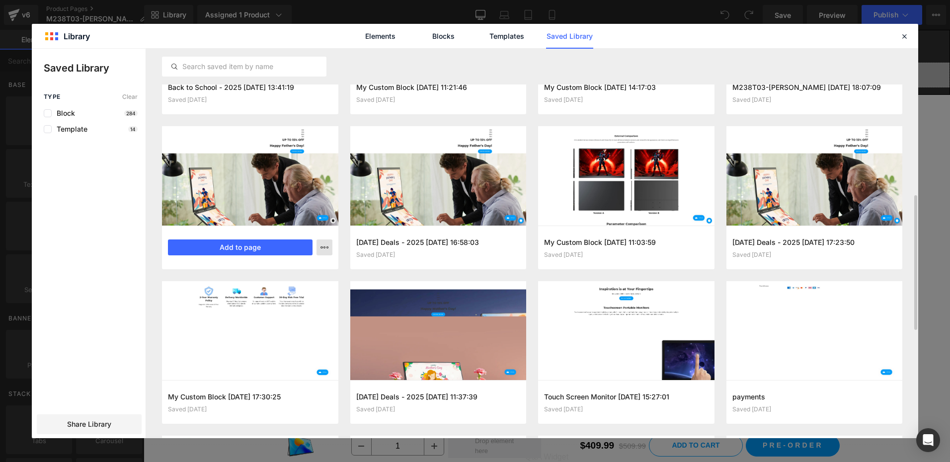
click at [330, 251] on button "button" at bounding box center [325, 248] width 16 height 16
click at [0, 0] on div "Delete" at bounding box center [0, 0] width 0 height 0
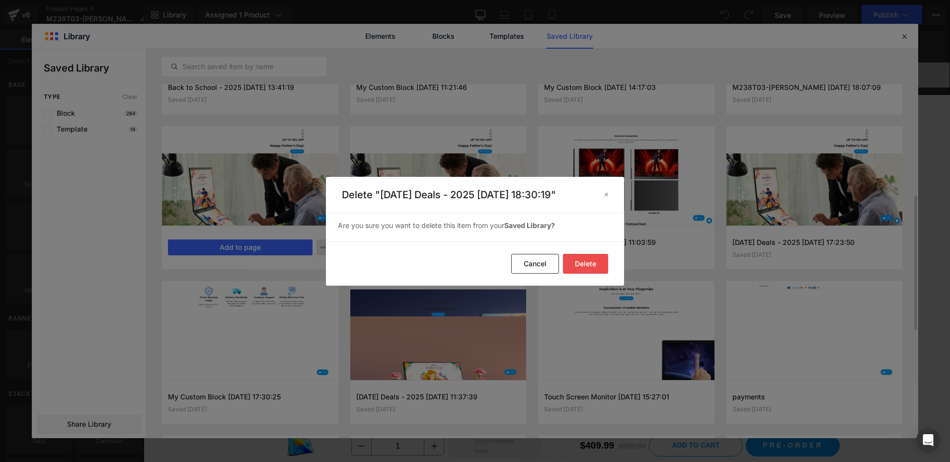
click at [594, 272] on button "Delete" at bounding box center [585, 264] width 45 height 20
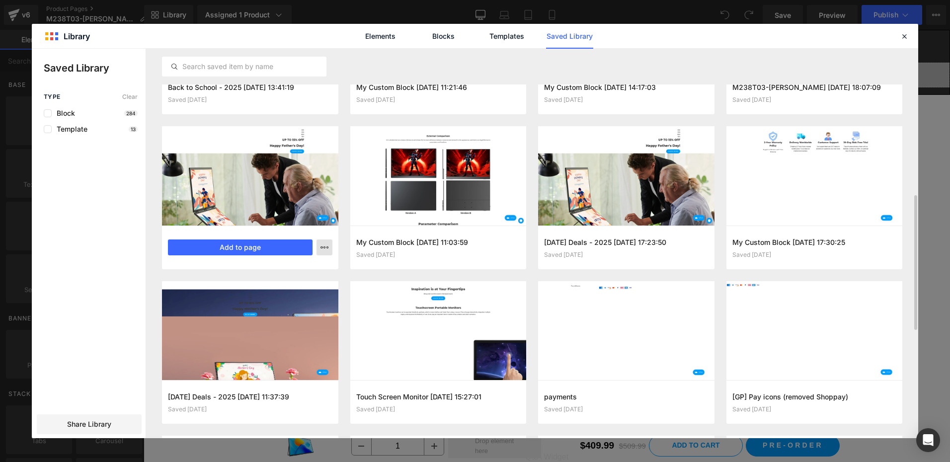
click at [327, 248] on icon "button" at bounding box center [325, 248] width 8 height 8
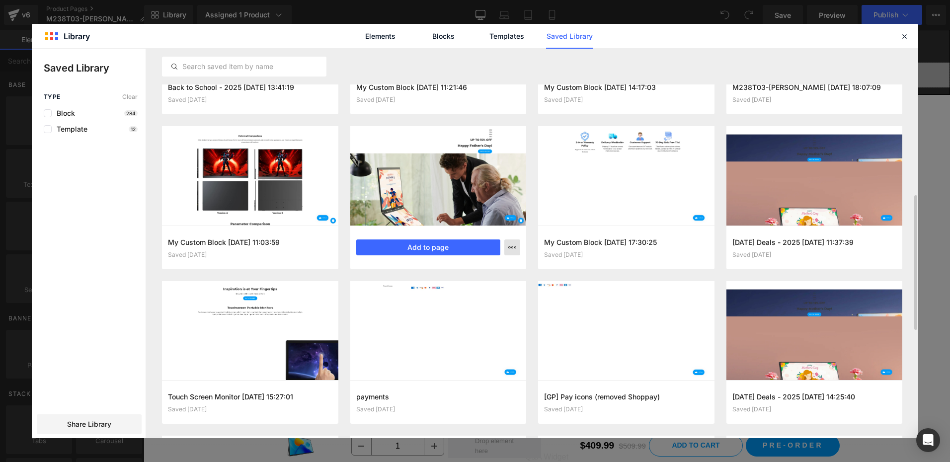
click at [512, 247] on icon "button" at bounding box center [512, 248] width 8 height 8
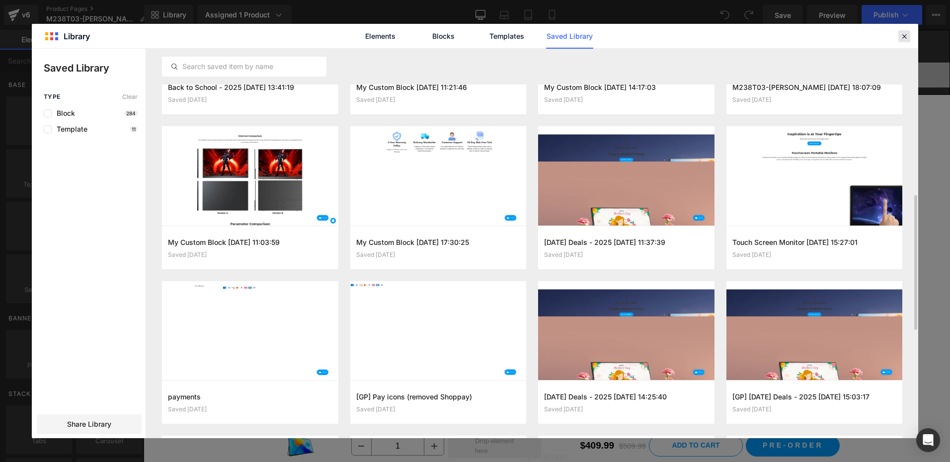
click at [905, 39] on icon at bounding box center [904, 36] width 9 height 9
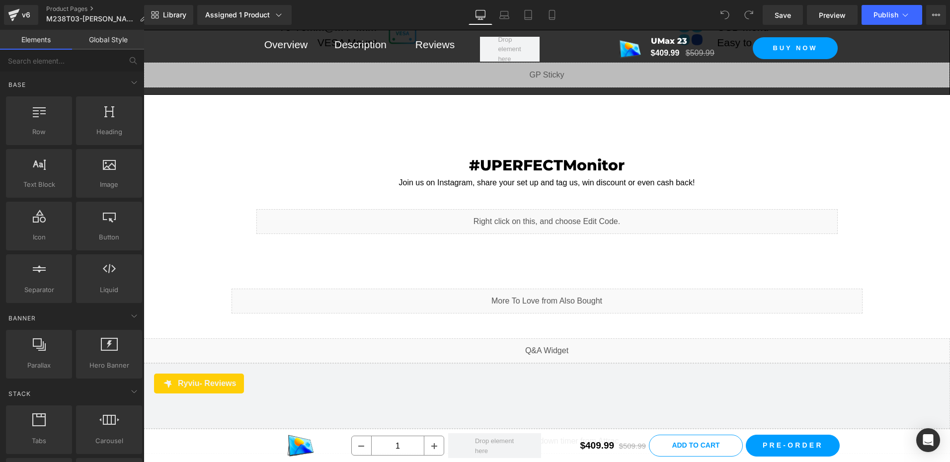
scroll to position [8433, 0]
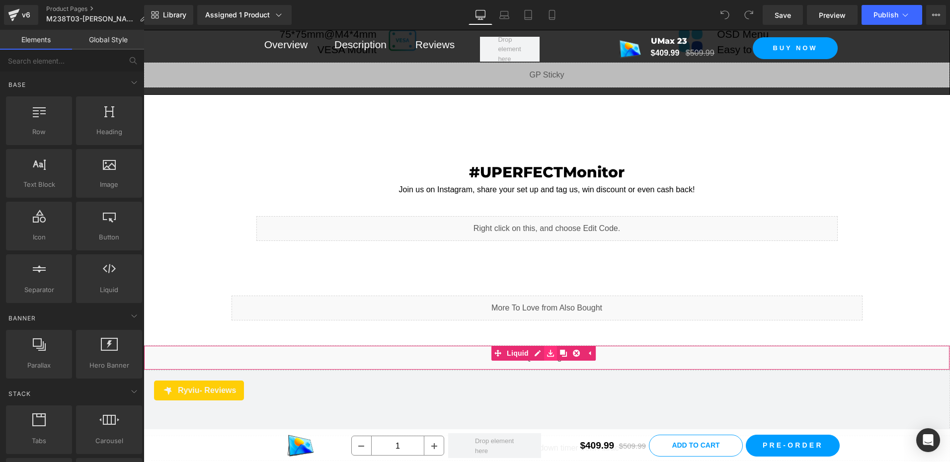
click at [549, 349] on icon at bounding box center [550, 352] width 7 height 7
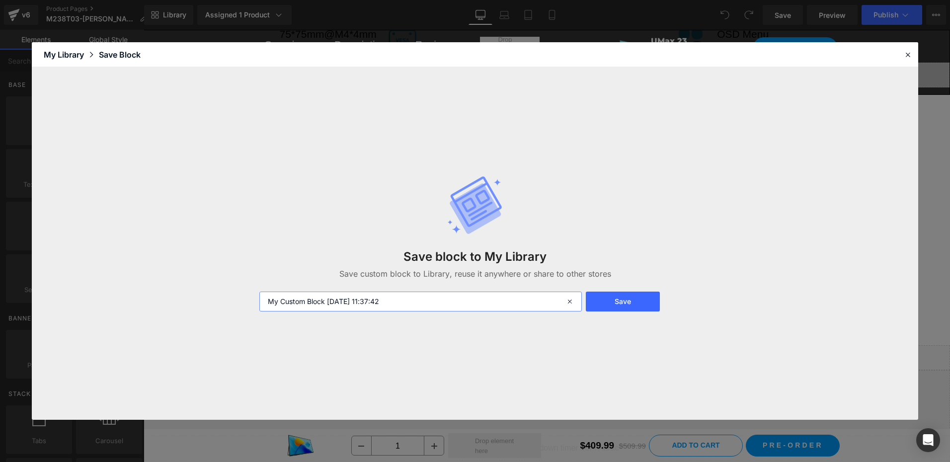
click at [420, 306] on input "My Custom Block 2025-08-12 11:37:42" at bounding box center [420, 302] width 323 height 20
type input "q"
type input "QA"
click at [634, 299] on button "Save" at bounding box center [623, 302] width 74 height 20
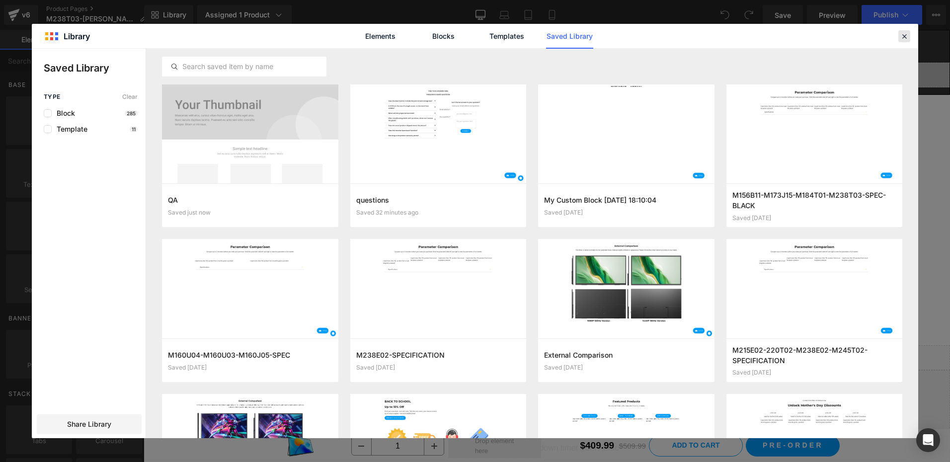
drag, startPoint x: 908, startPoint y: 36, endPoint x: 562, endPoint y: 3, distance: 347.5
click at [908, 36] on icon at bounding box center [904, 36] width 9 height 9
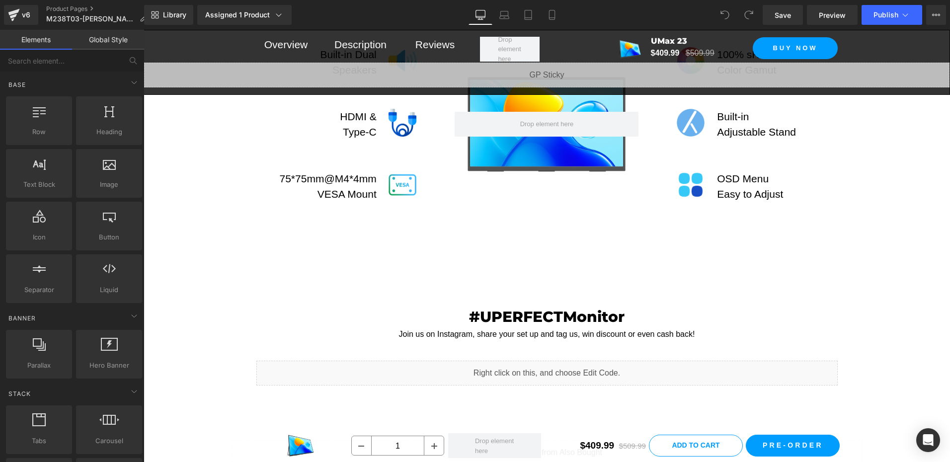
scroll to position [8284, 0]
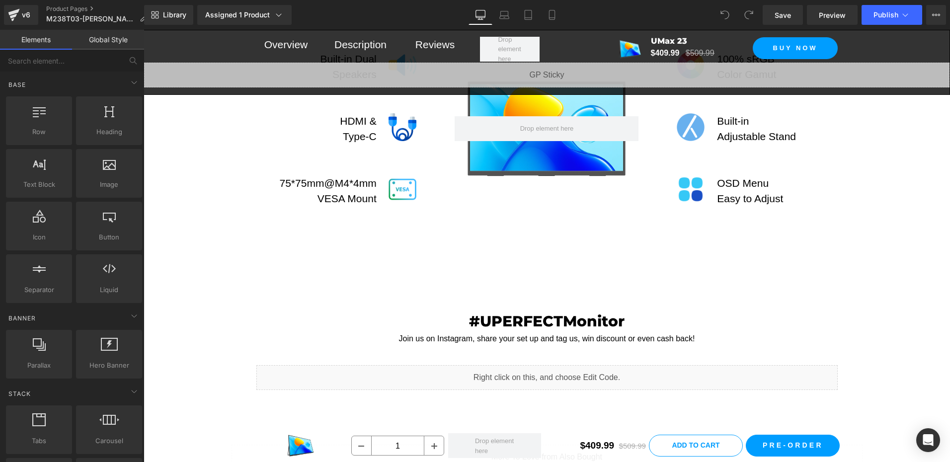
drag, startPoint x: 22, startPoint y: 13, endPoint x: 35, endPoint y: 2, distance: 17.3
click at [22, 14] on div "v6" at bounding box center [26, 14] width 12 height 13
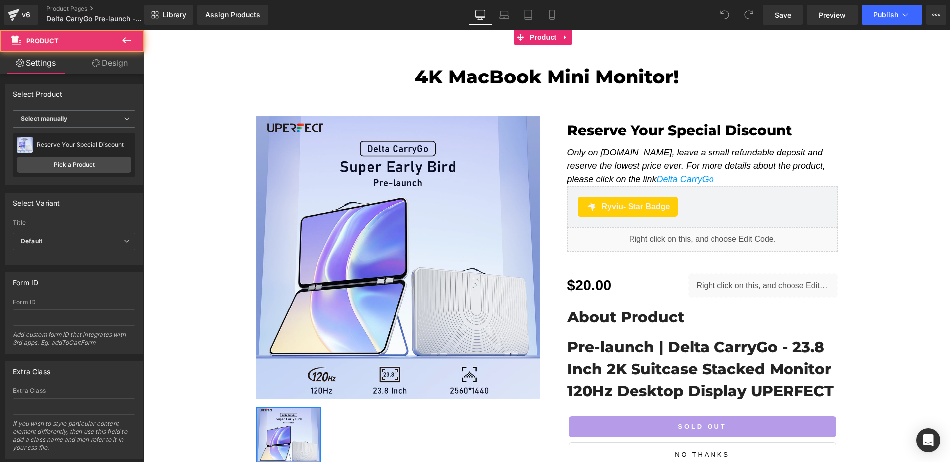
drag, startPoint x: 170, startPoint y: 264, endPoint x: 179, endPoint y: 262, distance: 9.3
click at [170, 263] on div "4K MacBook Mini Monitor! Heading Row Sale Off (P) Image ‹ › (P) Image List Rese…" at bounding box center [547, 287] width 807 height 472
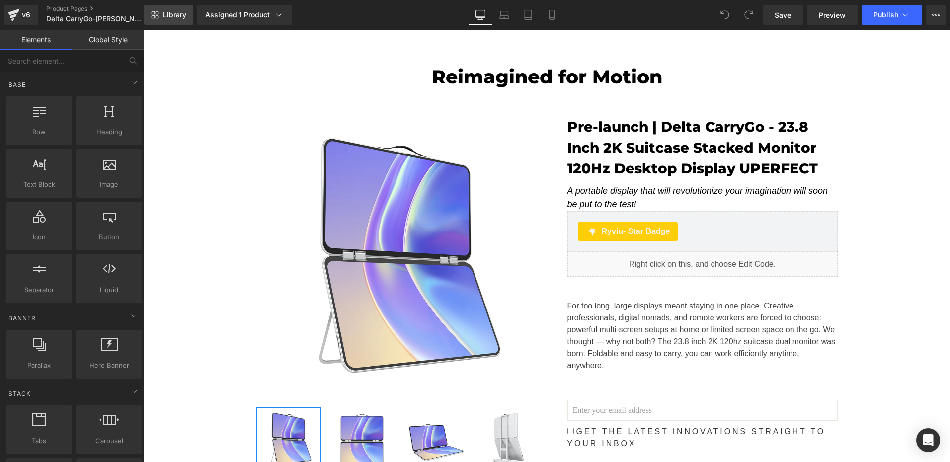
click at [181, 12] on span "Library" at bounding box center [174, 14] width 23 height 9
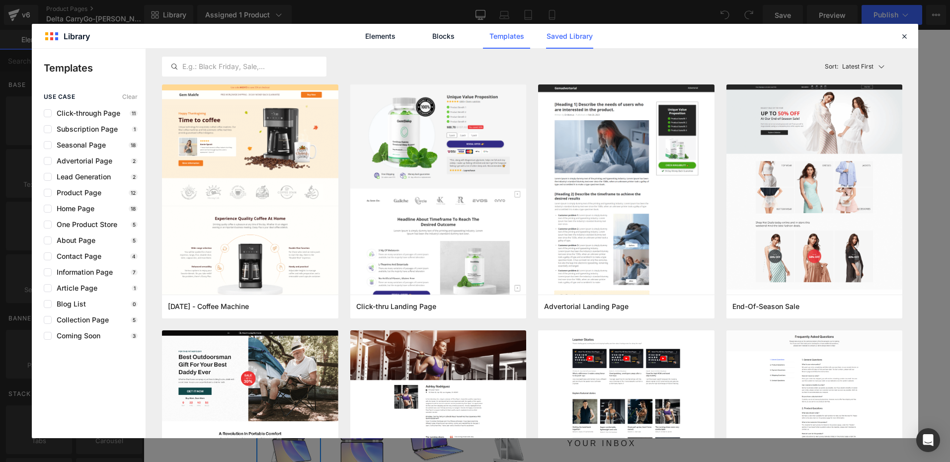
click at [0, 0] on link "Saved Library" at bounding box center [0, 0] width 0 height 0
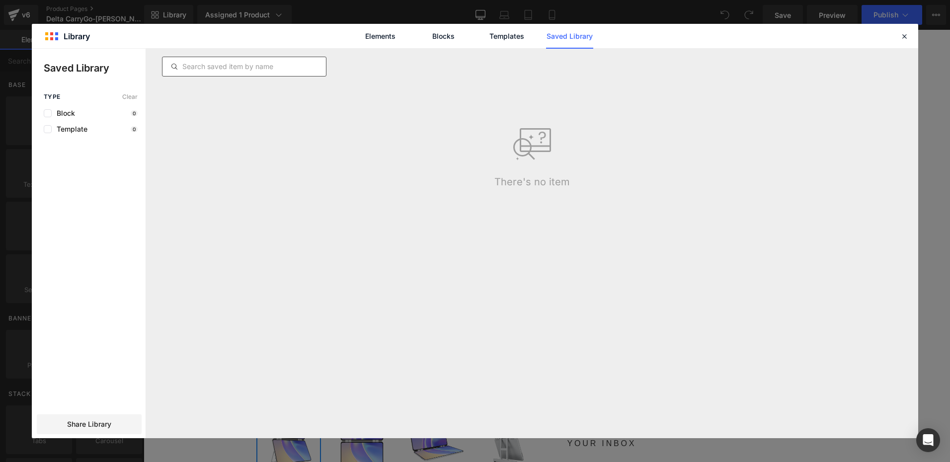
click at [271, 65] on input "text" at bounding box center [245, 67] width 164 height 12
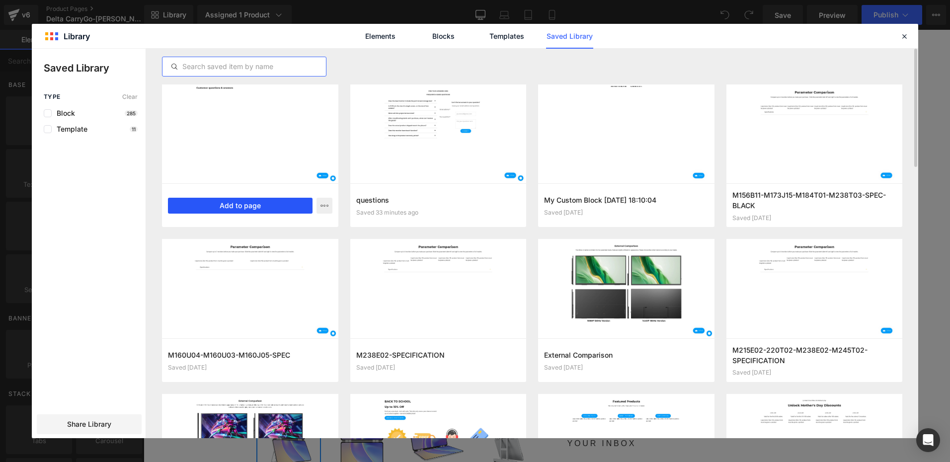
click at [206, 210] on button "Add to page" at bounding box center [240, 206] width 145 height 16
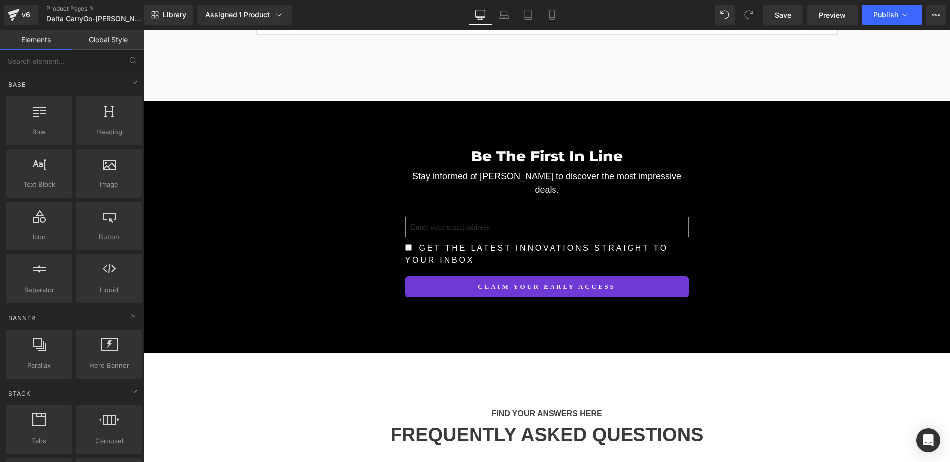
scroll to position [8547, 0]
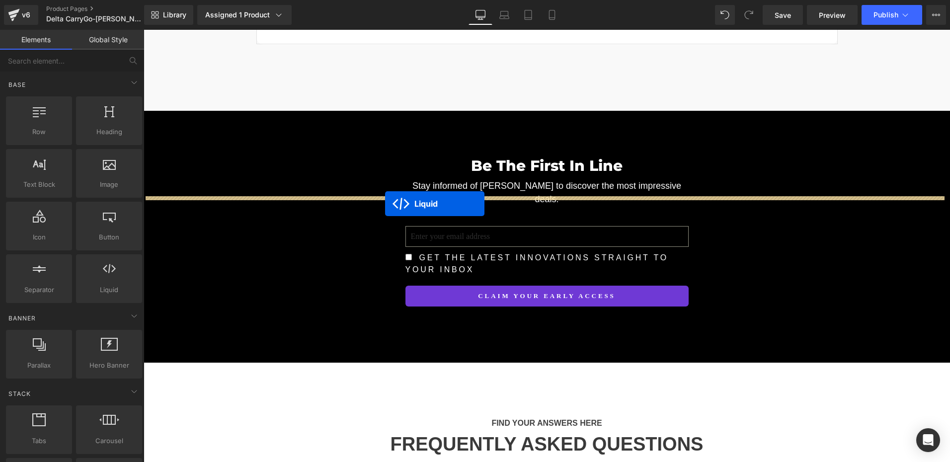
drag, startPoint x: 517, startPoint y: 300, endPoint x: 385, endPoint y: 204, distance: 163.0
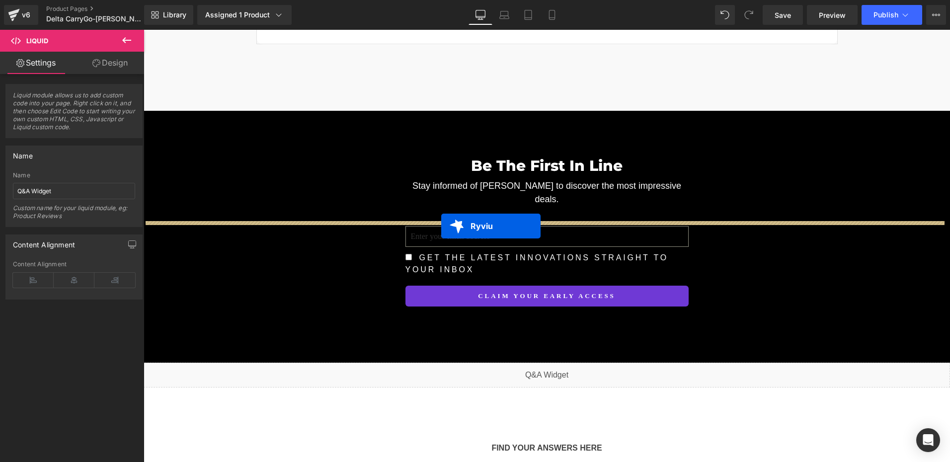
drag, startPoint x: 524, startPoint y: 307, endPoint x: 441, endPoint y: 226, distance: 116.4
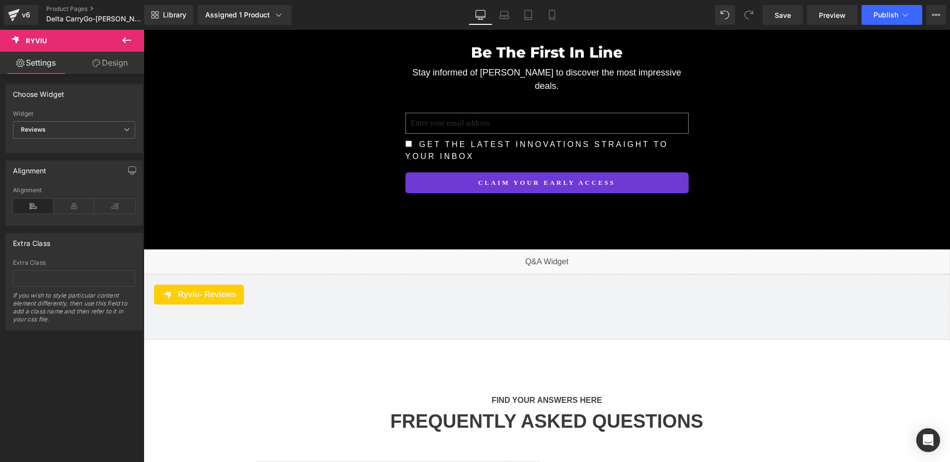
scroll to position [8696, 0]
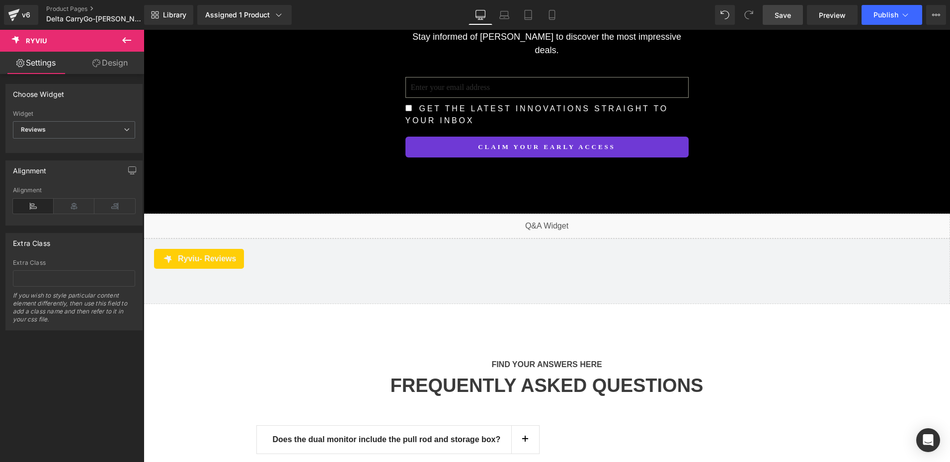
click at [785, 10] on span "Save" at bounding box center [783, 15] width 16 height 10
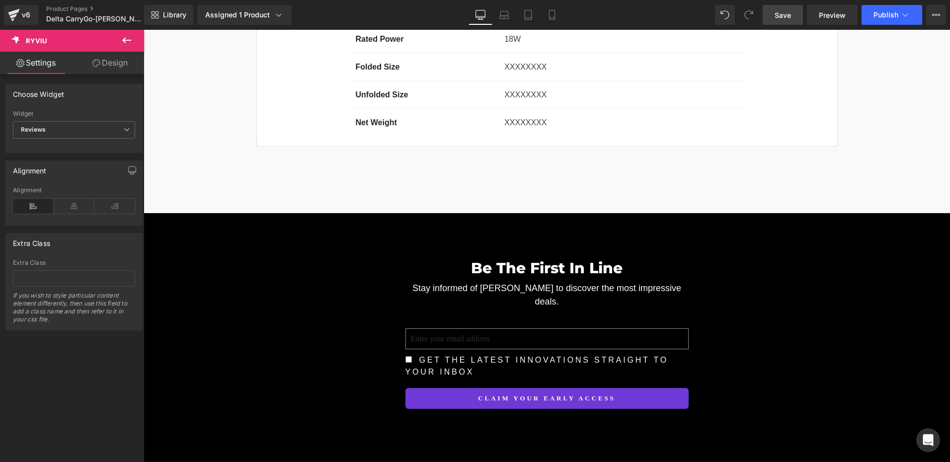
scroll to position [8398, 0]
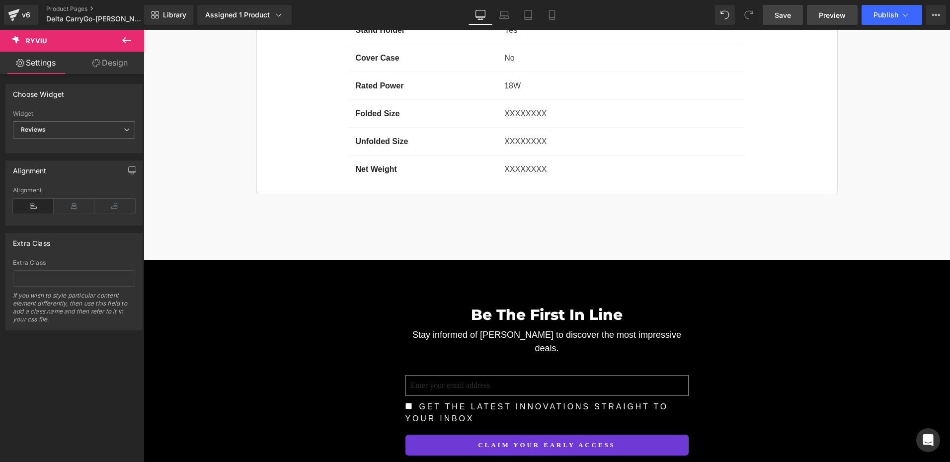
click at [841, 18] on span "Preview" at bounding box center [832, 15] width 27 height 10
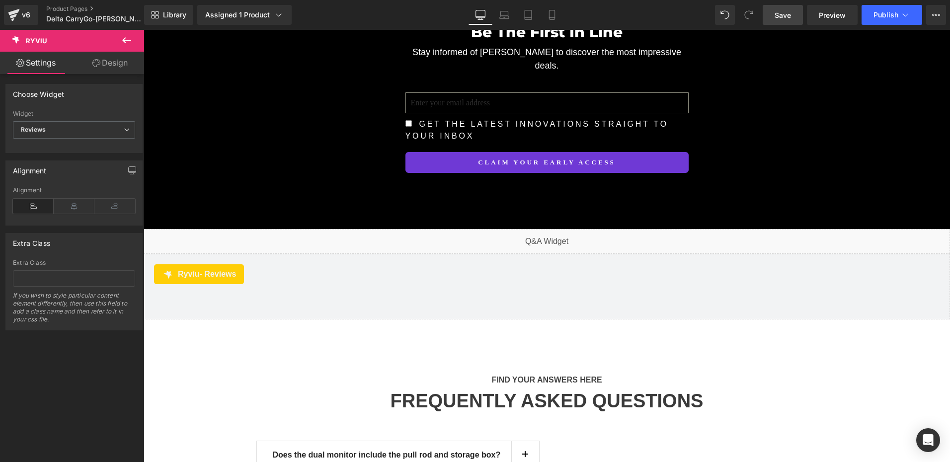
scroll to position [8646, 0]
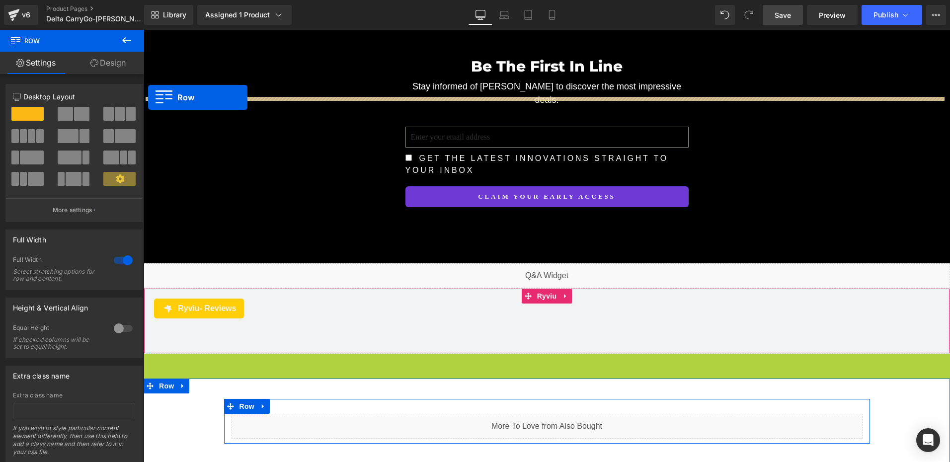
drag, startPoint x: 153, startPoint y: 191, endPoint x: 148, endPoint y: 97, distance: 94.1
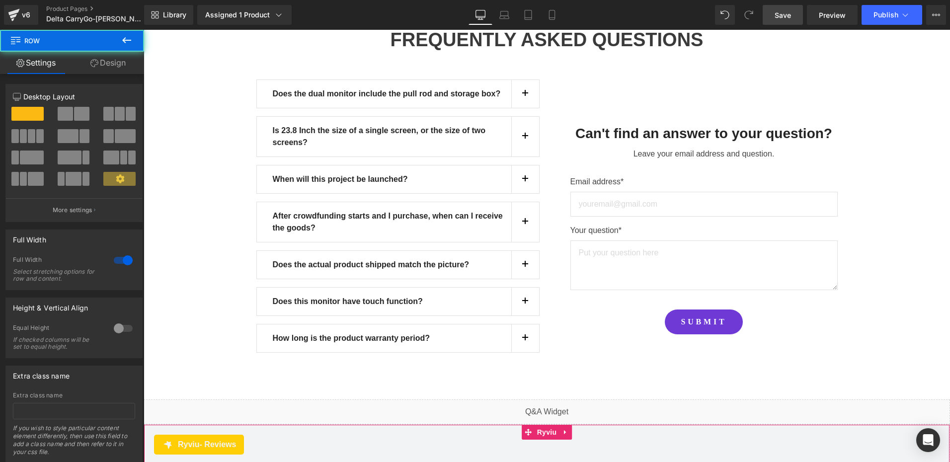
scroll to position [9094, 0]
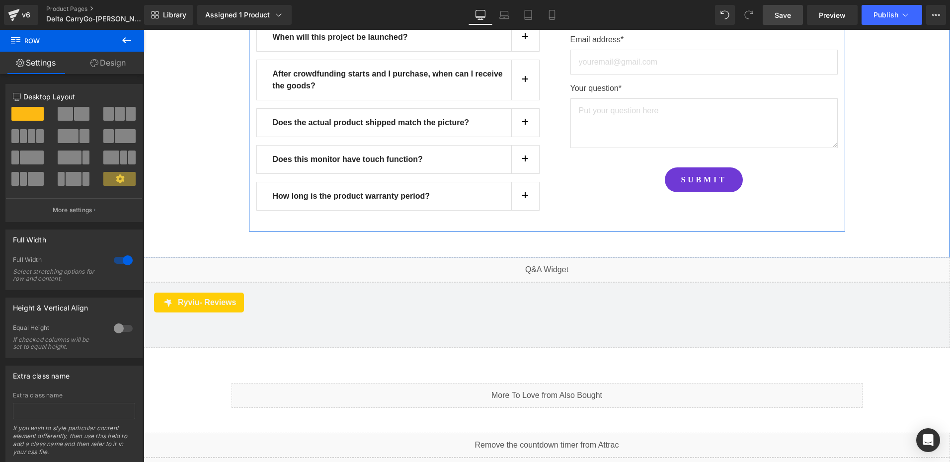
click at [790, 21] on link "Save" at bounding box center [783, 15] width 40 height 20
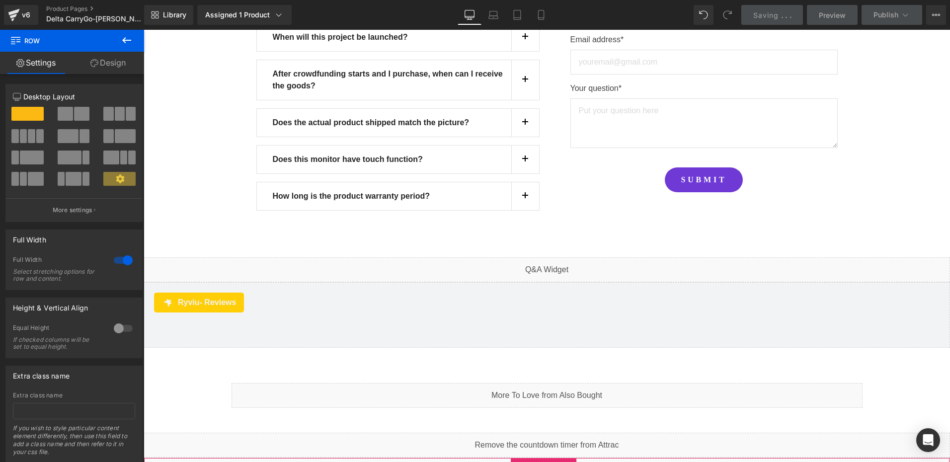
scroll to position [9093, 0]
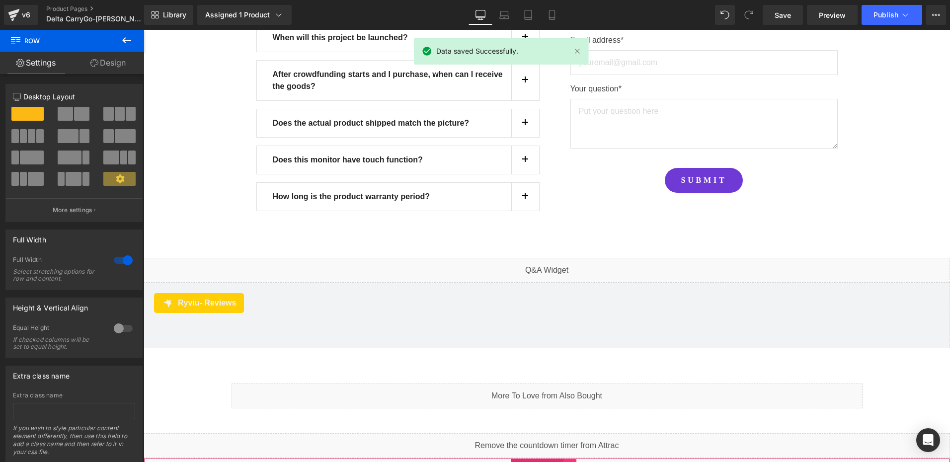
click at [569, 462] on icon at bounding box center [570, 466] width 2 height 4
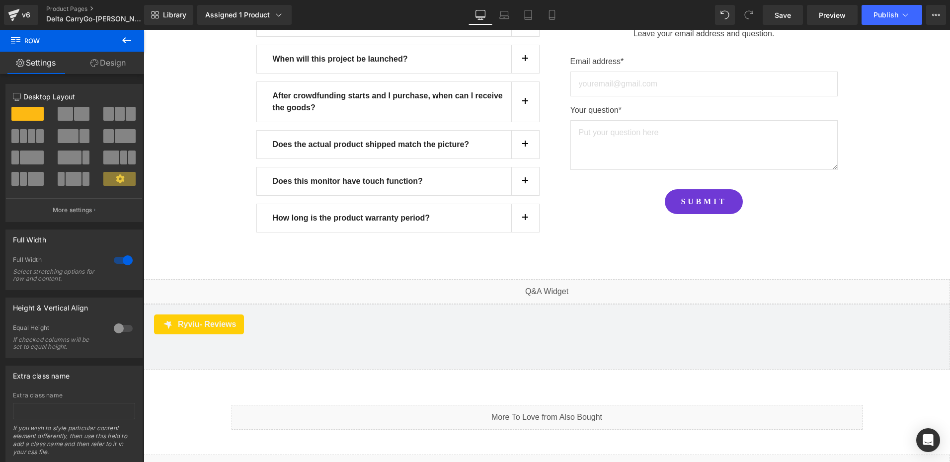
scroll to position [9094, 0]
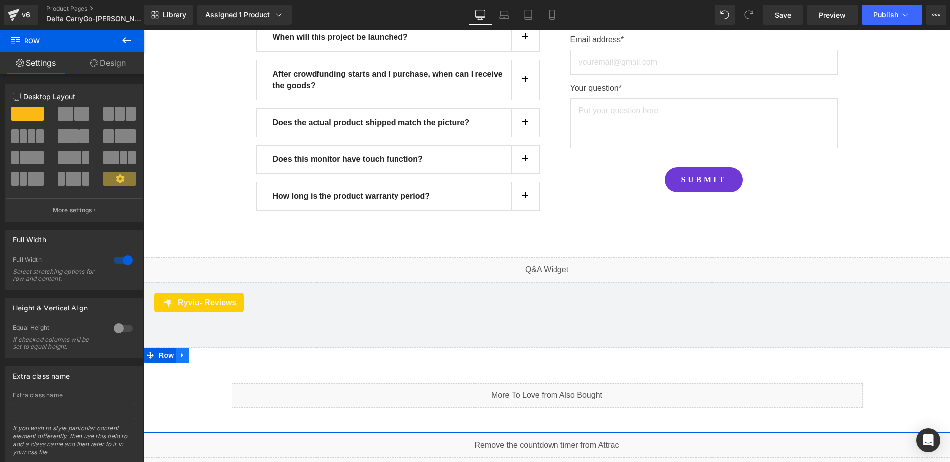
click at [181, 353] on icon at bounding box center [182, 355] width 2 height 4
click at [206, 352] on icon at bounding box center [208, 355] width 7 height 7
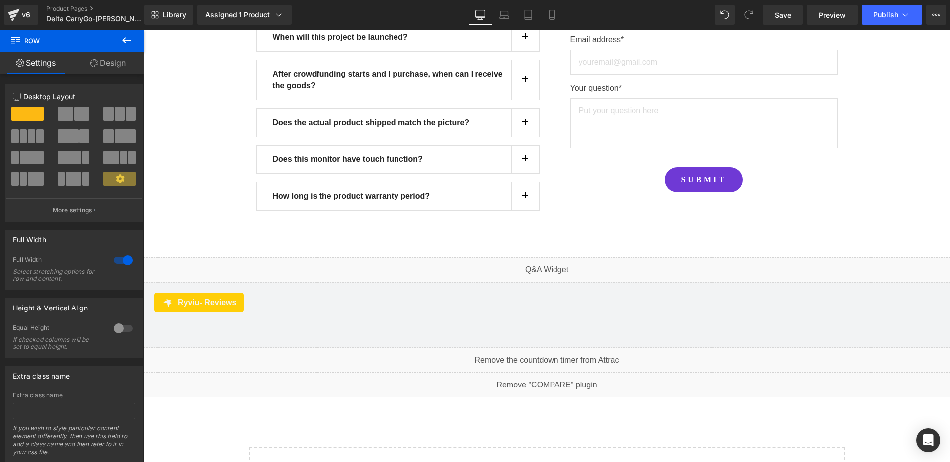
scroll to position [9004, 0]
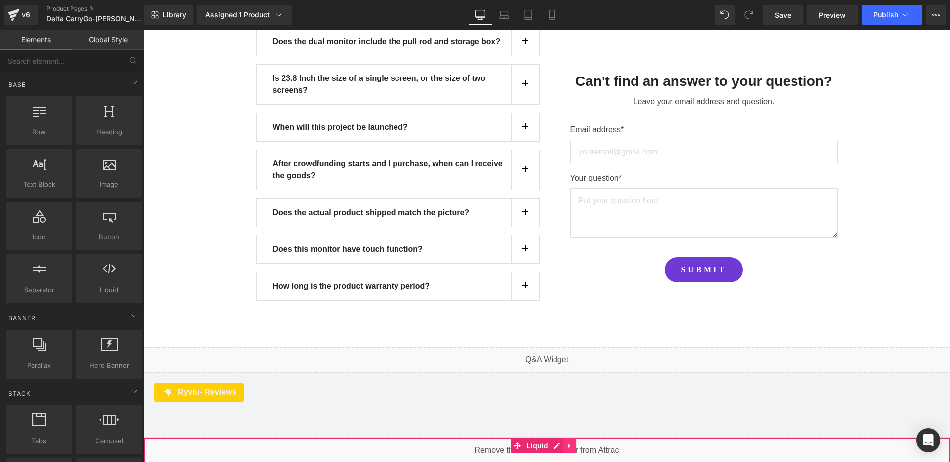
click at [569, 442] on icon at bounding box center [570, 445] width 7 height 7
click at [579, 442] on icon at bounding box center [576, 445] width 7 height 7
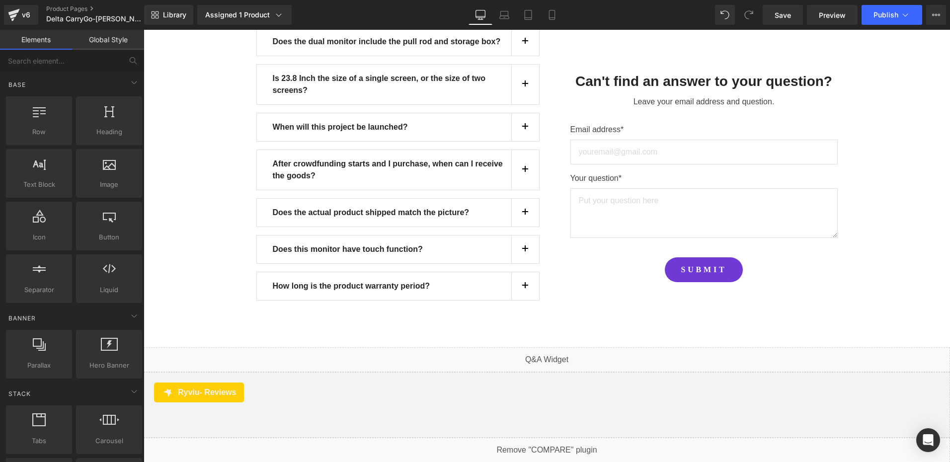
scroll to position [8979, 0]
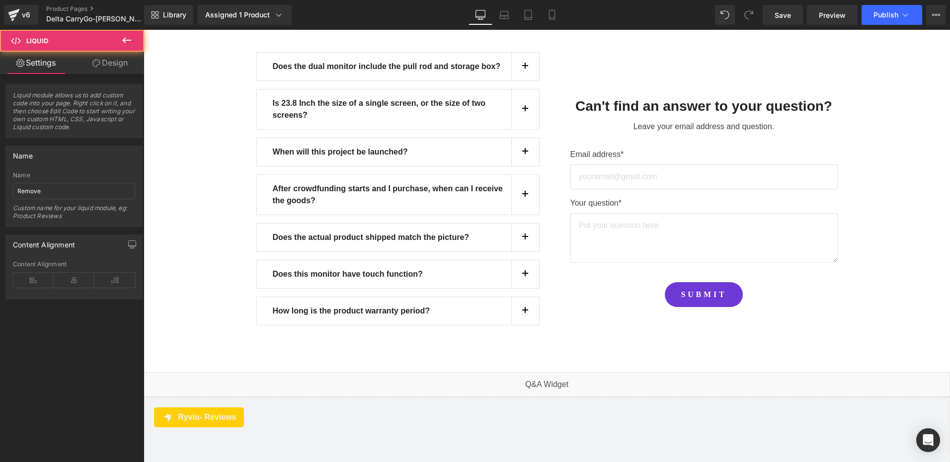
click at [576, 462] on icon at bounding box center [576, 470] width 7 height 7
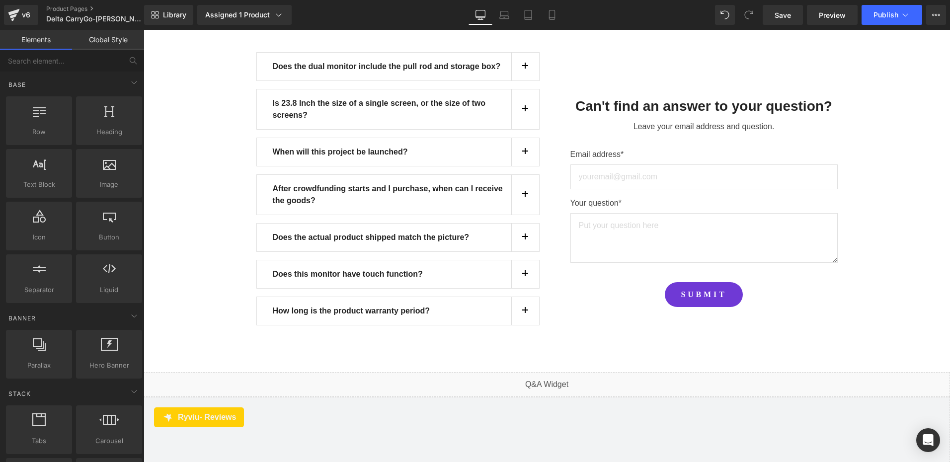
scroll to position [8954, 0]
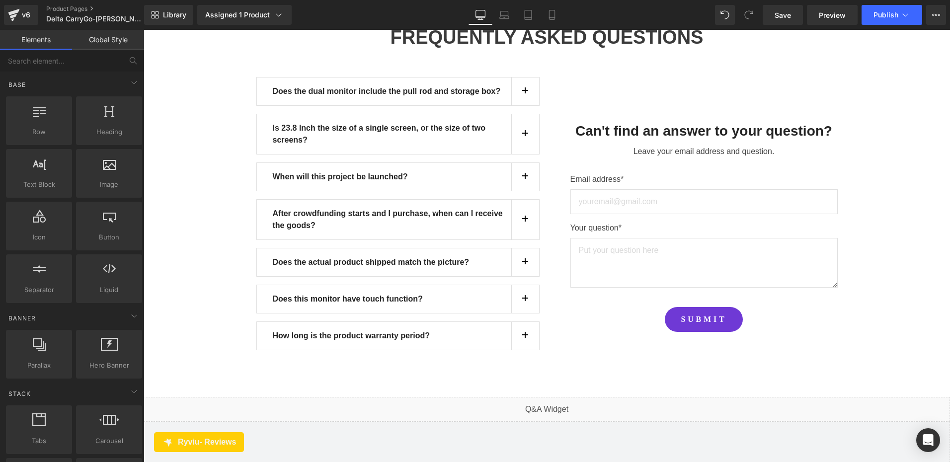
click at [784, 14] on span "Save" at bounding box center [783, 15] width 16 height 10
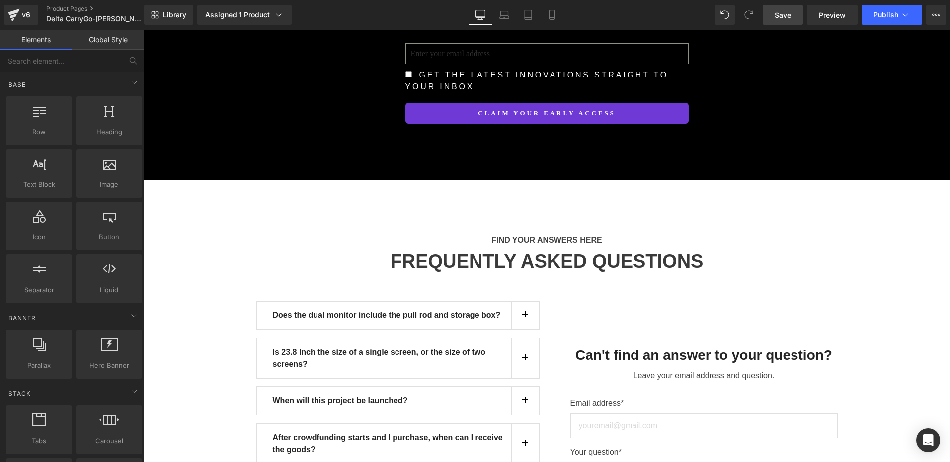
scroll to position [8711, 0]
